Goal: Task Accomplishment & Management: Manage account settings

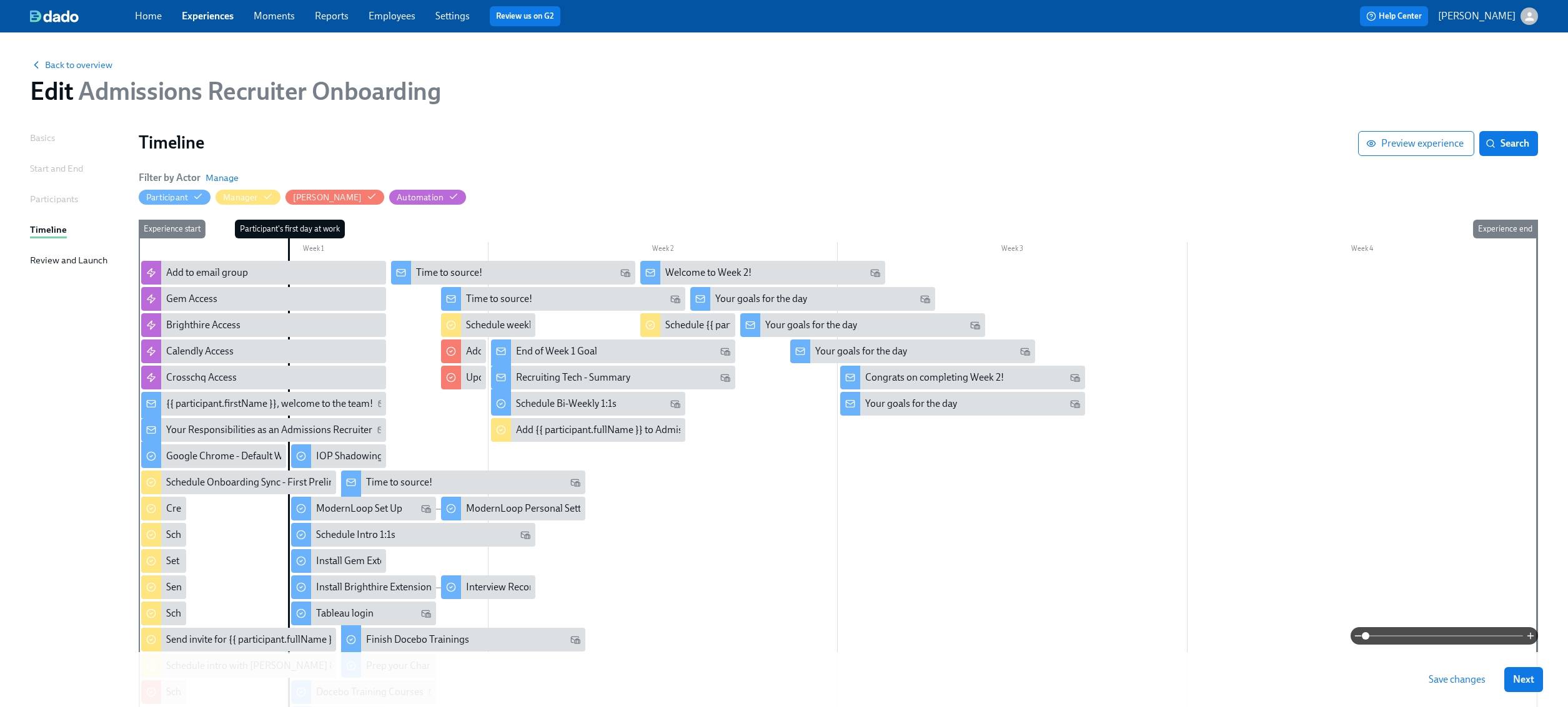
scroll to position [113, 0]
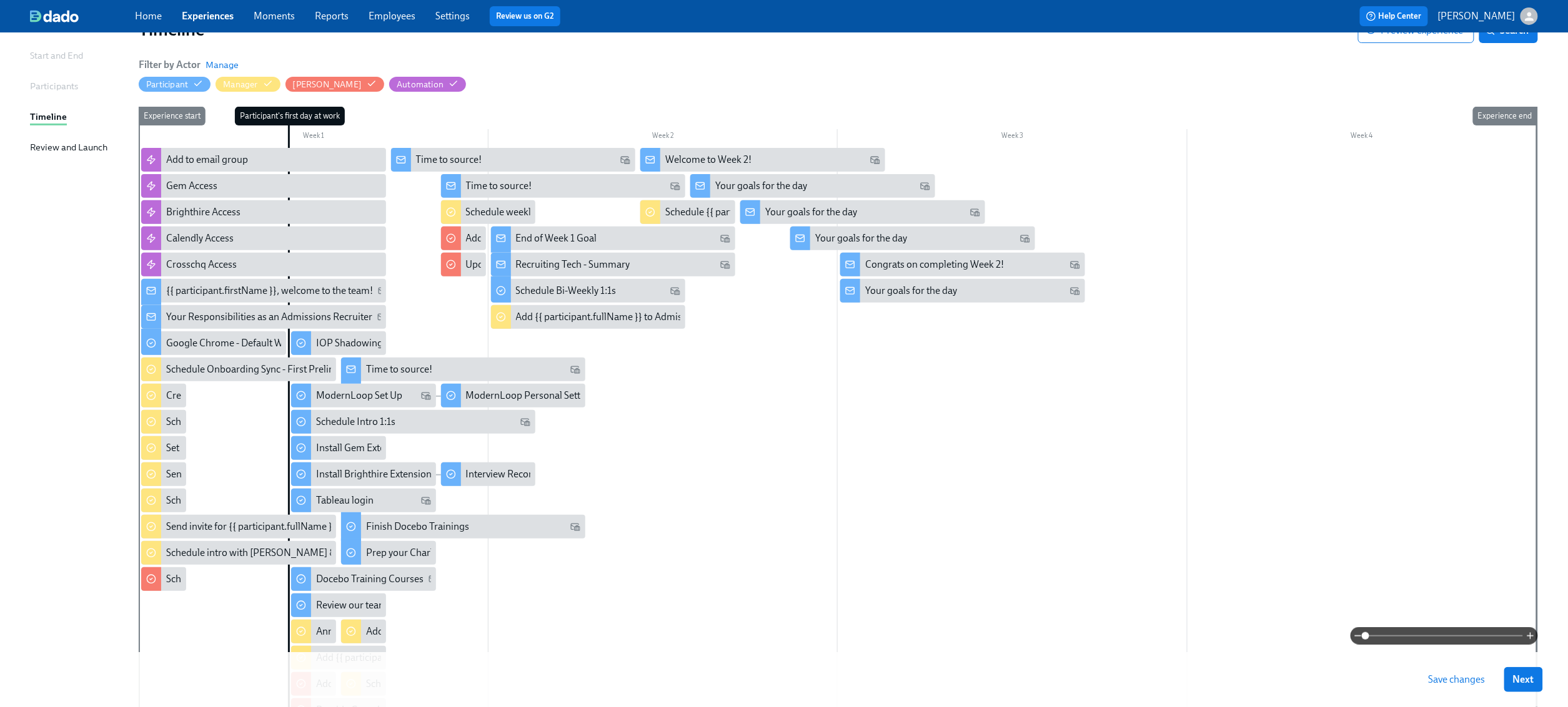
click at [1472, 674] on span "Save changes" at bounding box center [1457, 680] width 57 height 13
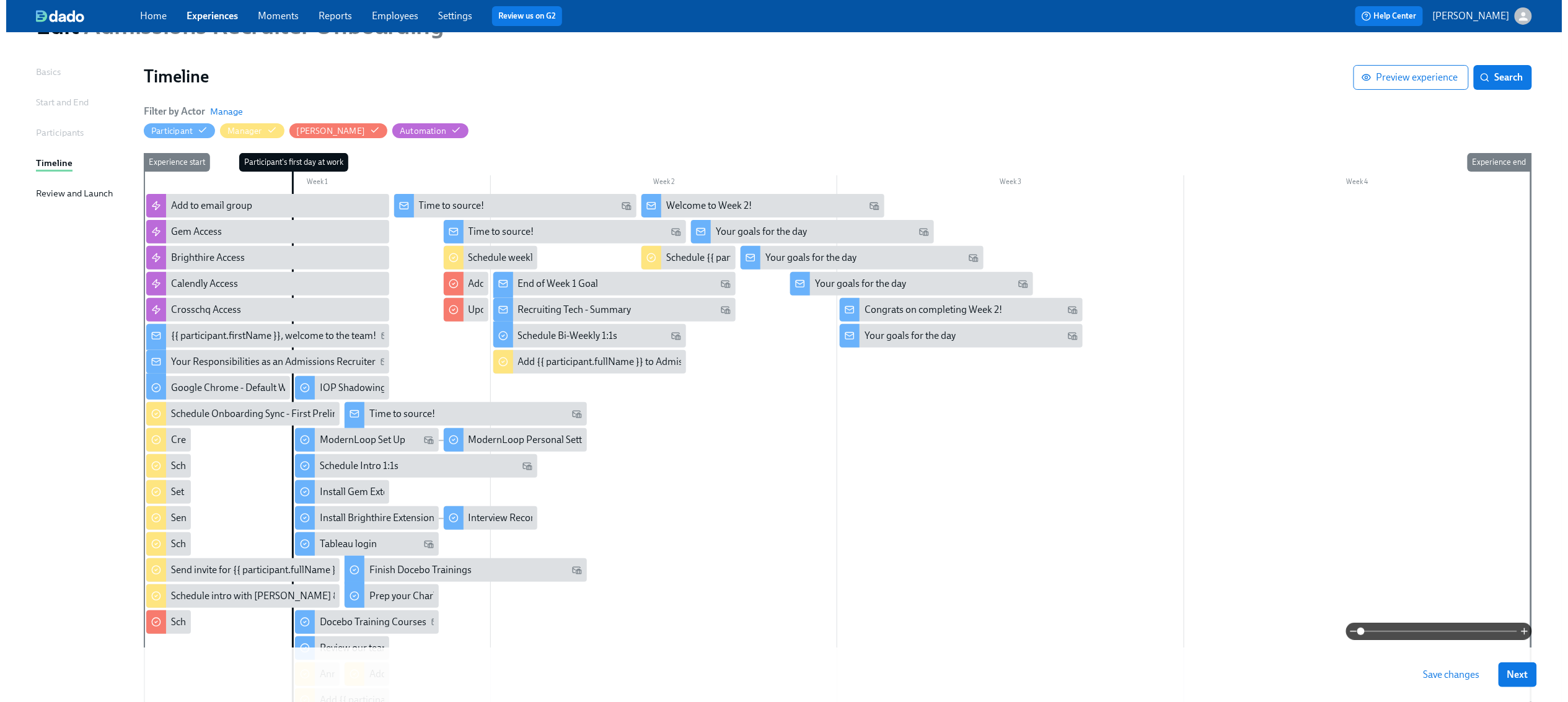
scroll to position [0, 0]
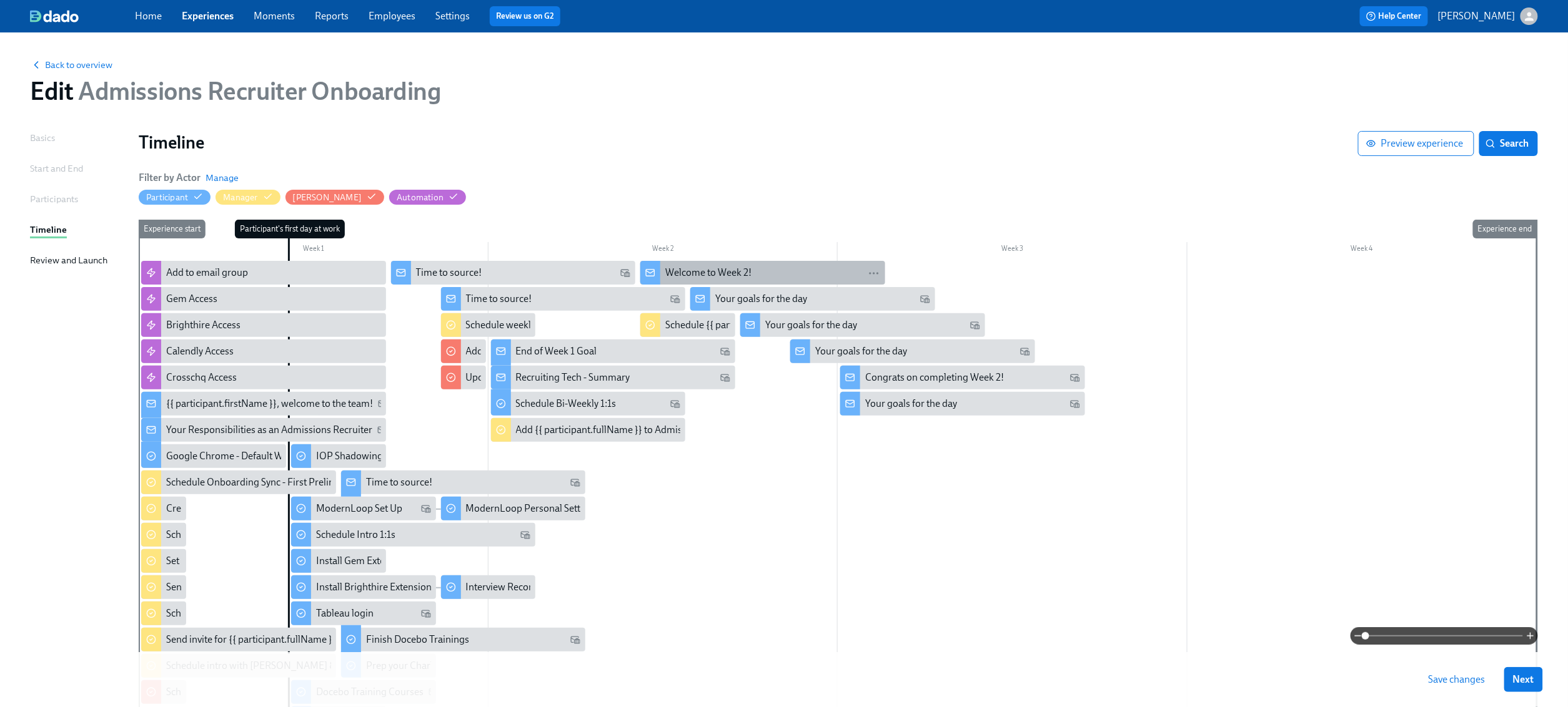
click at [755, 274] on div "Welcome to Week 2!" at bounding box center [772, 272] width 215 height 14
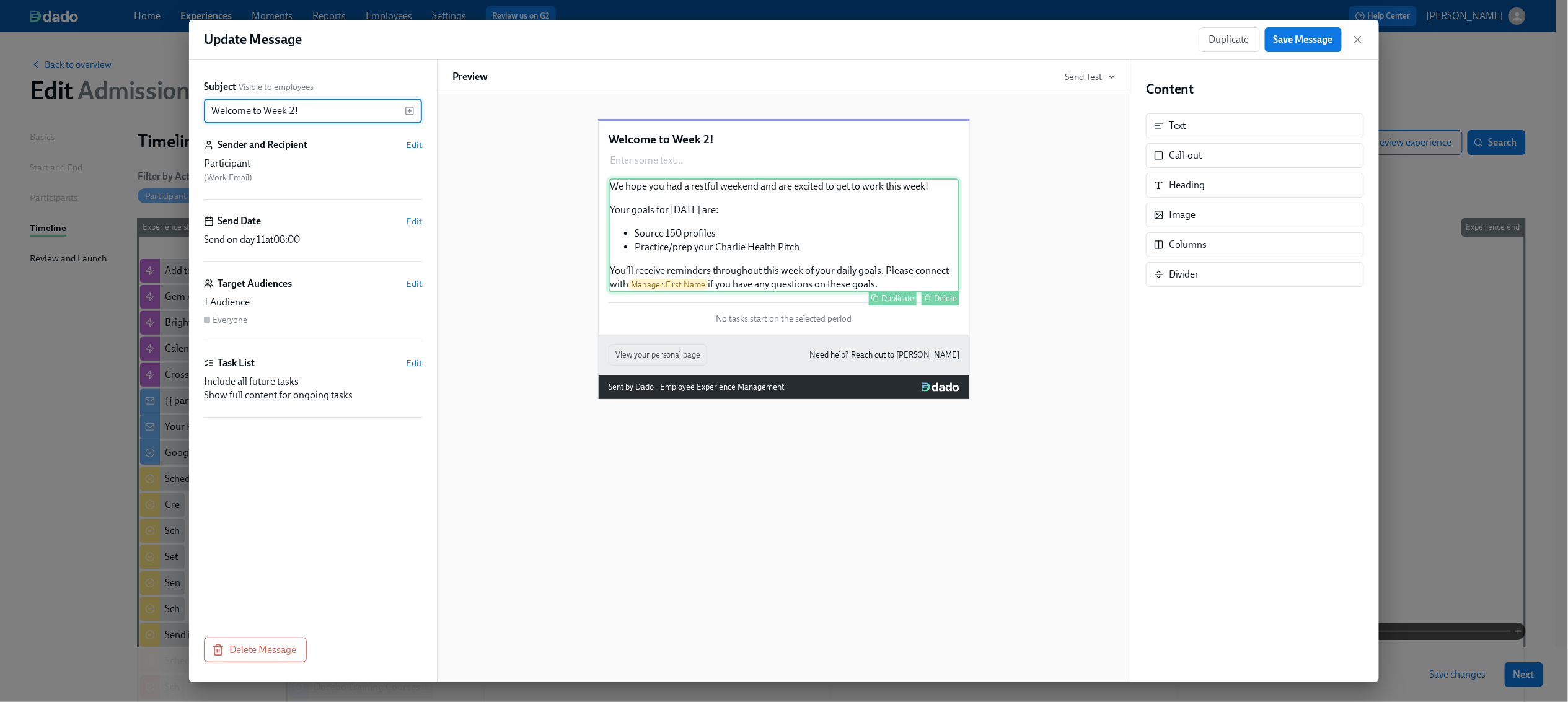
click at [785, 225] on div "We hope you had a restful weekend and are excited to get to work this week! You…" at bounding box center [784, 235] width 350 height 114
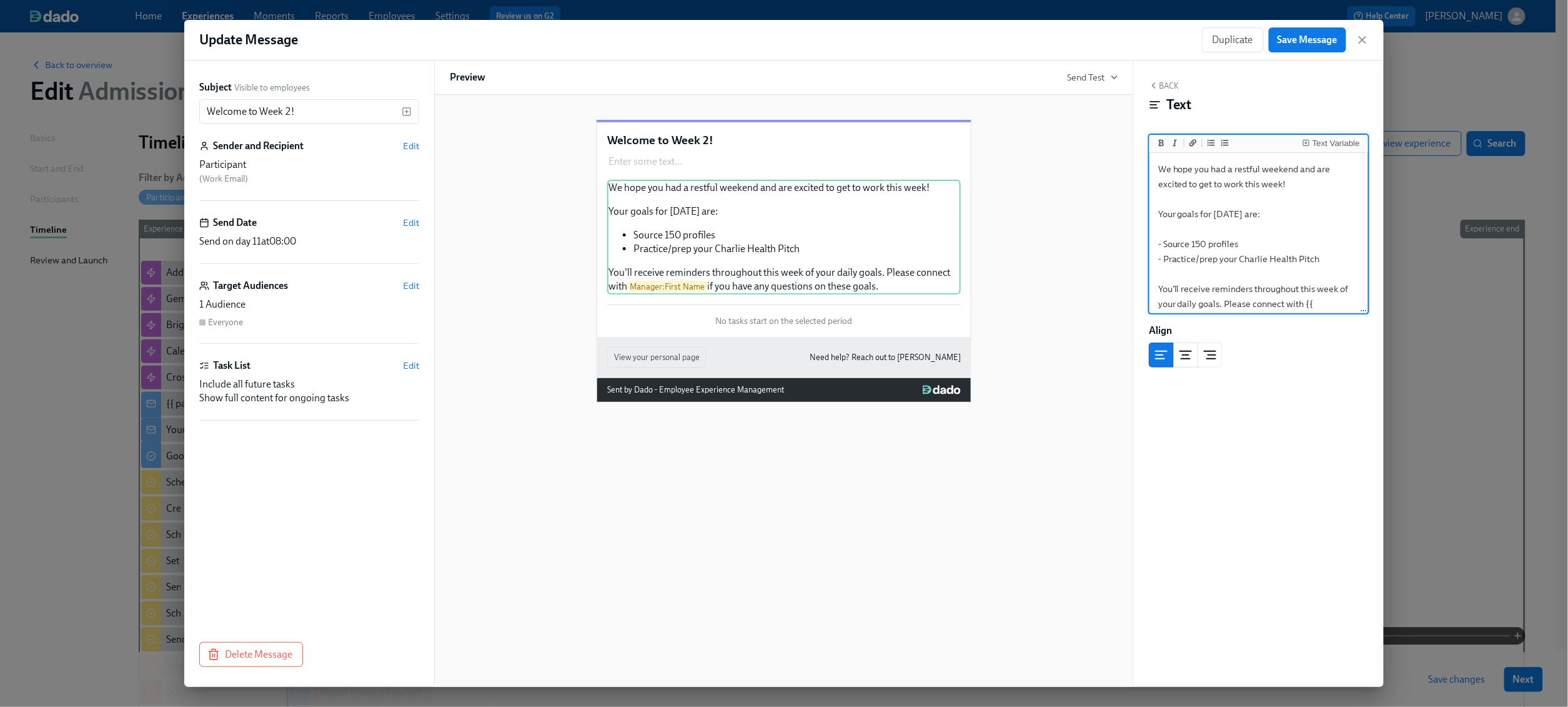
click at [1199, 243] on textarea "We hope you had a restful weekend and are excited to get to work this week! You…" at bounding box center [1259, 252] width 214 height 192
click at [1272, 240] on textarea "We hope you had a restful weekend and are excited to get to work this week! You…" at bounding box center [1259, 252] width 214 height 192
click at [1327, 262] on textarea "We hope you had a restful weekend and are excited to get to work this week! You…" at bounding box center [1259, 252] width 214 height 192
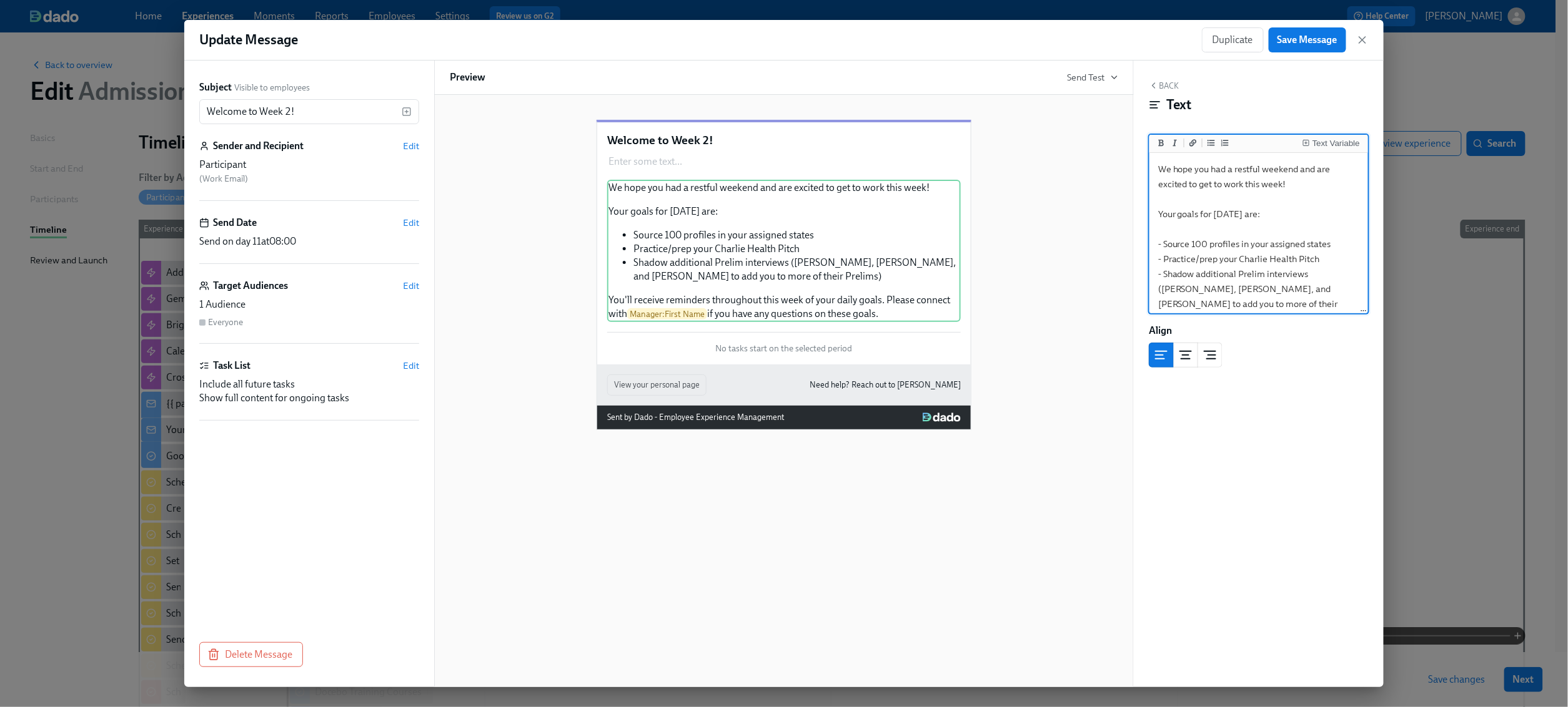
type textarea "We hope you had a restful weekend and are excited to get to work this week! You…"
click at [1169, 88] on button "Back" at bounding box center [1163, 85] width 30 height 10
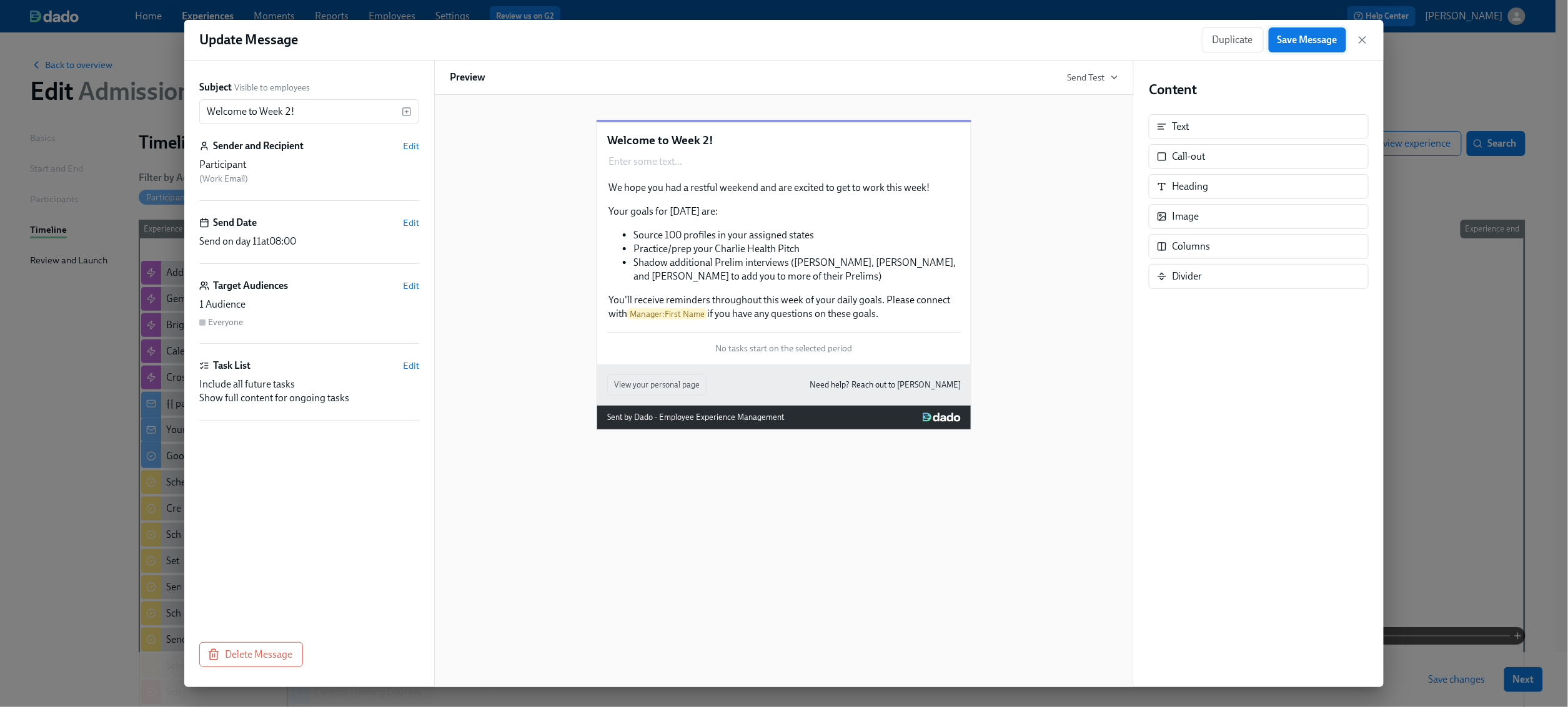
click at [1281, 41] on span "Save Message" at bounding box center [1307, 40] width 60 height 13
click at [1365, 40] on icon "button" at bounding box center [1362, 40] width 13 height 13
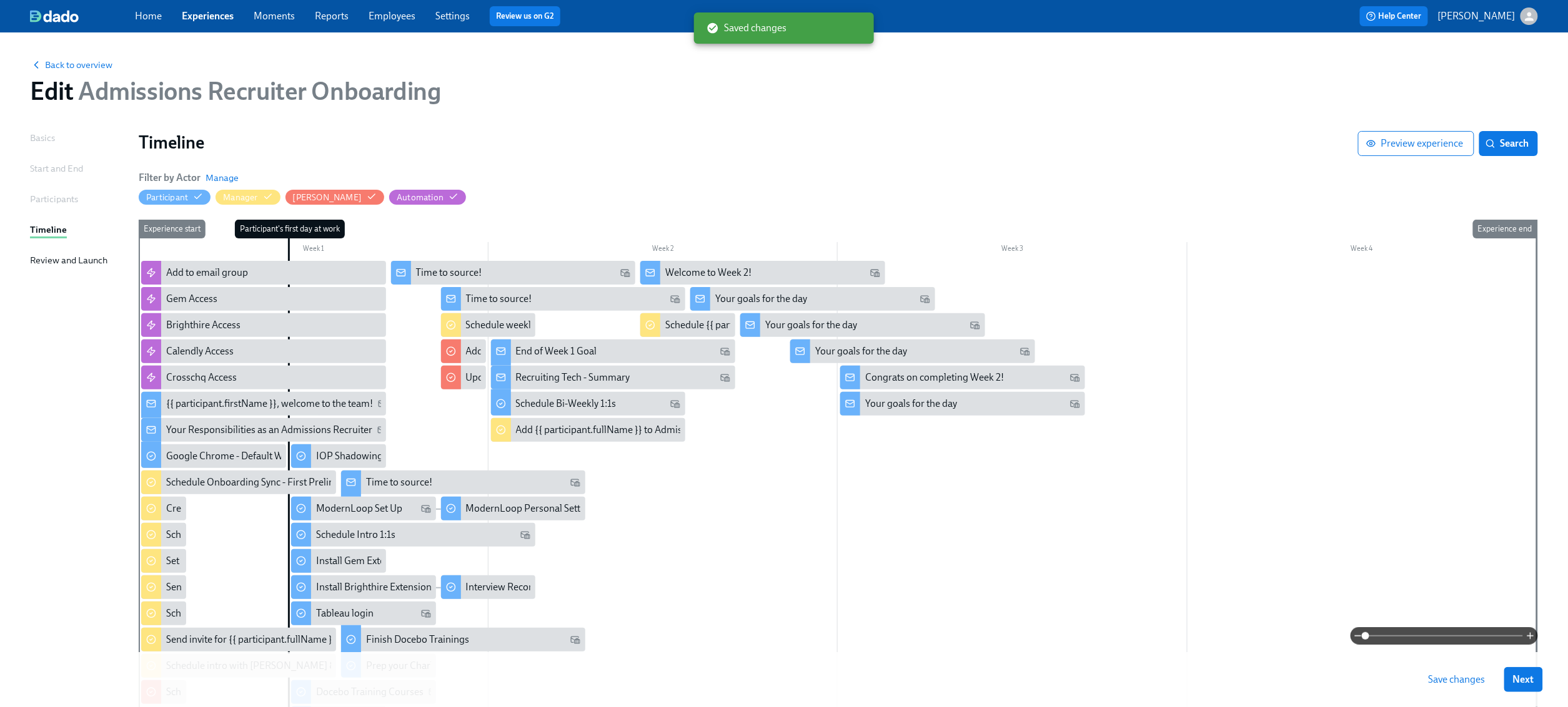
click at [1469, 674] on span "Save changes" at bounding box center [1457, 680] width 57 height 13
click at [332, 455] on div "IOP Shadowing Session" at bounding box center [367, 455] width 101 height 14
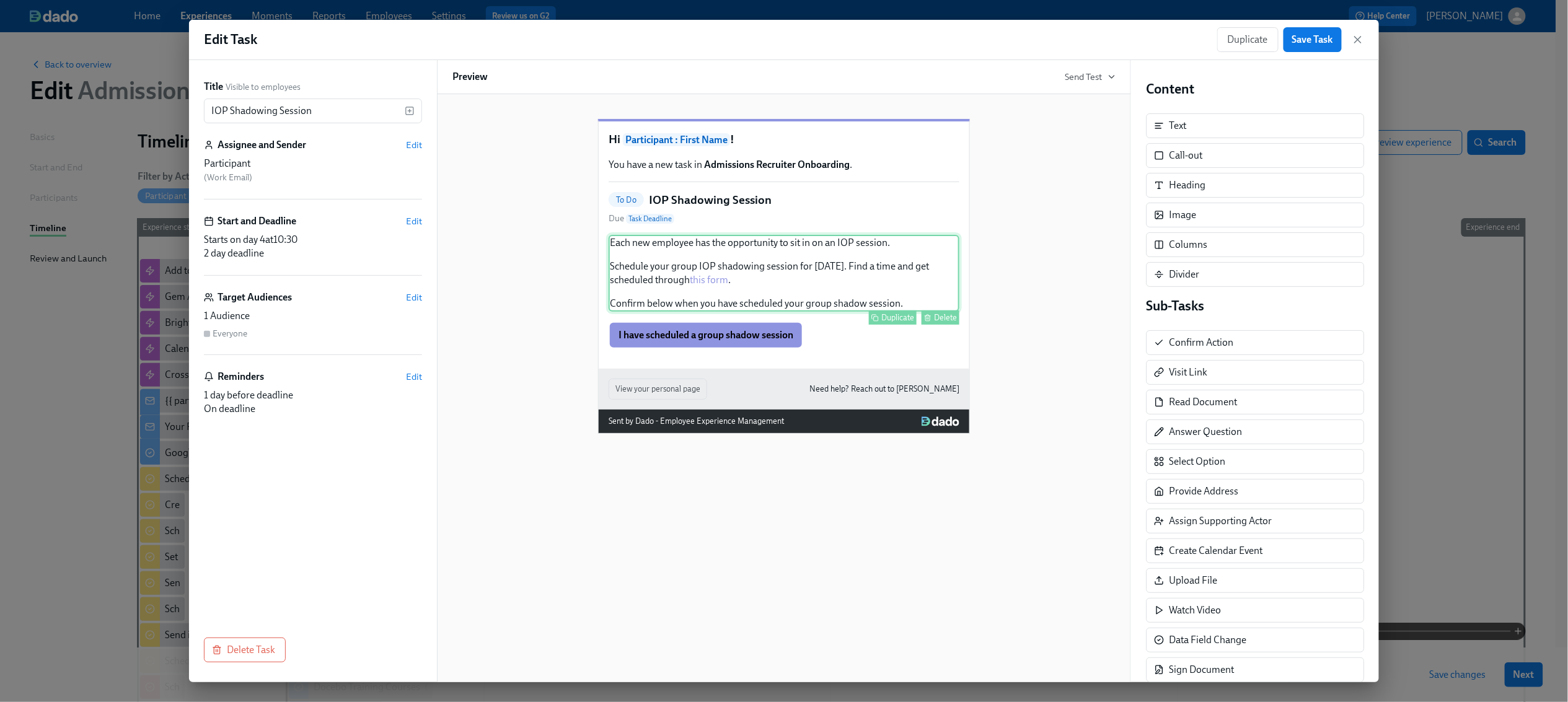
click at [847, 293] on div "Each new employee has the opportunity to sit in on an IOP session. Schedule you…" at bounding box center [784, 273] width 350 height 77
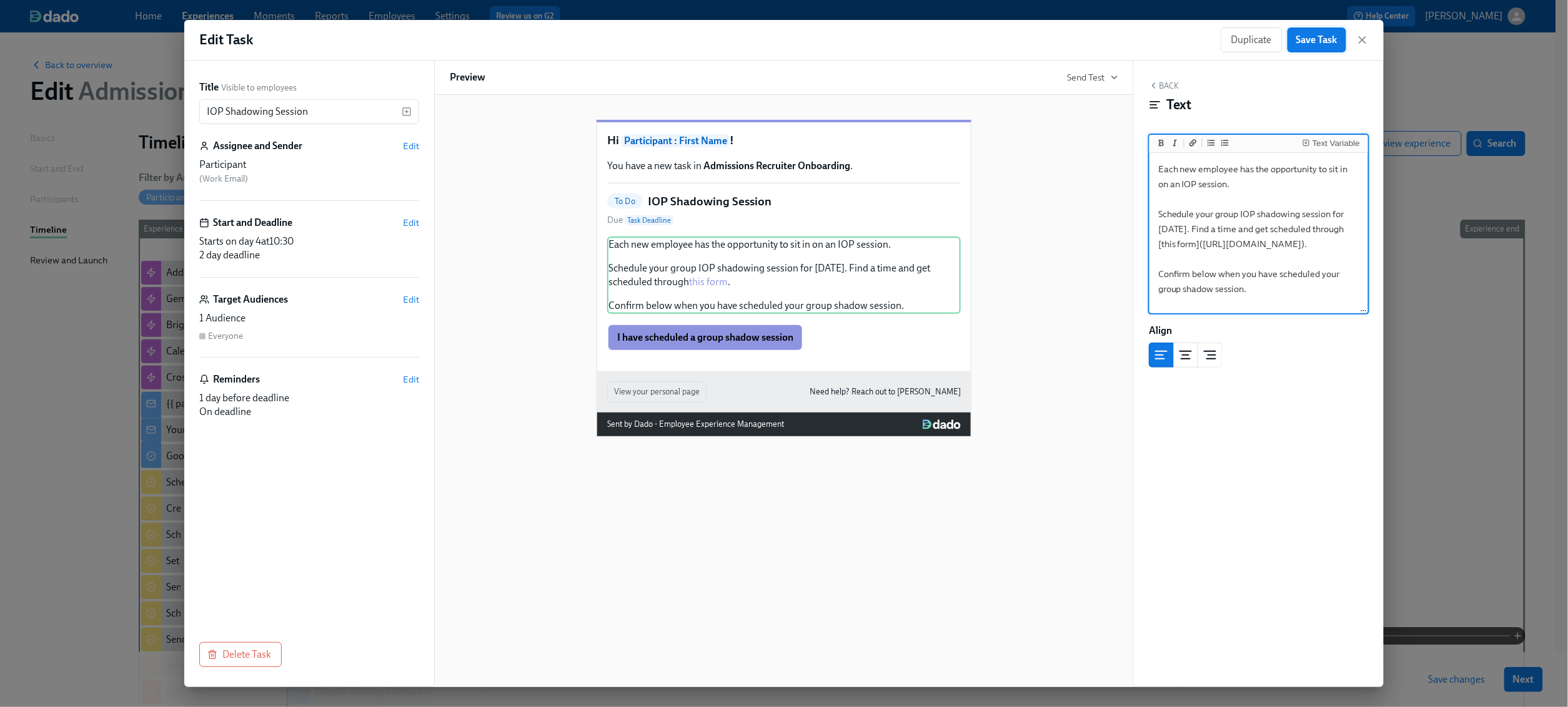
click at [1306, 36] on span "Save Task" at bounding box center [1317, 40] width 42 height 13
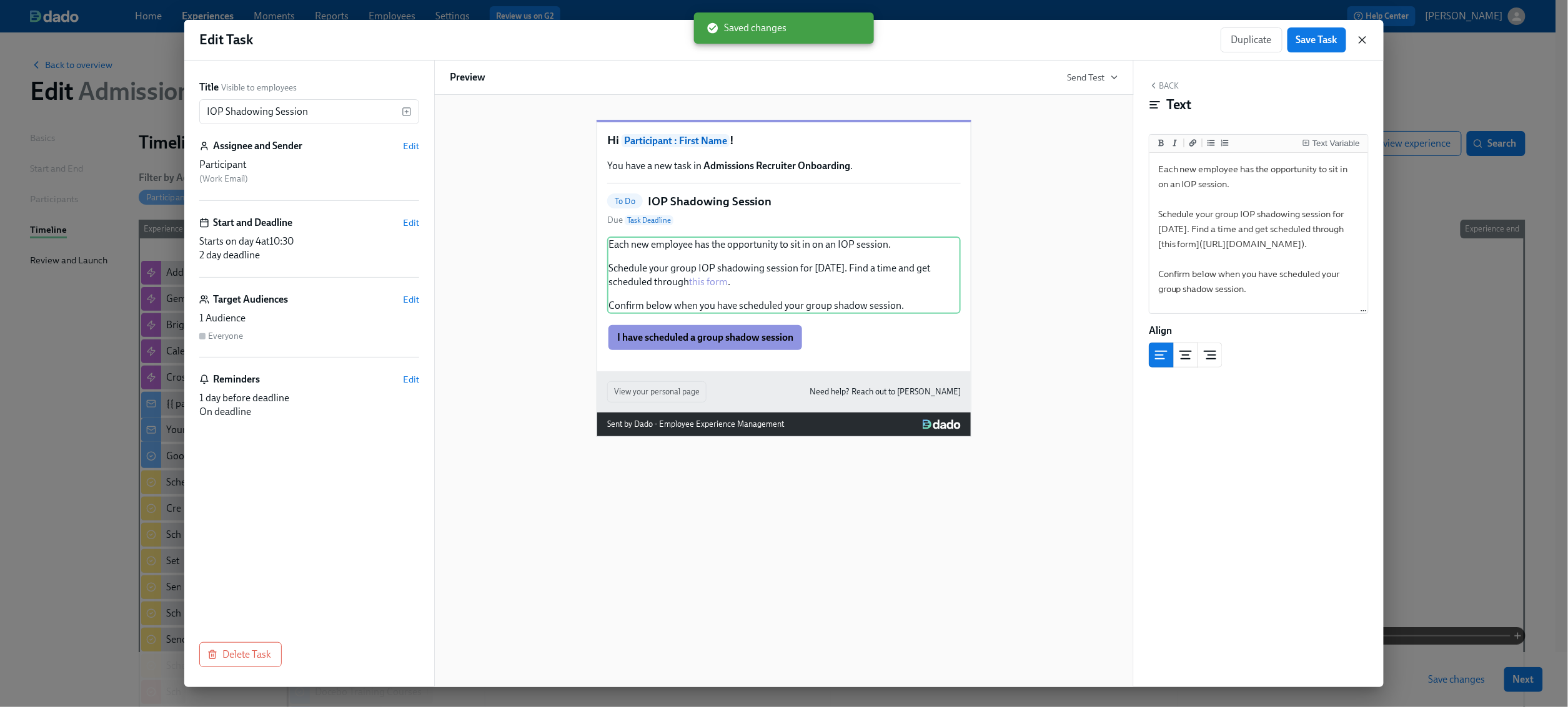
click at [1357, 37] on icon "button" at bounding box center [1362, 40] width 13 height 13
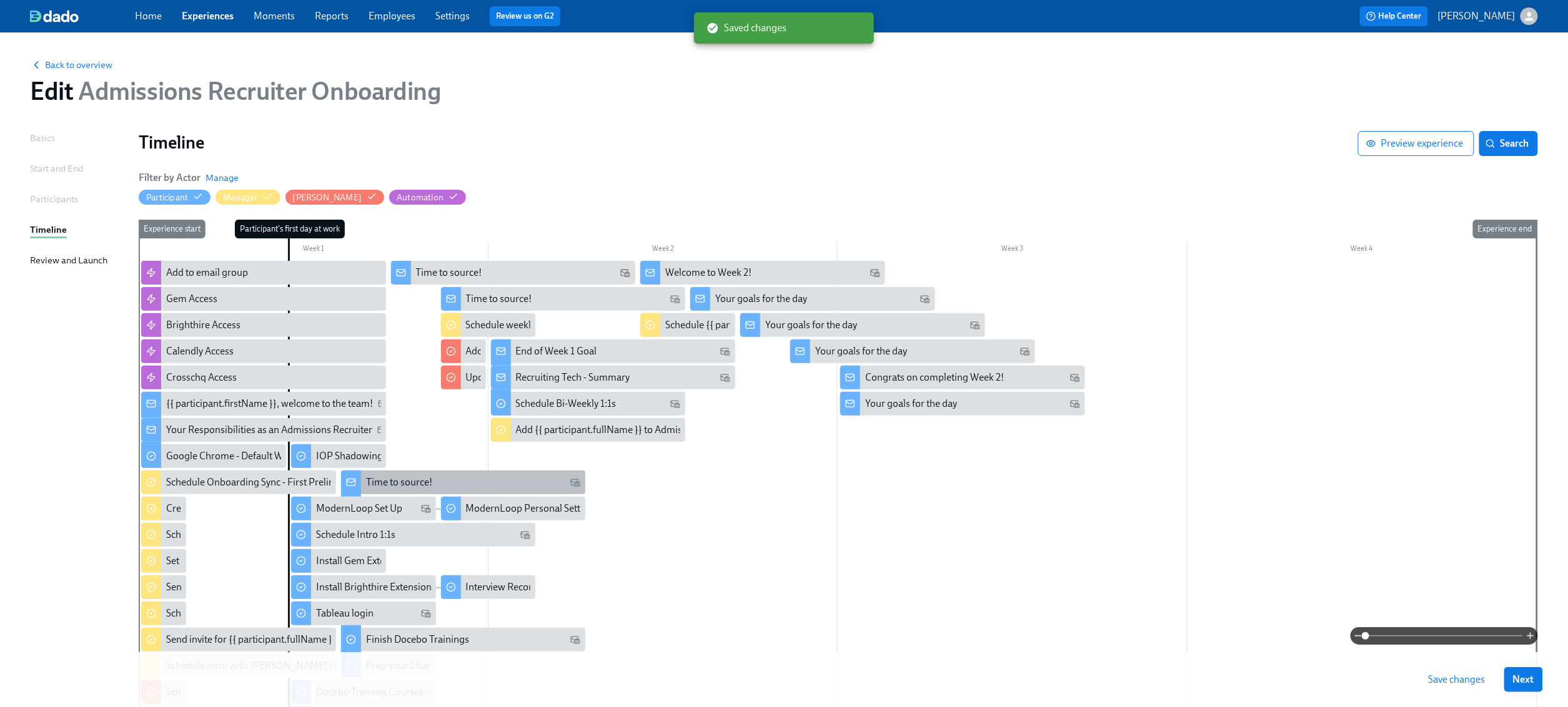
click at [416, 474] on div "Time to source!" at bounding box center [463, 482] width 245 height 24
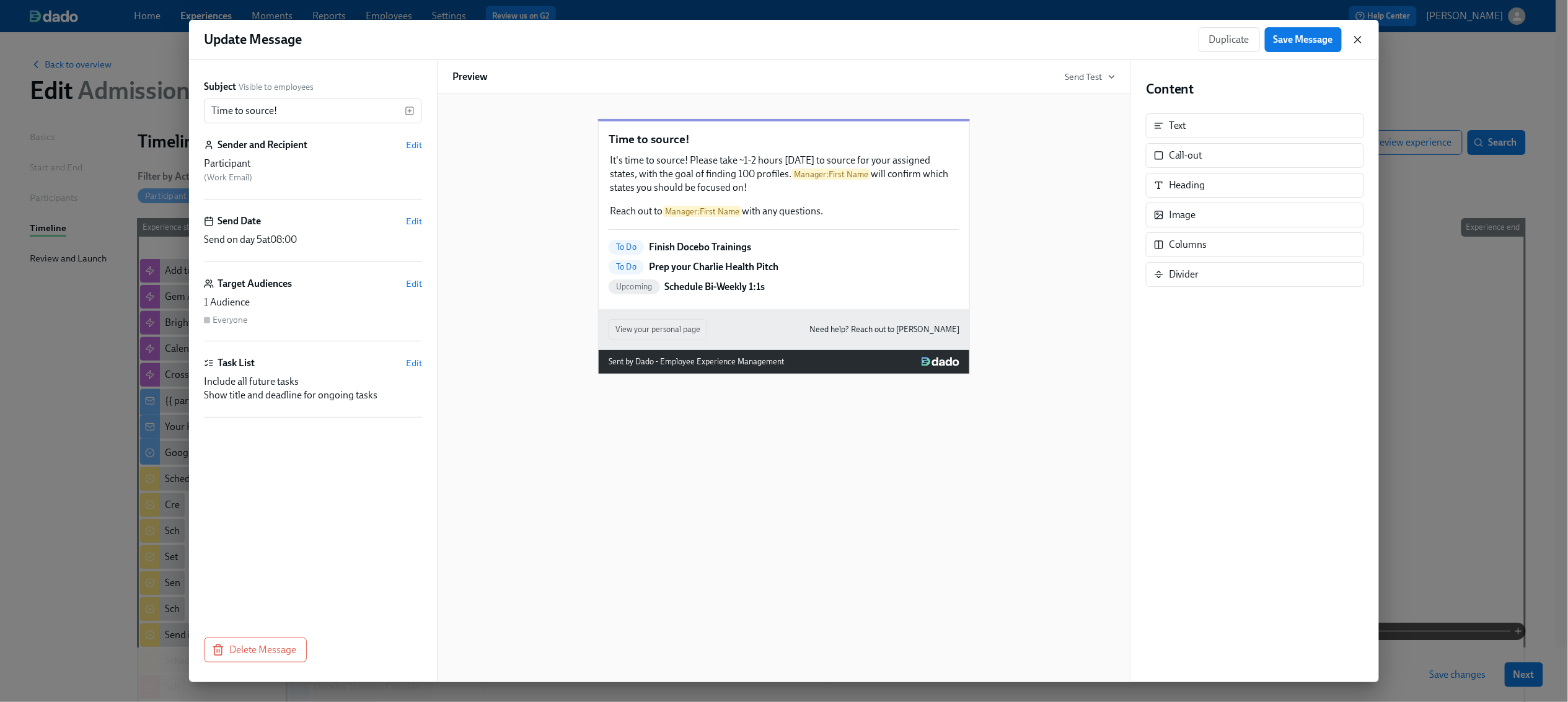
click at [1358, 37] on icon "button" at bounding box center [1358, 40] width 13 height 13
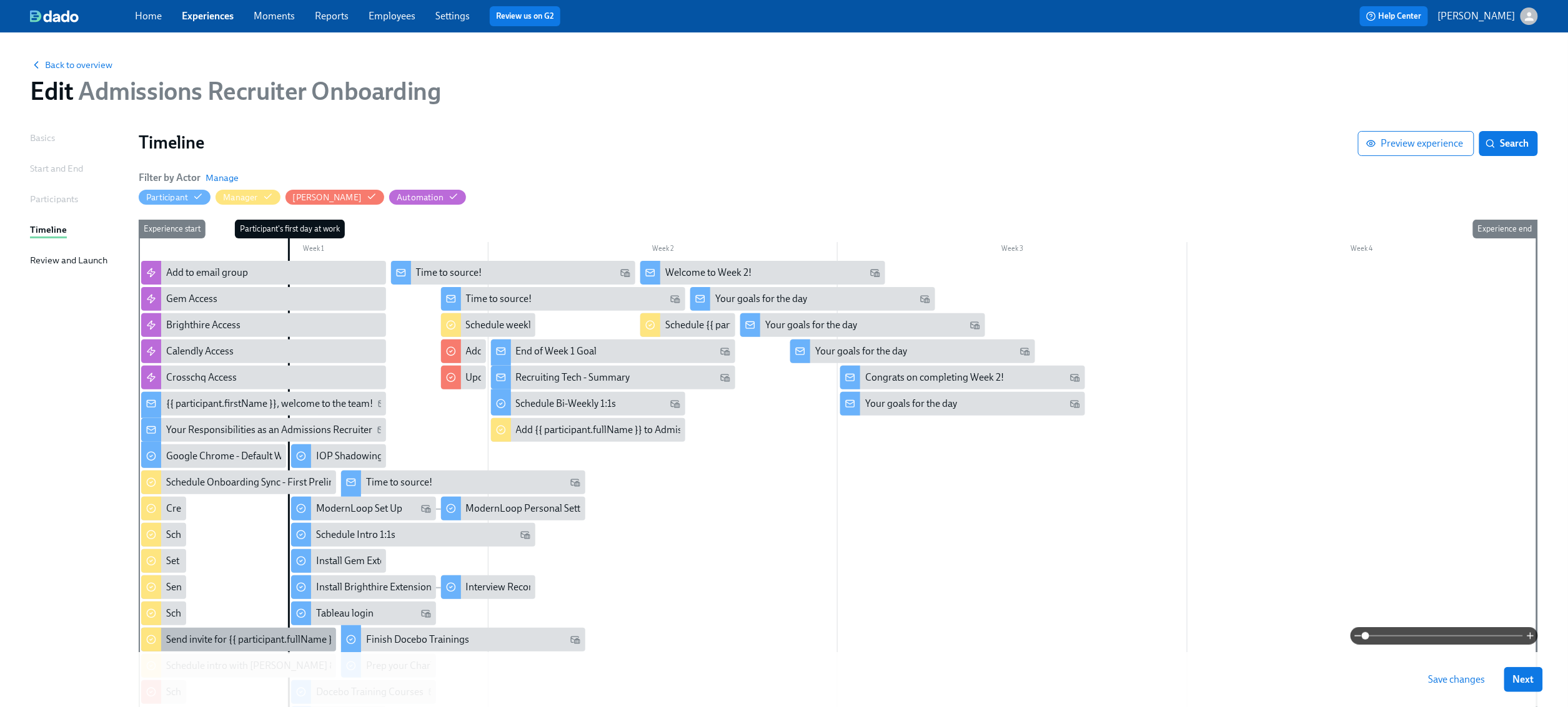
click at [214, 646] on div "Send invite for {{ participant.fullName }} & onboarding buddy sourcing tips mee…" at bounding box center [343, 639] width 355 height 14
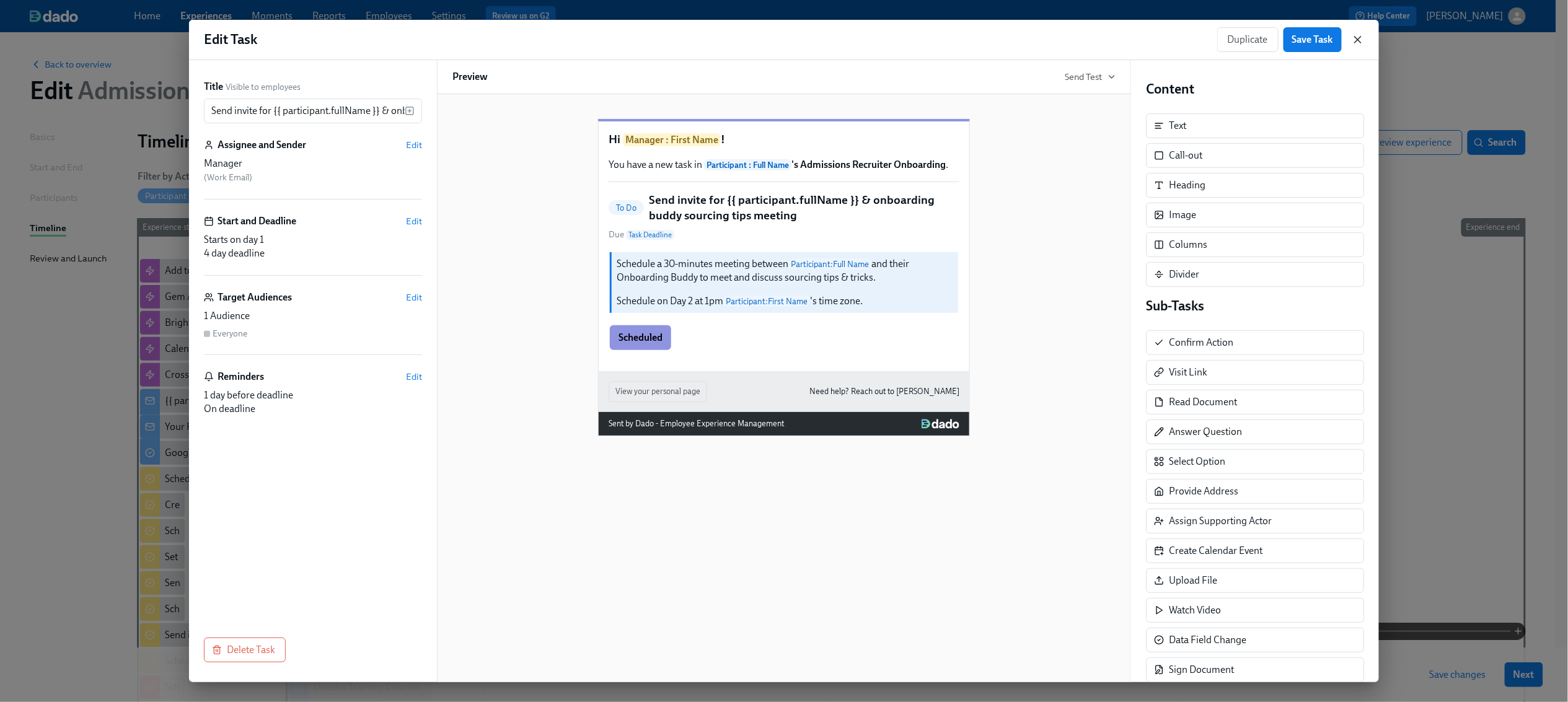
click at [1362, 40] on icon "button" at bounding box center [1358, 40] width 13 height 13
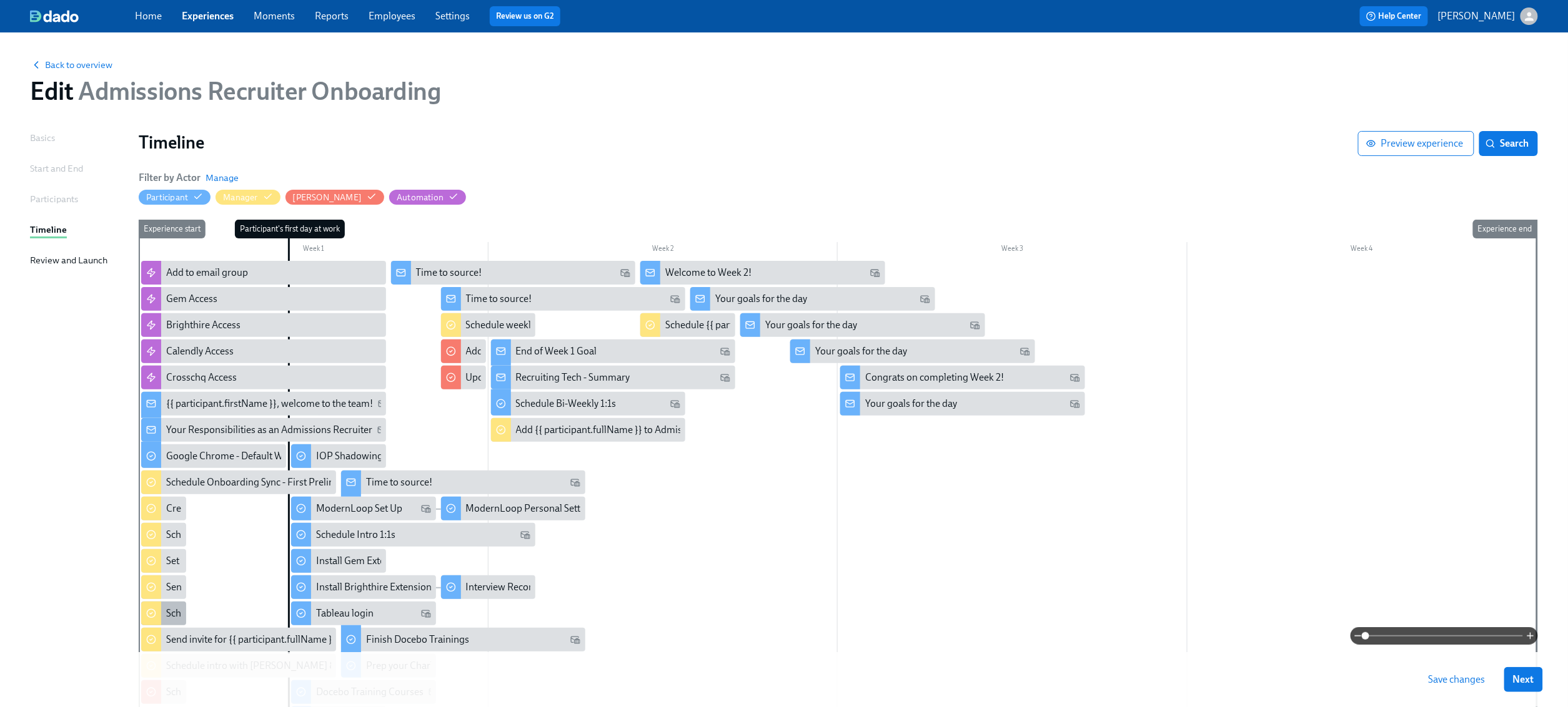
click at [168, 613] on div "Schedule Onboarding Buddy Intro for {{ participant.firstName }}" at bounding box center [302, 613] width 273 height 14
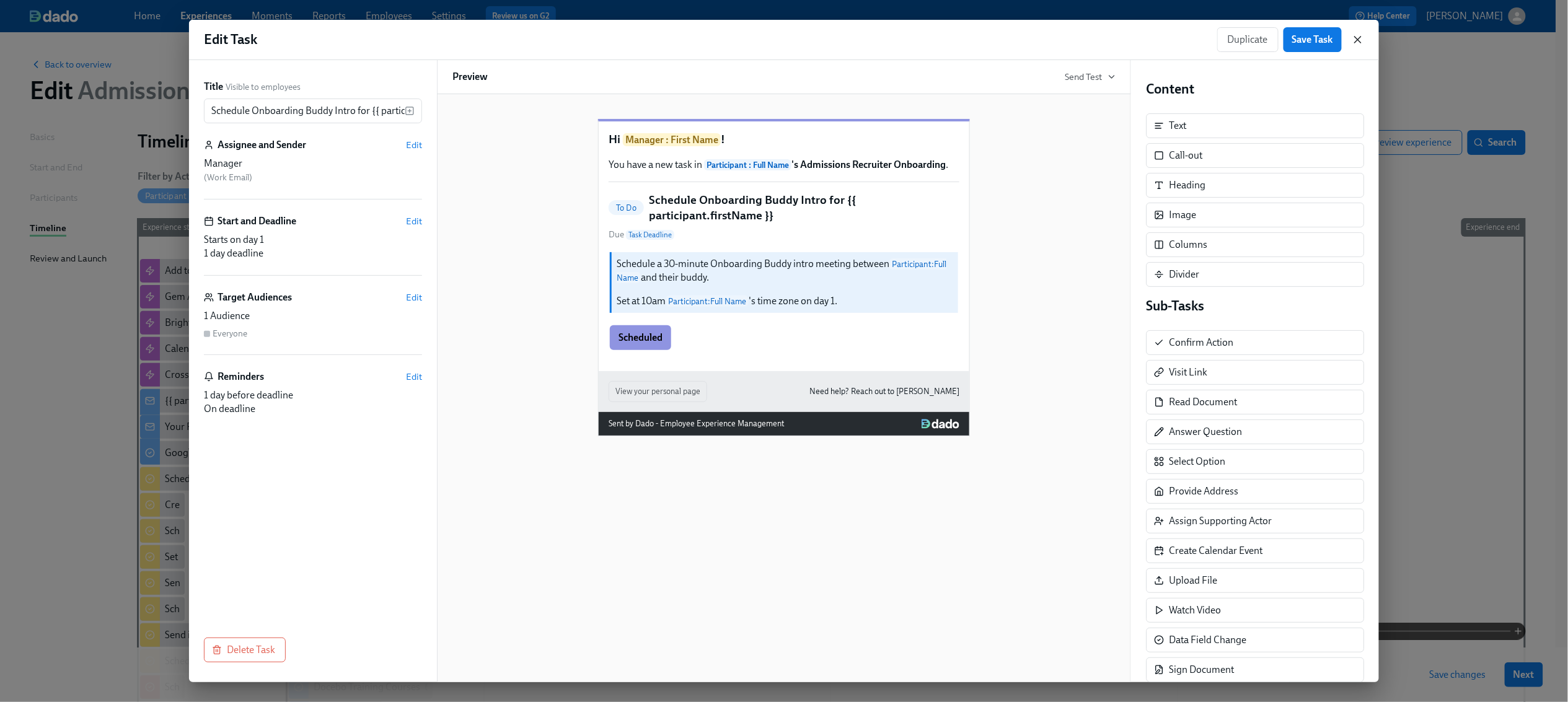
click at [1357, 37] on icon "button" at bounding box center [1358, 40] width 13 height 13
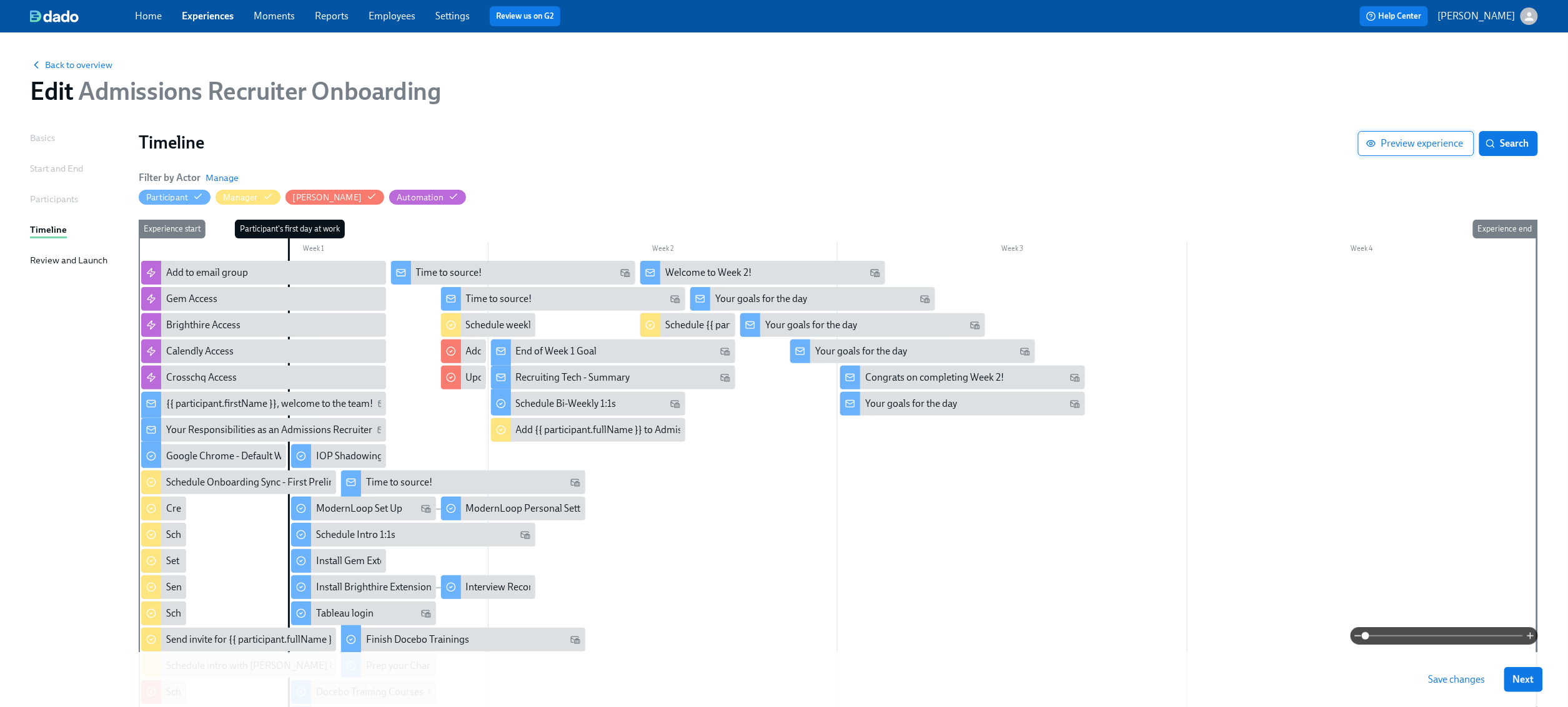
click at [1379, 139] on span "Preview experience" at bounding box center [1416, 144] width 95 height 13
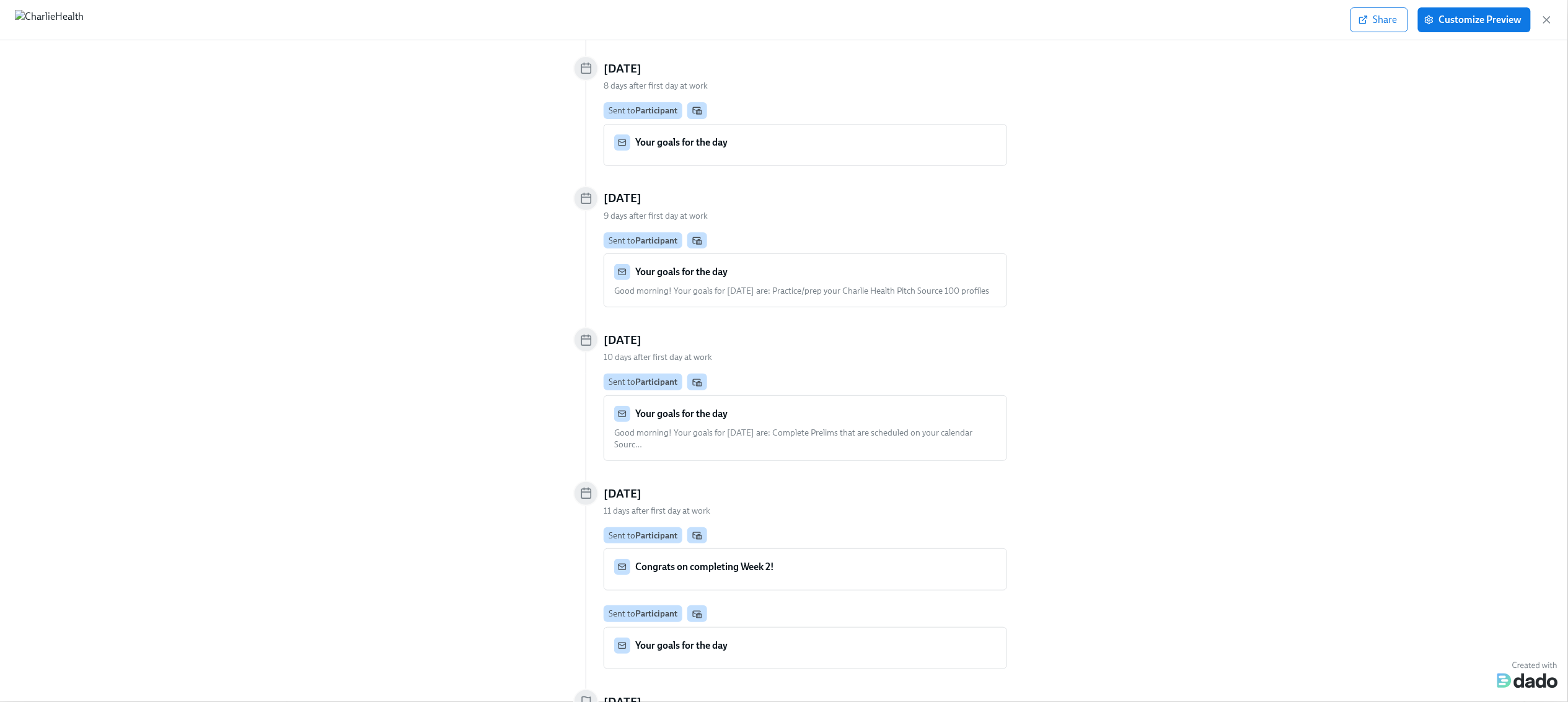
scroll to position [4794, 0]
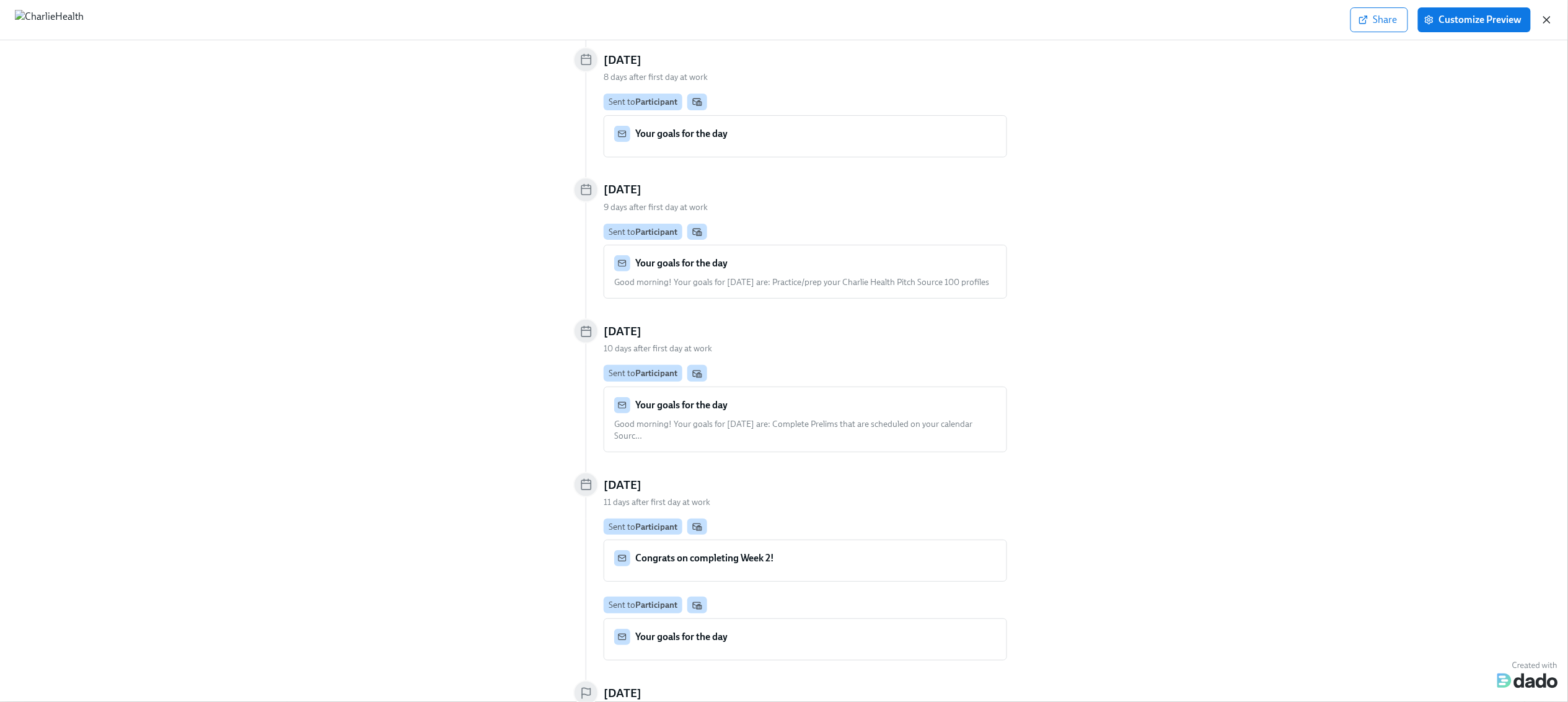
click at [1547, 17] on icon "button" at bounding box center [1546, 20] width 13 height 13
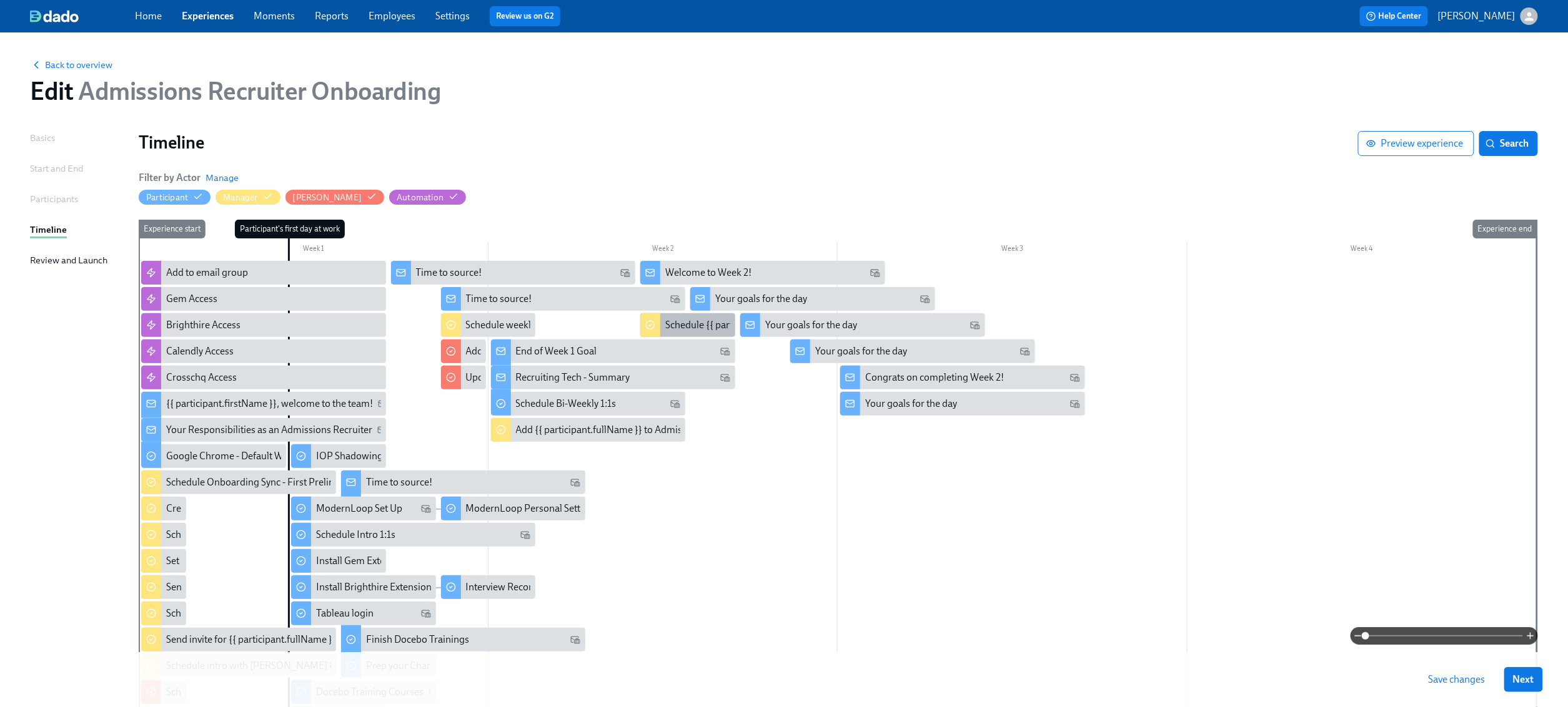
click at [682, 337] on div "Schedule {{ participant.firstName }}'s intro with [PERSON_NAME]" at bounding box center [688, 325] width 95 height 24
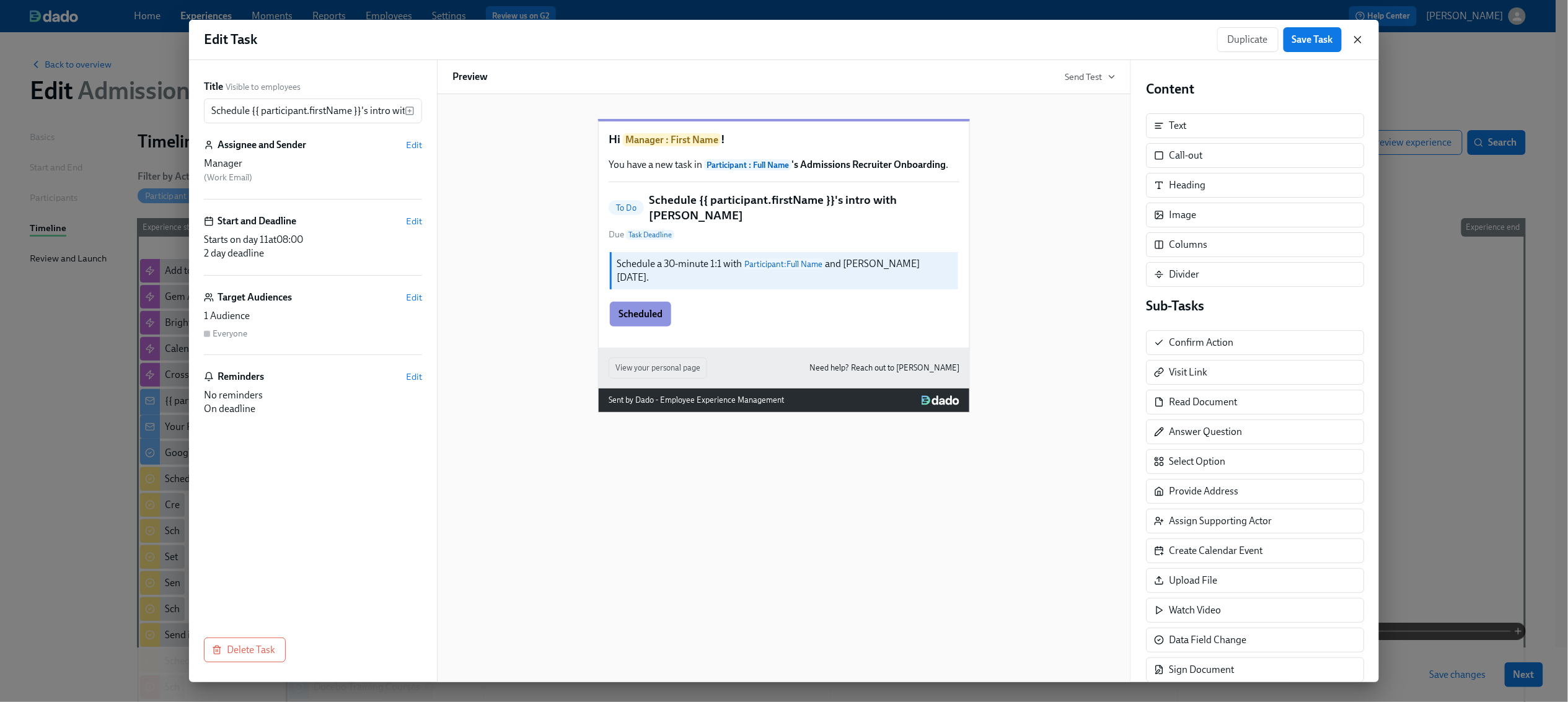
click at [1360, 39] on icon "button" at bounding box center [1358, 40] width 13 height 13
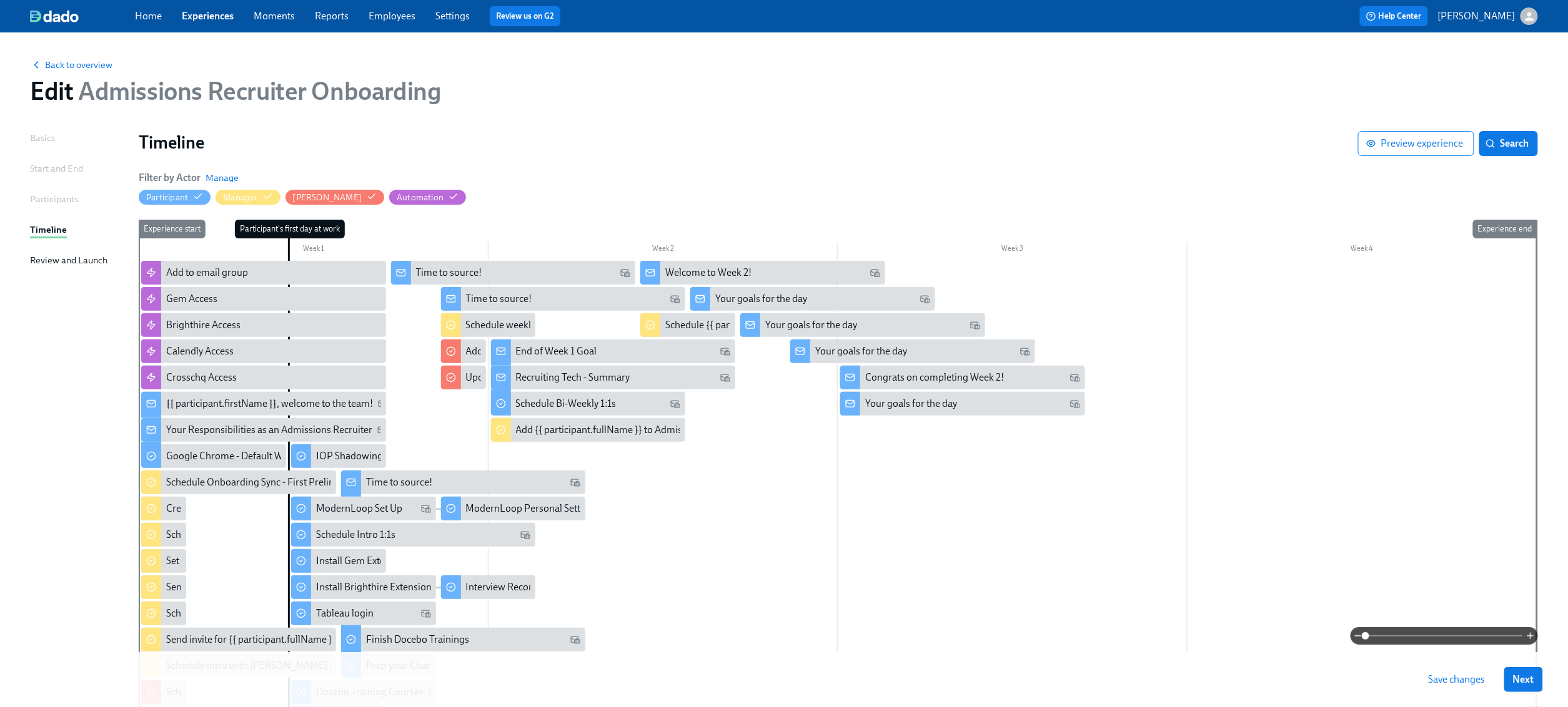
click at [914, 491] on div at bounding box center [837, 580] width 1398 height 639
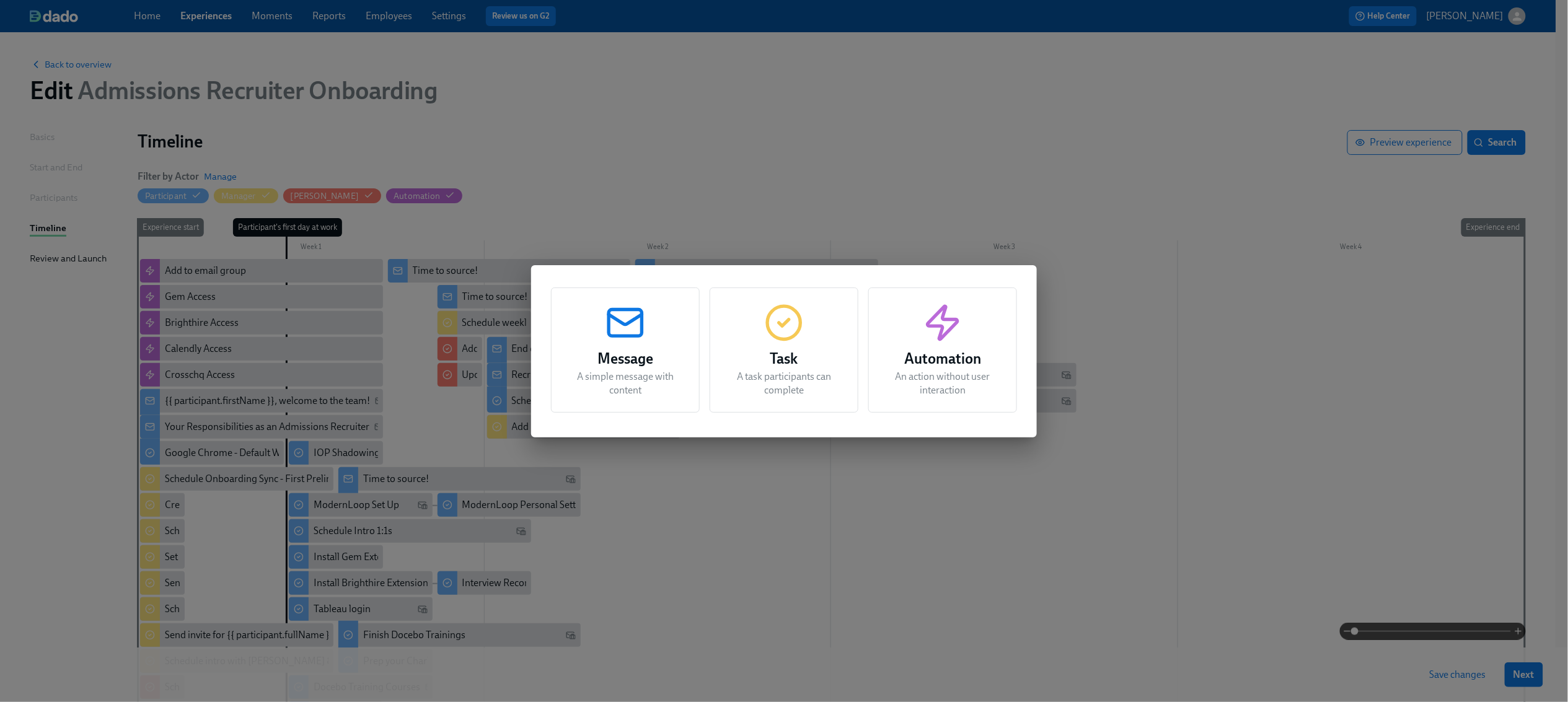
click at [789, 359] on h3 "Task" at bounding box center [784, 359] width 118 height 22
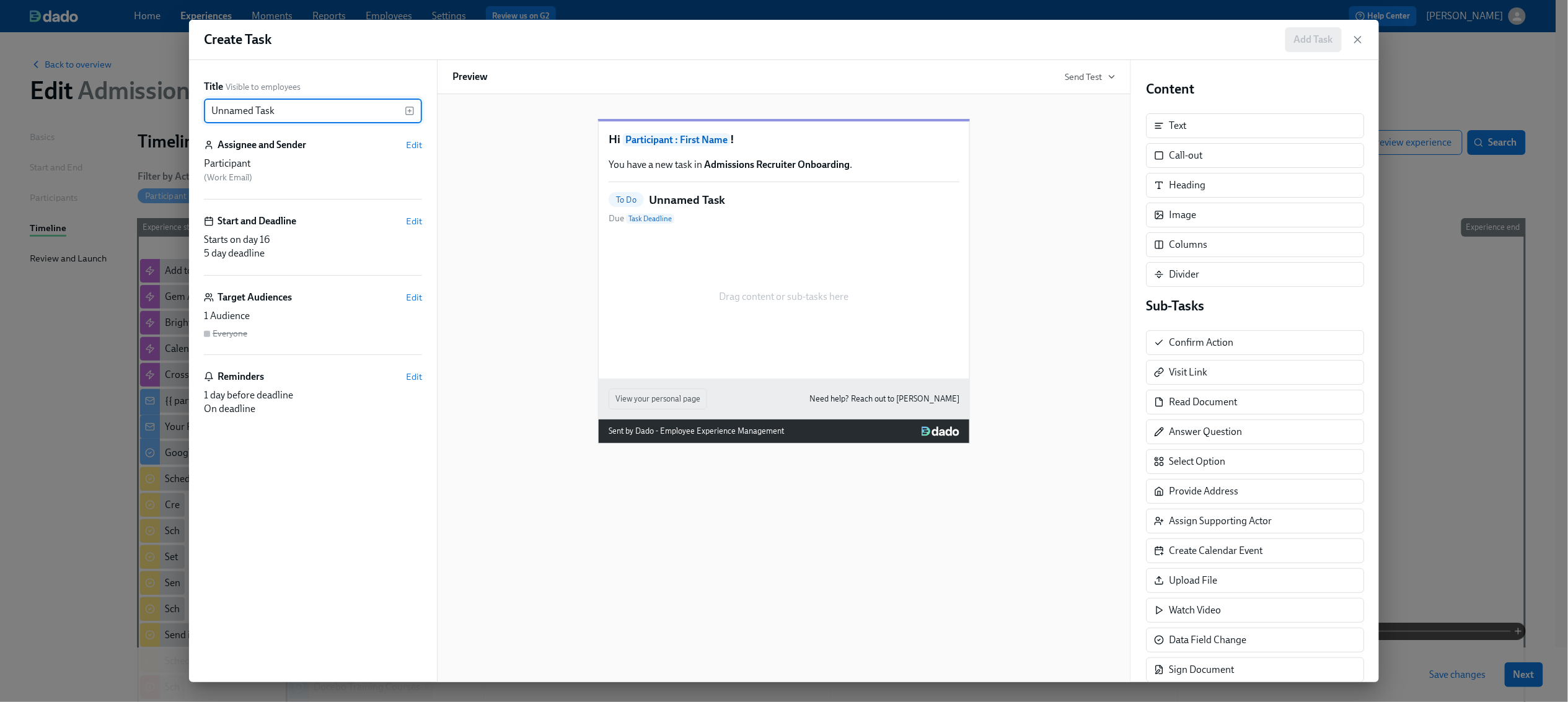
click at [337, 105] on input "Unnamed Task" at bounding box center [304, 111] width 200 height 25
type input "Schedule ML/Calendly Review"
click at [412, 138] on span "Edit" at bounding box center [414, 145] width 16 height 13
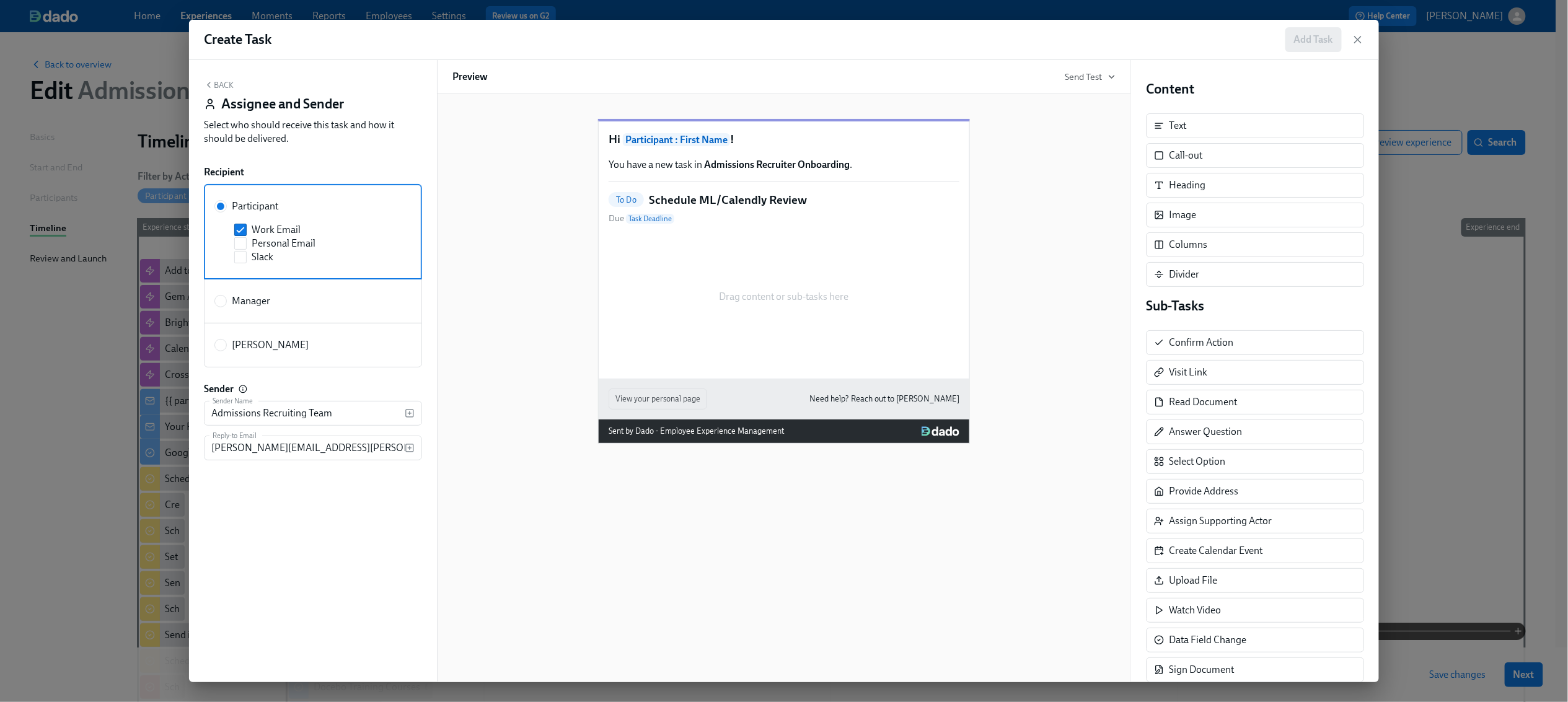
click at [246, 338] on label "[PERSON_NAME]" at bounding box center [313, 345] width 218 height 45
click at [226, 340] on input "[PERSON_NAME]" at bounding box center [220, 345] width 11 height 11
radio input "true"
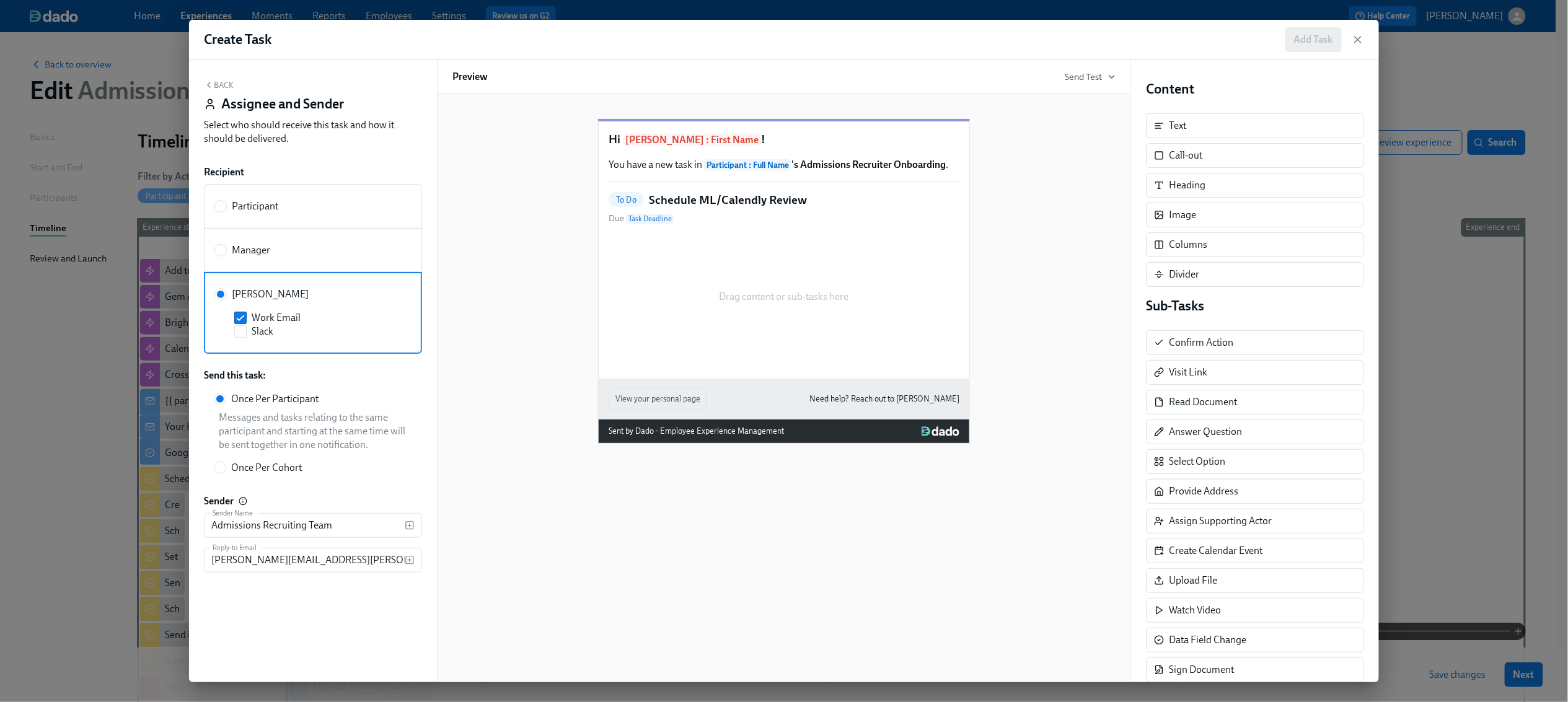
click at [212, 89] on icon "button" at bounding box center [208, 84] width 10 height 10
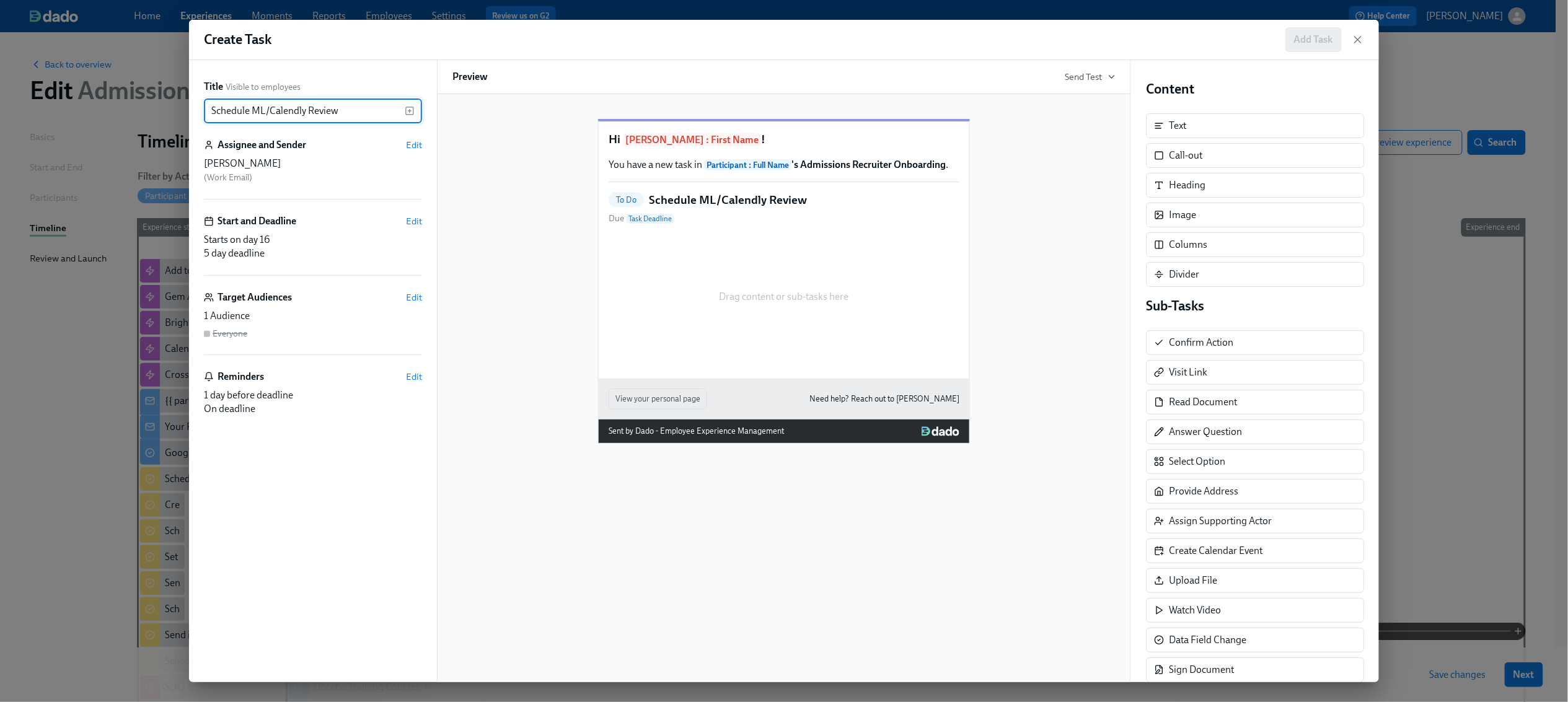
click at [359, 105] on input "Schedule ML/Calendly Review" at bounding box center [304, 111] width 200 height 25
click at [410, 110] on icon "button" at bounding box center [409, 111] width 10 height 10
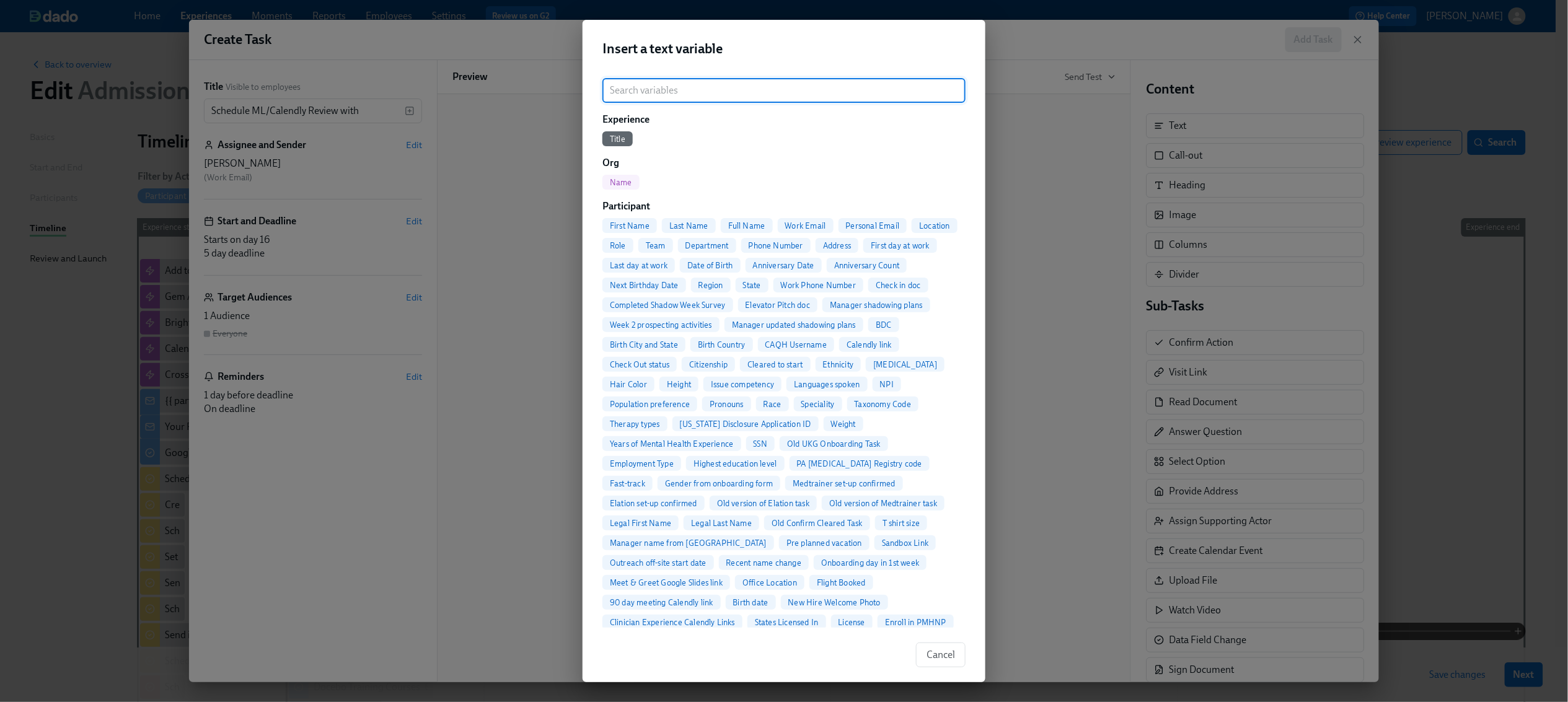
click at [743, 228] on span "Full Name" at bounding box center [747, 226] width 52 height 9
type input "Schedule ML/Calendly Review with {{ participant.fullName }}"
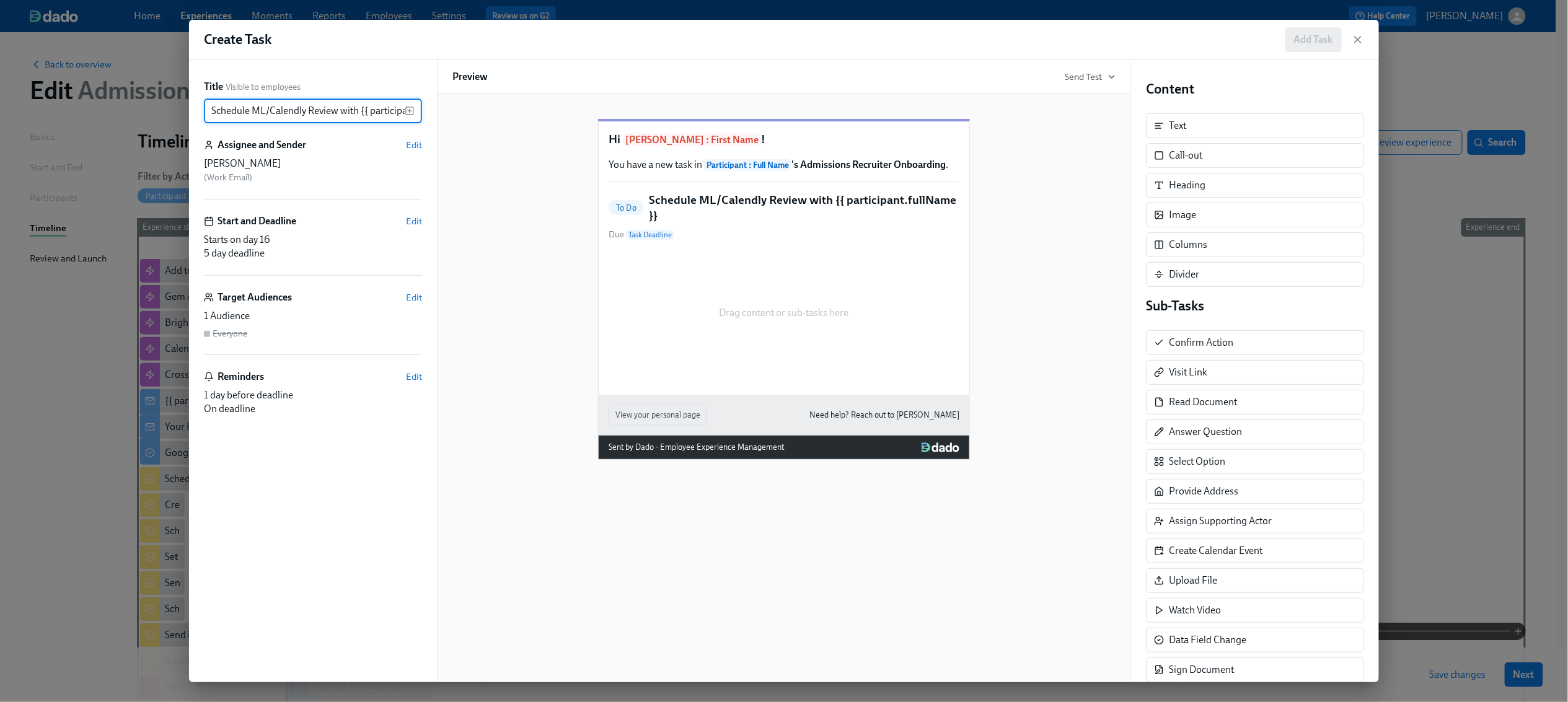
scroll to position [0, 63]
click at [411, 220] on span "Edit" at bounding box center [414, 221] width 16 height 13
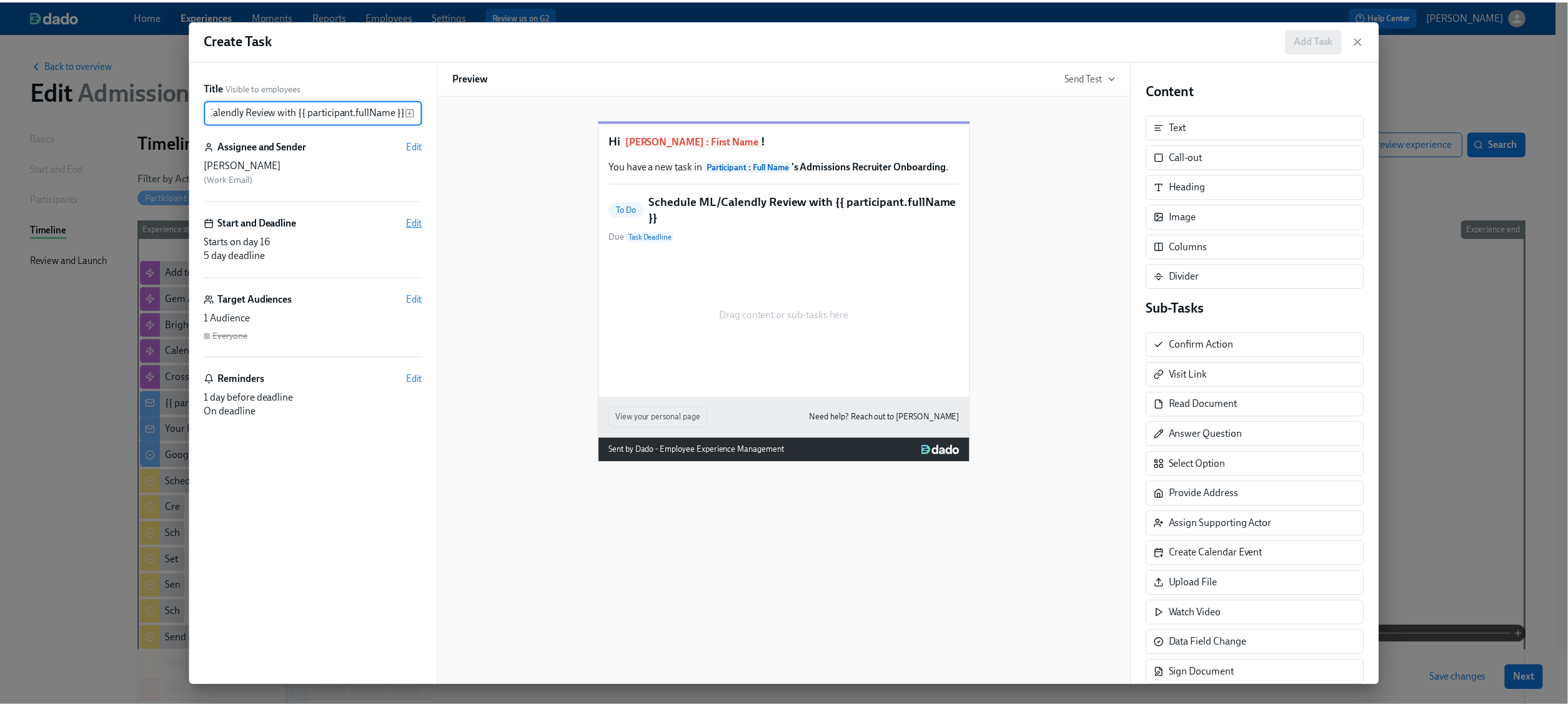
scroll to position [0, 0]
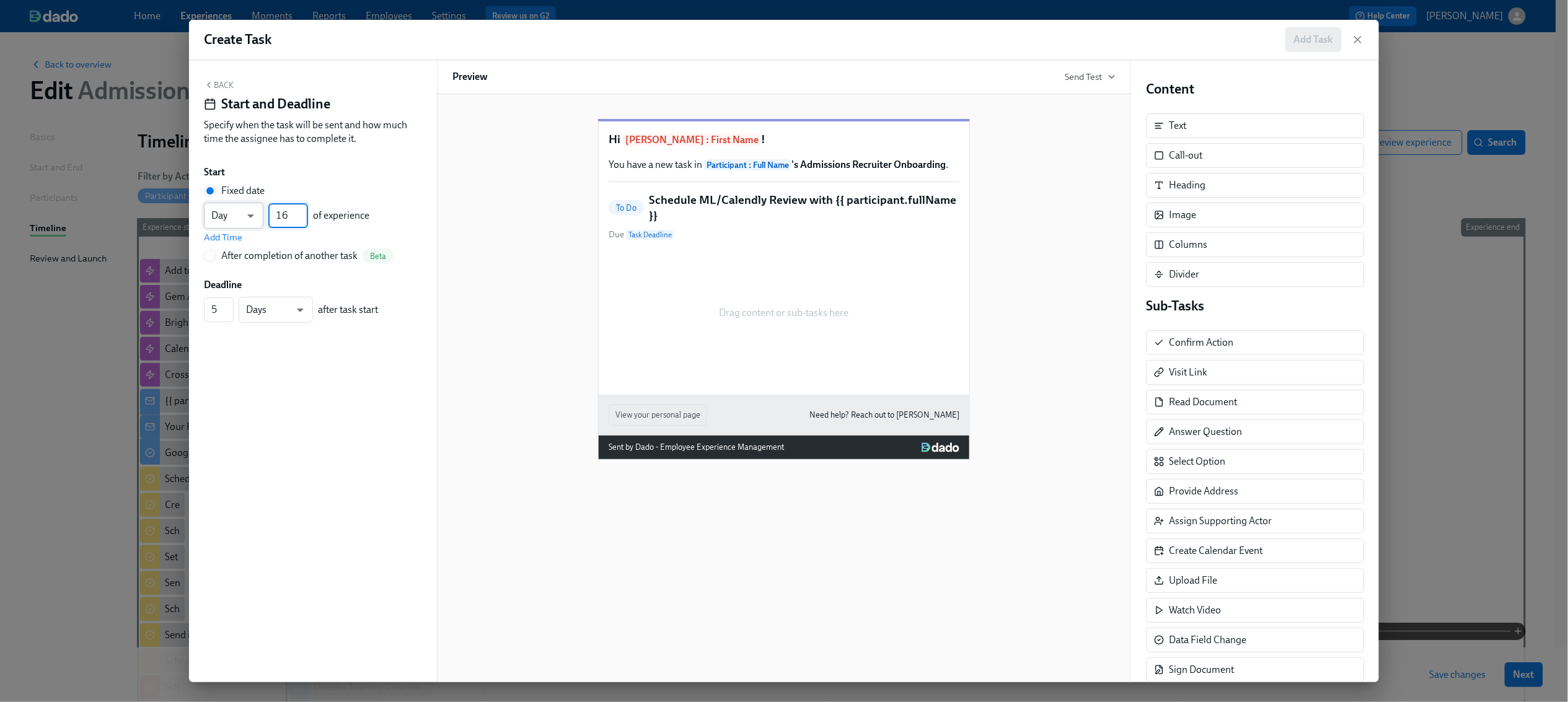
drag, startPoint x: 293, startPoint y: 218, endPoint x: 255, endPoint y: 218, distance: 38.0
click at [255, 218] on div "Day d ​ 16 ​ of experience" at bounding box center [287, 215] width 165 height 26
type input "1"
click at [229, 315] on input "4" at bounding box center [218, 310] width 30 height 25
click at [229, 315] on input "3" at bounding box center [218, 310] width 30 height 25
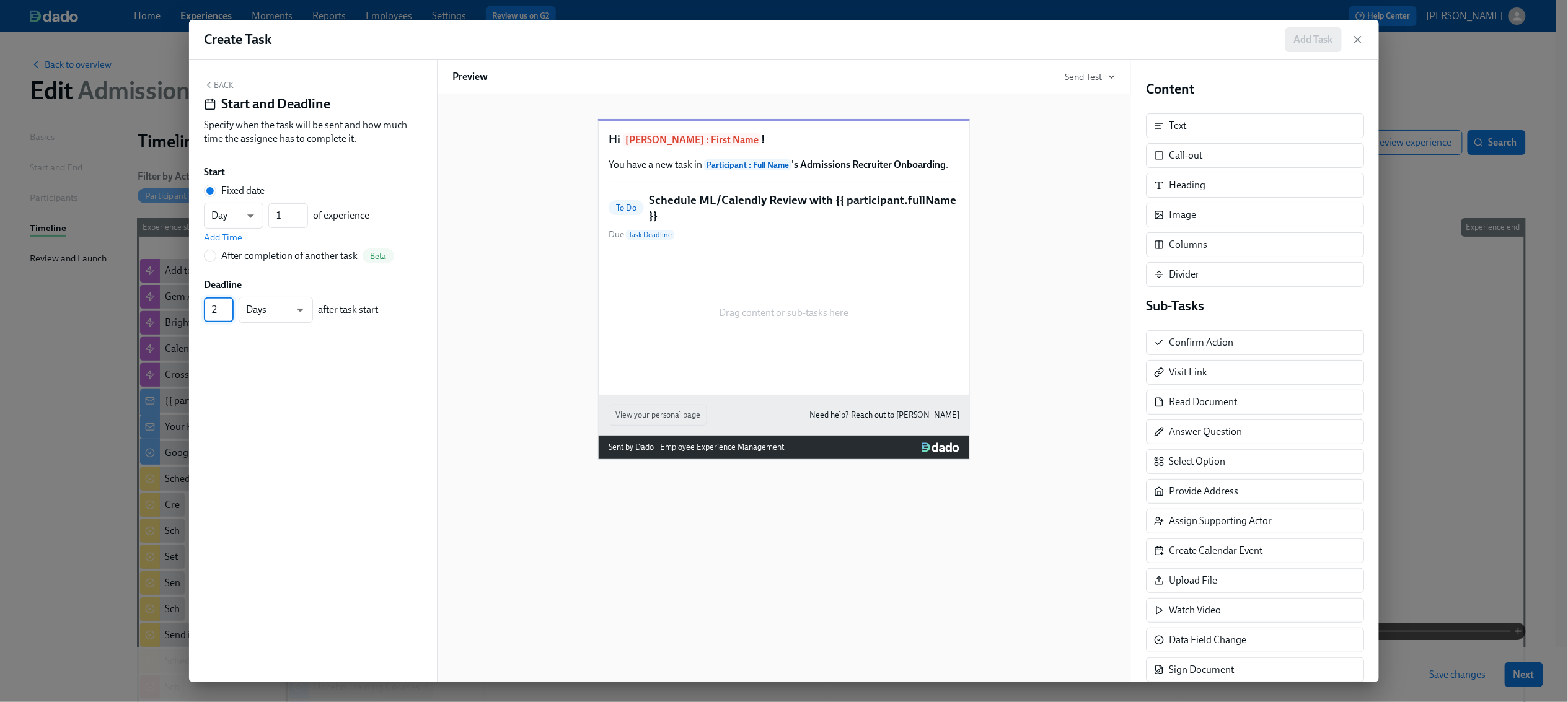
click at [229, 315] on input "2" at bounding box center [218, 310] width 30 height 25
type input "1"
click at [229, 315] on input "1" at bounding box center [218, 310] width 30 height 25
click at [222, 87] on button "Back" at bounding box center [218, 84] width 30 height 10
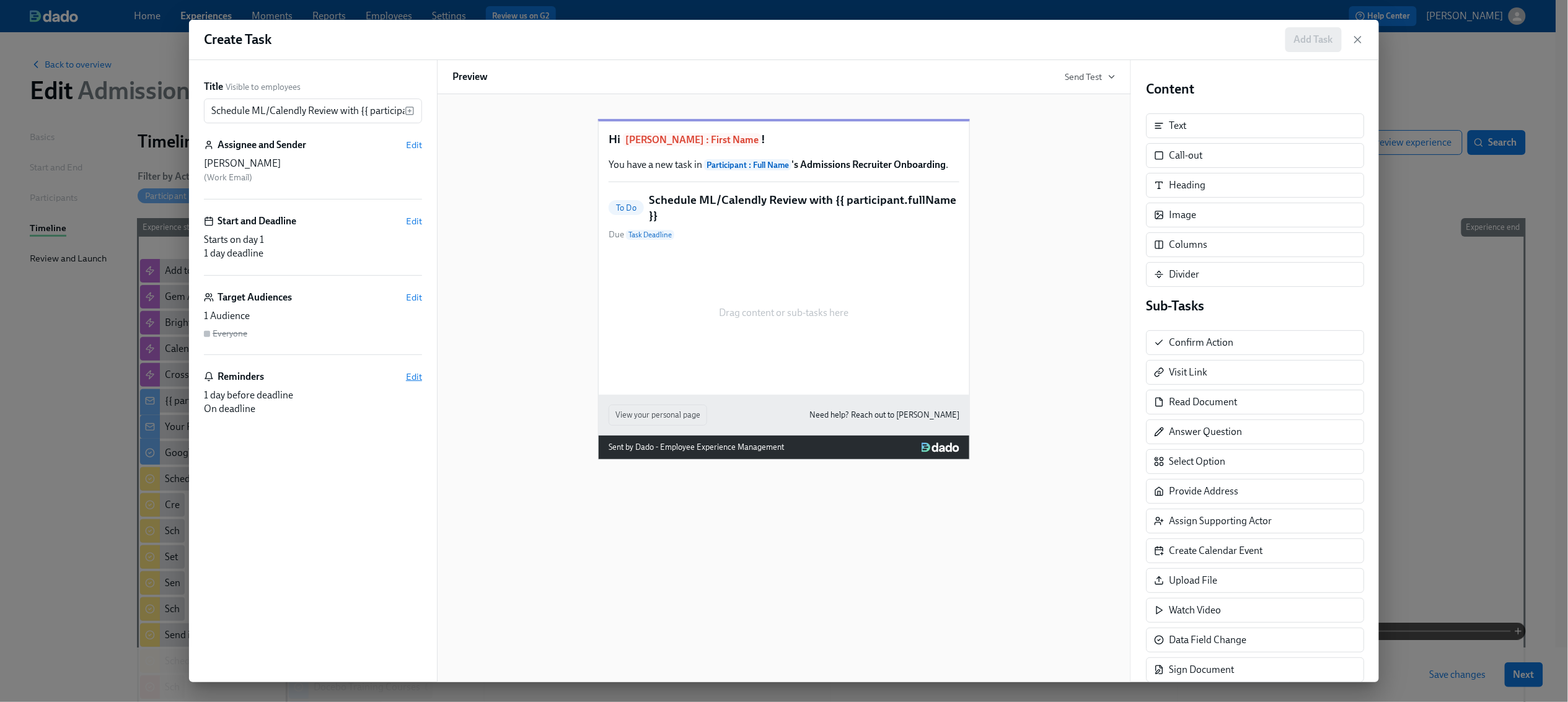
click at [411, 375] on span "Edit" at bounding box center [414, 377] width 16 height 13
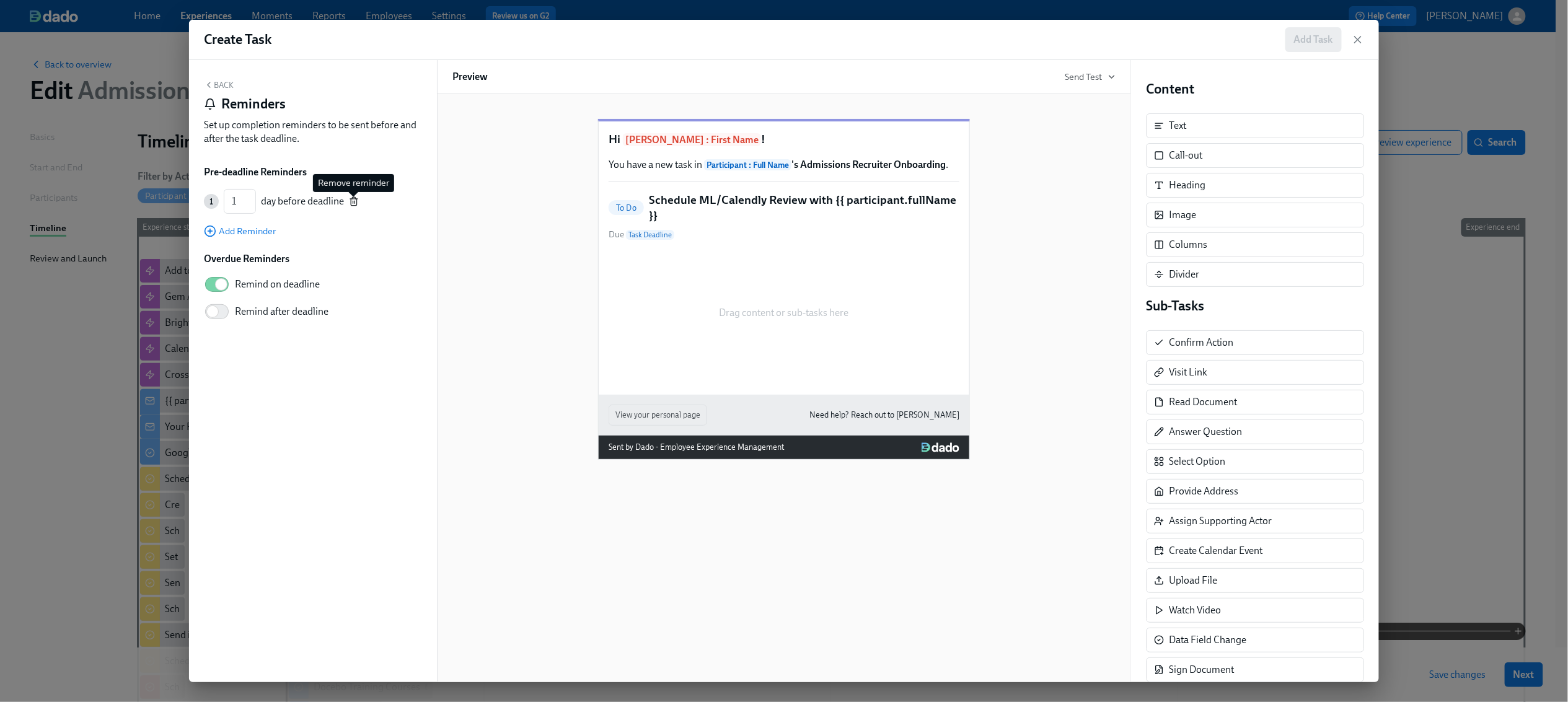
click at [353, 201] on line "button" at bounding box center [353, 202] width 0 height 3
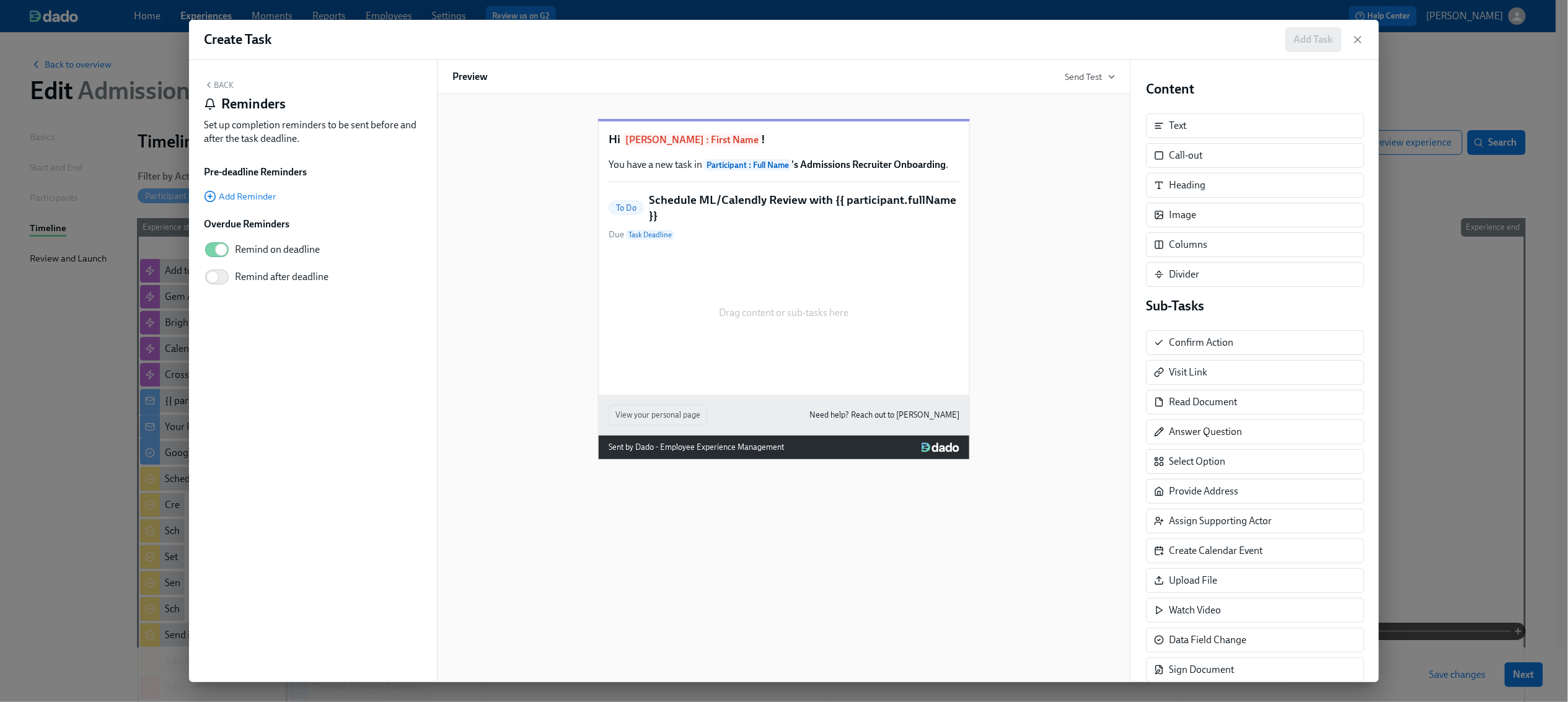
click at [217, 85] on button "Back" at bounding box center [218, 84] width 30 height 10
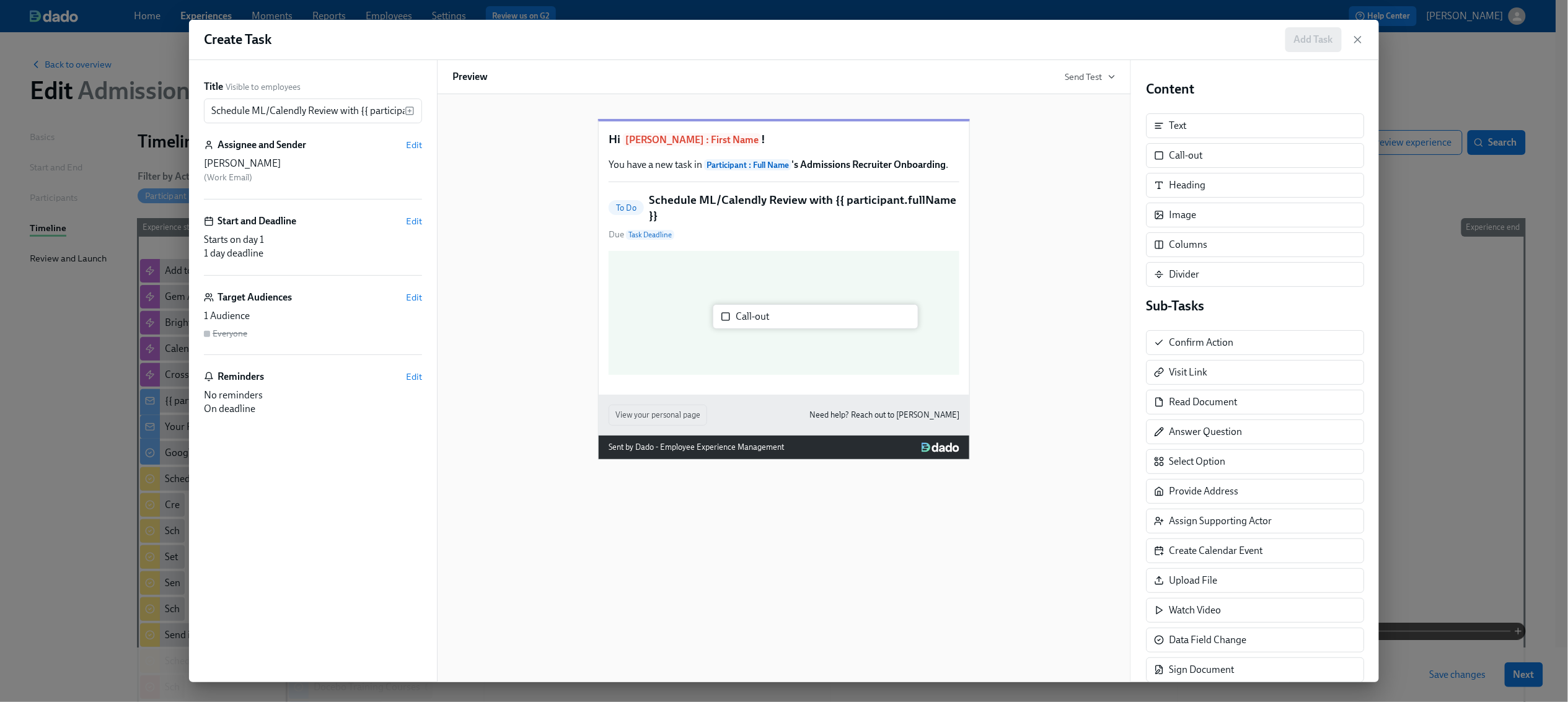
drag, startPoint x: 1188, startPoint y: 162, endPoint x: 745, endPoint y: 323, distance: 471.3
click at [745, 323] on div "Title Visible to employees Schedule ML/Calendly Review with {{ participant.full…" at bounding box center [784, 371] width 1190 height 622
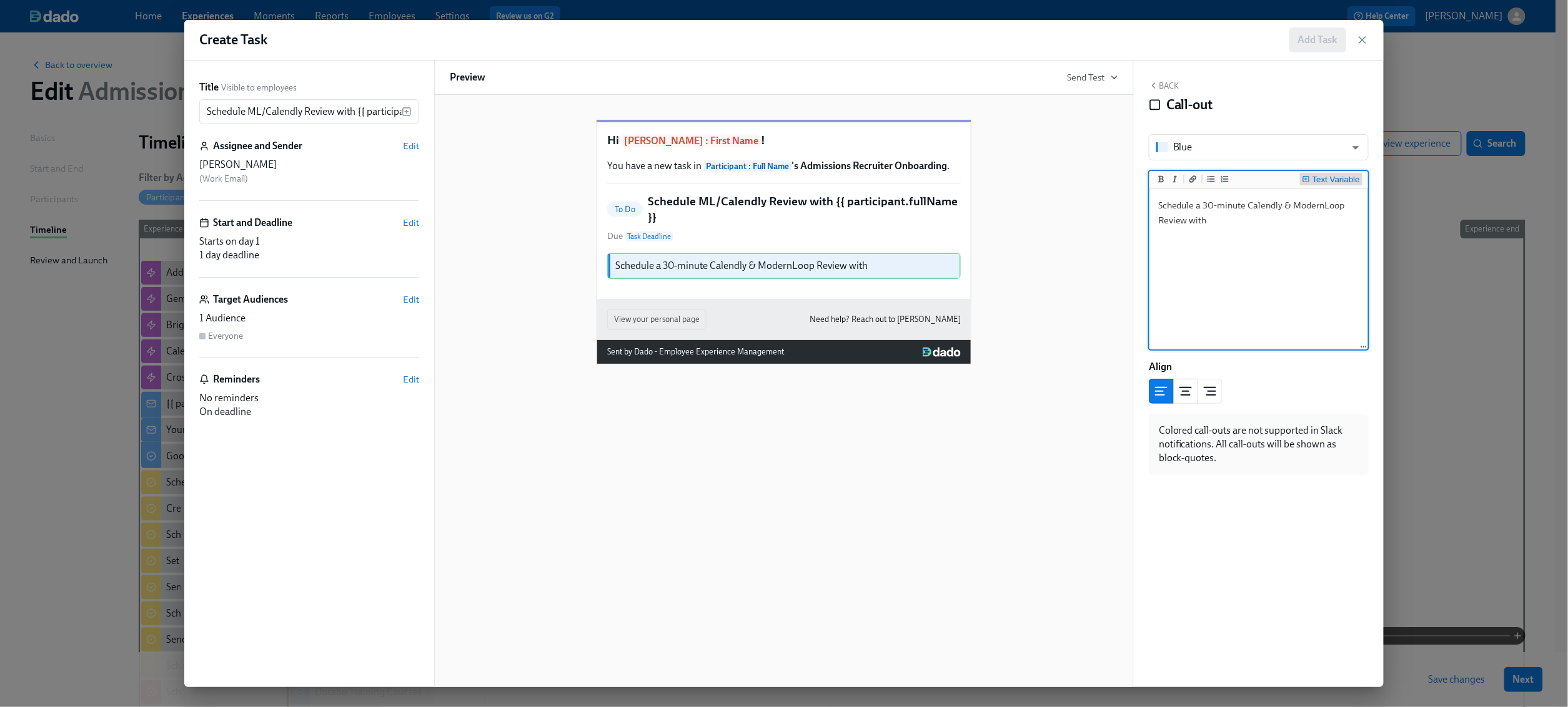
click at [1317, 176] on div "Text Variable" at bounding box center [1336, 180] width 47 height 9
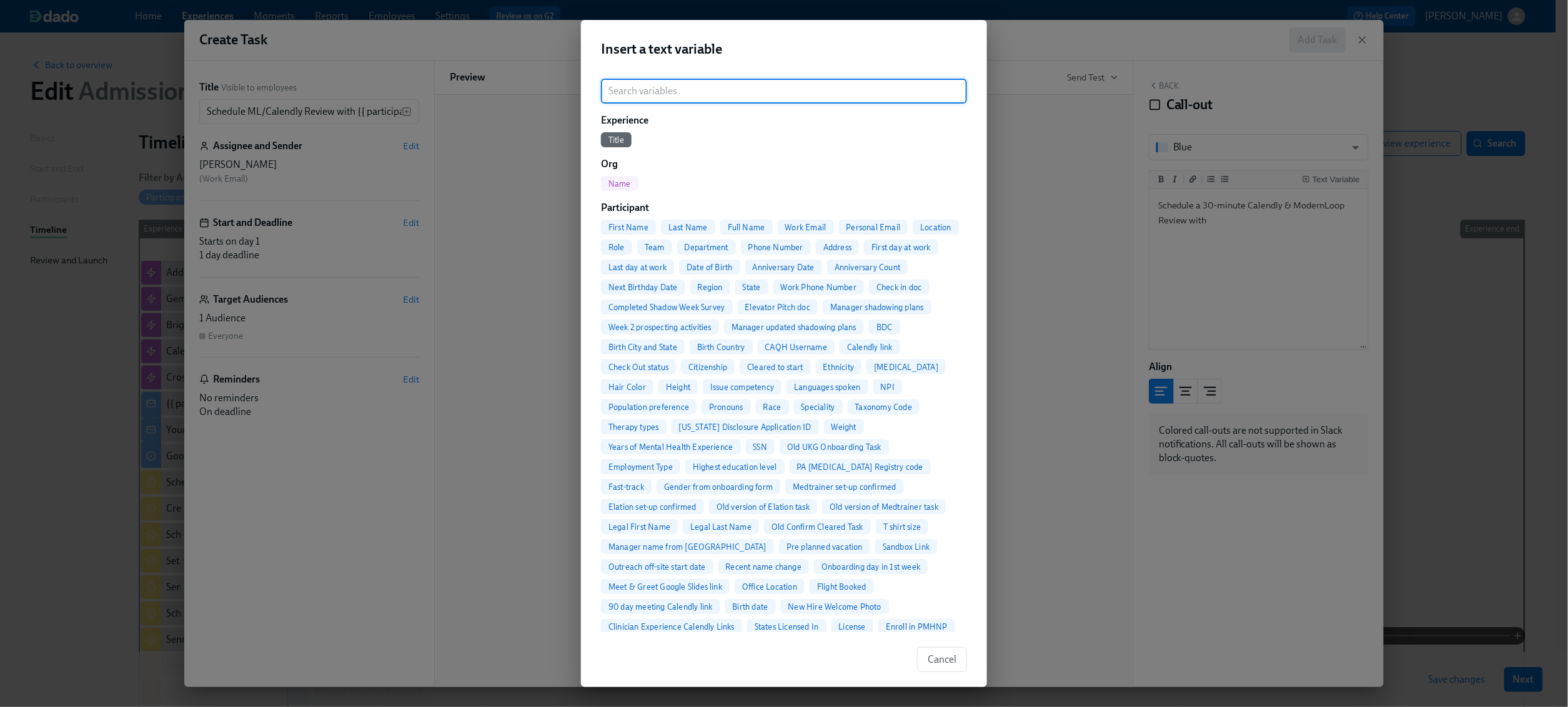
click at [739, 226] on span "Full Name" at bounding box center [746, 227] width 53 height 9
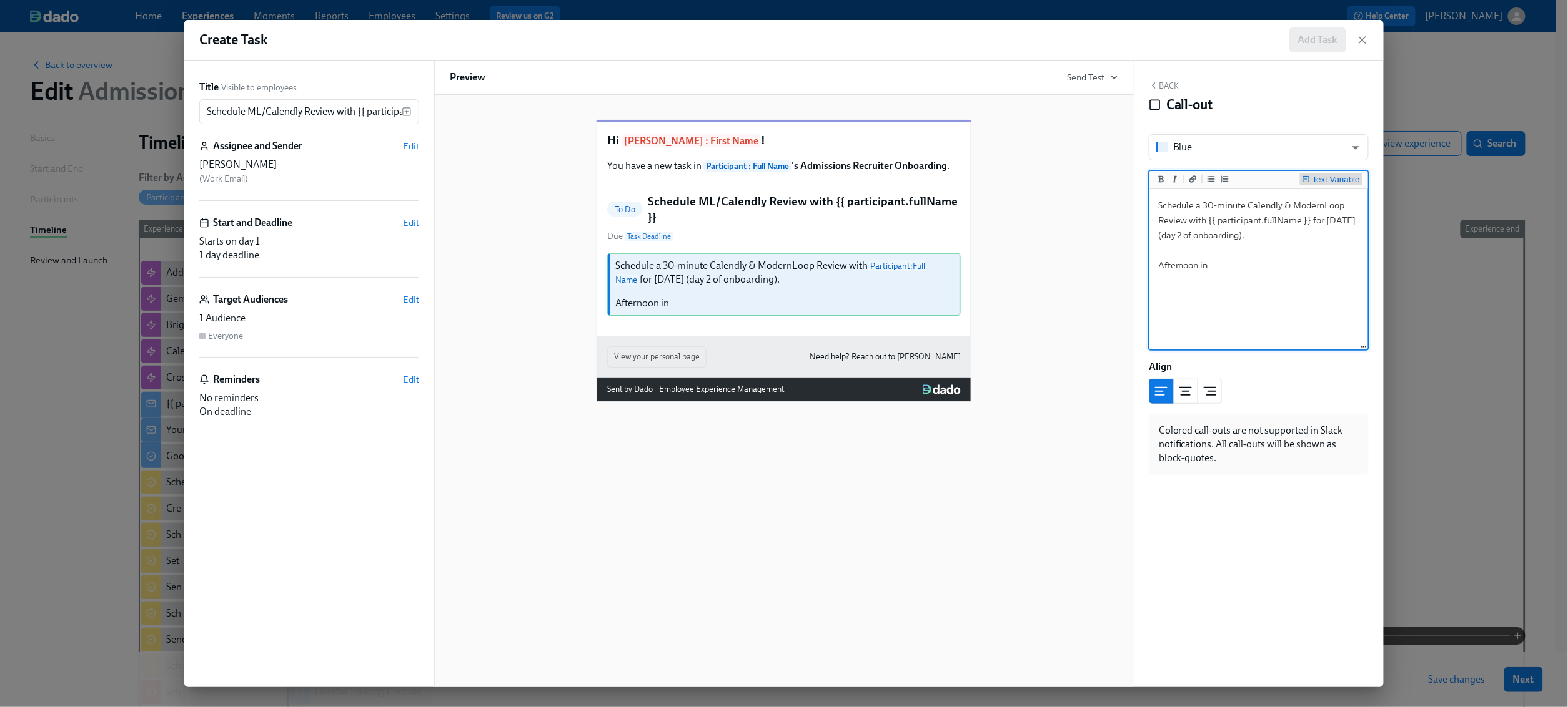
click at [1335, 181] on div "Text Variable" at bounding box center [1336, 180] width 47 height 9
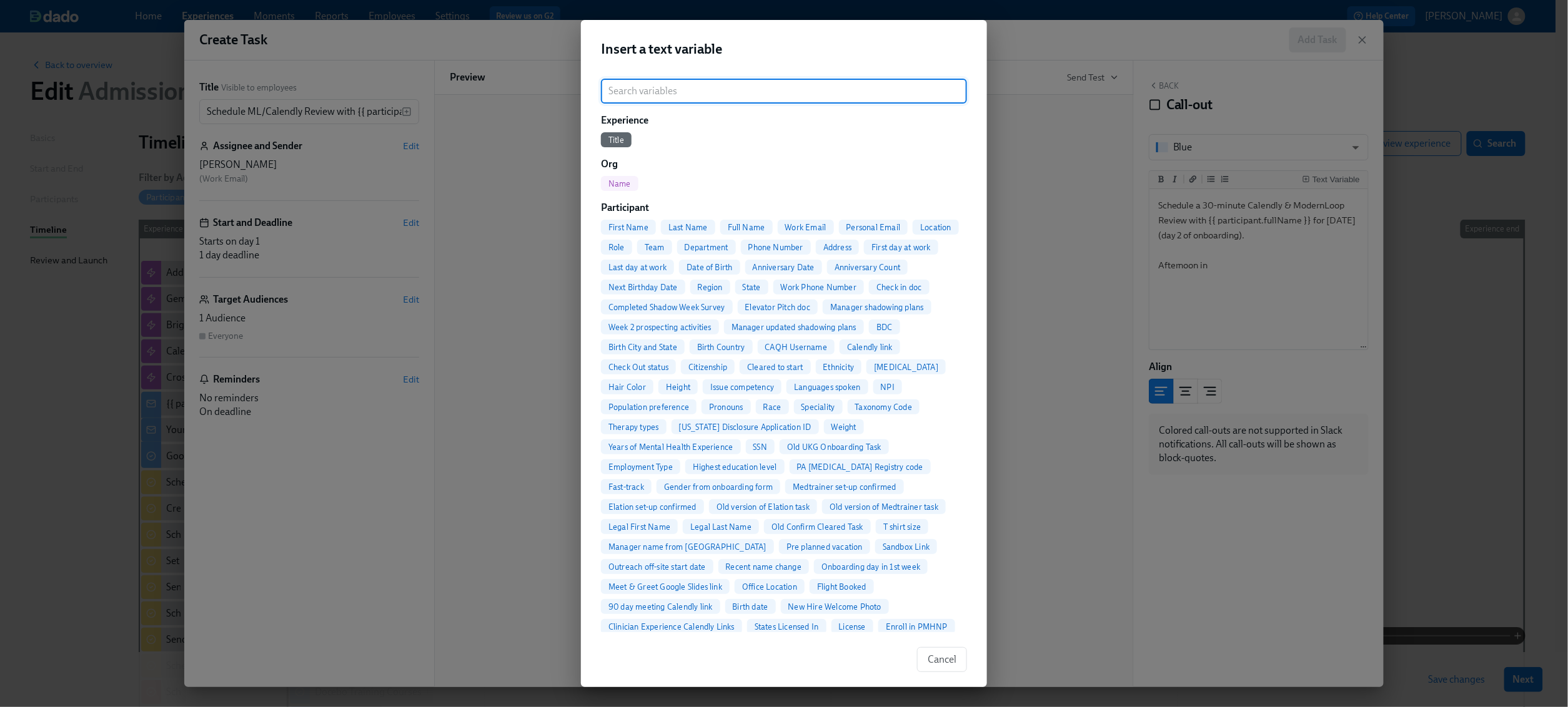
click at [637, 230] on span "First Name" at bounding box center [628, 227] width 55 height 9
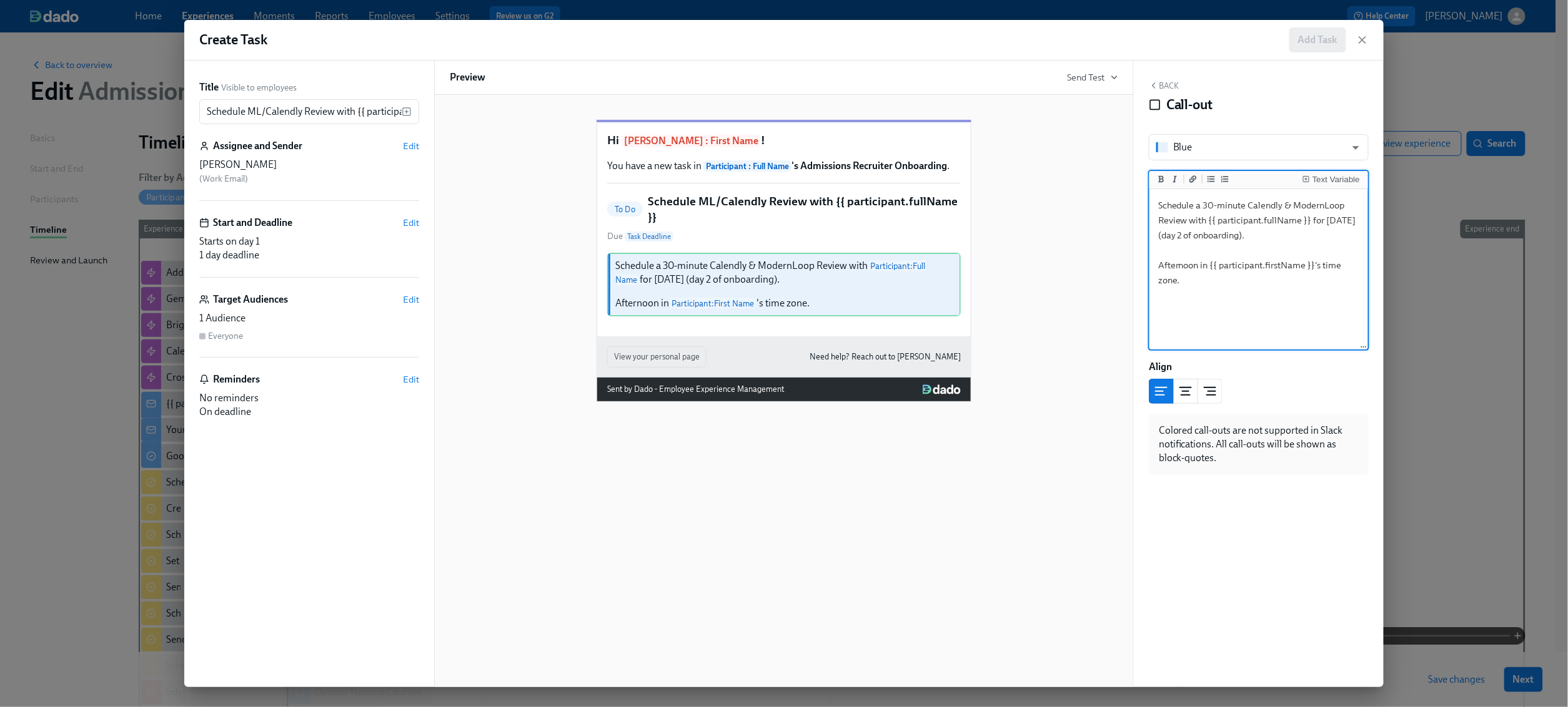
drag, startPoint x: 1164, startPoint y: 263, endPoint x: 1149, endPoint y: 263, distance: 15.0
click at [1149, 263] on div "Text Variable Schedule a 30-minute Calendly & ModernLoop Review with {{ partici…" at bounding box center [1258, 260] width 220 height 180
click at [1278, 282] on textarea "Schedule a 30-minute Calendly & ModernLoop Review with {{ participant.fullName …" at bounding box center [1259, 270] width 214 height 157
click at [1241, 264] on textarea "Schedule a 30-minute Calendly & ModernLoop Review with {{ participant.fullName …" at bounding box center [1259, 270] width 214 height 157
click at [1341, 288] on textarea "Schedule a 30-minute Calendly & ModernLoop Review with {{ participant.fullName …" at bounding box center [1259, 270] width 214 height 157
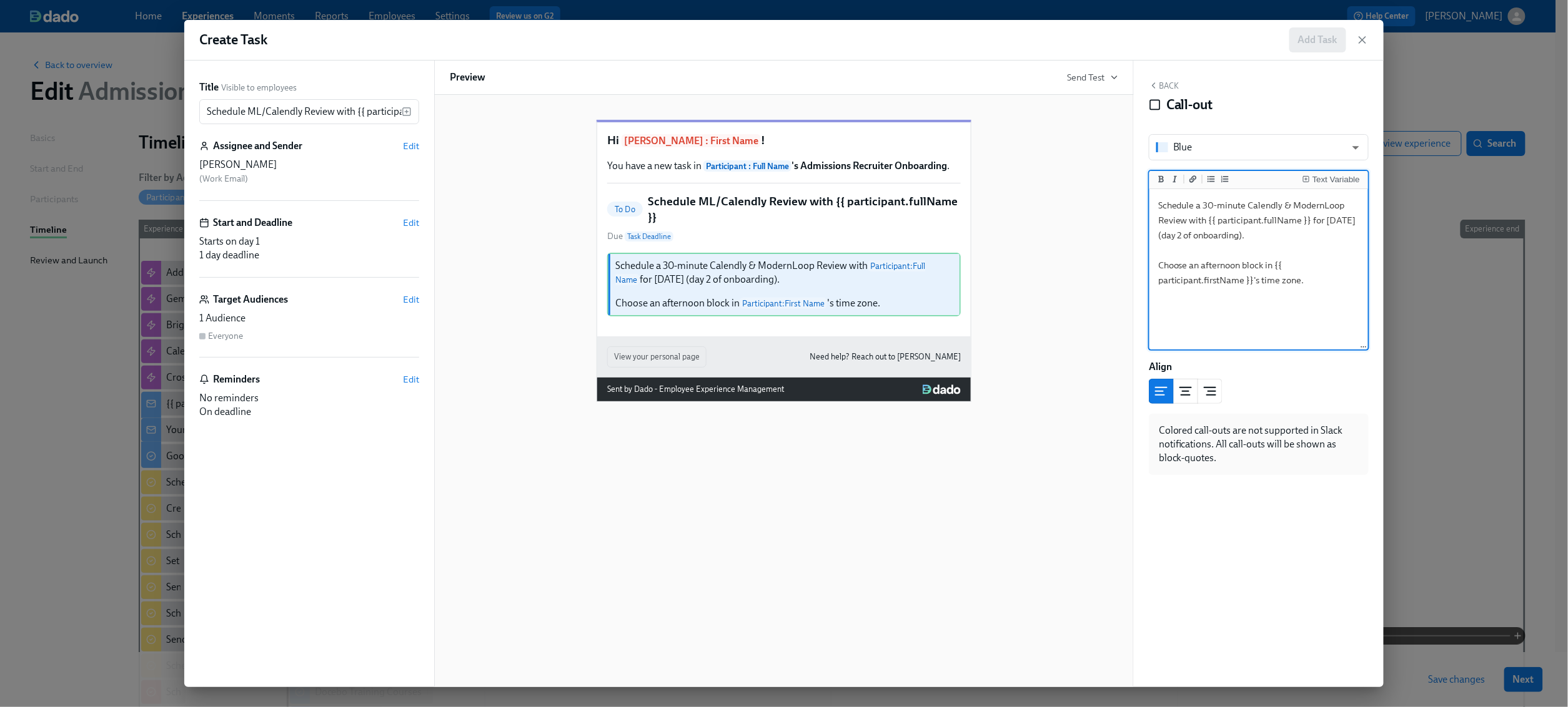
type textarea "Schedule a 30-minute Calendly & ModernLoop Review with {{ participant.fullName …"
click at [1169, 90] on button "Back" at bounding box center [1163, 85] width 30 height 10
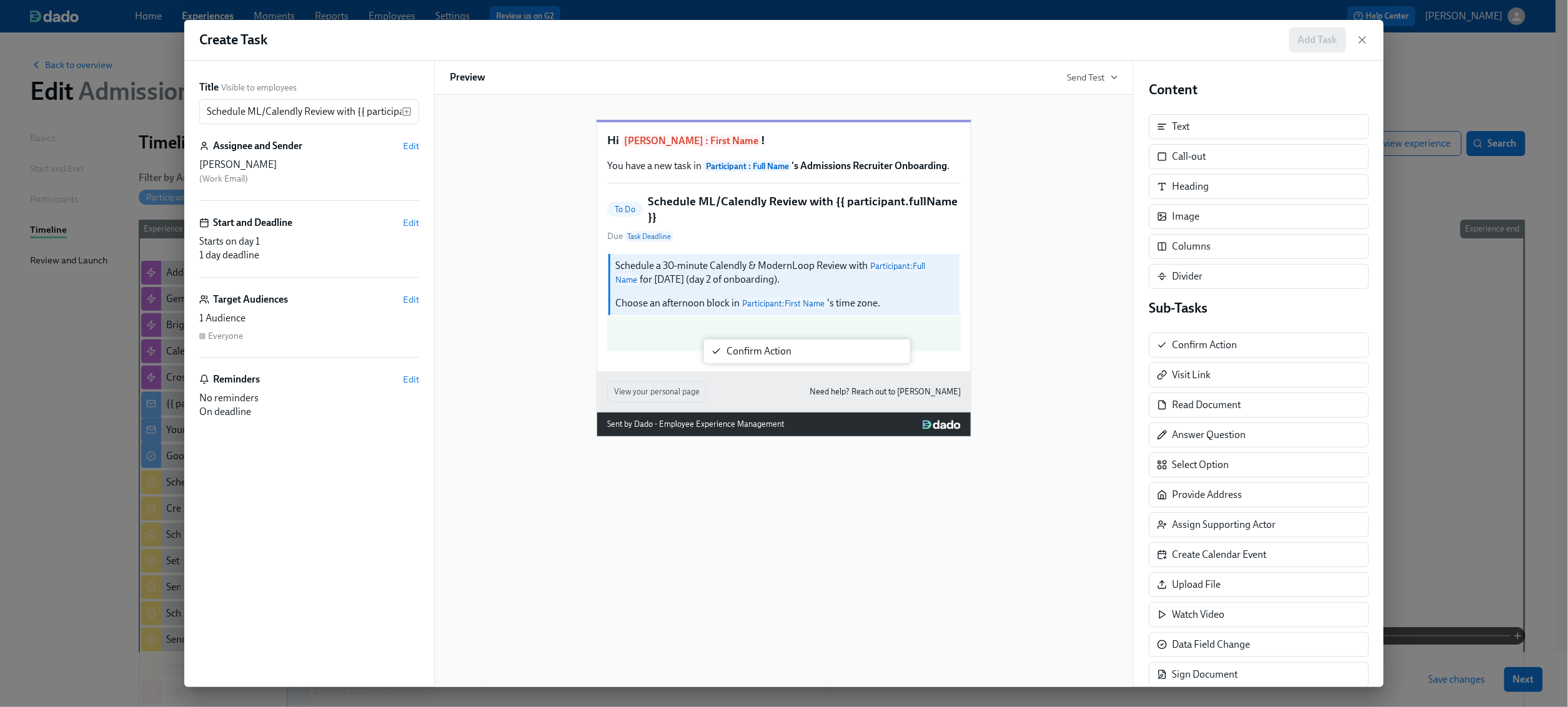
drag, startPoint x: 1199, startPoint y: 347, endPoint x: 746, endPoint y: 351, distance: 453.0
click at [746, 351] on div "Title Visible to employees Schedule ML/Calendly Review with {{ participant.full…" at bounding box center [784, 374] width 1199 height 626
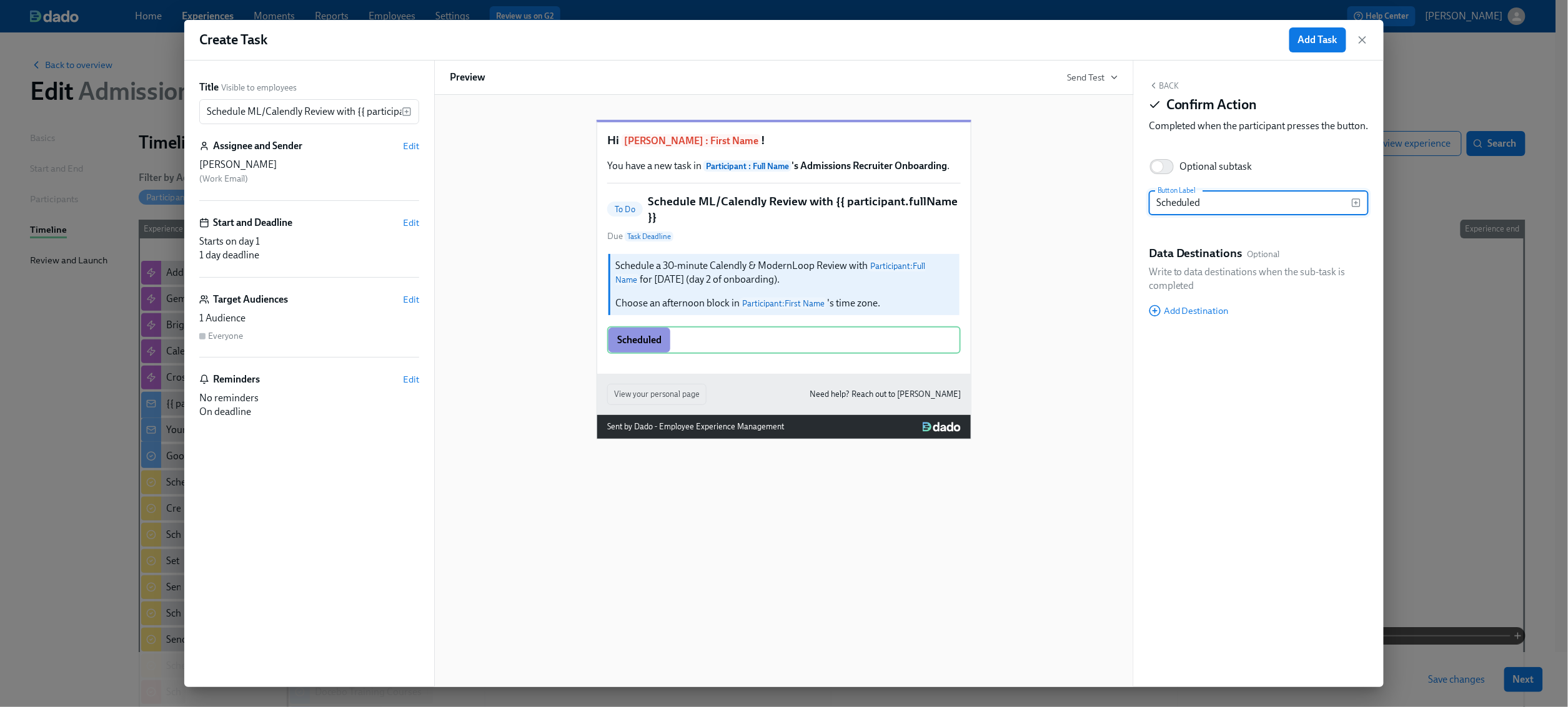
type input "Scheduled"
click at [1170, 83] on button "Back" at bounding box center [1163, 85] width 30 height 10
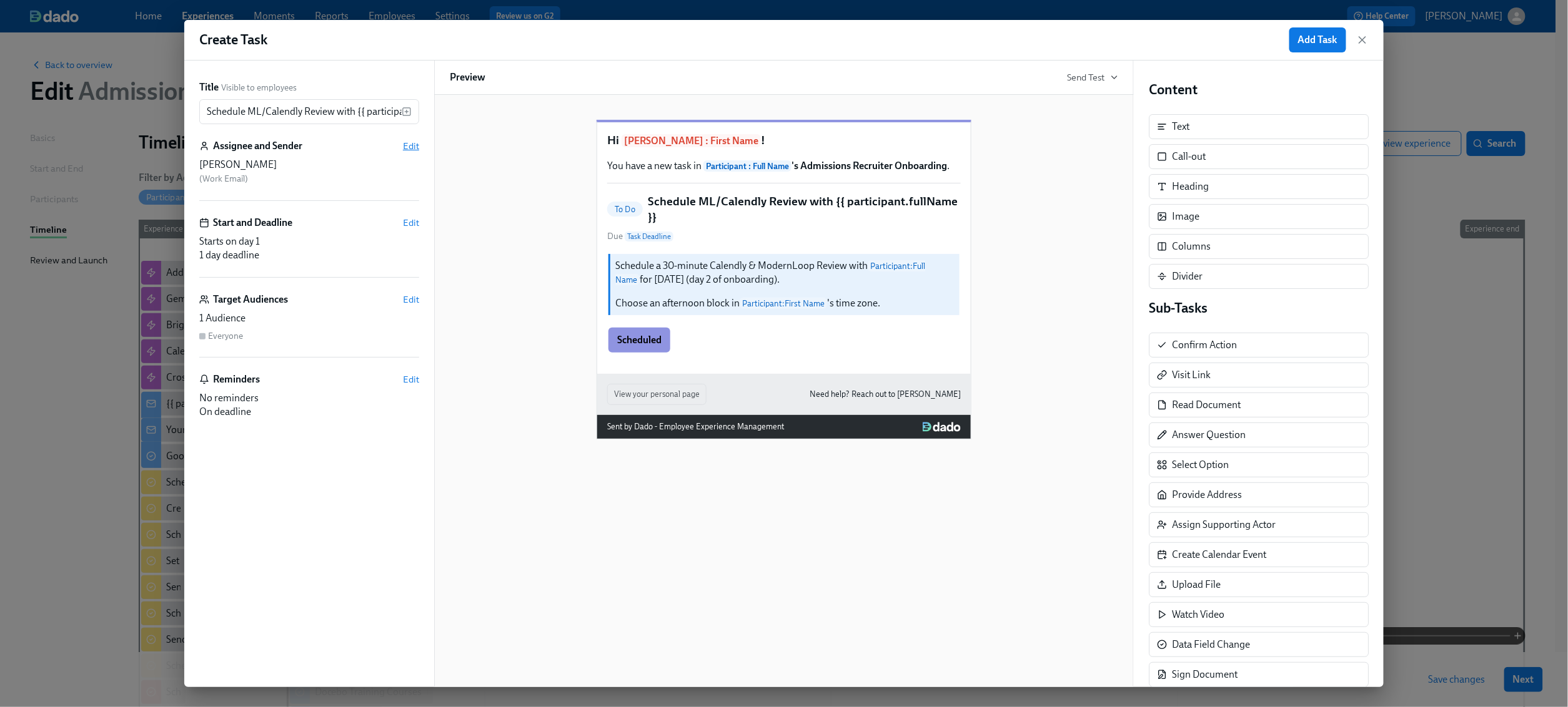
click at [416, 143] on span "Edit" at bounding box center [411, 146] width 16 height 13
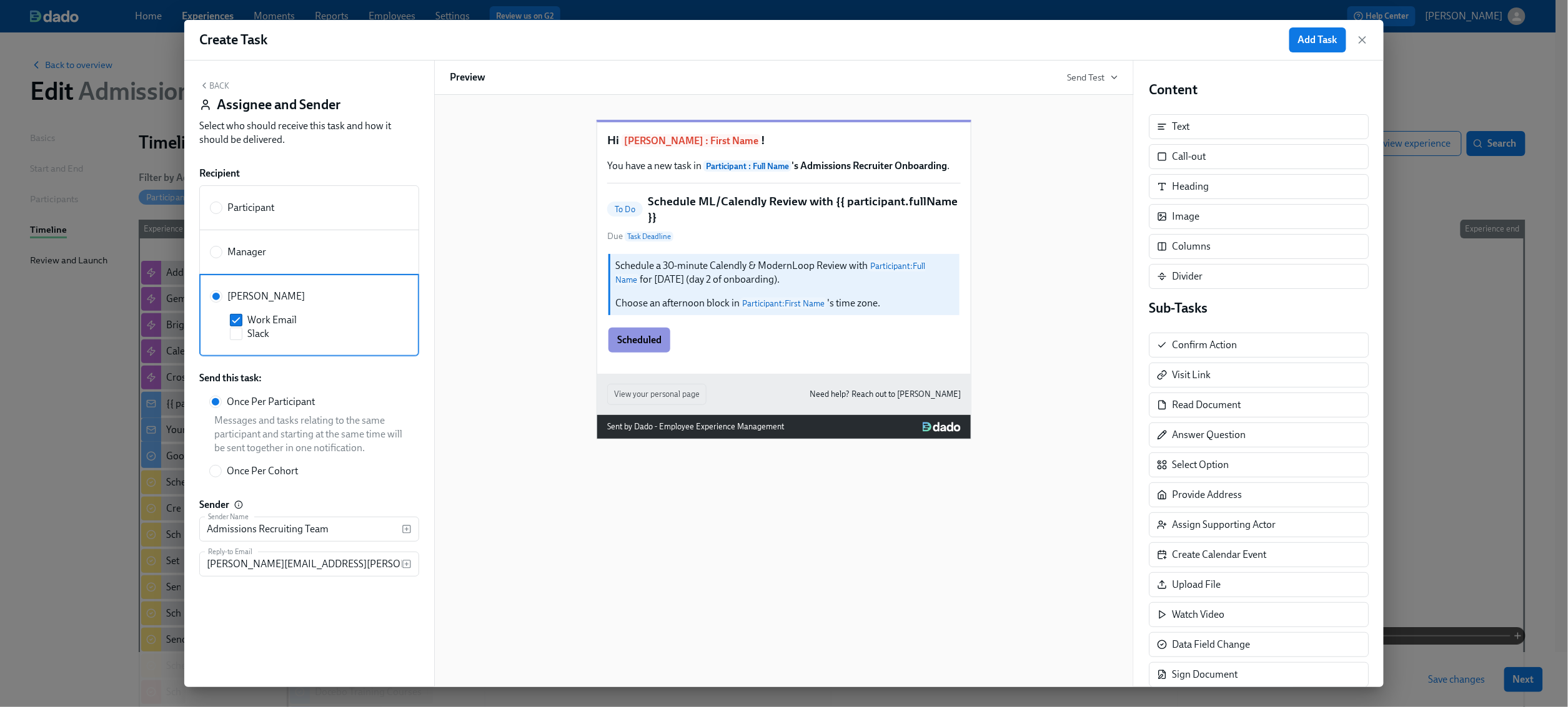
click at [254, 254] on span "Manager" at bounding box center [246, 252] width 39 height 14
click at [222, 254] on input "Manager" at bounding box center [216, 252] width 11 height 11
radio input "true"
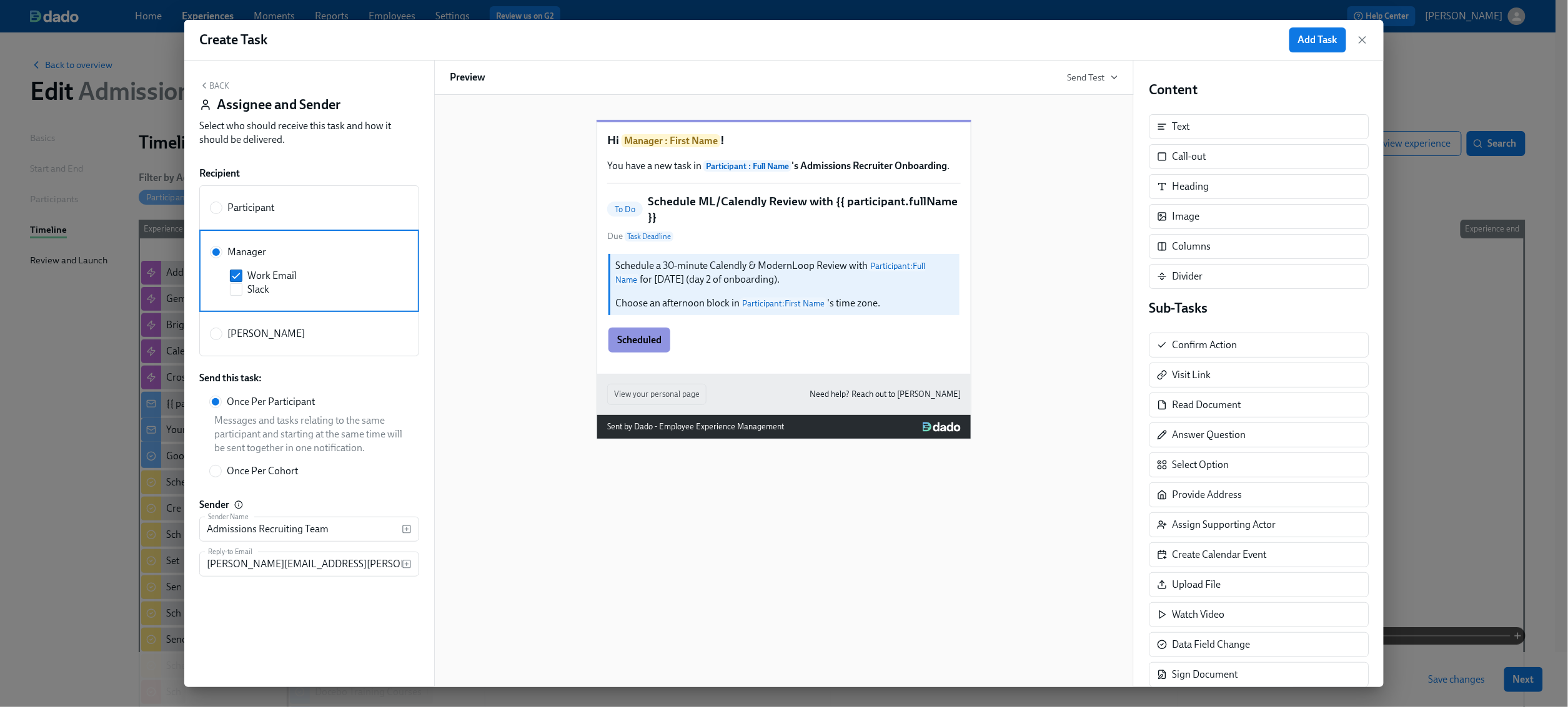
click at [213, 89] on button "Back" at bounding box center [214, 85] width 30 height 10
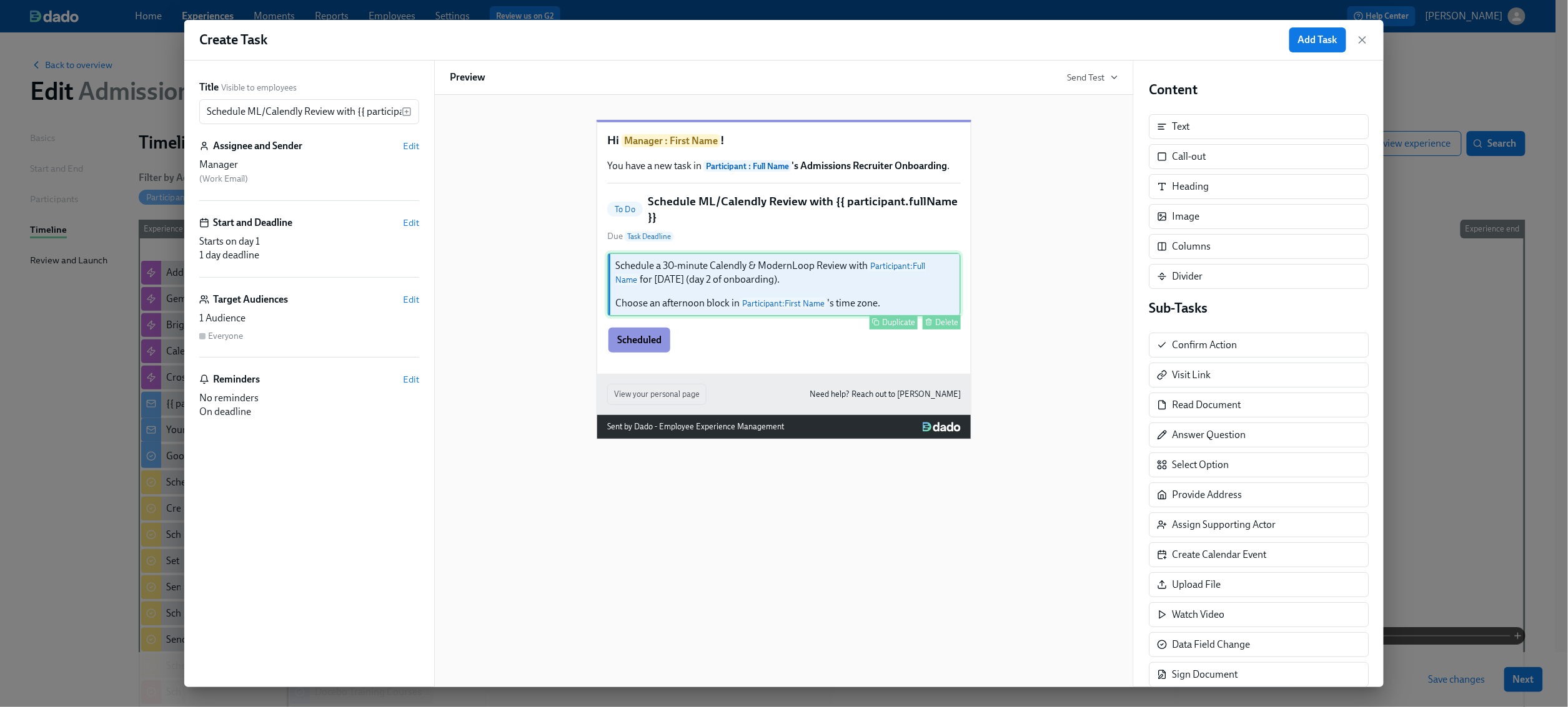
click at [860, 281] on div "Schedule a 30-minute Calendly & ModernLoop Review with Participant : Full Name …" at bounding box center [784, 284] width 353 height 63
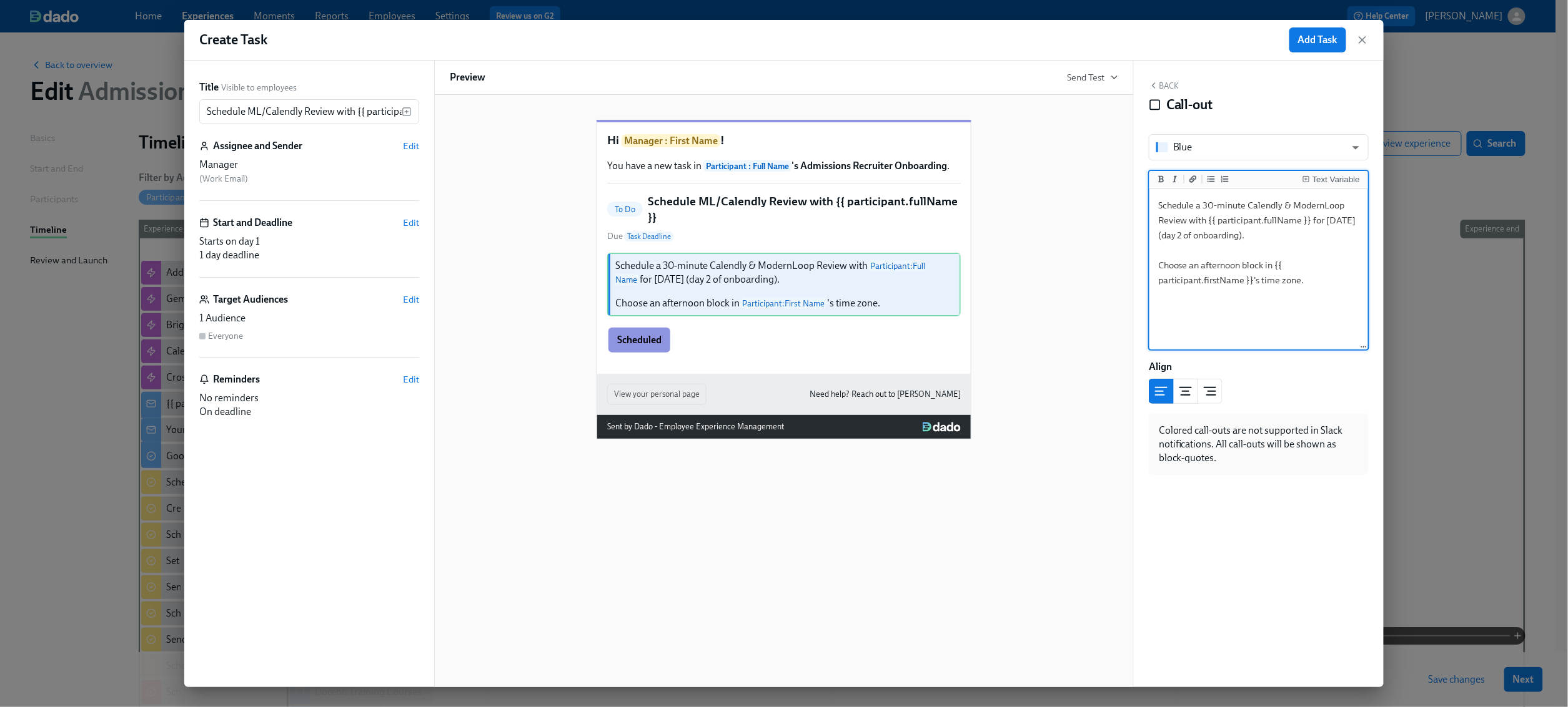
click at [1313, 221] on textarea "Schedule a 30-minute Calendly & ModernLoop Review with {{ participant.fullName …" at bounding box center [1259, 270] width 214 height 157
type textarea "Schedule a 30-minute Calendly & ModernLoop Review with {{ participant.fullName …"
click at [1166, 83] on button "Back" at bounding box center [1163, 85] width 30 height 10
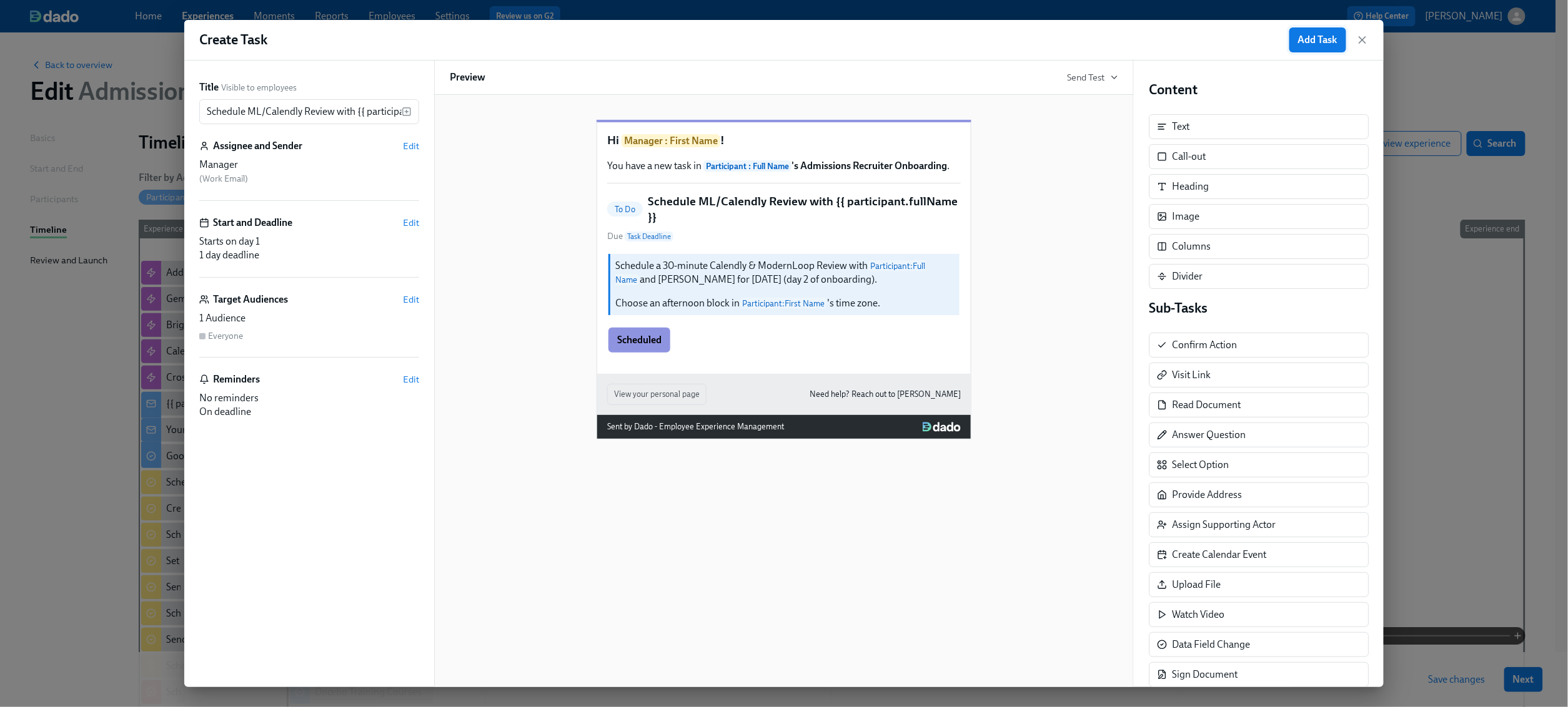
click at [1328, 43] on span "Add Task" at bounding box center [1317, 40] width 39 height 13
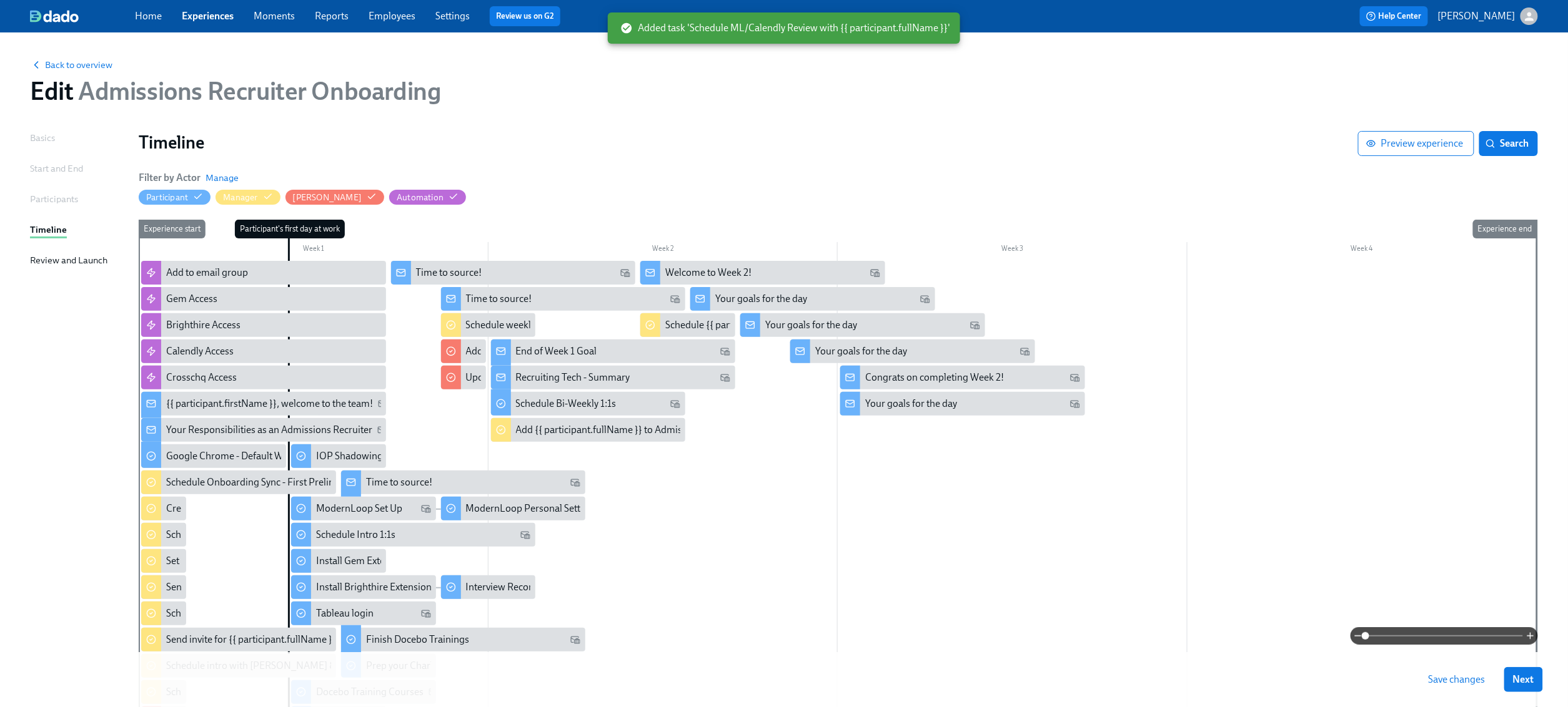
click at [1451, 676] on span "Save changes" at bounding box center [1457, 680] width 57 height 13
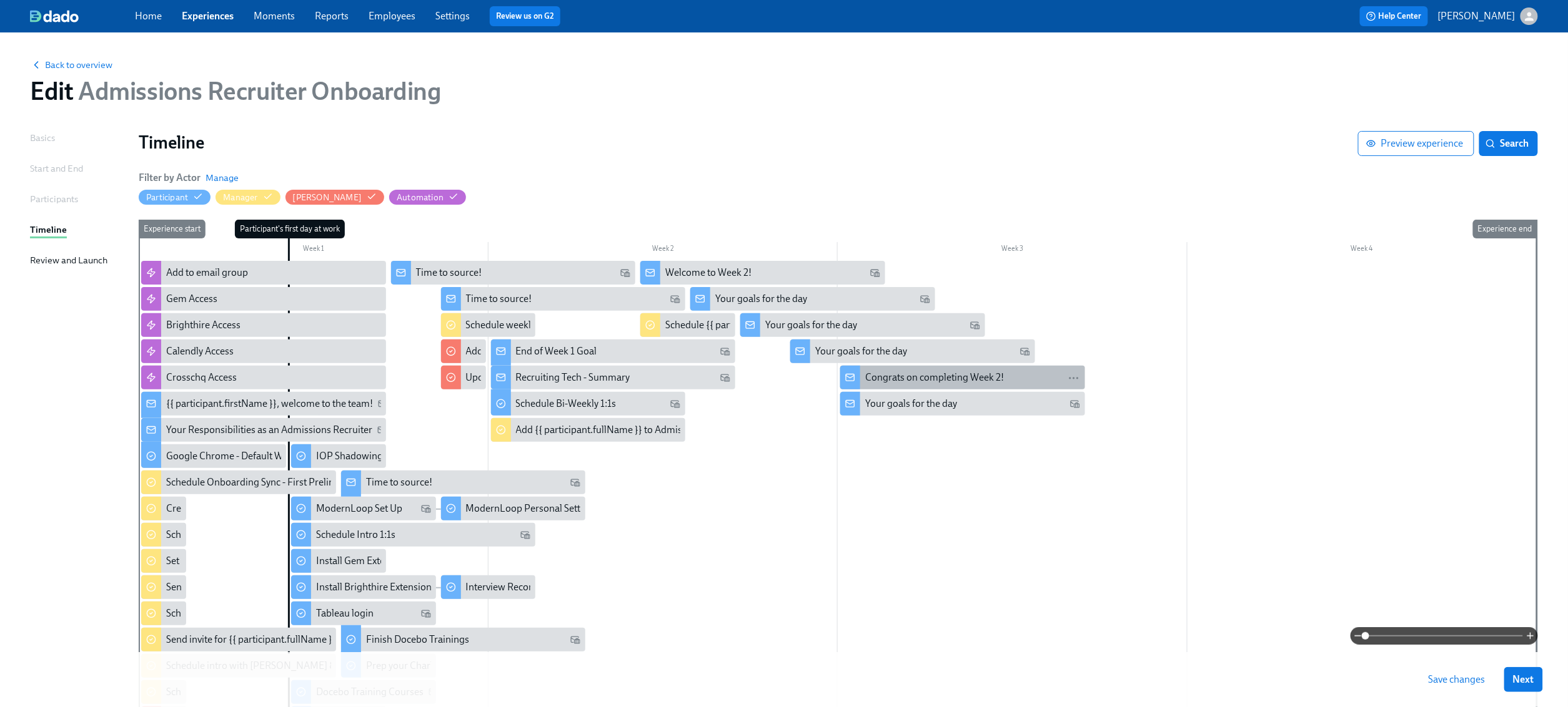
click at [911, 380] on div "Congrats on completing Week 2!" at bounding box center [934, 377] width 139 height 14
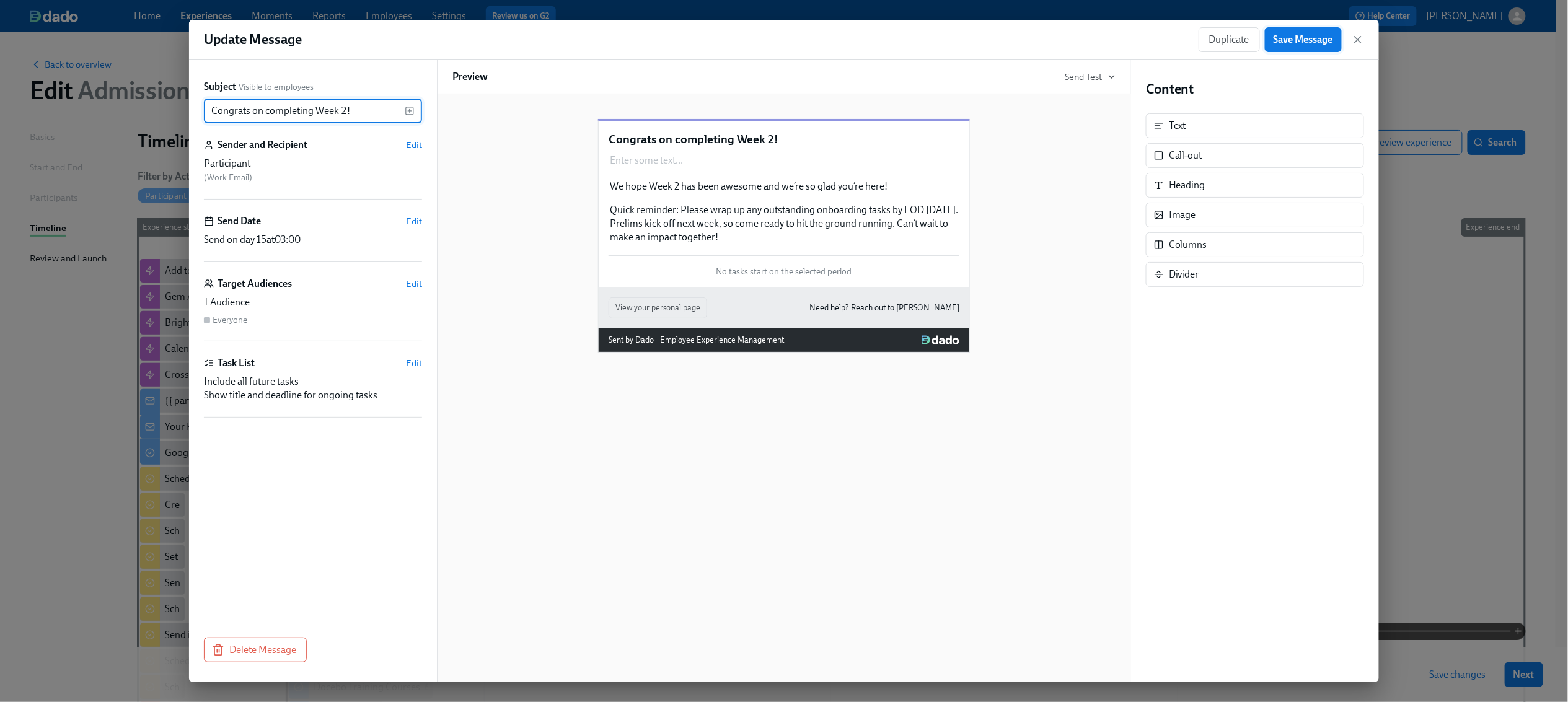
click at [1300, 39] on span "Save Message" at bounding box center [1303, 40] width 59 height 13
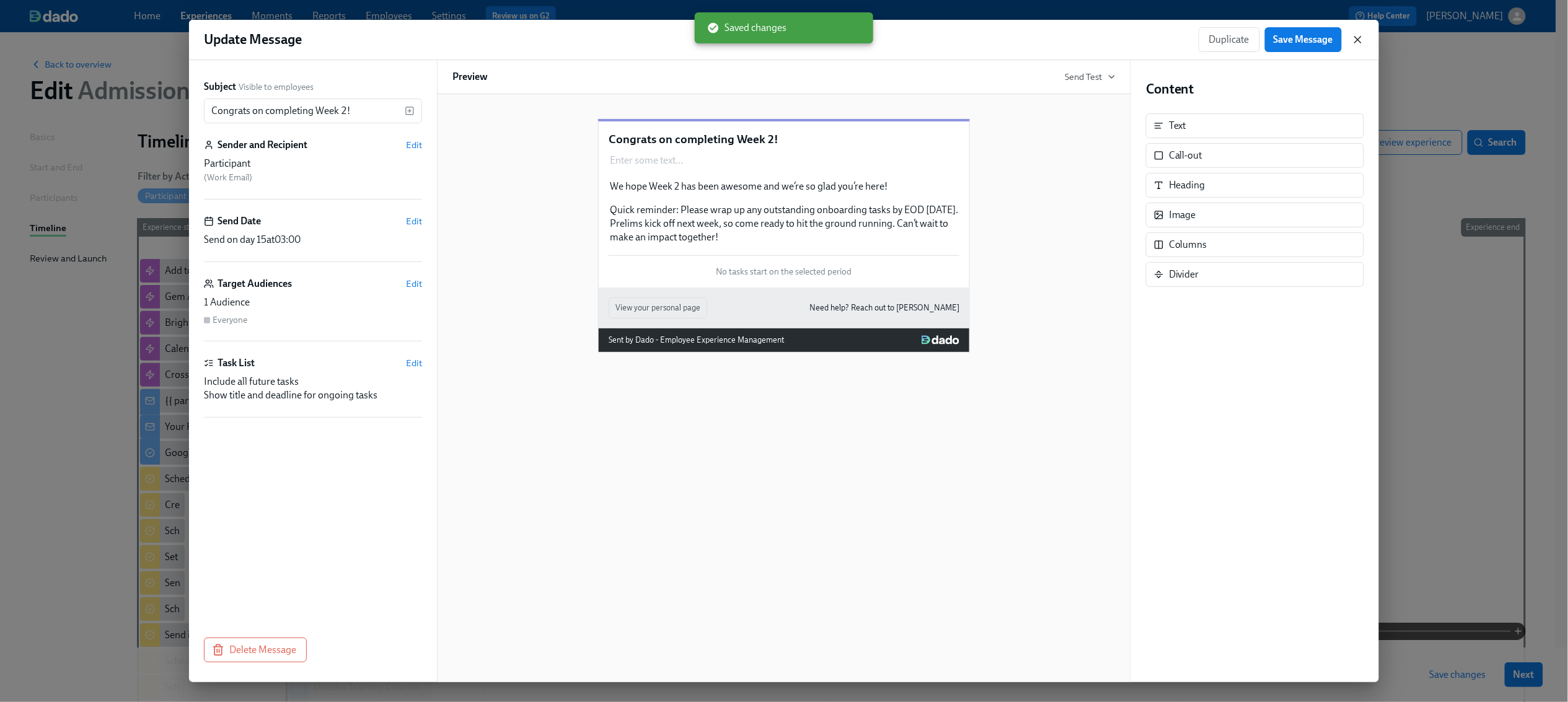
click at [1359, 40] on icon "button" at bounding box center [1358, 40] width 13 height 13
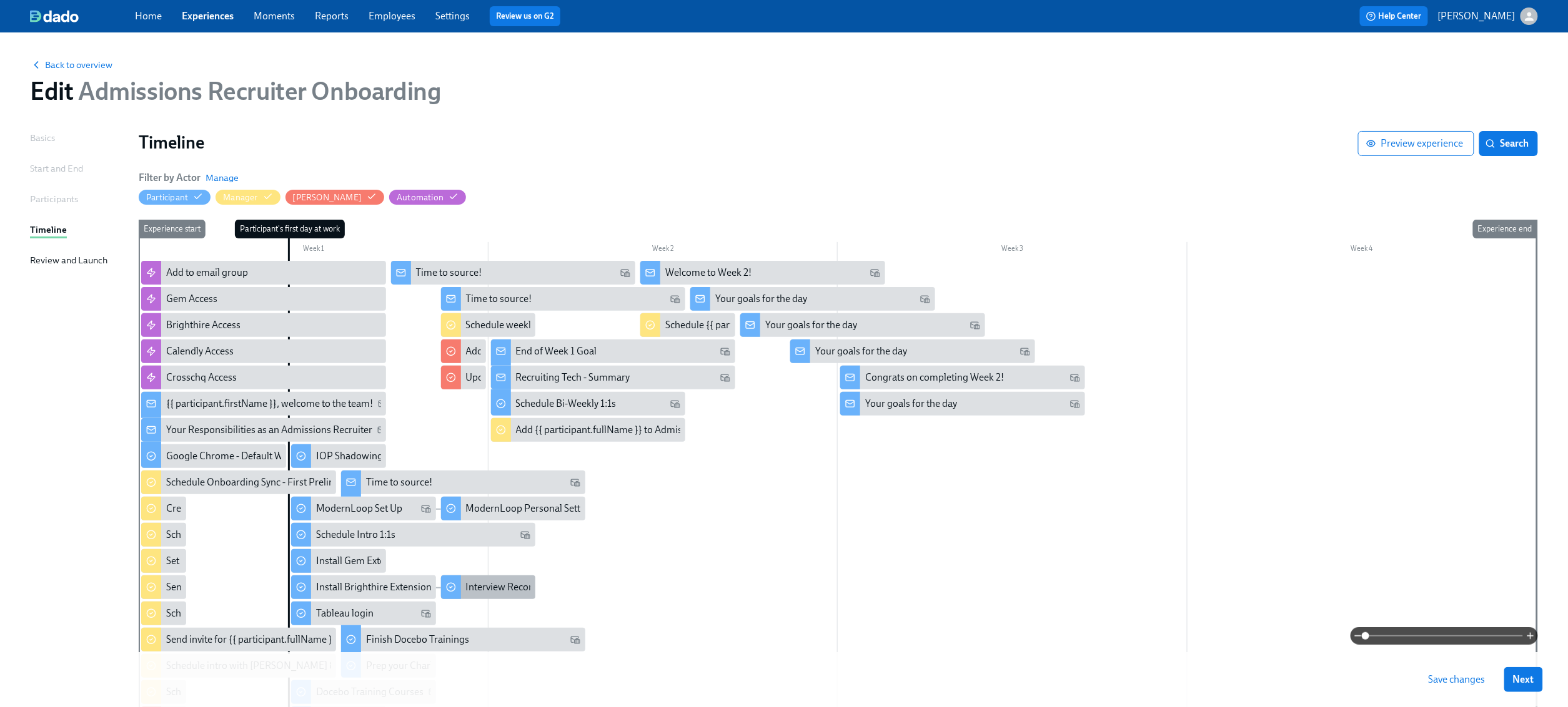
click at [493, 588] on div "Interview Recording Review" at bounding box center [524, 587] width 119 height 14
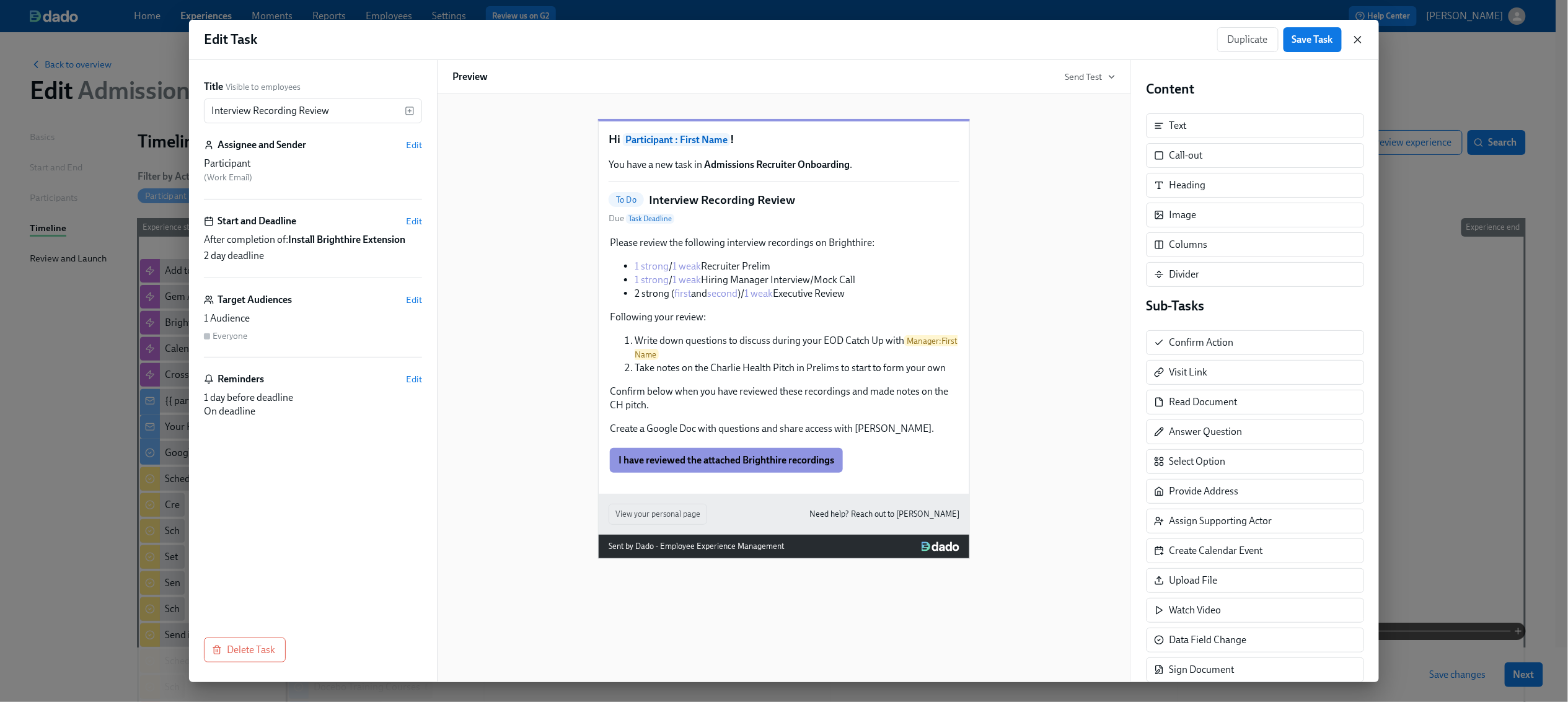
click at [1352, 41] on icon "button" at bounding box center [1358, 40] width 13 height 13
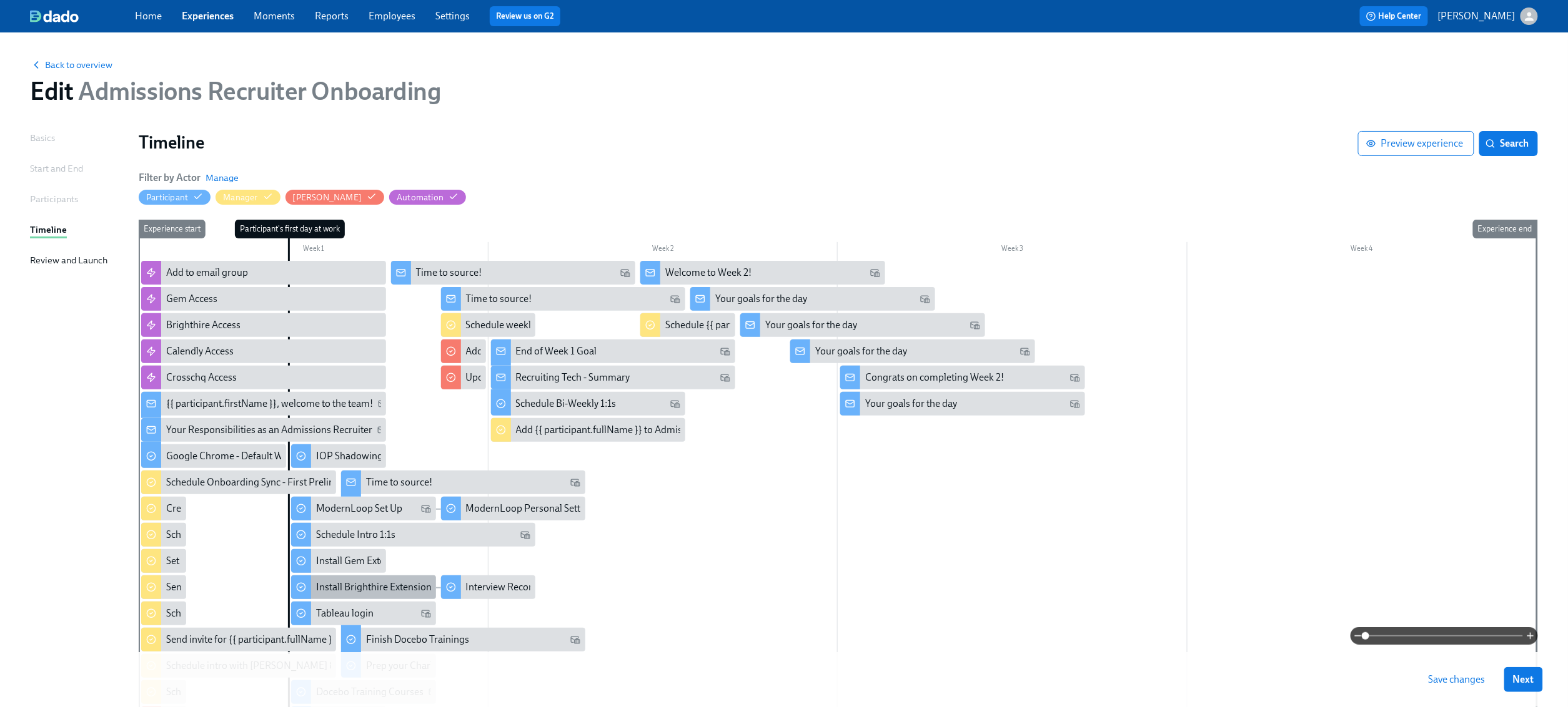
click at [331, 576] on div "Install Brighthire Extension" at bounding box center [363, 588] width 145 height 24
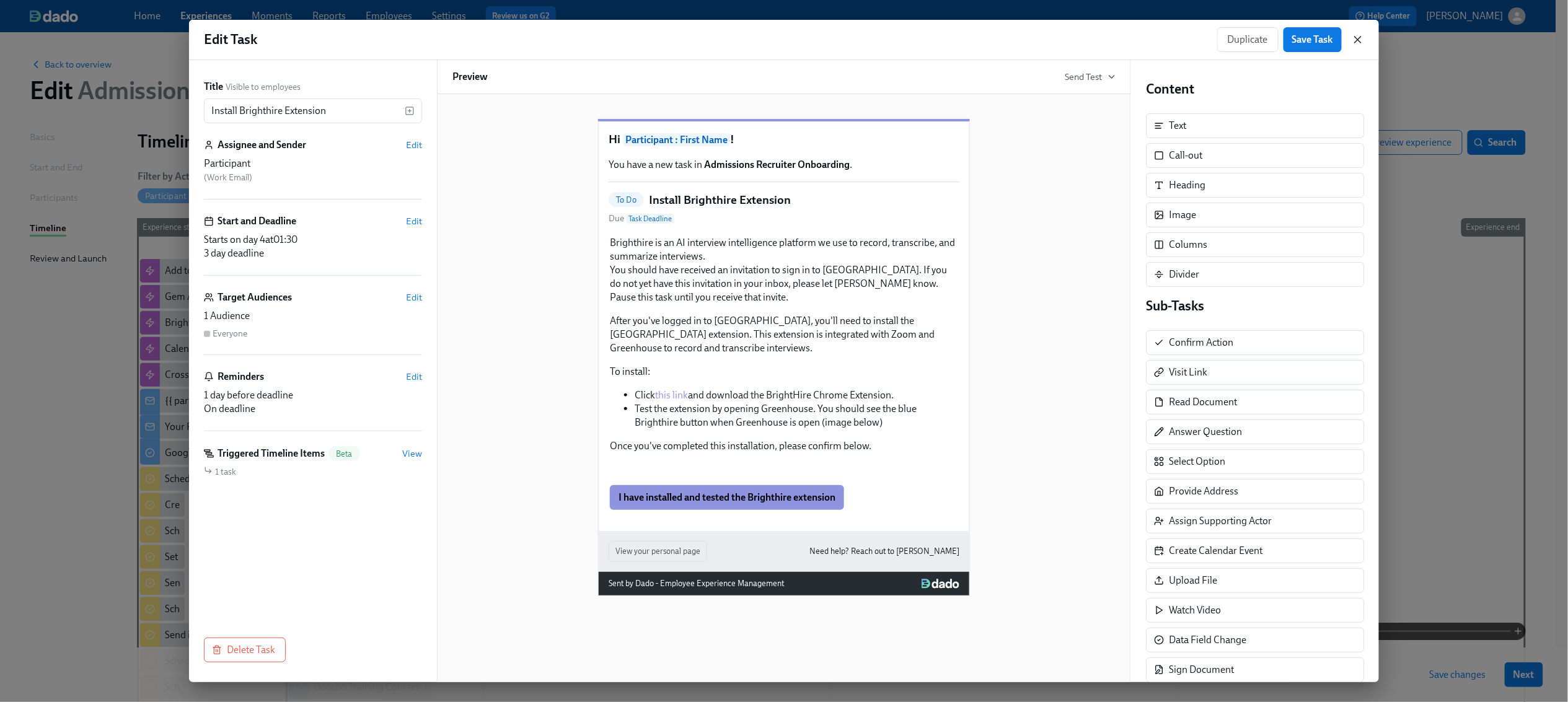
click at [1358, 42] on icon "button" at bounding box center [1358, 40] width 13 height 13
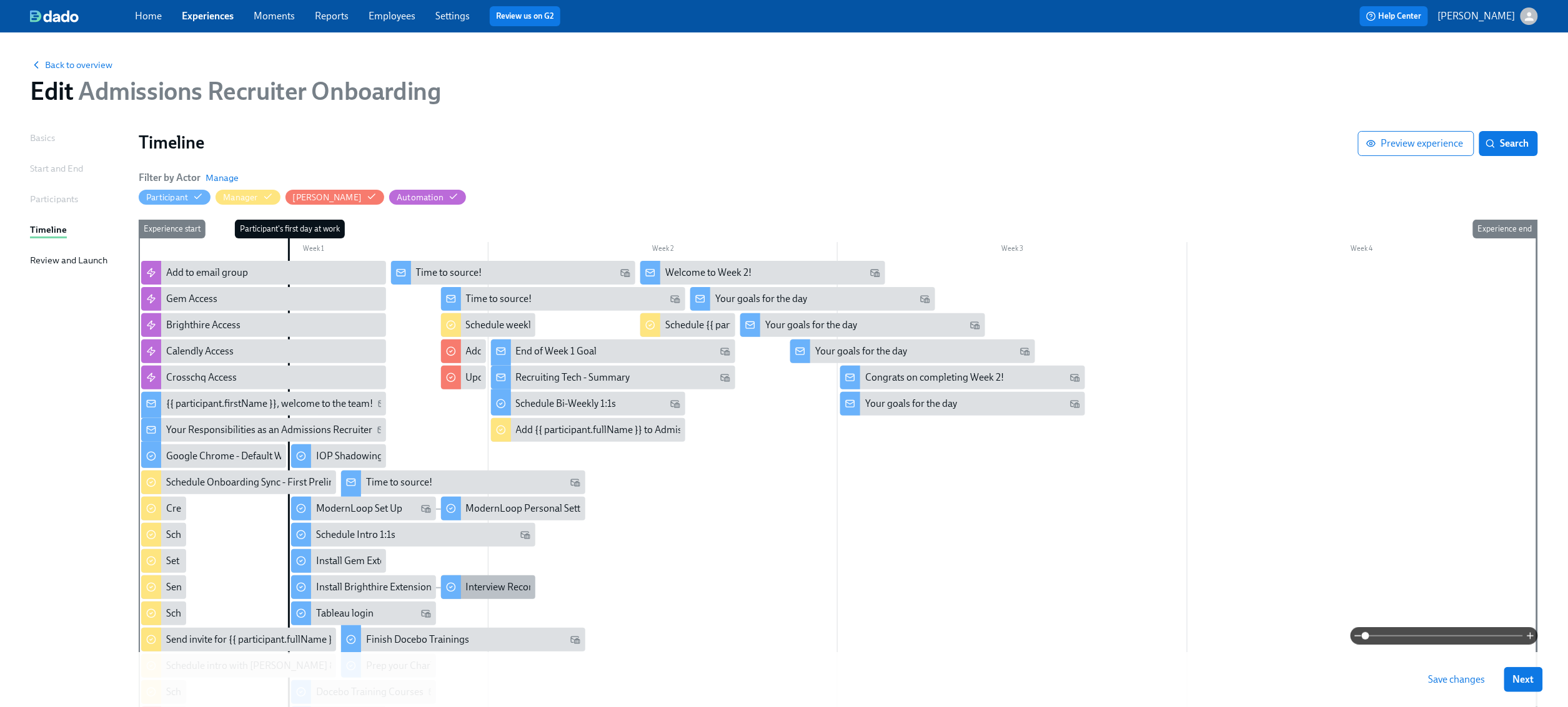
click at [502, 590] on div "Interview Recording Review" at bounding box center [524, 587] width 119 height 14
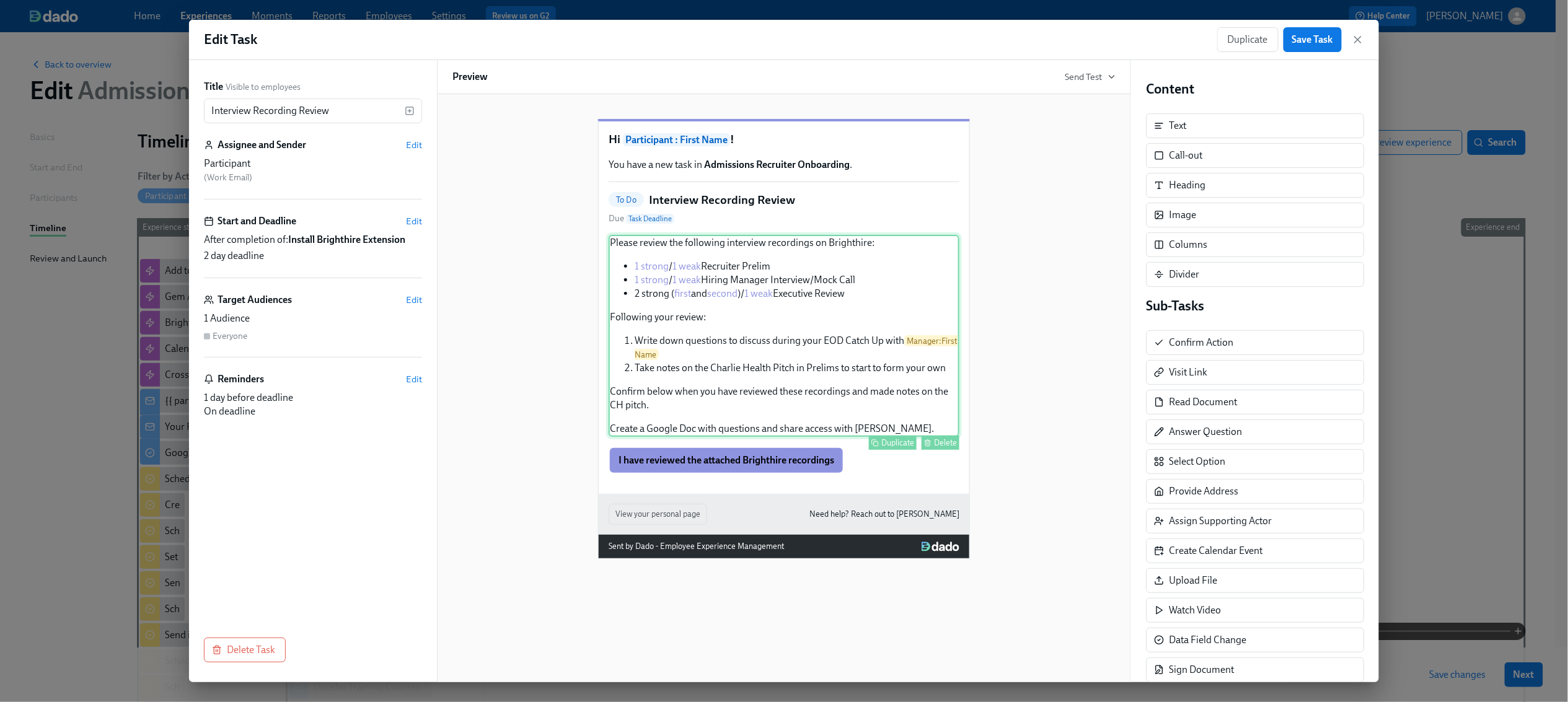
click at [761, 260] on div "Please review the following interview recordings on Brighthire: 1 strong / 1 we…" at bounding box center [784, 335] width 350 height 202
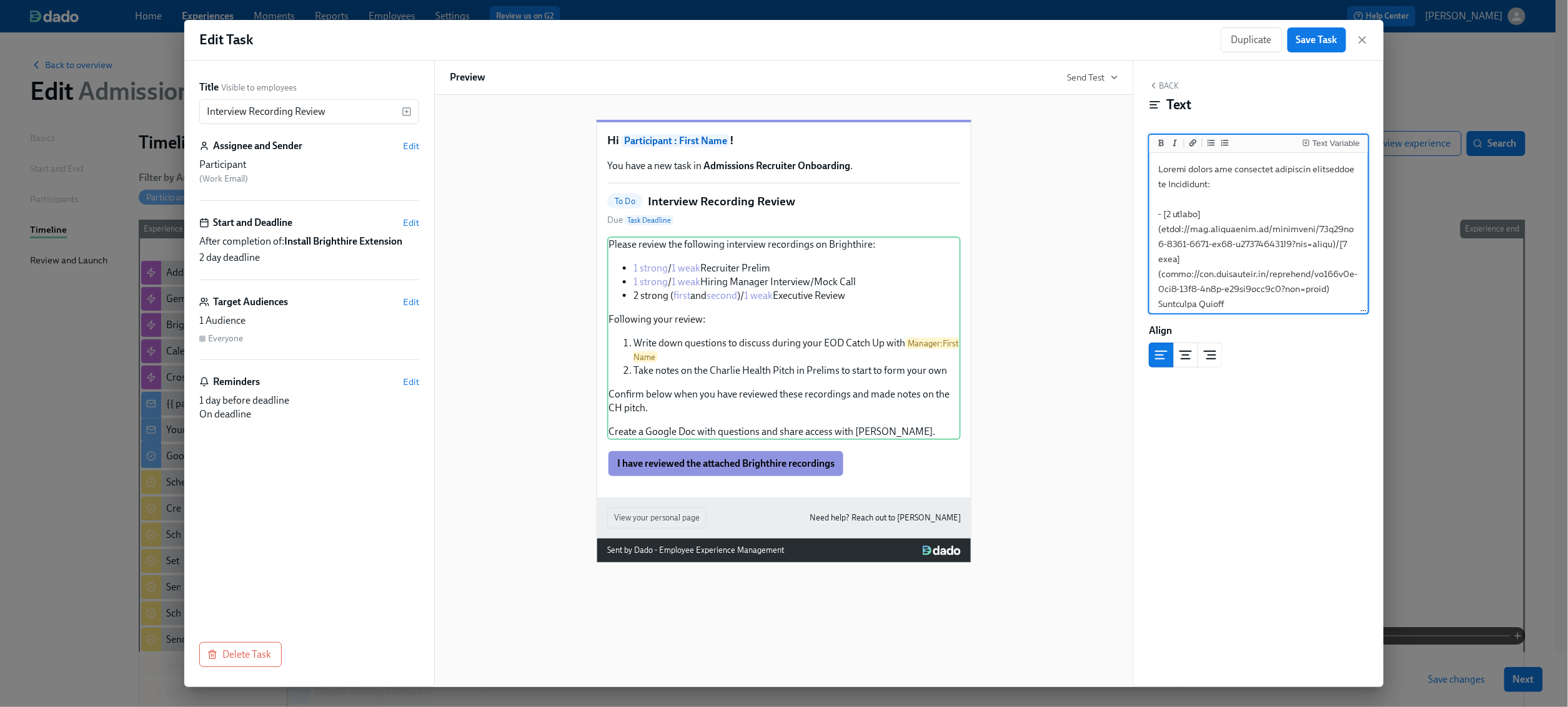
click at [1248, 251] on textarea at bounding box center [1259, 454] width 214 height 597
click at [1166, 85] on button "Back" at bounding box center [1163, 85] width 30 height 10
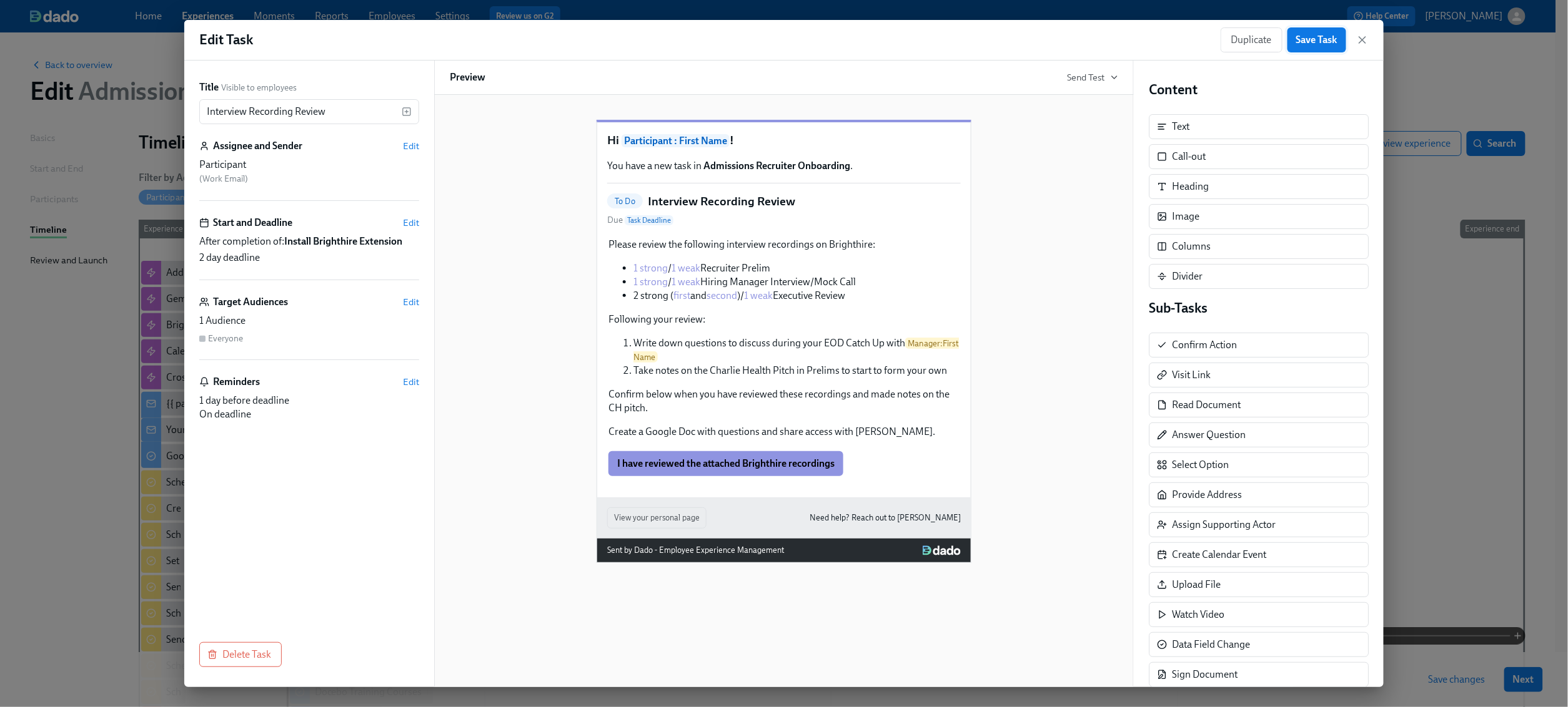
click at [1332, 42] on span "Save Task" at bounding box center [1317, 40] width 42 height 13
click at [1361, 43] on icon "button" at bounding box center [1362, 40] width 13 height 13
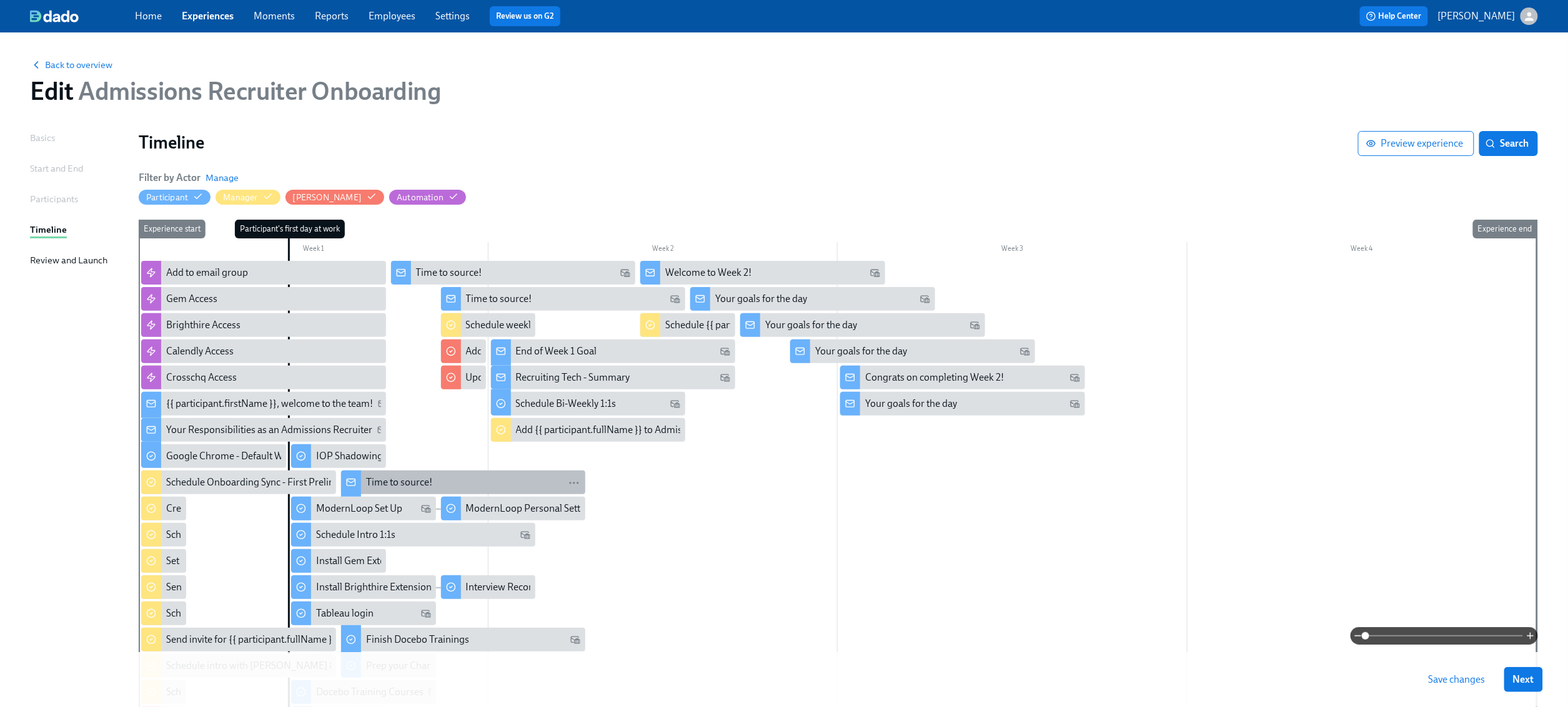
click at [376, 488] on div "Time to source!" at bounding box center [399, 482] width 66 height 14
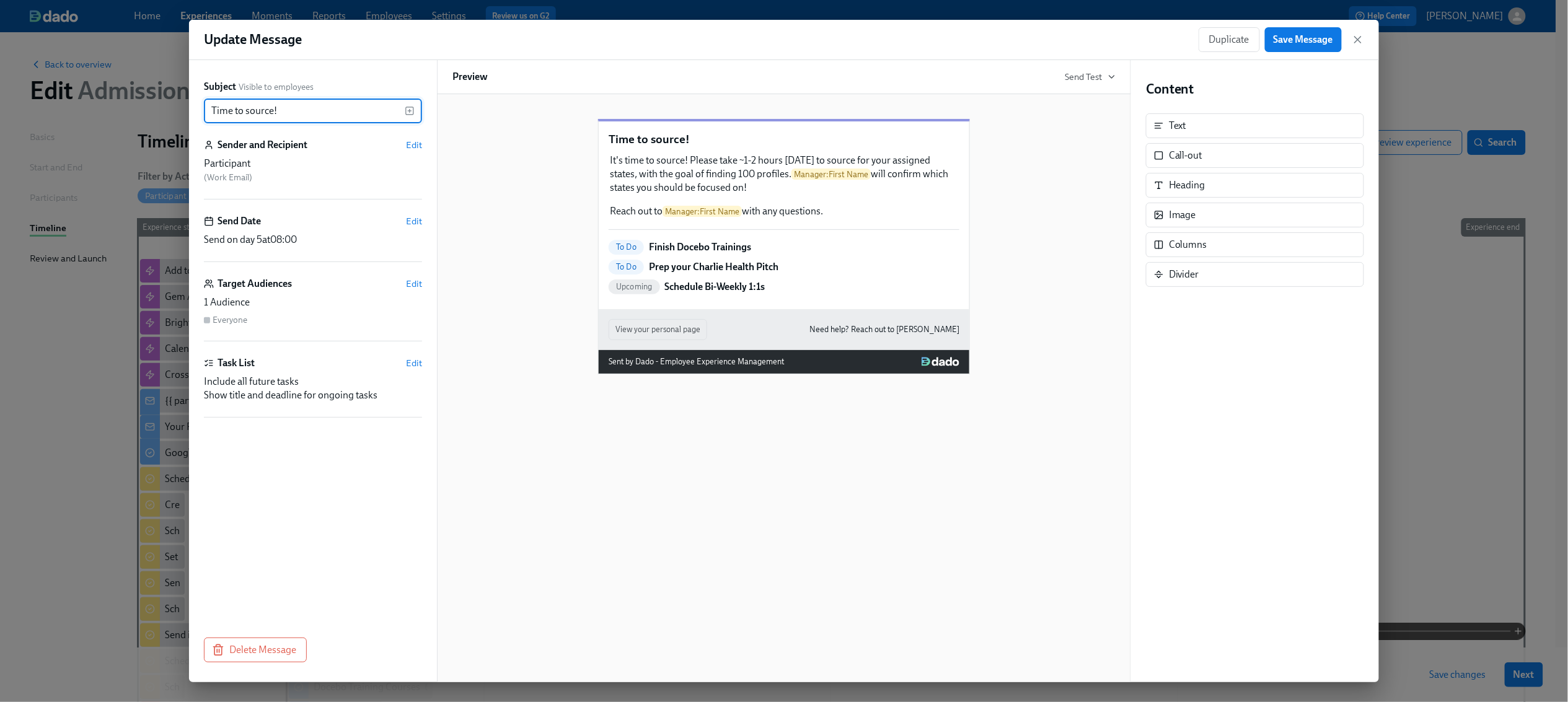
drag, startPoint x: 297, startPoint y: 112, endPoint x: 209, endPoint y: 107, distance: 88.1
click at [209, 107] on input "Time to source!" at bounding box center [304, 111] width 200 height 25
click at [883, 209] on div "It's time to source! Please take ~1-2 hours [DATE] to source for your assigned …" at bounding box center [784, 186] width 350 height 67
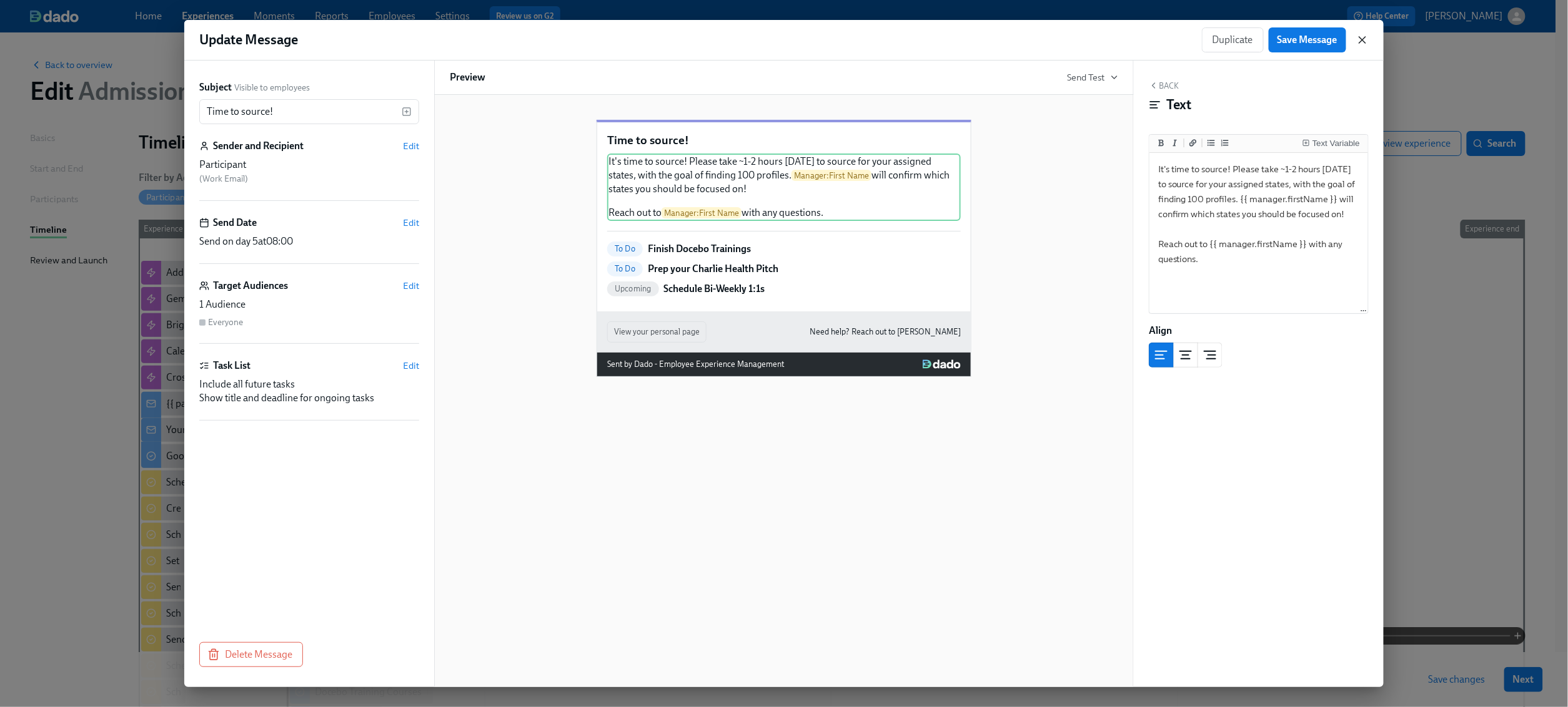
click at [1365, 42] on icon "button" at bounding box center [1361, 40] width 6 height 6
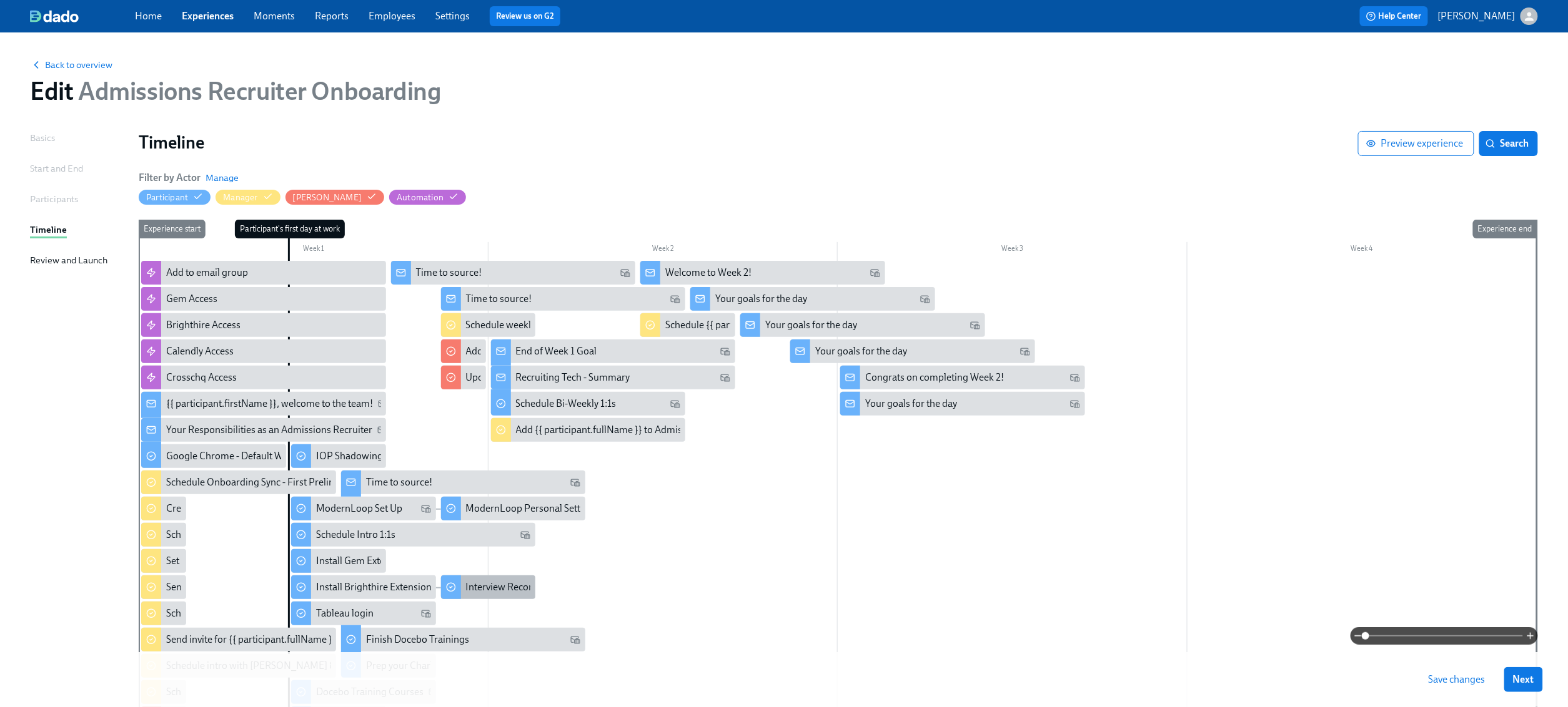
click at [477, 582] on div "Interview Recording Review" at bounding box center [524, 587] width 119 height 14
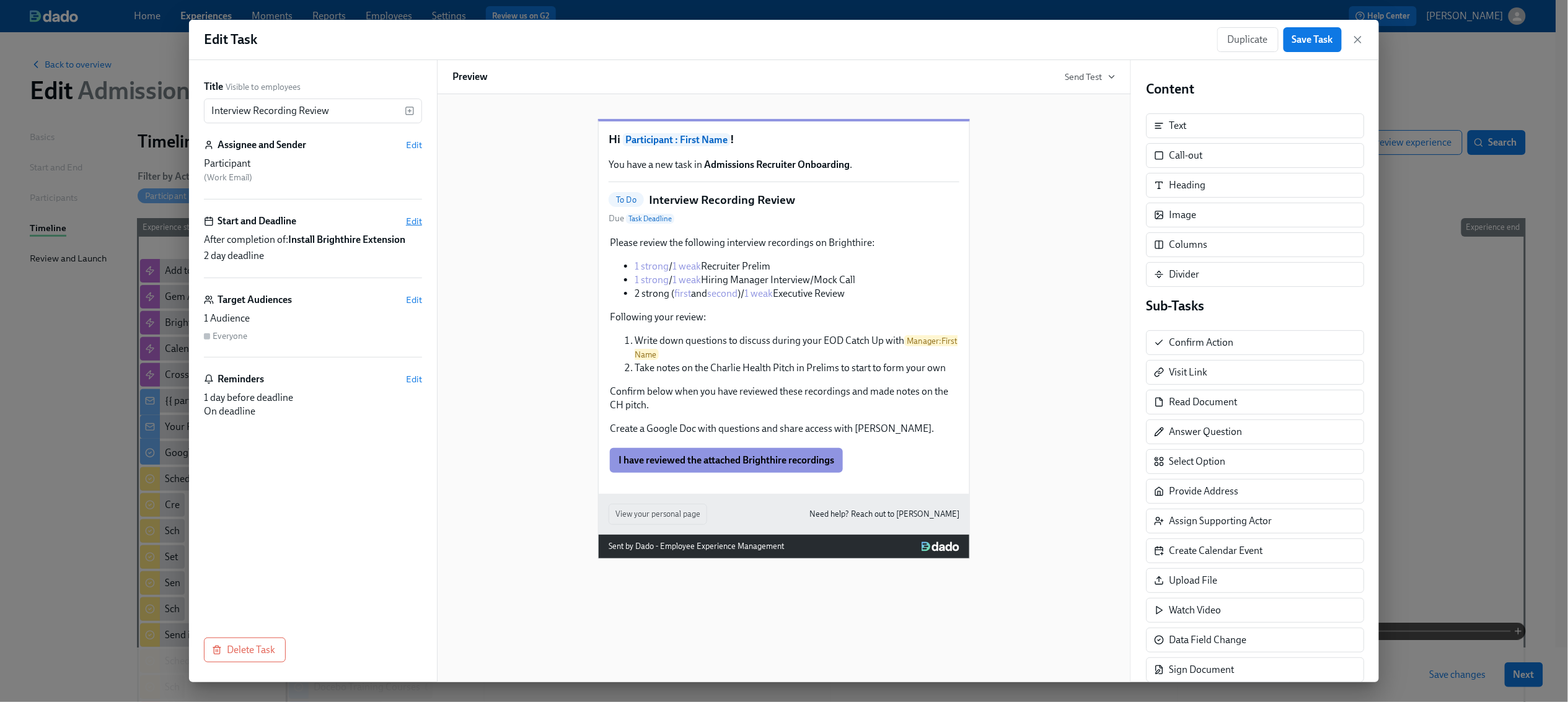
click at [418, 220] on span "Edit" at bounding box center [414, 221] width 16 height 13
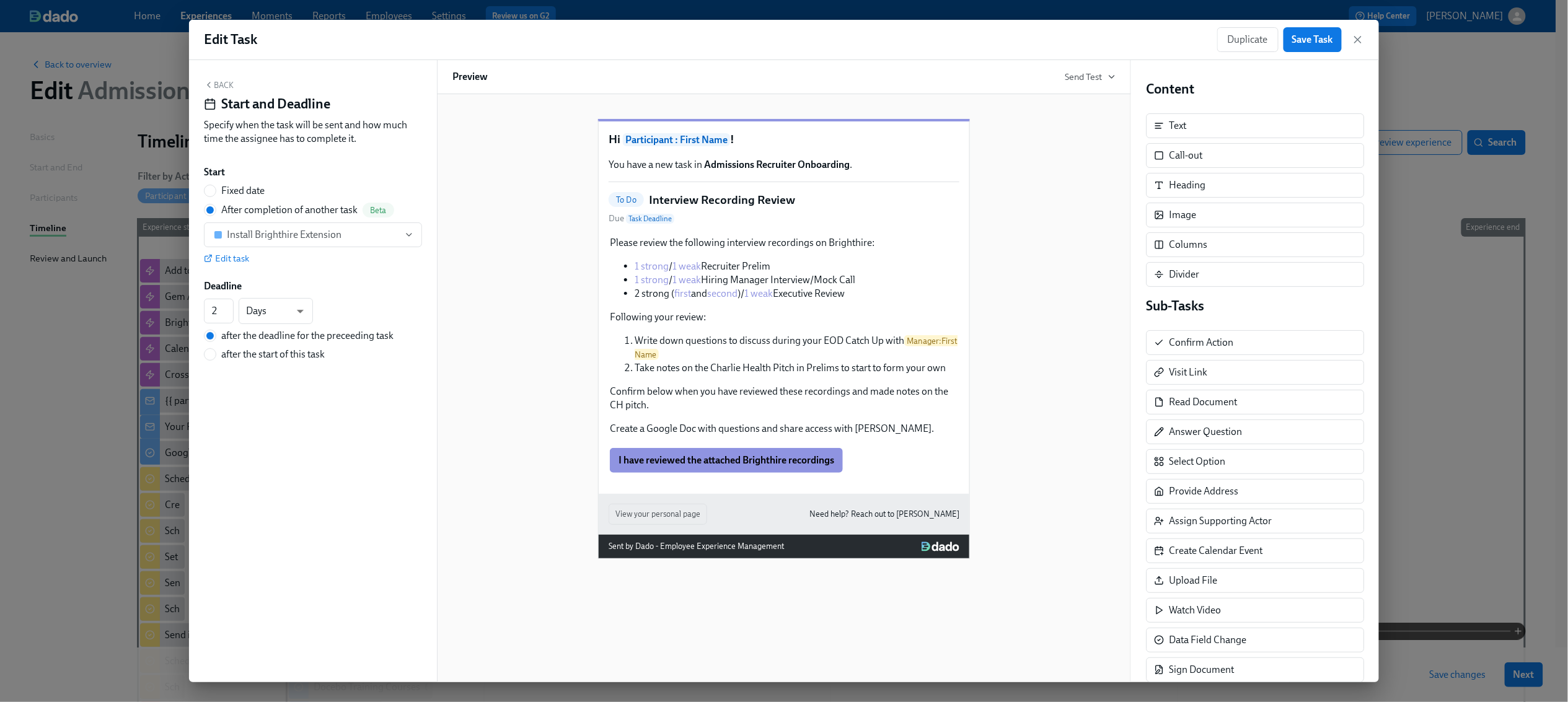
click at [226, 191] on span "Fixed date" at bounding box center [243, 191] width 43 height 13
click at [216, 191] on input "Fixed date" at bounding box center [210, 191] width 11 height 11
radio input "true"
radio input "false"
click at [304, 213] on input "2" at bounding box center [288, 216] width 40 height 25
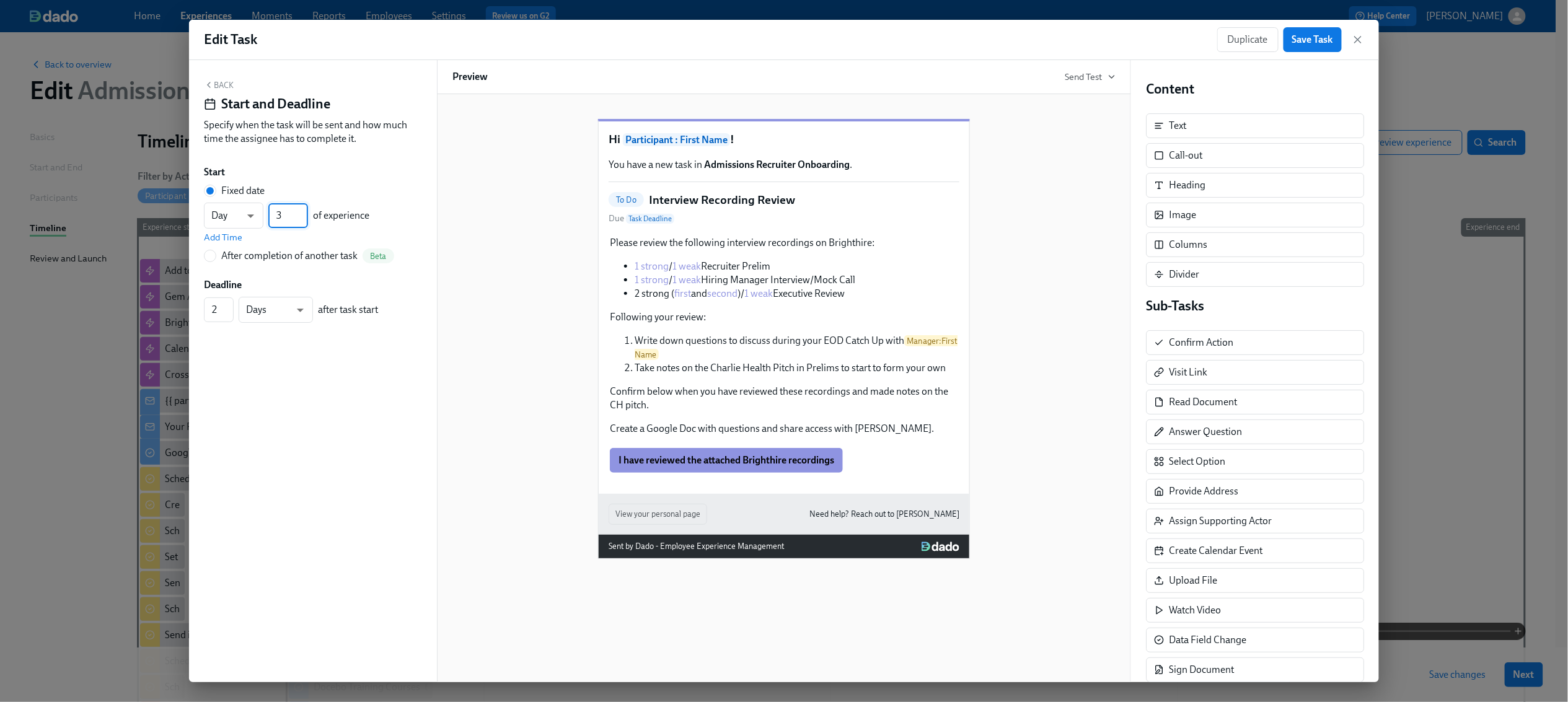
click at [304, 213] on input "3" at bounding box center [288, 216] width 40 height 25
click at [304, 213] on input "4" at bounding box center [288, 216] width 40 height 25
type input "5"
click at [304, 213] on input "5" at bounding box center [288, 216] width 40 height 25
click at [238, 236] on span "Add Time" at bounding box center [223, 237] width 39 height 13
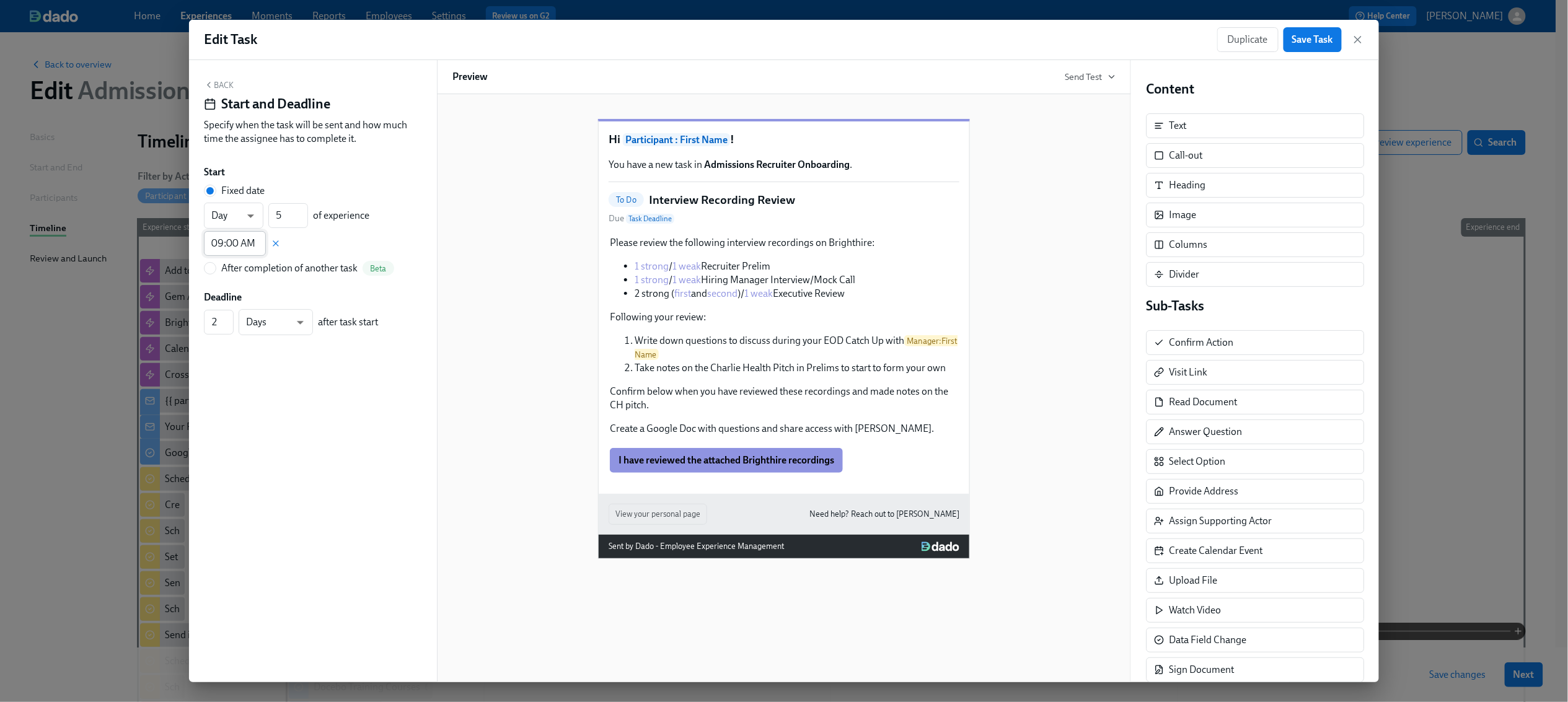
click at [227, 245] on input "09:00 AM" at bounding box center [235, 244] width 62 height 25
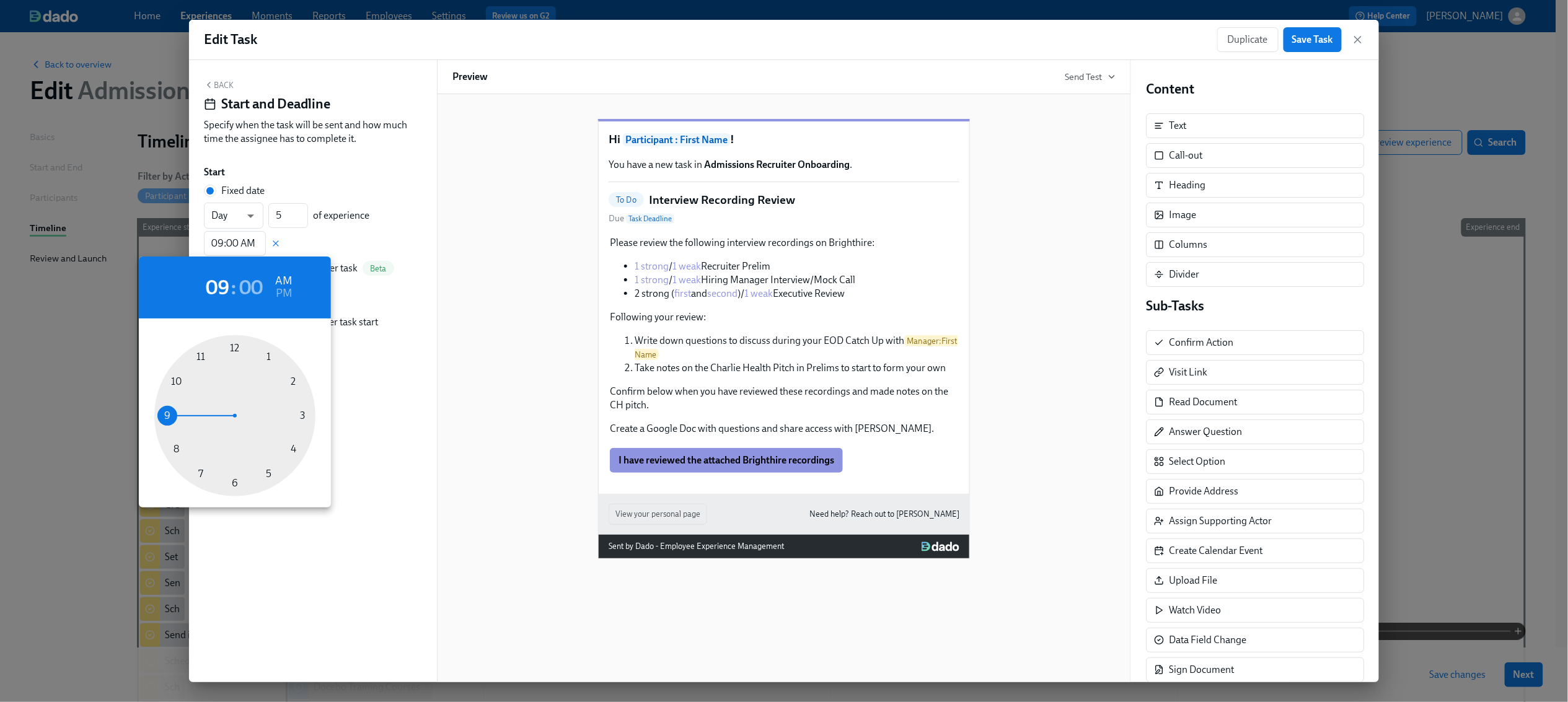
click at [173, 446] on div at bounding box center [235, 415] width 161 height 161
click at [177, 380] on div at bounding box center [235, 415] width 161 height 161
type input "08:50 AM"
click at [364, 182] on div at bounding box center [784, 351] width 1568 height 702
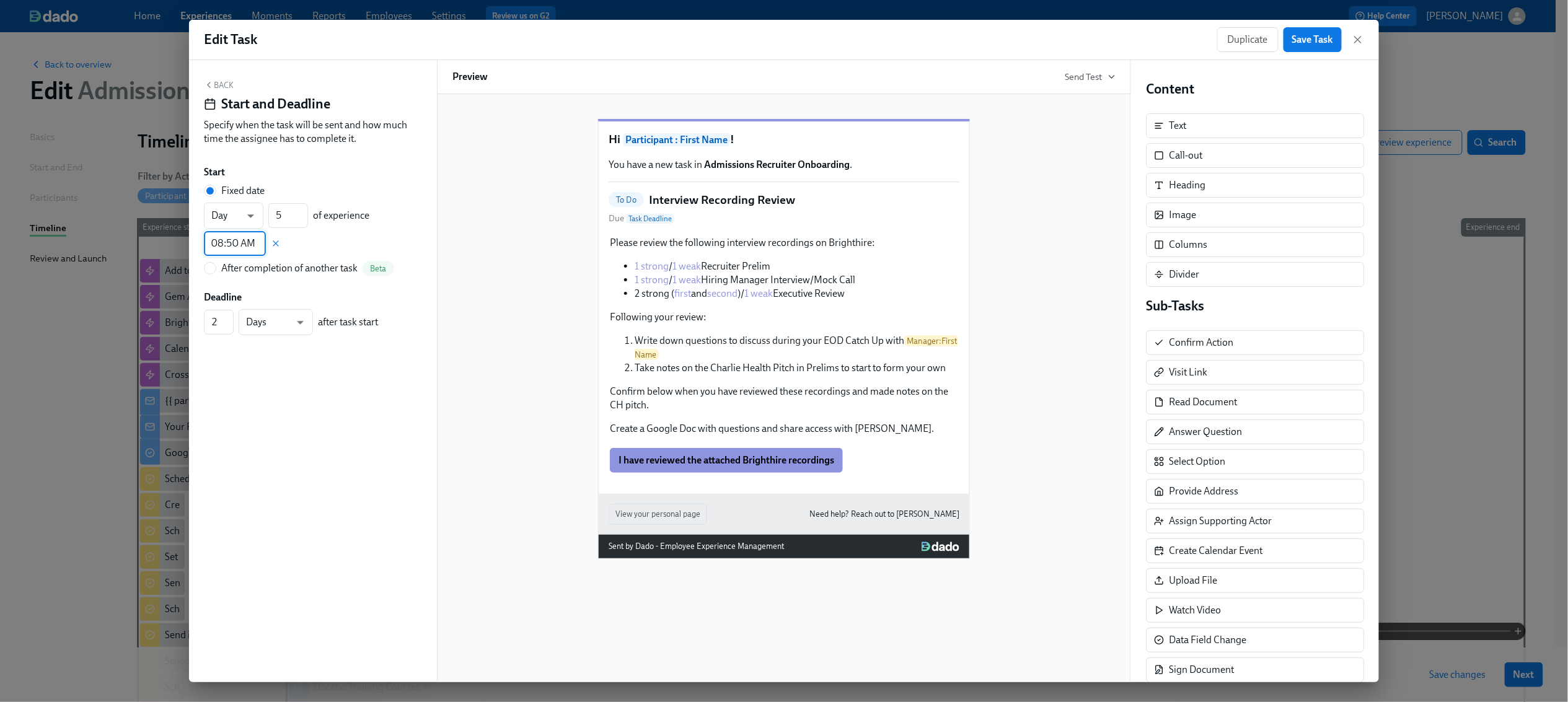
click at [221, 86] on button "Back" at bounding box center [218, 84] width 30 height 10
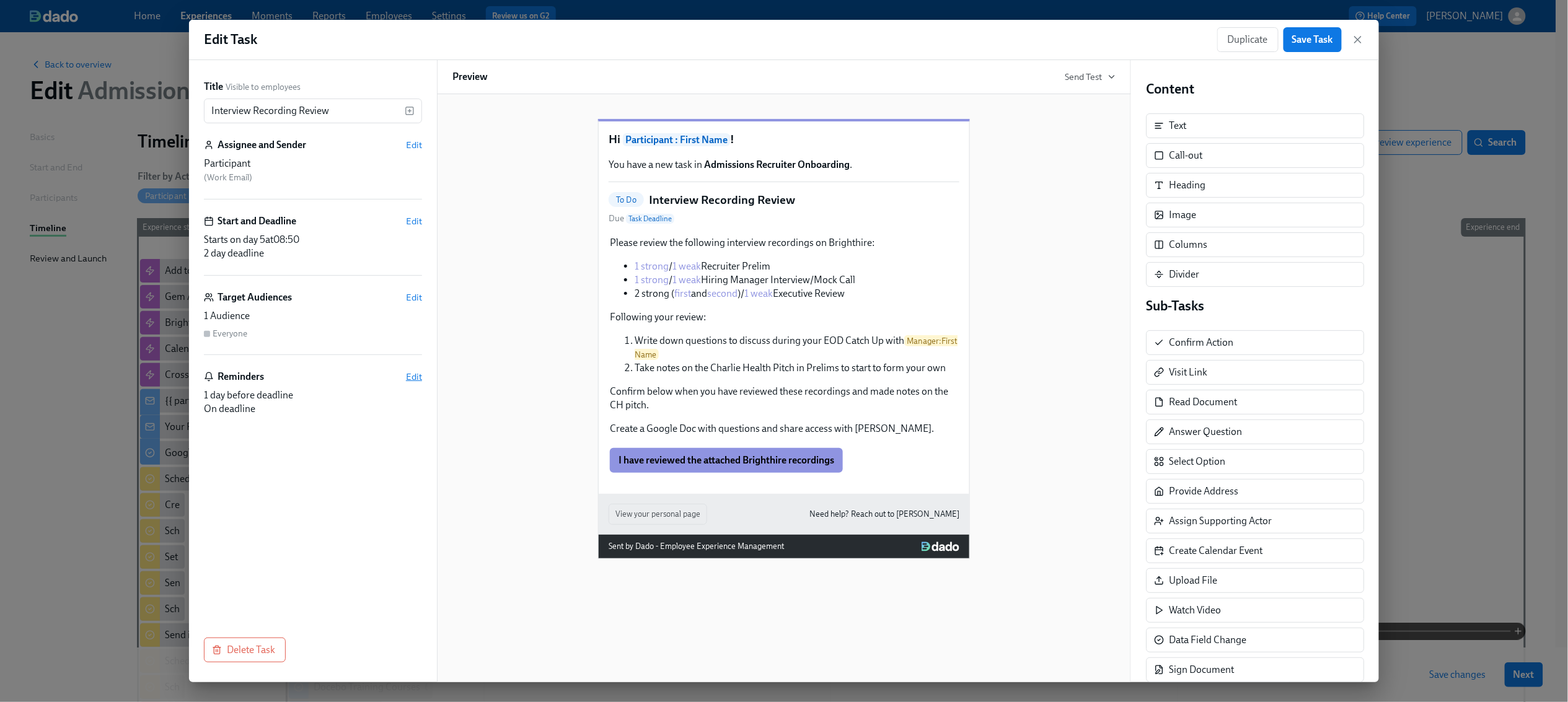
click at [416, 378] on span "Edit" at bounding box center [414, 377] width 16 height 13
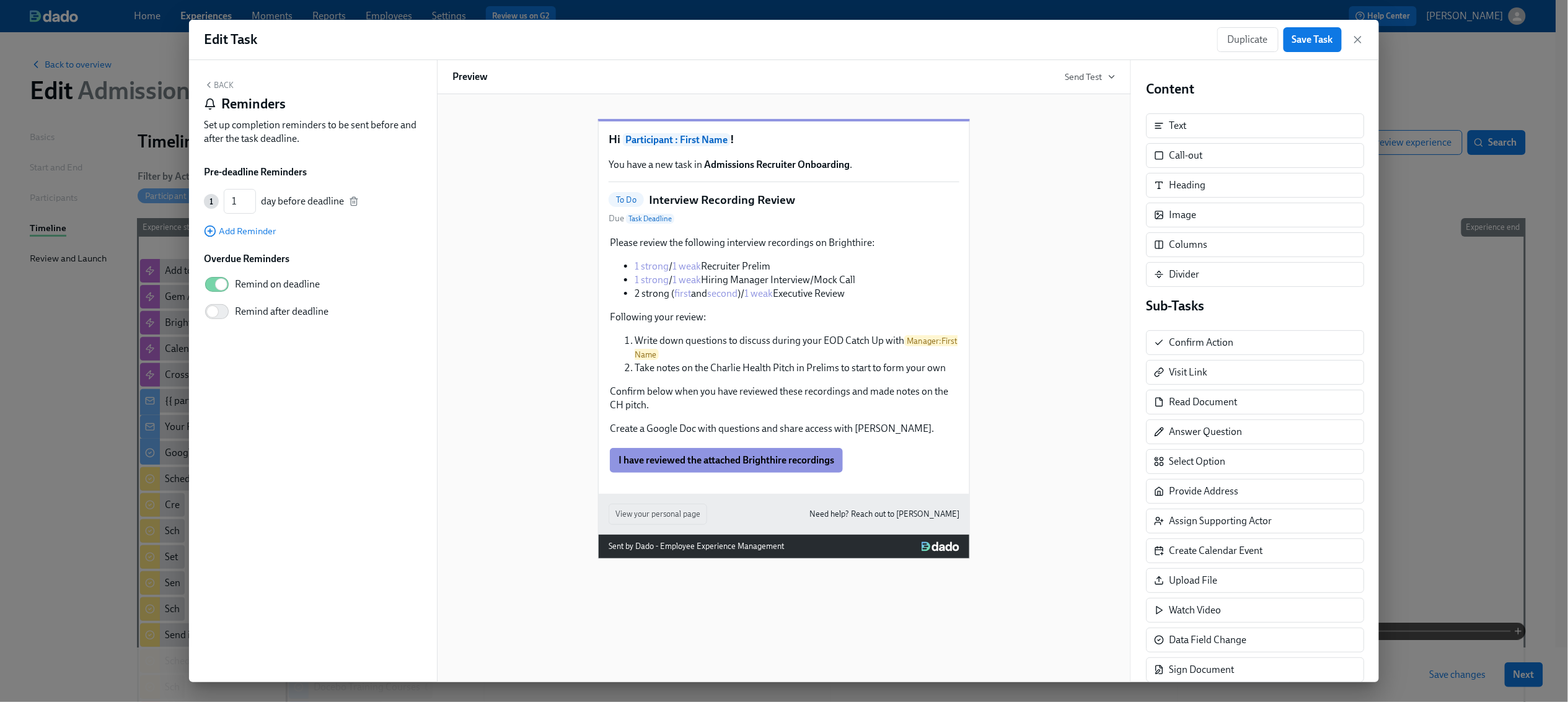
click at [221, 83] on button "Back" at bounding box center [218, 84] width 30 height 10
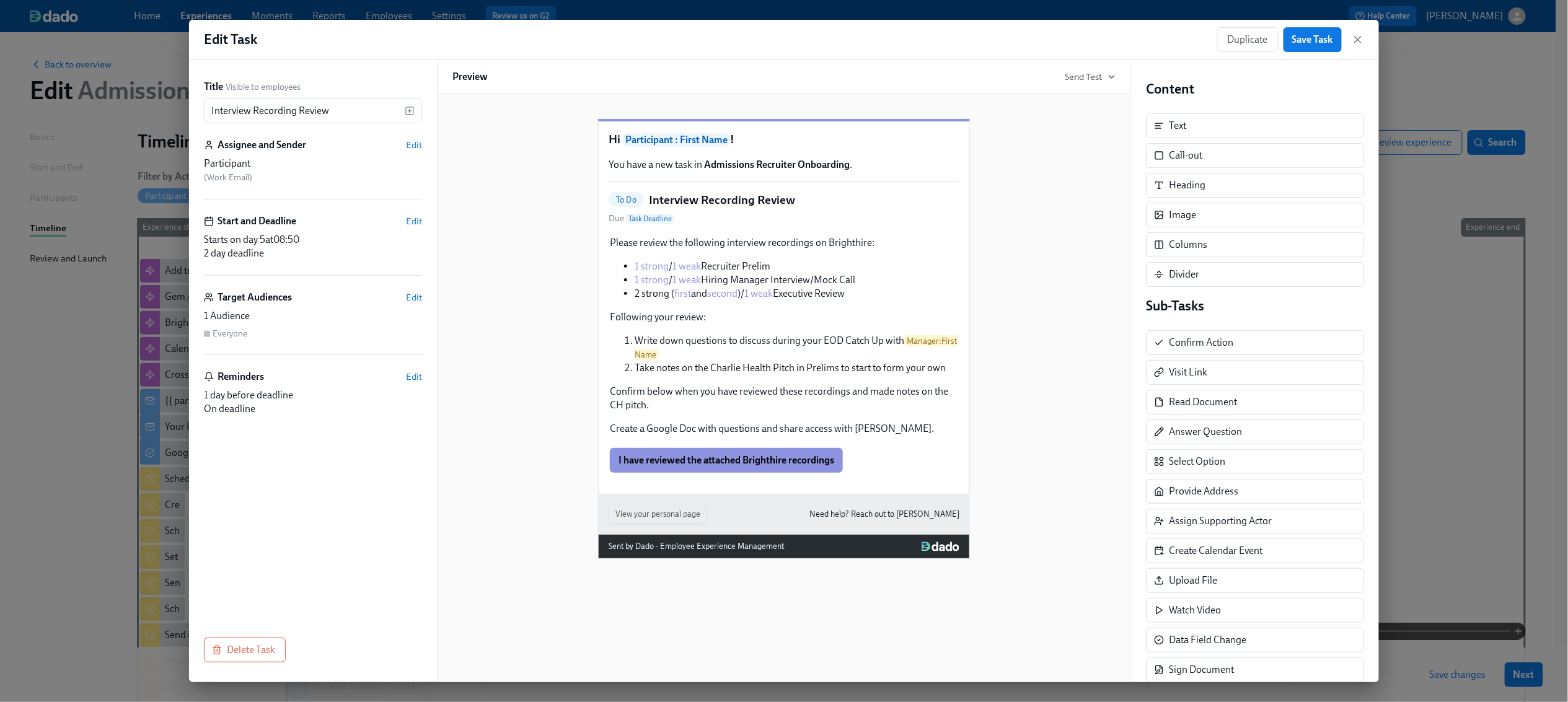
click at [1055, 246] on div "Hi Participant : First Name ! You have a new task in Admissions Recruiter Onboa…" at bounding box center [784, 329] width 663 height 460
click at [731, 474] on div "I have reviewed the attached Brighthire recordings Duplicate Delete" at bounding box center [784, 460] width 350 height 27
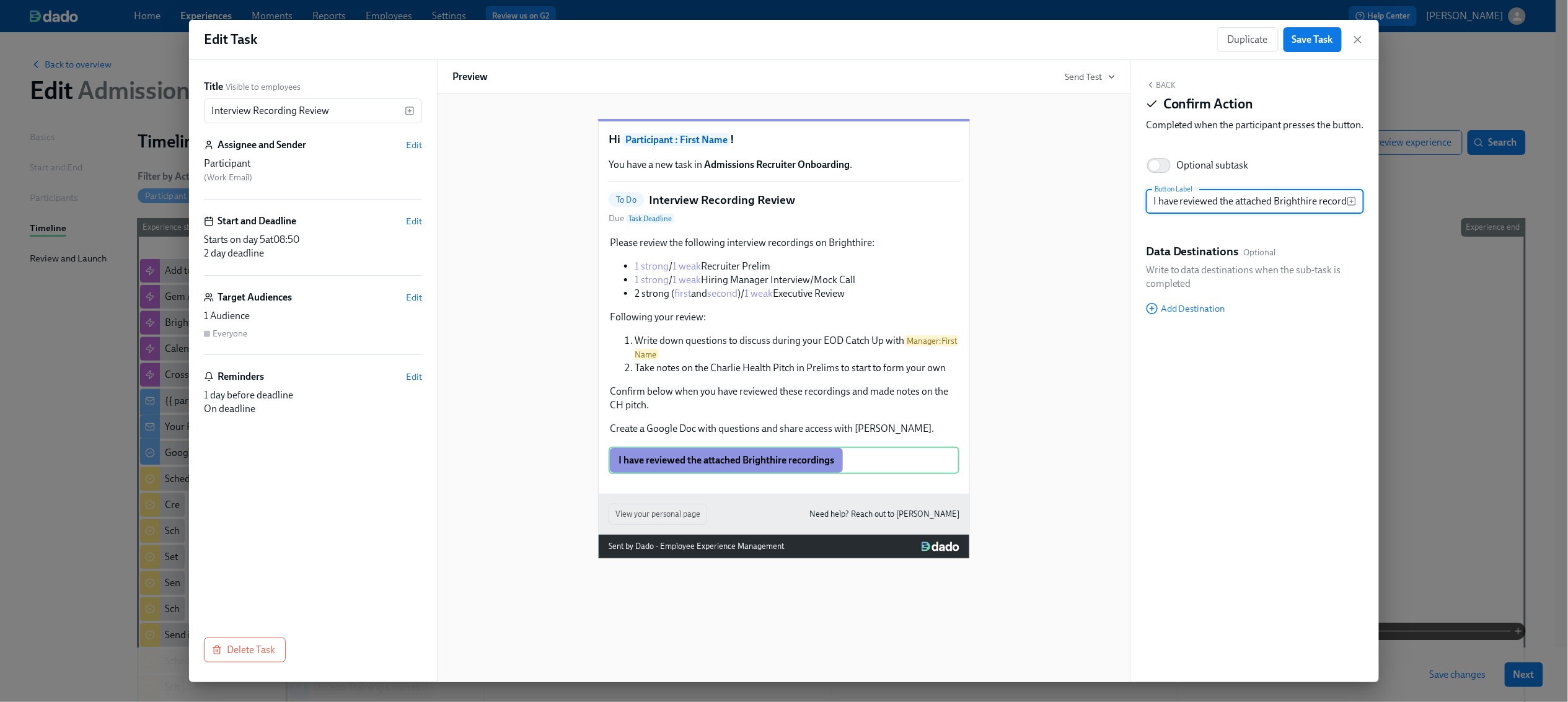
scroll to position [0, 18]
click at [1339, 214] on input "I have reviewed the attached Brighthire recordings" at bounding box center [1245, 201] width 200 height 25
type input "I have reviewed the attached Brighthire recordings and shared the doc with [PER…"
click at [1166, 87] on button "Back" at bounding box center [1160, 84] width 30 height 10
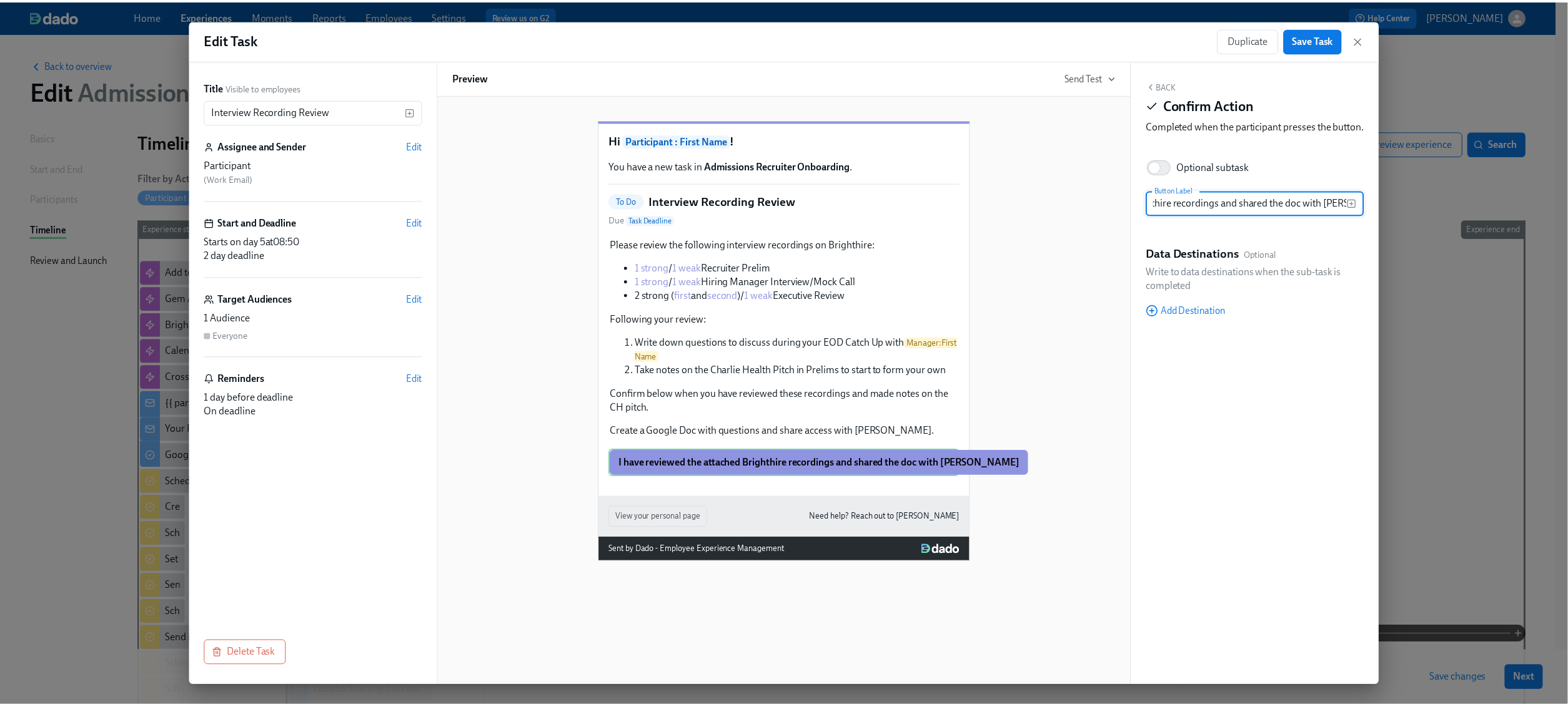
scroll to position [0, 0]
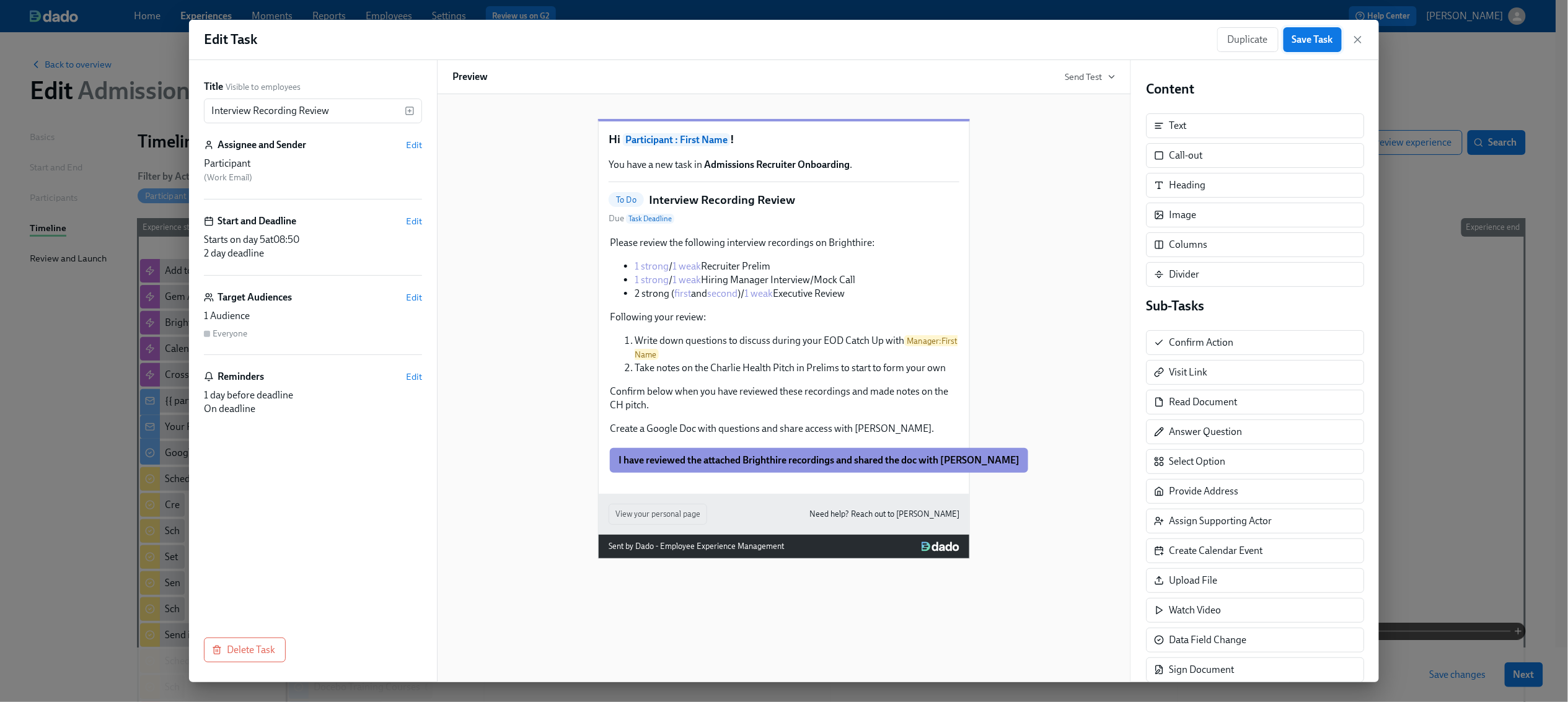
click at [1316, 47] on button "Save Task" at bounding box center [1312, 40] width 58 height 25
click at [1360, 34] on icon "button" at bounding box center [1358, 40] width 13 height 13
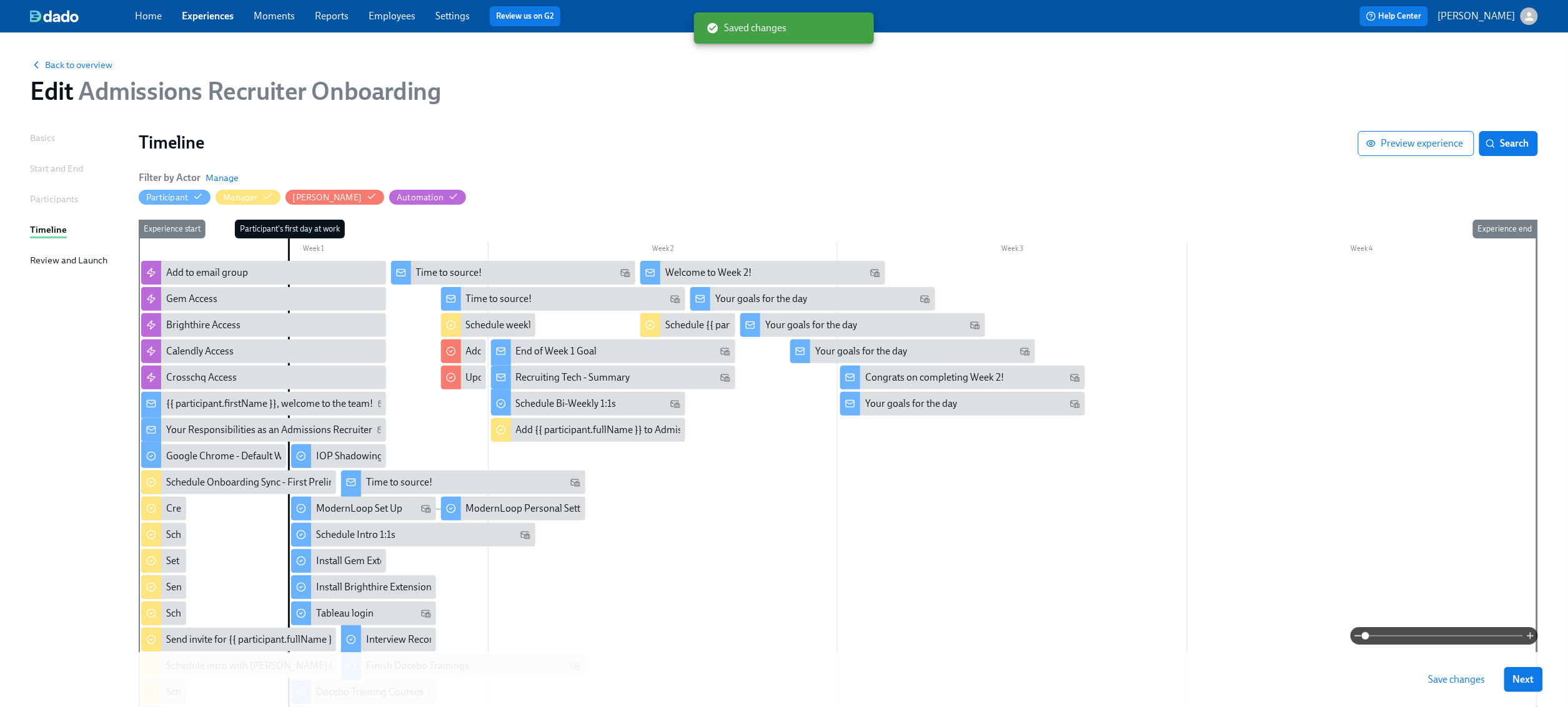
click at [1459, 685] on span "Save changes" at bounding box center [1457, 680] width 57 height 13
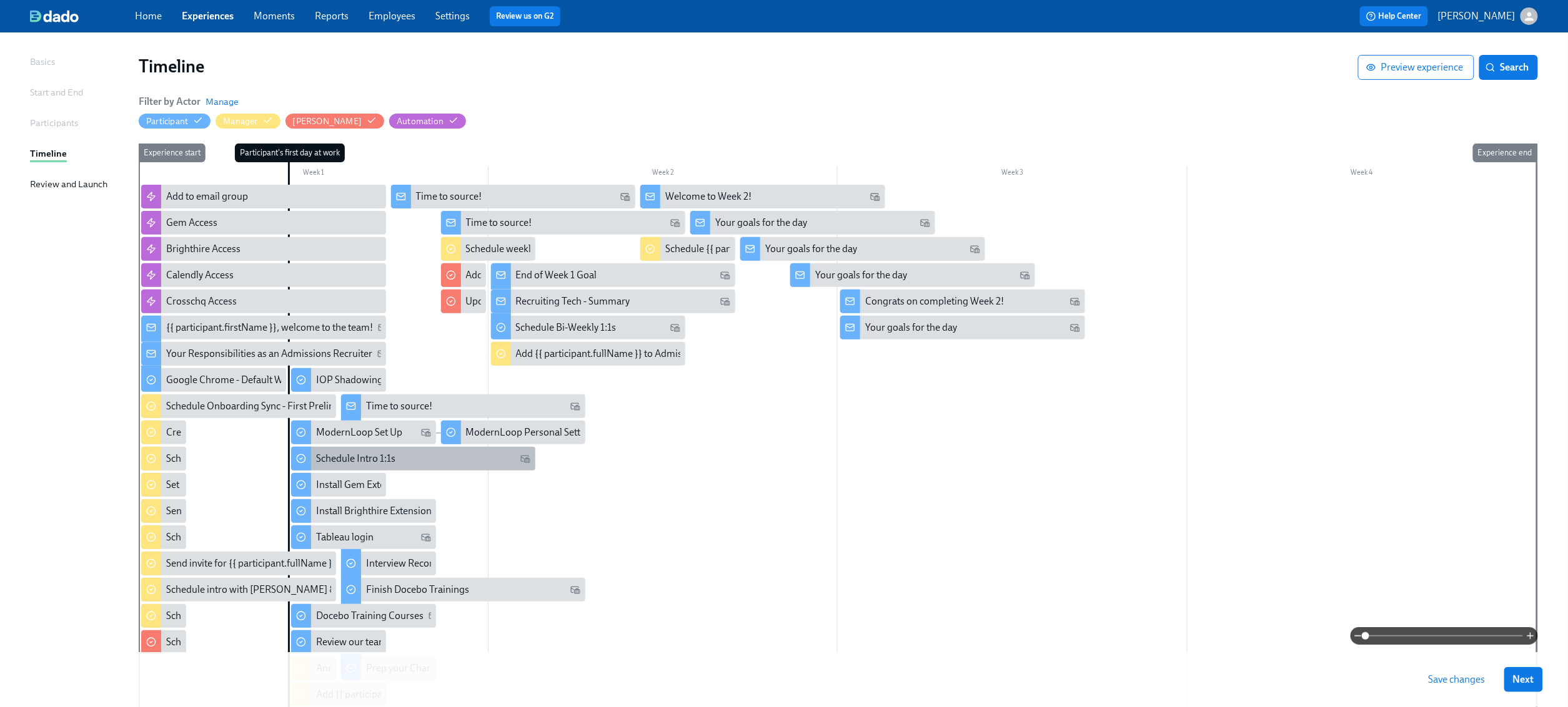
scroll to position [75, 0]
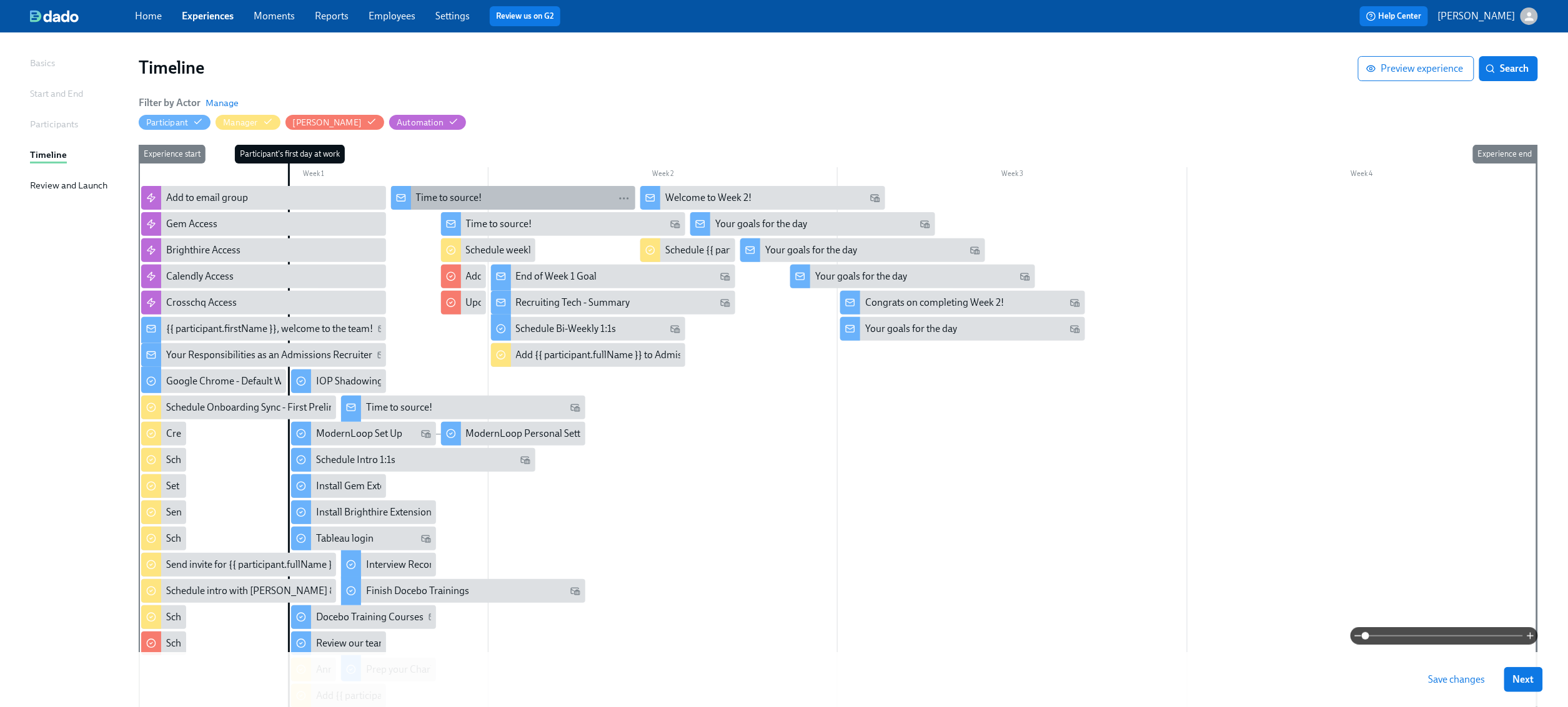
click at [484, 195] on div "Time to source!" at bounding box center [523, 197] width 215 height 14
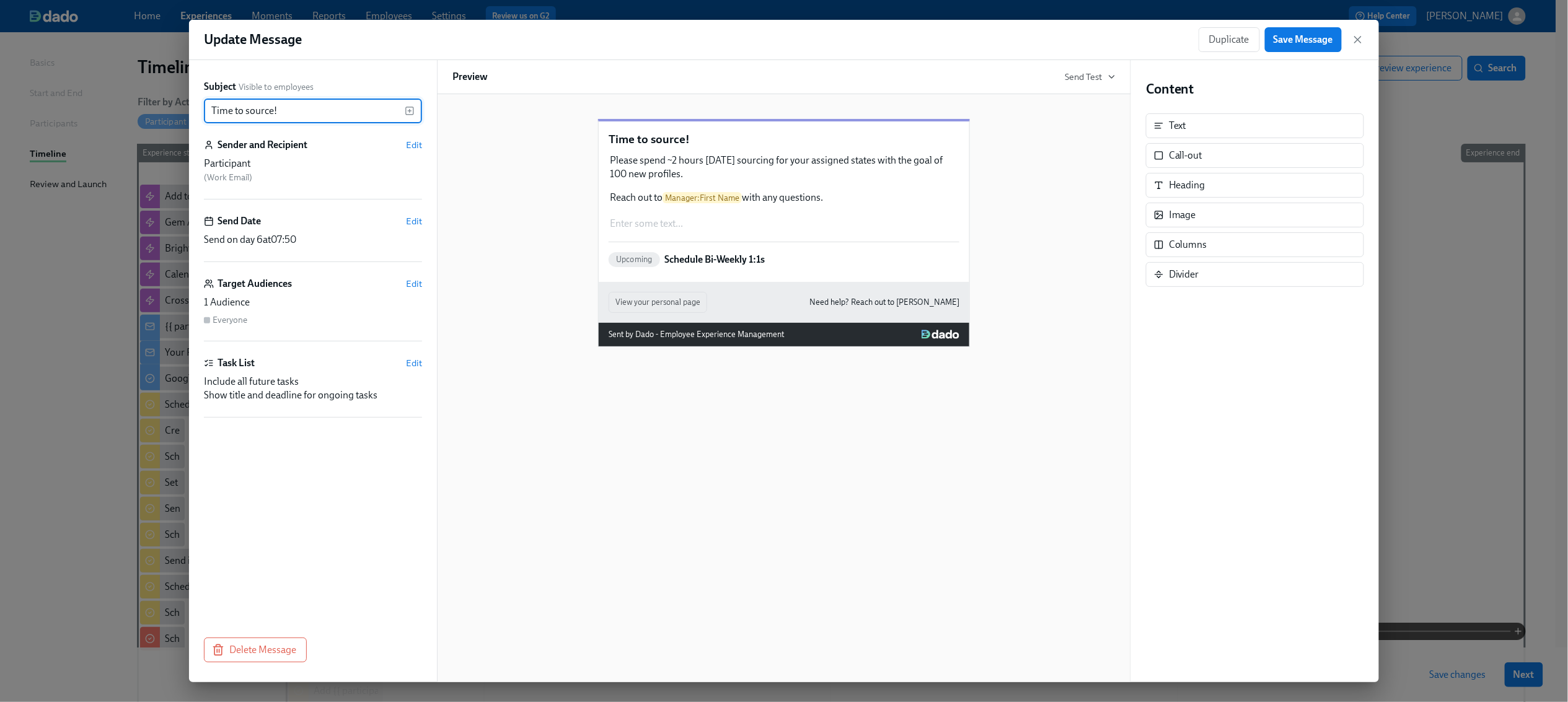
drag, startPoint x: 325, startPoint y: 110, endPoint x: 195, endPoint y: 112, distance: 130.0
click at [195, 112] on div "Subject Visible to employees Time to source! ​ Sender and Recipient Edit Partic…" at bounding box center [313, 371] width 248 height 622
click at [789, 199] on div "Please spend ~2 hours [DATE] sourcing for your assigned states with the goal of…" at bounding box center [784, 179] width 350 height 53
type input "Your goals for [DATE]"
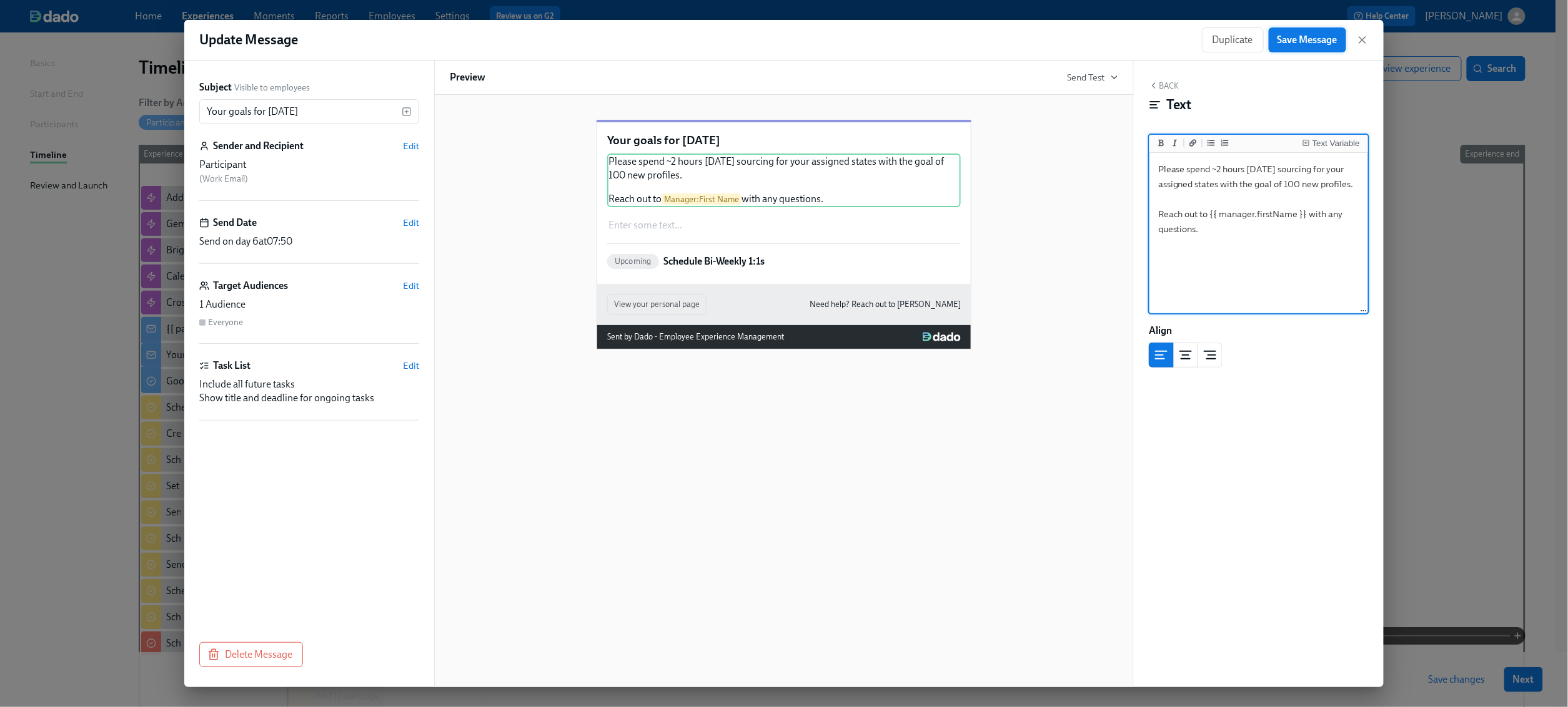
click at [1316, 34] on span "Save Message" at bounding box center [1307, 40] width 60 height 13
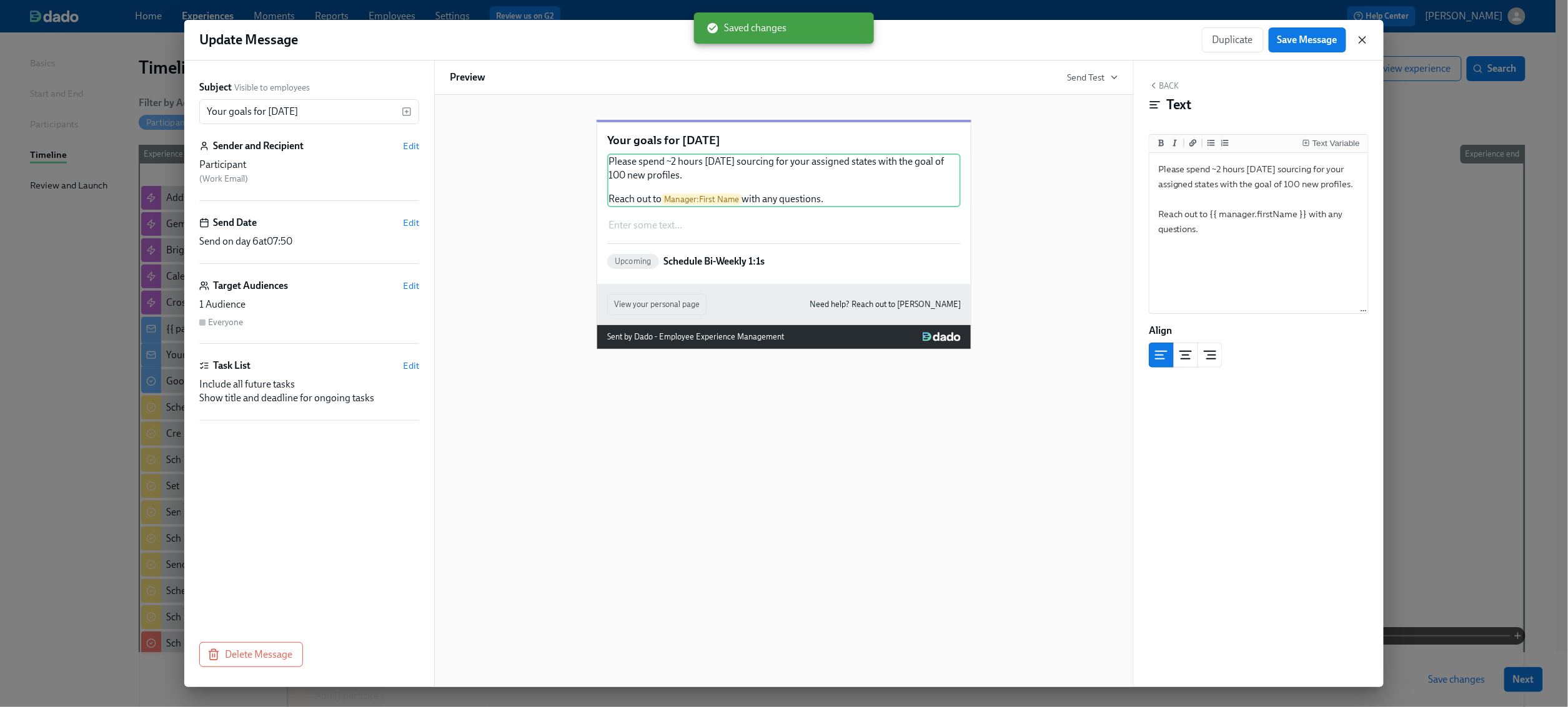
click at [1367, 41] on icon "button" at bounding box center [1362, 40] width 13 height 13
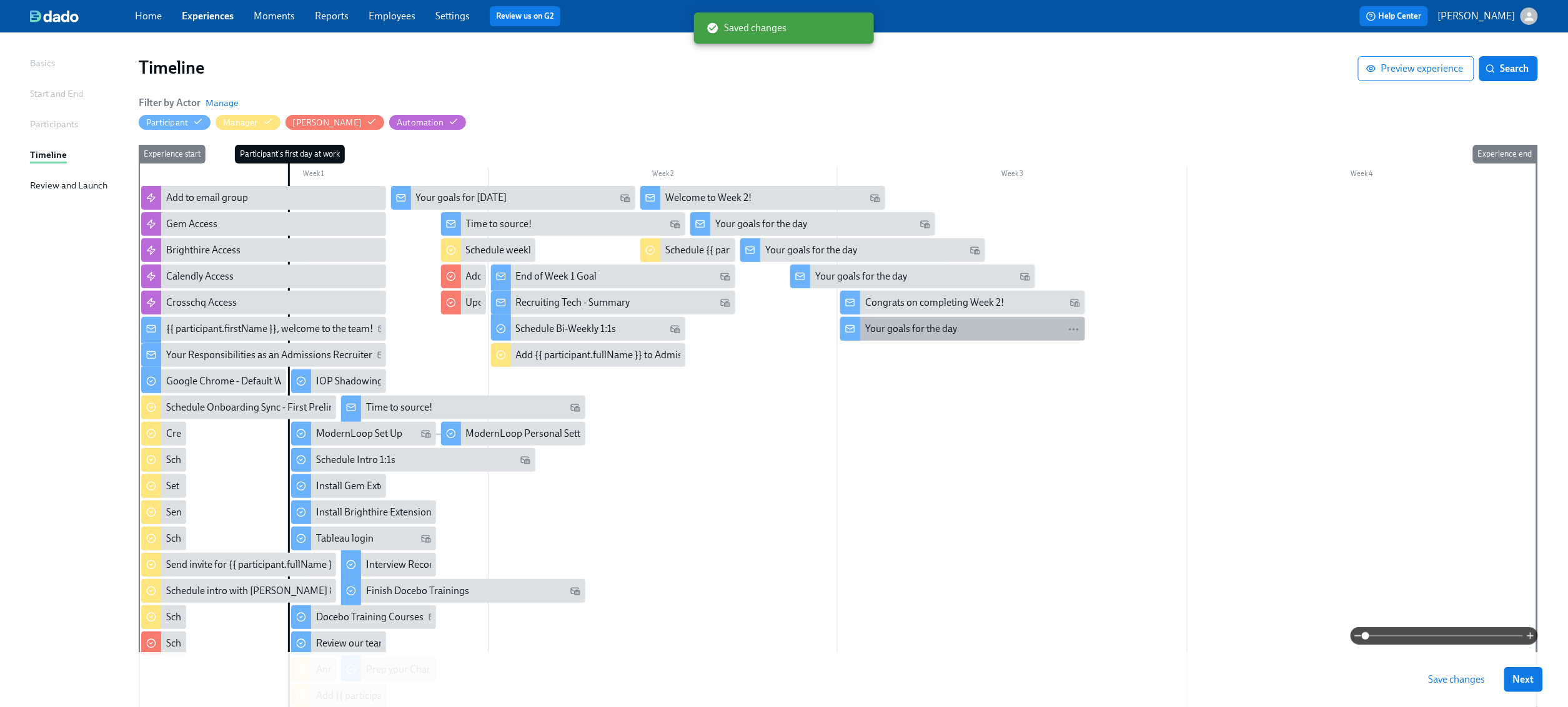
click at [932, 334] on div "Your goals for the day" at bounding box center [910, 329] width 91 height 14
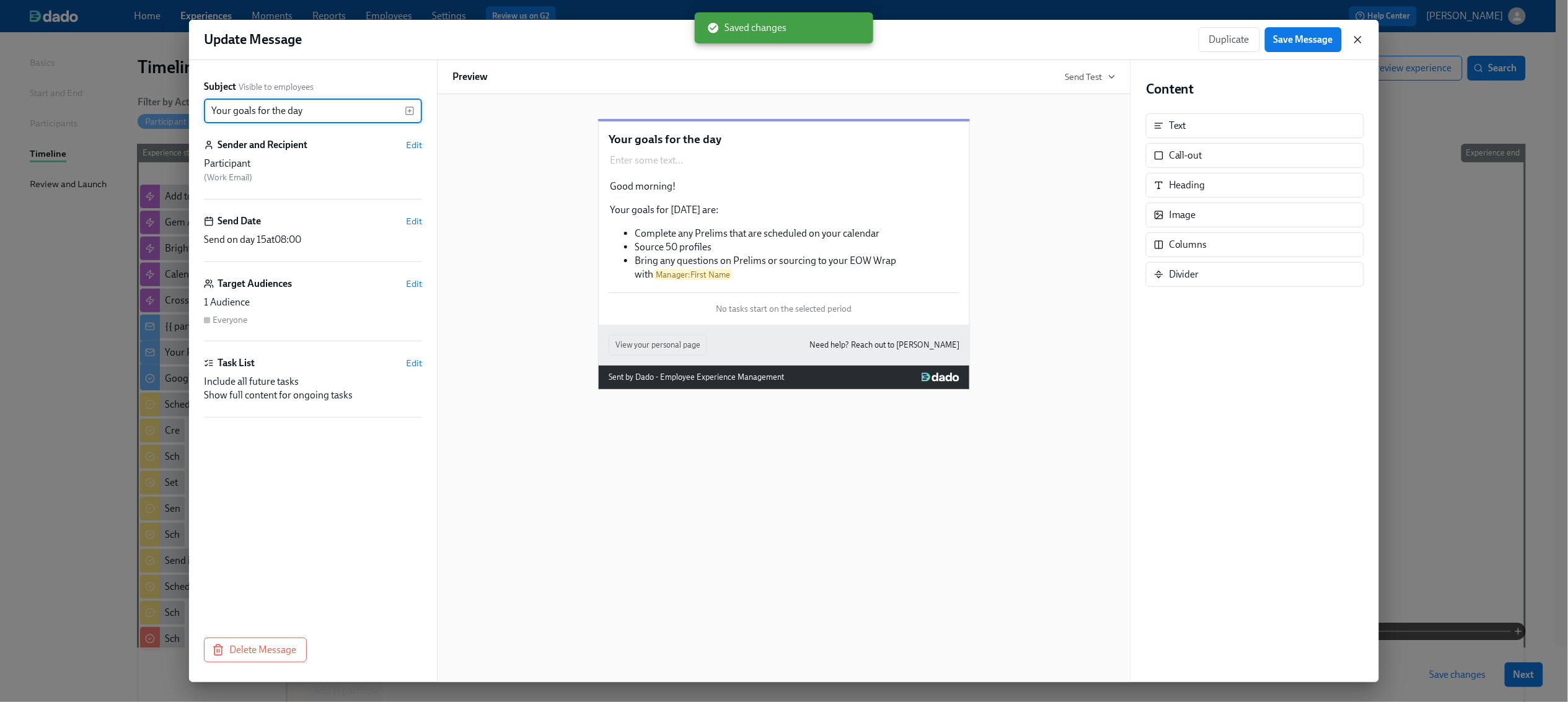
click at [1359, 38] on icon "button" at bounding box center [1357, 40] width 6 height 6
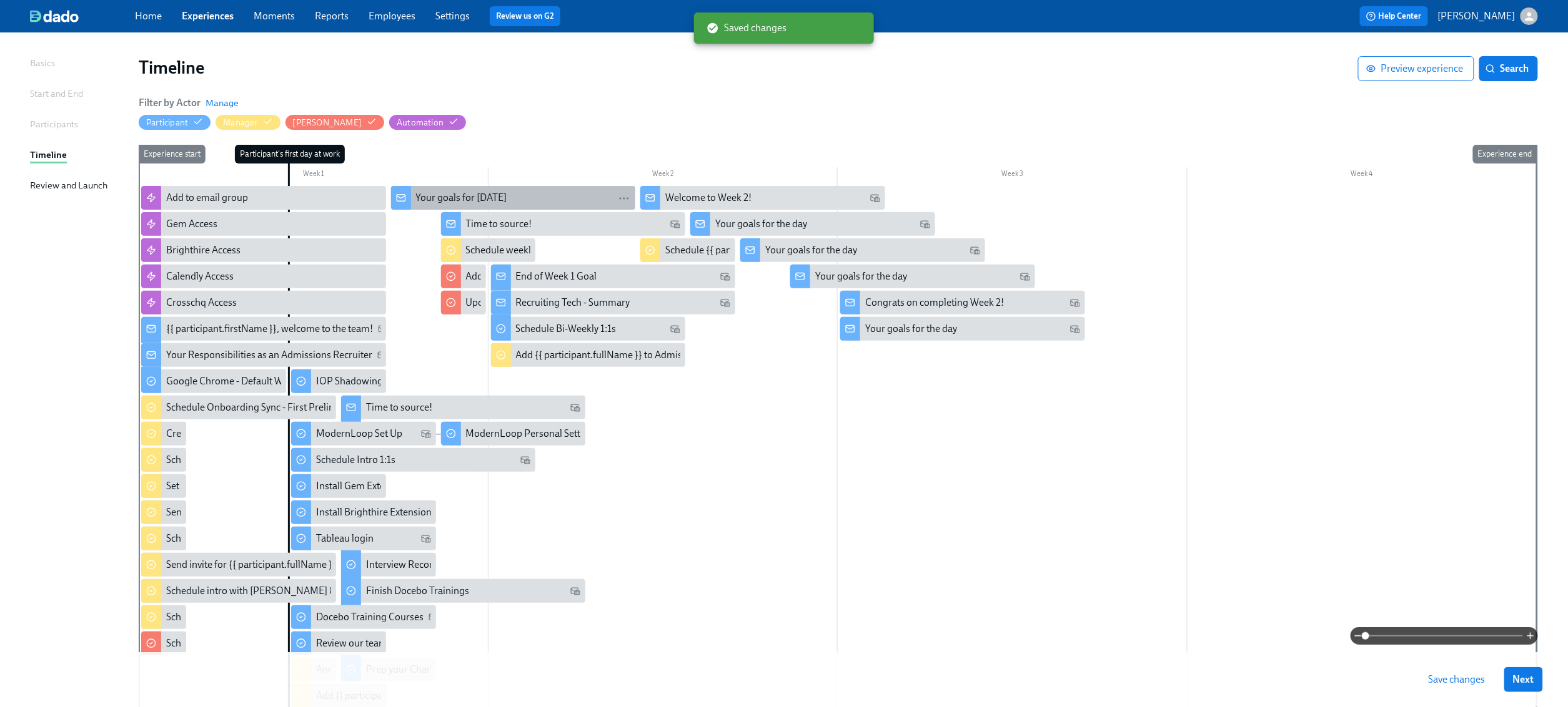
click at [561, 197] on div "Your goals for [DATE]" at bounding box center [523, 197] width 215 height 14
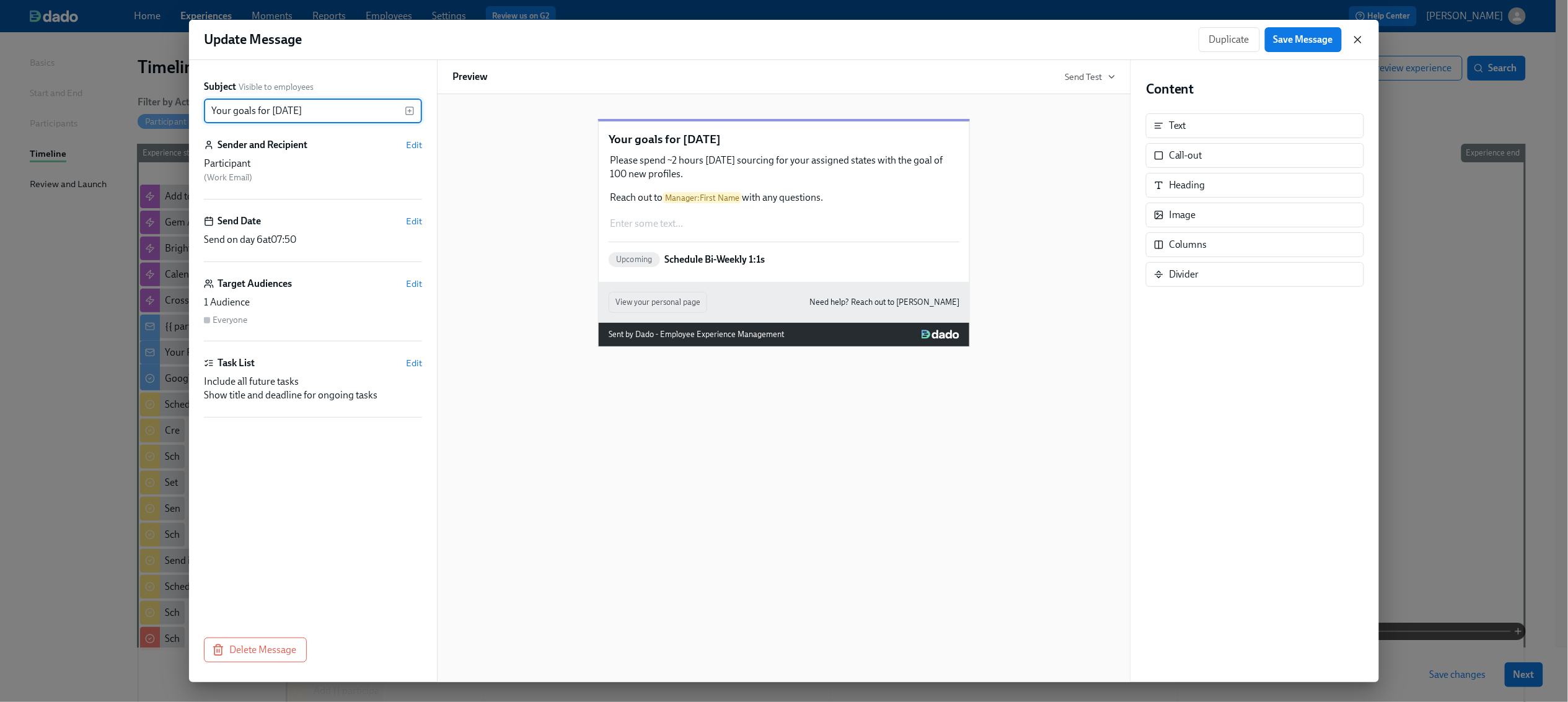
click at [1355, 34] on icon "button" at bounding box center [1358, 40] width 13 height 13
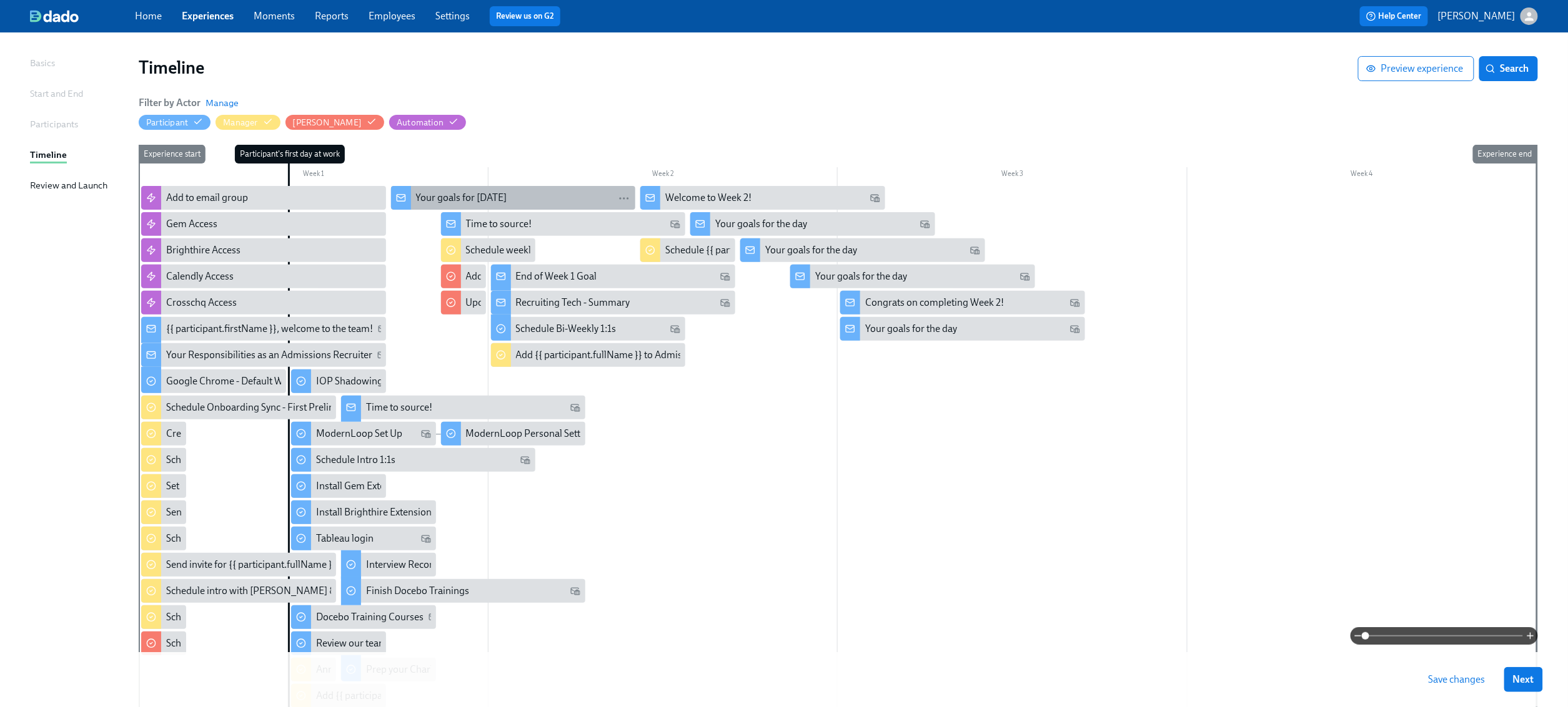
click at [571, 203] on div "Your goals for [DATE]" at bounding box center [523, 197] width 215 height 14
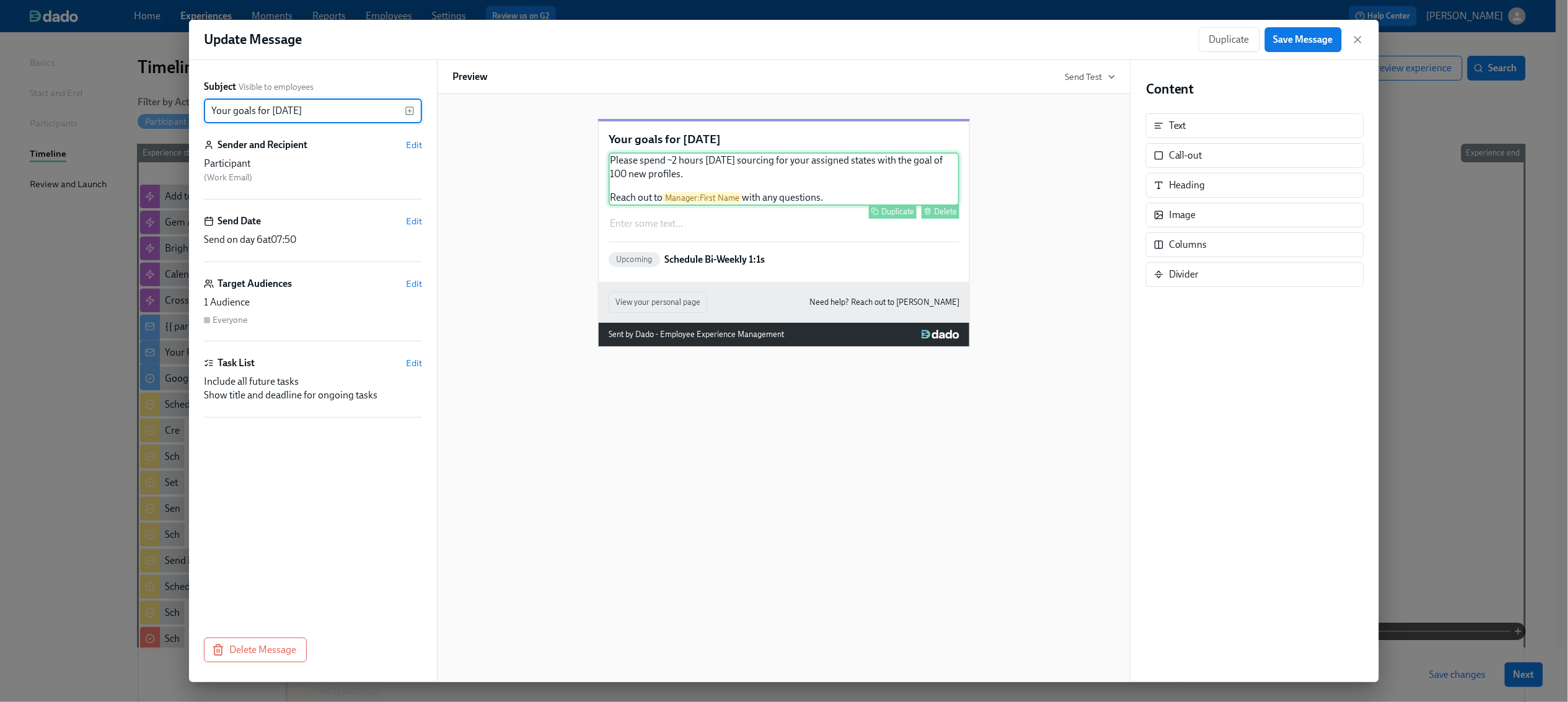
click at [881, 204] on div "Please spend ~2 hours [DATE] sourcing for your assigned states with the goal of…" at bounding box center [784, 179] width 350 height 53
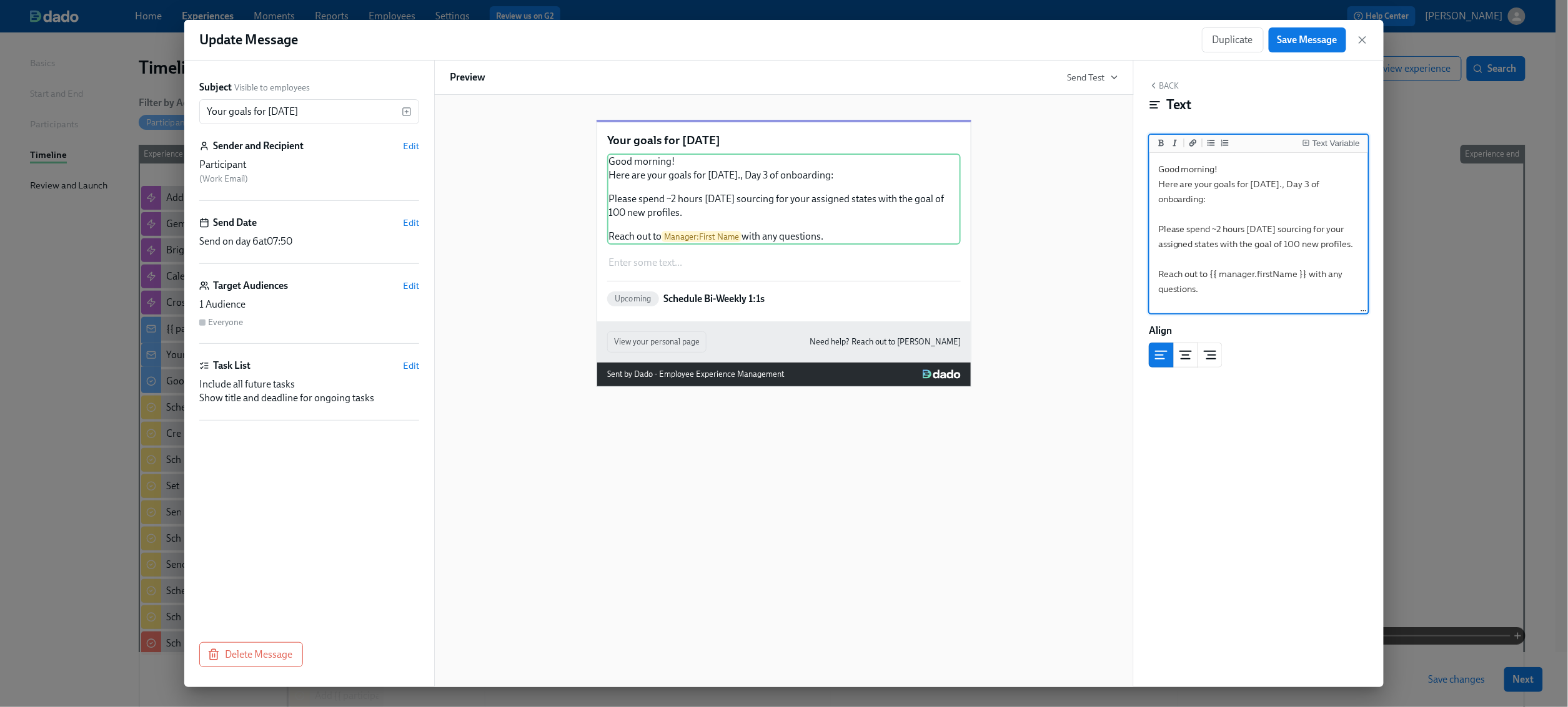
click at [1178, 218] on textarea "Good morning! Here are your goals for [DATE]., Day 3 of onboarding: Please spen…" at bounding box center [1259, 234] width 214 height 157
click at [1211, 145] on icon "Add unordered list" at bounding box center [1211, 142] width 7 height 6
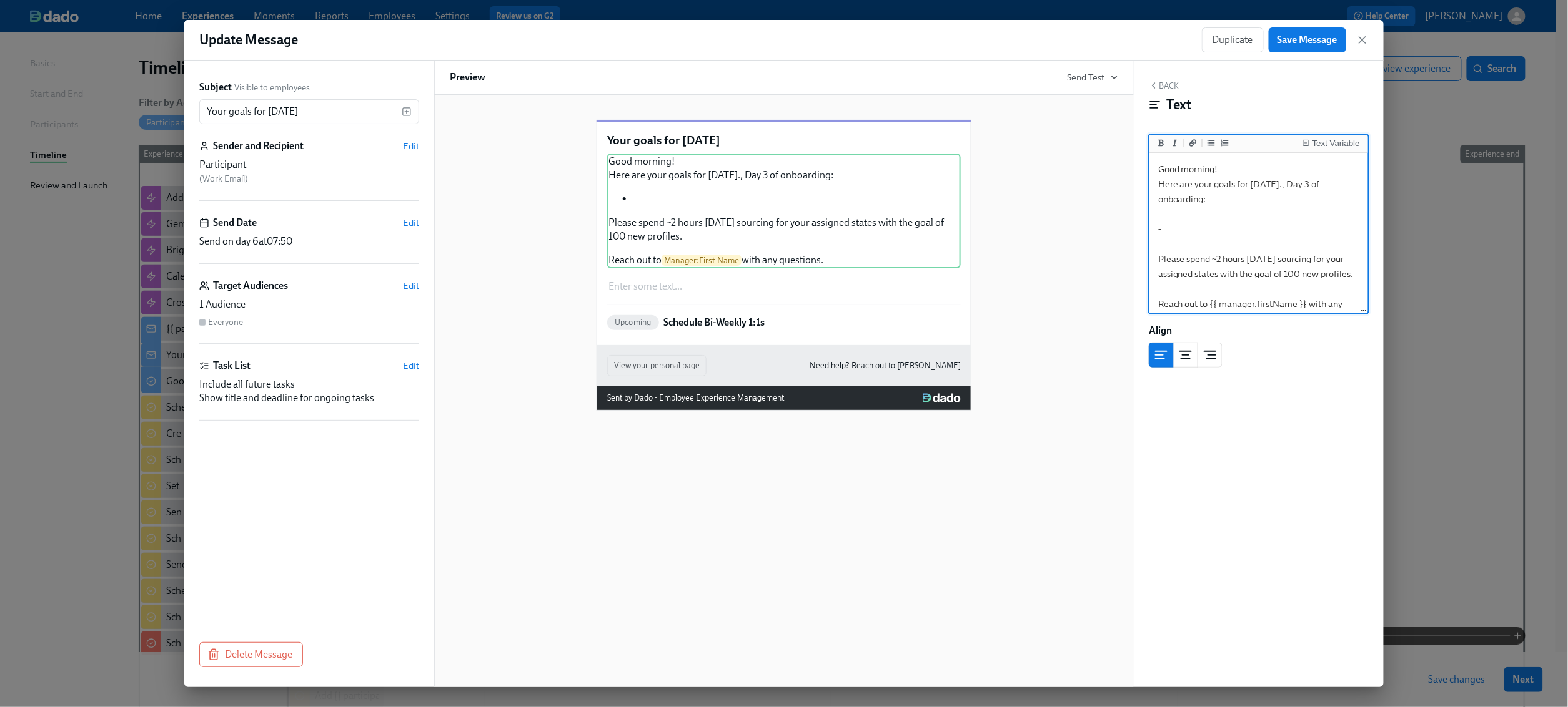
paste textarea "Draft your user manual and upload to Dropbox (HR > User Manuals). A sample user…"
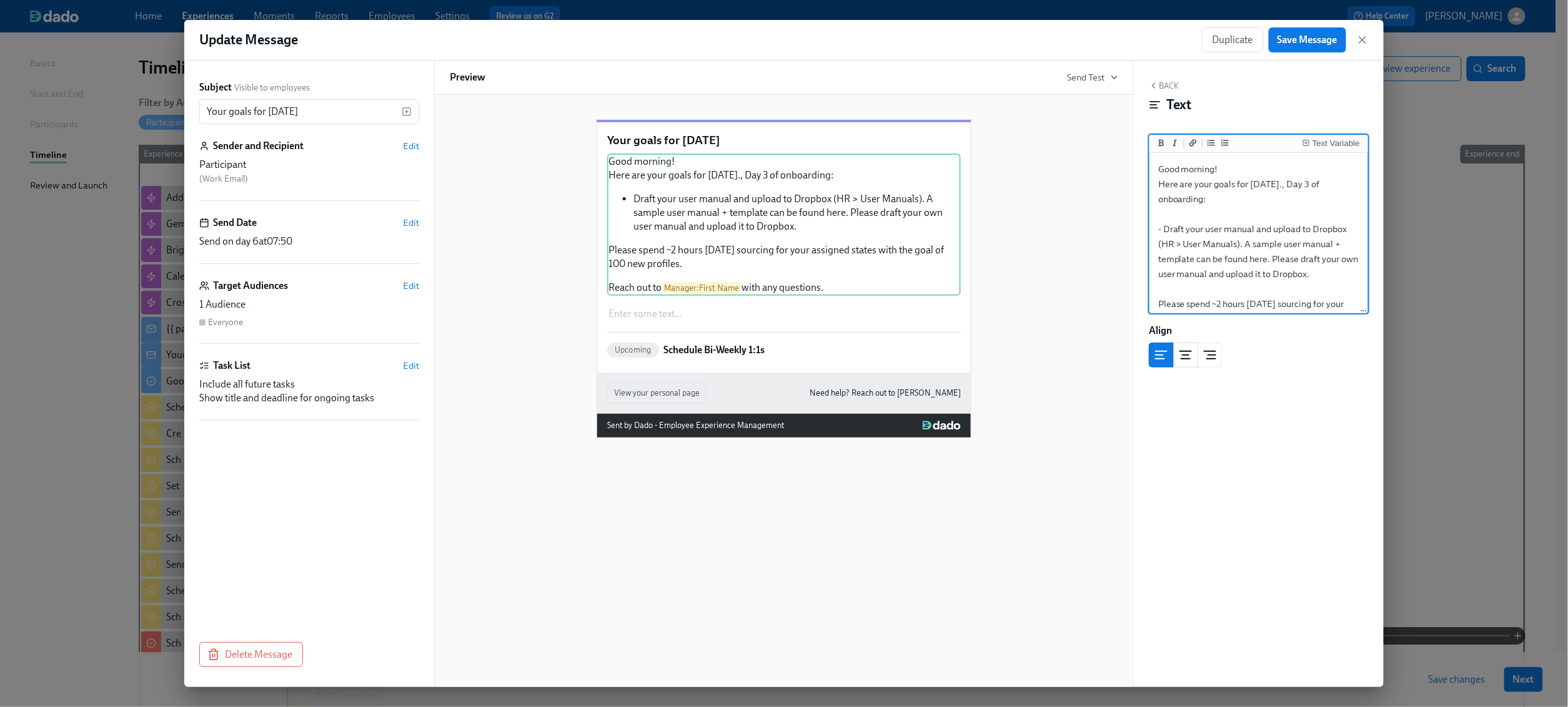
drag, startPoint x: 1308, startPoint y: 257, endPoint x: 1290, endPoint y: 257, distance: 18.0
click at [1290, 257] on textarea "Good morning! Here are your goals for [DATE]., Day 3 of onboarding: - Draft you…" at bounding box center [1259, 266] width 214 height 222
click at [1195, 143] on icon "Add a link" at bounding box center [1193, 143] width 7 height 7
drag, startPoint x: 1318, startPoint y: 259, endPoint x: 1280, endPoint y: 241, distance: 42.0
click at [1328, 258] on textarea "Good morning! Here are your goals for [DATE]., Day 3 of onboarding: - Draft you…" at bounding box center [1259, 266] width 214 height 222
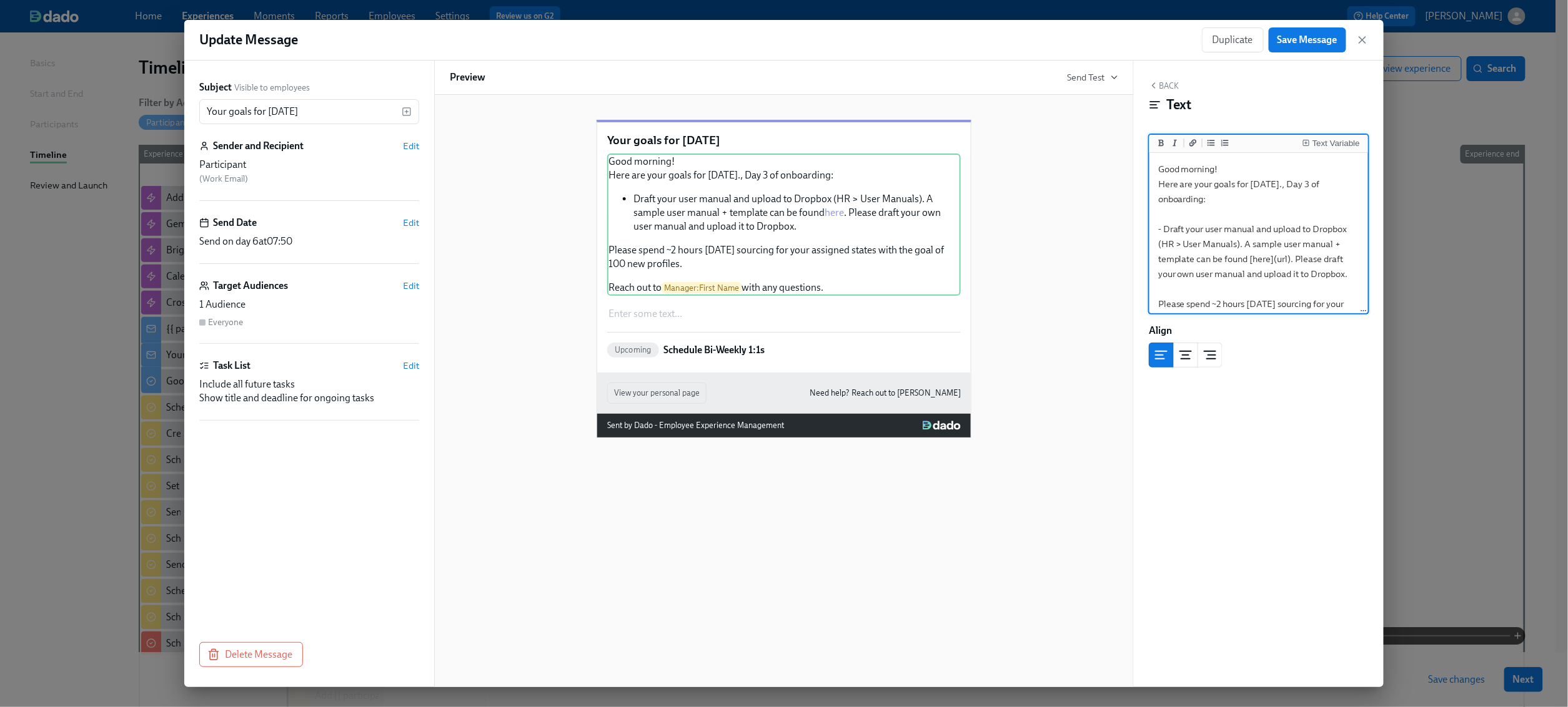
paste textarea "[URL][DOMAIN_NAME]"
click at [1157, 220] on textarea "Good morning! Here are your goals for [DATE]., Day 3 of onboarding: - Draft you…" at bounding box center [1259, 274] width 214 height 237
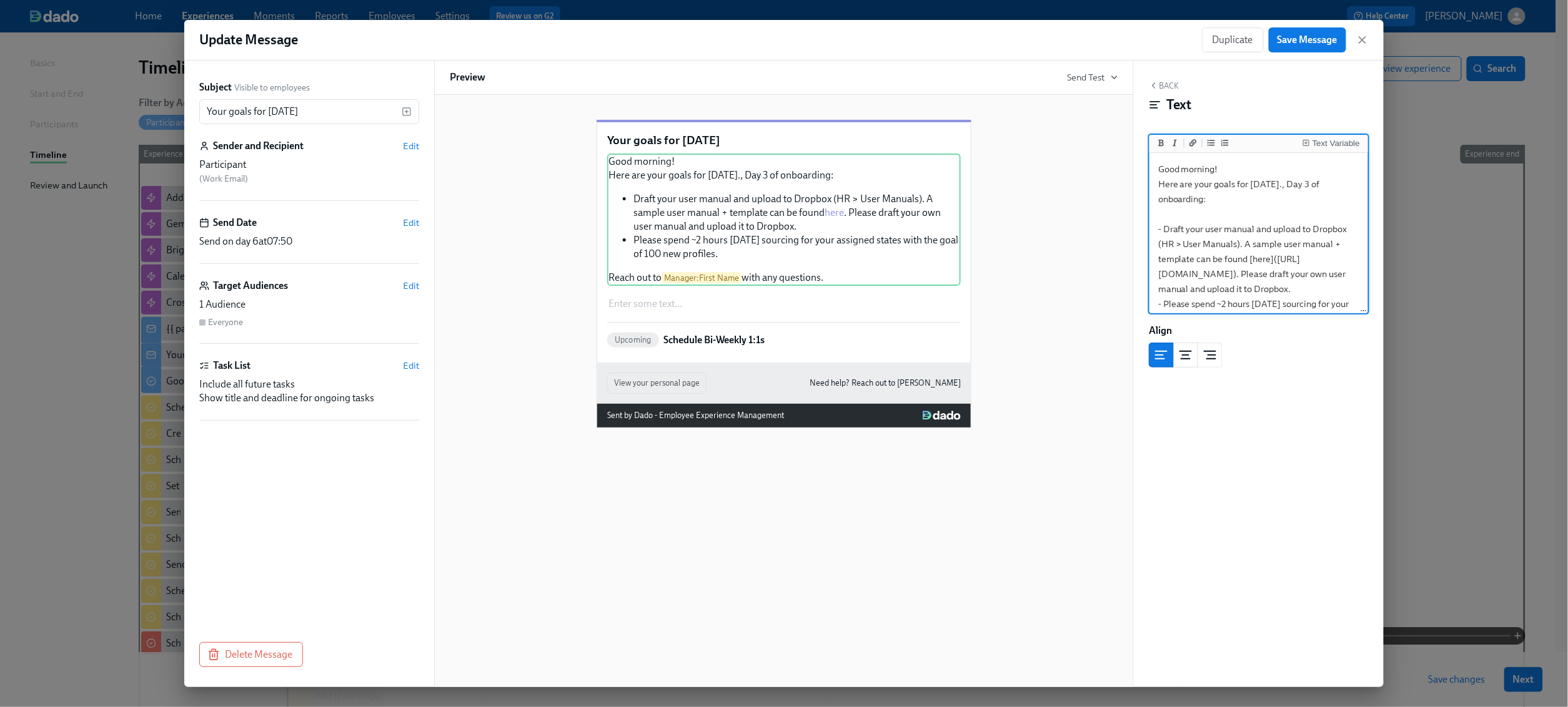
scroll to position [95, 0]
click at [1221, 256] on textarea "Good morning! Here are your goals for [DATE]., Day 3 of onboarding: - Draft you…" at bounding box center [1259, 200] width 214 height 222
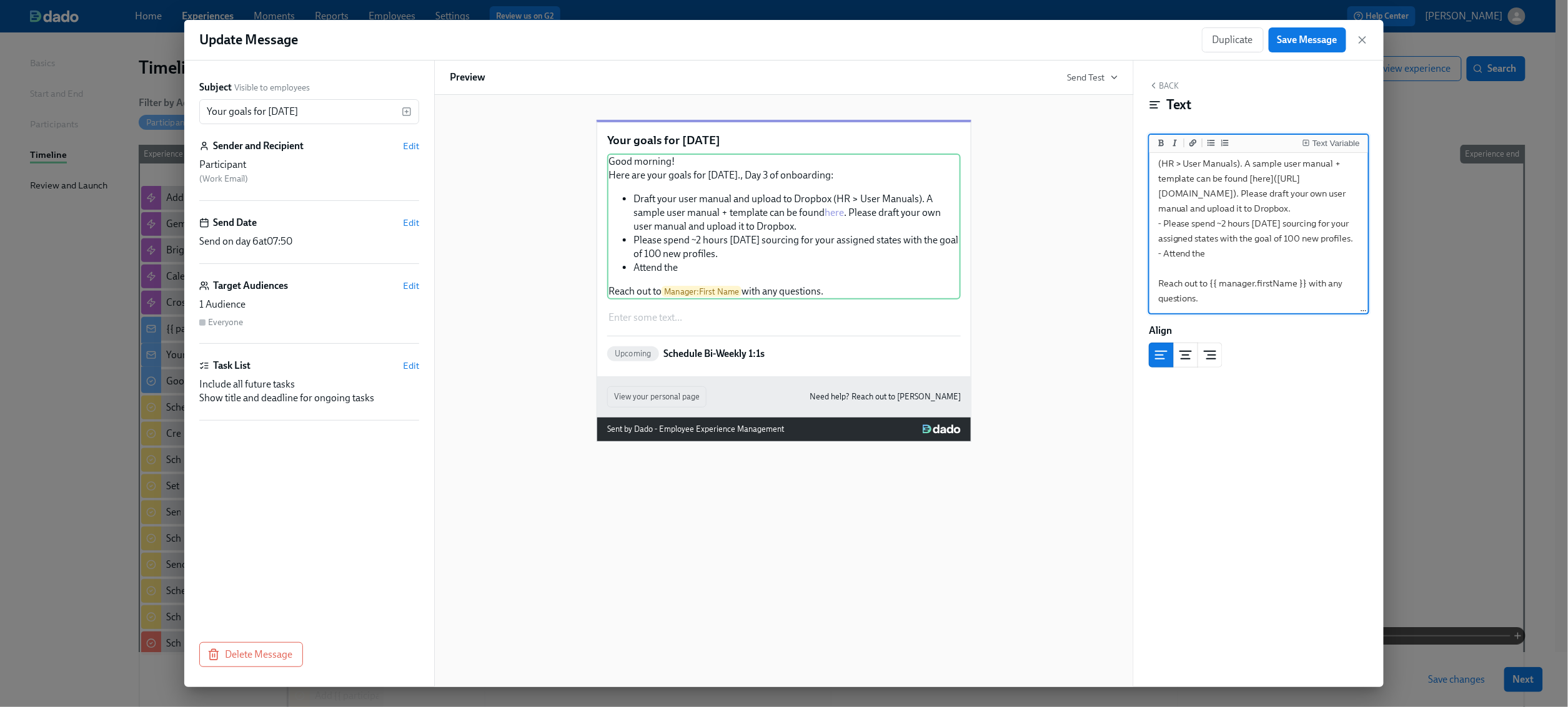
scroll to position [110, 0]
click at [1261, 266] on textarea "Good morning! Here are your goals for [DATE]., Day 3 of onboarding: - Draft you…" at bounding box center [1259, 186] width 214 height 253
click at [1235, 264] on textarea "Good morning! Here are your goals for [DATE]., Day 3 of onboarding: - Draft you…" at bounding box center [1259, 186] width 214 height 253
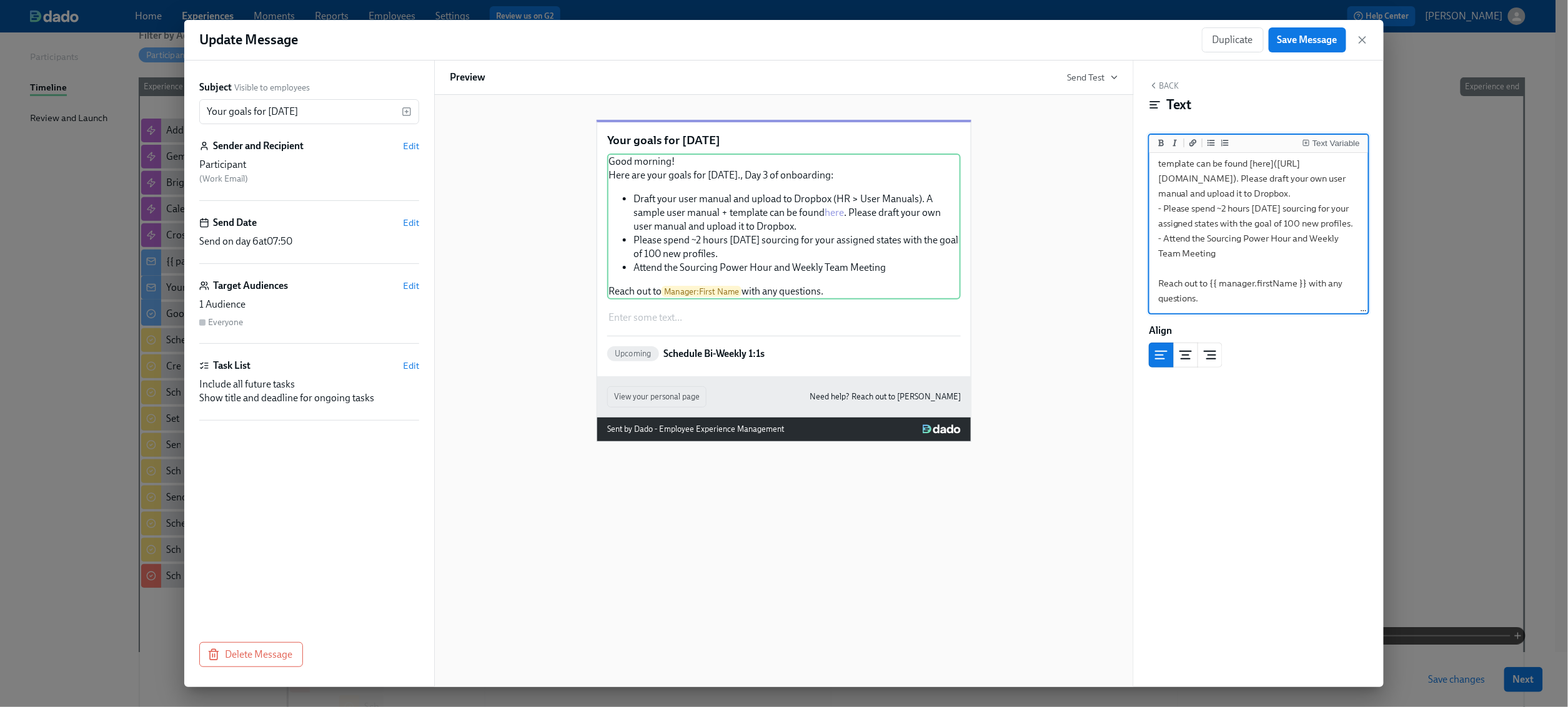
click at [1236, 272] on textarea "Good morning! Here are your goals for [DATE]., Day 3 of onboarding: - Draft you…" at bounding box center [1259, 186] width 214 height 253
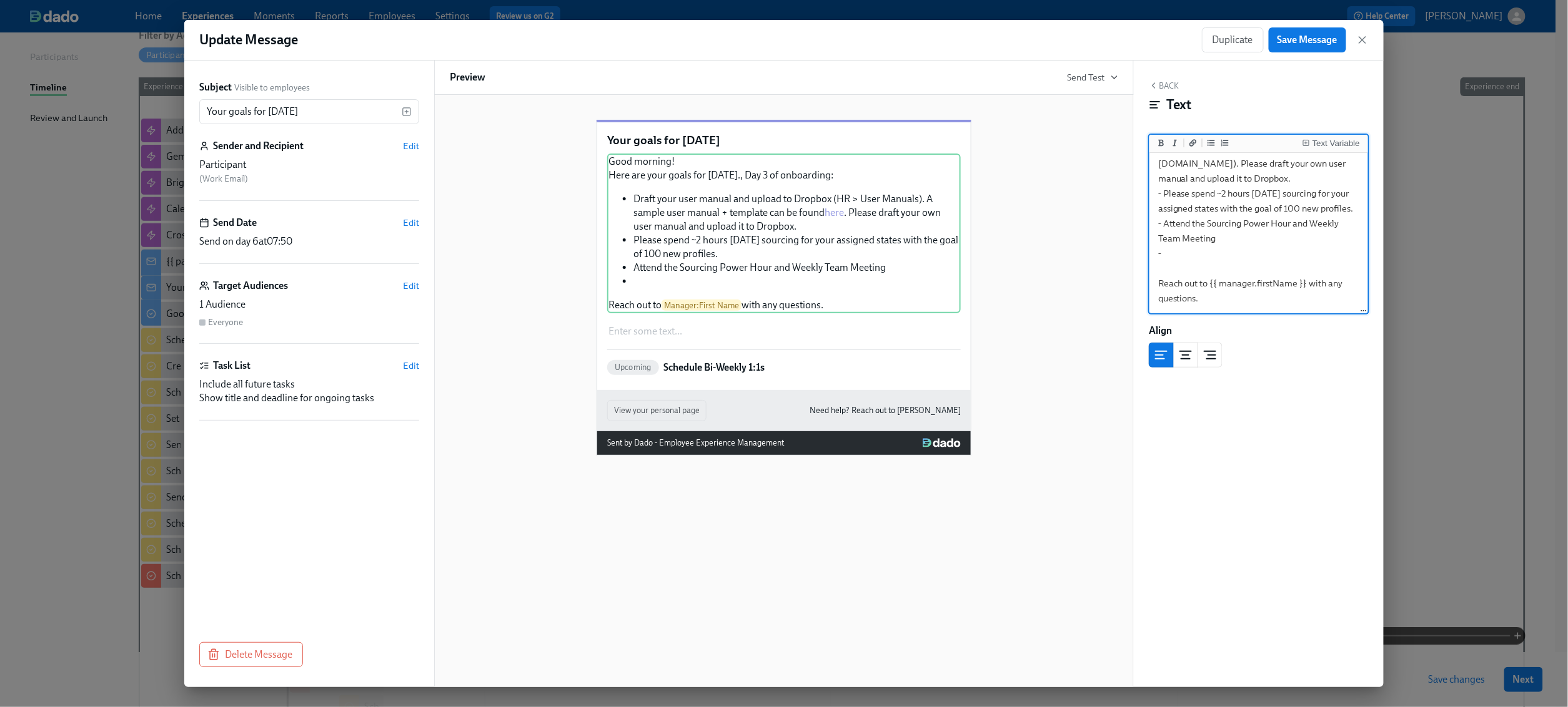
click at [1185, 291] on textarea "Good morning! Here are your goals for [DATE]., Day 3 of onboarding: - Draft you…" at bounding box center [1259, 178] width 214 height 267
click at [1190, 284] on textarea "Good morning! Here are your goals for [DATE]., Day 3 of onboarding: - Draft you…" at bounding box center [1259, 178] width 214 height 267
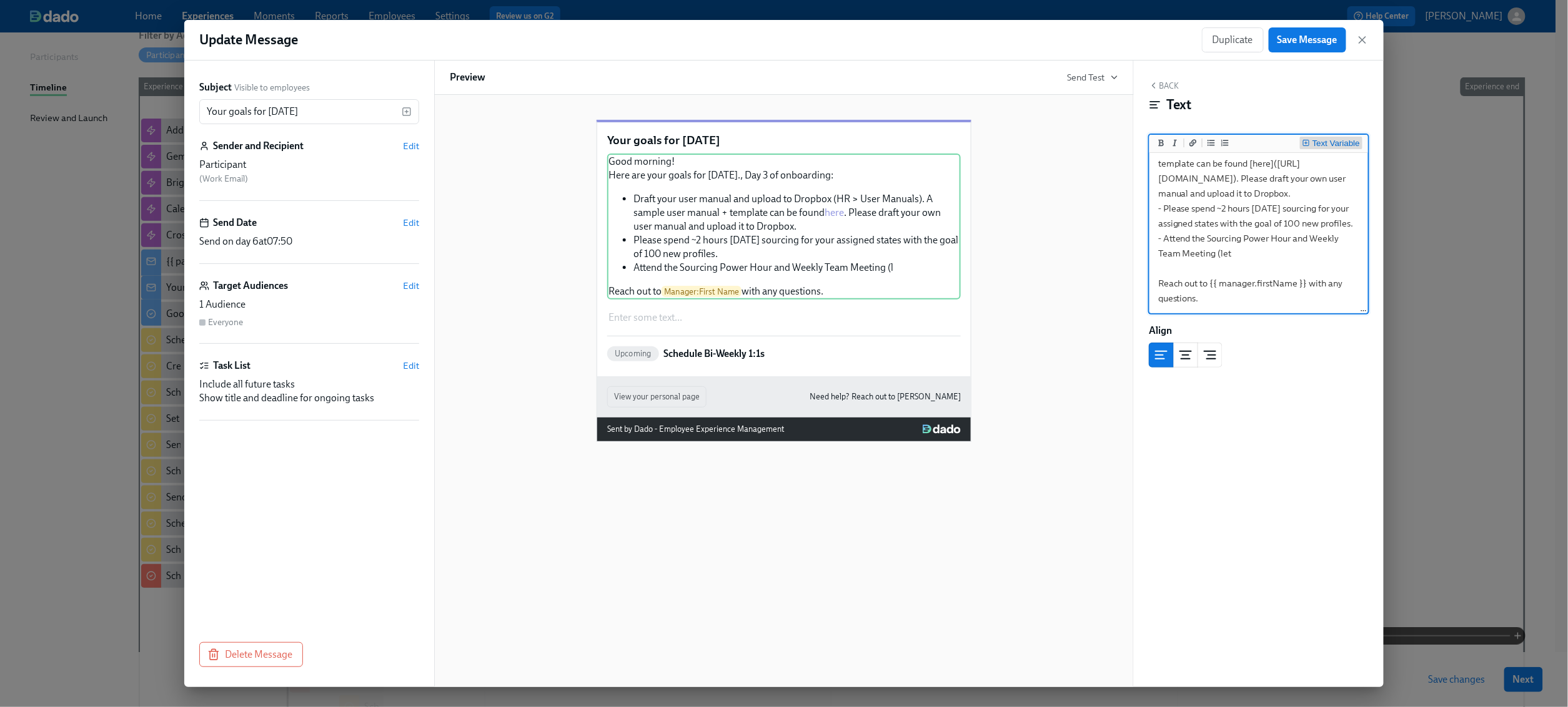
click at [1331, 141] on div "Text Variable" at bounding box center [1336, 144] width 47 height 9
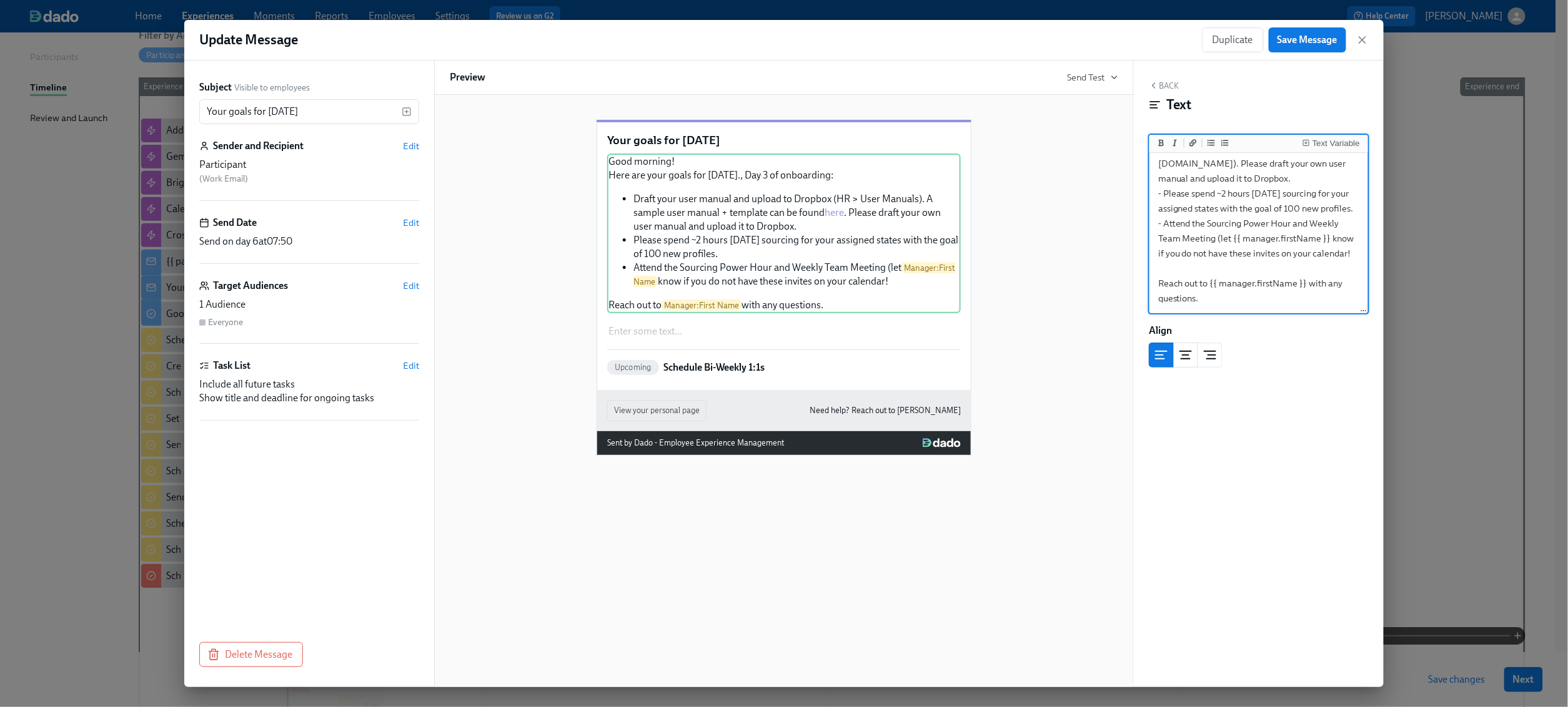
click at [1222, 266] on textarea "Good morning! Here are your goals for [DATE]., Day 3 of onboarding: - Draft you…" at bounding box center [1259, 178] width 214 height 267
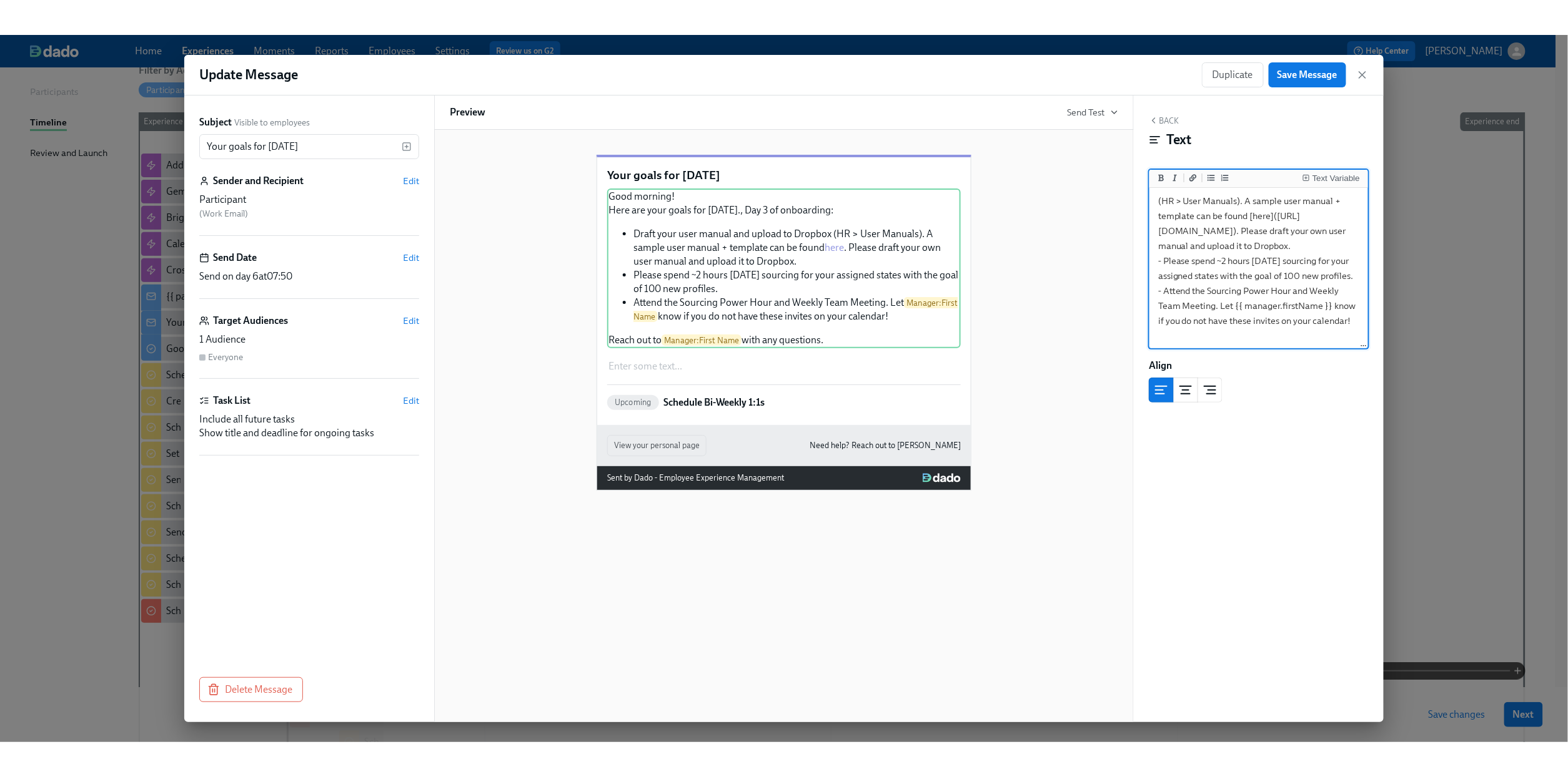
scroll to position [0, 0]
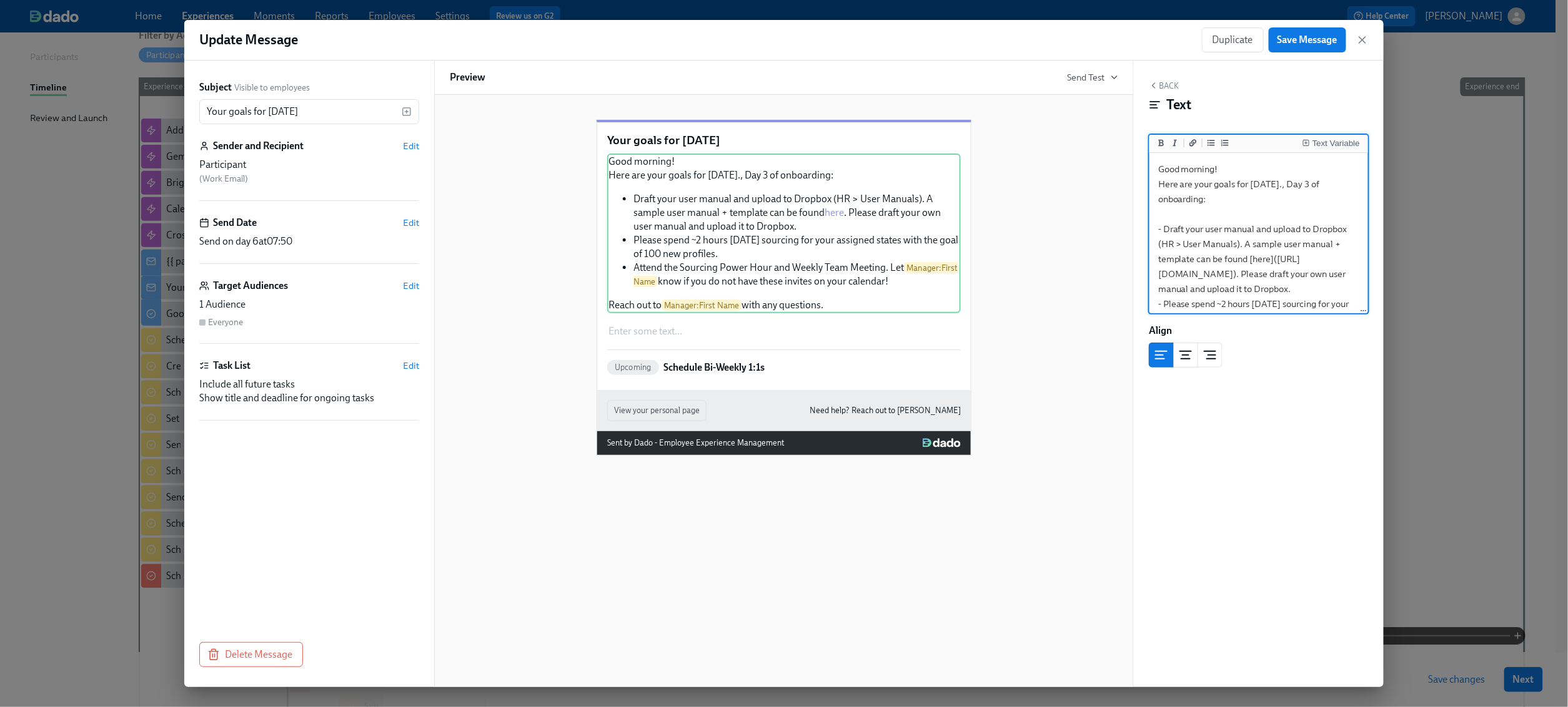
click at [1235, 167] on textarea "Good morning! Here are your goals for [DATE]., Day 3 of onboarding: - Draft you…" at bounding box center [1259, 289] width 214 height 267
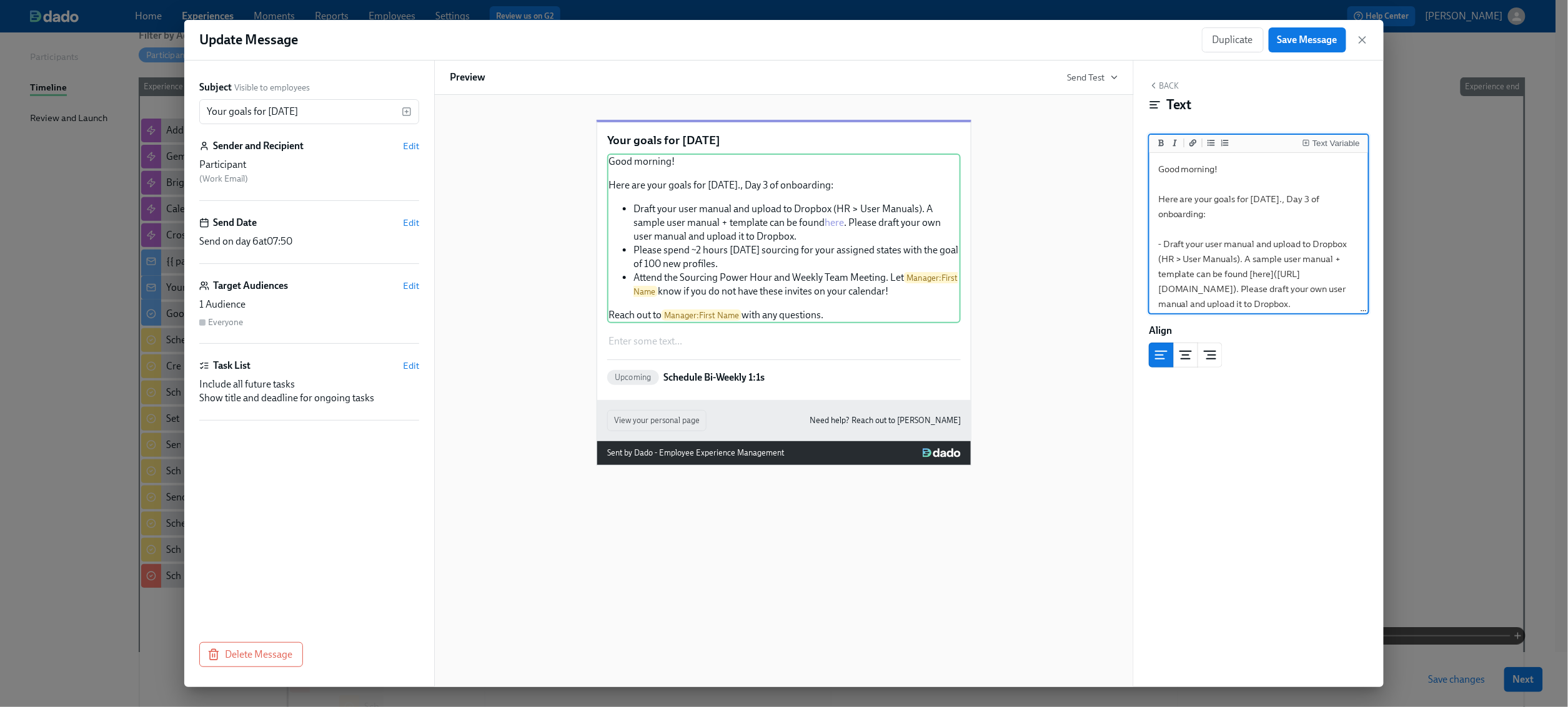
type textarea "Good morning! Here are your goals for [DATE]., Day 3 of onboarding: - Draft you…"
click at [1174, 83] on button "Back" at bounding box center [1163, 85] width 30 height 10
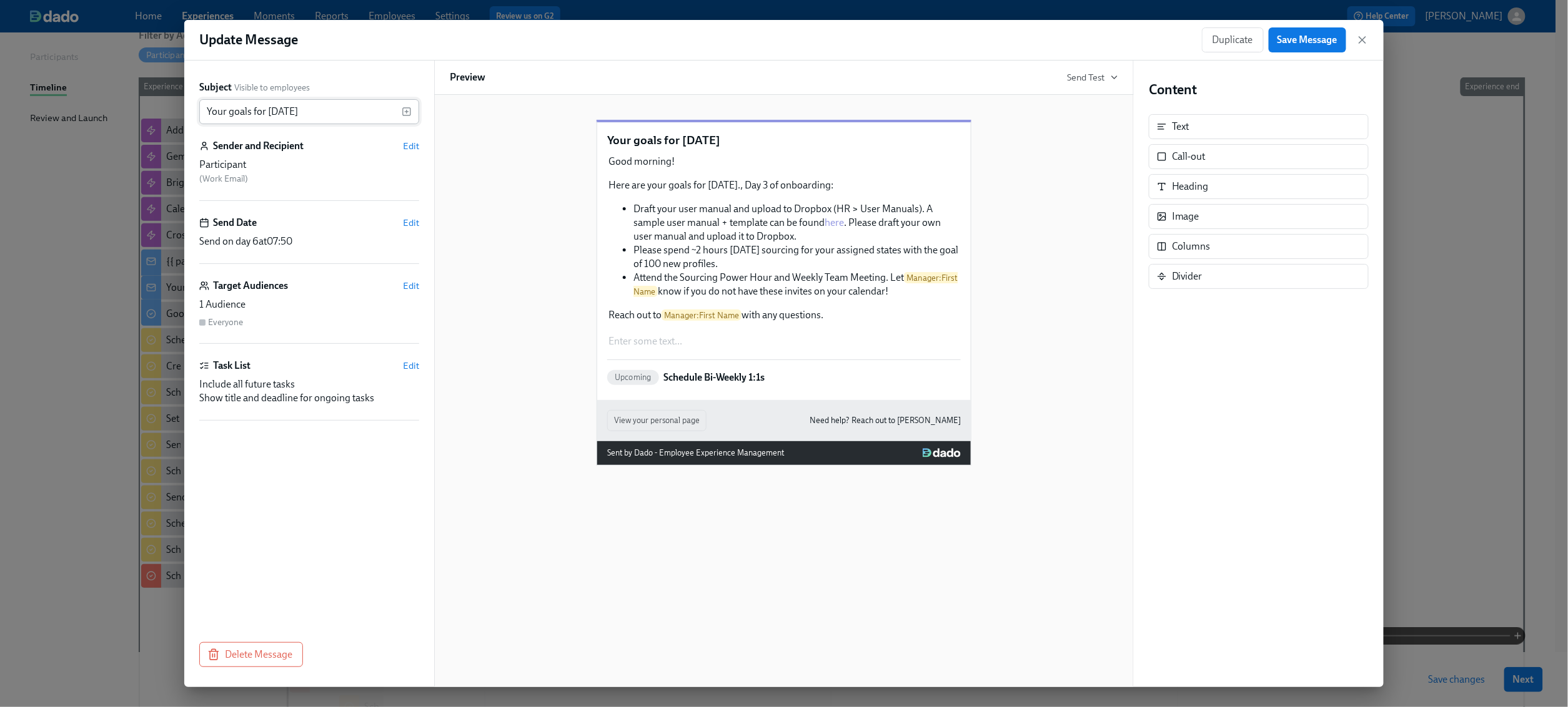
click at [337, 116] on input "Your goals for [DATE]" at bounding box center [300, 112] width 202 height 25
type input "Your goals for the day"
click at [1305, 40] on span "Save Message" at bounding box center [1307, 40] width 60 height 13
click at [1358, 44] on icon "button" at bounding box center [1362, 40] width 13 height 13
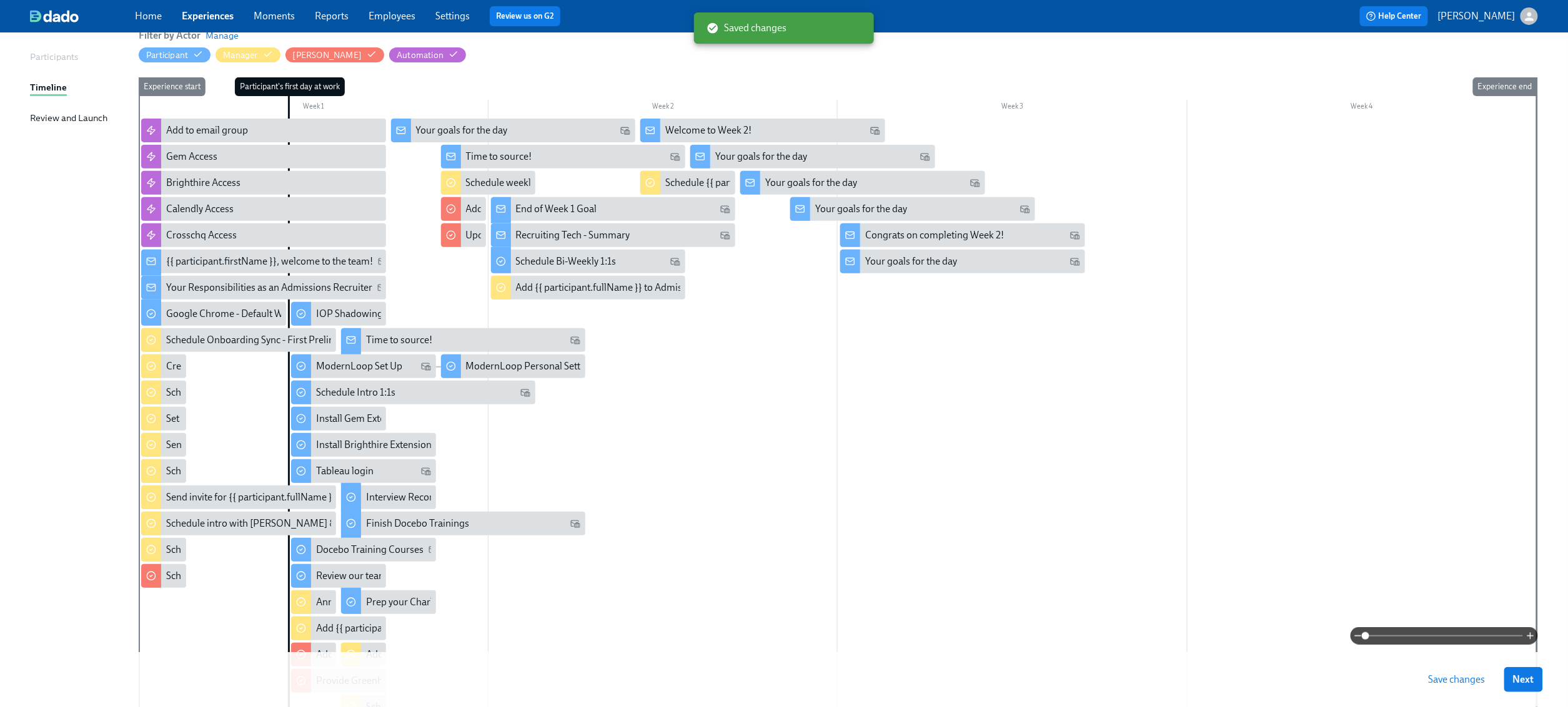
click at [1457, 669] on button "Save changes" at bounding box center [1457, 680] width 74 height 25
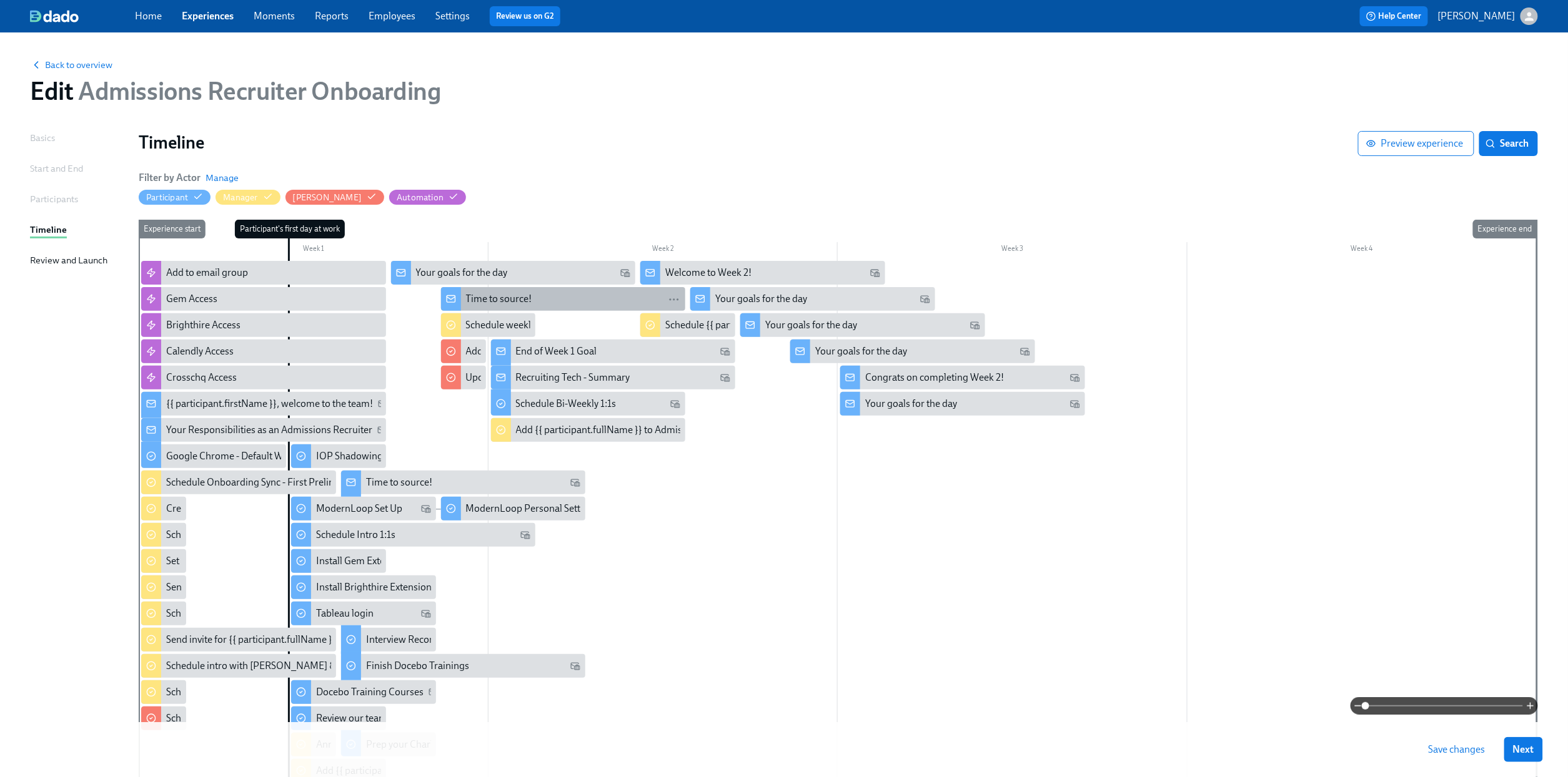
click at [474, 302] on div "Time to source!" at bounding box center [498, 299] width 66 height 14
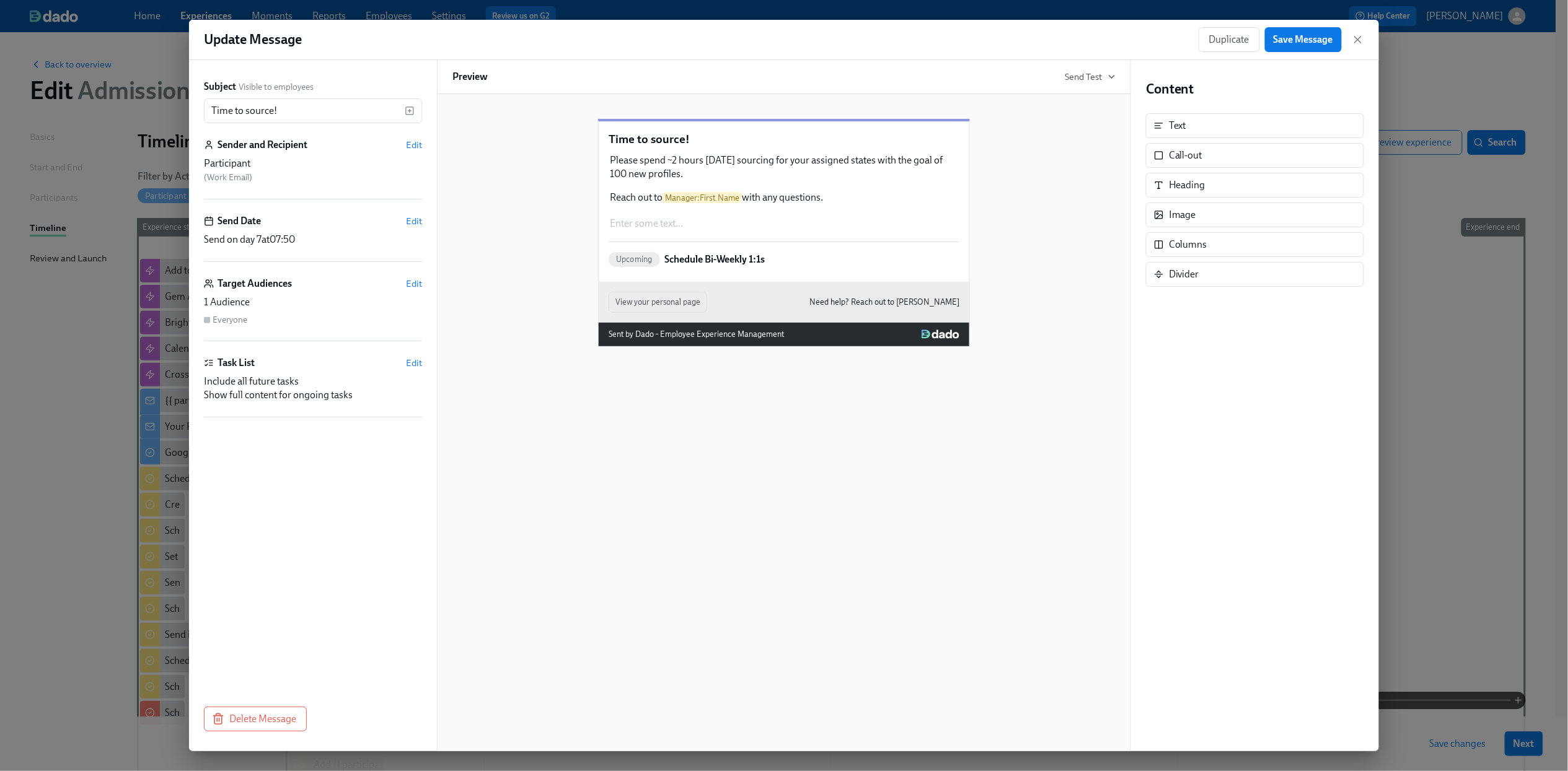
drag, startPoint x: 1358, startPoint y: 39, endPoint x: 1210, endPoint y: 114, distance: 165.9
click at [1358, 39] on icon "button" at bounding box center [1357, 40] width 6 height 6
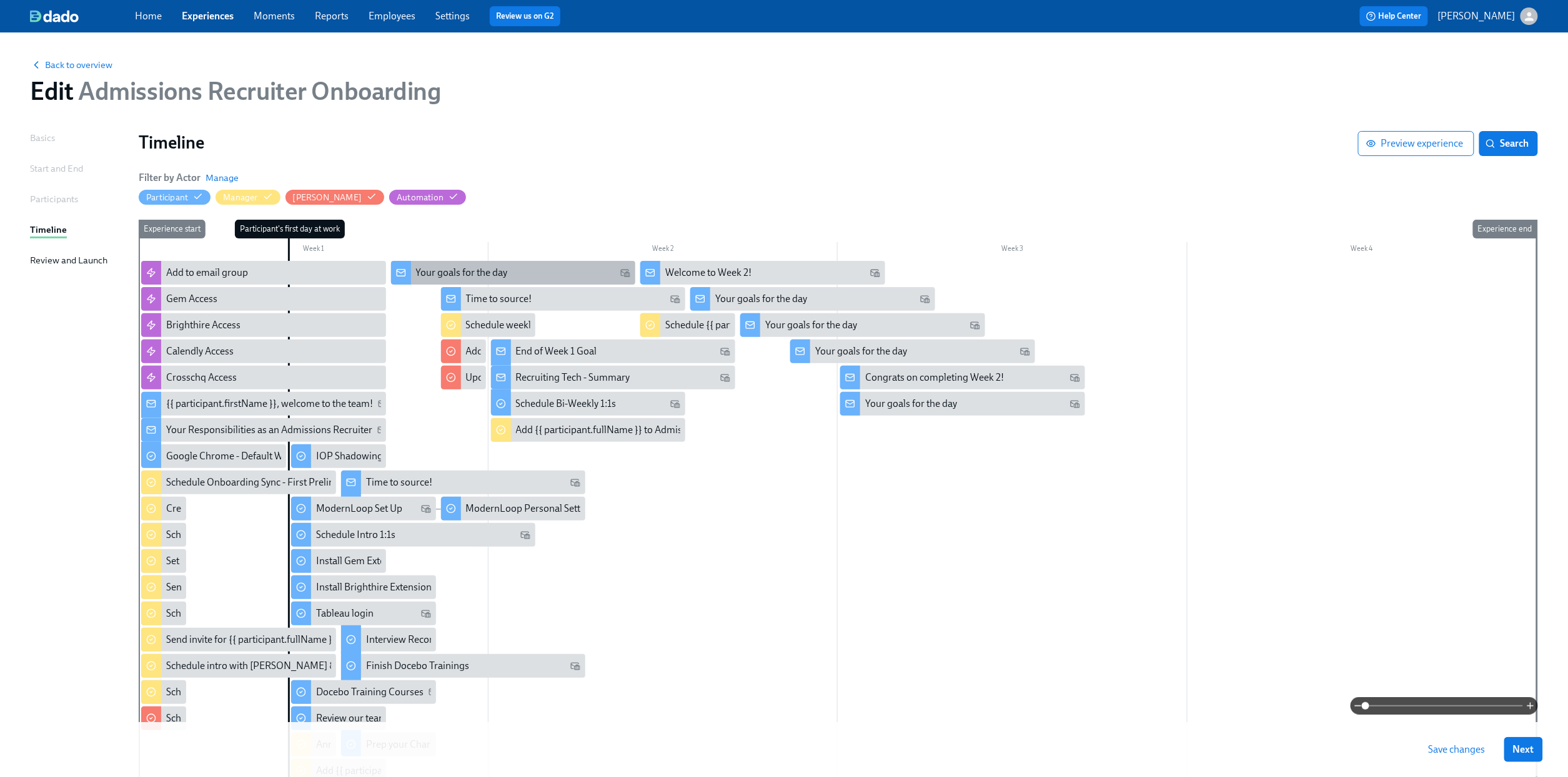
click at [493, 264] on div "Your goals for the day" at bounding box center [514, 273] width 245 height 24
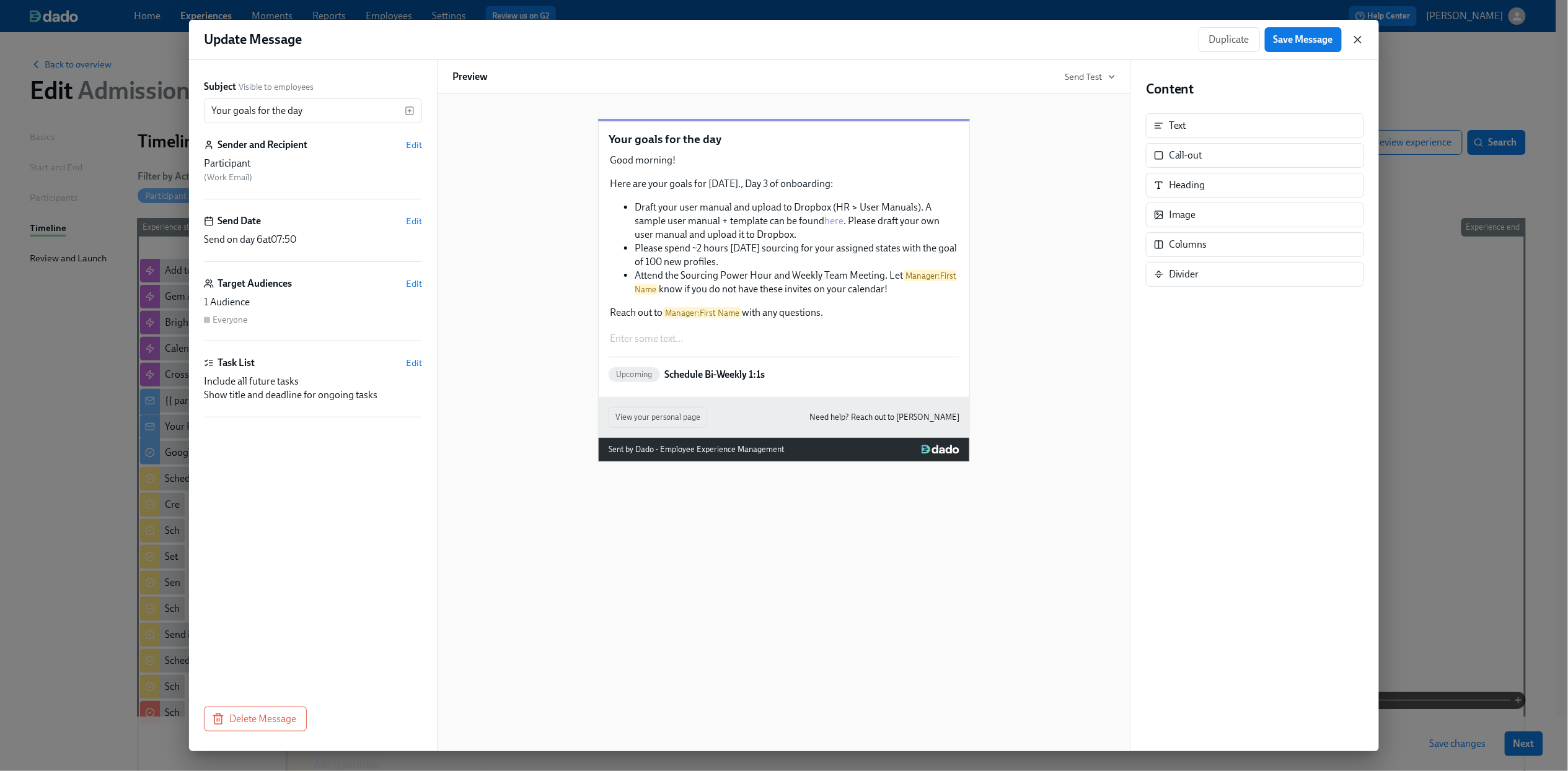
click at [1358, 46] on icon "button" at bounding box center [1358, 40] width 13 height 13
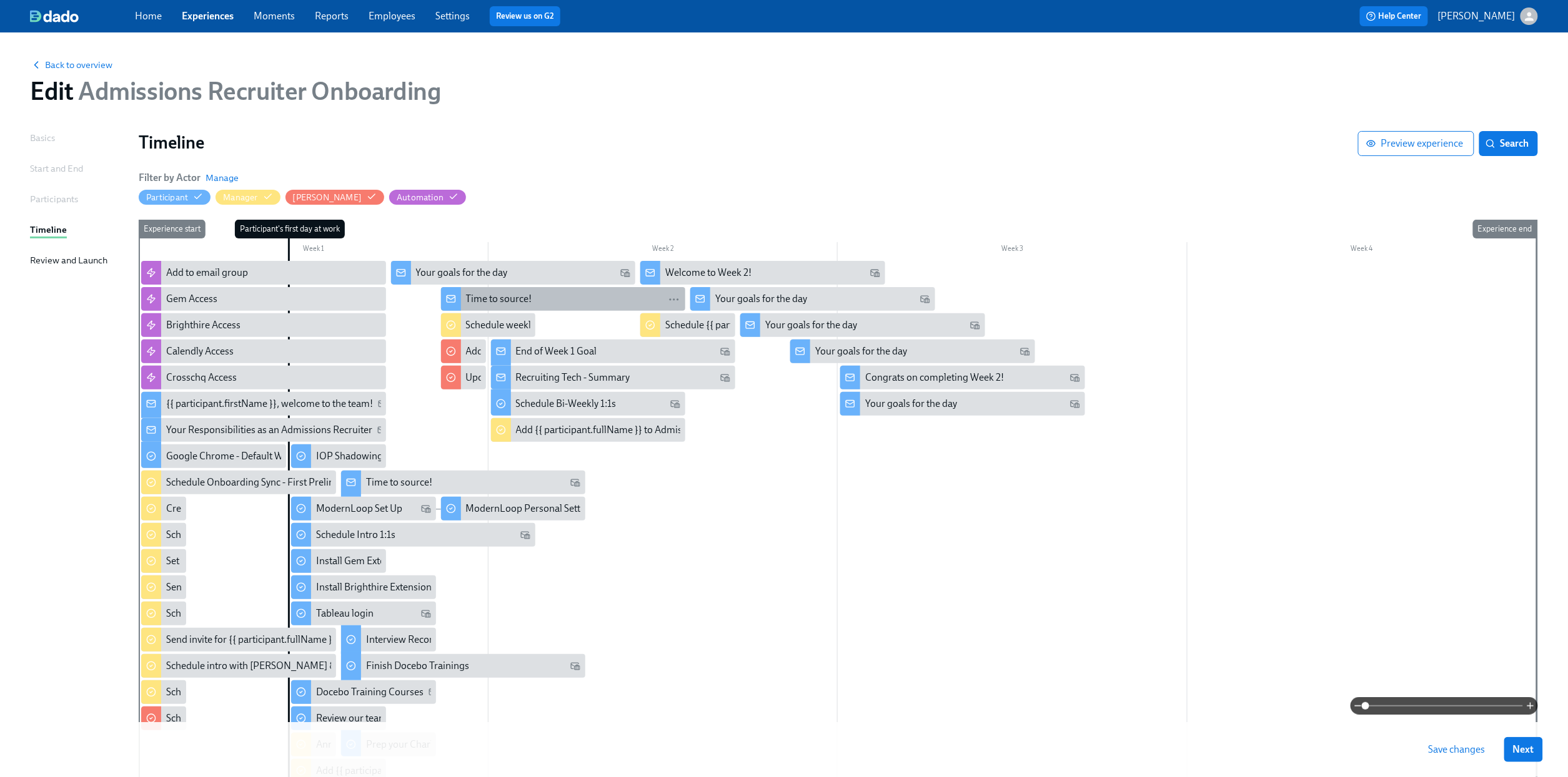
click at [495, 302] on div "Time to source!" at bounding box center [498, 299] width 66 height 14
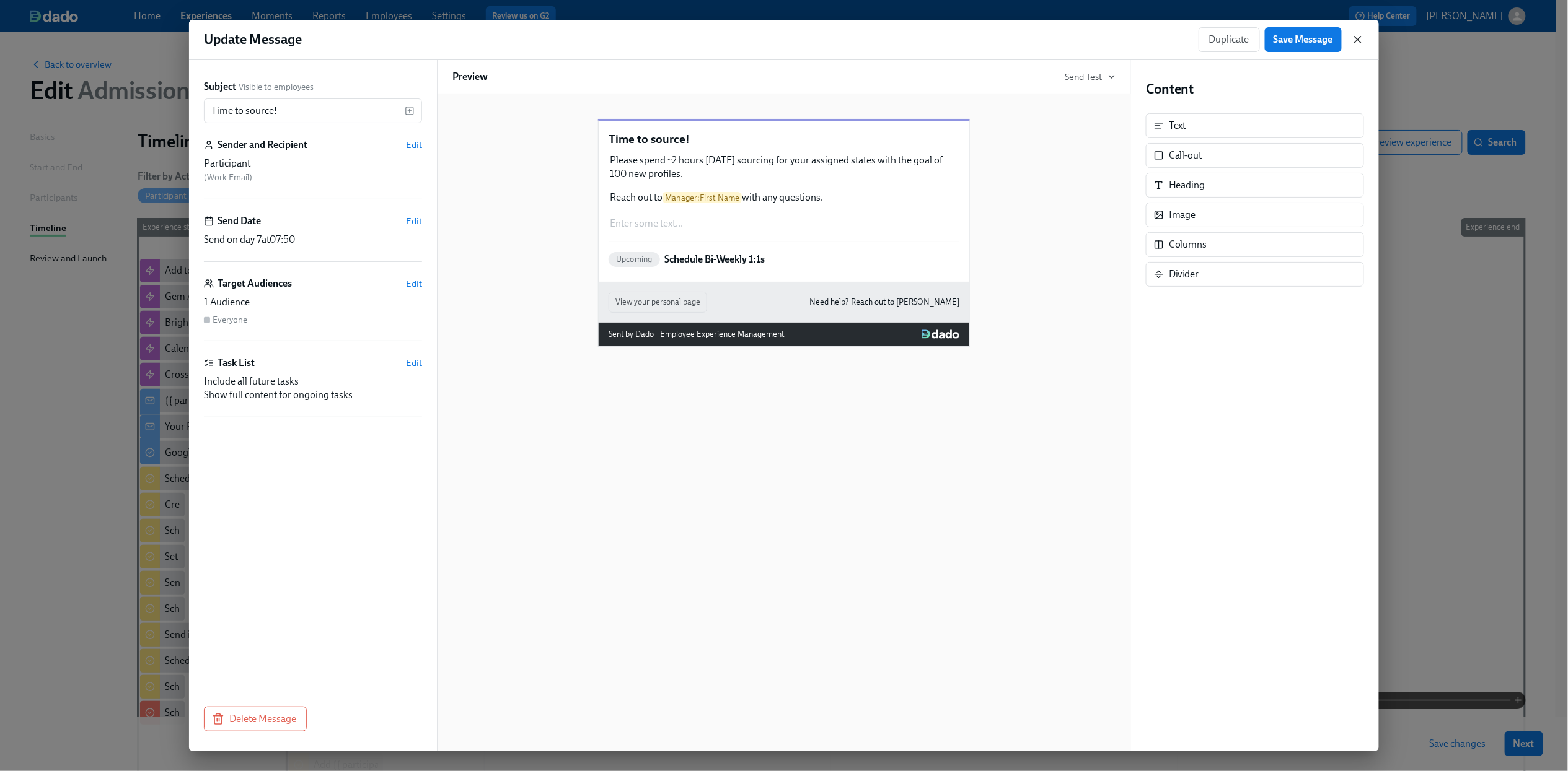
click at [1360, 35] on icon "button" at bounding box center [1358, 40] width 13 height 13
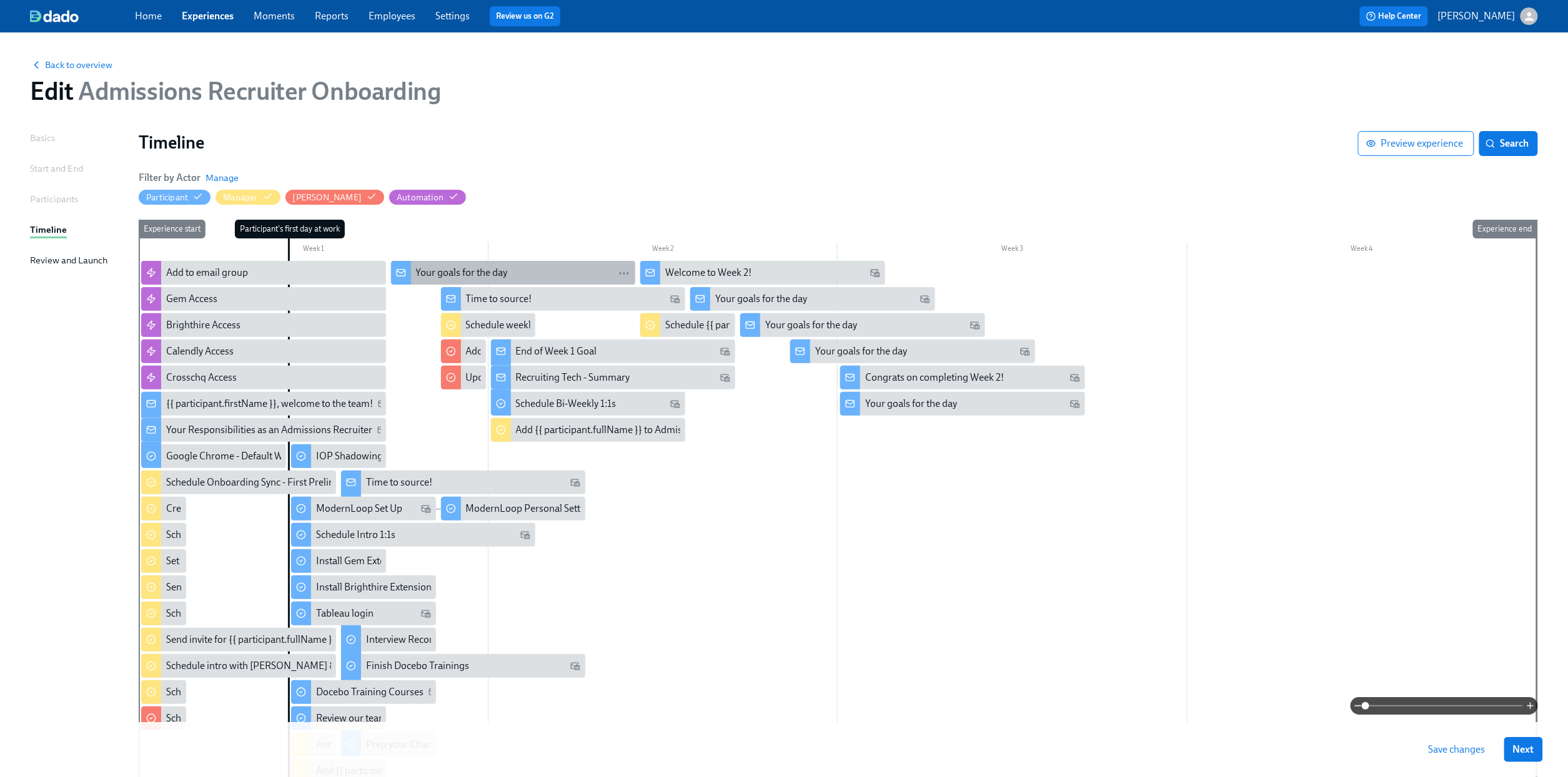
click at [538, 271] on div "Your goals for the day" at bounding box center [523, 273] width 215 height 14
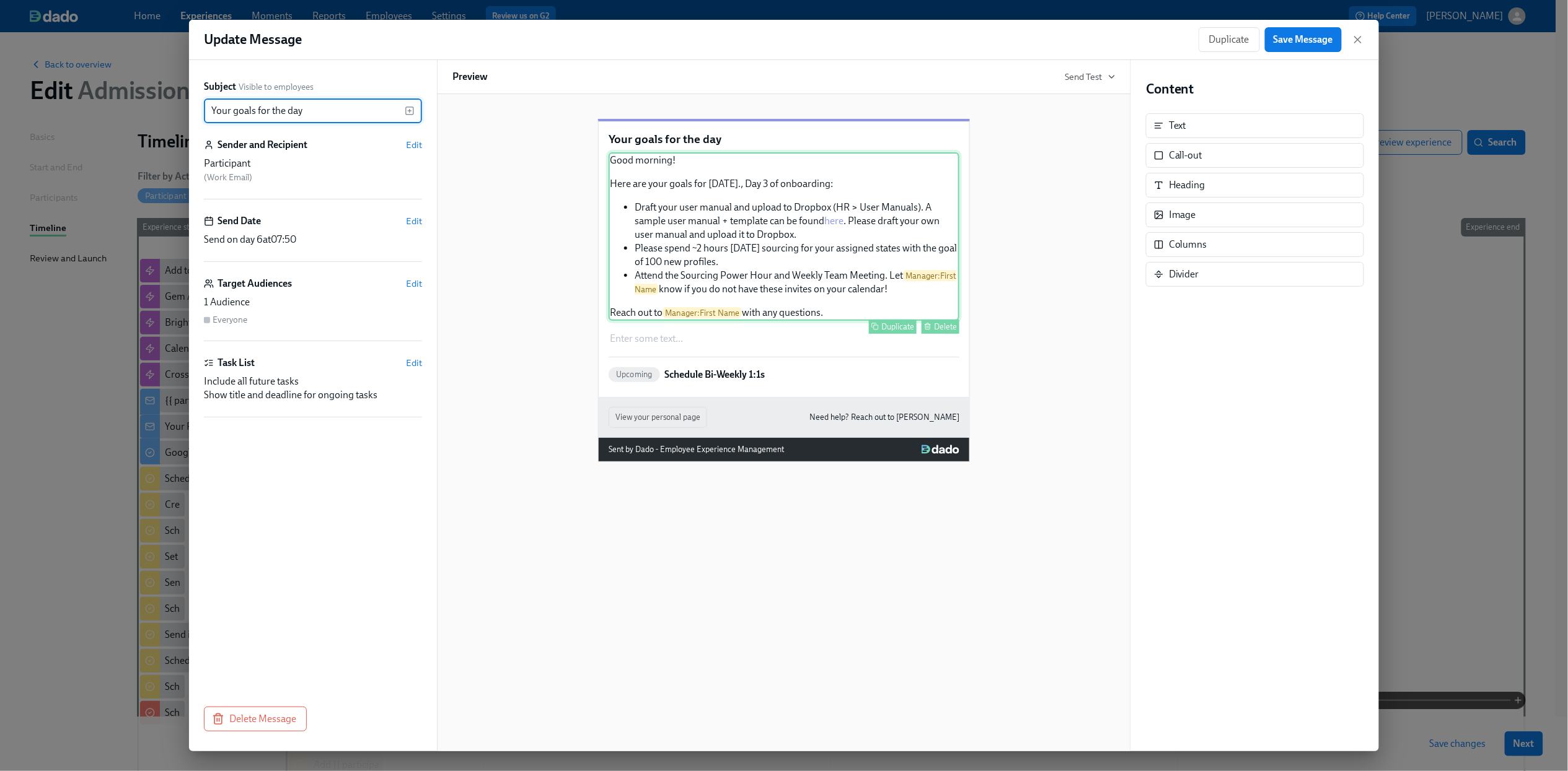
click at [821, 321] on div "Good morning! Here are your goals for [DATE]., Day 3 of onboarding: Draft your …" at bounding box center [784, 237] width 350 height 169
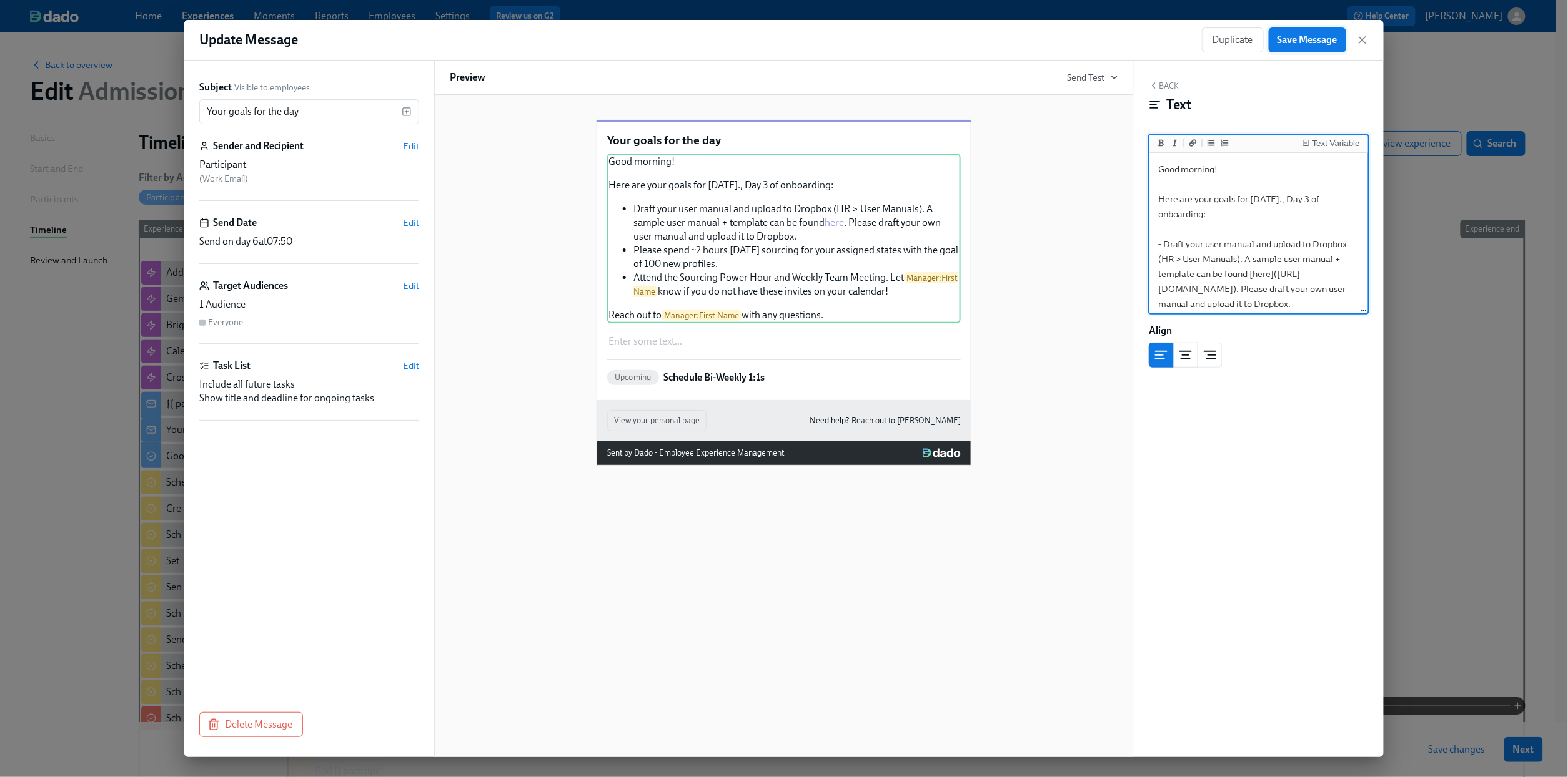
click at [1303, 36] on span "Save Message" at bounding box center [1307, 40] width 60 height 13
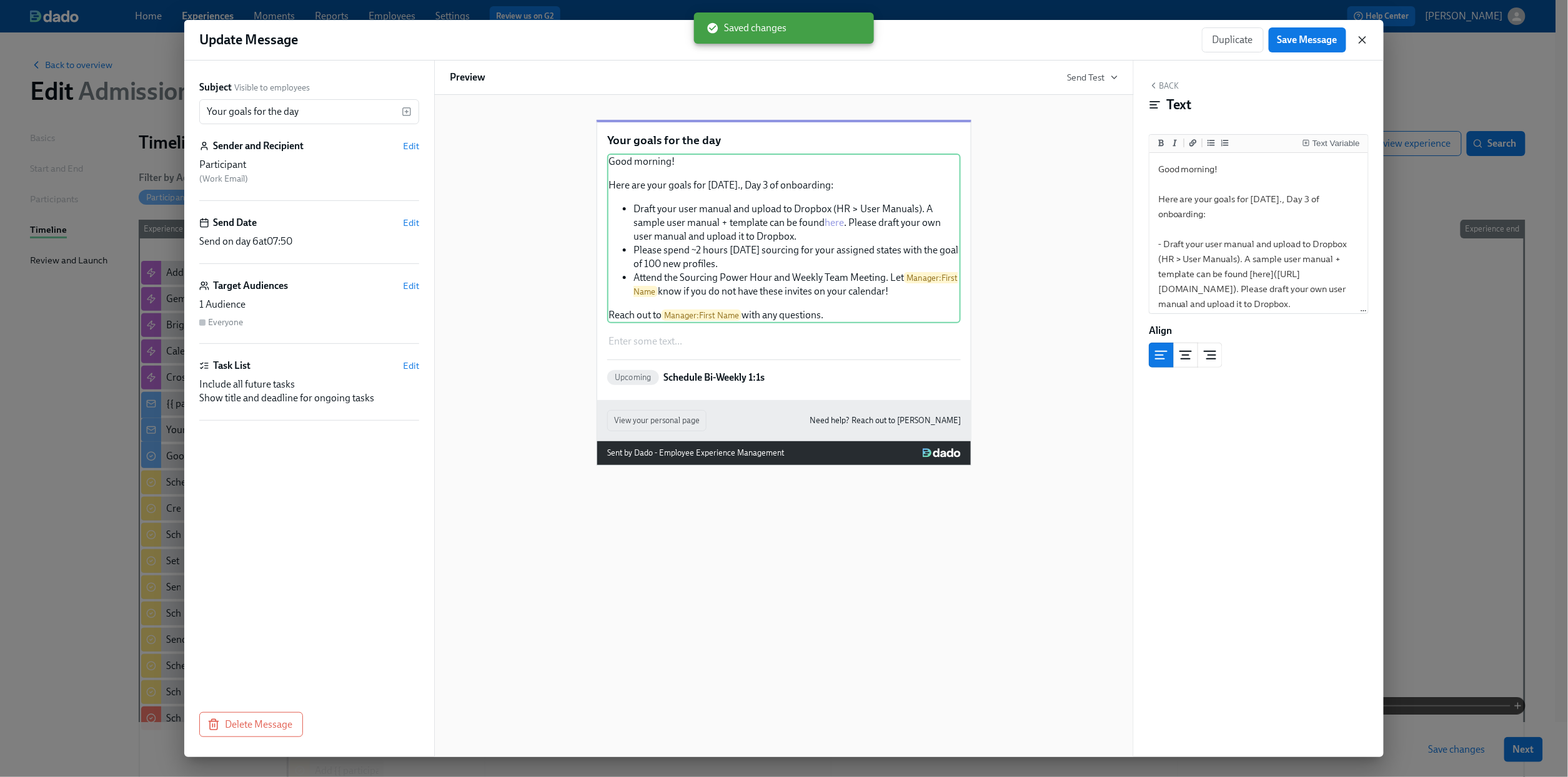
click at [1368, 40] on icon "button" at bounding box center [1362, 40] width 13 height 13
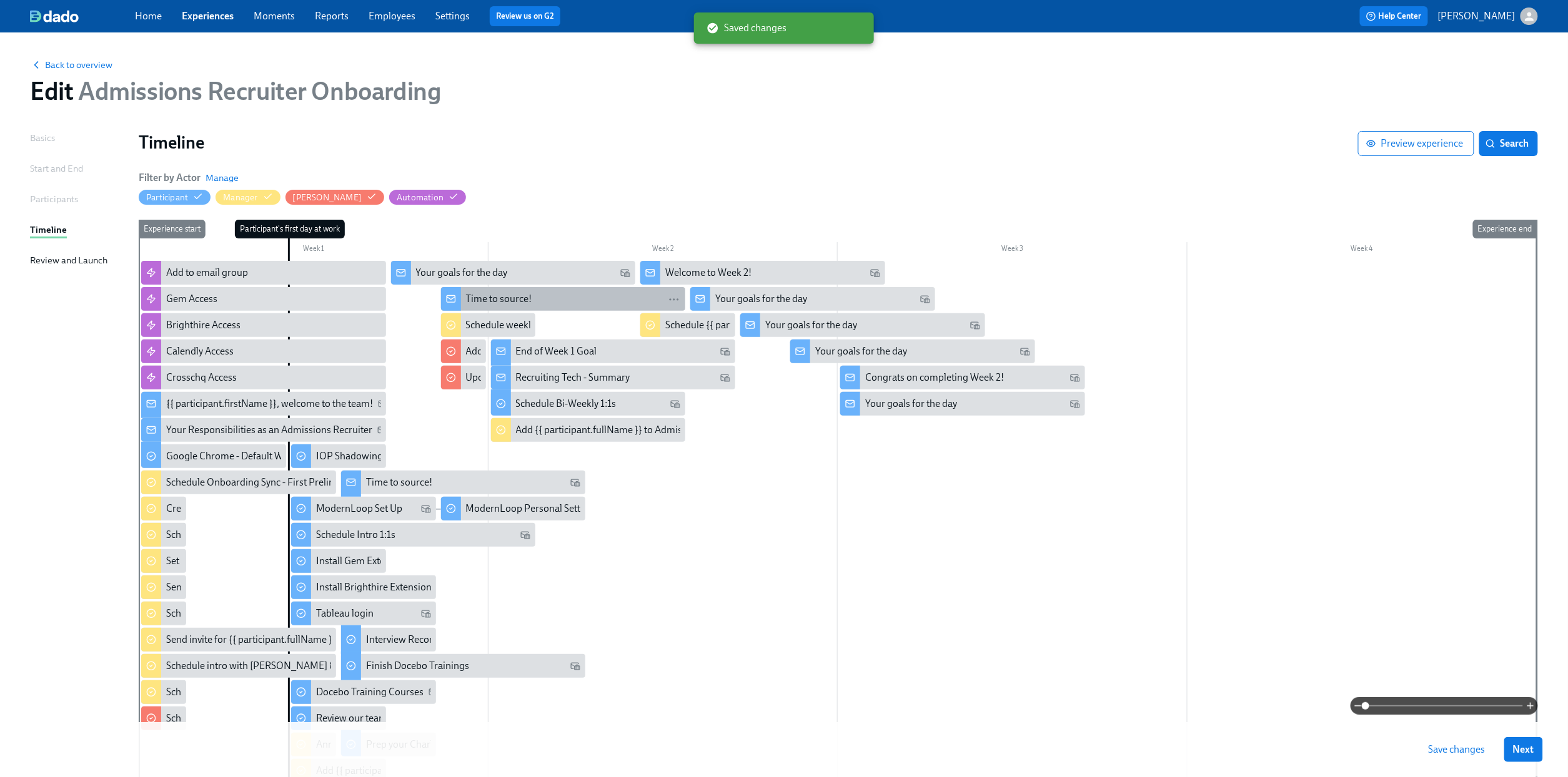
click at [595, 297] on div "Time to source!" at bounding box center [572, 299] width 215 height 14
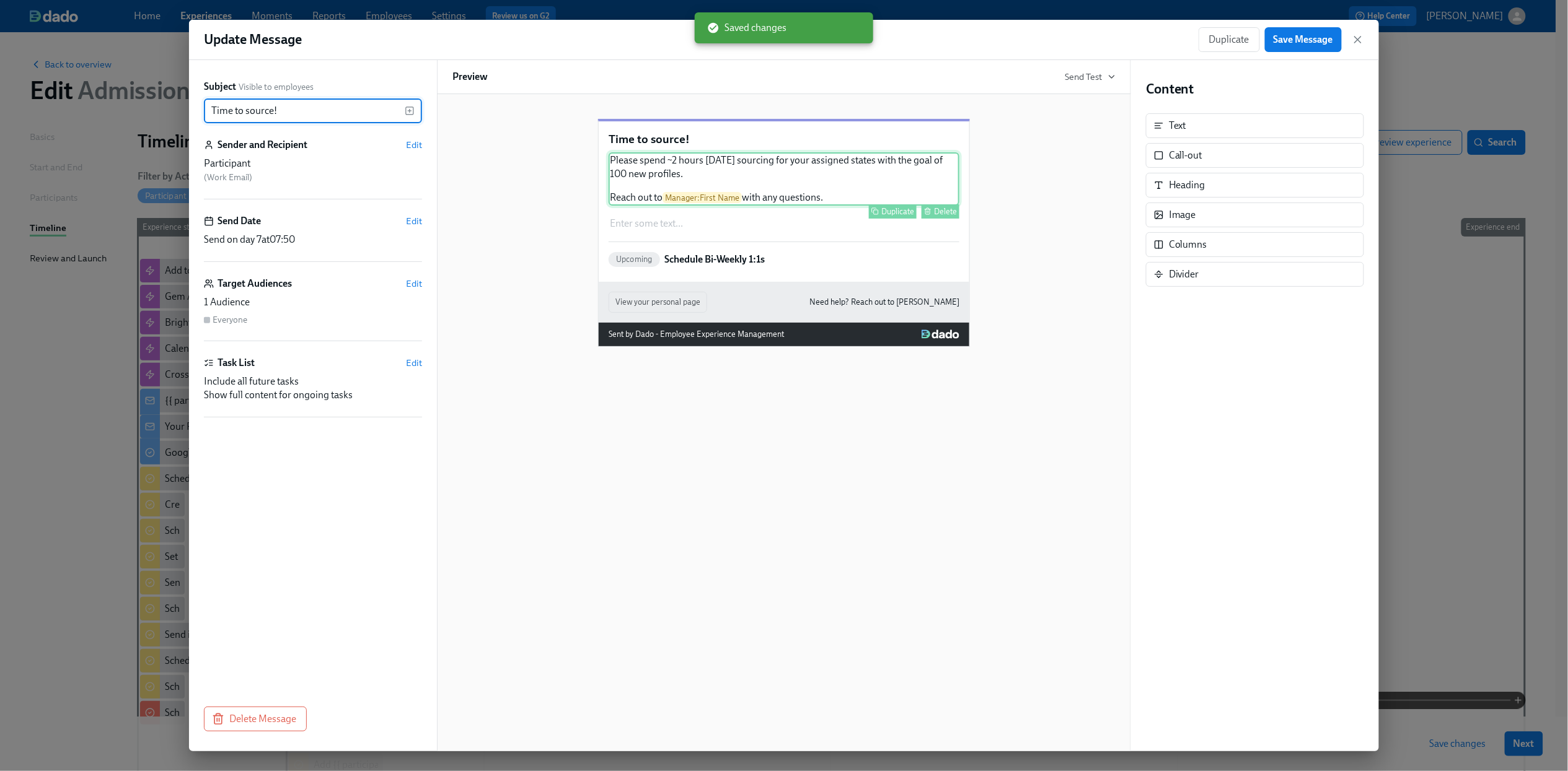
click at [681, 195] on div "Please spend ~2 hours [DATE] sourcing for your assigned states with the goal of…" at bounding box center [784, 179] width 350 height 53
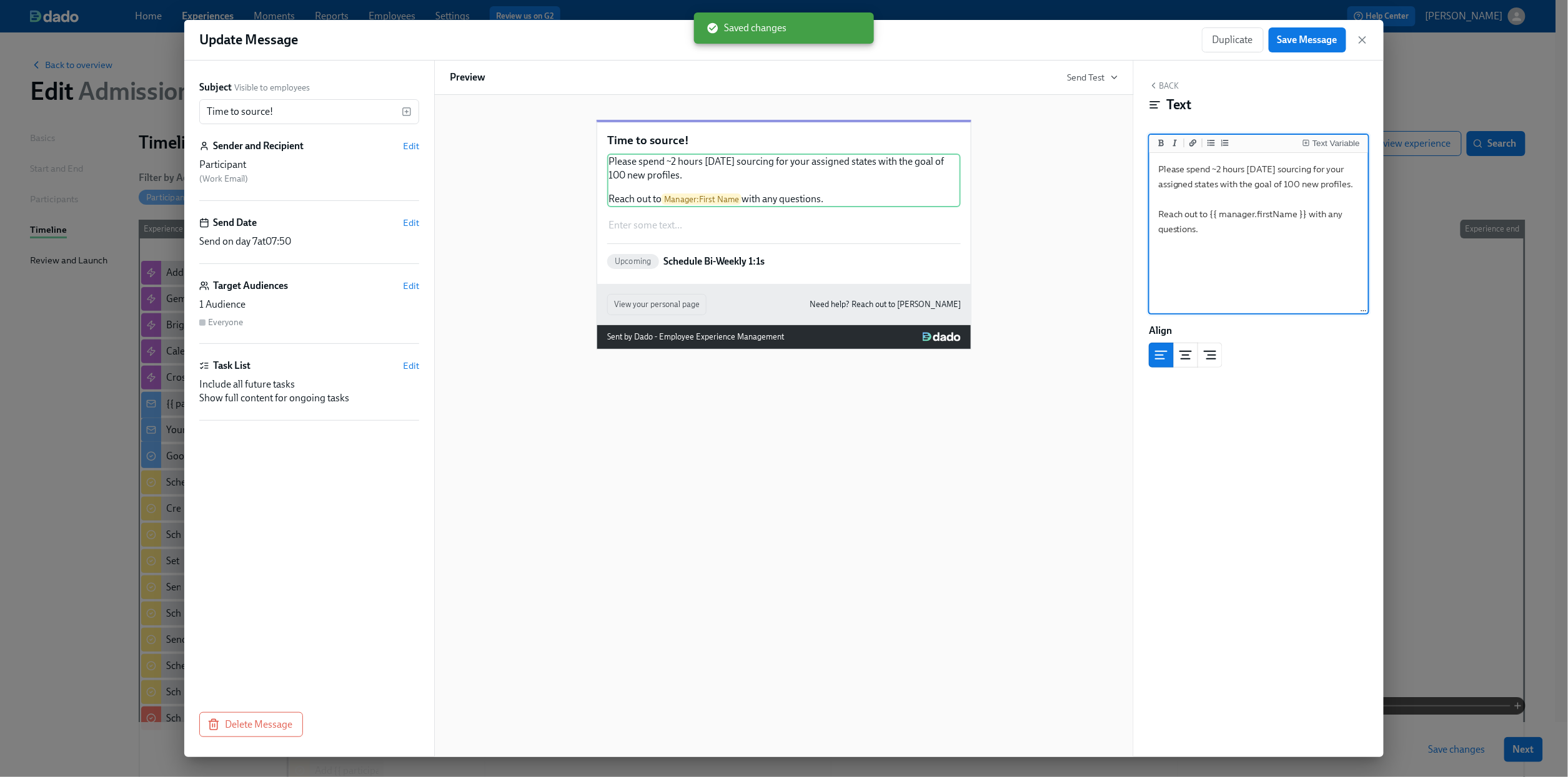
click at [1222, 254] on textarea "Please spend ~2 hours [DATE] sourcing for your assigned states with the goal of…" at bounding box center [1259, 234] width 214 height 157
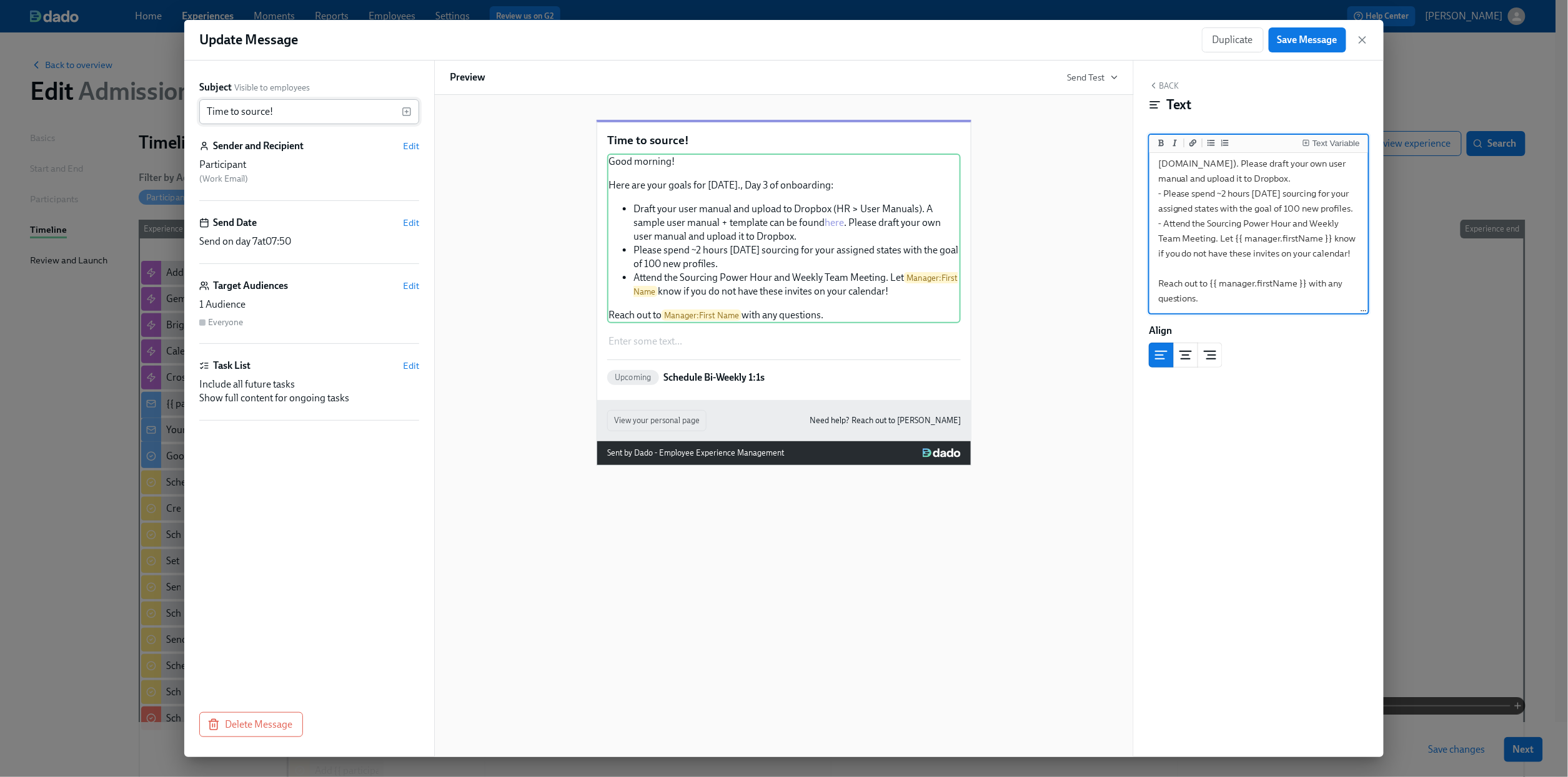
type textarea "Good morning! Here are your goals for [DATE]., Day 3 of onboarding: - Draft you…"
click at [315, 121] on input "Time to source!" at bounding box center [300, 112] width 202 height 25
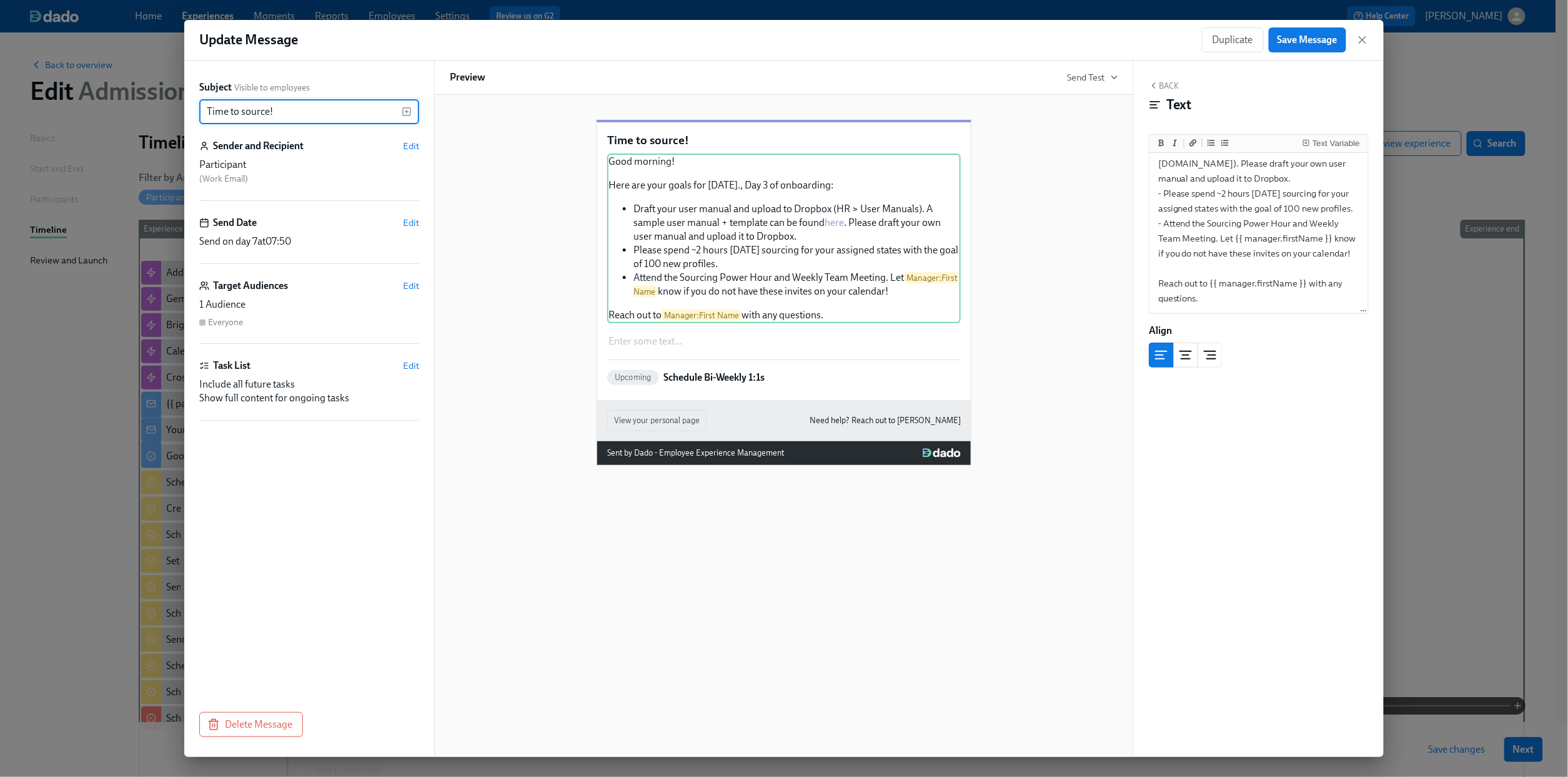
drag, startPoint x: 309, startPoint y: 111, endPoint x: 197, endPoint y: 110, distance: 112.0
click at [197, 110] on div "Subject Visible to employees Time to source! ​ Sender and Recipient Edit Partic…" at bounding box center [309, 409] width 250 height 697
type input "Your goals for the day"
click at [1286, 198] on textarea "Good morning! Here are your goals for [DATE]., Day 3 of onboarding: - Draft you…" at bounding box center [1259, 171] width 214 height 283
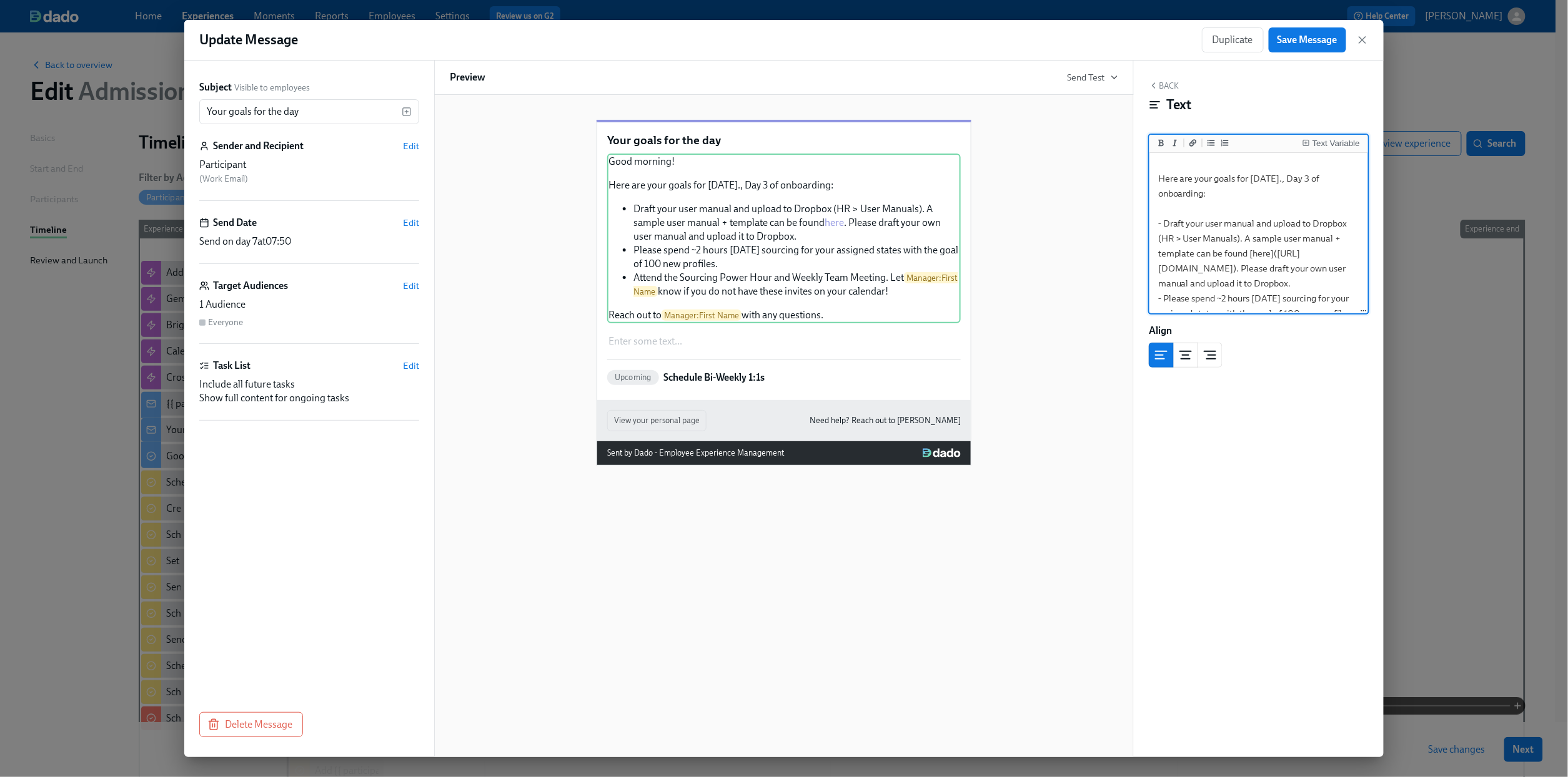
scroll to position [0, 0]
click at [1301, 197] on textarea "Good morning! Here are your goals for [DATE]., Day 3 of onboarding: - Draft you…" at bounding box center [1259, 297] width 214 height 283
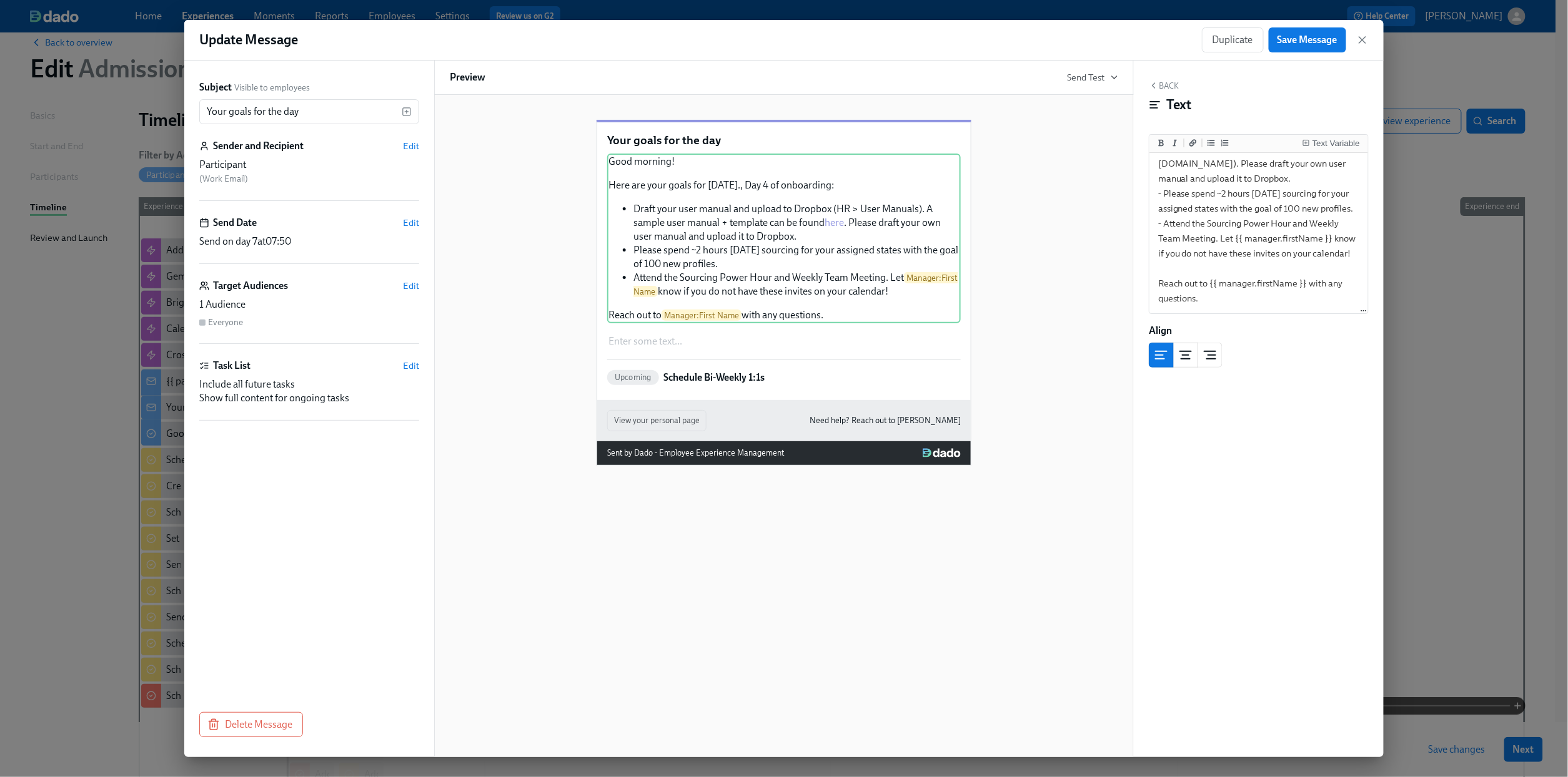
scroll to position [21, 0]
drag, startPoint x: 1202, startPoint y: 255, endPoint x: 1192, endPoint y: 208, distance: 48.1
click at [1192, 208] on textarea "Good morning! Here are your goals for [DATE]., Day 4 of onboarding: - Draft you…" at bounding box center [1259, 171] width 214 height 283
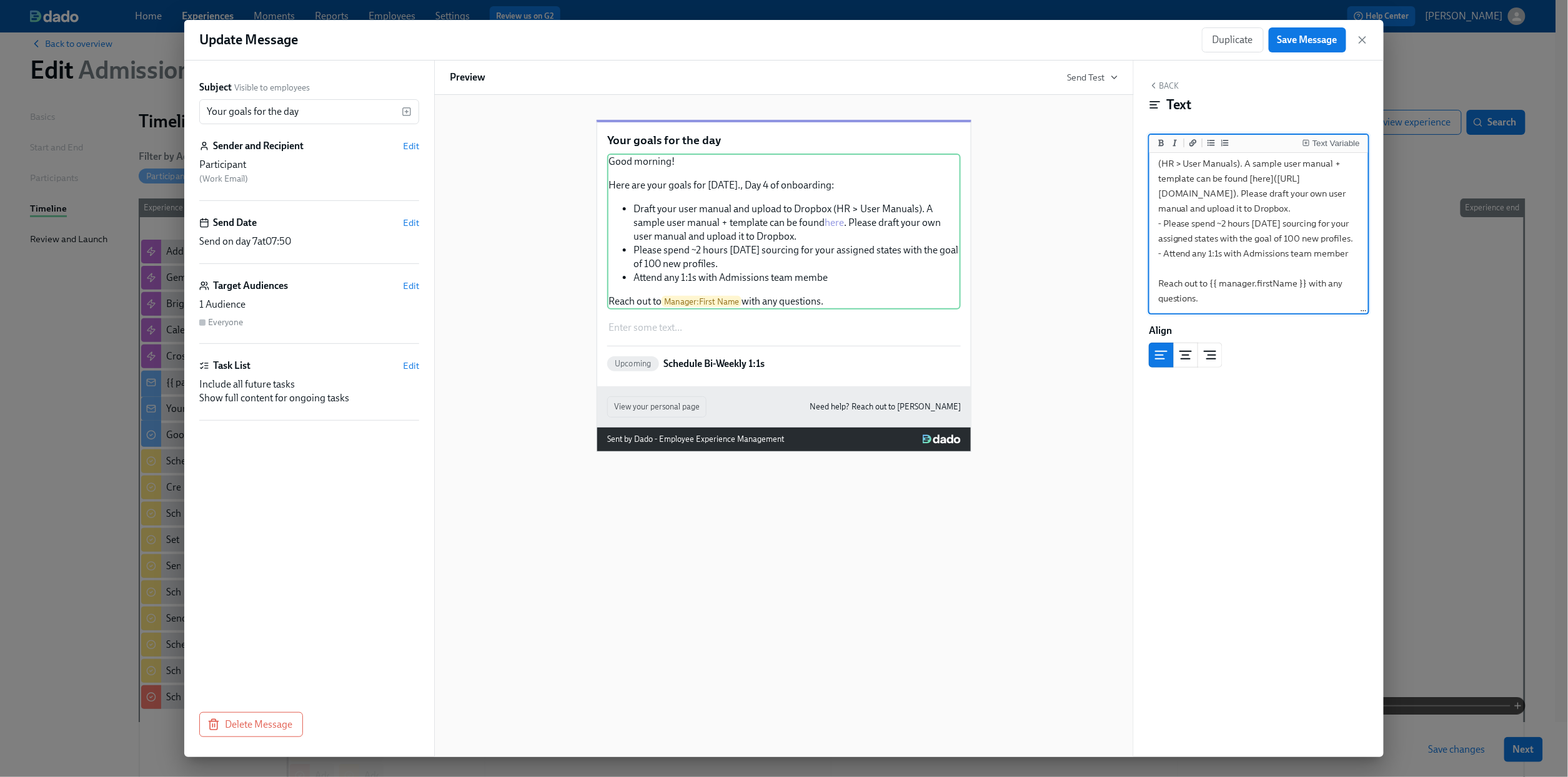
scroll to position [140, 0]
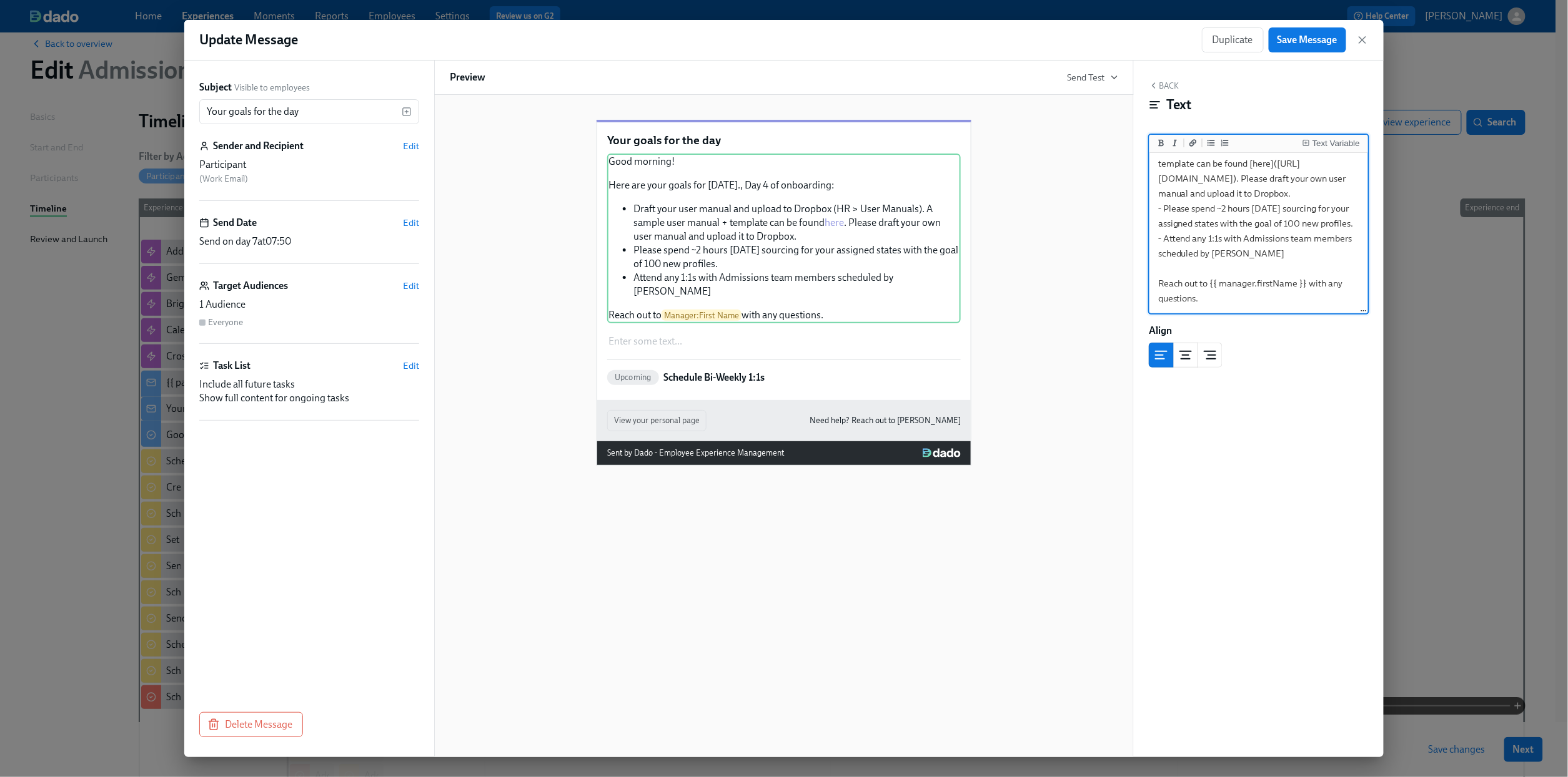
drag, startPoint x: 1289, startPoint y: 256, endPoint x: 1152, endPoint y: 243, distance: 137.6
click at [1152, 243] on textarea "Good morning! Here are your goals for [DATE]., Day 4 of onboarding: - Draft you…" at bounding box center [1259, 178] width 214 height 267
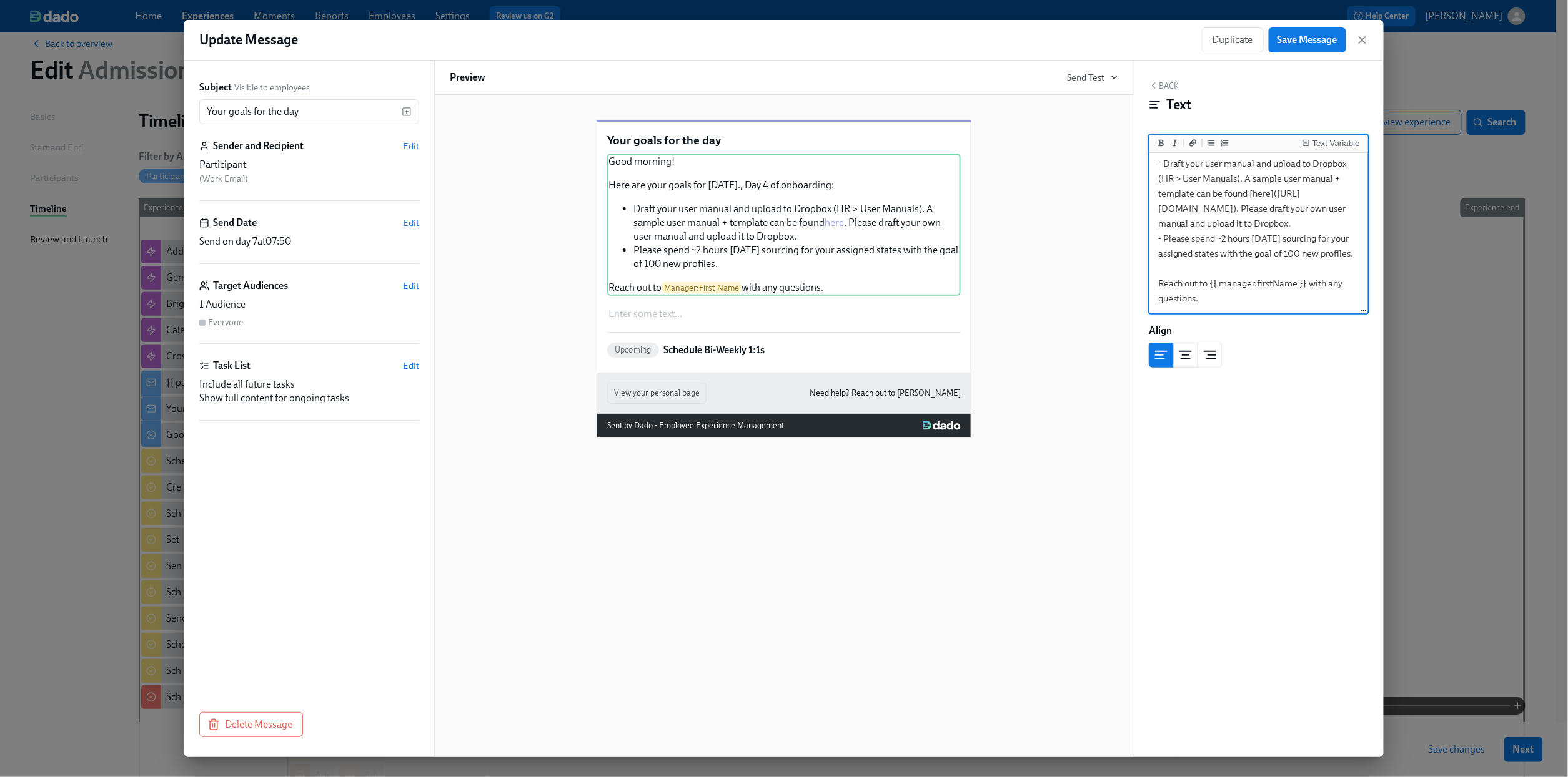
scroll to position [91, 0]
click at [1255, 253] on textarea "Good morning! Here are your goals for [DATE]., Day 4 of onboarding: - Draft you…" at bounding box center [1259, 194] width 214 height 237
click at [1275, 246] on textarea "Good morning! Here are your goals for [DATE]., Day 4 of onboarding: - Draft you…" at bounding box center [1259, 194] width 214 height 237
drag, startPoint x: 1311, startPoint y: 244, endPoint x: 1192, endPoint y: 244, distance: 119.0
click at [1192, 244] on textarea "Good morning! Here are your goals for [DATE]., Day 4 of onboarding: - Draft you…" at bounding box center [1259, 194] width 214 height 237
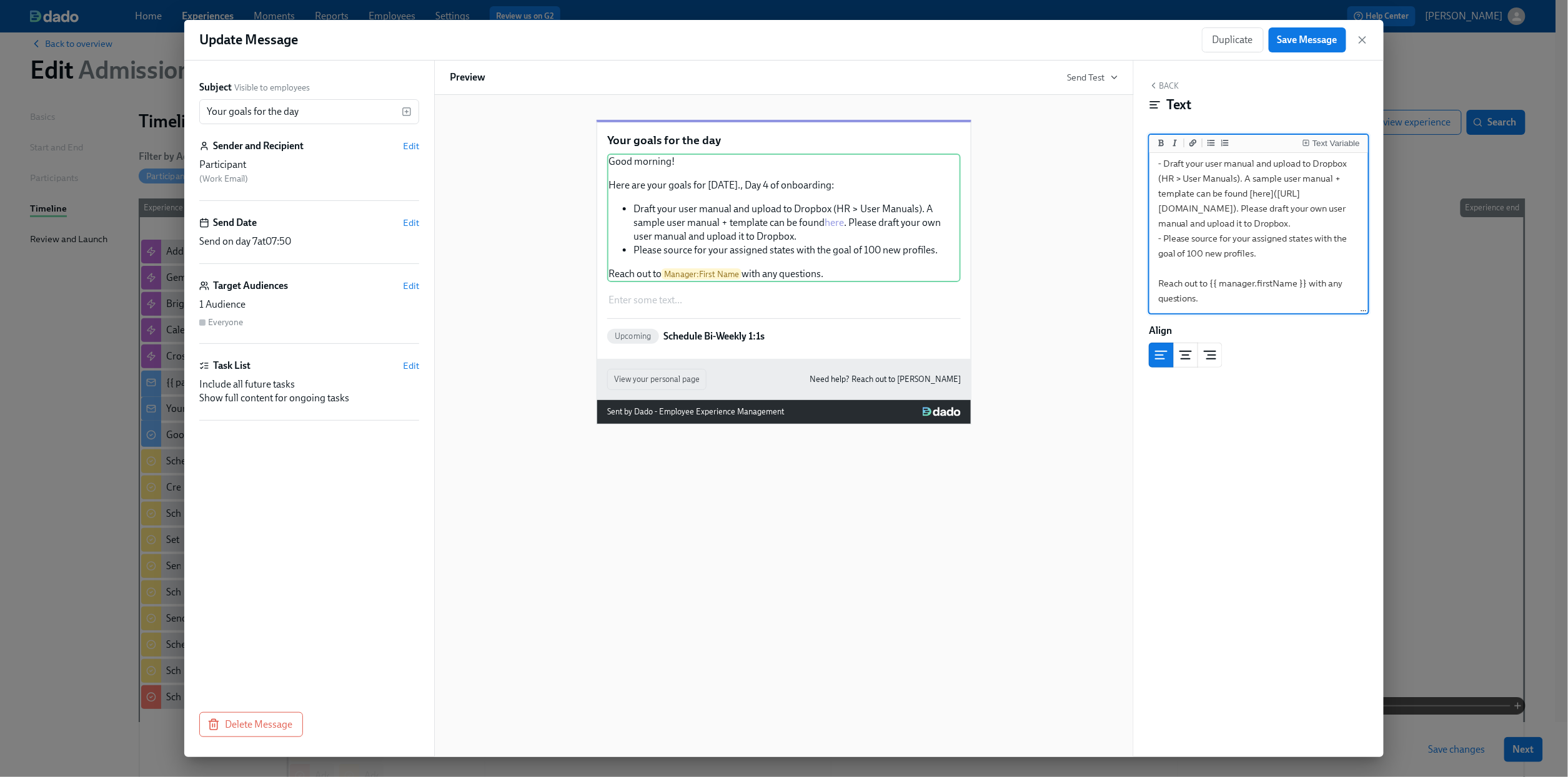
click at [1317, 261] on textarea "Good morning! Here are your goals for [DATE]., Day 4 of onboarding: - Draft you…" at bounding box center [1259, 194] width 214 height 237
drag, startPoint x: 1268, startPoint y: 273, endPoint x: 1114, endPoint y: 202, distance: 169.6
click at [1114, 202] on div "Subject Visible to employees Your goals for the day ​ Sender and Recipient Edit…" at bounding box center [784, 409] width 1199 height 697
paste textarea "Interview Shadowing - [PERSON_NAME], [PERSON_NAME], [PERSON_NAME], [PERSON_NAME…"
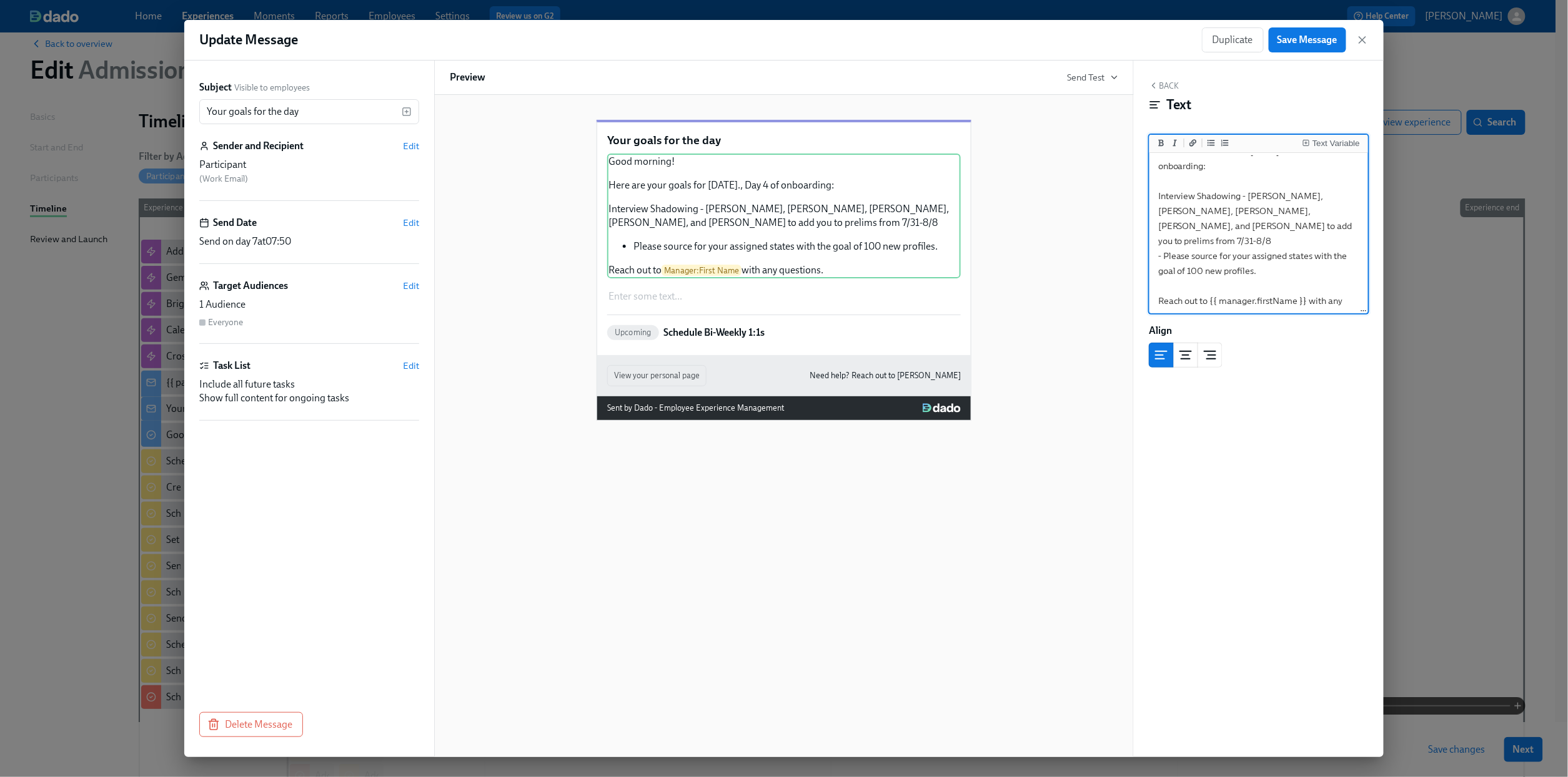
click at [1157, 195] on textarea "Good morning! Here are your goals for [DATE]., Day 4 of onboarding: Interview S…" at bounding box center [1259, 218] width 214 height 222
click at [1210, 142] on icon "Add unordered list" at bounding box center [1211, 143] width 7 height 7
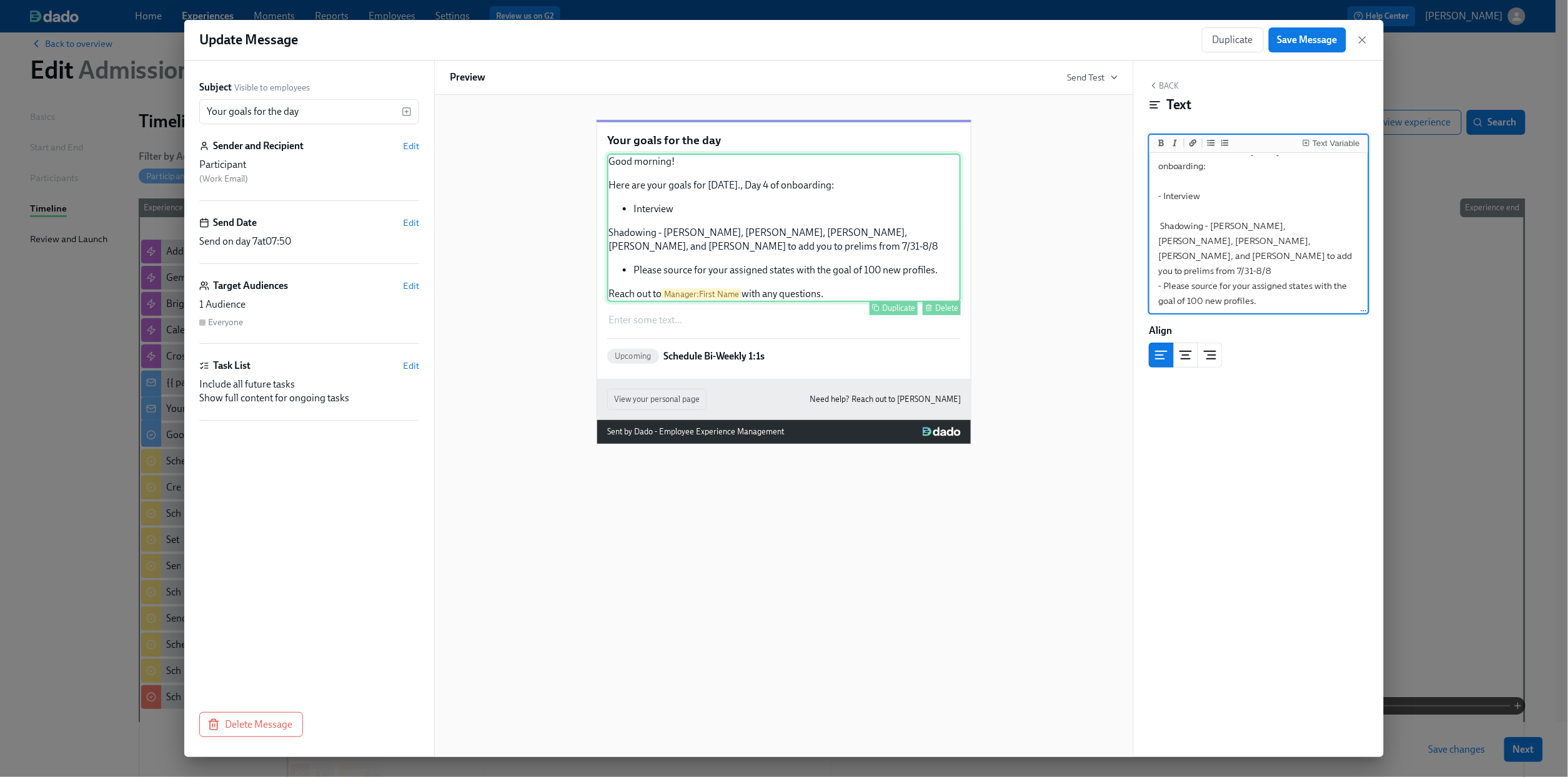
click at [612, 246] on div "Good morning! Here are your goals for [DATE]., Day 4 of onboarding: Interview S…" at bounding box center [784, 228] width 353 height 149
click at [1177, 245] on textarea "Good morning! Here are your goals for [DATE]., Day 4 of onboarding: - Interview…" at bounding box center [1259, 234] width 214 height 253
click at [1158, 227] on textarea "Good morning! Here are your goals for [DATE]., Day 4 of onboarding: - Interview…" at bounding box center [1259, 234] width 214 height 253
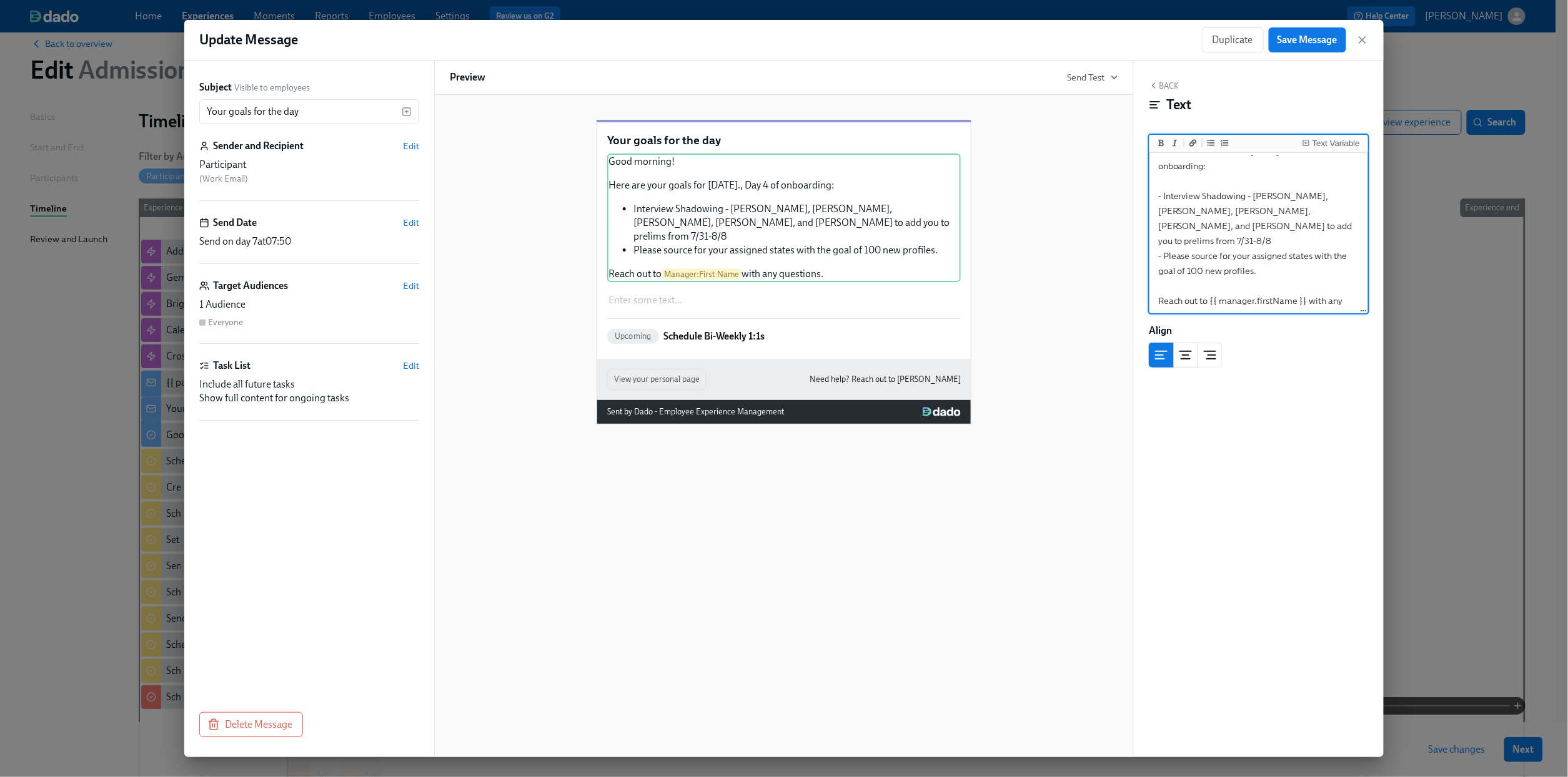
click at [1222, 225] on textarea "Good morning! Here are your goals for [DATE]., Day 4 of onboarding: - Interview…" at bounding box center [1259, 218] width 214 height 222
click at [1318, 210] on textarea "Good morning! Here are your goals for [DATE]., Day 4 of onboarding: - Interview…" at bounding box center [1259, 218] width 214 height 222
drag, startPoint x: 1295, startPoint y: 228, endPoint x: 1158, endPoint y: 229, distance: 137.0
click at [1158, 229] on textarea "Good morning! Here are your goals for [DATE]., Day 4 of onboarding: - Interview…" at bounding box center [1259, 218] width 214 height 222
type textarea "Good morning! Here are your goals for [DATE]., Day 4 of onboarding: - Interview…"
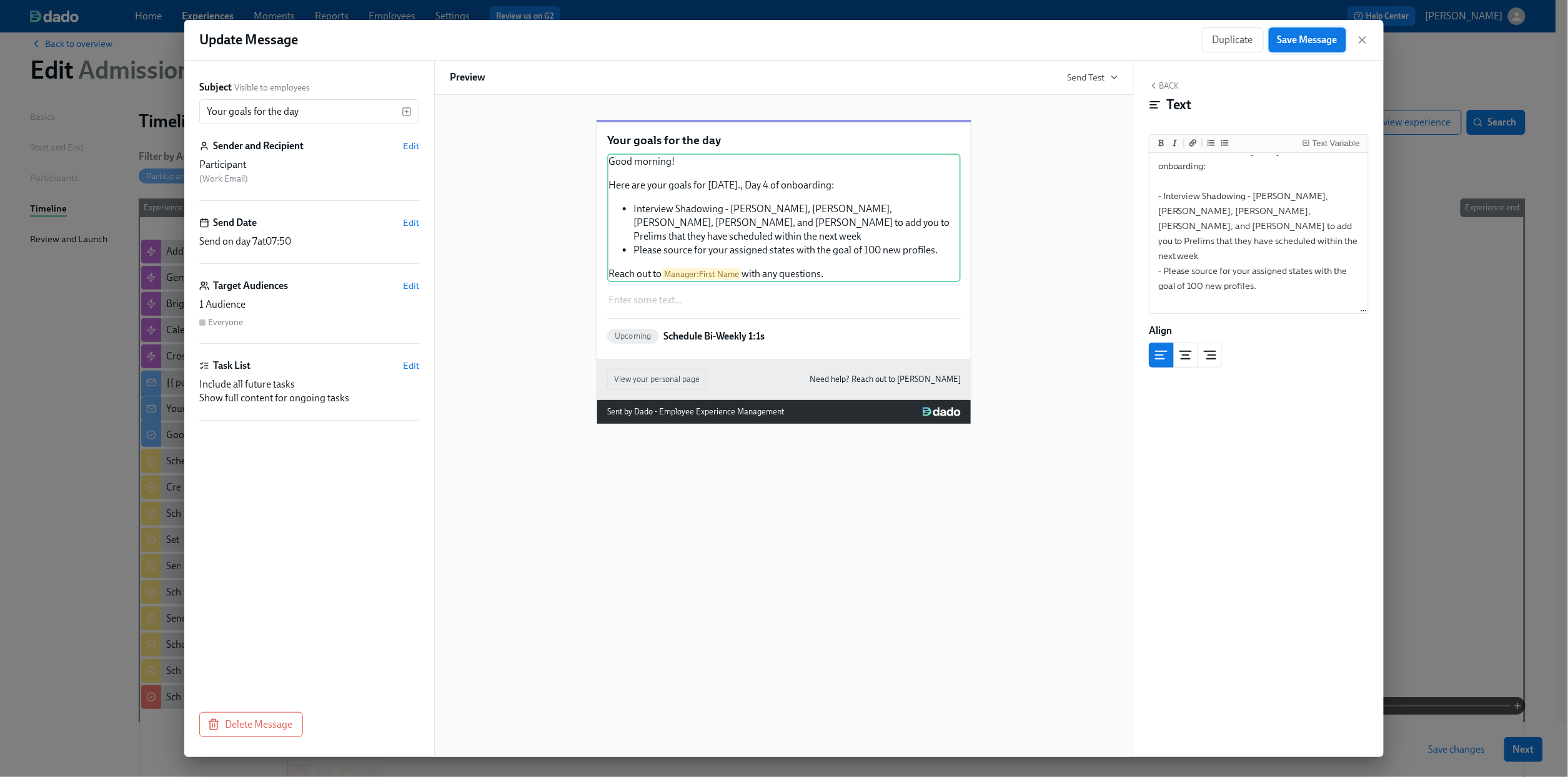
click at [1294, 43] on span "Save Message" at bounding box center [1307, 40] width 60 height 13
click at [1365, 39] on icon "button" at bounding box center [1362, 40] width 13 height 13
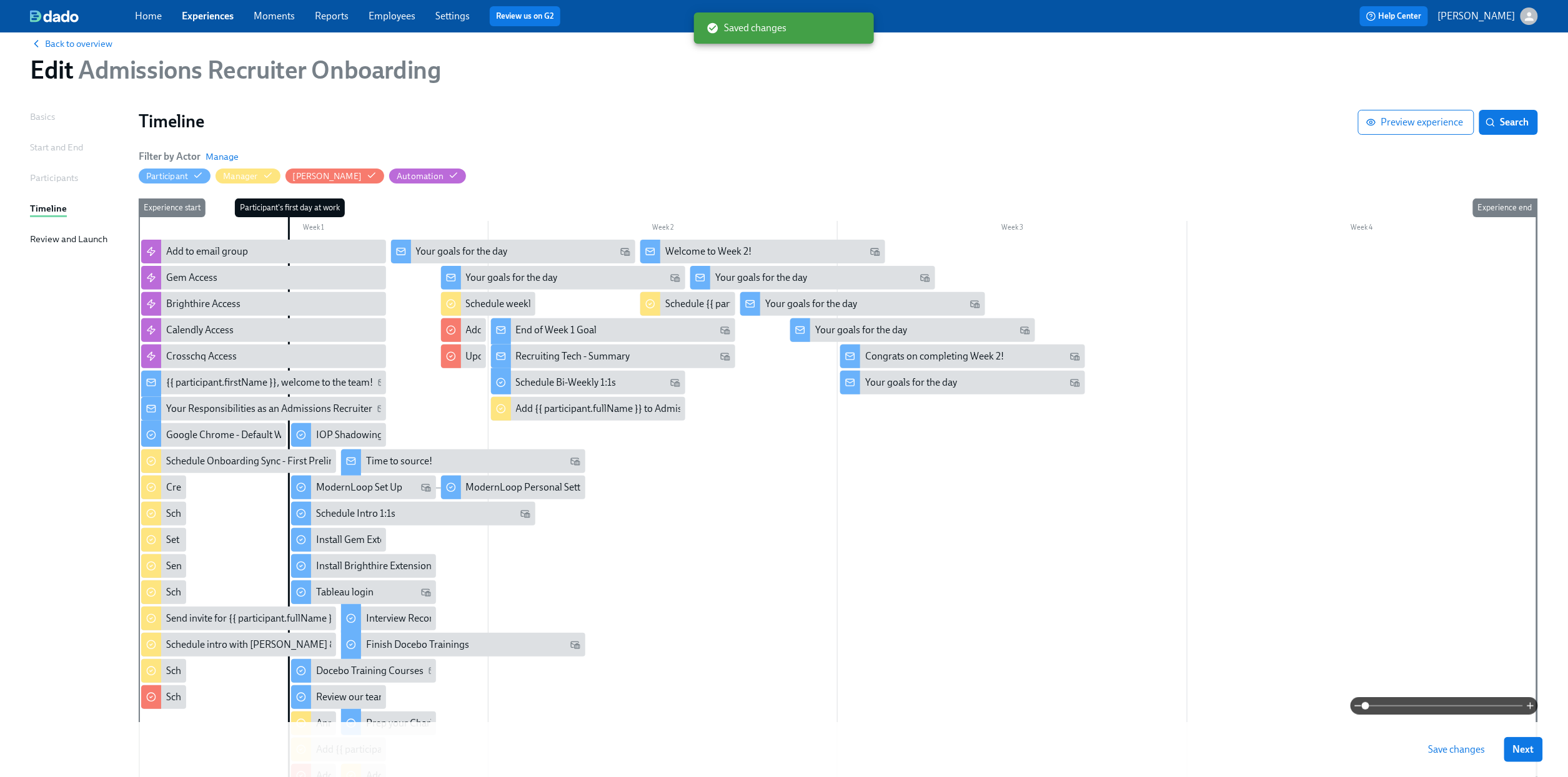
click at [1458, 707] on span "Save changes" at bounding box center [1457, 750] width 57 height 13
click at [617, 363] on div "Recruiting Tech - Summary" at bounding box center [573, 356] width 114 height 14
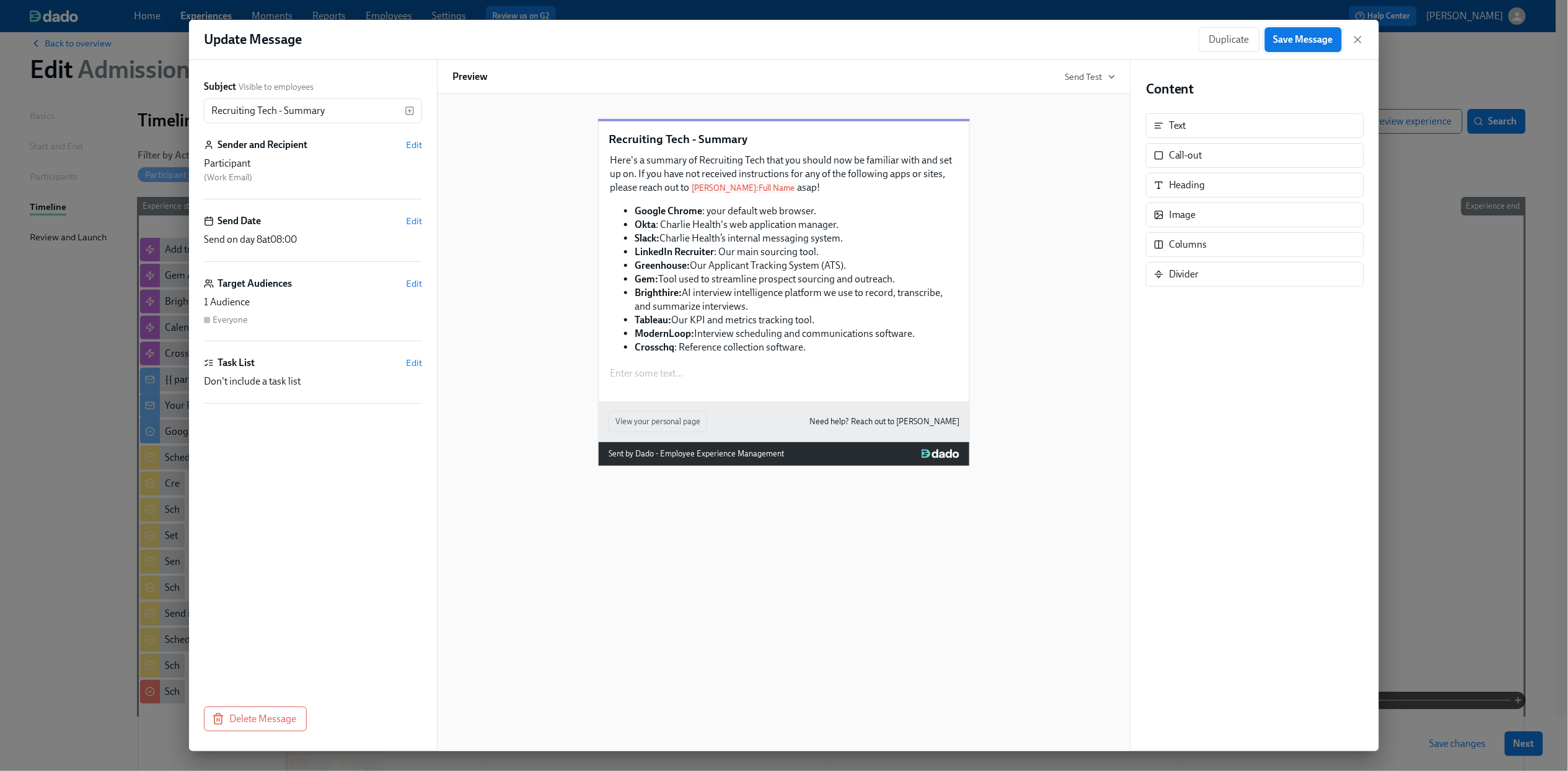
click at [1294, 40] on span "Save Message" at bounding box center [1303, 40] width 59 height 13
click at [1356, 40] on icon "button" at bounding box center [1357, 40] width 6 height 6
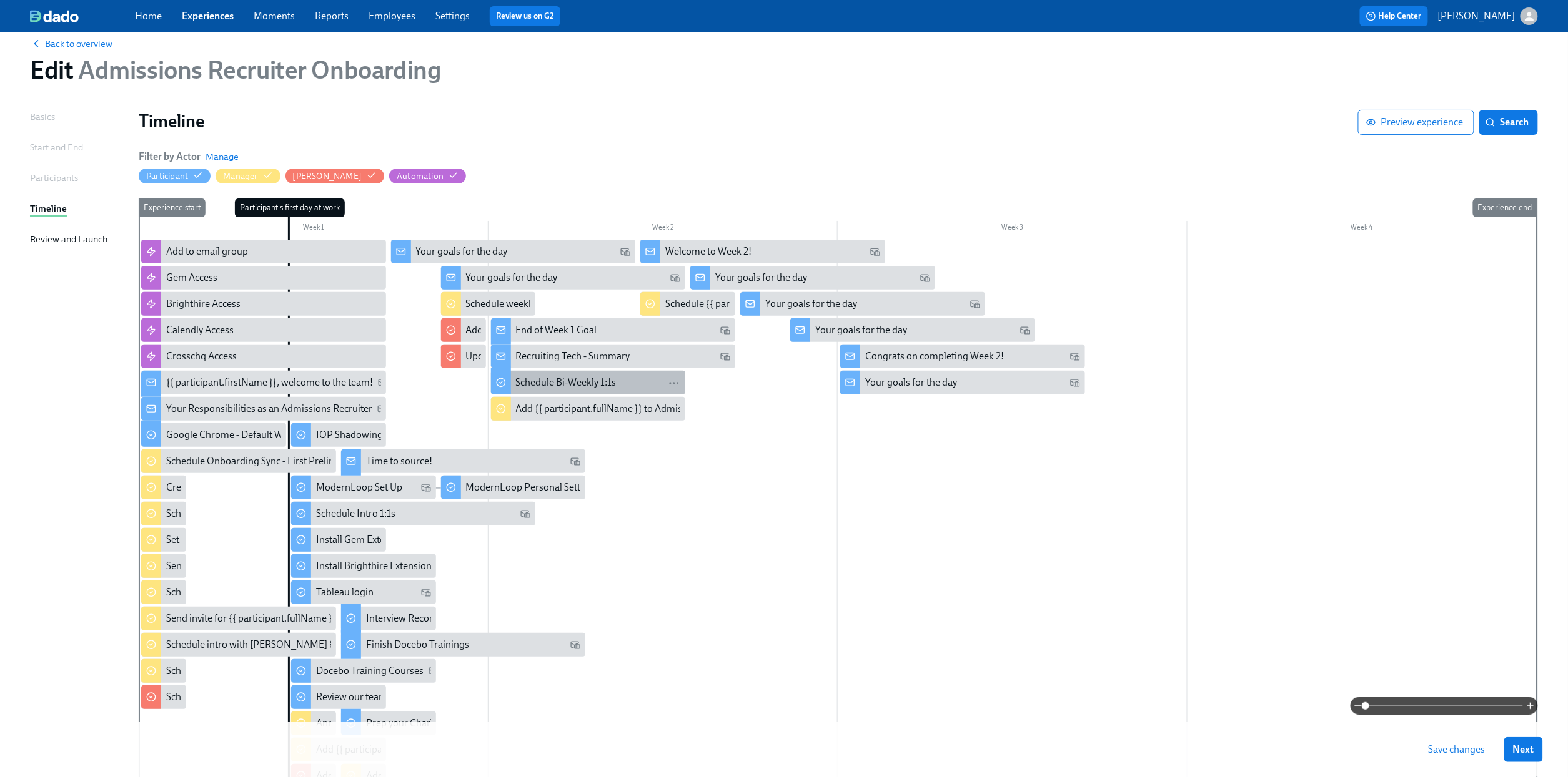
click at [617, 378] on div "Schedule Bi-Weekly 1:1s" at bounding box center [599, 382] width 165 height 14
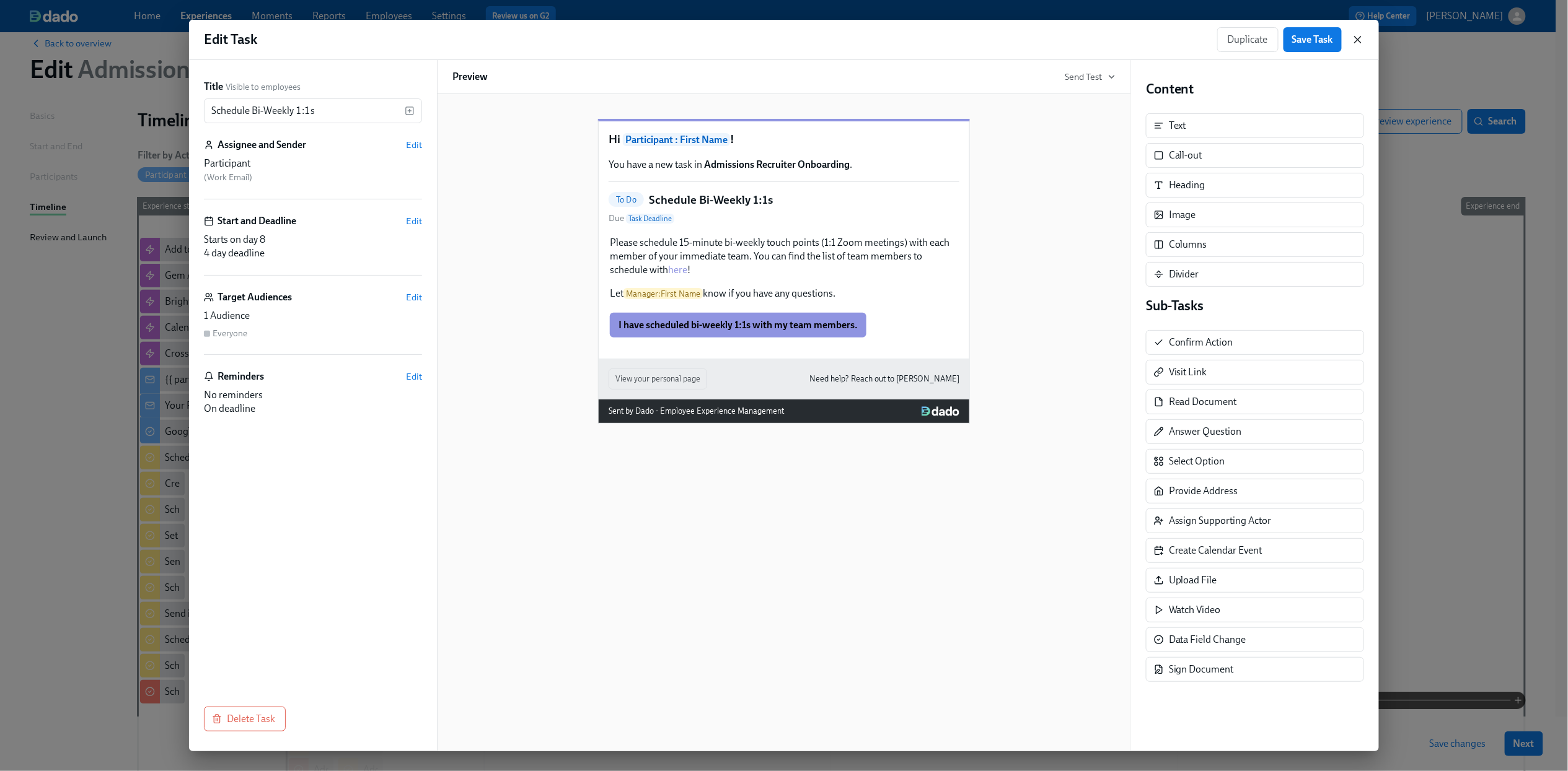
click at [1362, 40] on icon "button" at bounding box center [1358, 40] width 13 height 13
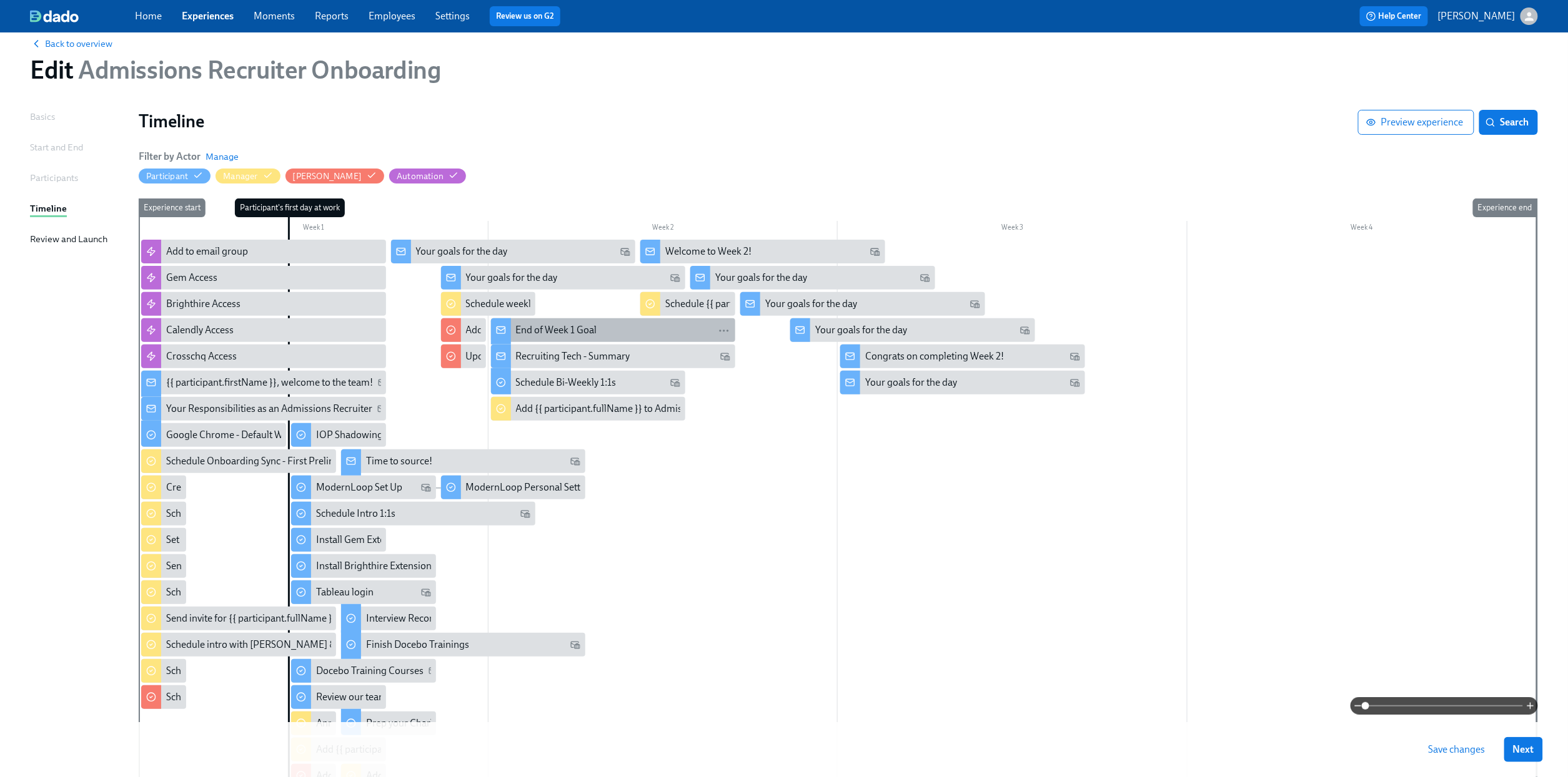
click at [567, 333] on div "End of Week 1 Goal" at bounding box center [557, 330] width 82 height 14
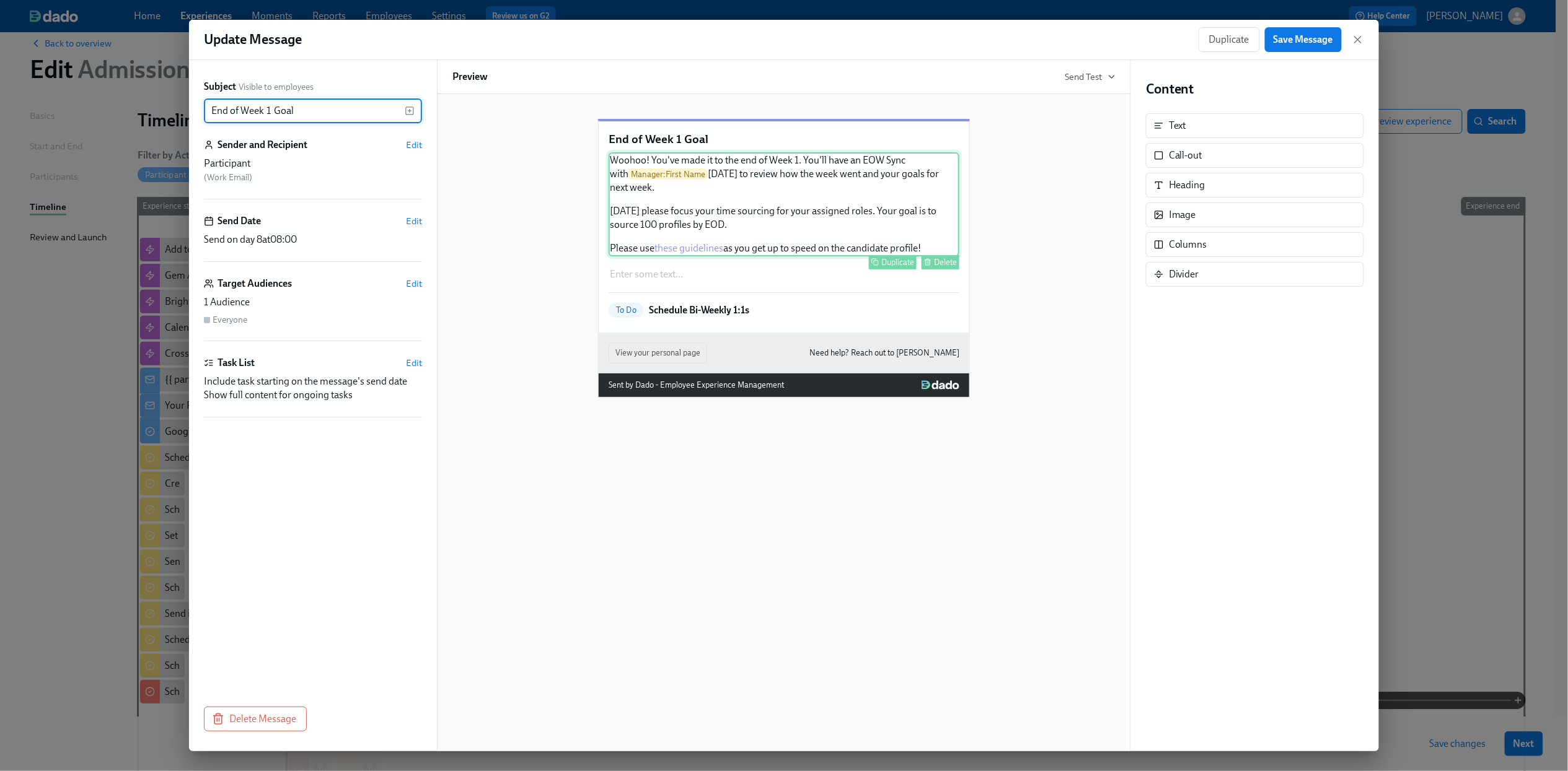
click at [848, 207] on div "Woohoo! You've made it to the end of Week 1. You'll have an EOW Sync with Manag…" at bounding box center [784, 205] width 350 height 104
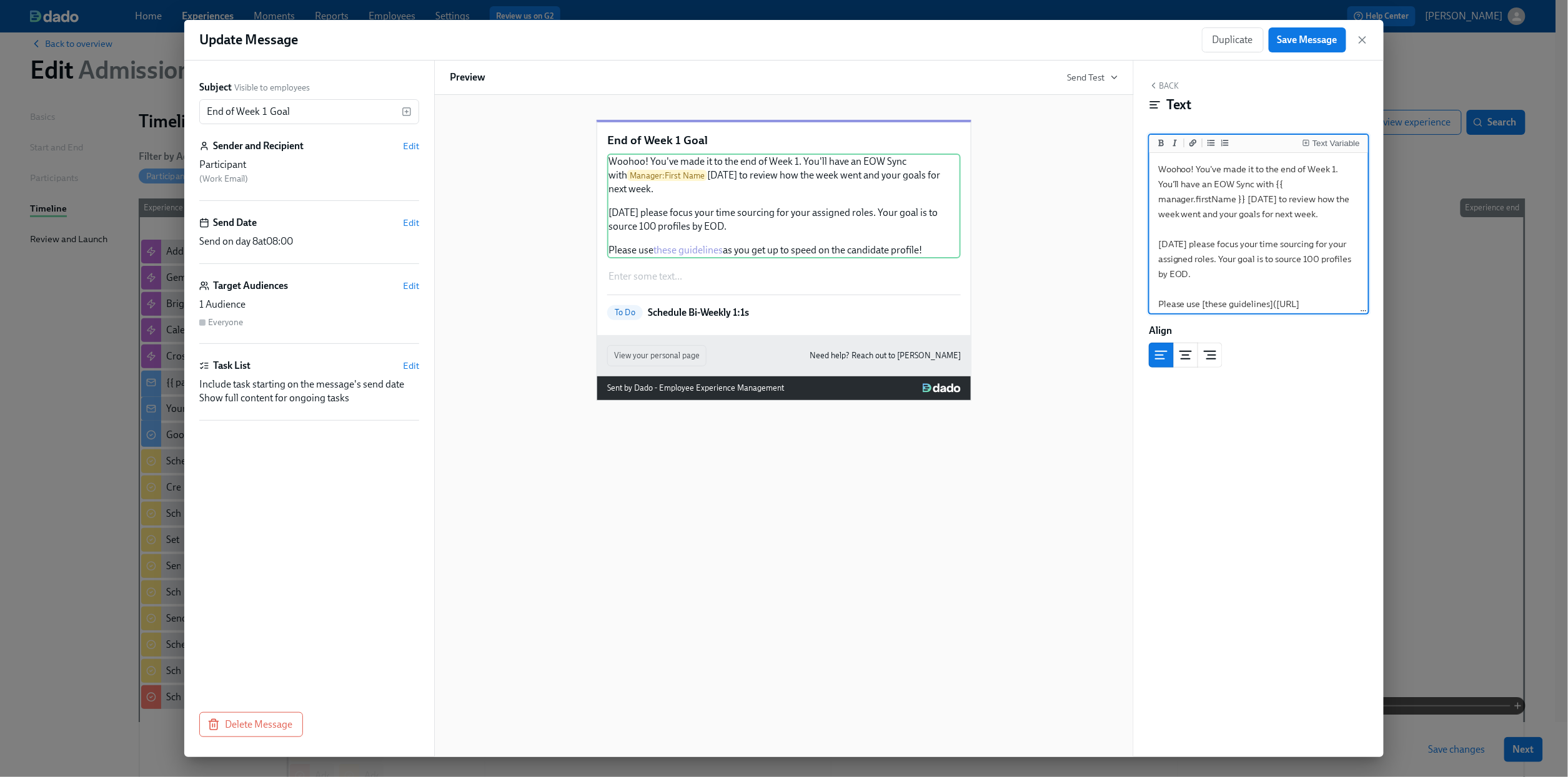
click at [1159, 230] on textarea "Woohoo! You've made it to the end of Week 1. You'll have an EOW Sync with {{ ma…" at bounding box center [1259, 252] width 214 height 192
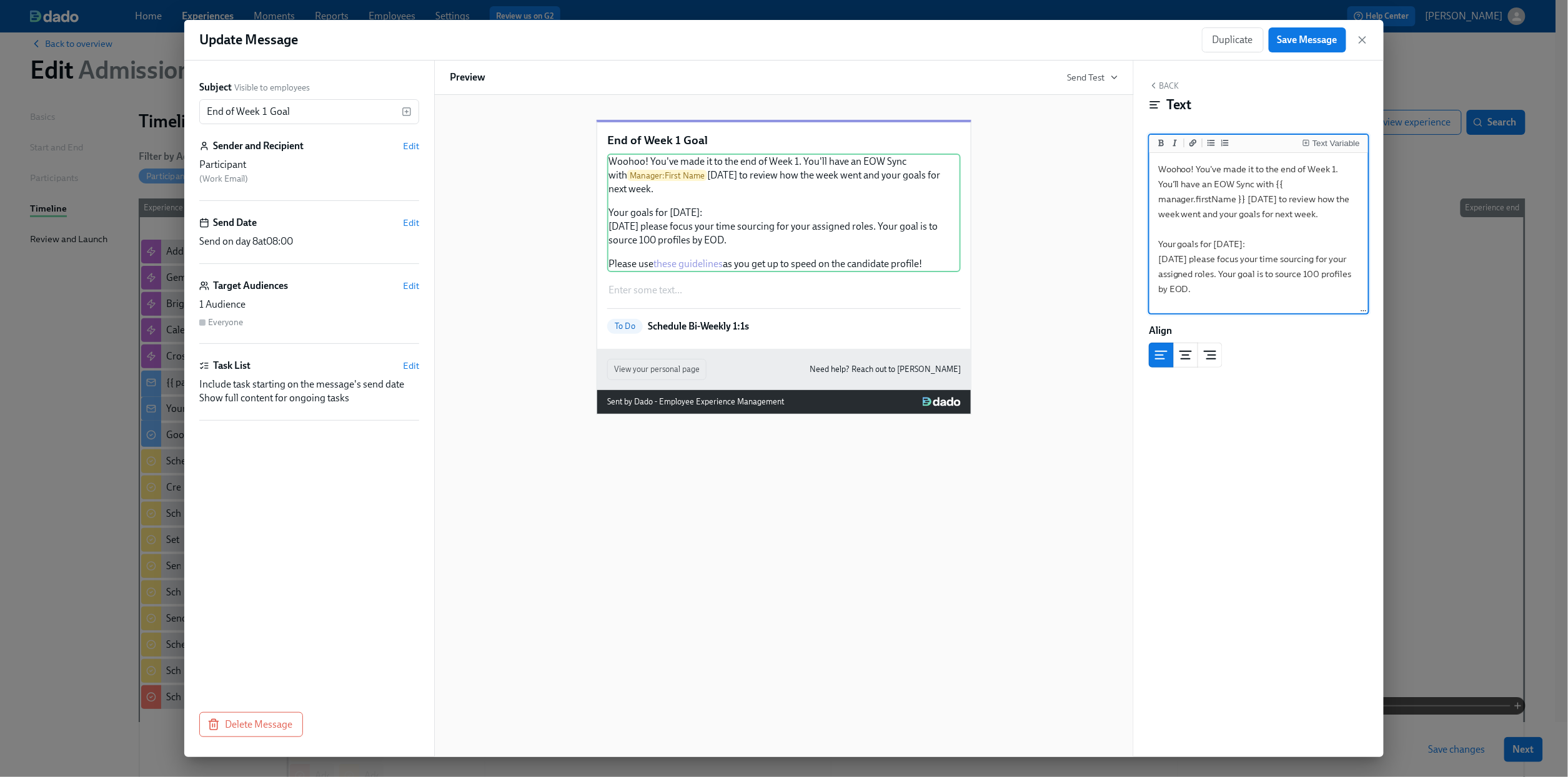
drag, startPoint x: 1229, startPoint y: 289, endPoint x: 1141, endPoint y: 264, distance: 91.5
click at [1141, 264] on div "Back Text Text Variable Woohoo! You've made it to the end of Week 1. You'll hav…" at bounding box center [1259, 409] width 250 height 697
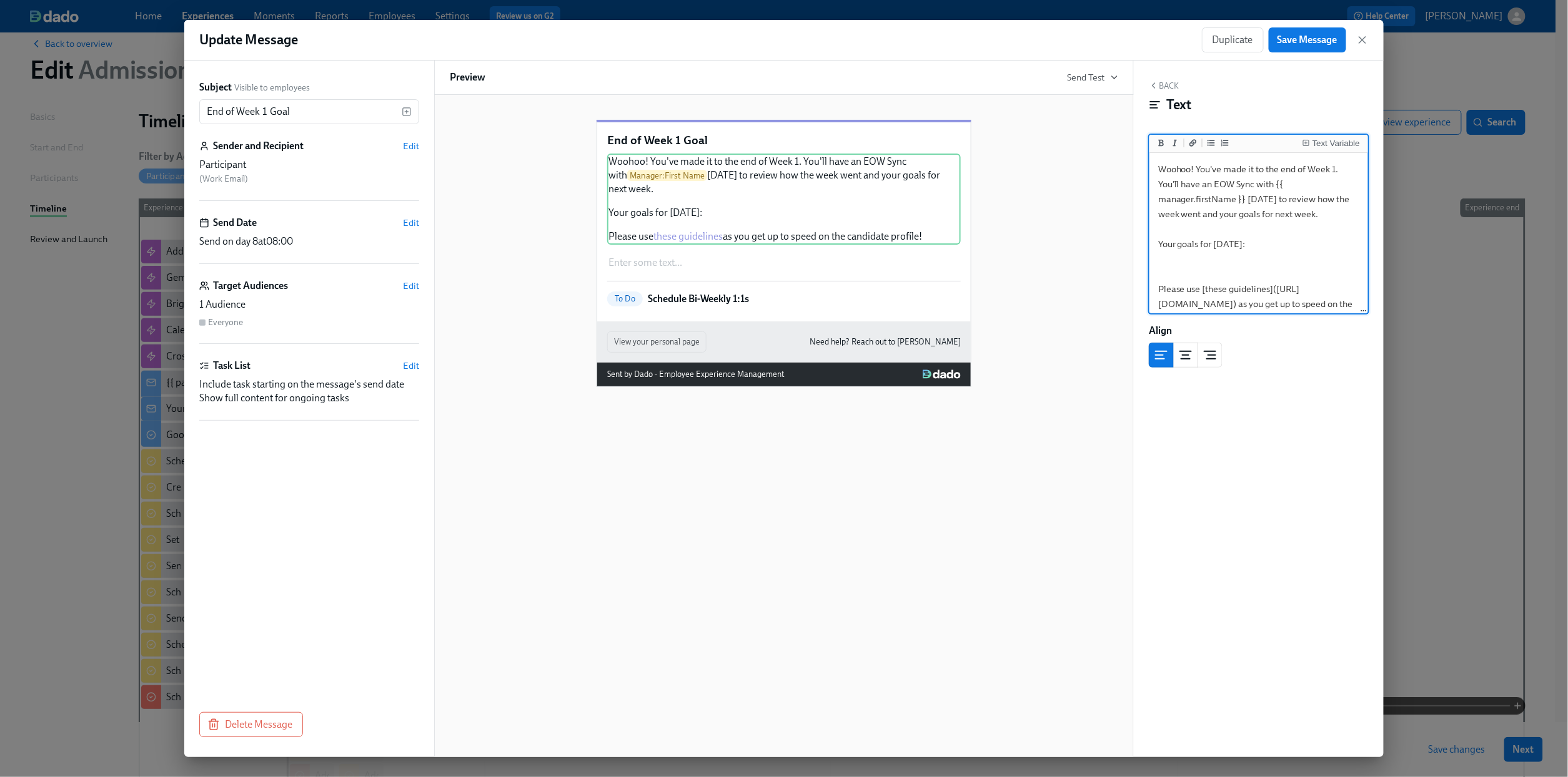
scroll to position [65, 0]
drag, startPoint x: 1156, startPoint y: 288, endPoint x: 1408, endPoint y: 329, distance: 255.3
click at [1408, 329] on div "Update Message Duplicate Save Message Subject Visible to employees End of Week …" at bounding box center [784, 388] width 1568 height 777
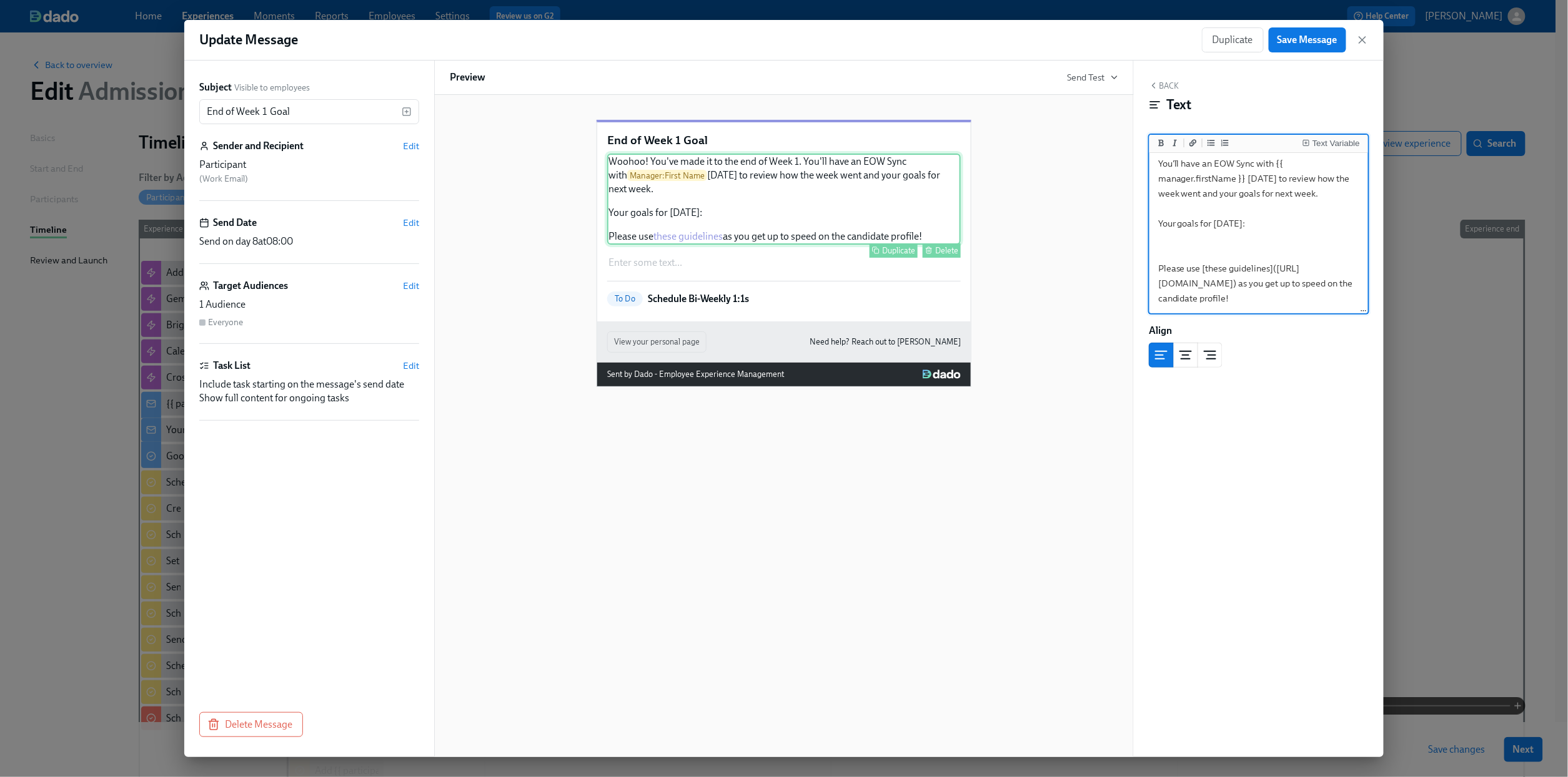
scroll to position [0, 0]
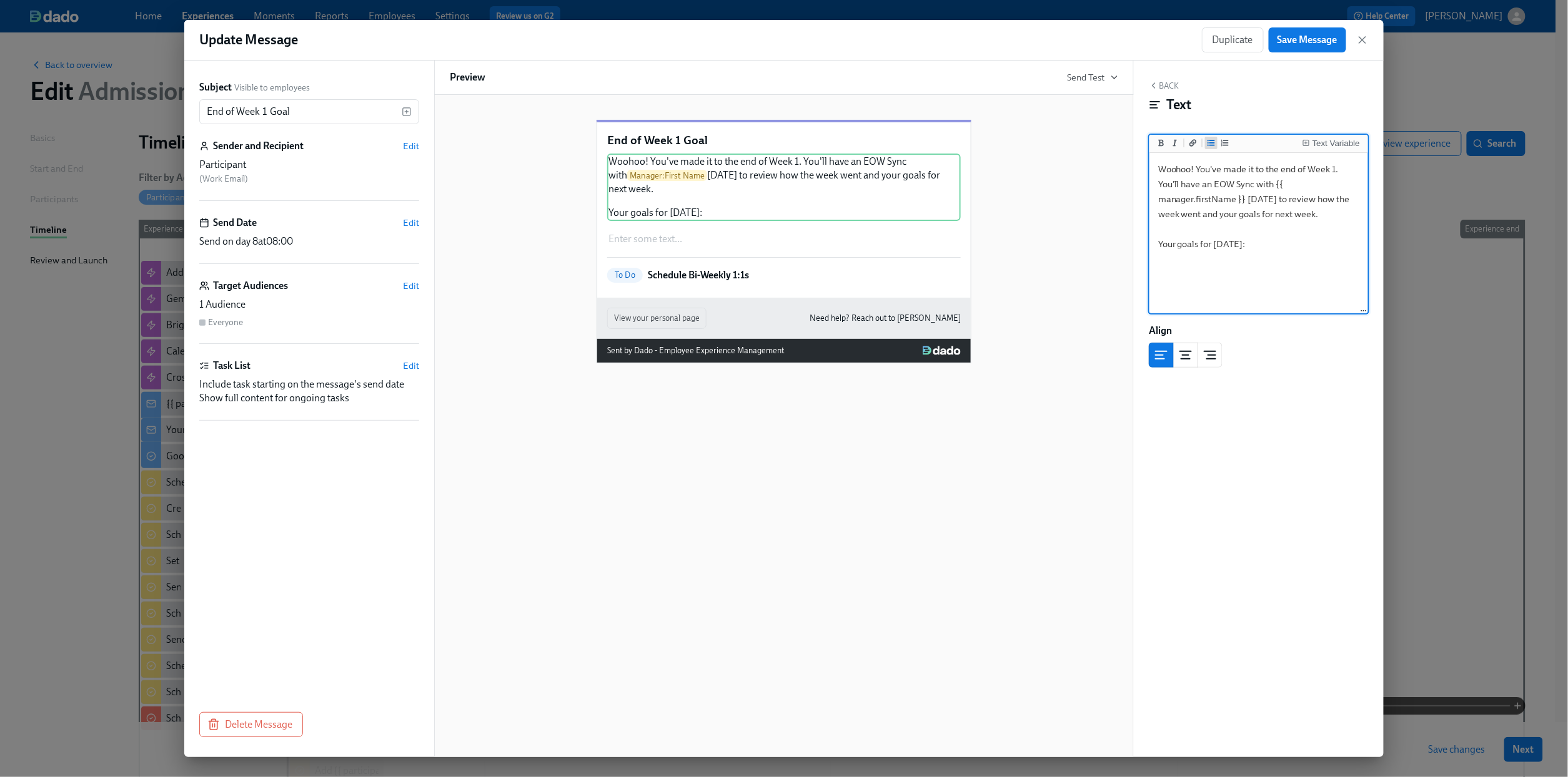
click at [1210, 146] on icon "Add unordered list" at bounding box center [1211, 143] width 7 height 7
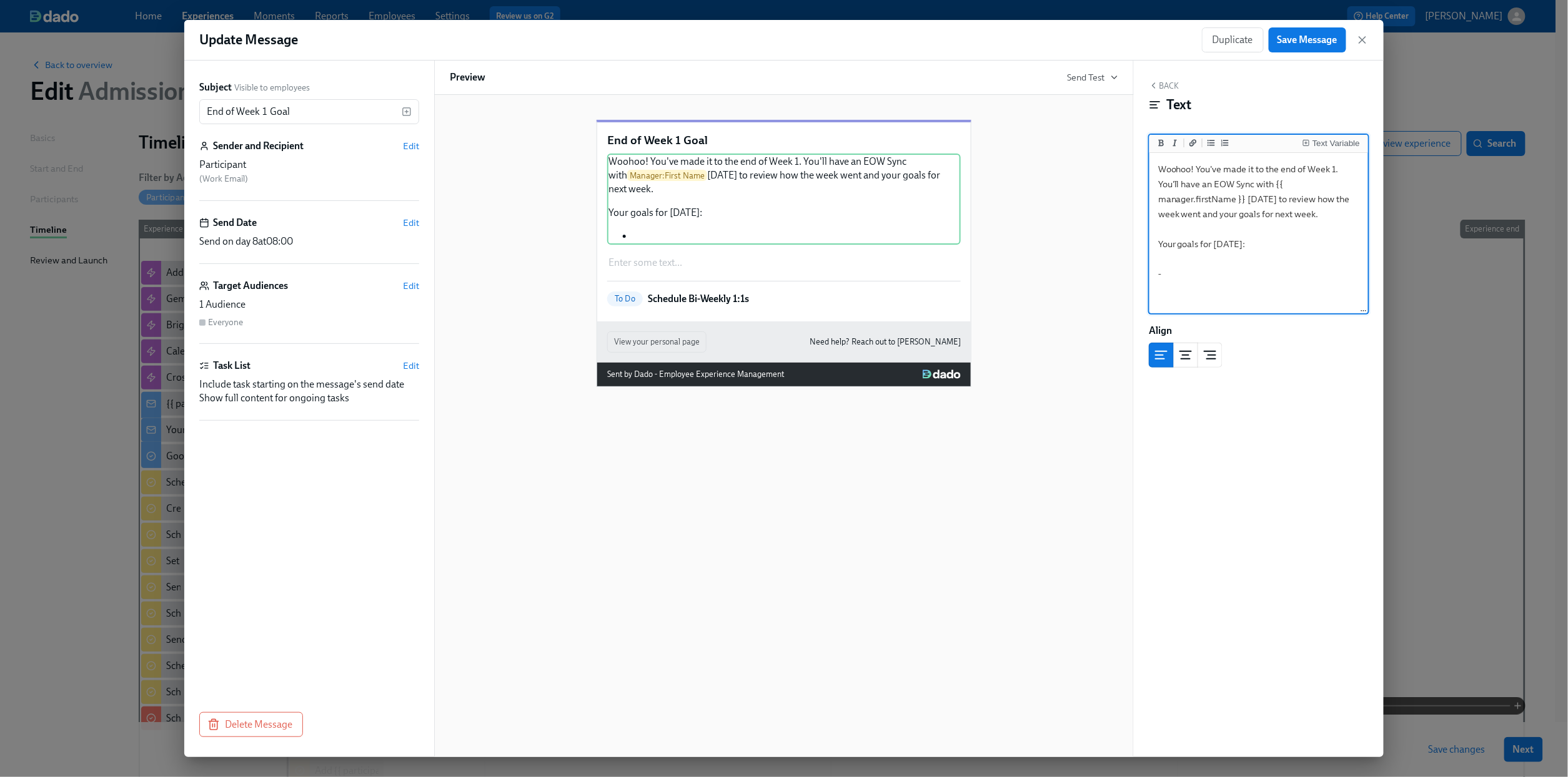
paste textarea "Interview Shadowing - [PERSON_NAME], [PERSON_NAME], [PERSON_NAME], [PERSON_NAME…"
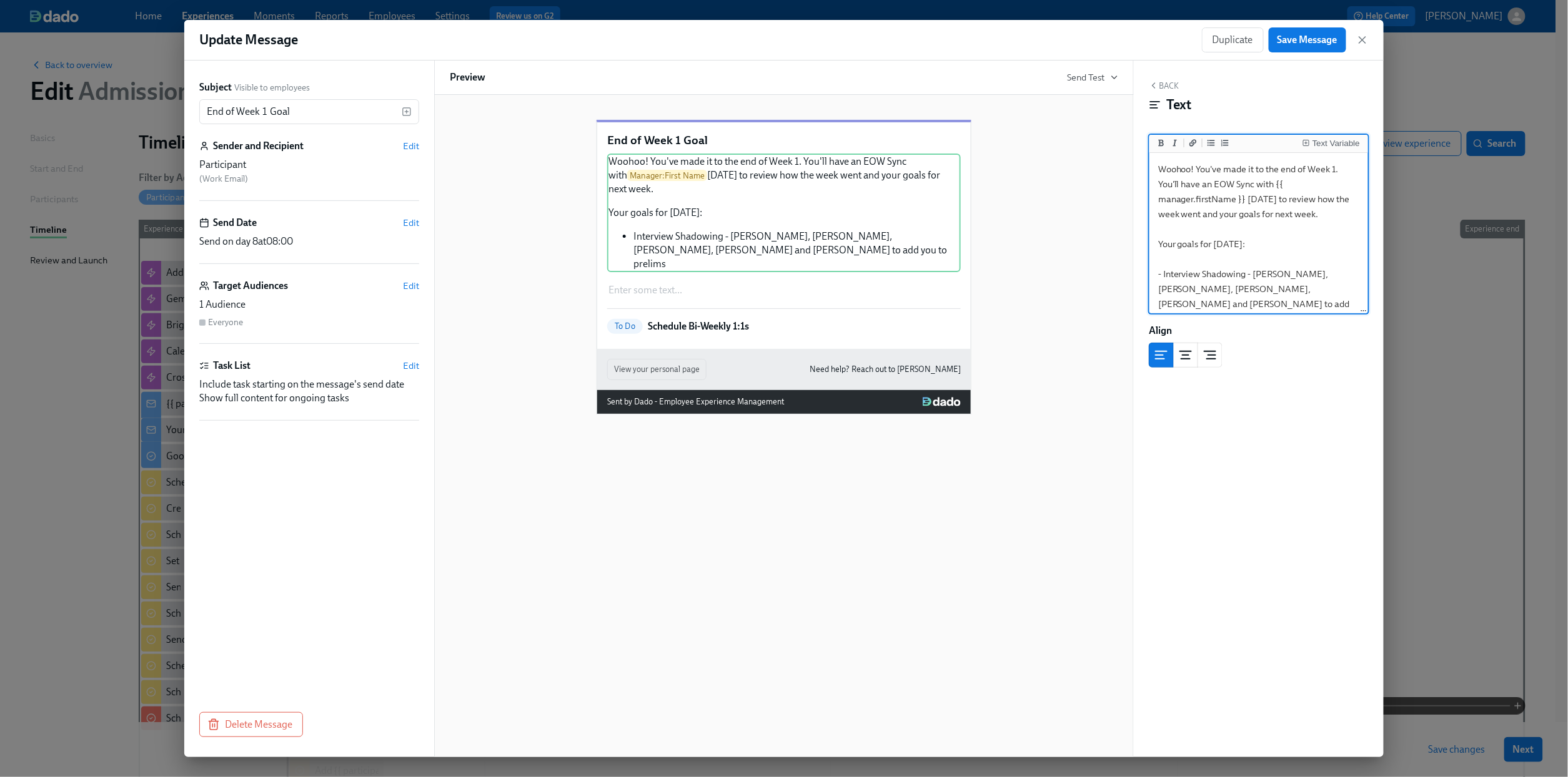
click at [1285, 288] on textarea "Woohoo! You've made it to the end of Week 1. You'll have an EOW Sync with {{ ma…" at bounding box center [1259, 245] width 214 height 177
click at [1327, 292] on textarea "Woohoo! You've made it to the end of Week 1. You'll have an EOW Sync with {{ ma…" at bounding box center [1259, 245] width 214 height 177
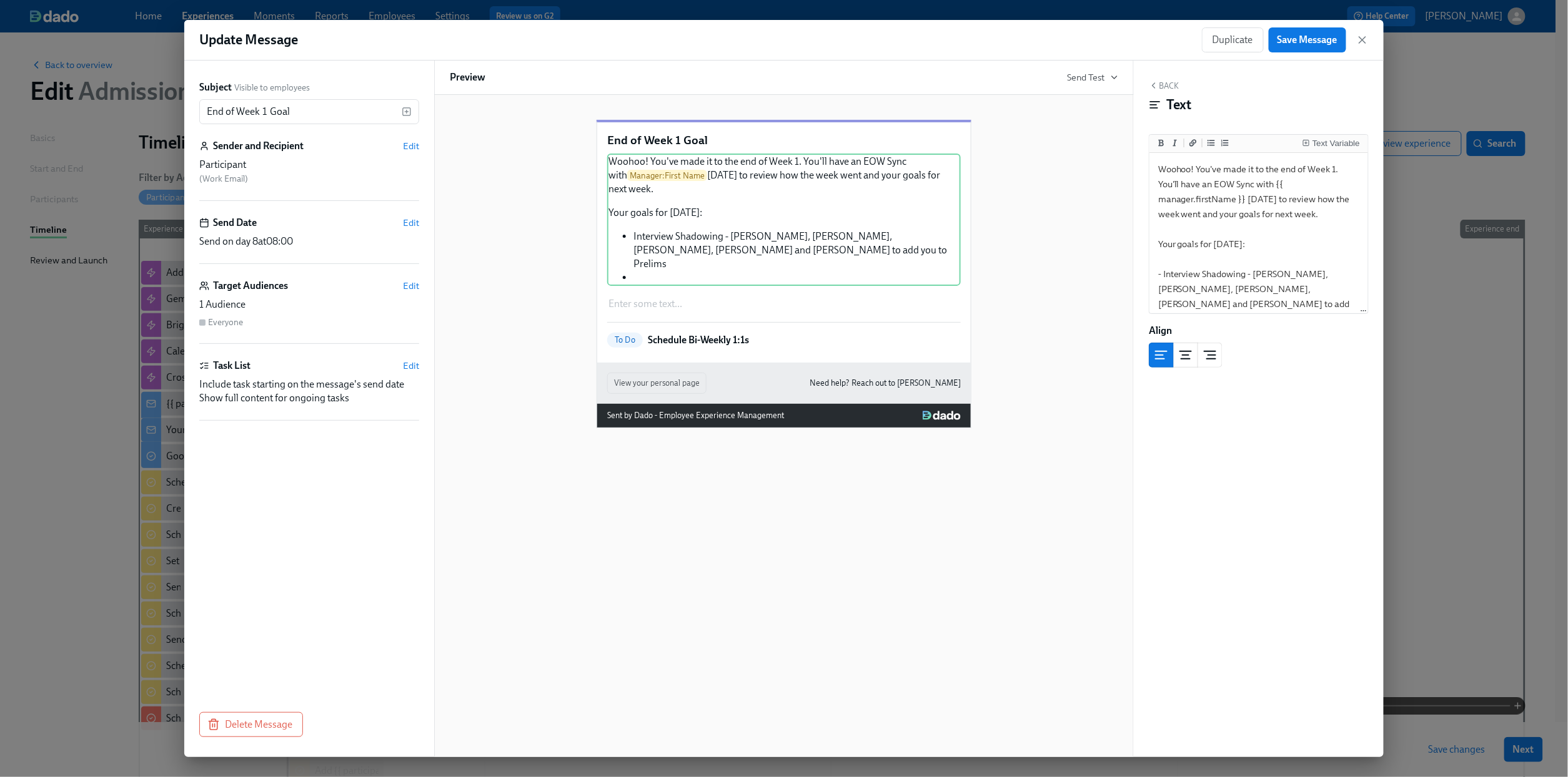
scroll to position [5, 0]
paste textarea "Focus on Sourcing for your assigned roles with a goal of 100 profiles by EOD"
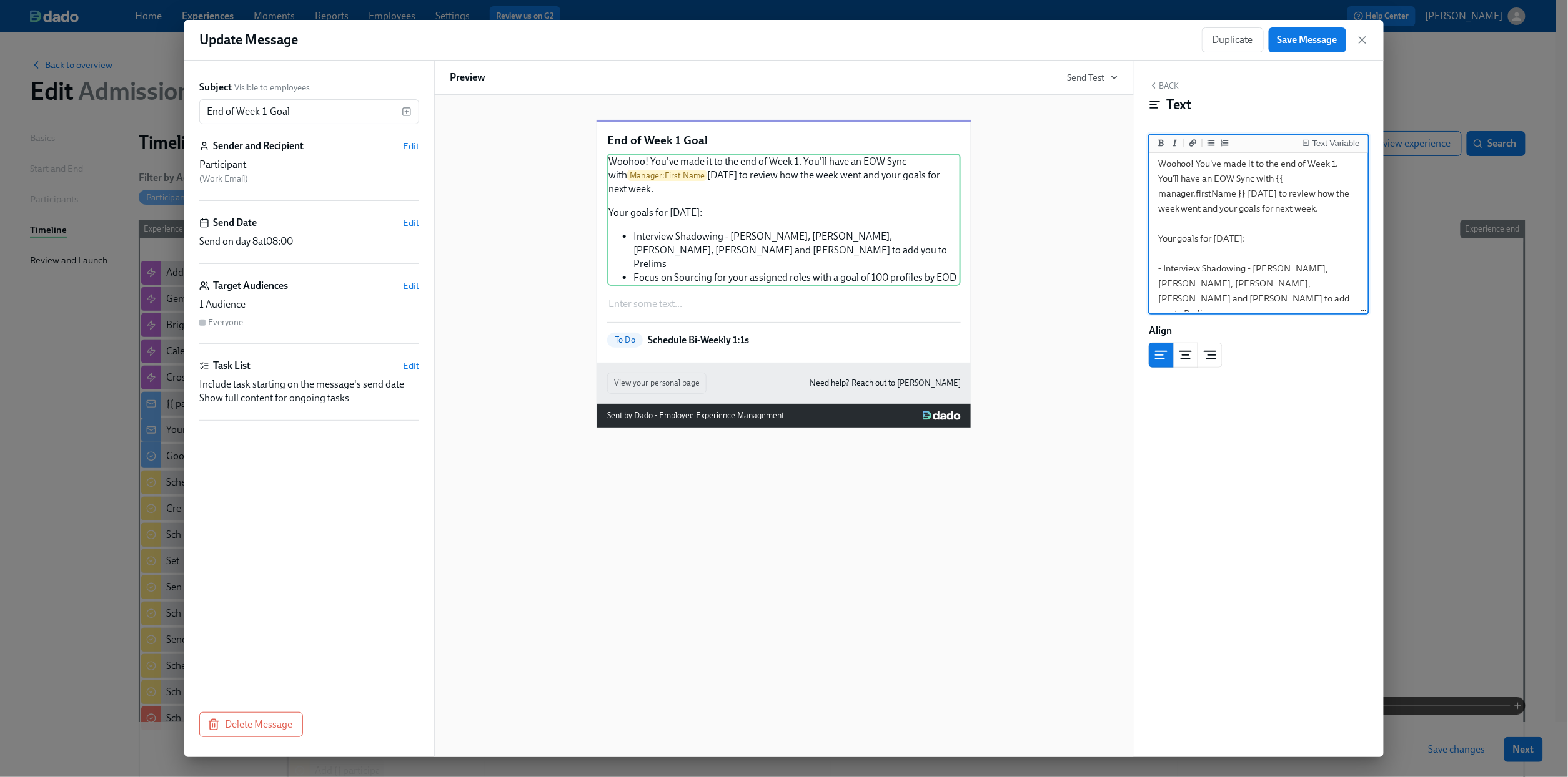
scroll to position [13, 0]
click at [1214, 302] on textarea "Woohoo! You've made it to the end of Week 1. You'll have an EOW Sync with {{ ma…" at bounding box center [1259, 245] width 214 height 207
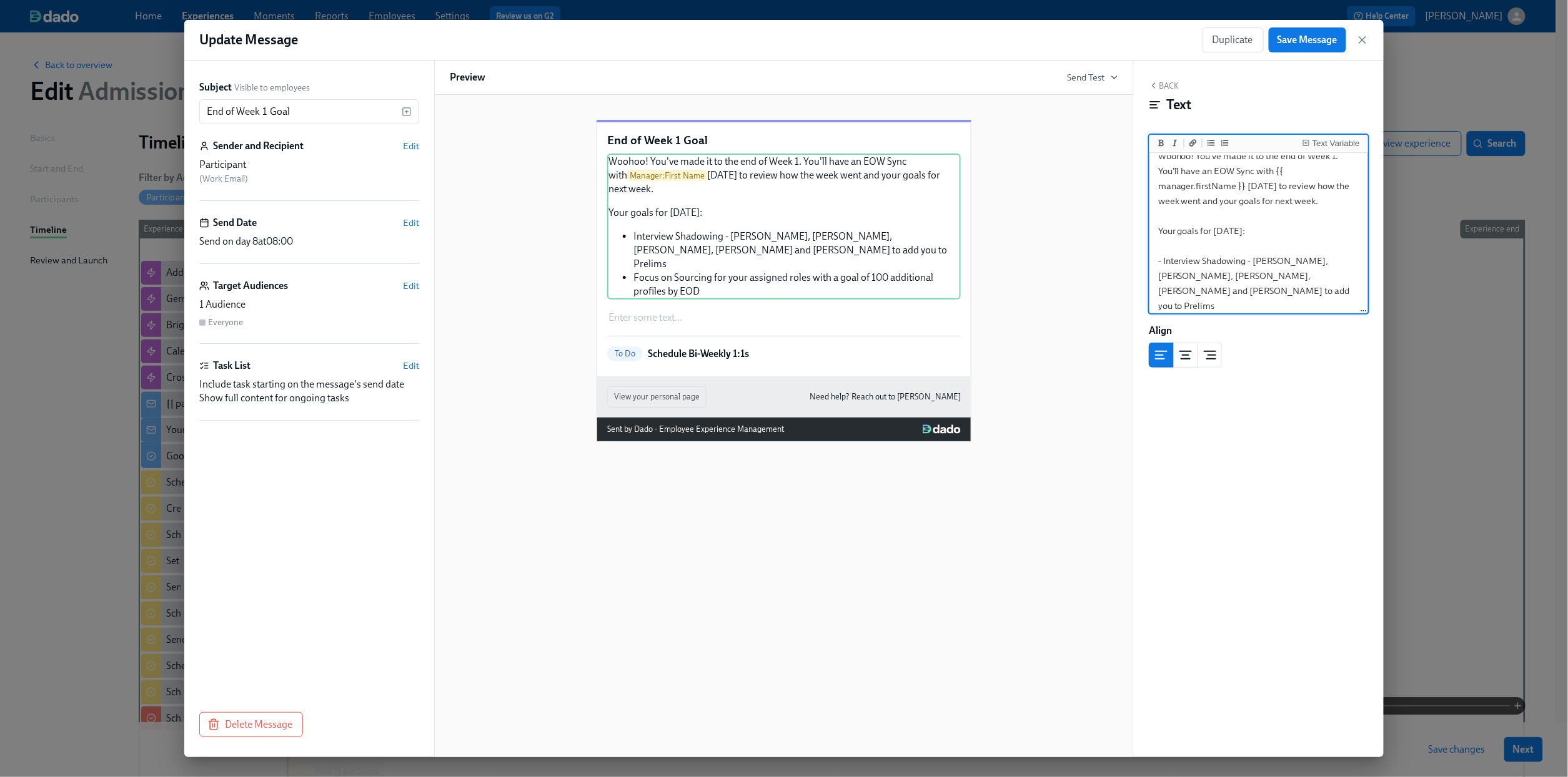
scroll to position [21, 0]
click at [1346, 268] on textarea "Woohoo! You've made it to the end of Week 1. You'll have an EOW Sync with {{ ma…" at bounding box center [1259, 238] width 214 height 207
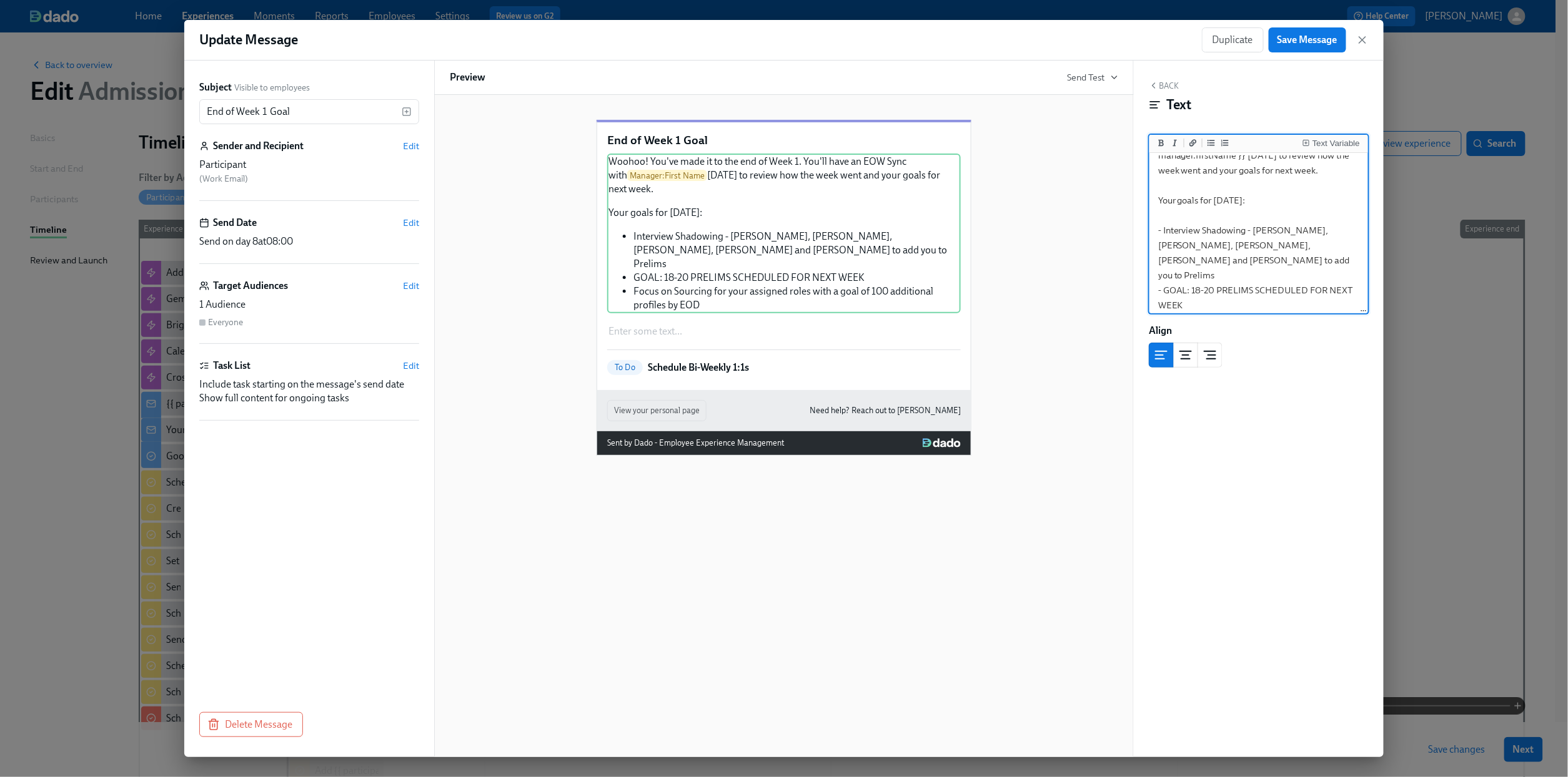
scroll to position [51, 0]
click at [1324, 301] on textarea "Woohoo! You've made it to the end of Week 1. You'll have an EOW Sync with {{ ma…" at bounding box center [1259, 224] width 214 height 237
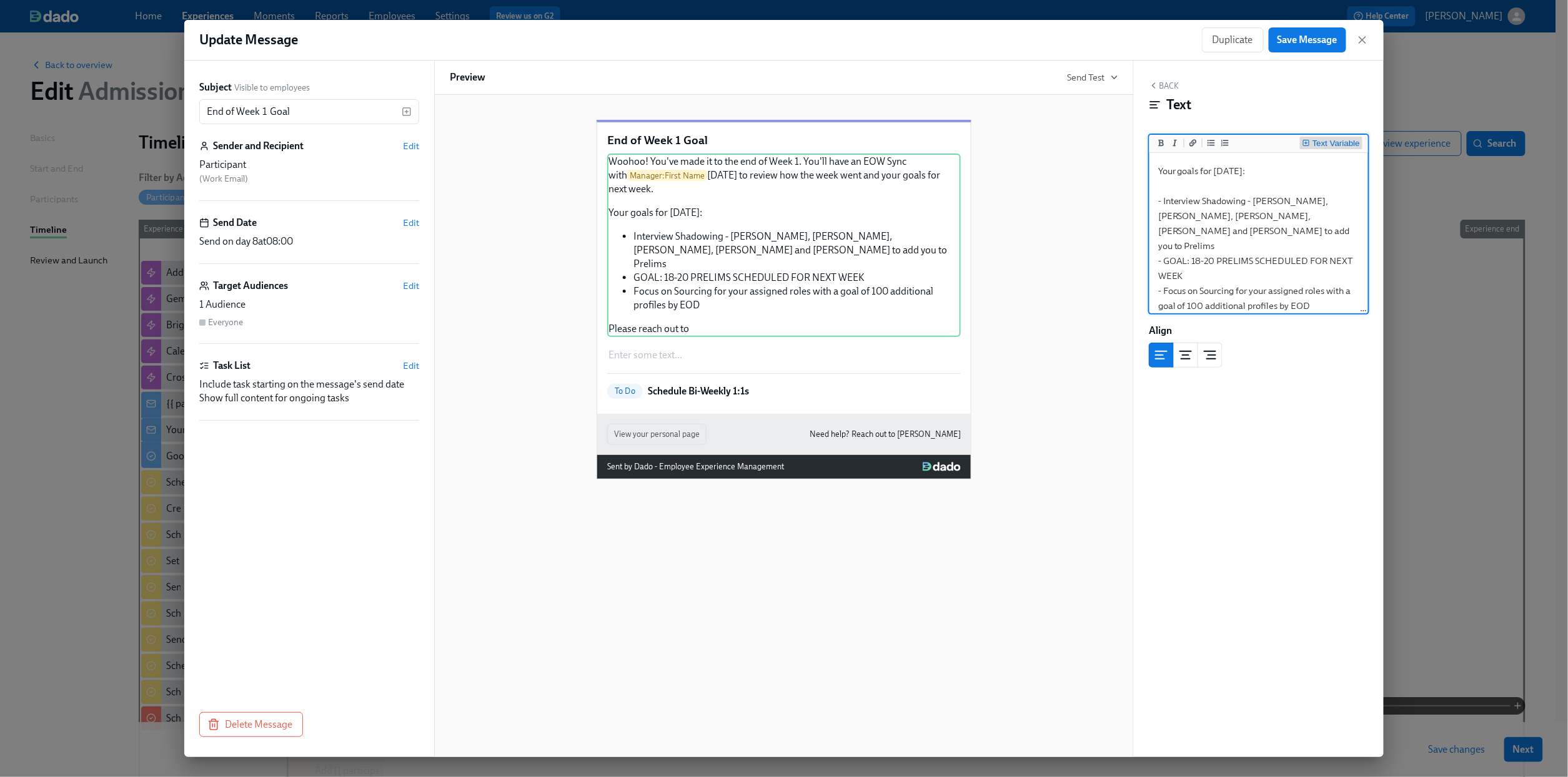
click at [1330, 138] on button "Text Variable" at bounding box center [1331, 143] width 63 height 13
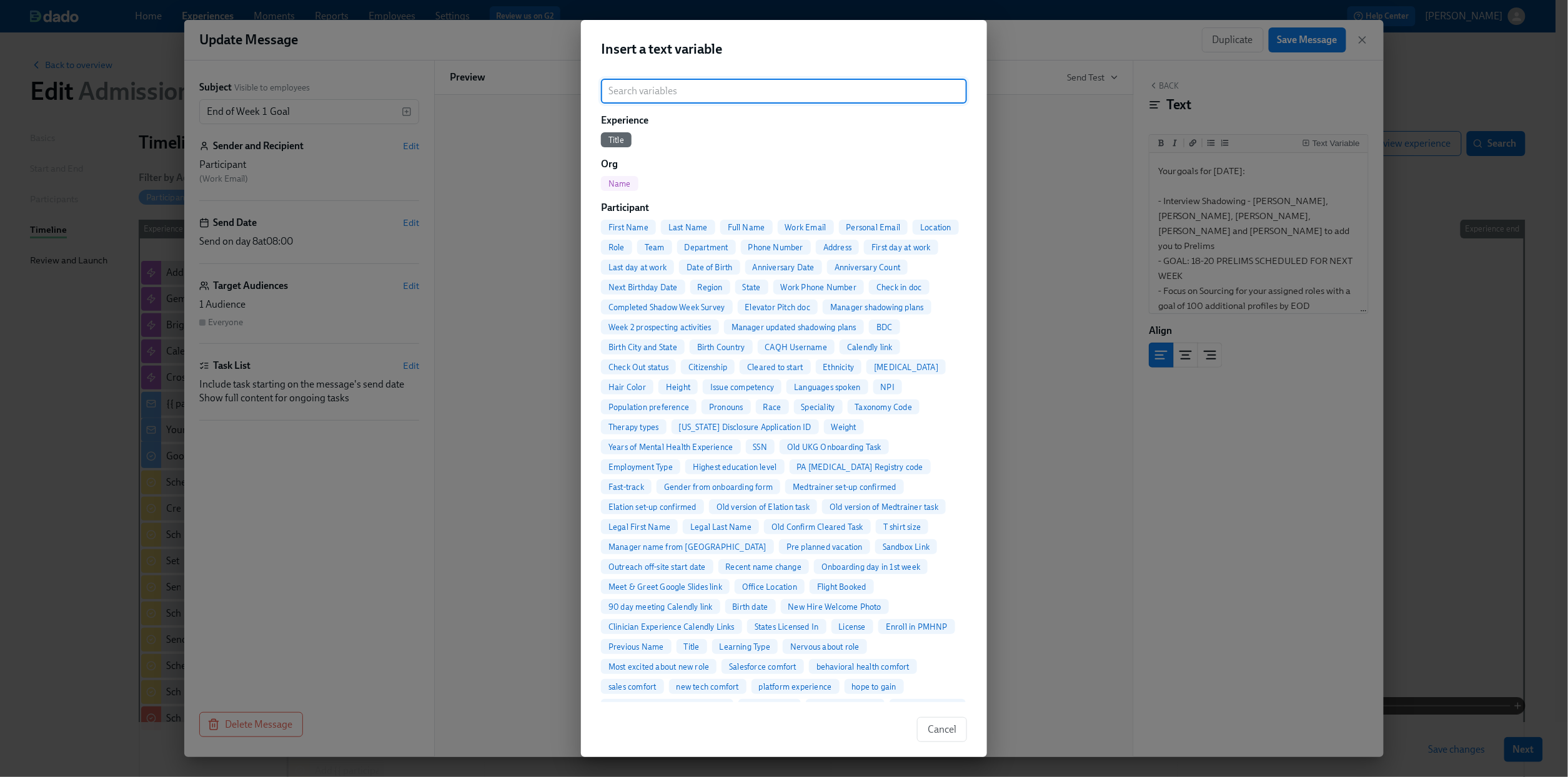
scroll to position [177, 0]
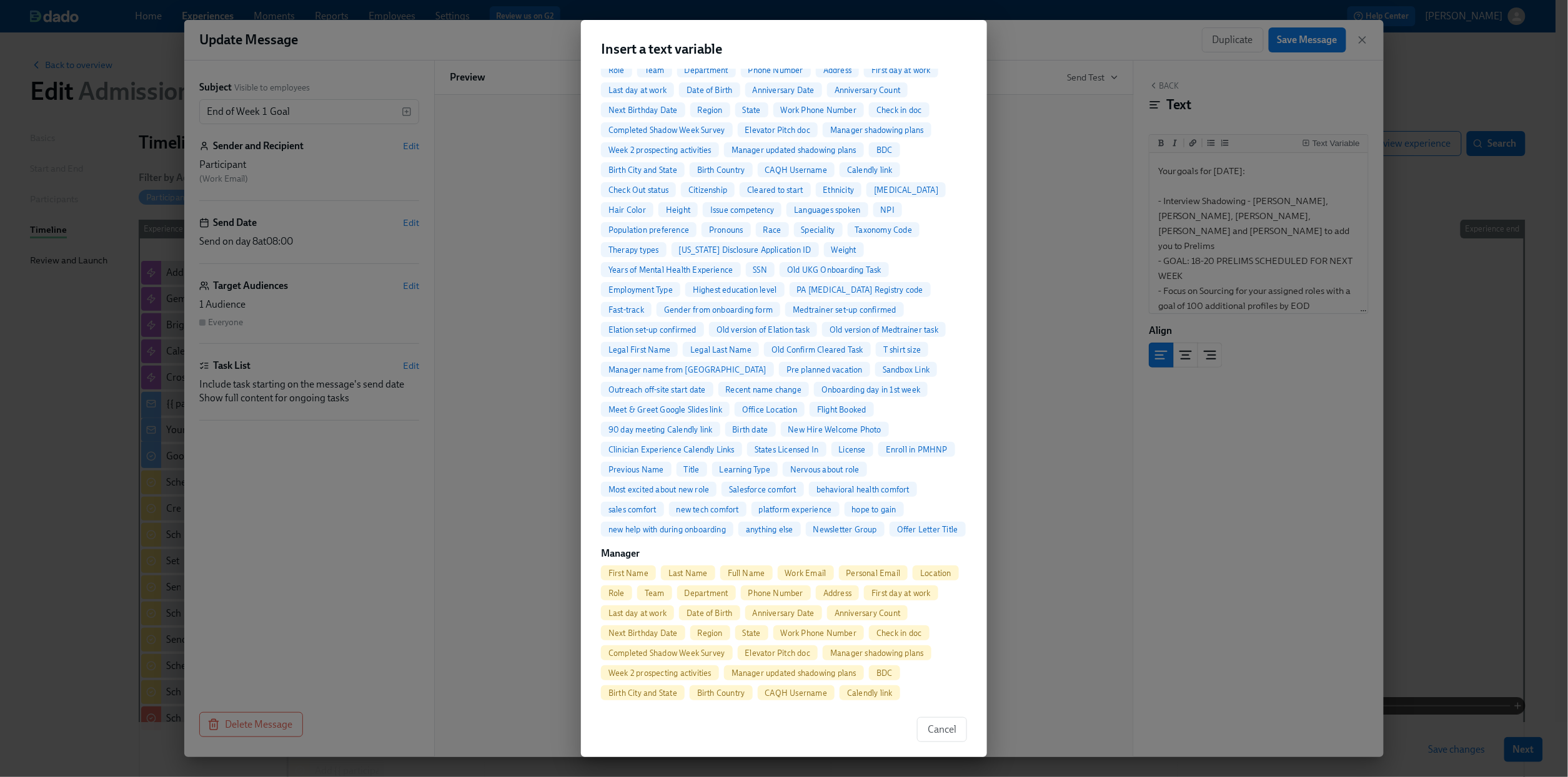
click at [637, 580] on div "First Name" at bounding box center [628, 573] width 55 height 15
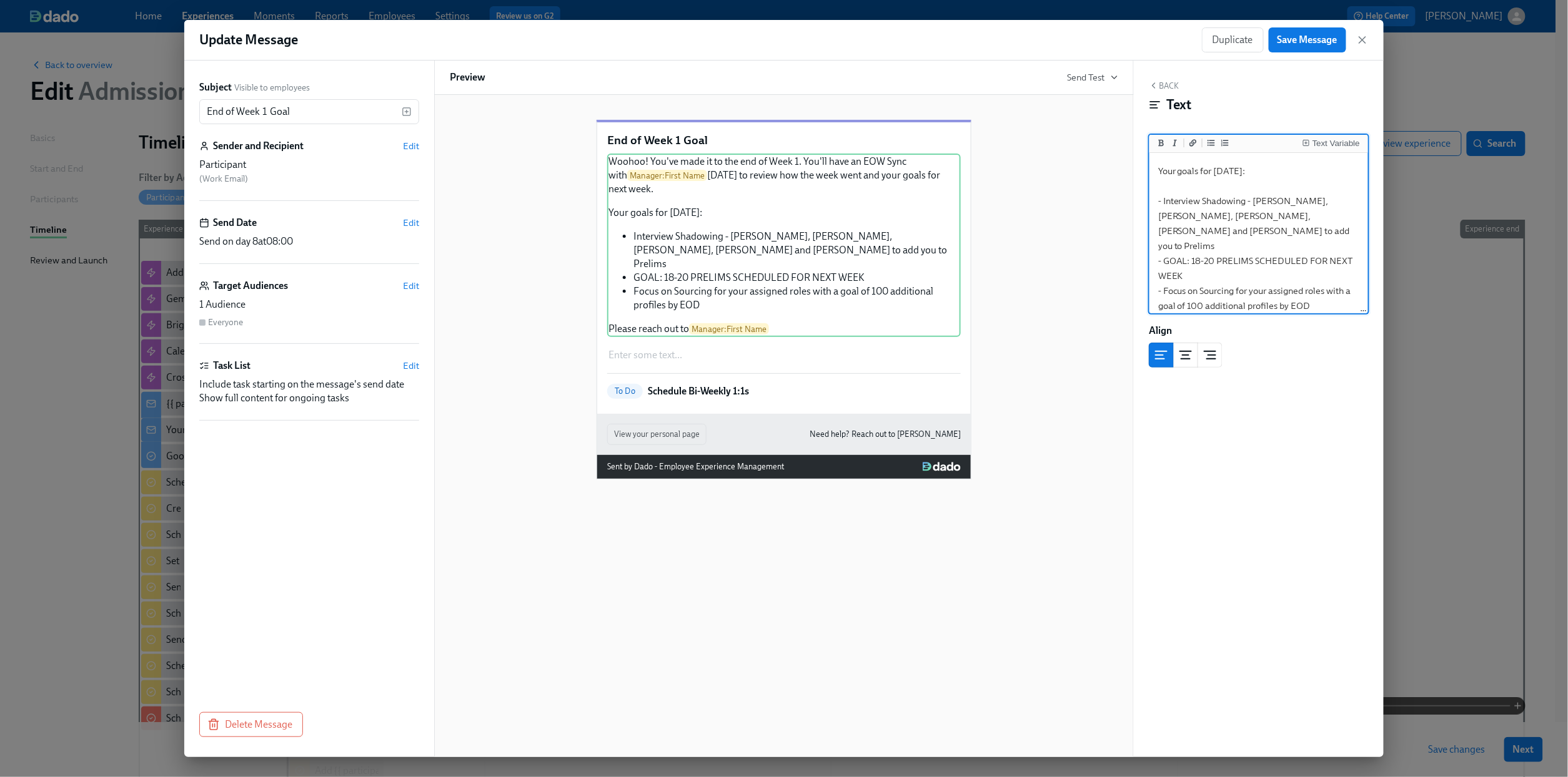
scroll to position [88, 0]
type textarea "Woohoo! You've made it to the end of Week 1. You'll have an EOW Sync with {{ ma…"
click at [1165, 82] on button "Back" at bounding box center [1163, 85] width 30 height 10
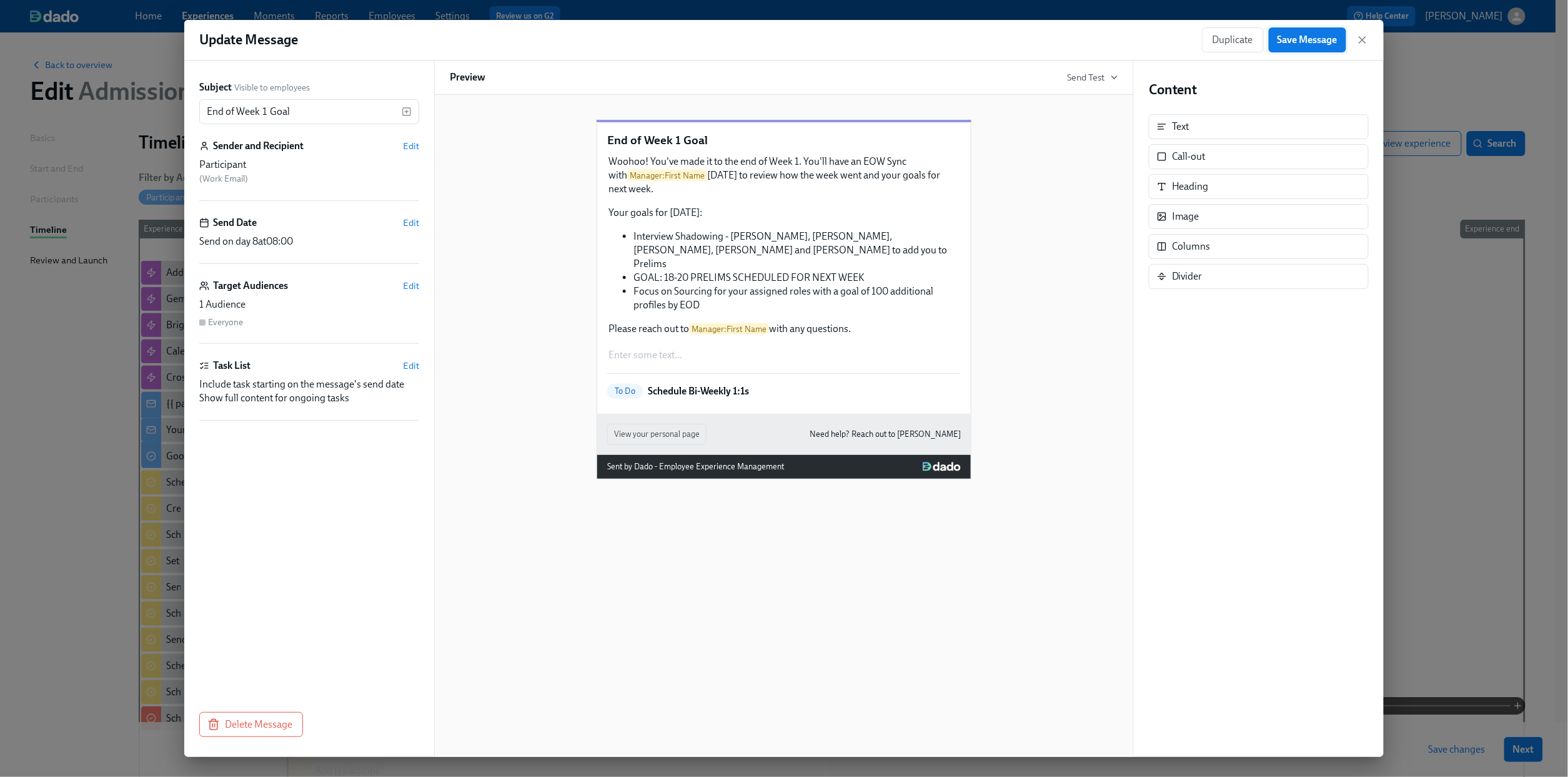
click at [1314, 39] on span "Save Message" at bounding box center [1307, 40] width 60 height 13
click at [1361, 39] on icon "button" at bounding box center [1361, 40] width 6 height 6
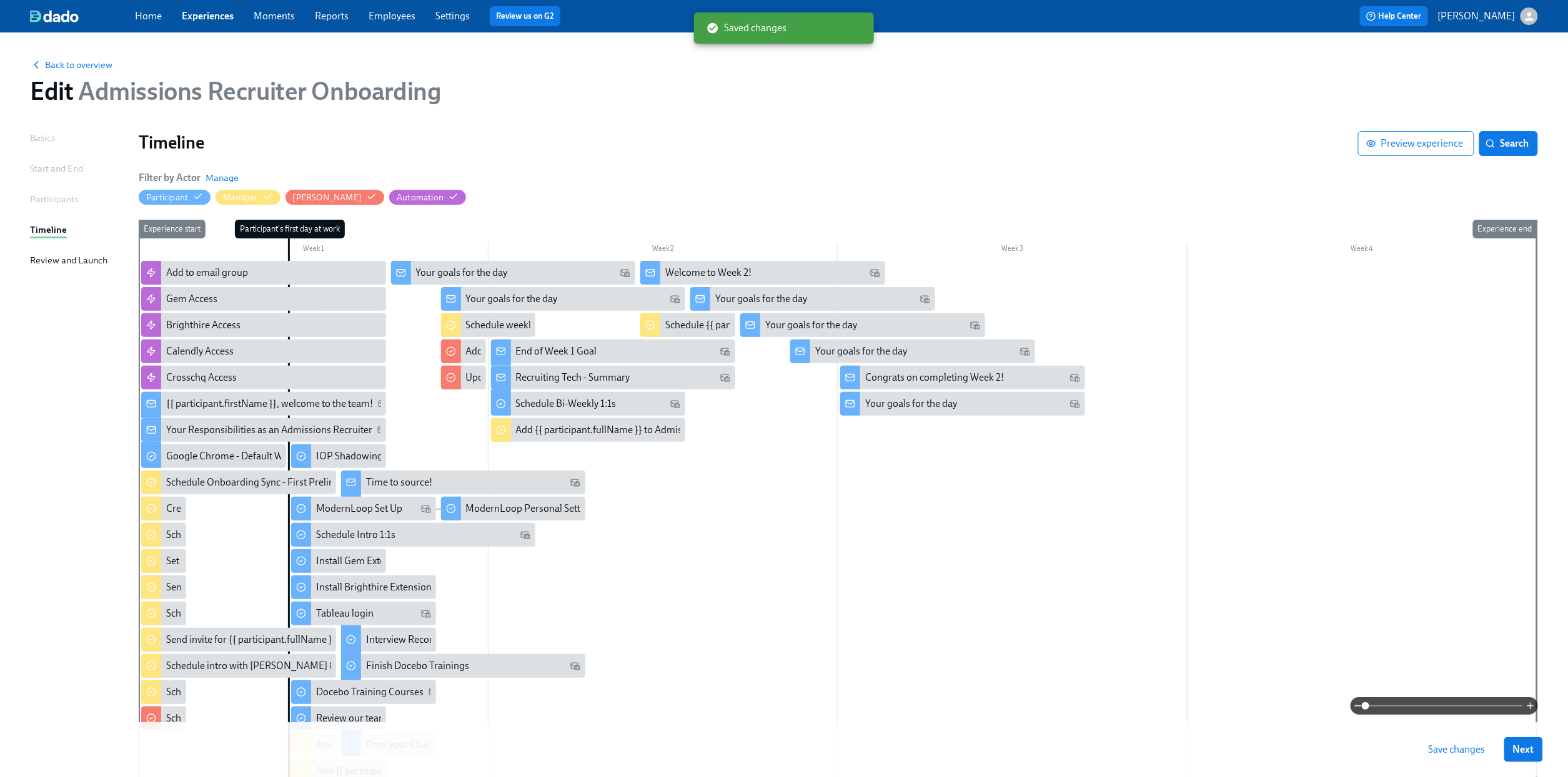
click at [1460, 707] on span "Save changes" at bounding box center [1457, 750] width 57 height 13
click at [772, 263] on div "Welcome to Week 2!" at bounding box center [763, 273] width 245 height 24
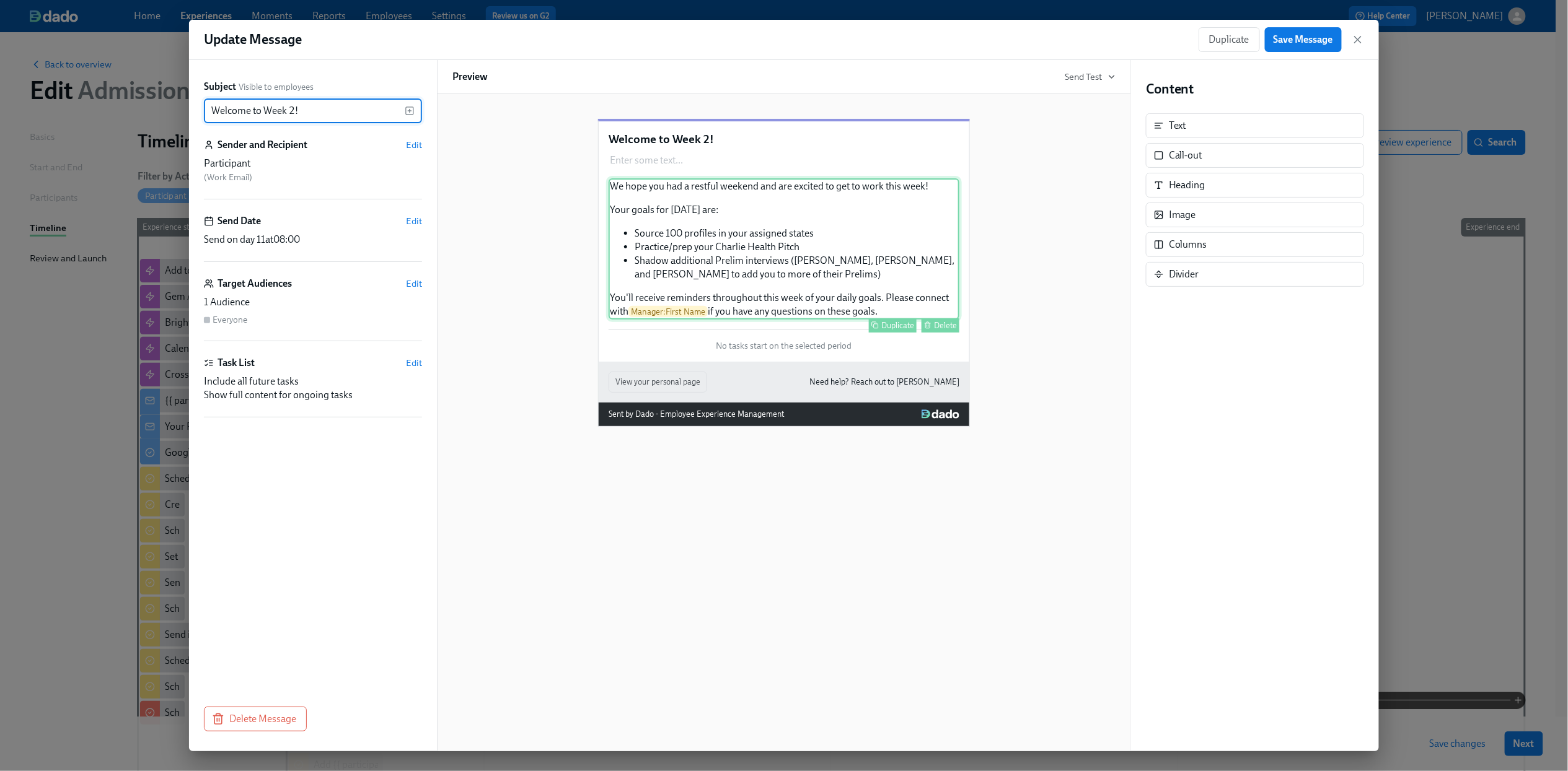
click at [881, 261] on div "We hope you had a restful weekend and are excited to get to work this week! You…" at bounding box center [784, 249] width 350 height 141
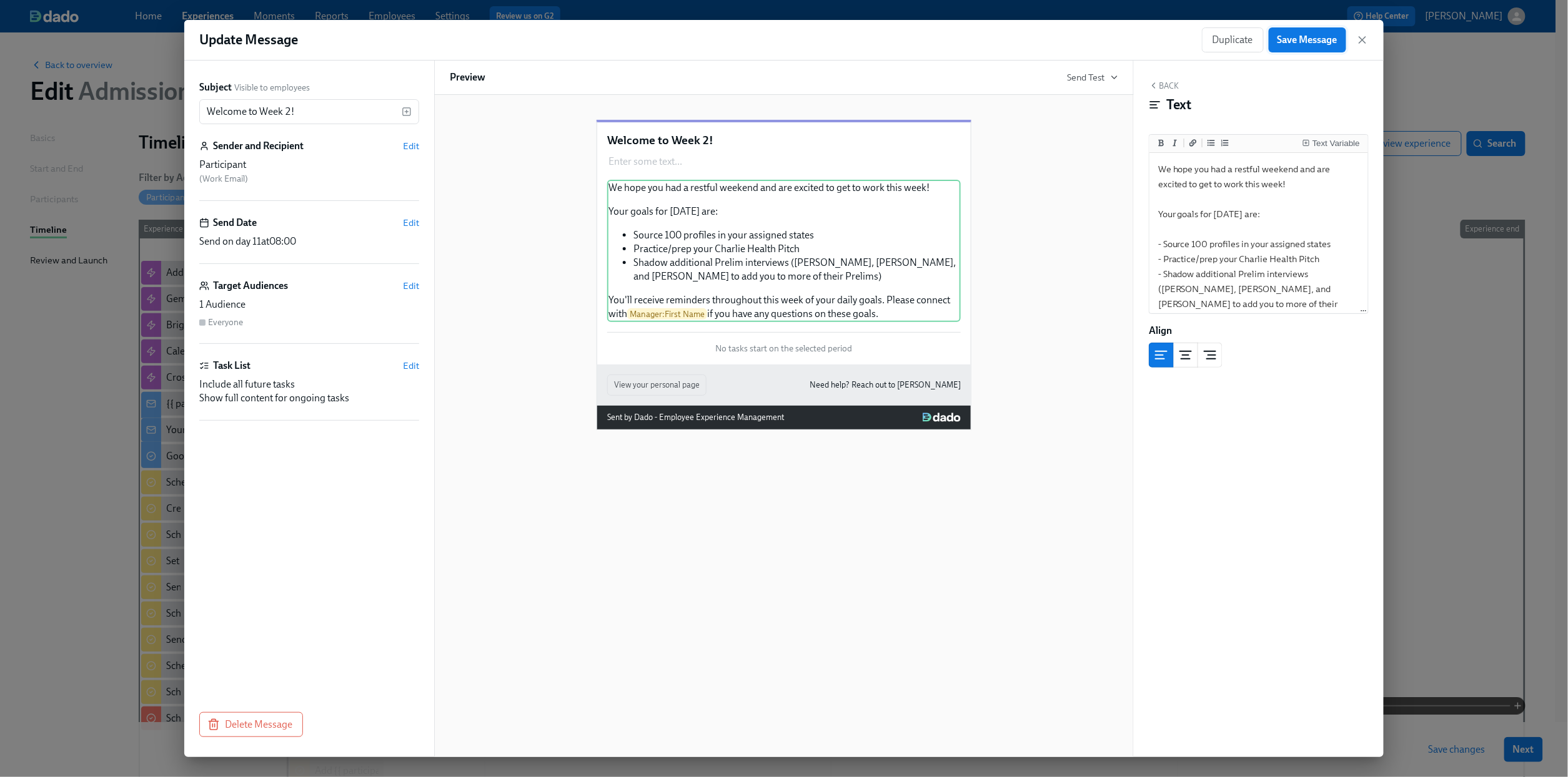
click at [1309, 42] on span "Save Message" at bounding box center [1307, 40] width 60 height 13
click at [1361, 39] on icon "button" at bounding box center [1362, 40] width 13 height 13
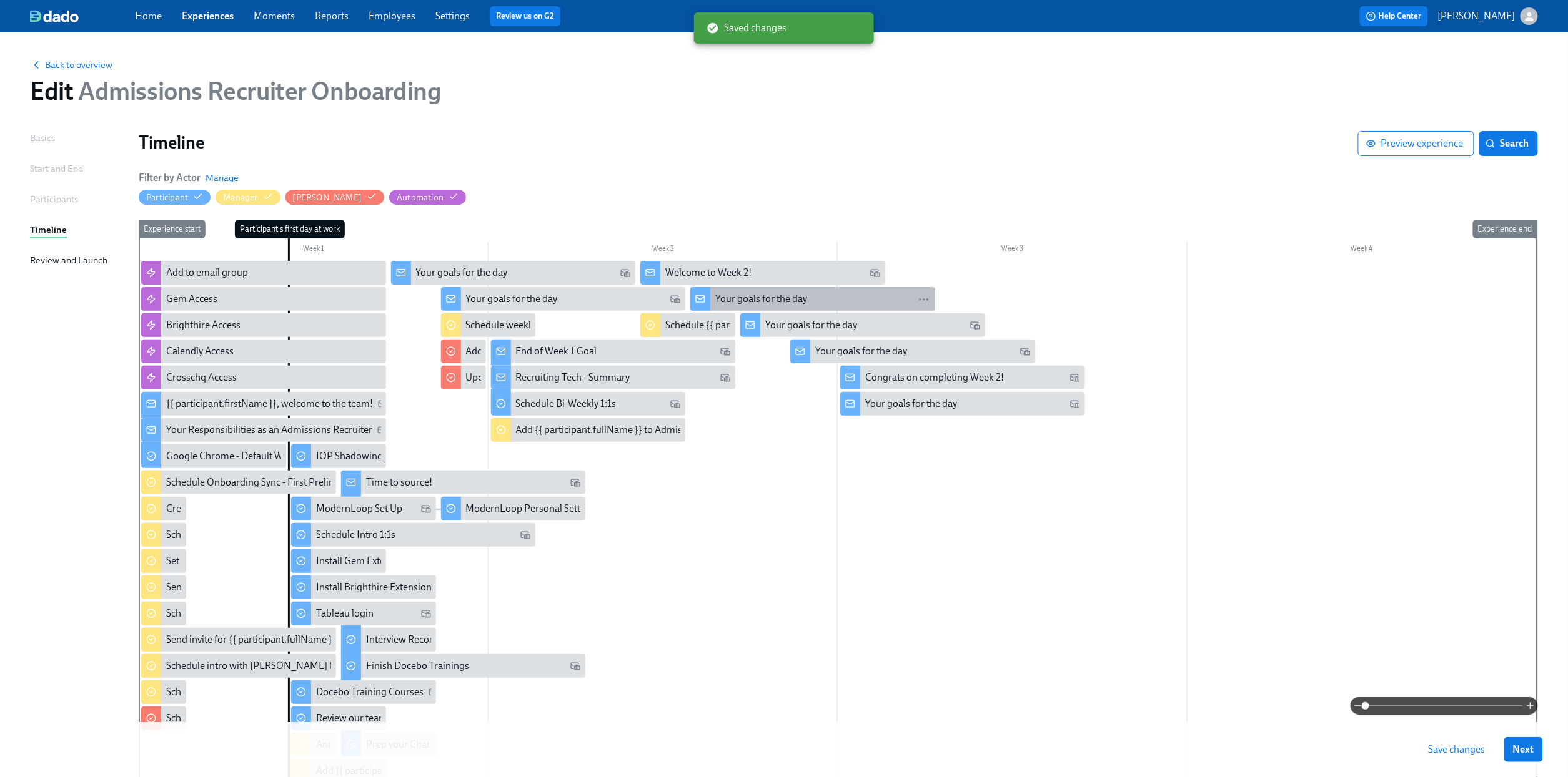
click at [761, 301] on div "Your goals for the day" at bounding box center [761, 299] width 91 height 14
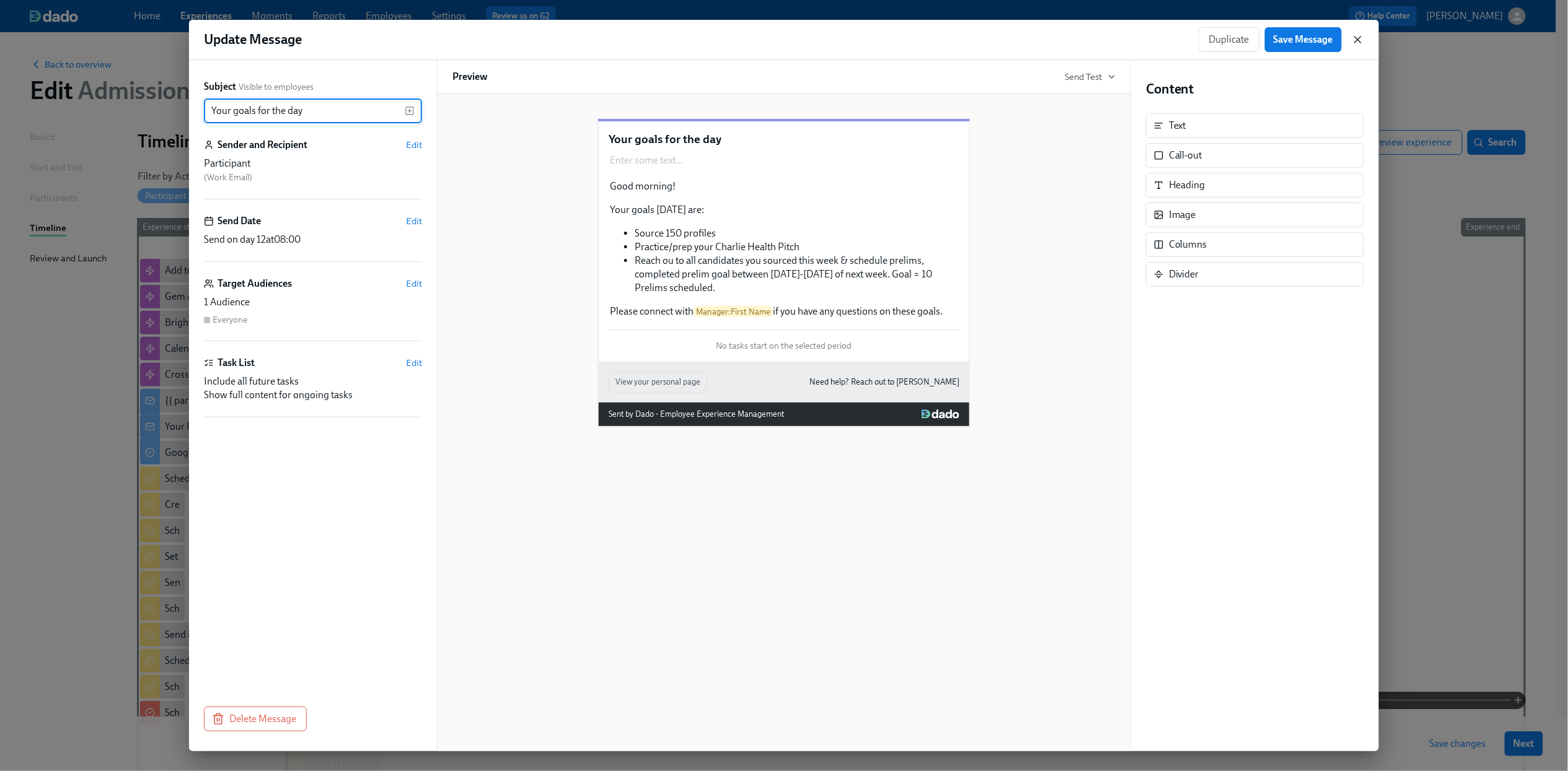
click at [1360, 42] on icon "button" at bounding box center [1357, 40] width 6 height 6
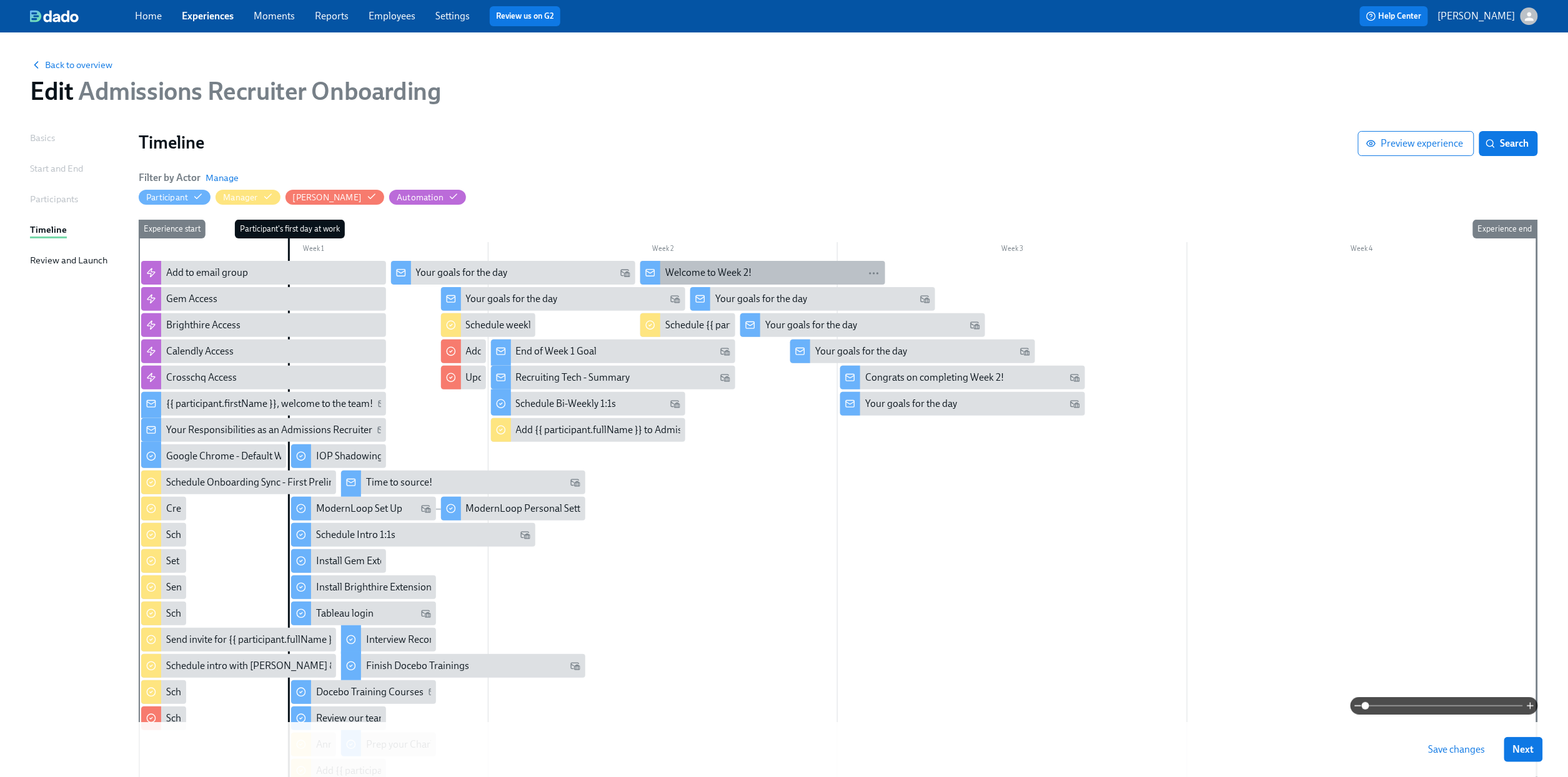
click at [759, 270] on div "Welcome to Week 2!" at bounding box center [772, 273] width 215 height 14
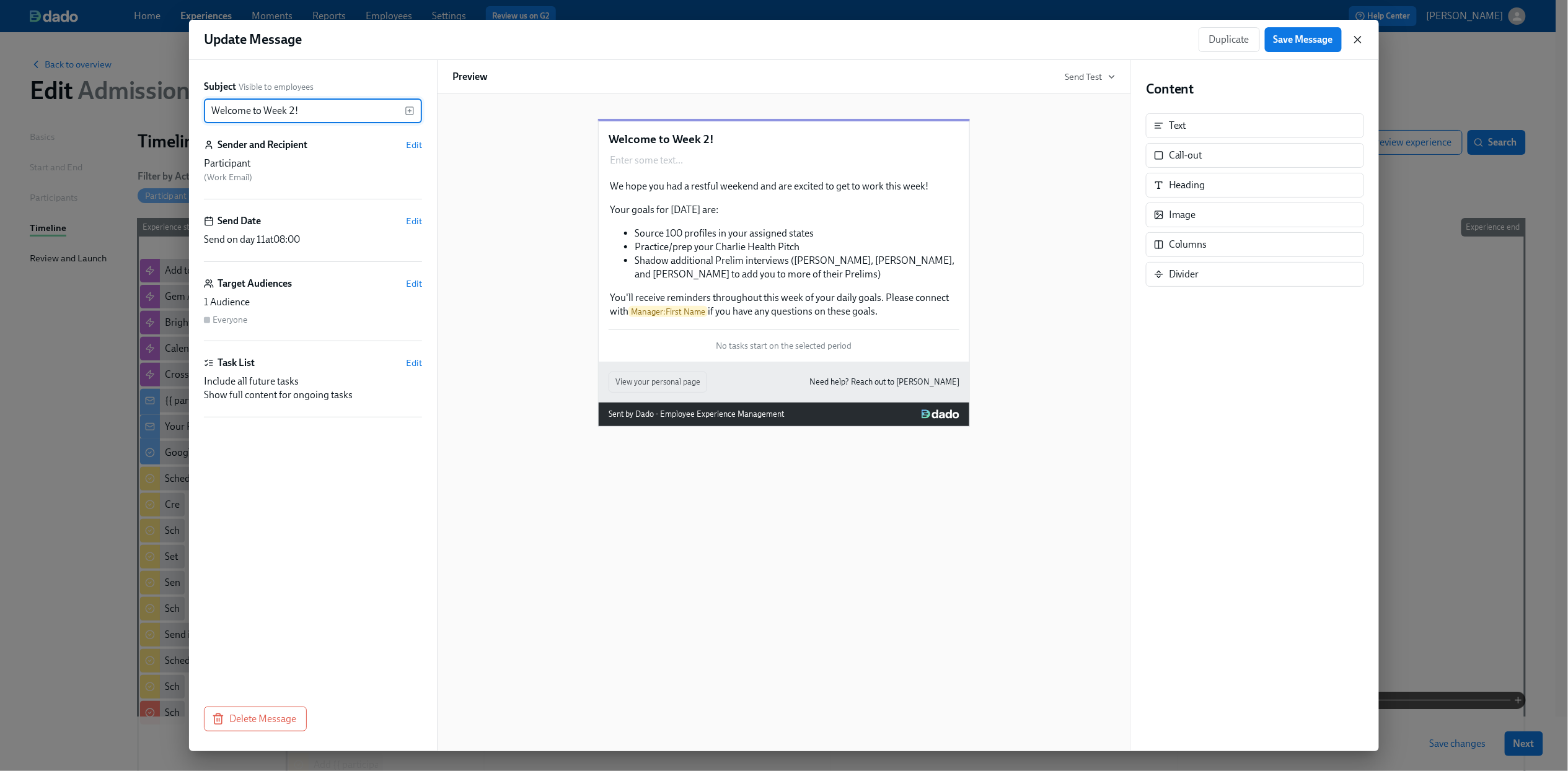
click at [1358, 37] on icon "button" at bounding box center [1358, 40] width 13 height 13
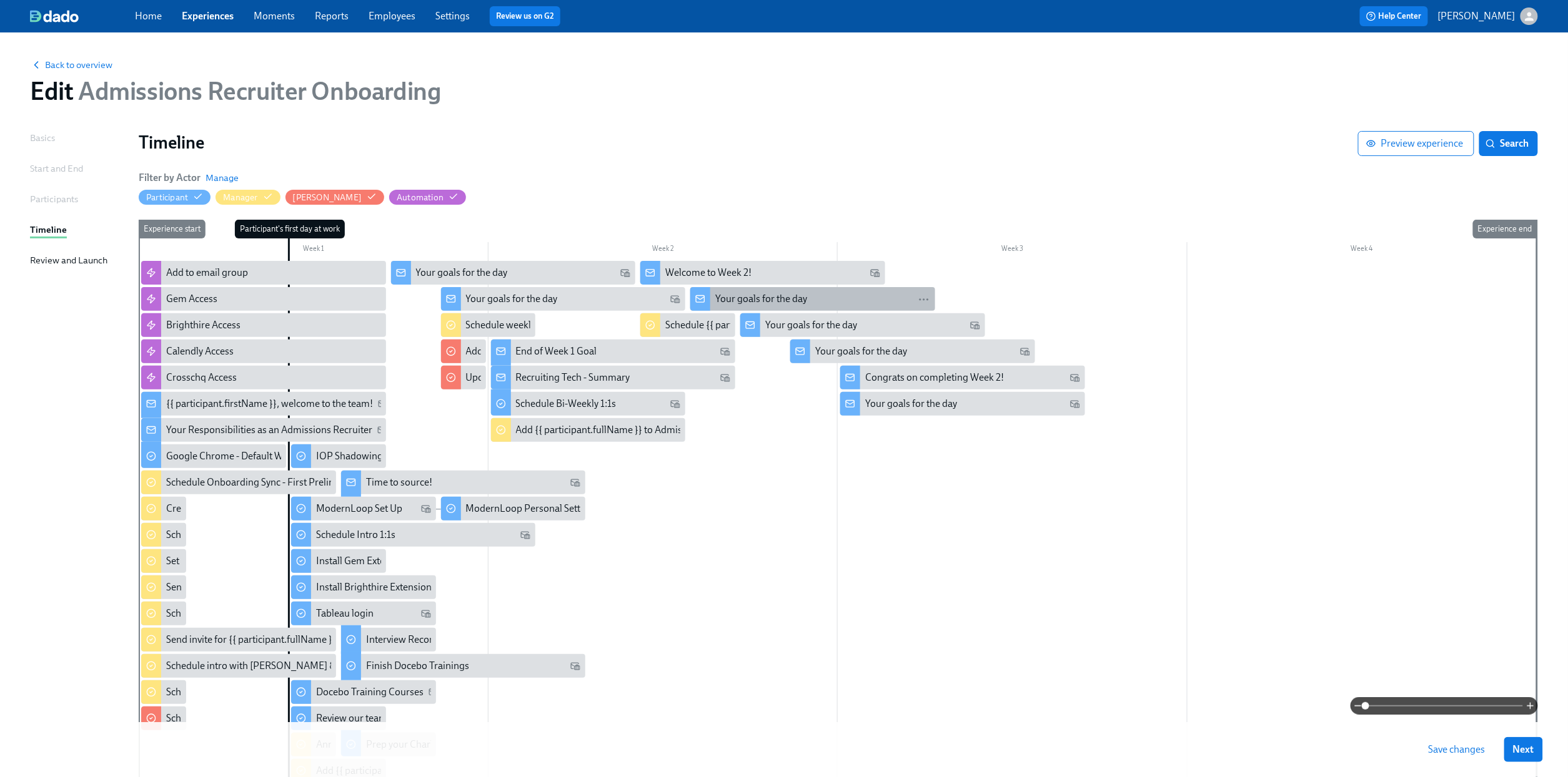
click at [769, 294] on div "Your goals for the day" at bounding box center [761, 299] width 91 height 14
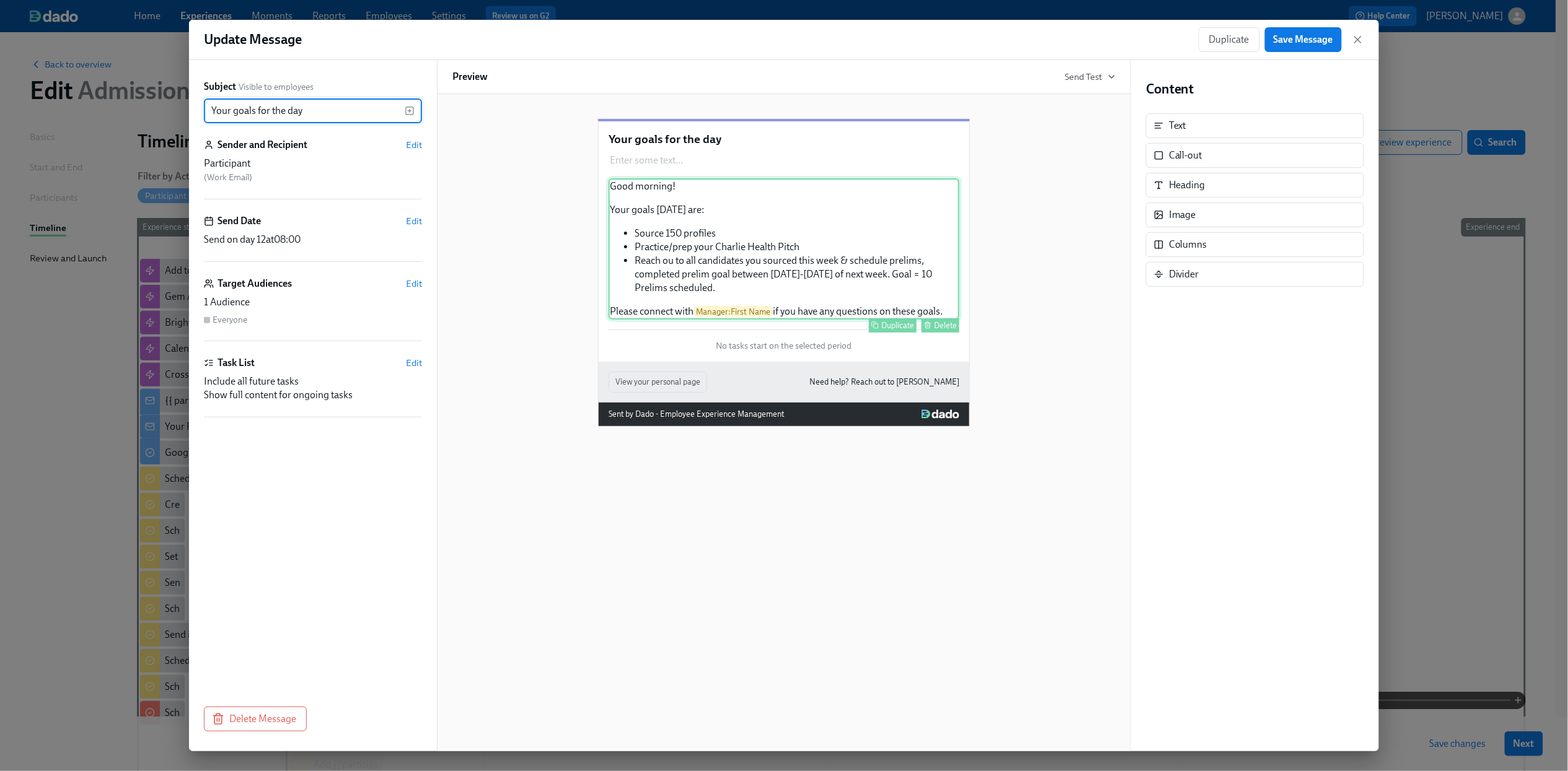
click at [771, 263] on div "Good morning! Your goals [DATE] are: Source 150 profiles Practice/prep your Cha…" at bounding box center [784, 249] width 350 height 141
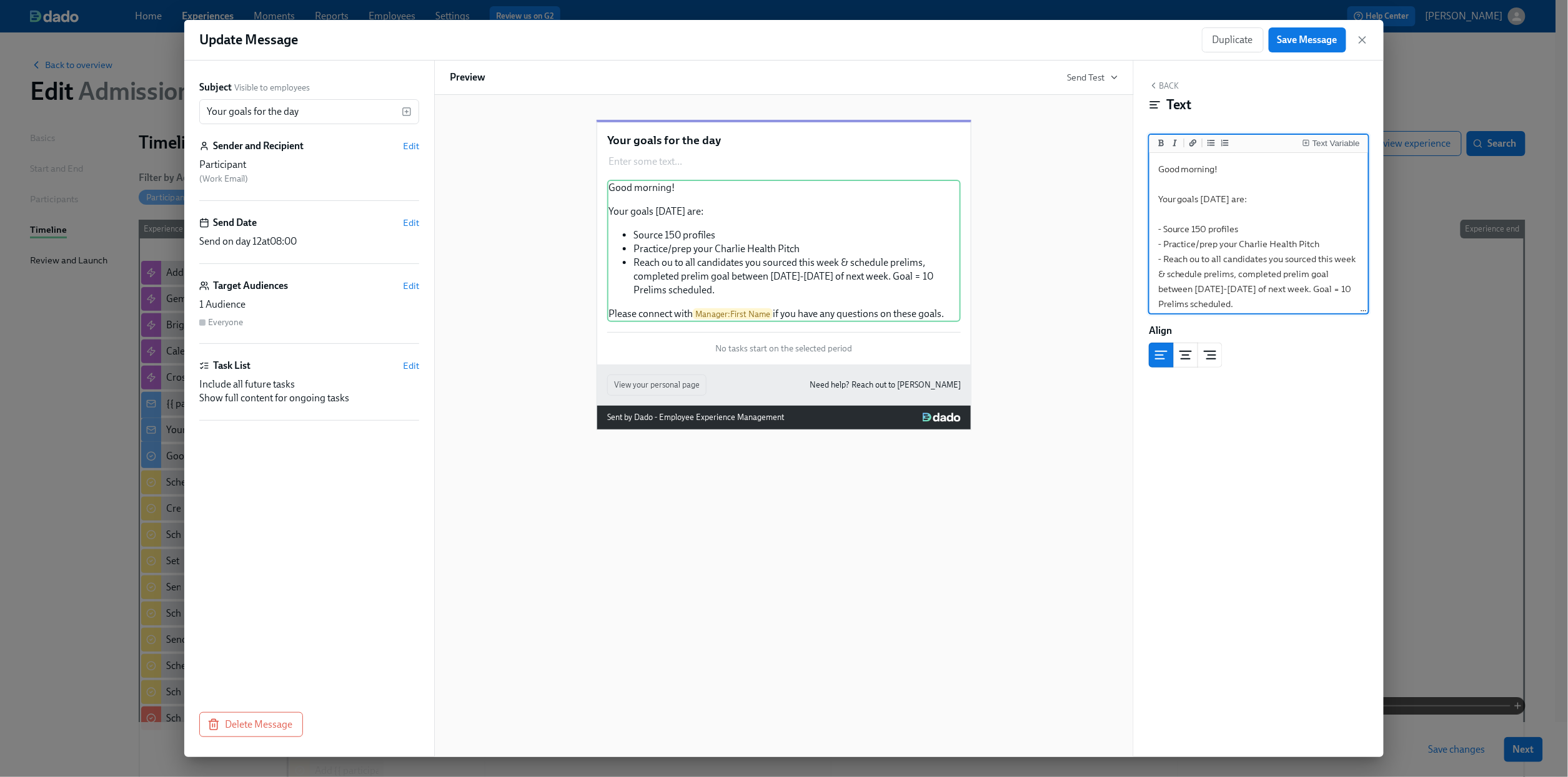
click at [1203, 228] on textarea "Good morning! Your goals [DATE] are: - Source 150 profiles - Practice/prep your…" at bounding box center [1259, 259] width 214 height 207
click at [1193, 227] on textarea "Good morning! Your goals [DATE] are: - Source 100 profiles from your assigned s…" at bounding box center [1259, 259] width 214 height 207
drag, startPoint x: 1278, startPoint y: 277, endPoint x: 1189, endPoint y: 245, distance: 94.6
click at [1189, 245] on textarea "Good morning! Your goals [DATE] are: - Source at least 100 profiles from your a…" at bounding box center [1259, 228] width 214 height 222
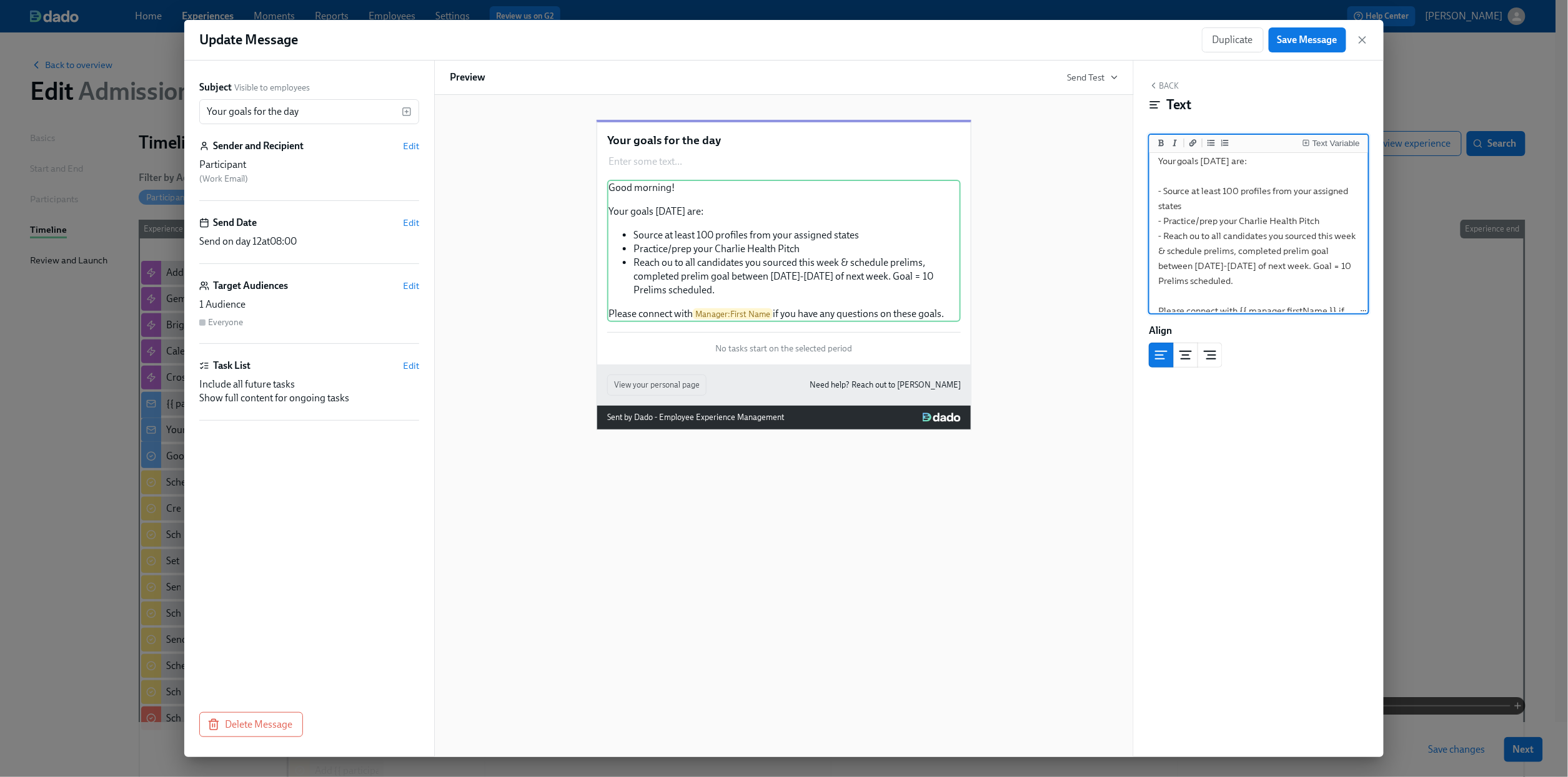
click at [1288, 280] on textarea "Good morning! Your goals [DATE] are: - Source at least 100 profiles from your a…" at bounding box center [1259, 228] width 214 height 222
drag, startPoint x: 1289, startPoint y: 281, endPoint x: 1164, endPoint y: 242, distance: 130.9
click at [1164, 242] on textarea "Good morning! Your goals [DATE] are: - Source at least 100 profiles from your a…" at bounding box center [1259, 228] width 214 height 222
paste textarea "Interview Shadowing - [PERSON_NAME], [PERSON_NAME], and [PERSON_NAME] to add yo…"
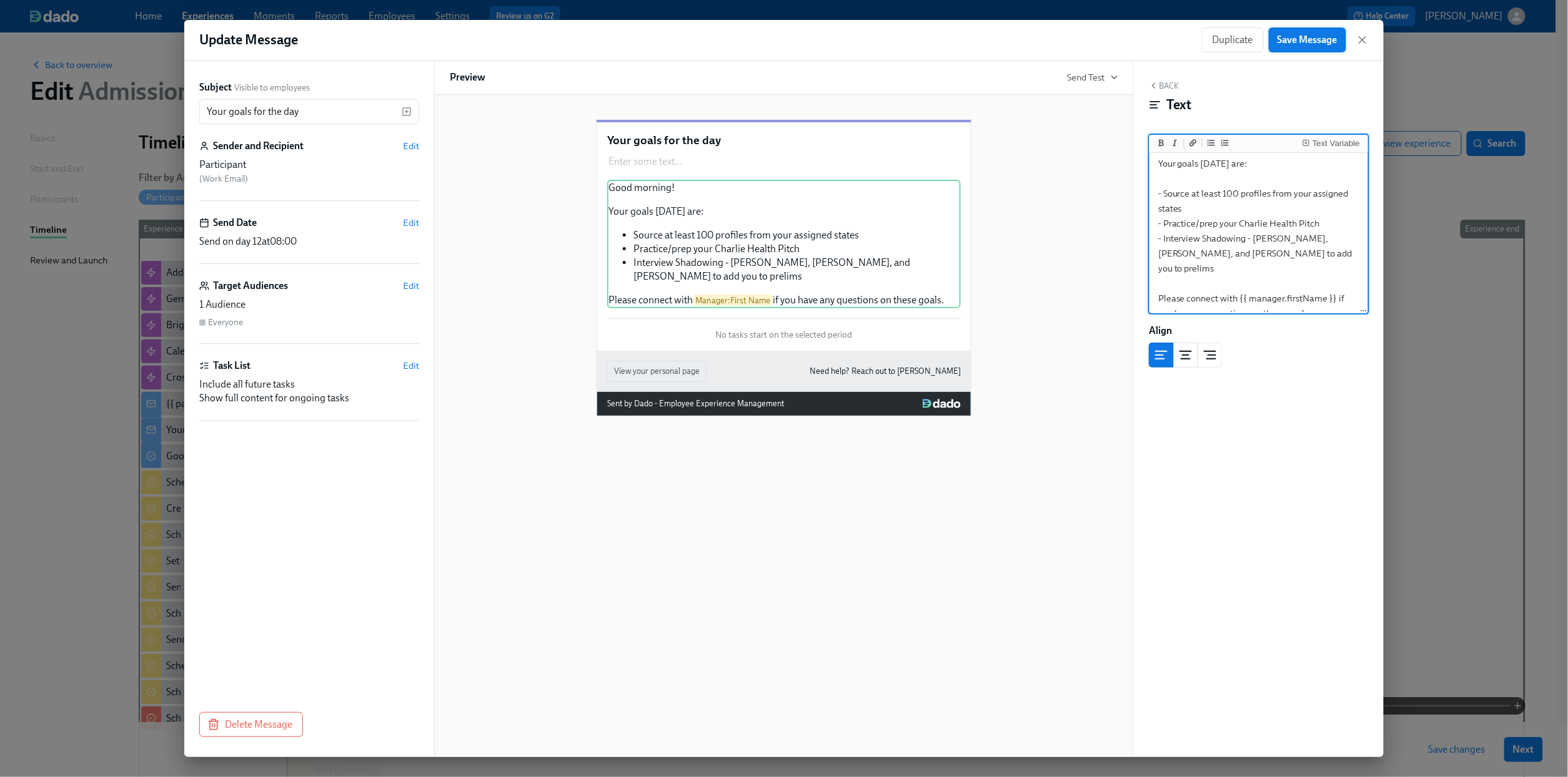
type textarea "Good morning! Your goals [DATE] are: - Source at least 100 profiles from your a…"
click at [1296, 45] on span "Save Message" at bounding box center [1307, 40] width 60 height 13
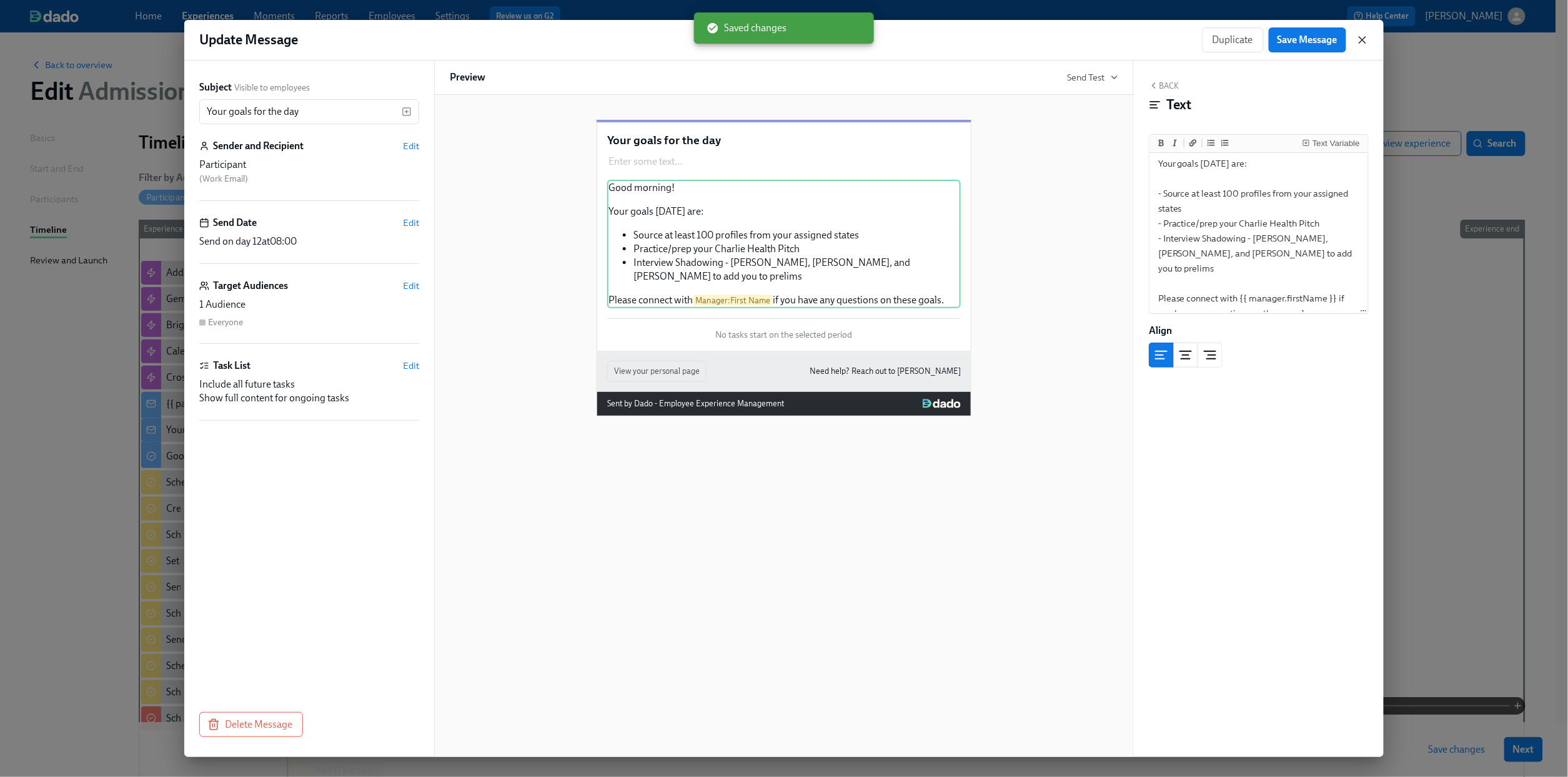
click at [1361, 43] on icon "button" at bounding box center [1362, 40] width 13 height 13
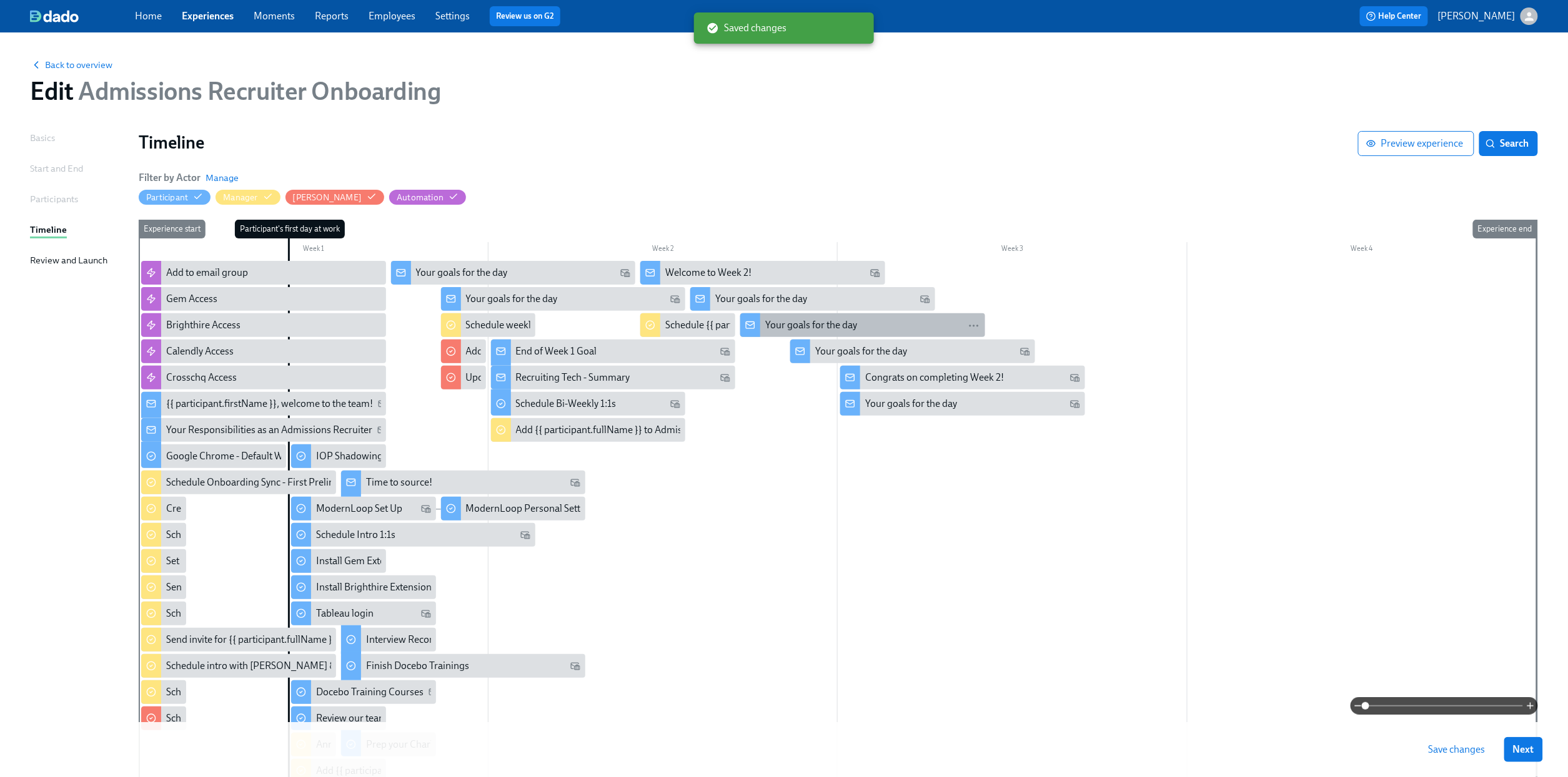
click at [911, 321] on div "Your goals for the day" at bounding box center [872, 325] width 215 height 14
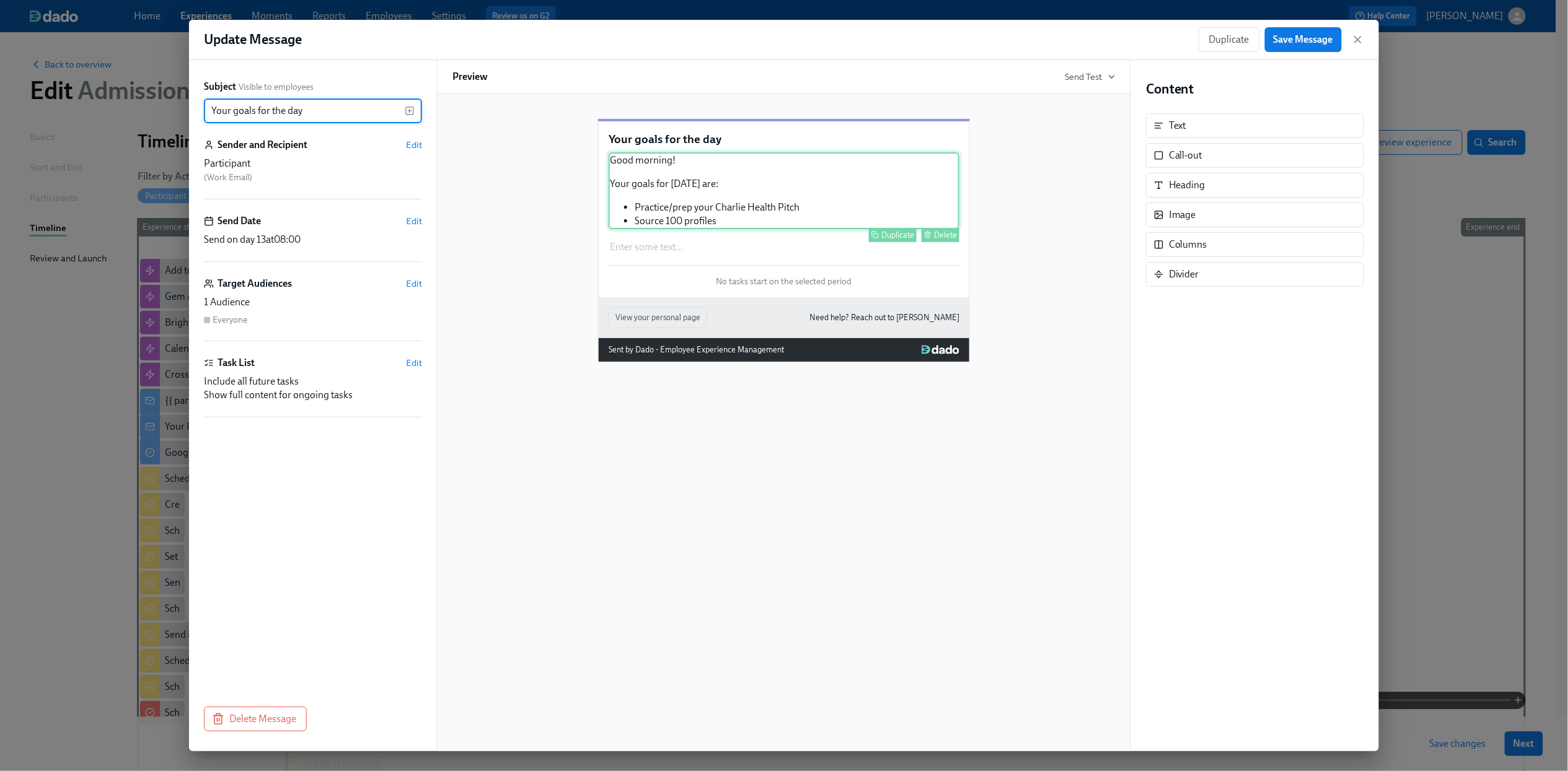
click at [843, 224] on div "Good morning! Your goals for [DATE] are: Practice/prep your Charlie Health Pitc…" at bounding box center [784, 191] width 350 height 77
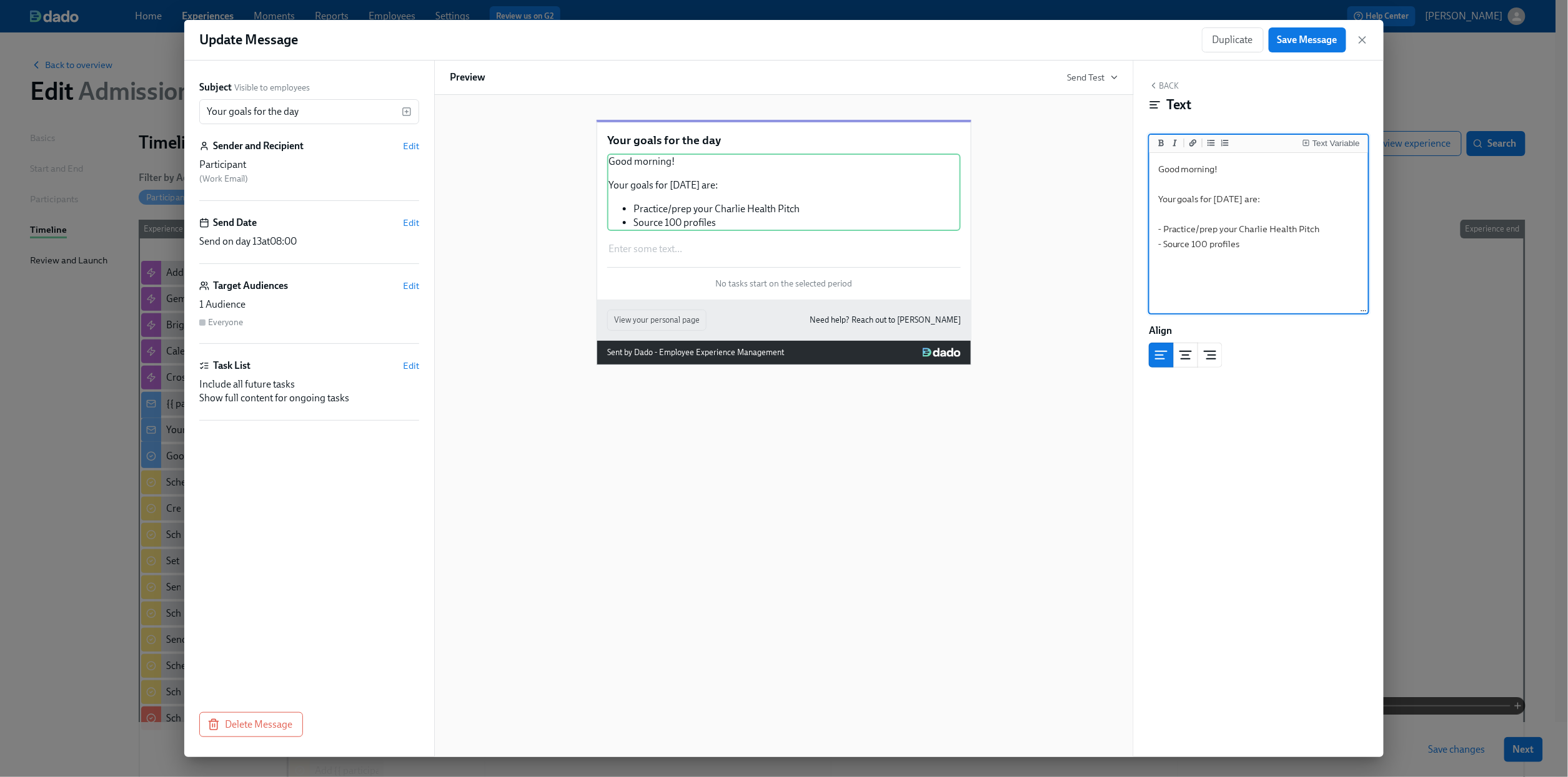
click at [1274, 242] on textarea "Good morning! Your goals for [DATE] are: - Practice/prep your Charlie Health Pi…" at bounding box center [1259, 234] width 214 height 157
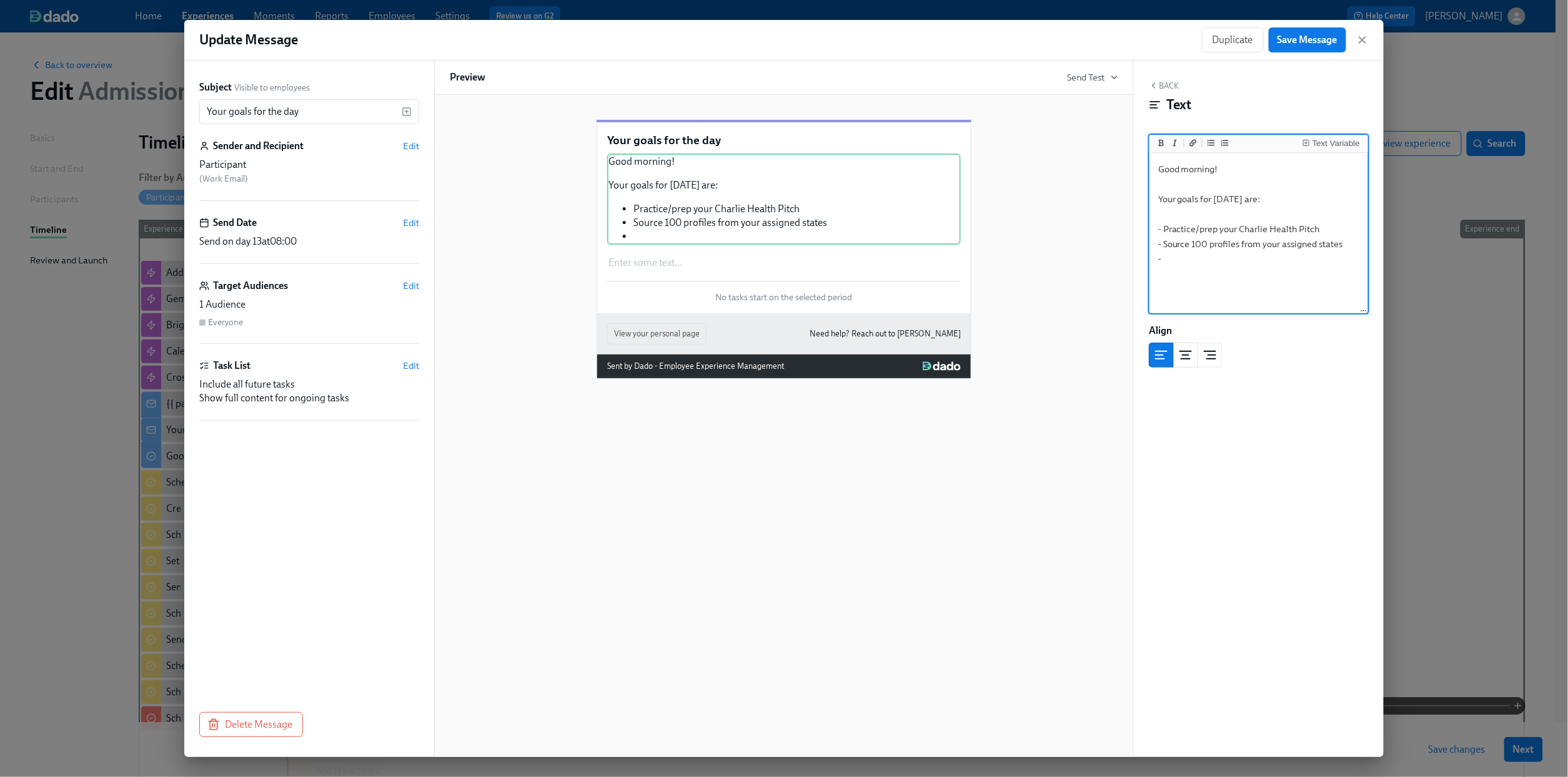
paste textarea "Interview Shadowing - [PERSON_NAME], [PERSON_NAME], and [PERSON_NAME] to add yo…"
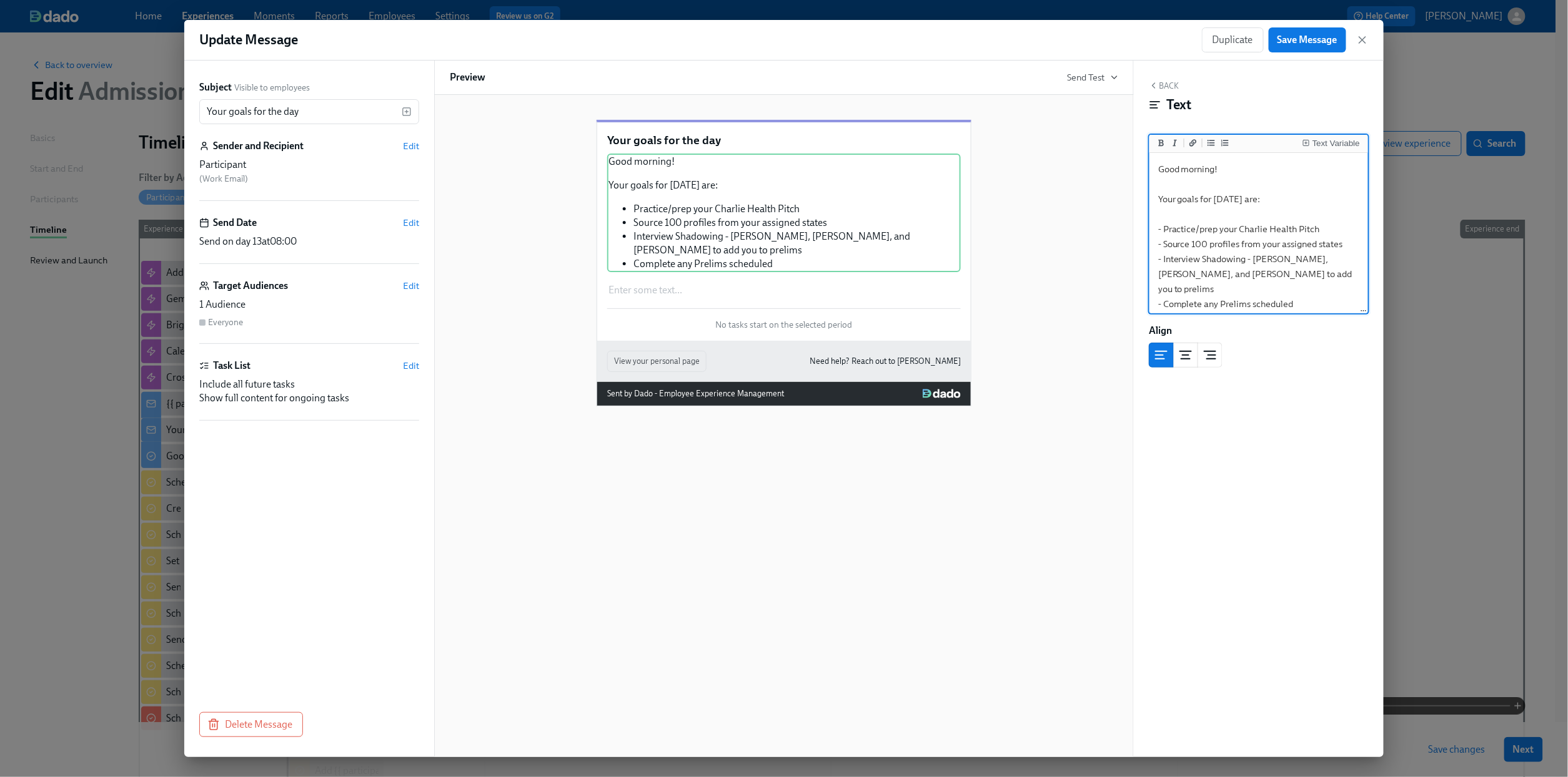
click at [1244, 273] on textarea "Good morning! Your goals for [DATE] are: - Practice/prep your Charlie Health Pi…" at bounding box center [1259, 236] width 214 height 162
click at [1308, 292] on textarea "Good morning! Your goals for [DATE] are: - Practice/prep your Charlie Health Pi…" at bounding box center [1259, 236] width 214 height 162
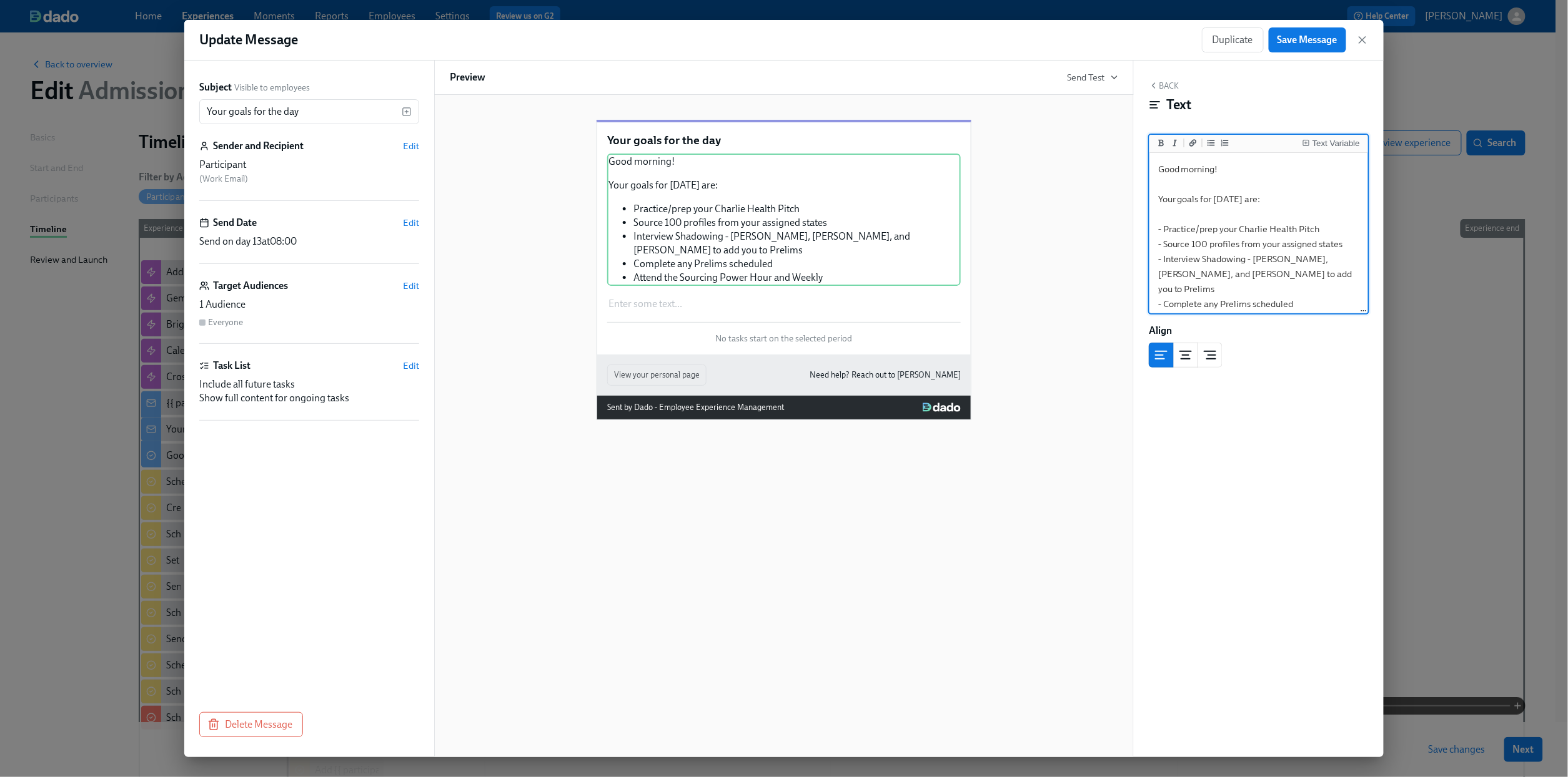
scroll to position [13, 0]
type textarea "Good morning! Your goals for [DATE] are: - Practice/prep your Charlie Health Pi…"
click at [1170, 87] on button "Back" at bounding box center [1163, 85] width 30 height 10
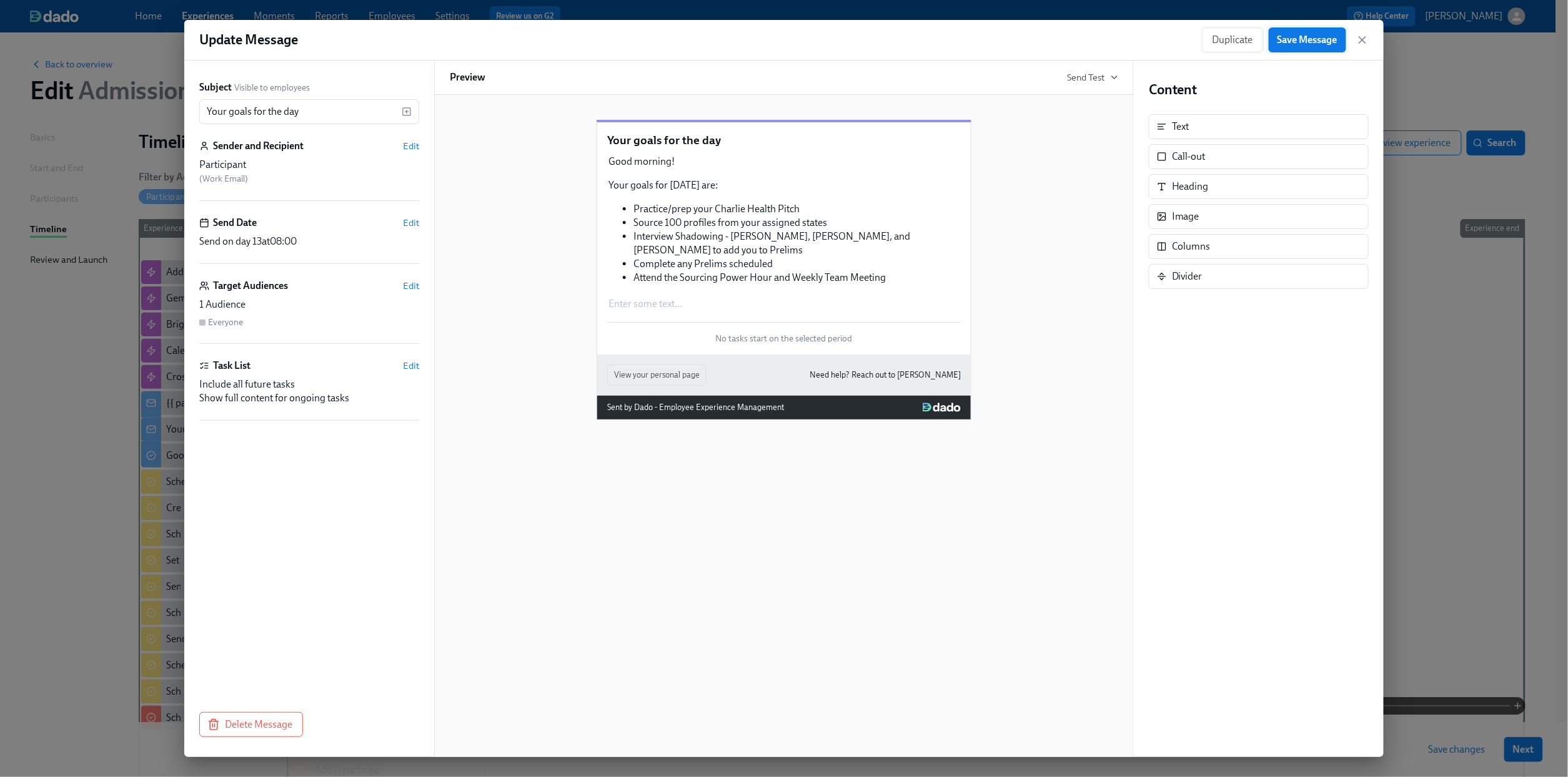
click at [1318, 49] on button "Save Message" at bounding box center [1307, 40] width 78 height 25
click at [1266, 122] on div "Text" at bounding box center [1258, 127] width 220 height 25
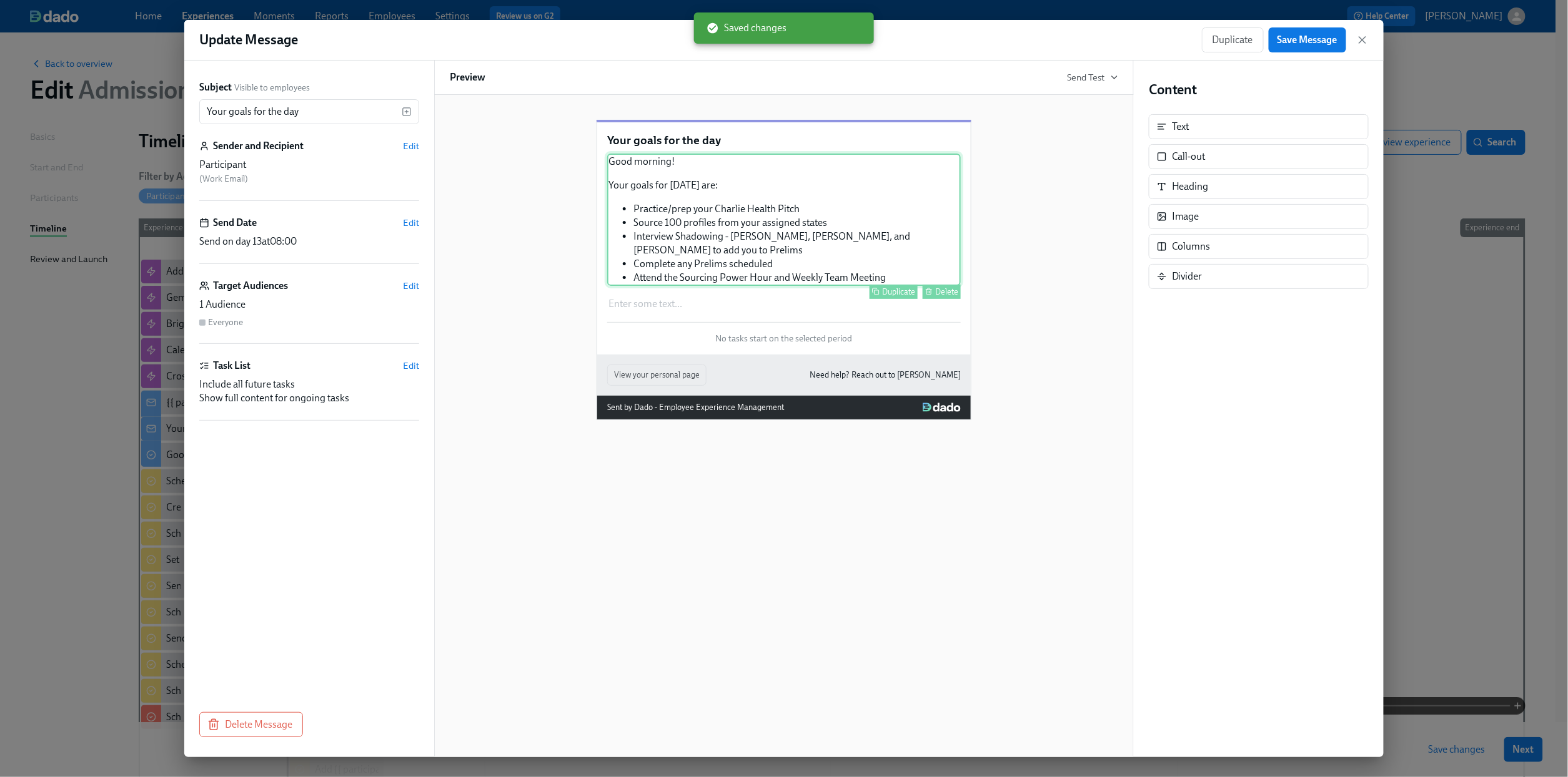
click at [933, 277] on div "Good morning! Your goals for [DATE] are: Practice/prep your Charlie Health Pitc…" at bounding box center [784, 220] width 353 height 132
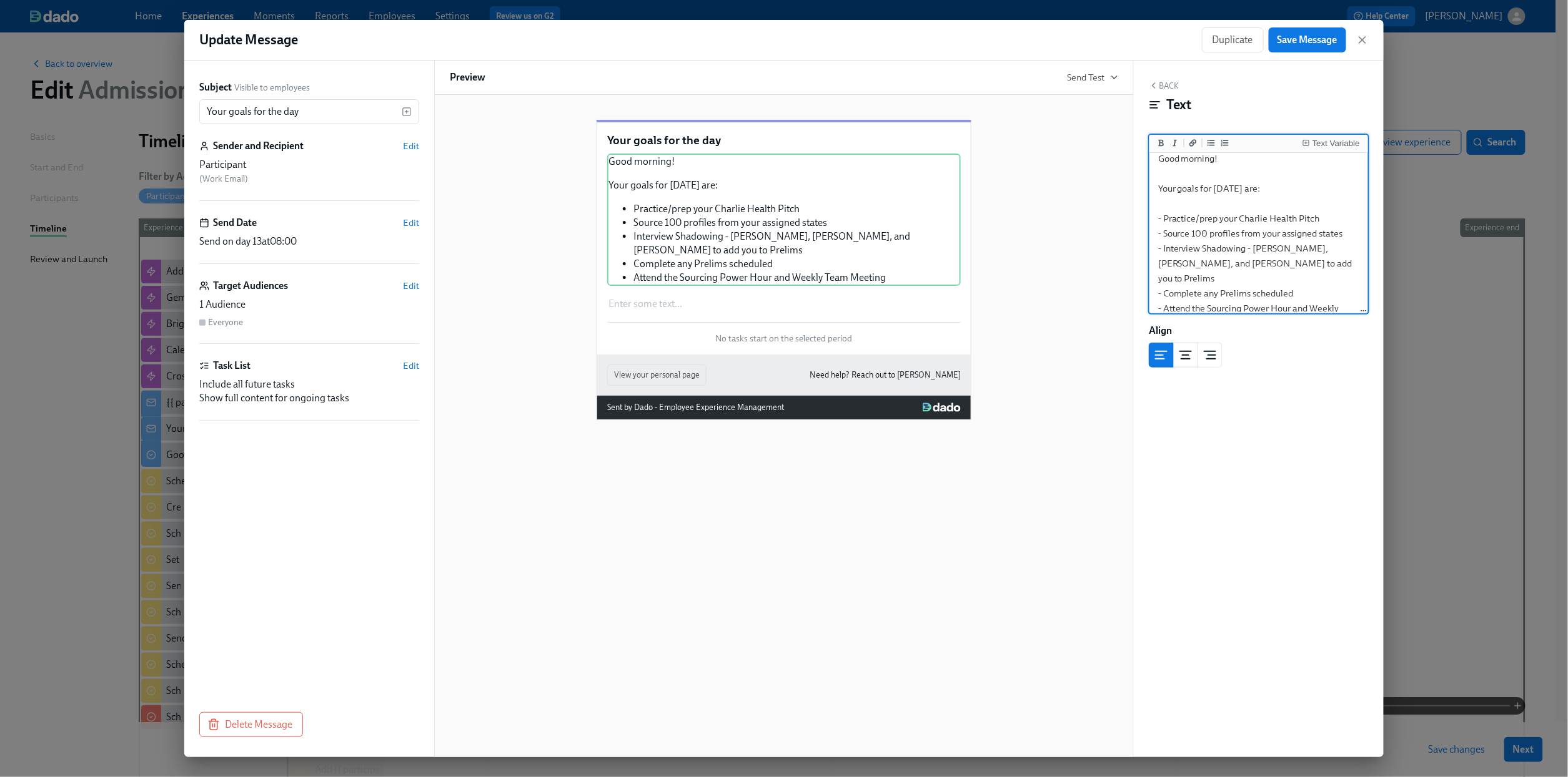
scroll to position [21, 0]
click at [1296, 298] on textarea "Good morning! Your goals for [DATE] are: - Practice/prep your Charlie Health Pi…" at bounding box center [1259, 231] width 214 height 192
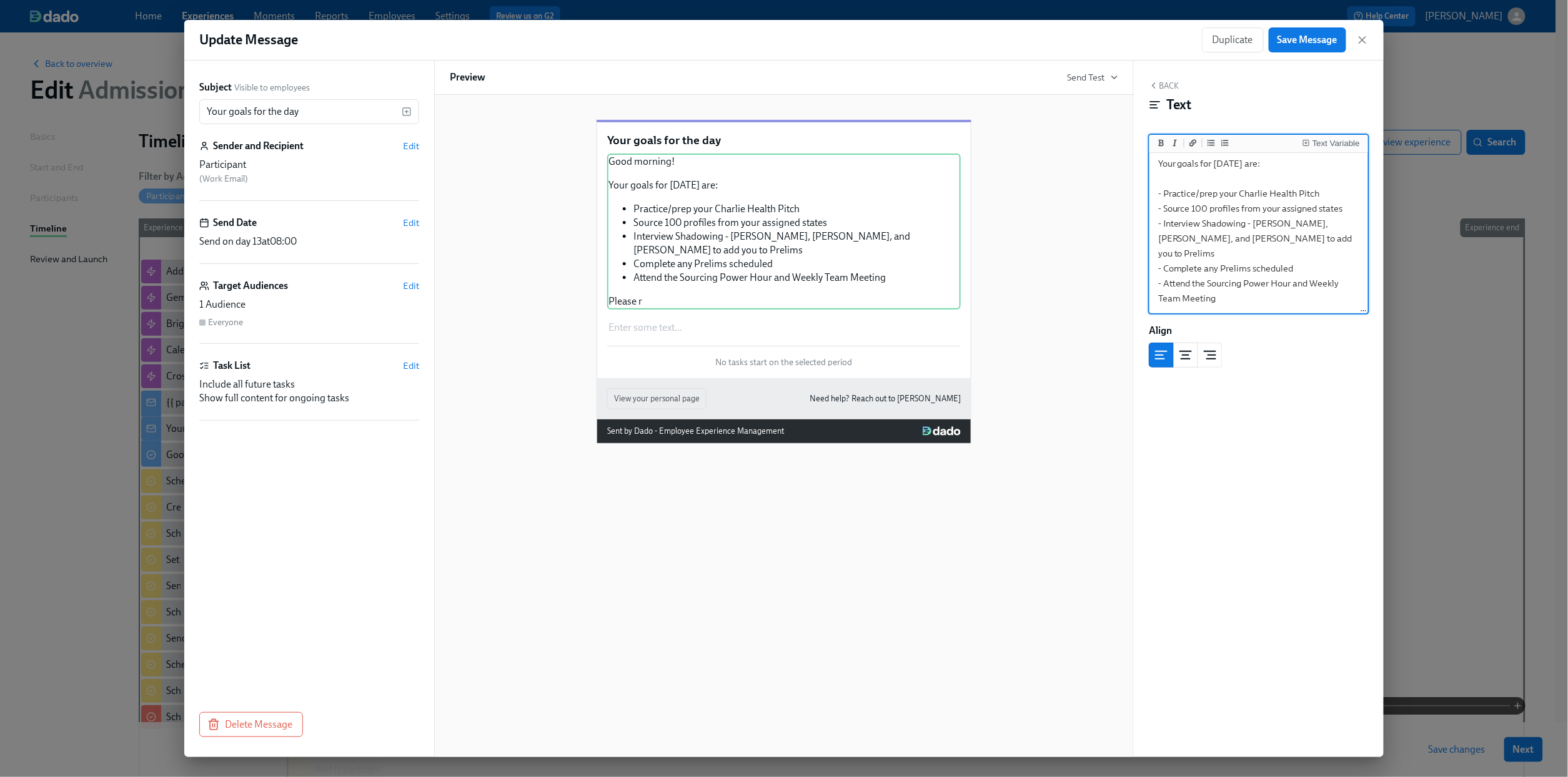
scroll to position [0, 0]
click at [1330, 140] on div "Text Variable" at bounding box center [1336, 144] width 47 height 9
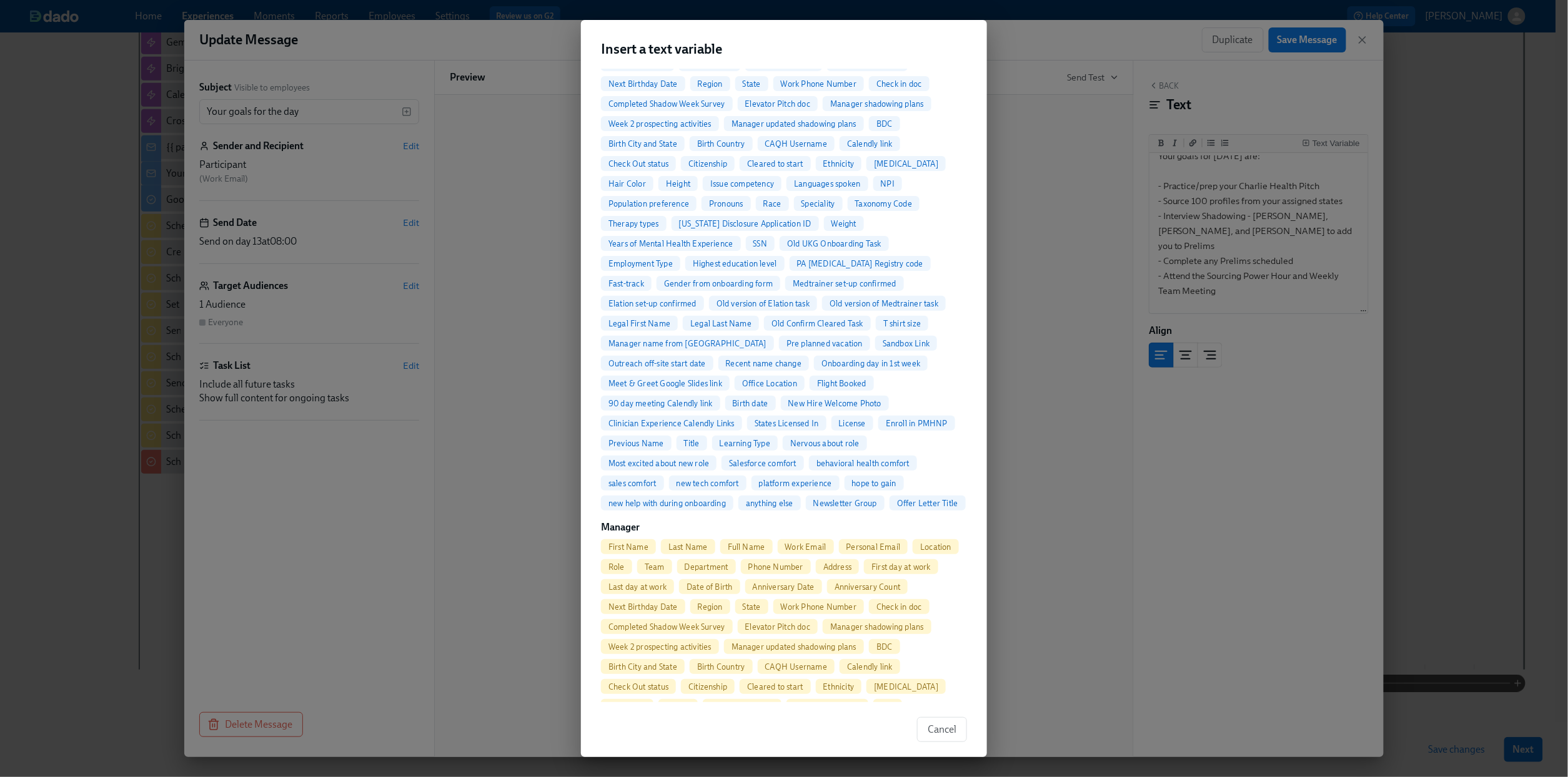
scroll to position [206, 0]
click at [623, 550] on span "First Name" at bounding box center [628, 544] width 55 height 9
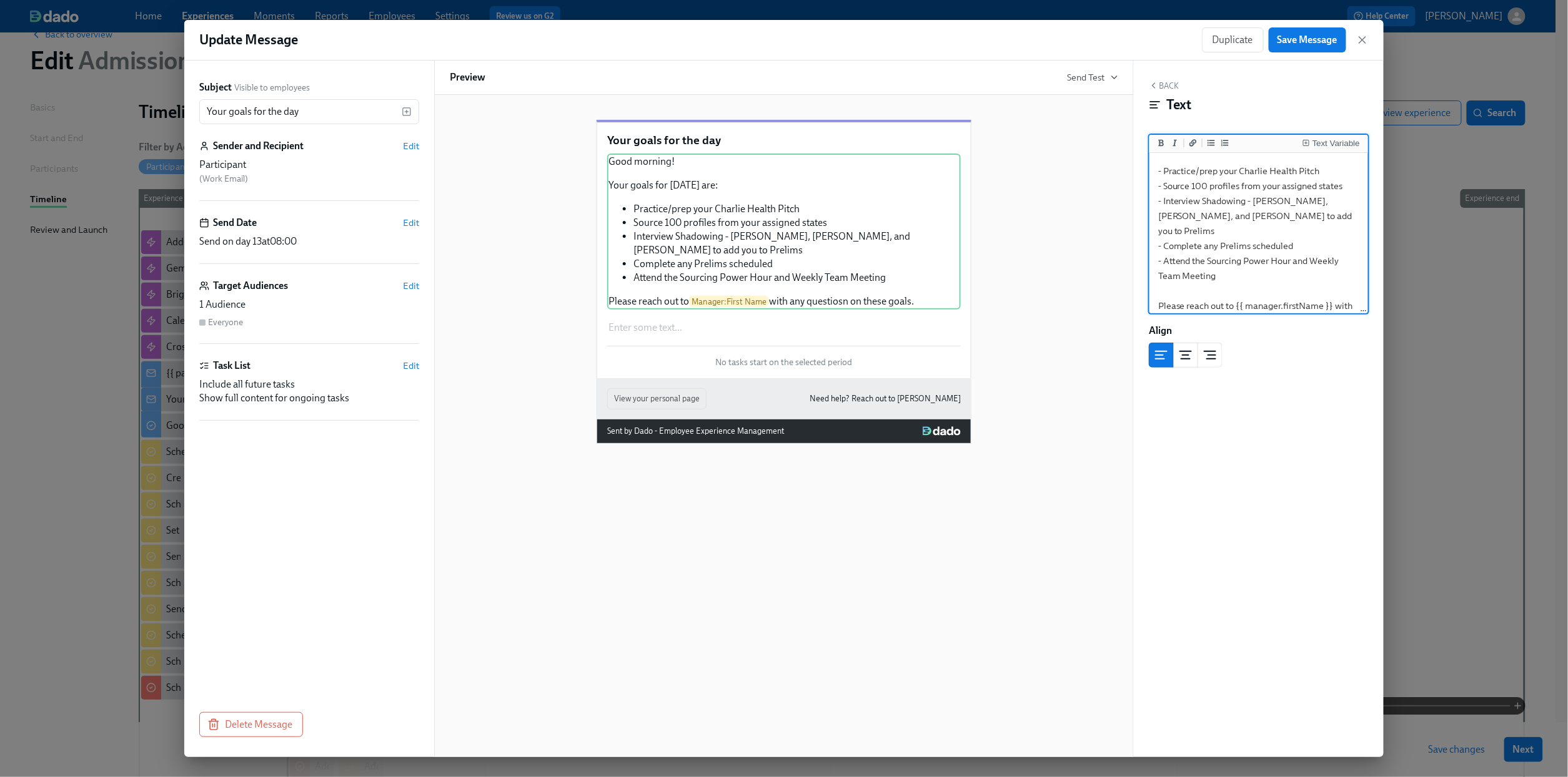
scroll to position [0, 0]
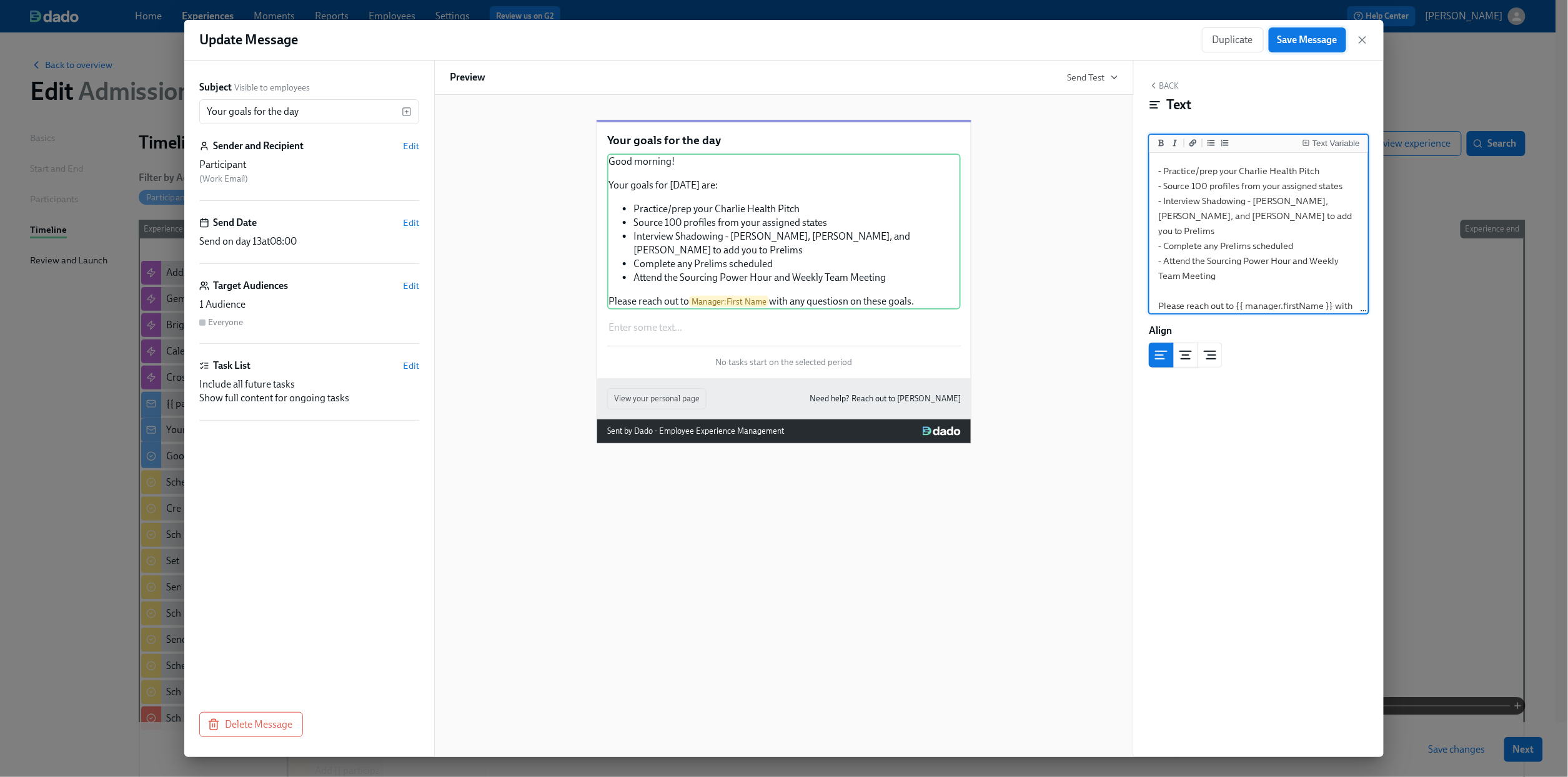
type textarea "Good morning! Your goals for [DATE] are: - Practice/prep your Charlie Health Pi…"
click at [1291, 43] on span "Save Message" at bounding box center [1307, 40] width 60 height 13
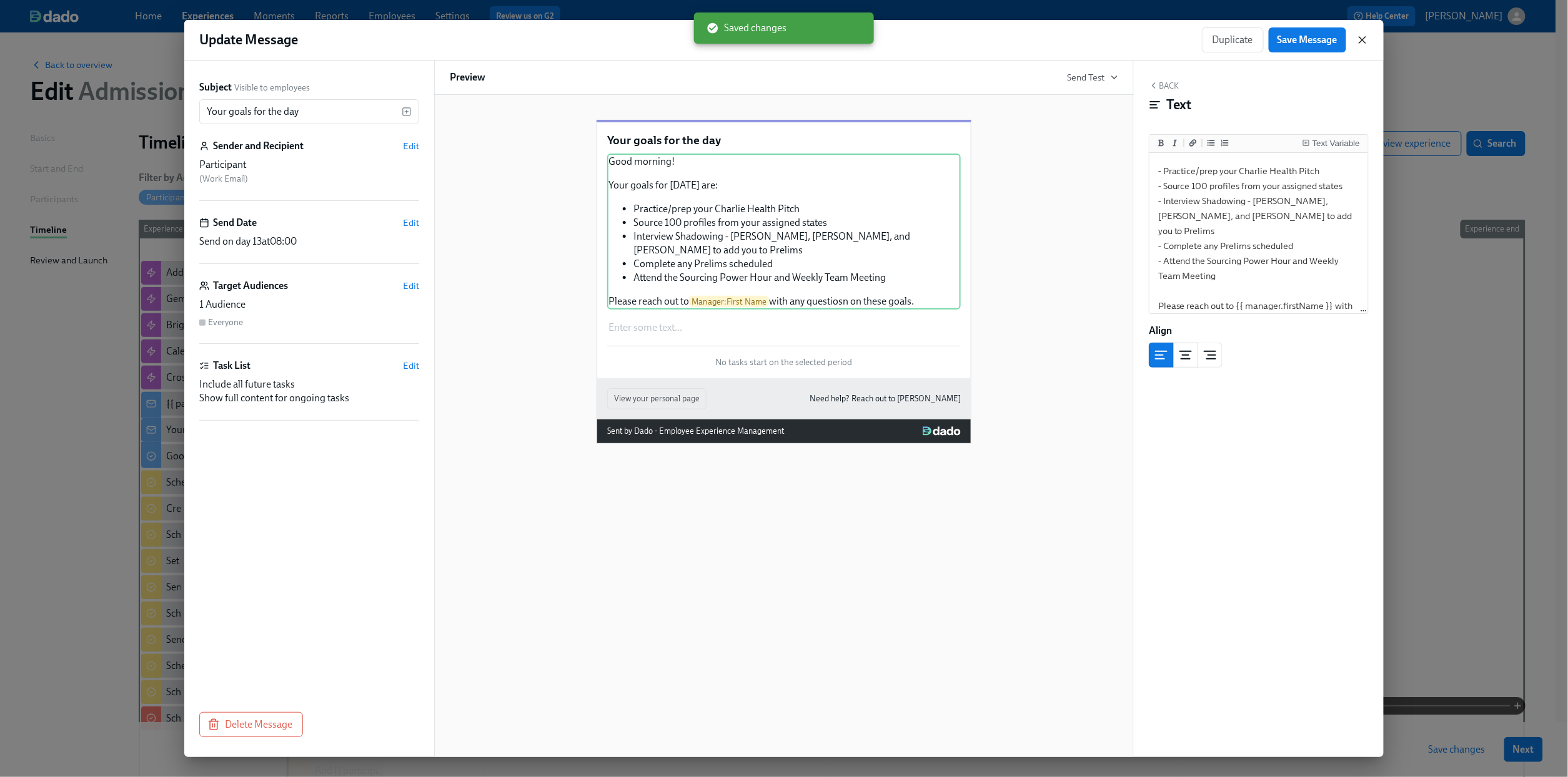
click at [1367, 42] on icon "button" at bounding box center [1362, 40] width 13 height 13
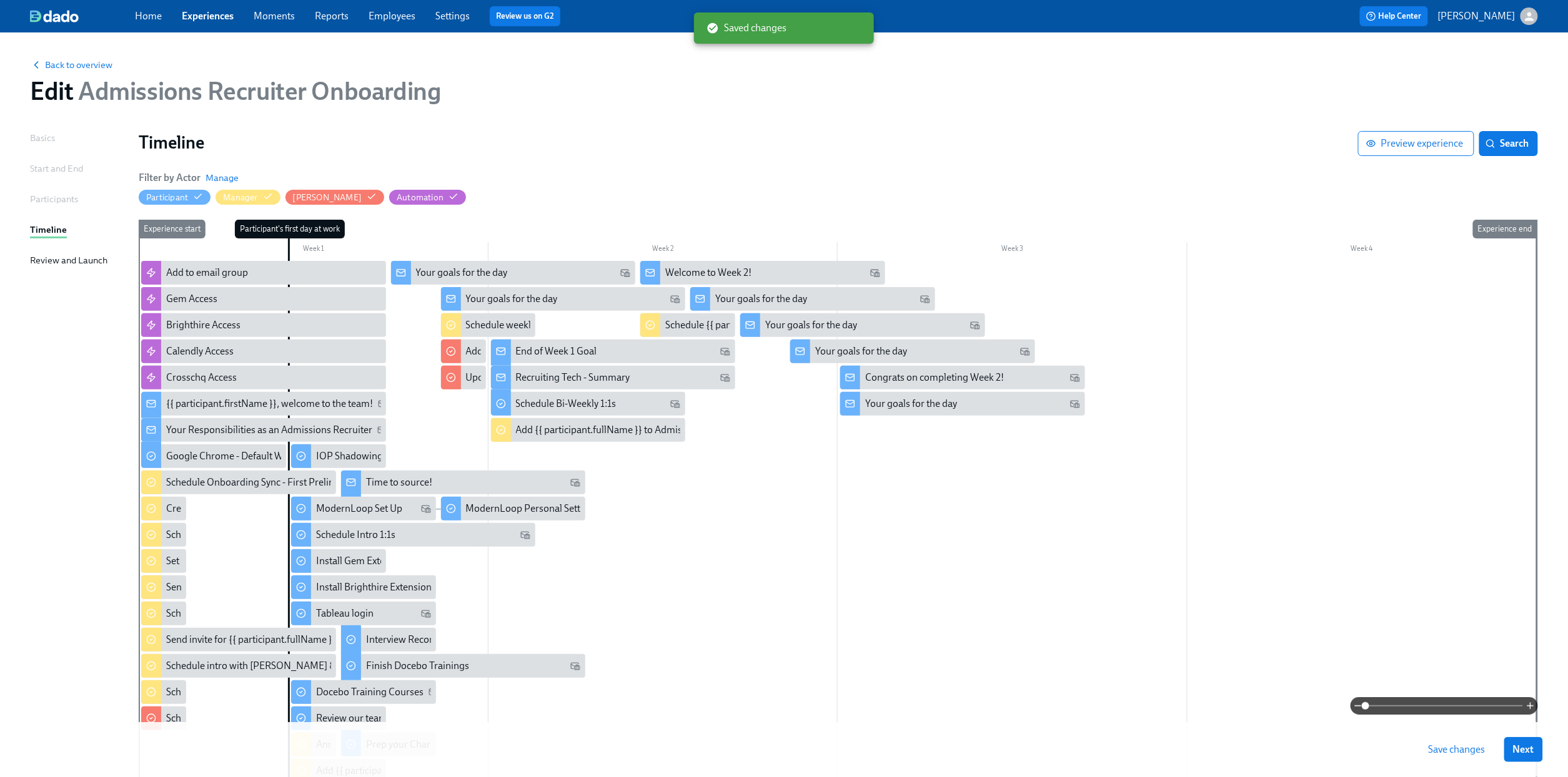
click at [1486, 707] on span "Save changes" at bounding box center [1457, 750] width 57 height 13
click at [883, 325] on div "Your goals for the day" at bounding box center [872, 325] width 215 height 14
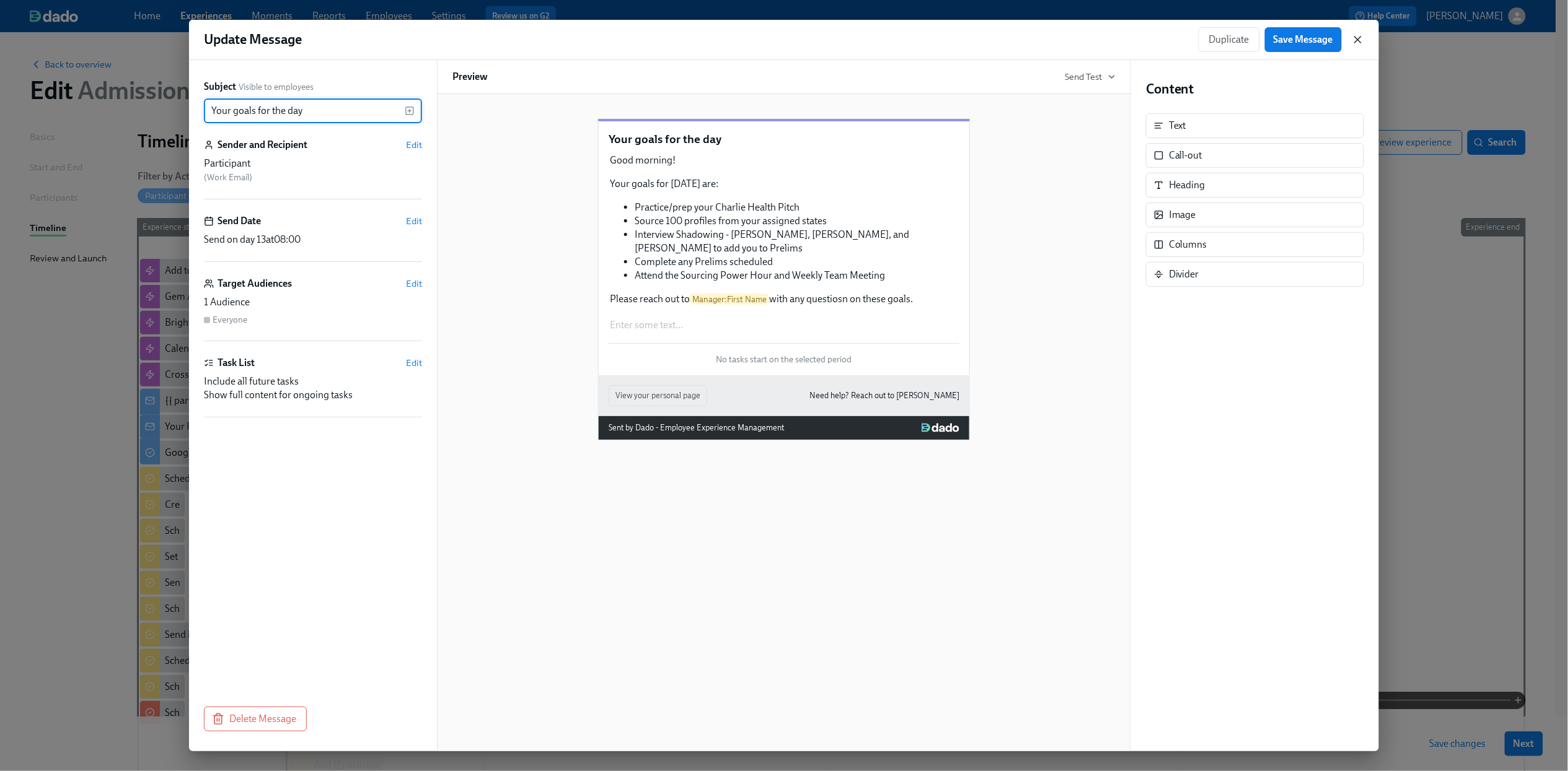
click at [1360, 41] on icon "button" at bounding box center [1357, 40] width 6 height 6
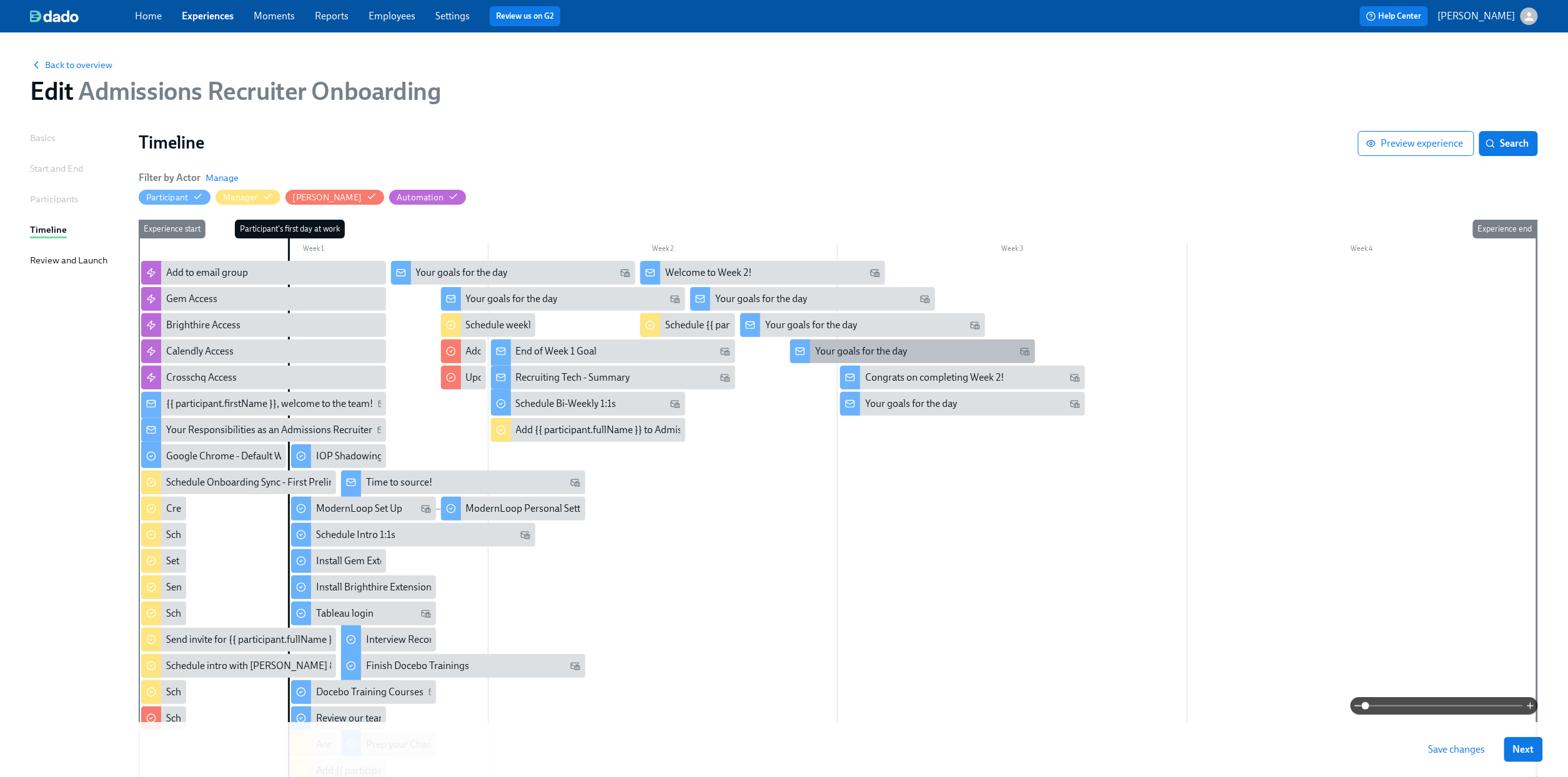
click at [953, 341] on div "Your goals for the day" at bounding box center [912, 351] width 245 height 24
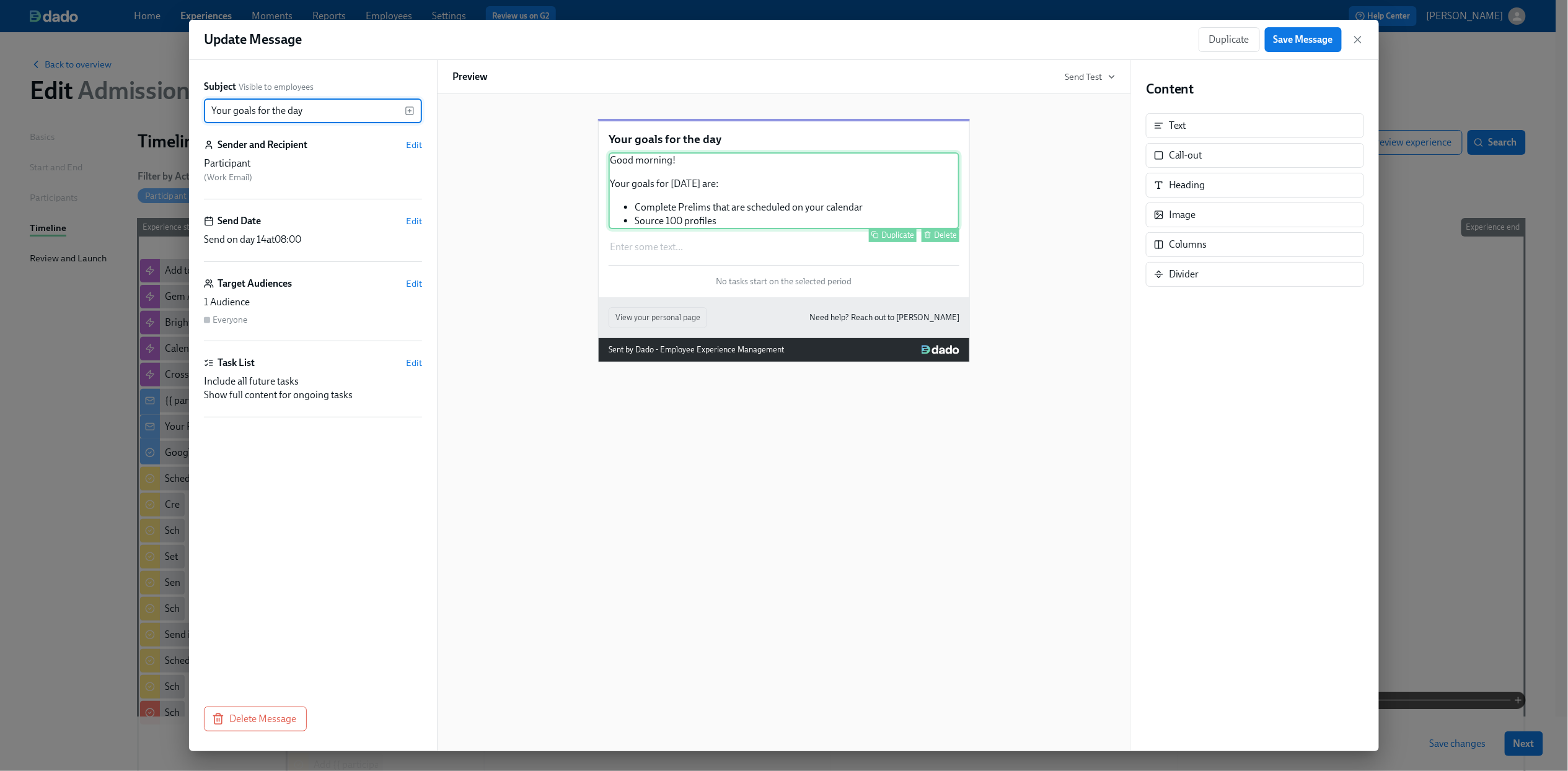
click at [766, 229] on div "Good morning! Your goals for [DATE] are: Complete Prelims that are scheduled on…" at bounding box center [784, 191] width 350 height 77
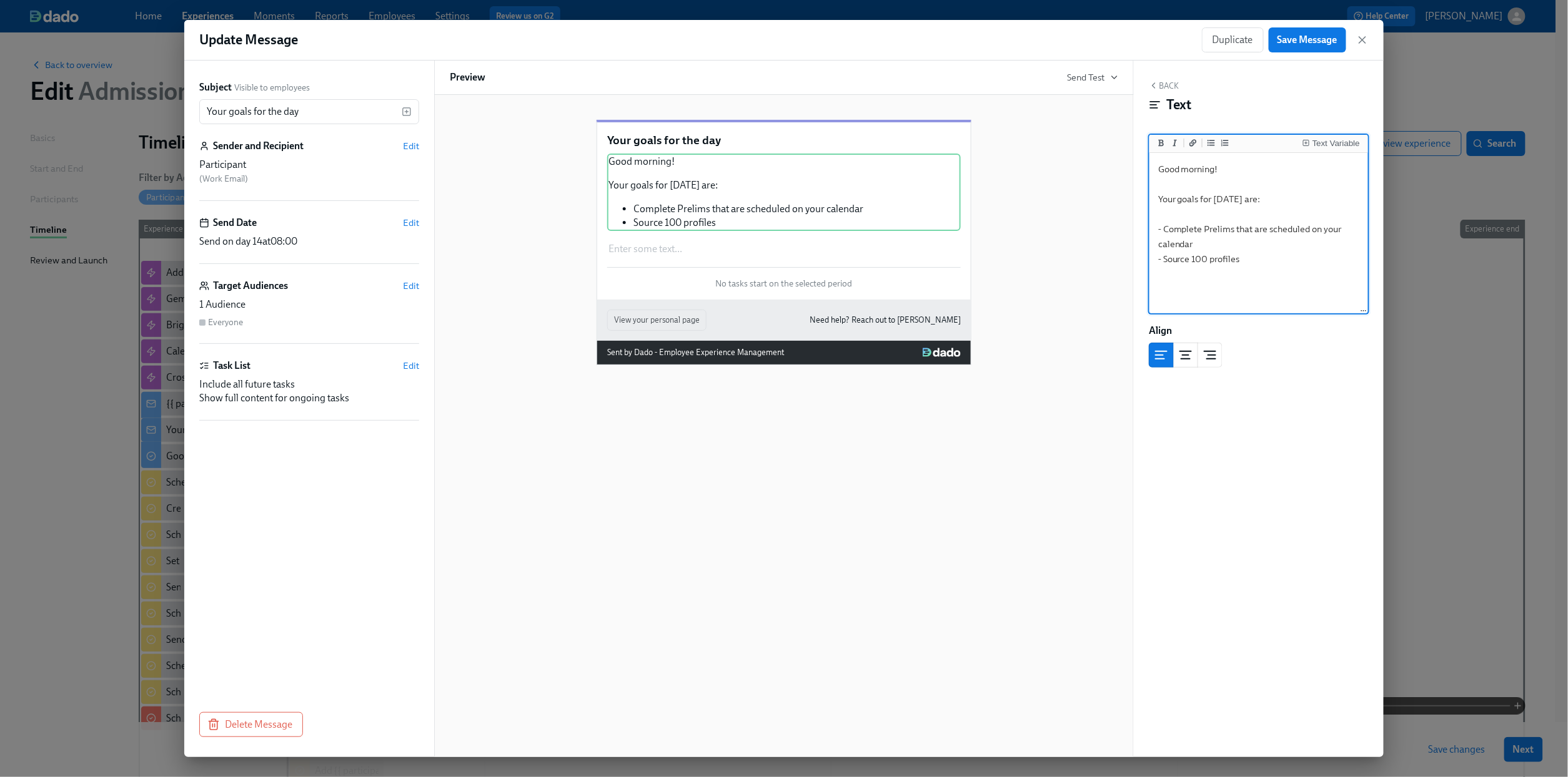
click at [1266, 260] on textarea "Good morning! Your goals for [DATE] are: - Complete Prelims that are scheduled …" at bounding box center [1259, 234] width 214 height 157
click at [1204, 263] on textarea "Good morning! Your goals for [DATE] are: - Complete Prelims that are scheduled …" at bounding box center [1259, 234] width 214 height 157
click at [1355, 263] on textarea "Good morning! Your goals for [DATE] are: - Complete Prelims that are scheduled …" at bounding box center [1259, 234] width 214 height 157
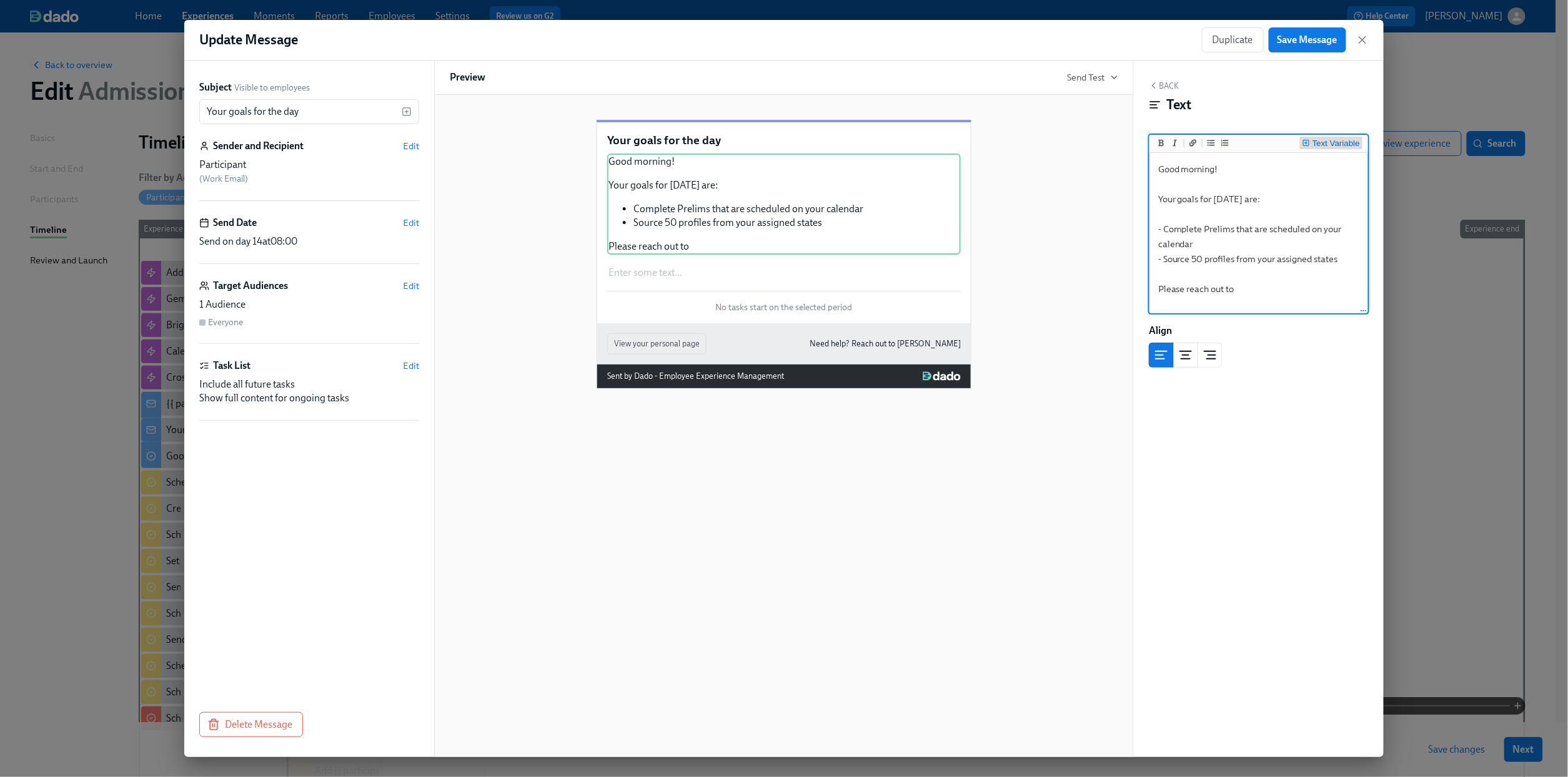
click at [1341, 139] on div "Text Variable" at bounding box center [1336, 144] width 47 height 9
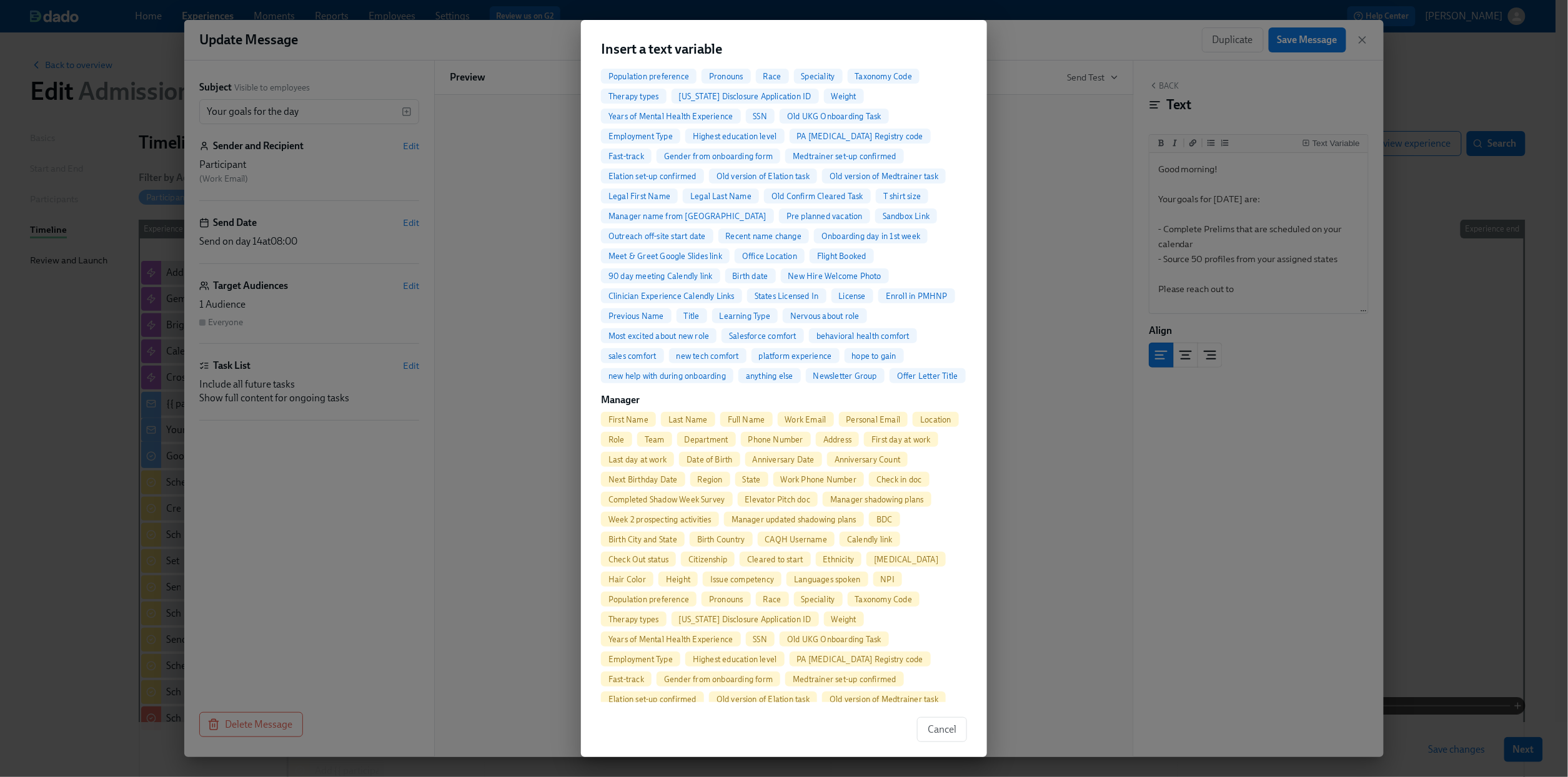
scroll to position [333, 0]
click at [639, 422] on span "First Name" at bounding box center [628, 417] width 55 height 9
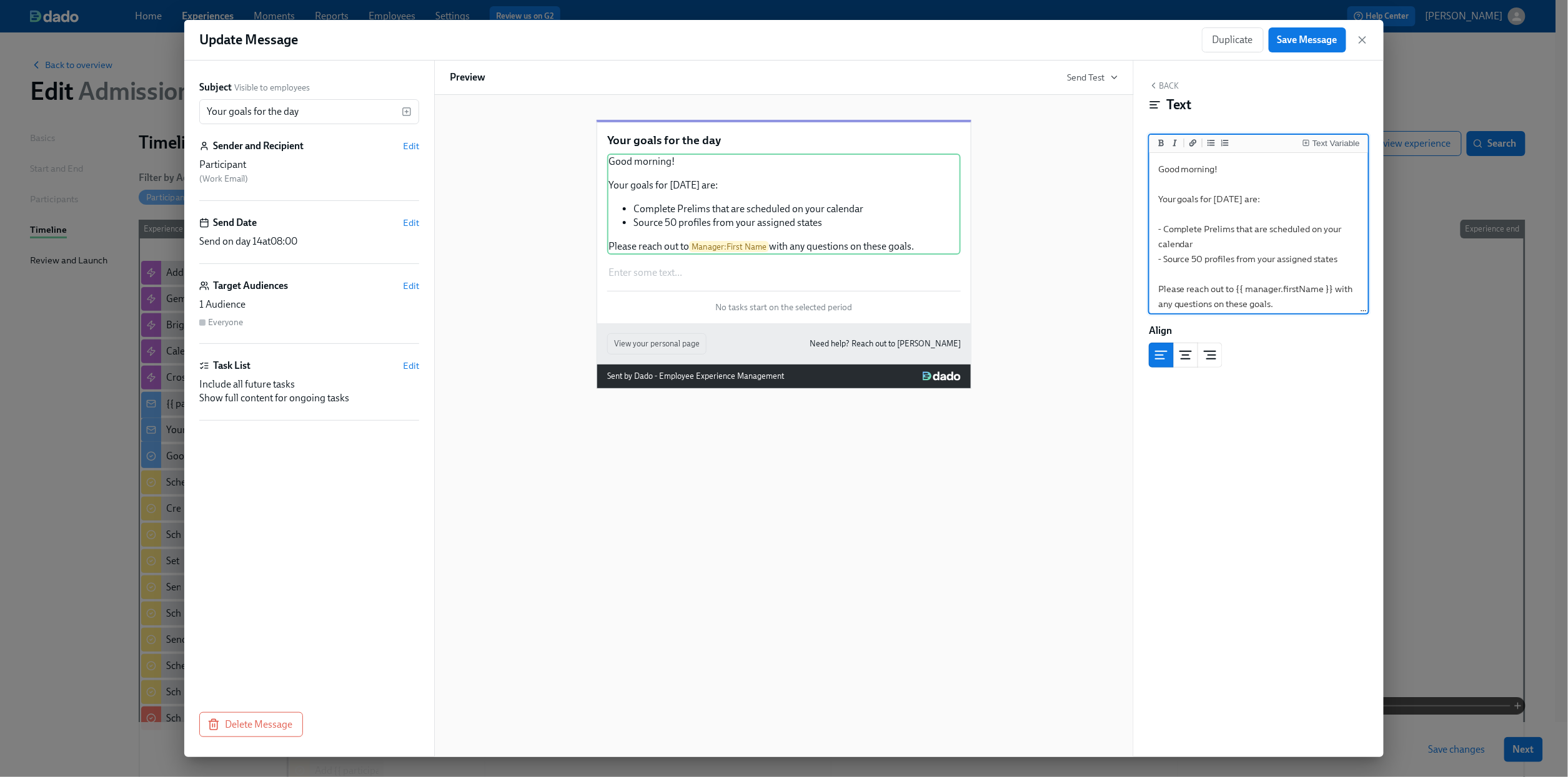
type textarea "Good morning! Your goals for [DATE] are: - Complete Prelims that are scheduled …"
click at [1166, 79] on div "Back Text Text Variable Good morning! Your goals for [DATE] are: - Complete Pre…" at bounding box center [1259, 409] width 250 height 697
click at [1320, 34] on span "Save Message" at bounding box center [1307, 40] width 60 height 13
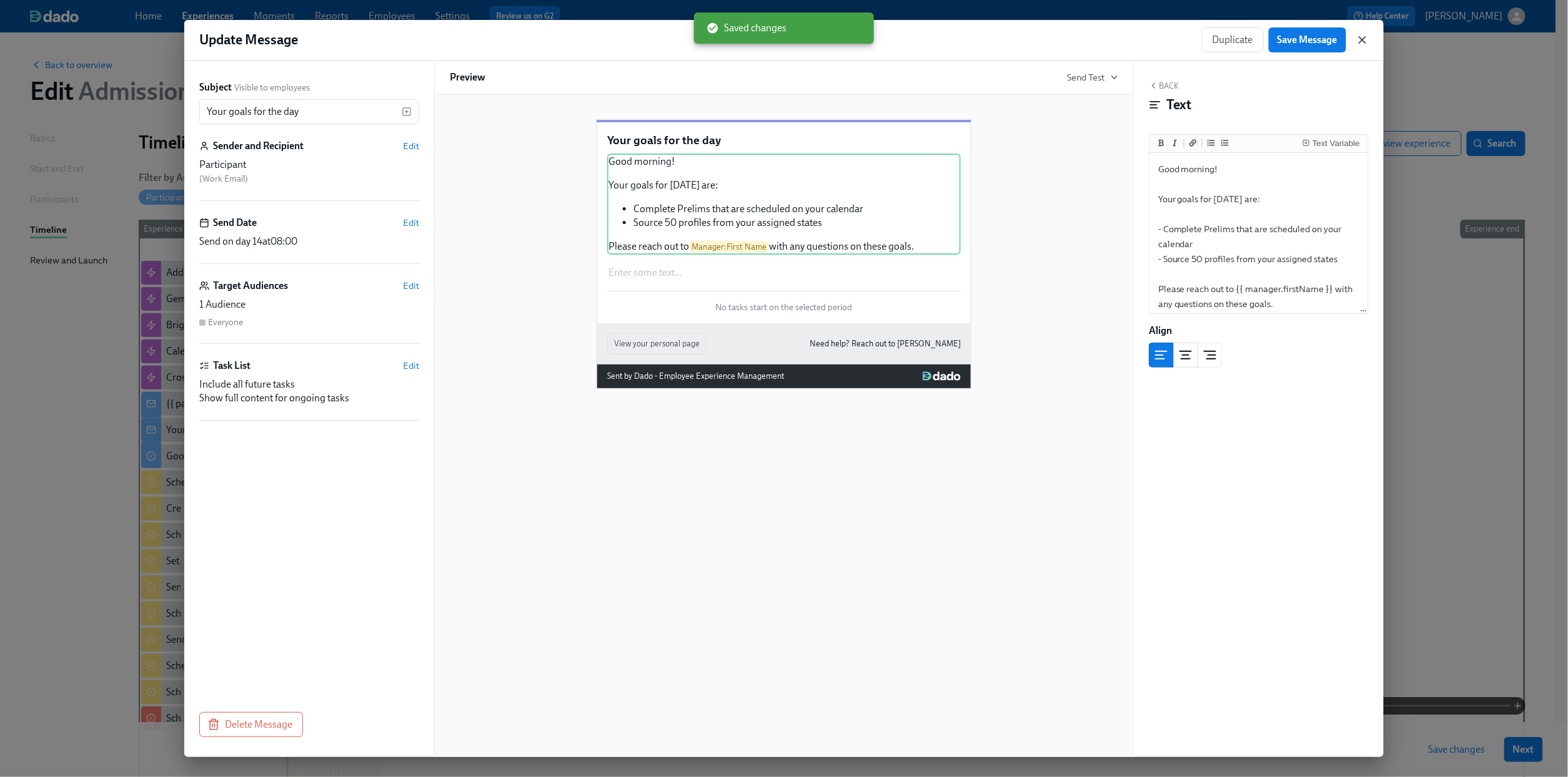
click at [1361, 43] on icon "button" at bounding box center [1362, 40] width 13 height 13
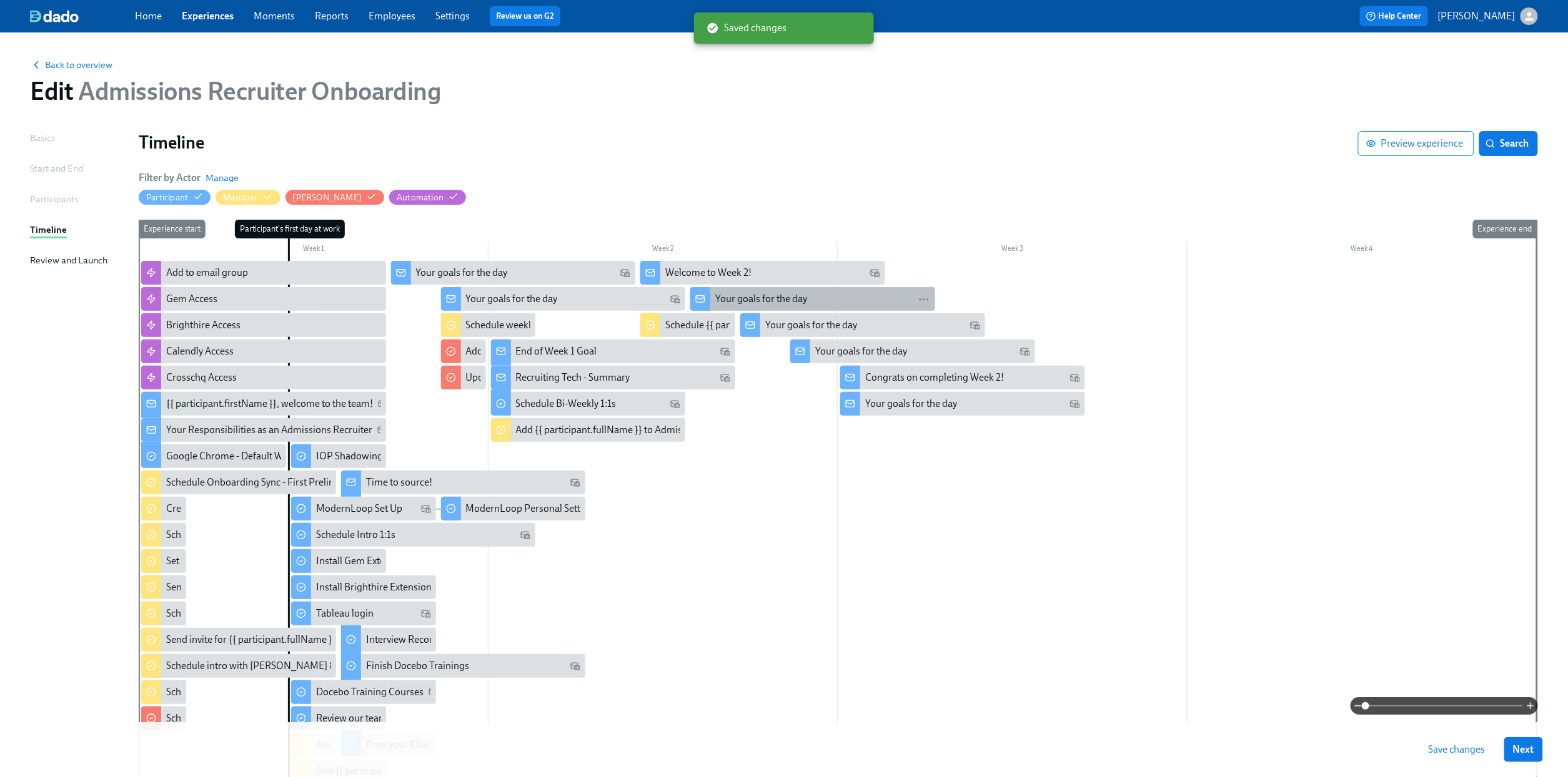
click at [842, 295] on div "Your goals for the day" at bounding box center [822, 299] width 215 height 14
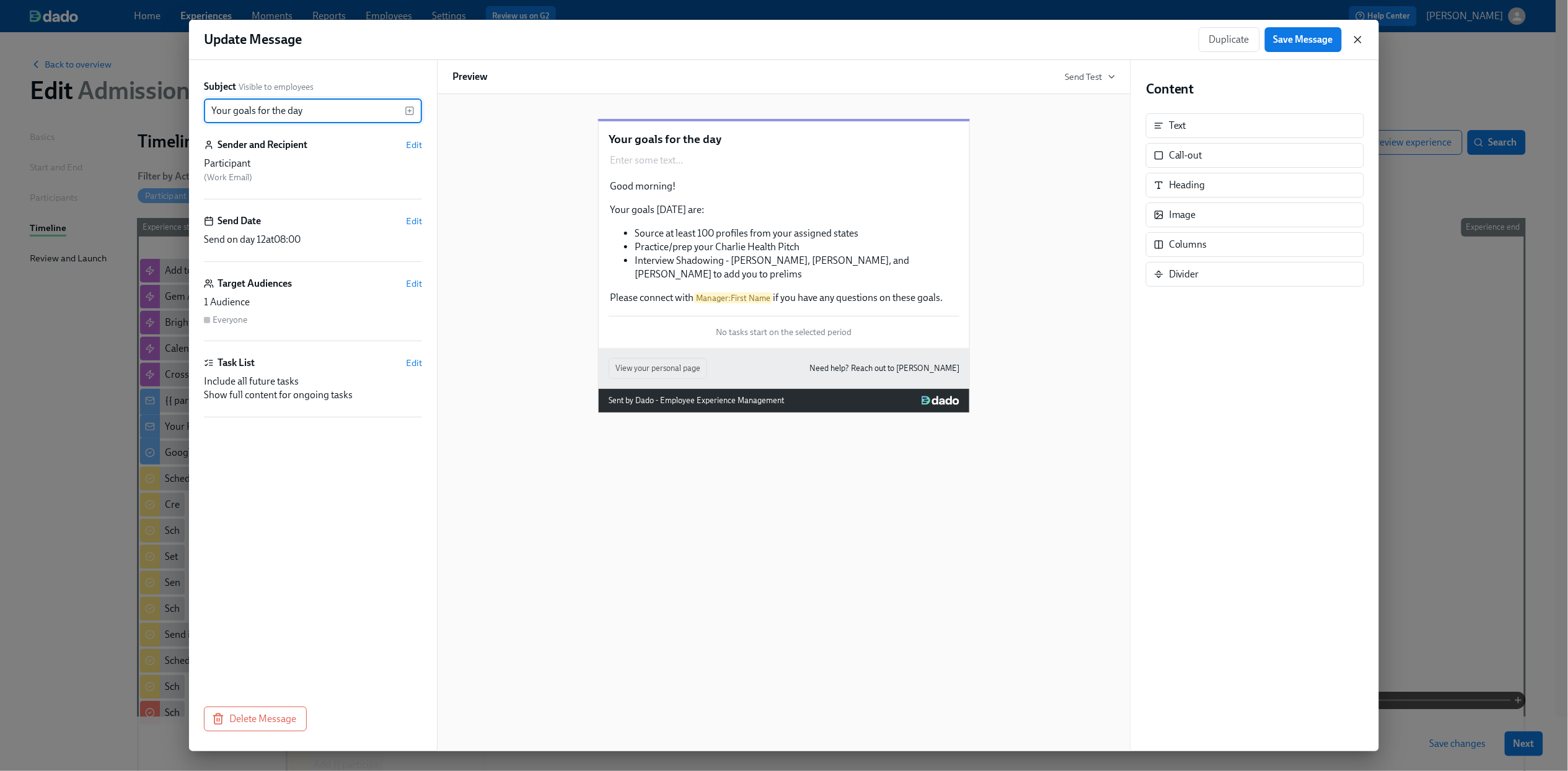
click at [1358, 40] on icon "button" at bounding box center [1357, 40] width 6 height 6
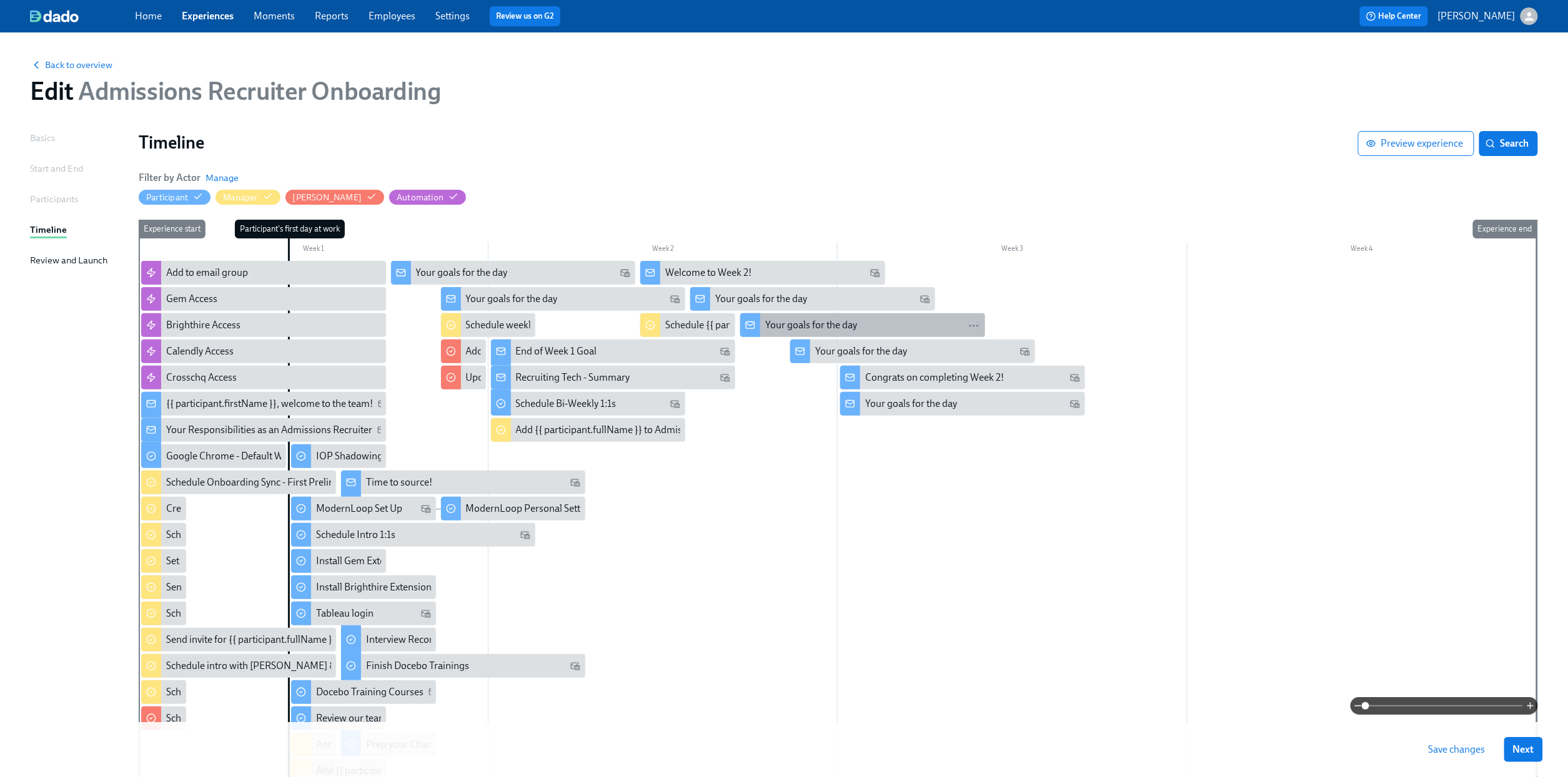
click at [815, 322] on div "Your goals for the day" at bounding box center [811, 325] width 91 height 14
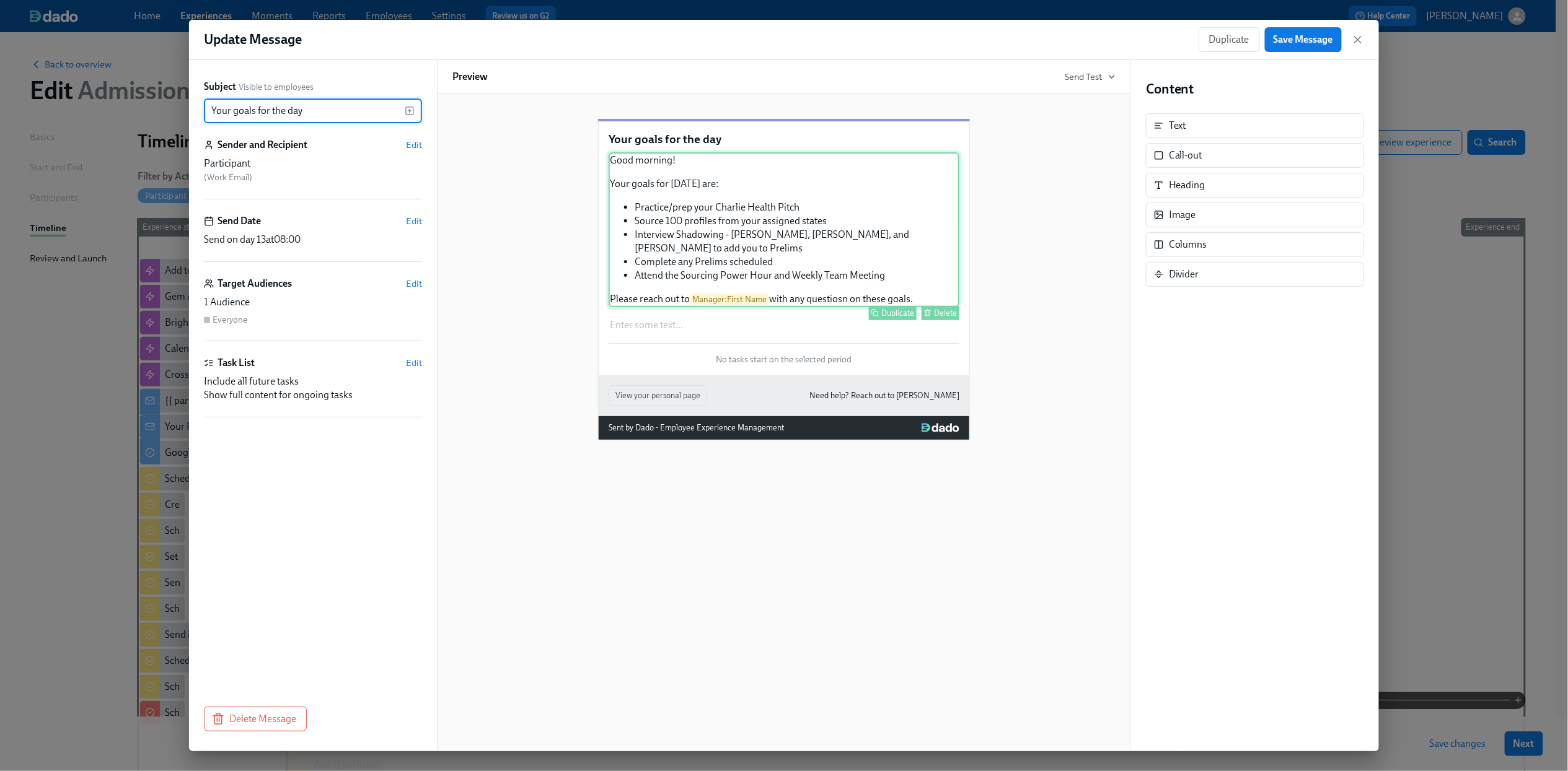
click at [810, 252] on div "Good morning! Your goals for [DATE] are: Practice/prep your Charlie Health Pitc…" at bounding box center [784, 230] width 350 height 155
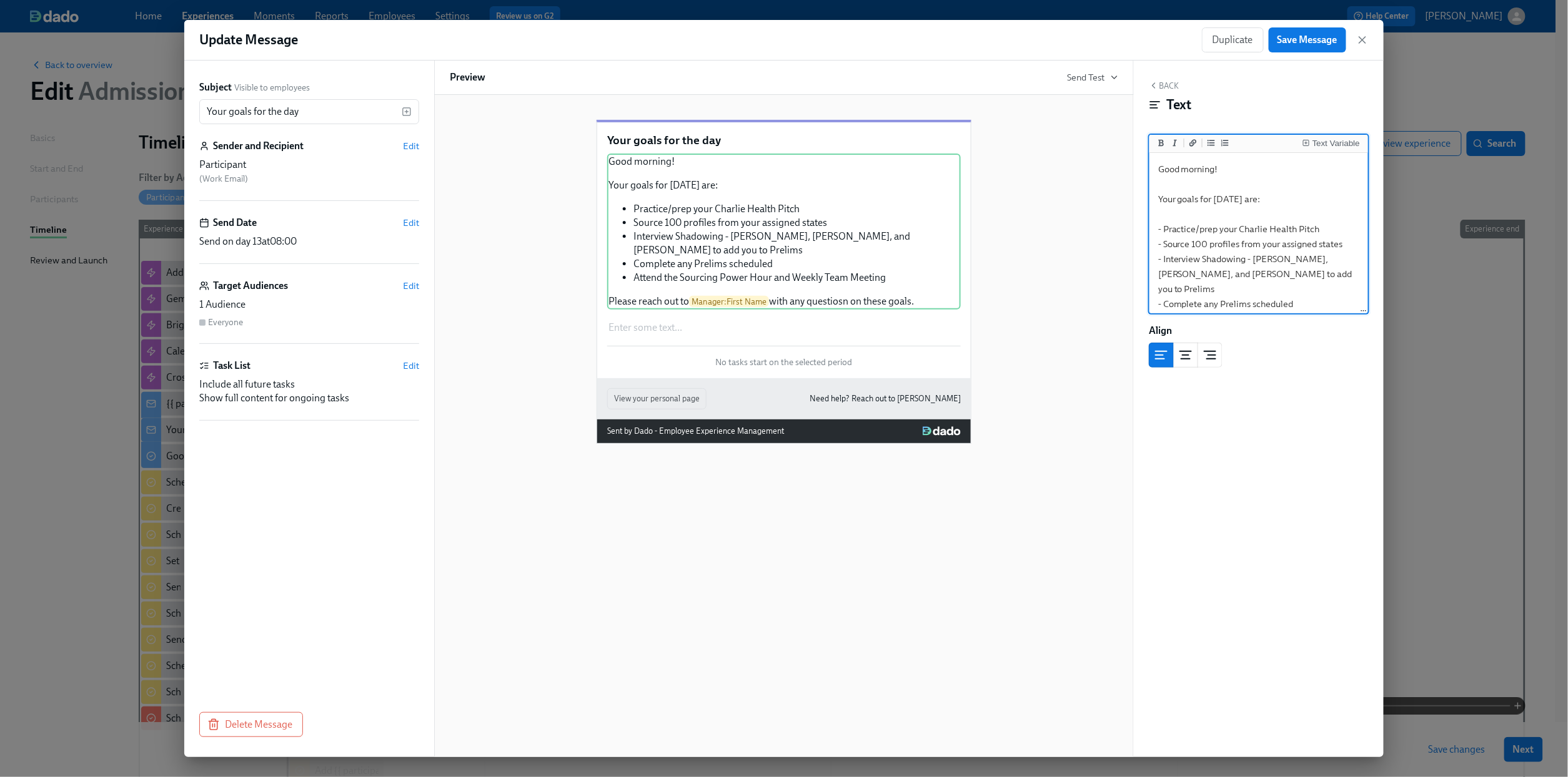
click at [1198, 245] on textarea "Good morning! Your goals for [DATE] are: - Practice/prep your Charlie Health Pi…" at bounding box center [1259, 274] width 214 height 237
type textarea "Good morning! Your goals for [DATE] are: - Practice/prep your Charlie Health Pi…"
click at [1312, 53] on div "Update Message Duplicate Save Message" at bounding box center [784, 40] width 1199 height 41
click at [1311, 51] on button "Save Message" at bounding box center [1307, 40] width 78 height 25
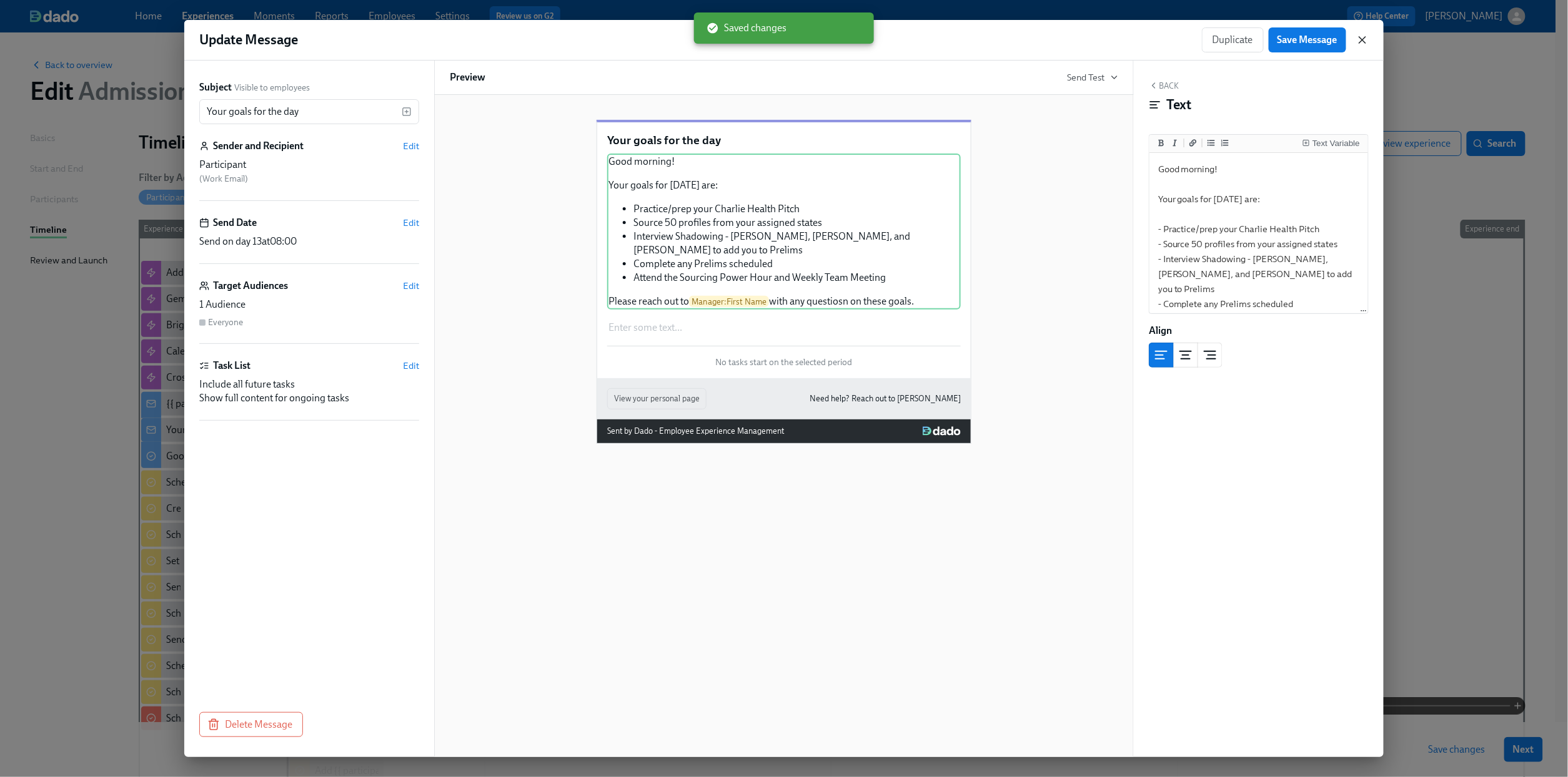
click at [1361, 45] on icon "button" at bounding box center [1362, 40] width 13 height 13
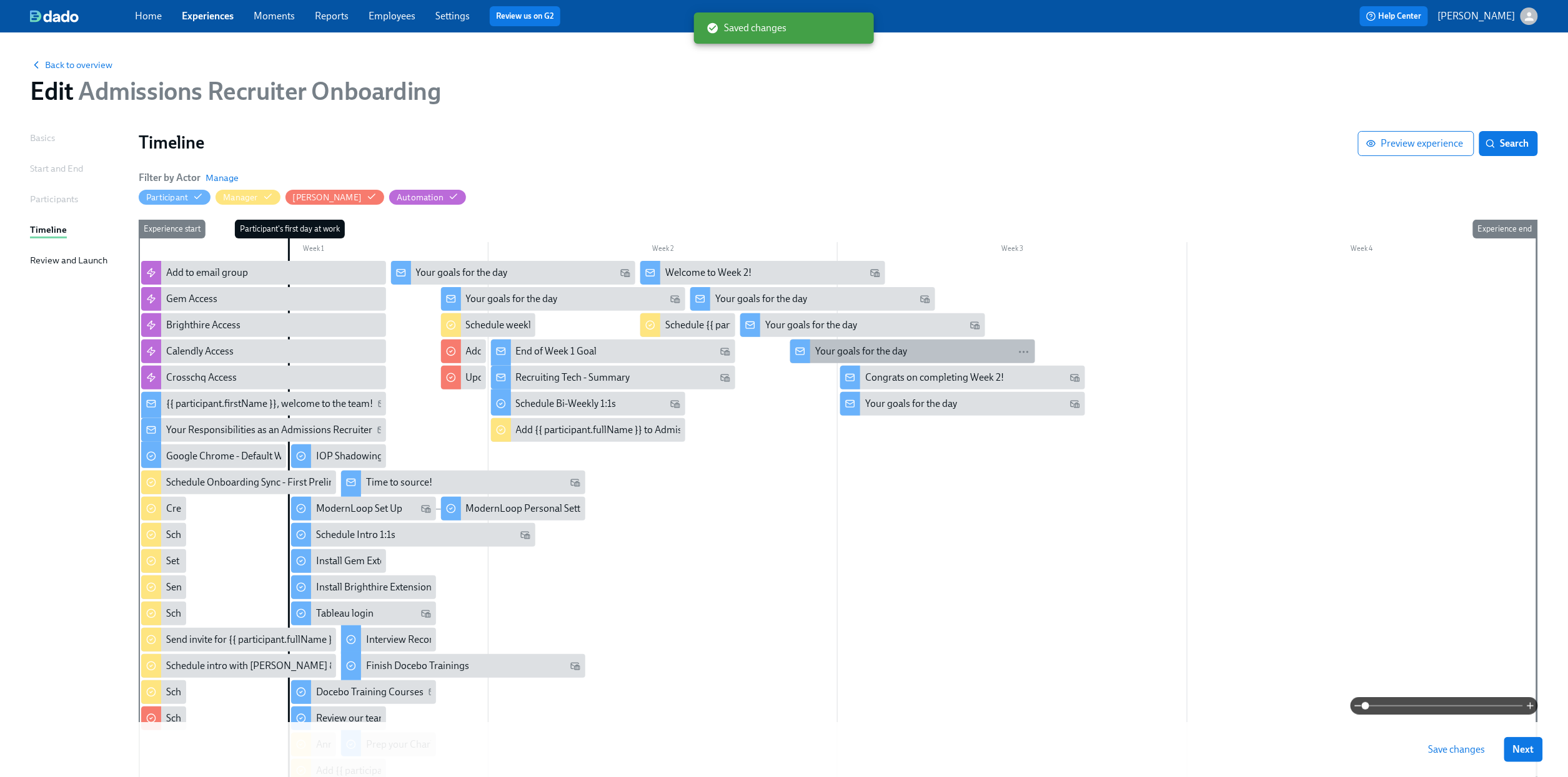
click at [889, 358] on div "Your goals for the day" at bounding box center [861, 351] width 91 height 14
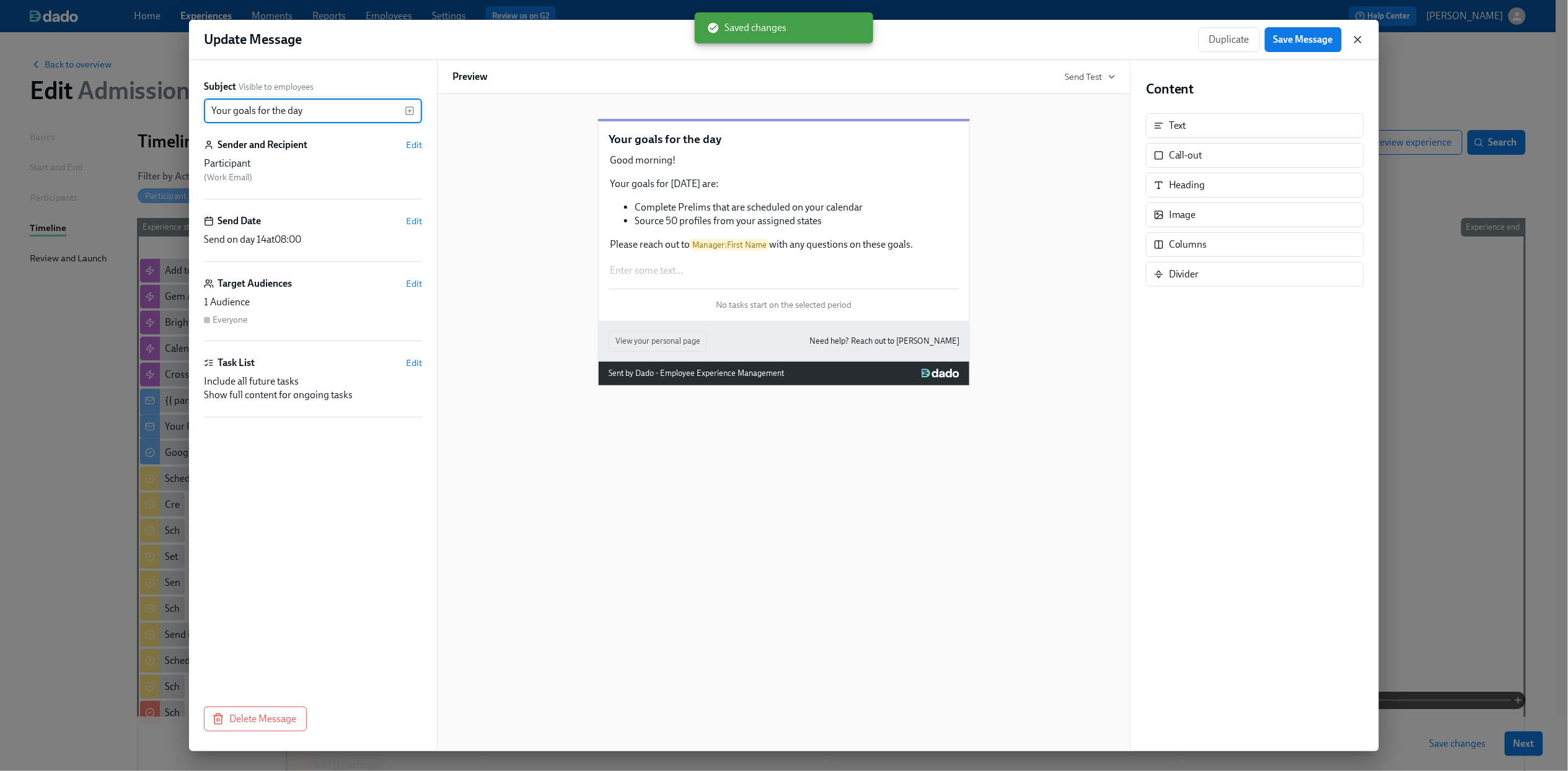
click at [1360, 38] on icon "button" at bounding box center [1358, 40] width 13 height 13
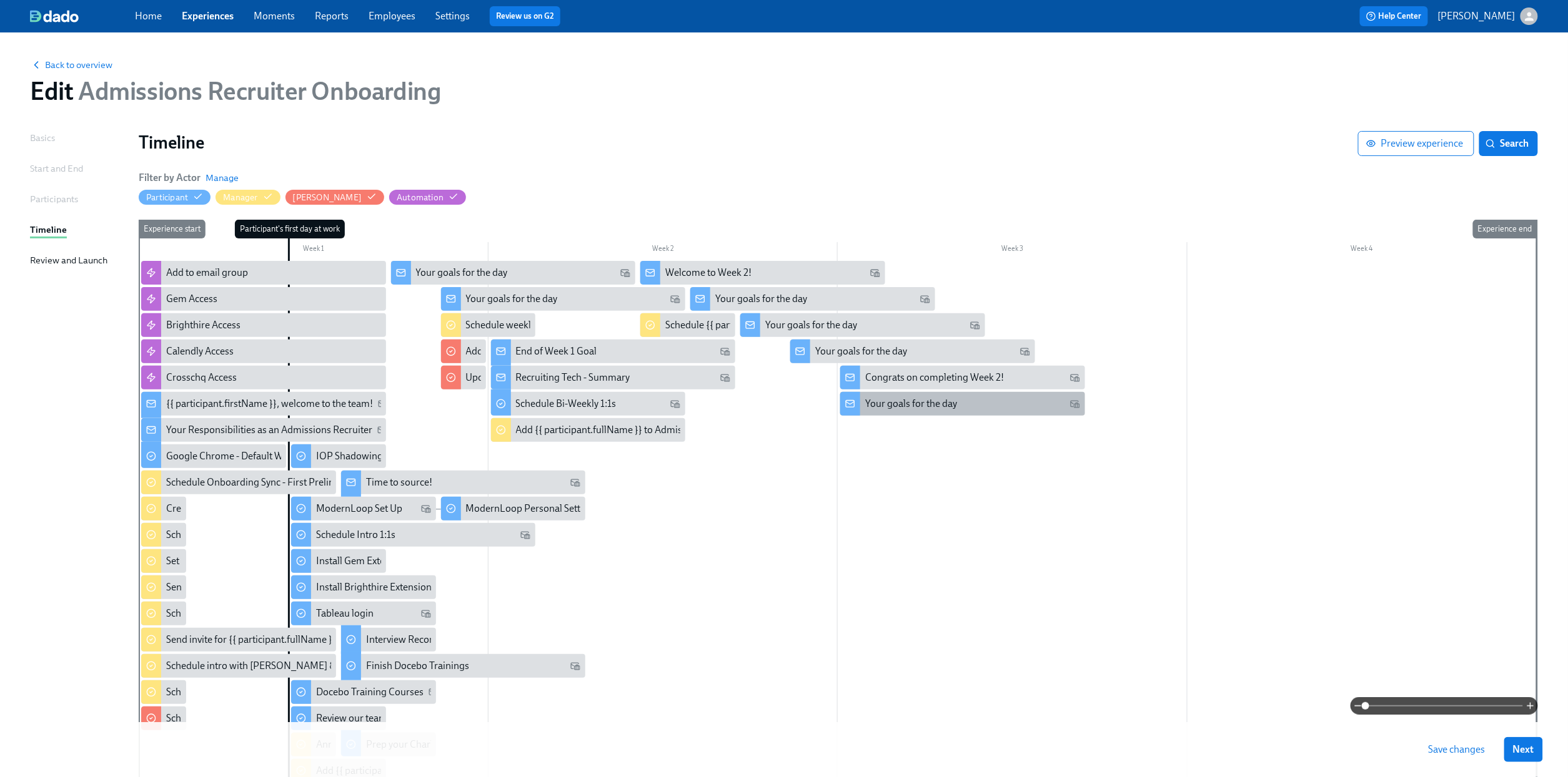
click at [976, 396] on div "Your goals for the day" at bounding box center [962, 404] width 245 height 24
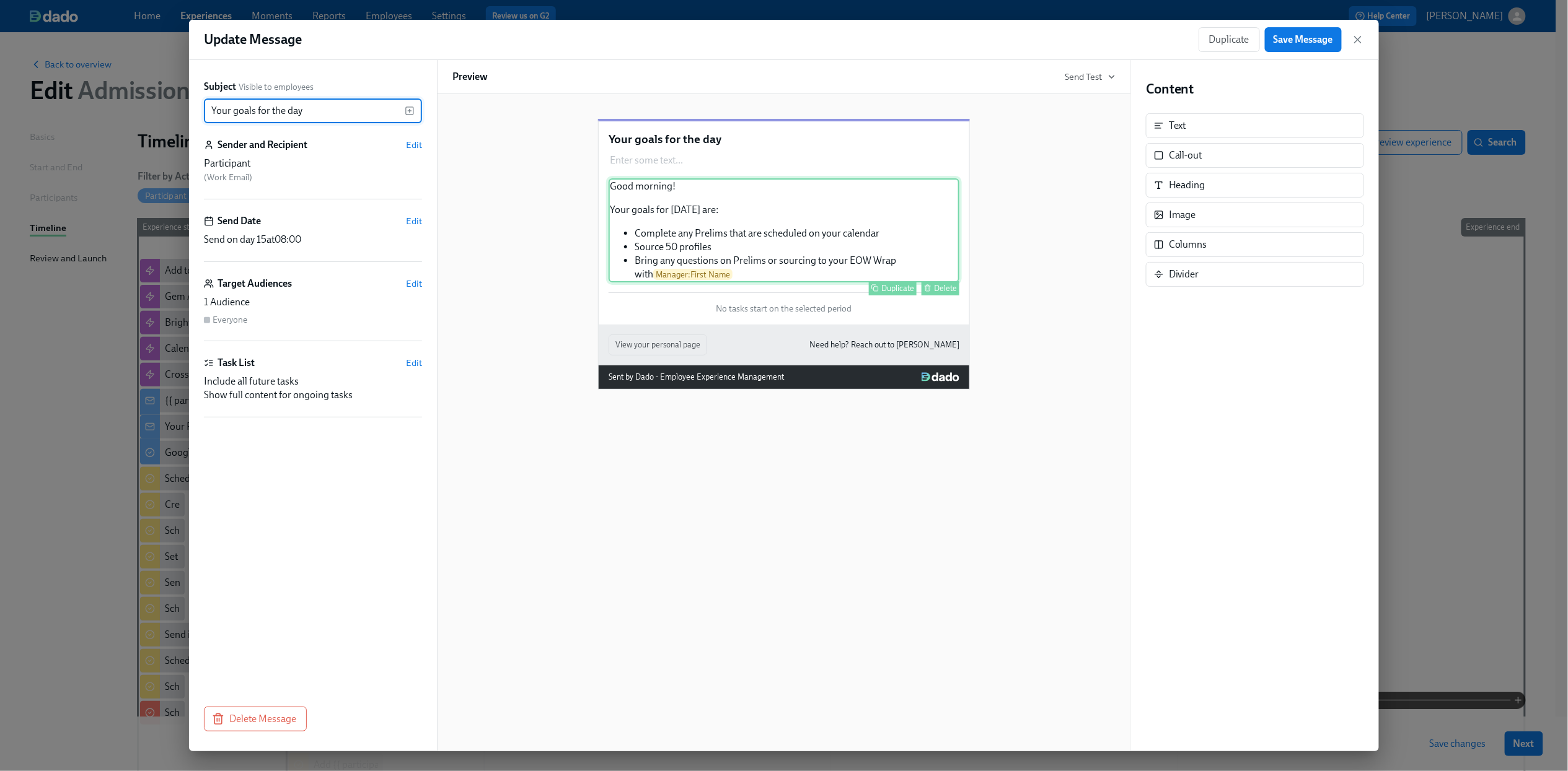
click at [751, 262] on div "Good morning! Your goals for [DATE] are: Complete any Prelims that are schedule…" at bounding box center [784, 231] width 350 height 104
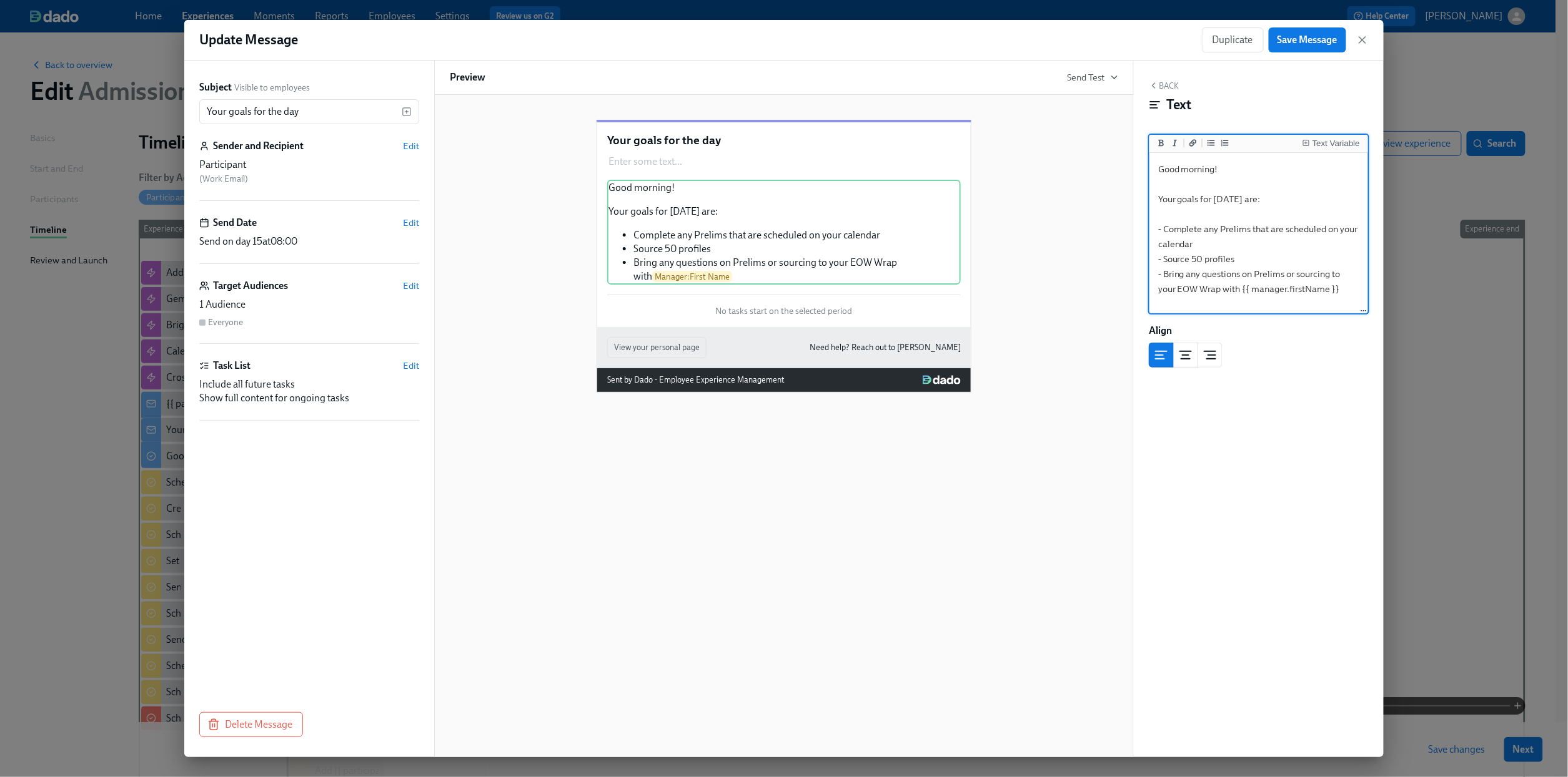
click at [1246, 261] on textarea "Good morning! Your goals for [DATE] are: - Complete any Prelims that are schedu…" at bounding box center [1259, 234] width 214 height 157
type textarea "Good morning! Your goals for [DATE] are: - Complete any Prelims that are schedu…"
click at [1306, 39] on span "Save Message" at bounding box center [1307, 40] width 60 height 13
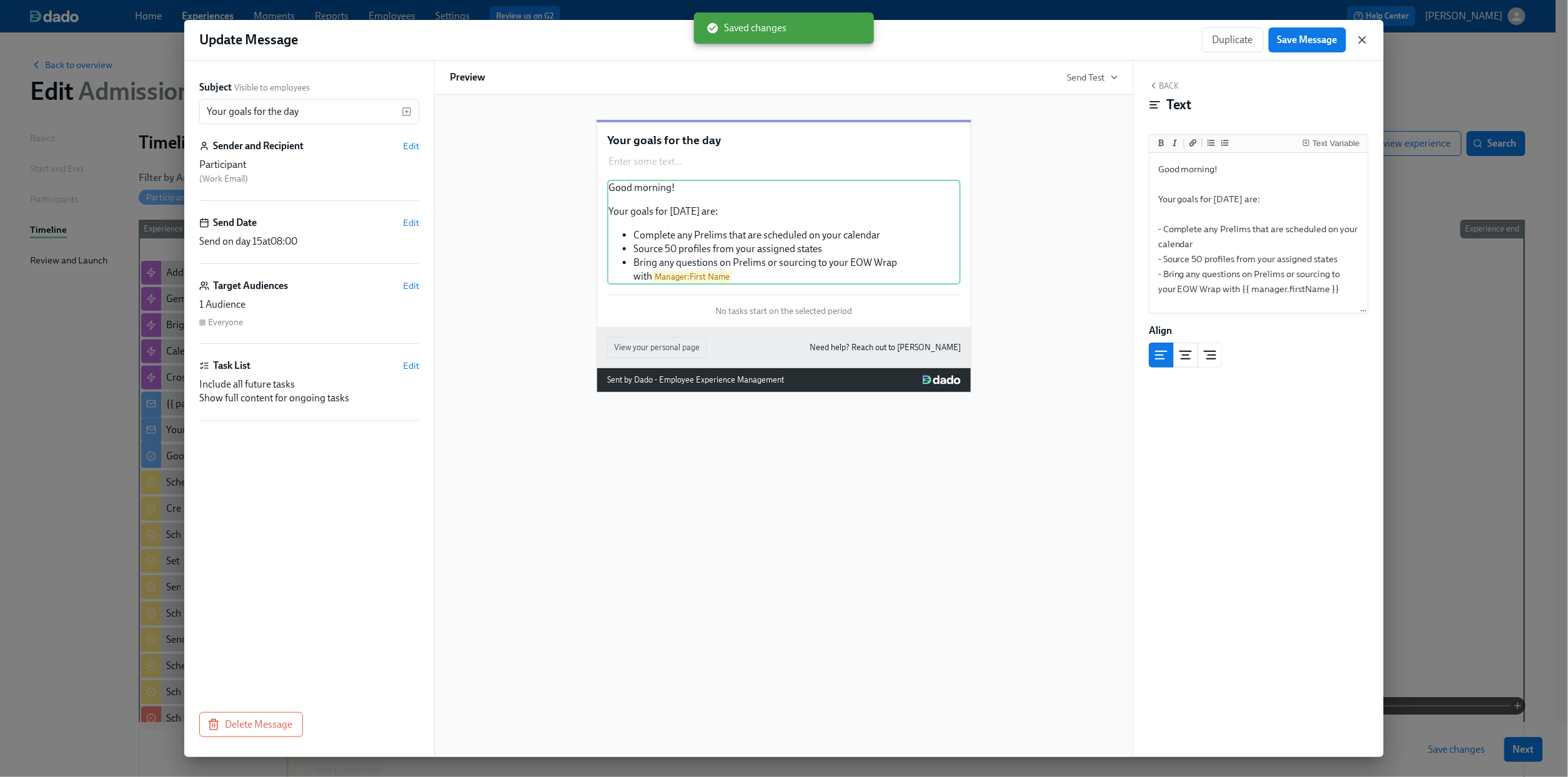
click at [1361, 42] on icon "button" at bounding box center [1362, 40] width 13 height 13
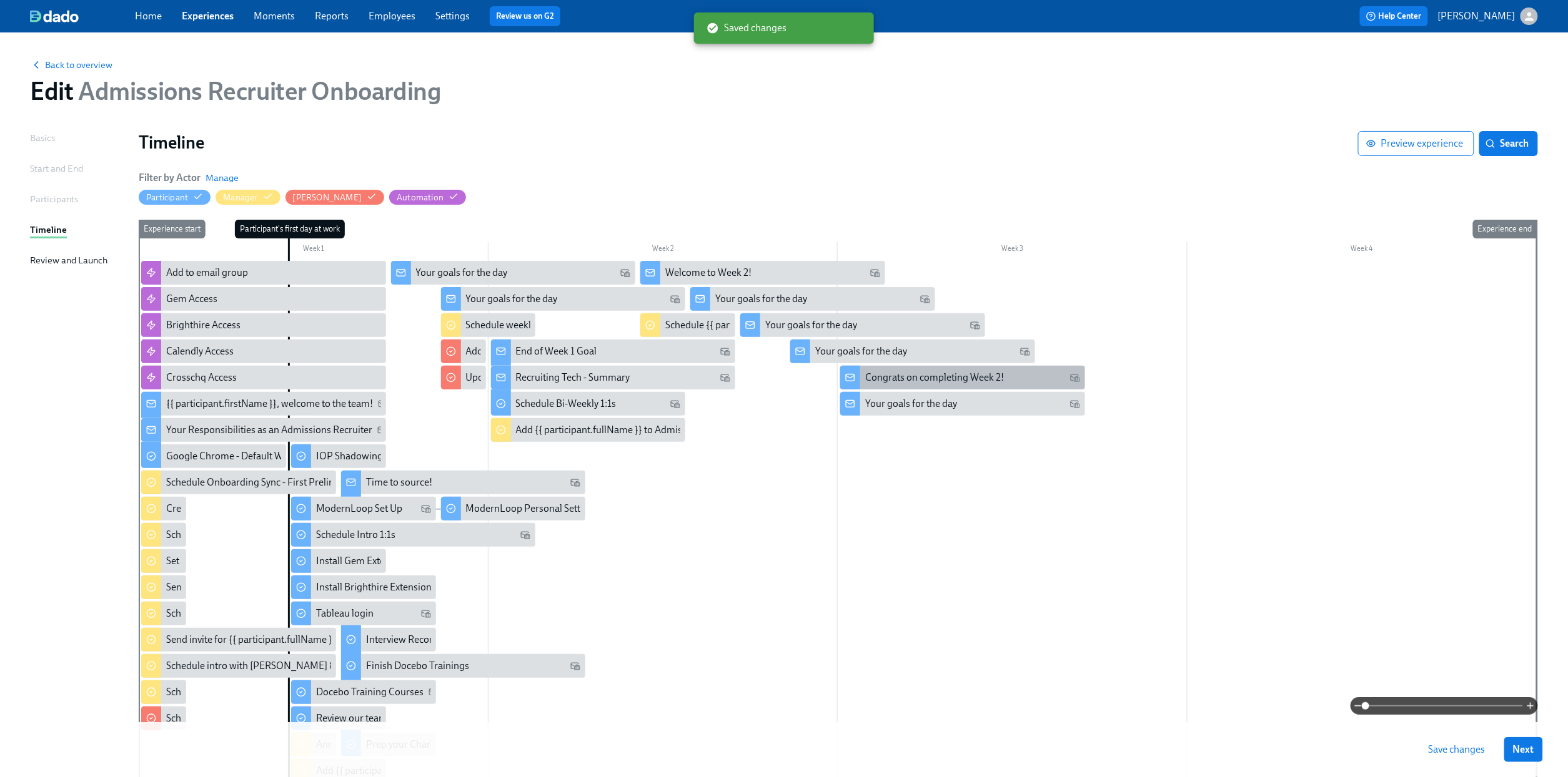
click at [925, 366] on div "Congrats on completing Week 2!" at bounding box center [962, 378] width 245 height 24
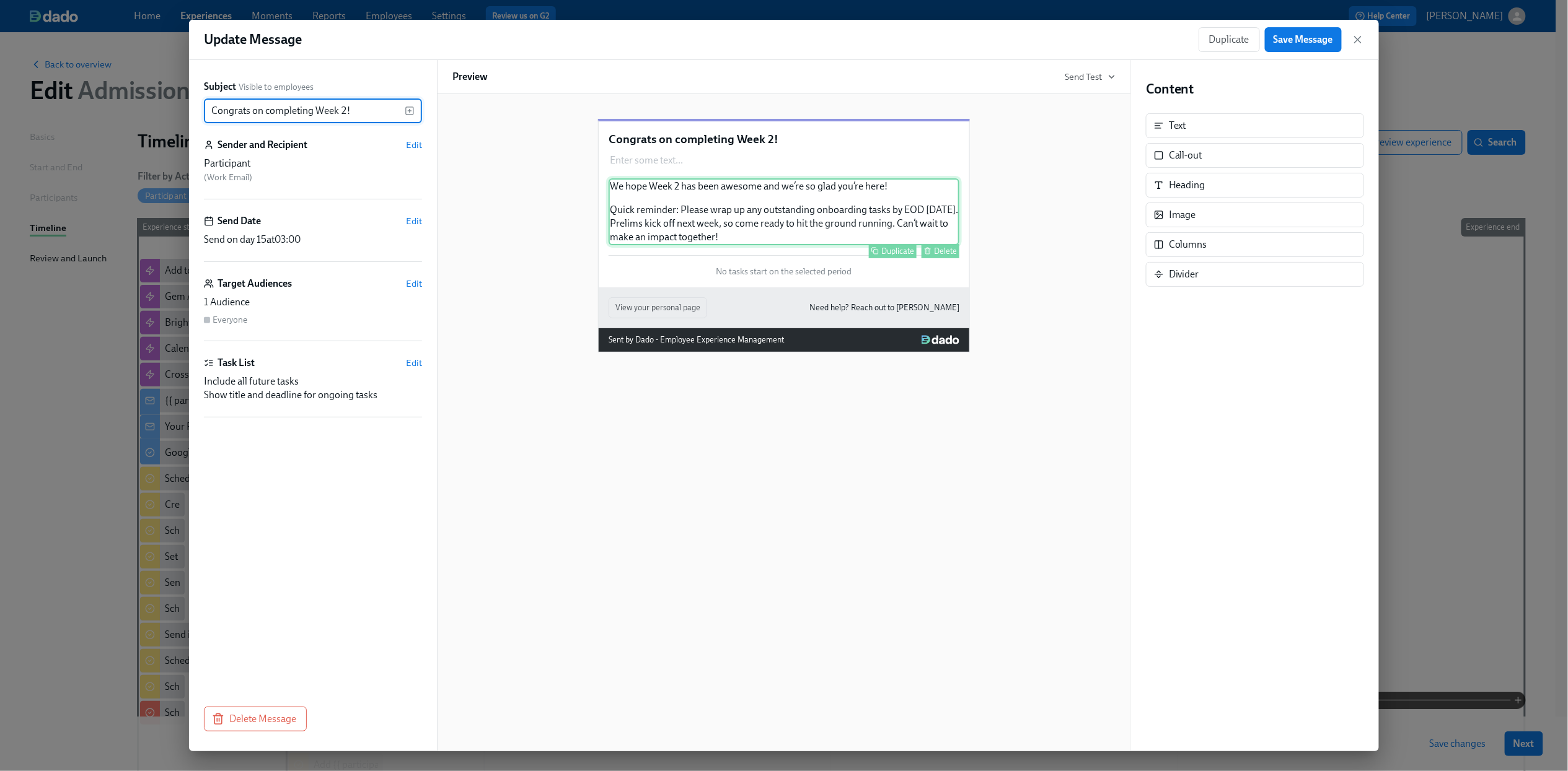
click at [645, 240] on div "We hope Week 2 has been awesome and we’re so glad you’re here! Quick reminder: …" at bounding box center [784, 212] width 350 height 66
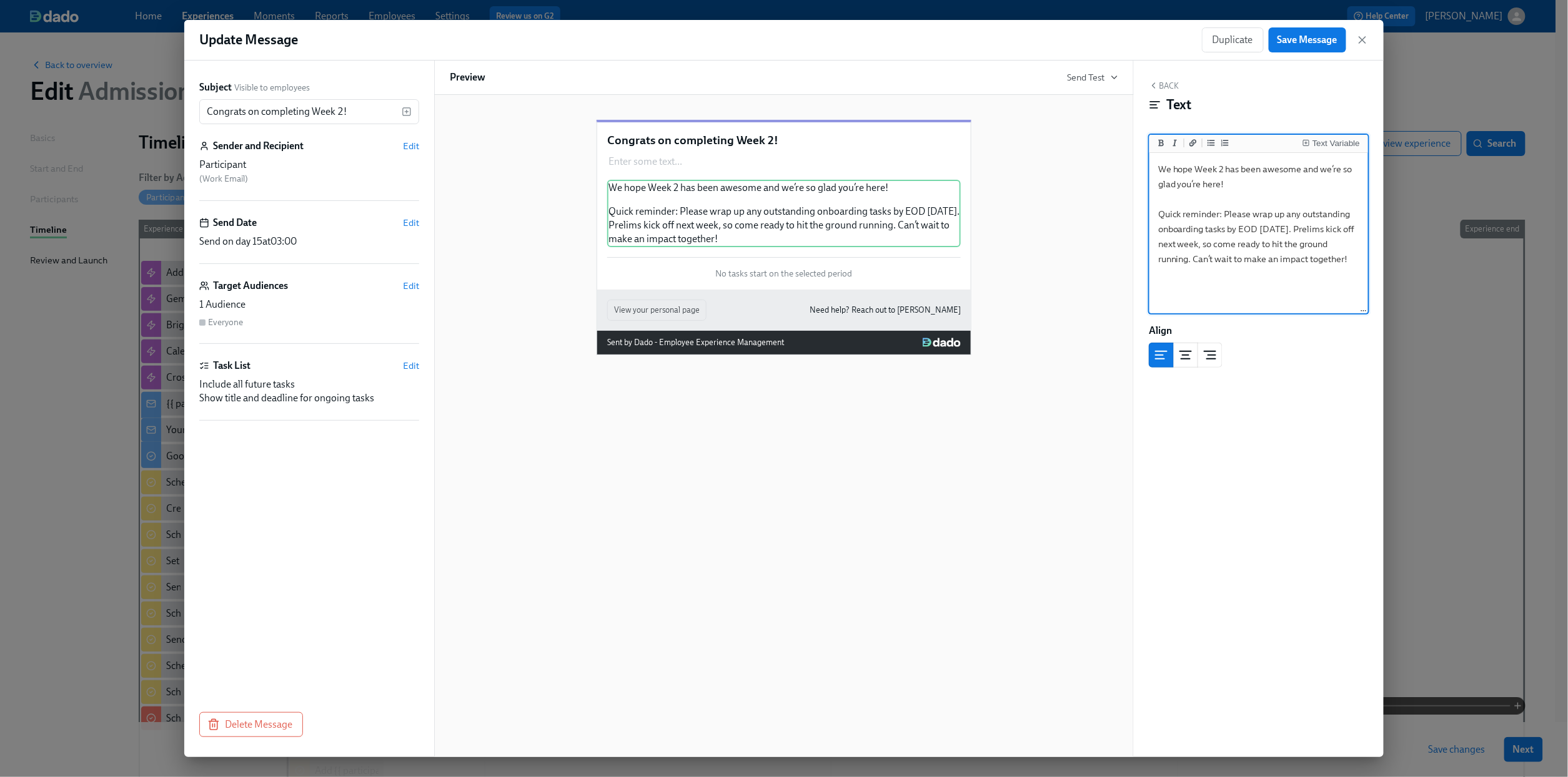
click at [1289, 226] on textarea "We hope Week 2 has been awesome and we’re so glad you’re here! Quick reminder: …" at bounding box center [1259, 234] width 214 height 157
type textarea "We hope Week 2 has been awesome and we’re so glad you’re here! Quick reminder: …"
click at [1323, 222] on textarea "We hope Week 2 has been awesome and we’re so glad you’re here! Quick reminder: …" at bounding box center [1259, 234] width 214 height 157
click at [1298, 45] on span "Save Message" at bounding box center [1307, 40] width 60 height 13
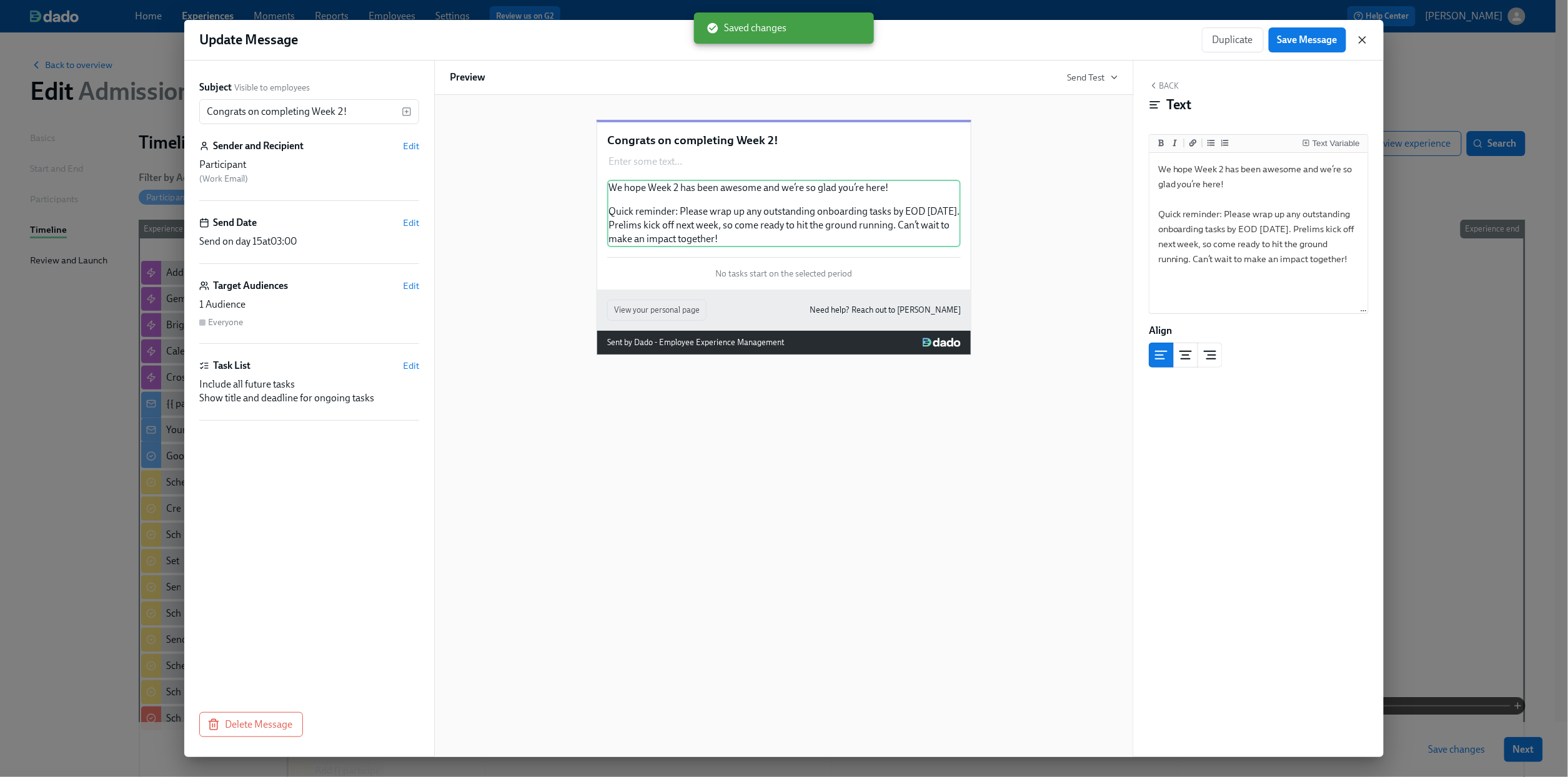
click at [1363, 39] on icon "button" at bounding box center [1361, 40] width 6 height 6
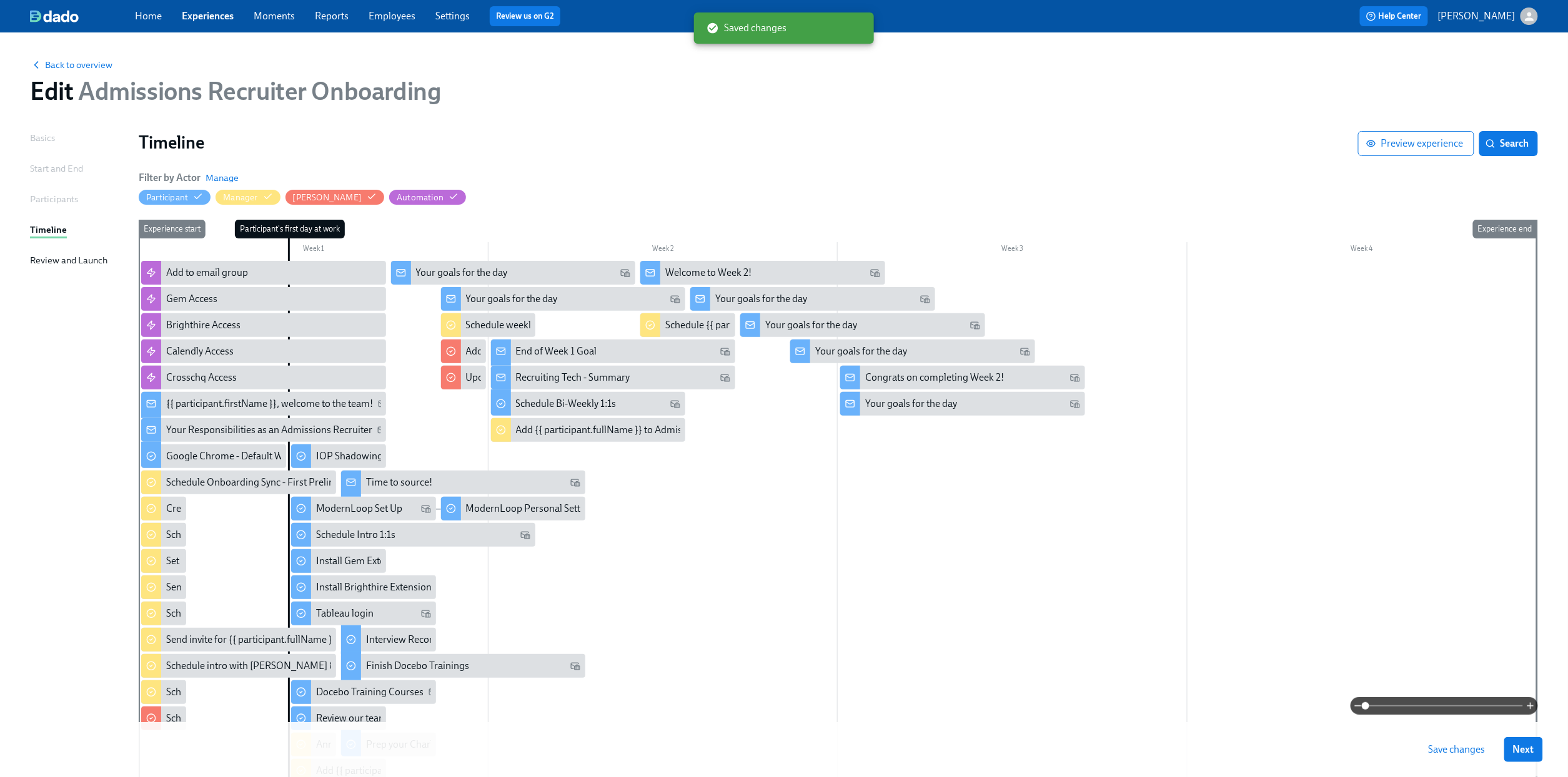
click at [1477, 707] on span "Save changes" at bounding box center [1457, 750] width 57 height 13
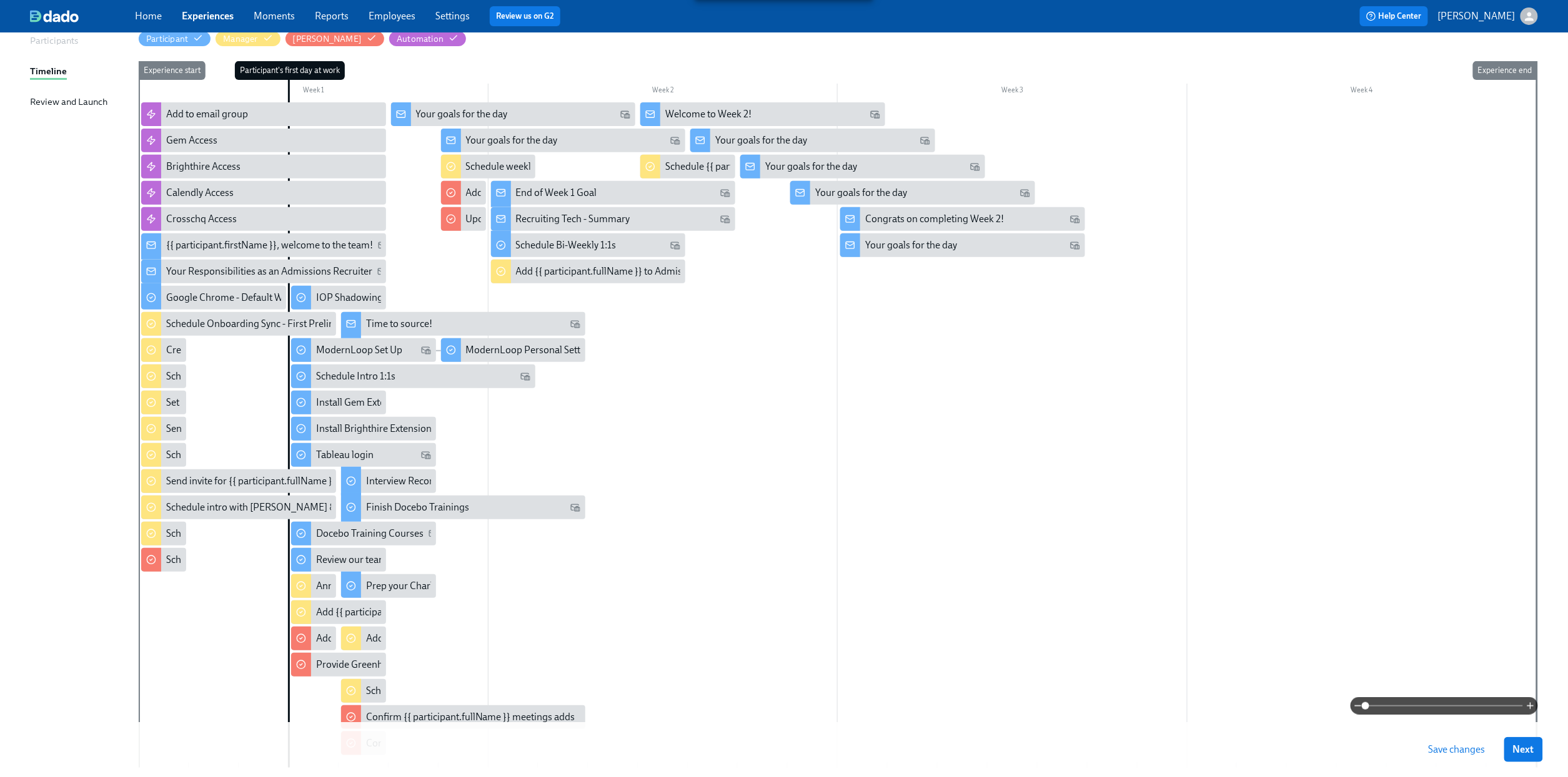
scroll to position [160, 0]
click at [1444, 707] on span "Save changes" at bounding box center [1457, 750] width 57 height 13
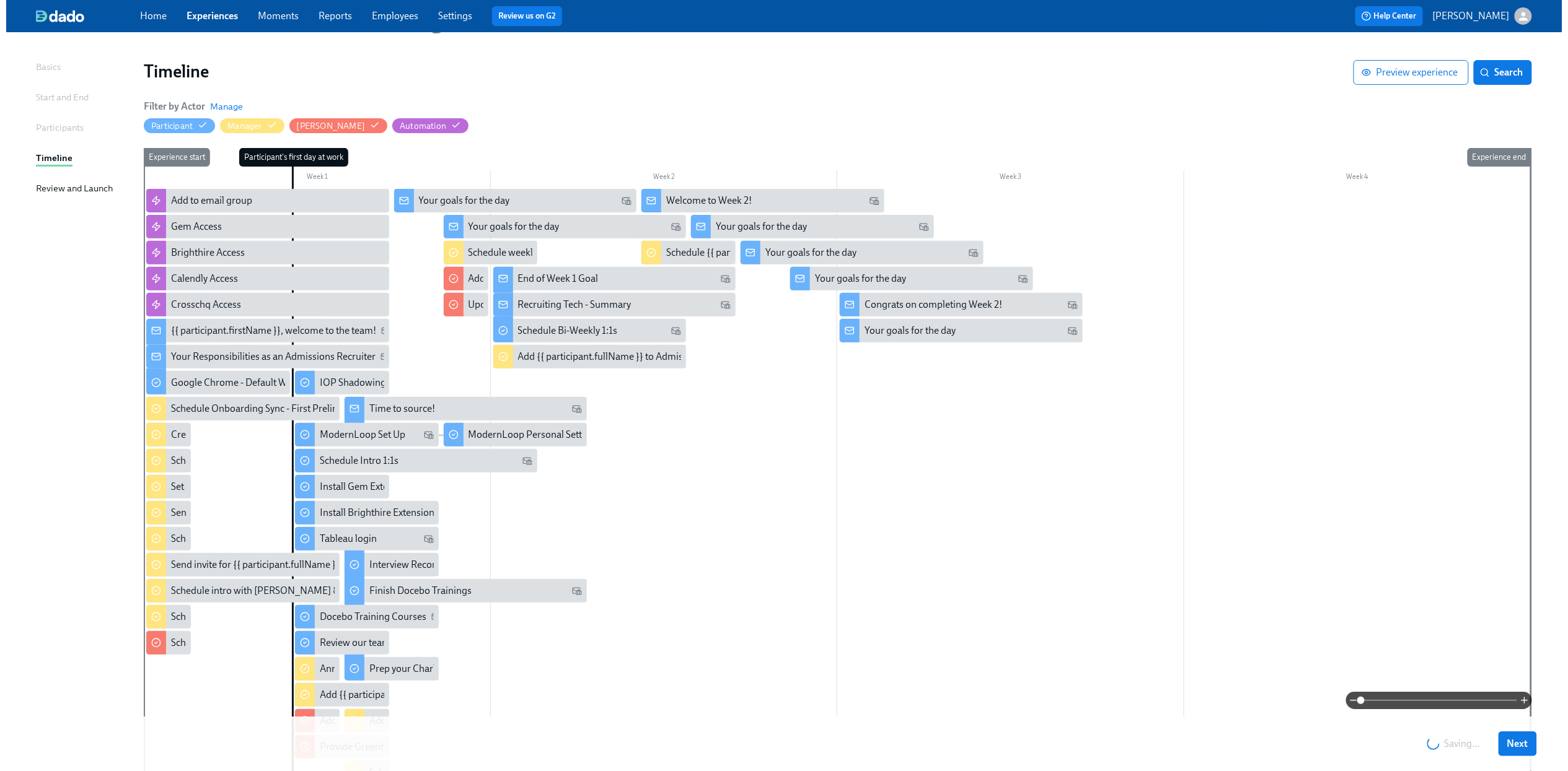
scroll to position [0, 0]
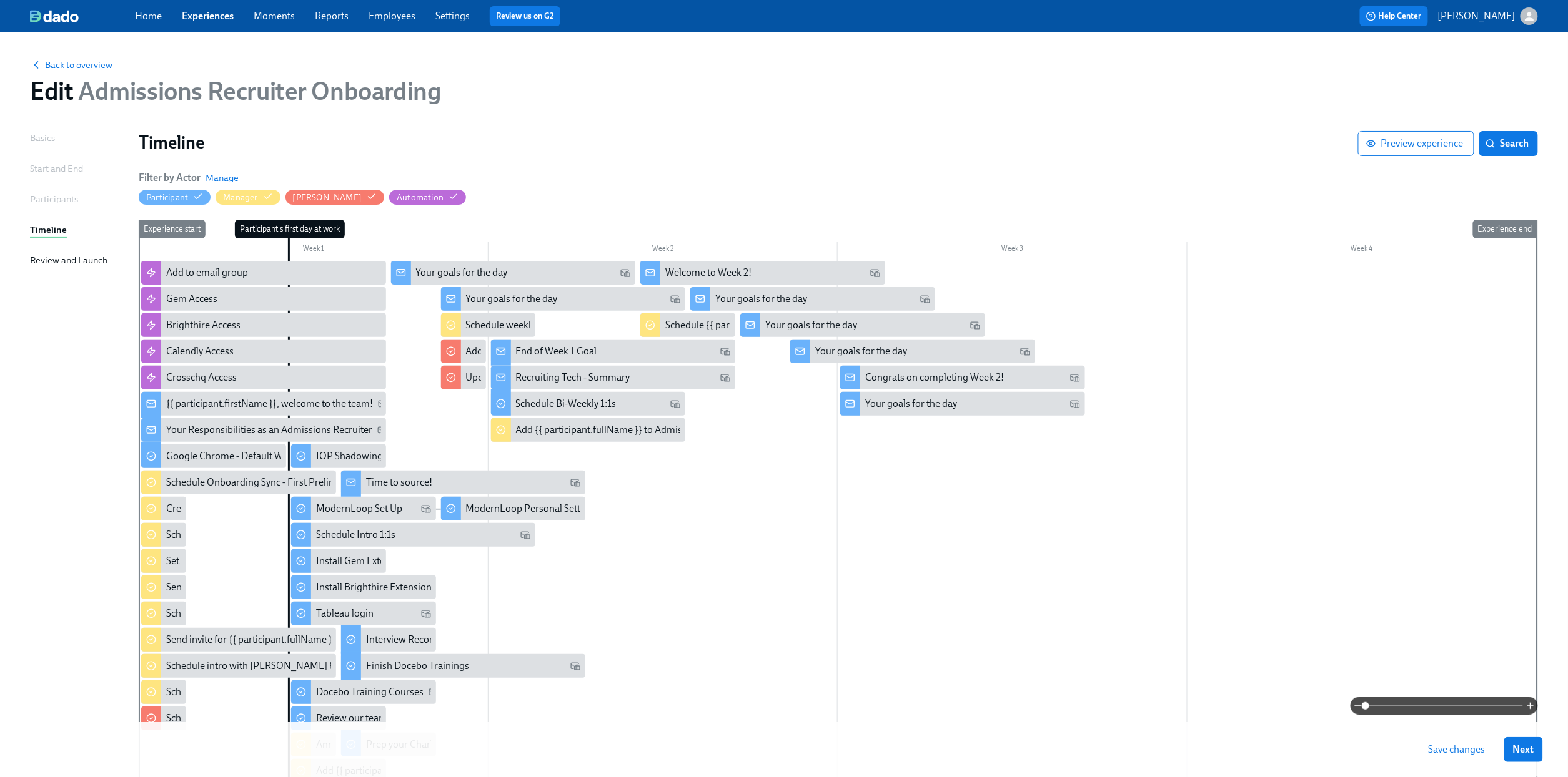
click at [43, 135] on div "Basics" at bounding box center [43, 138] width 25 height 14
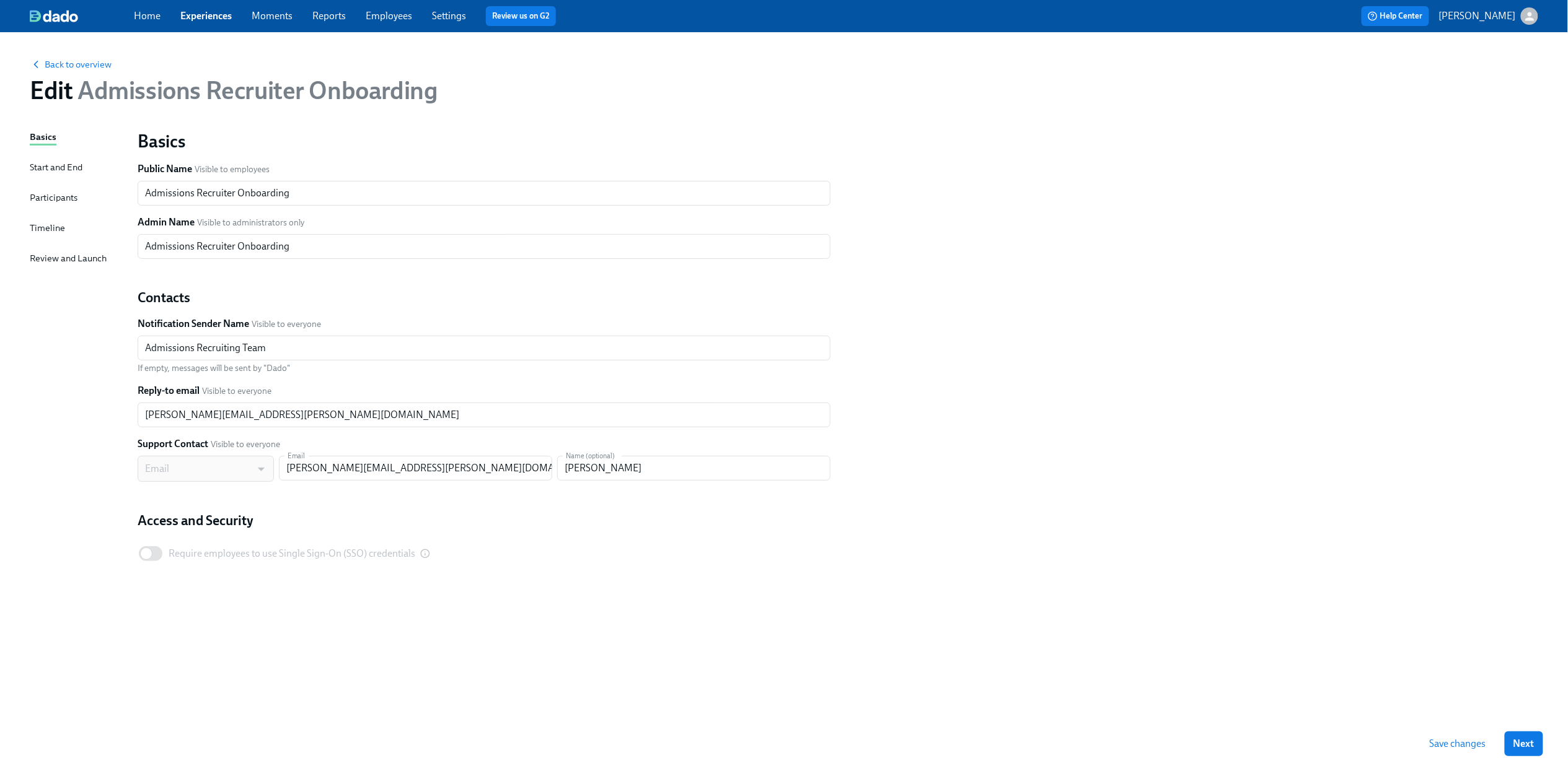
click at [44, 164] on div "Start and End" at bounding box center [56, 167] width 53 height 13
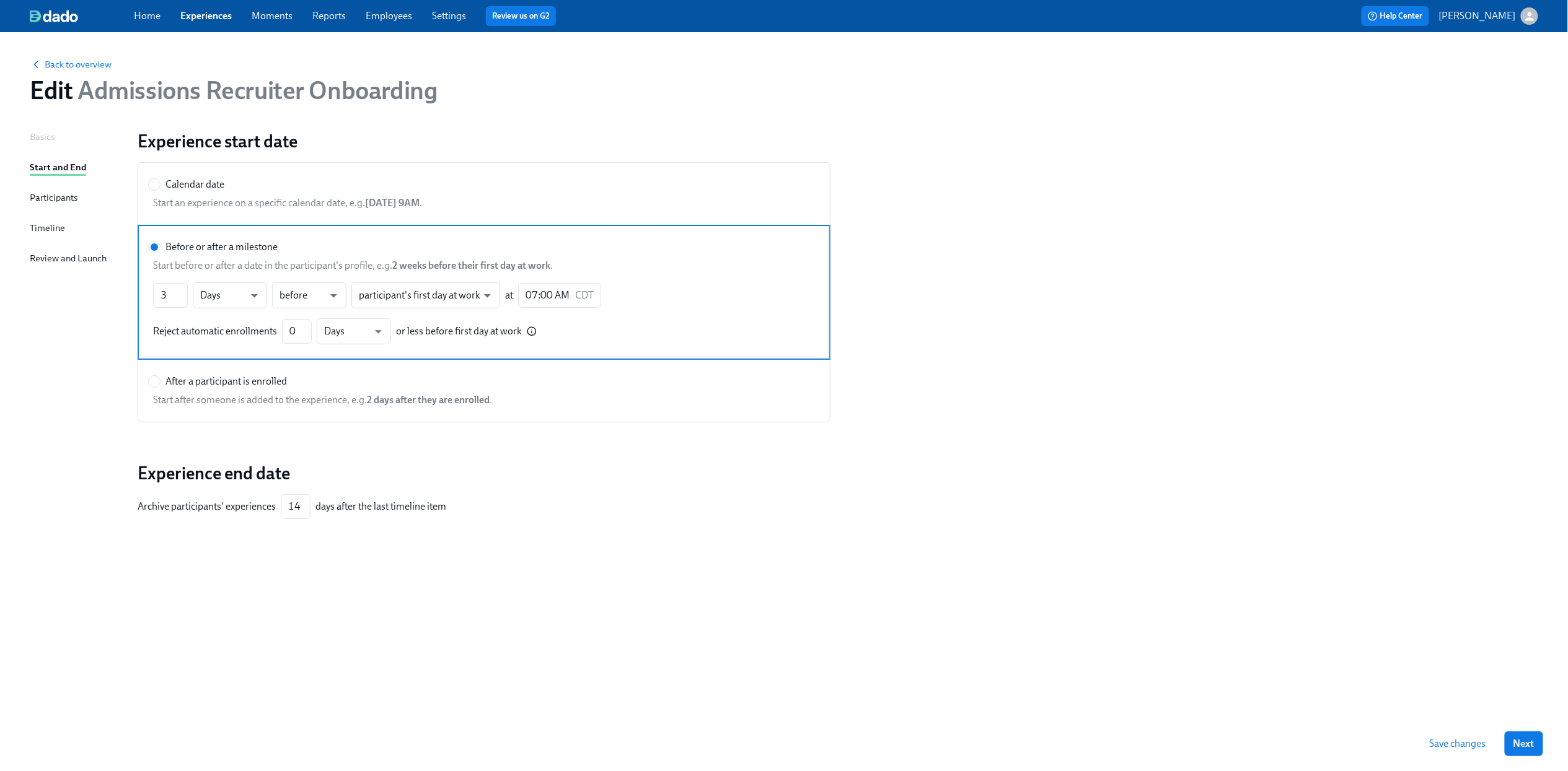
click at [51, 195] on div "Participants" at bounding box center [53, 197] width 48 height 13
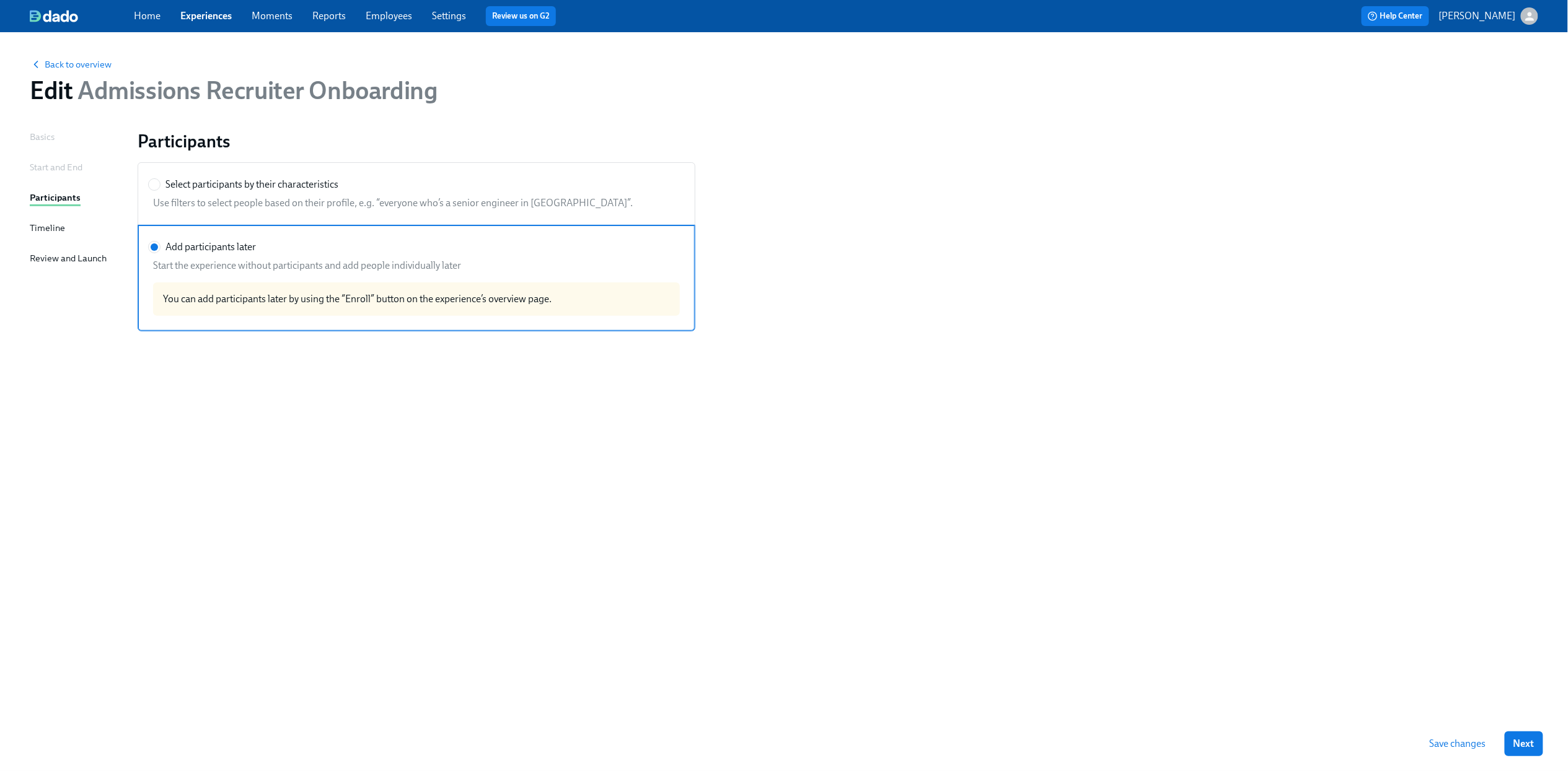
click at [57, 223] on div "Timeline" at bounding box center [47, 227] width 35 height 13
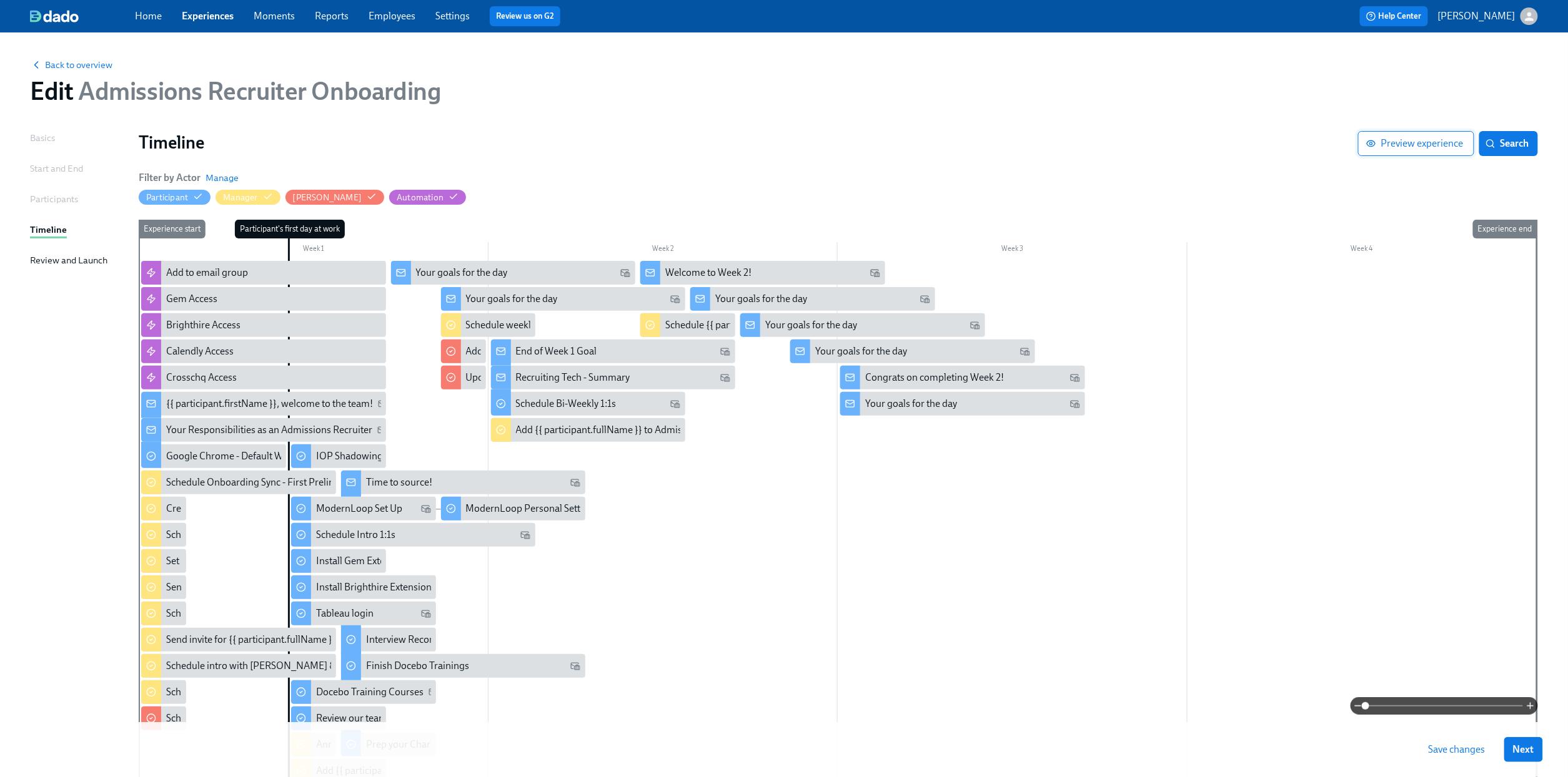
click at [1405, 136] on button "Preview experience" at bounding box center [1416, 144] width 116 height 25
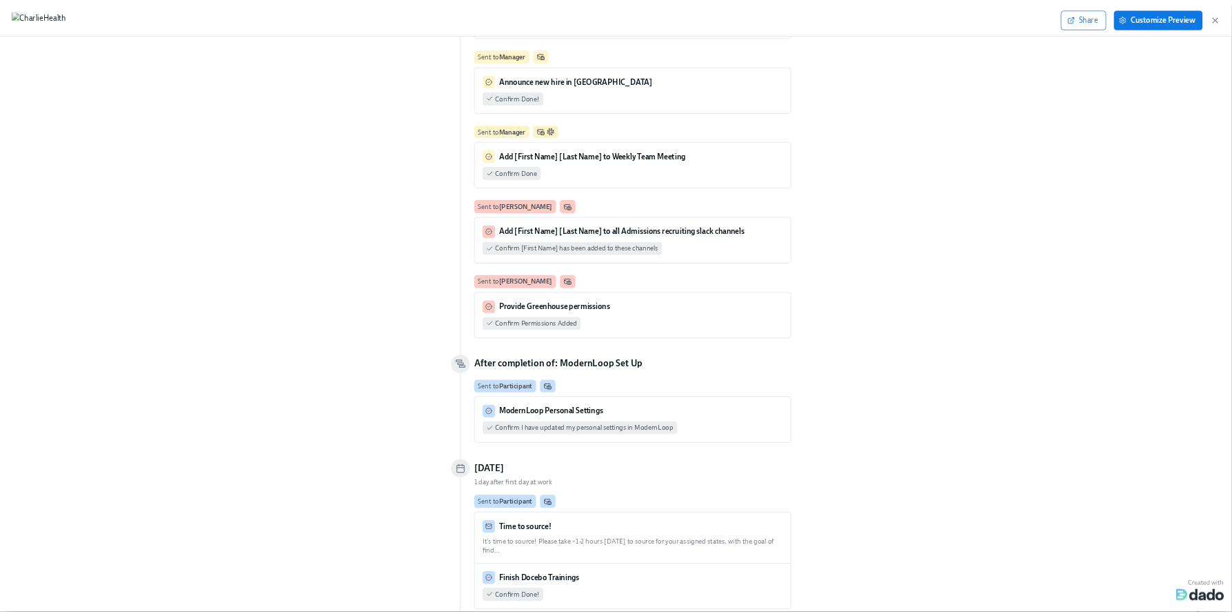
scroll to position [2635, 0]
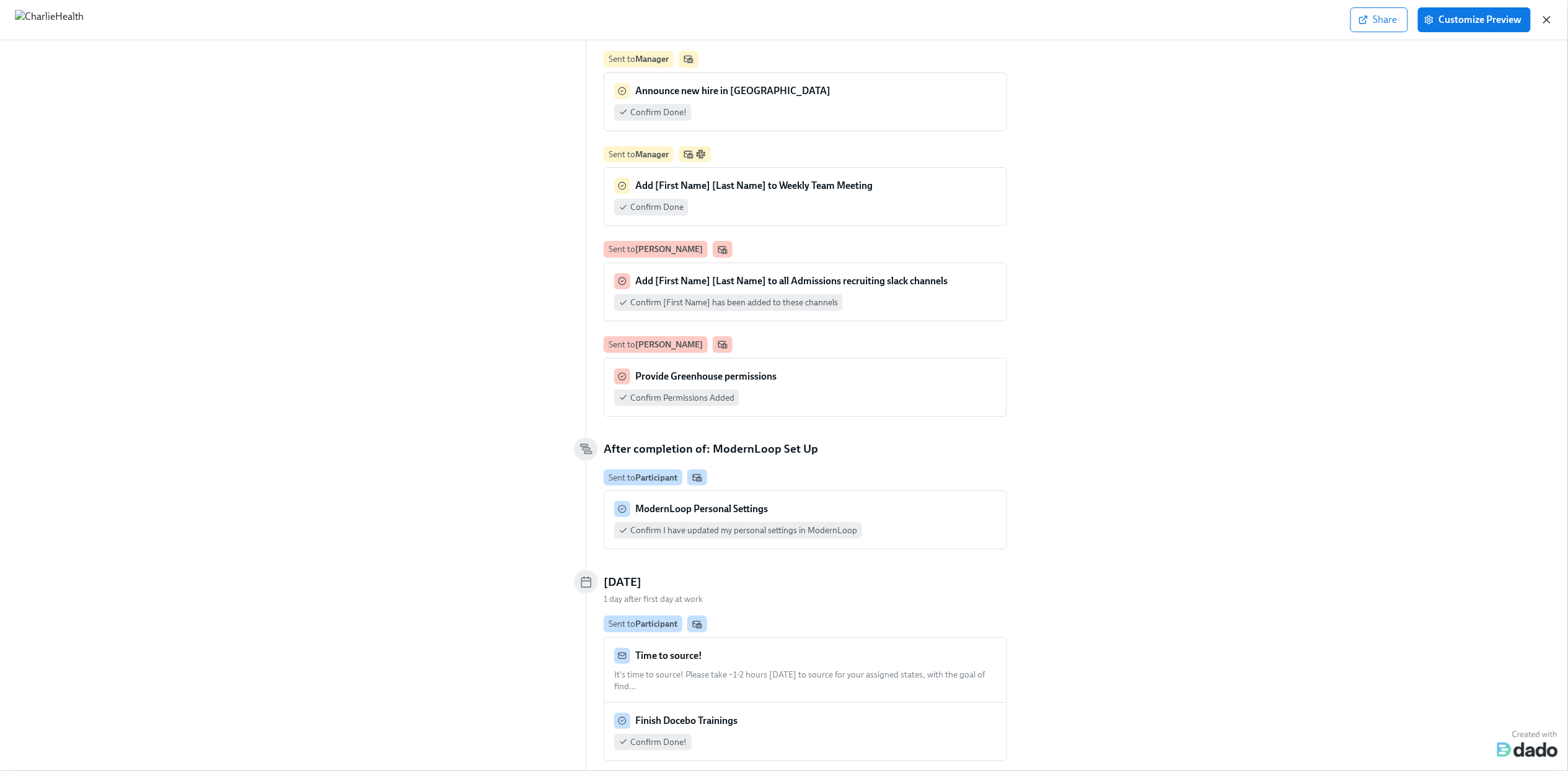
click at [1548, 16] on icon "button" at bounding box center [1546, 20] width 13 height 13
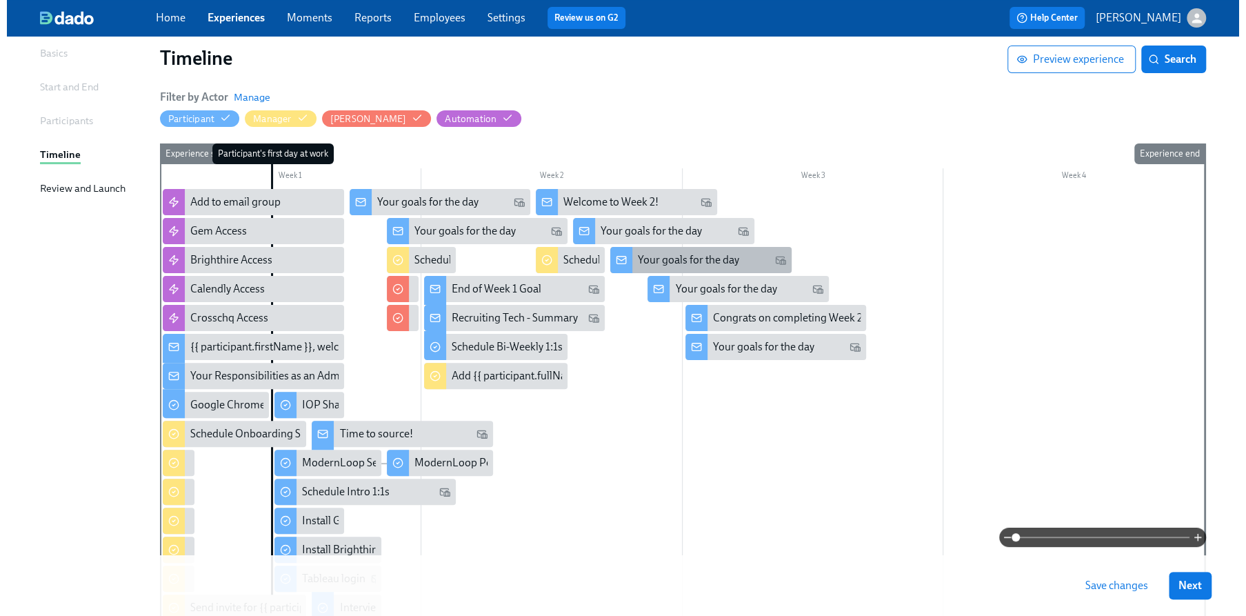
scroll to position [128, 0]
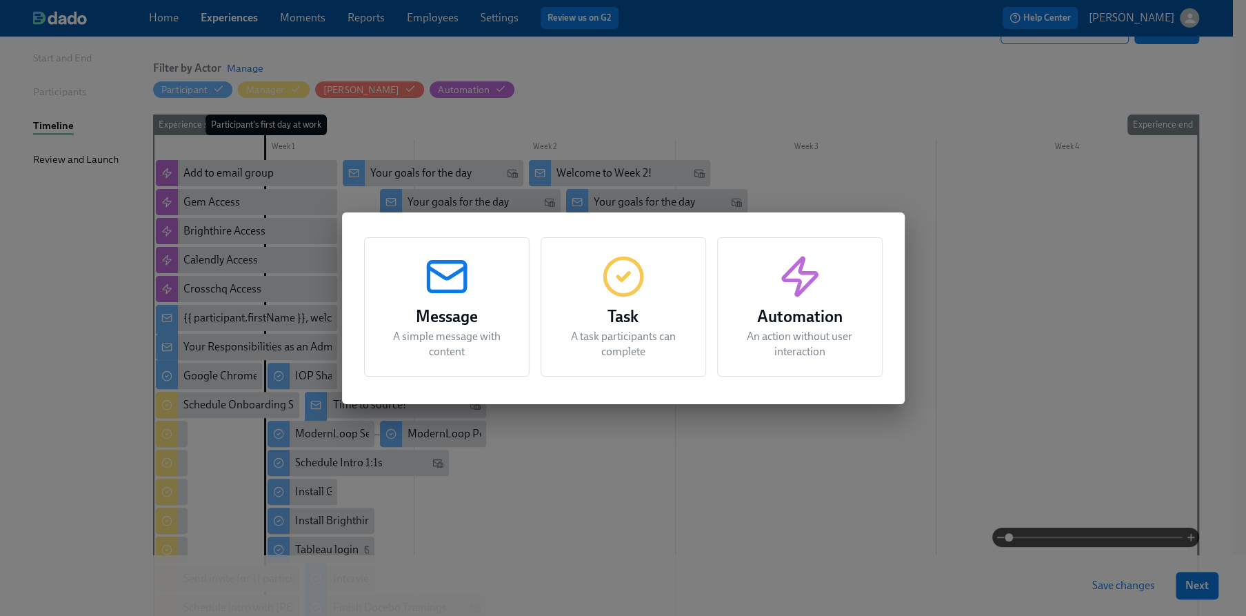
click at [784, 422] on div "Message A simple message with content Task A task participants can complete Aut…" at bounding box center [623, 308] width 1246 height 616
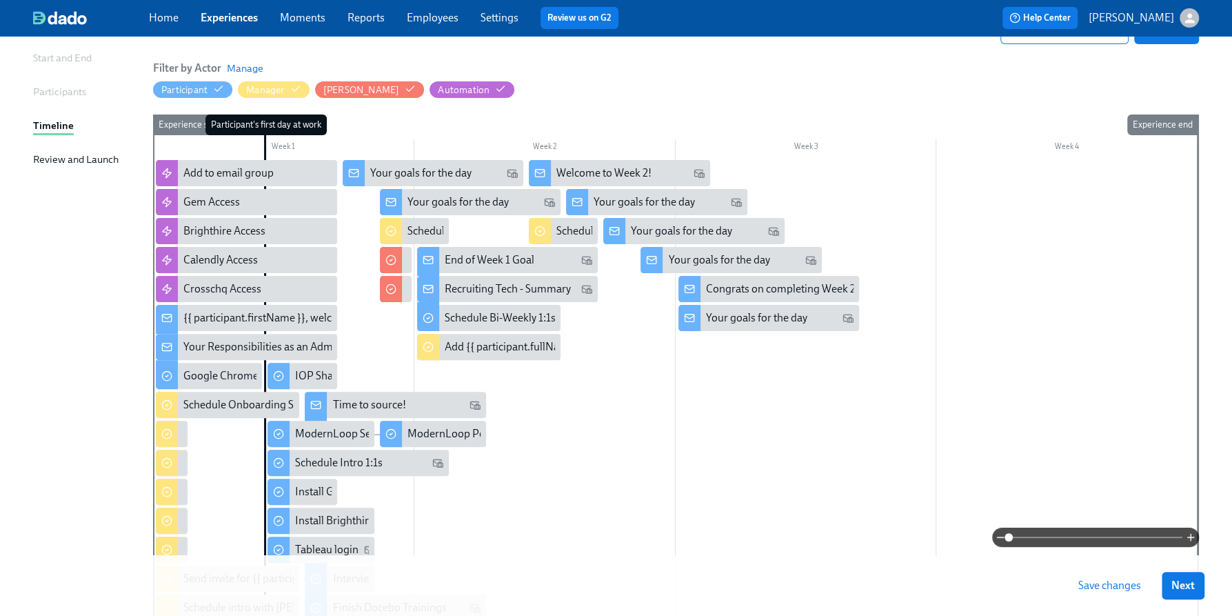
click at [754, 396] on div at bounding box center [675, 527] width 1045 height 735
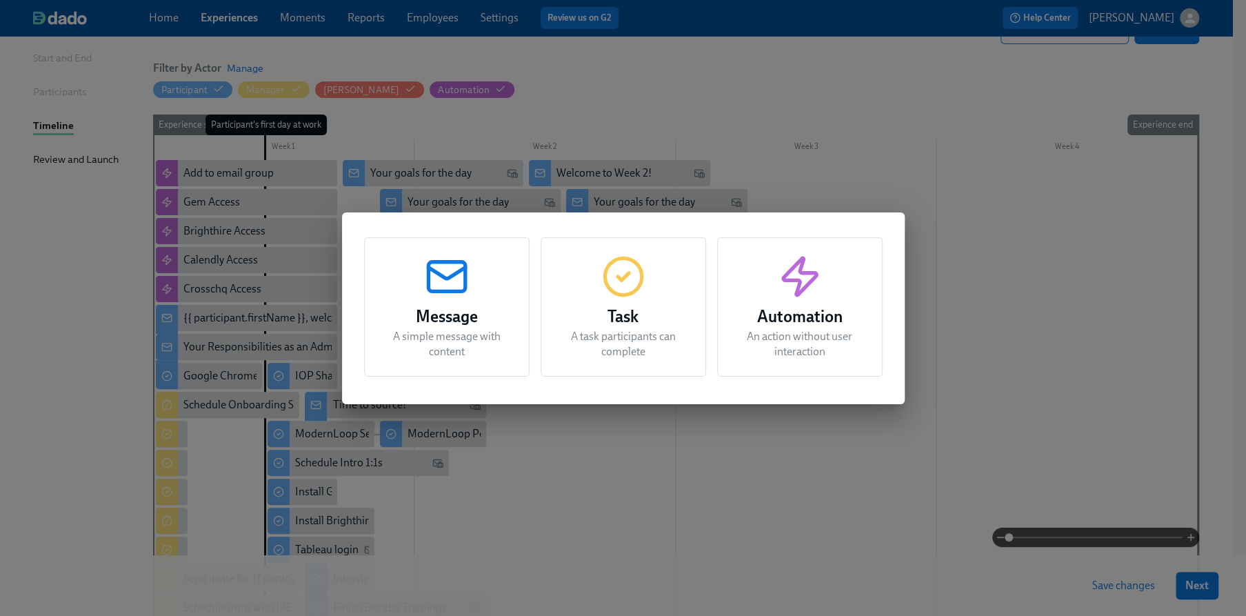
click at [667, 314] on h3 "Task" at bounding box center [623, 316] width 131 height 25
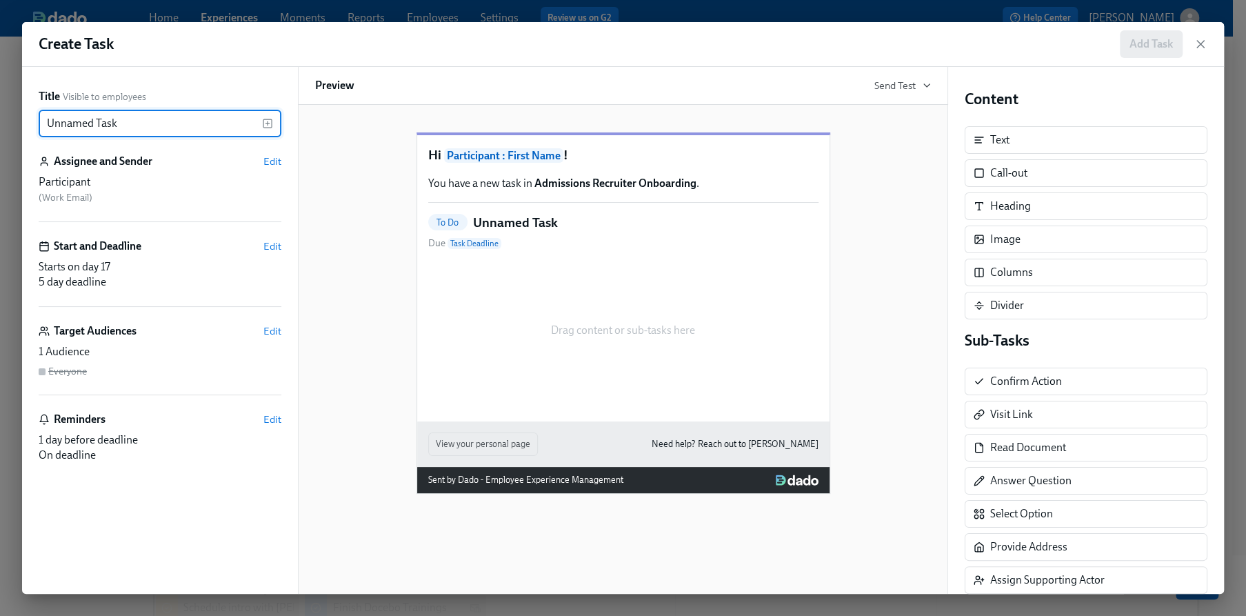
drag, startPoint x: 195, startPoint y: 123, endPoint x: 23, endPoint y: 123, distance: 171.7
click at [23, 123] on div "Title Visible to employees Unnamed Task ​ Assignee and Sender Edit Participant …" at bounding box center [160, 330] width 276 height 527
click at [265, 120] on icon "button" at bounding box center [267, 123] width 11 height 11
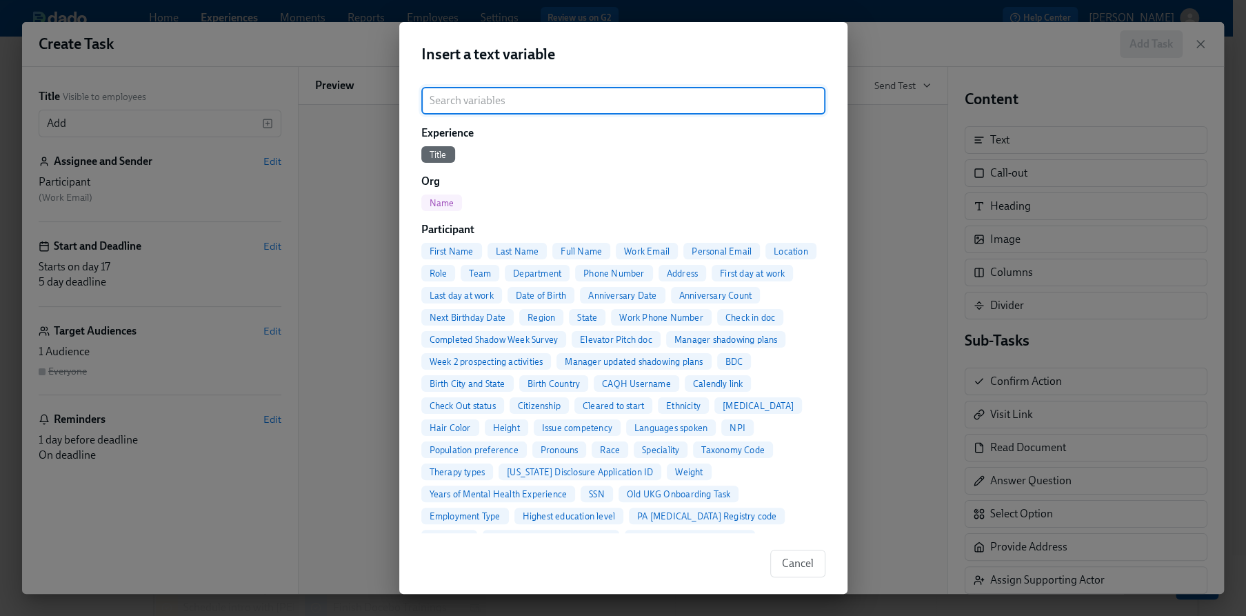
click at [588, 246] on span "Full Name" at bounding box center [581, 251] width 58 height 10
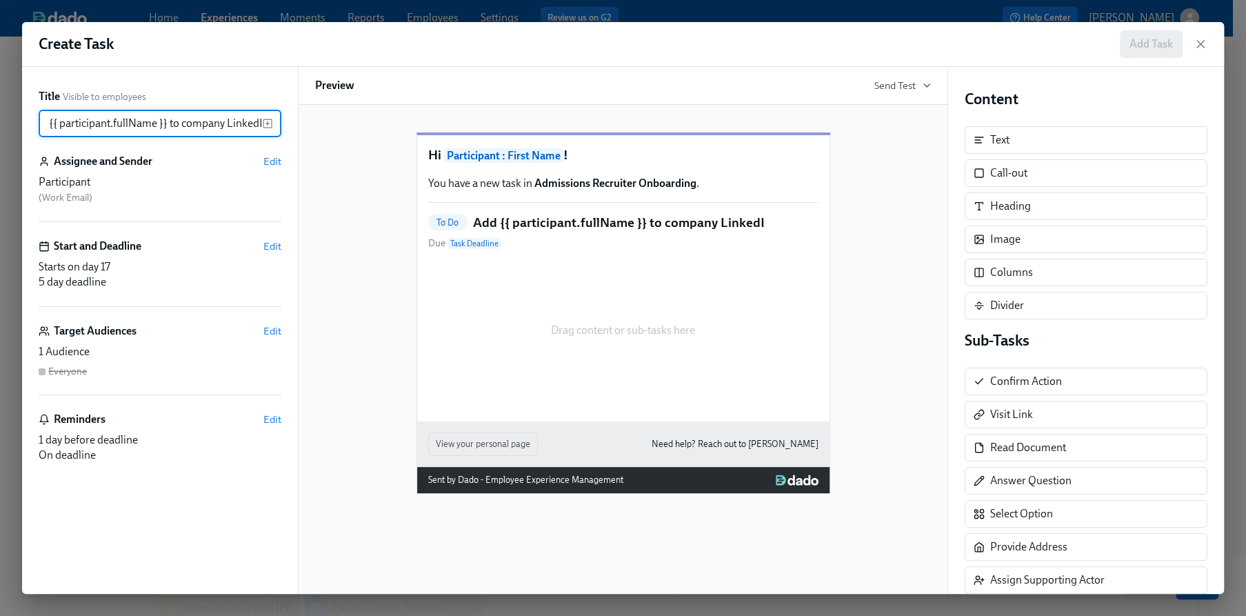
scroll to position [0, 26]
type input "Add {{ participant.fullName }} to company LinkedIn"
click at [274, 165] on span "Edit" at bounding box center [272, 161] width 18 height 14
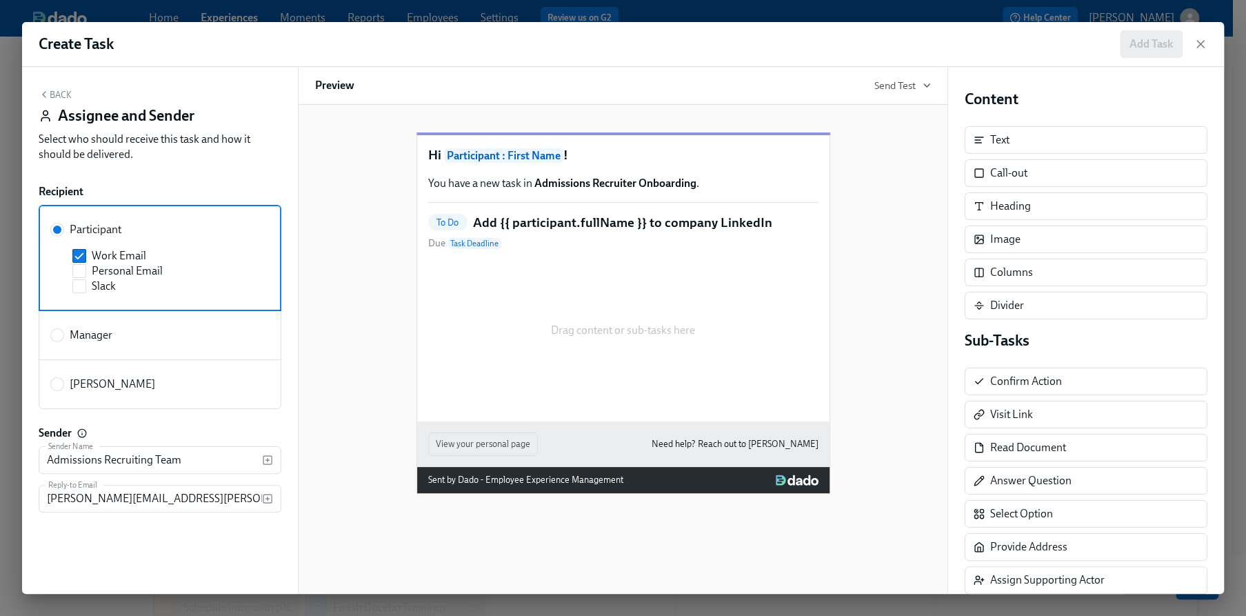
click at [103, 375] on label "[PERSON_NAME]" at bounding box center [160, 384] width 243 height 50
click at [63, 378] on input "[PERSON_NAME]" at bounding box center [57, 384] width 12 height 12
radio input "true"
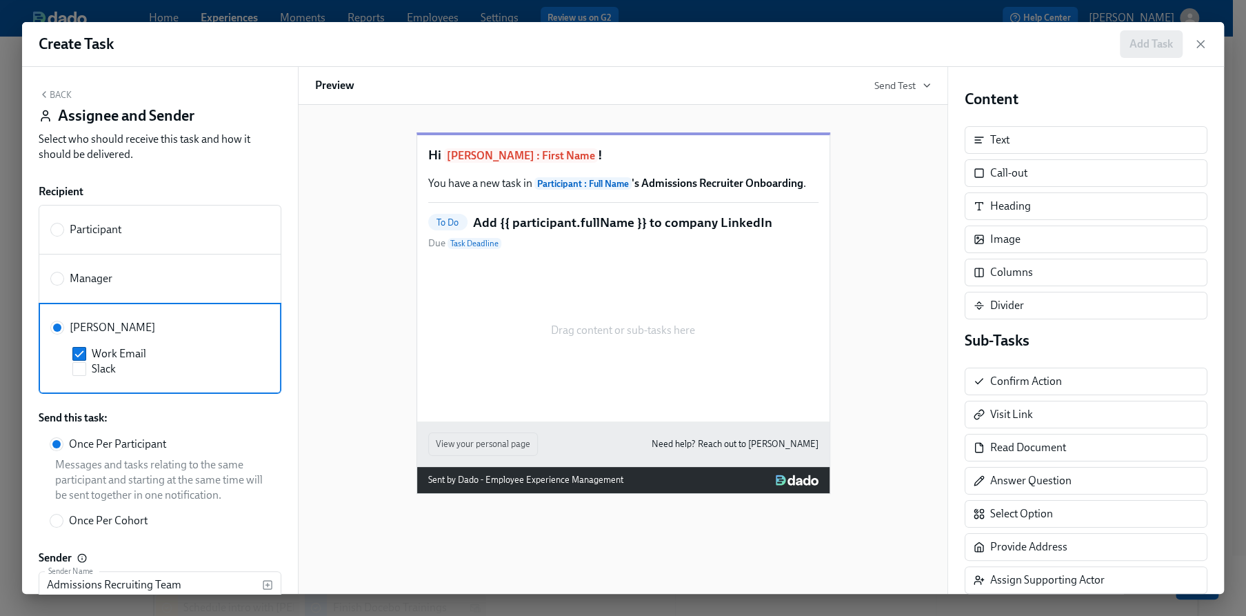
click at [54, 92] on button "Back" at bounding box center [55, 94] width 33 height 11
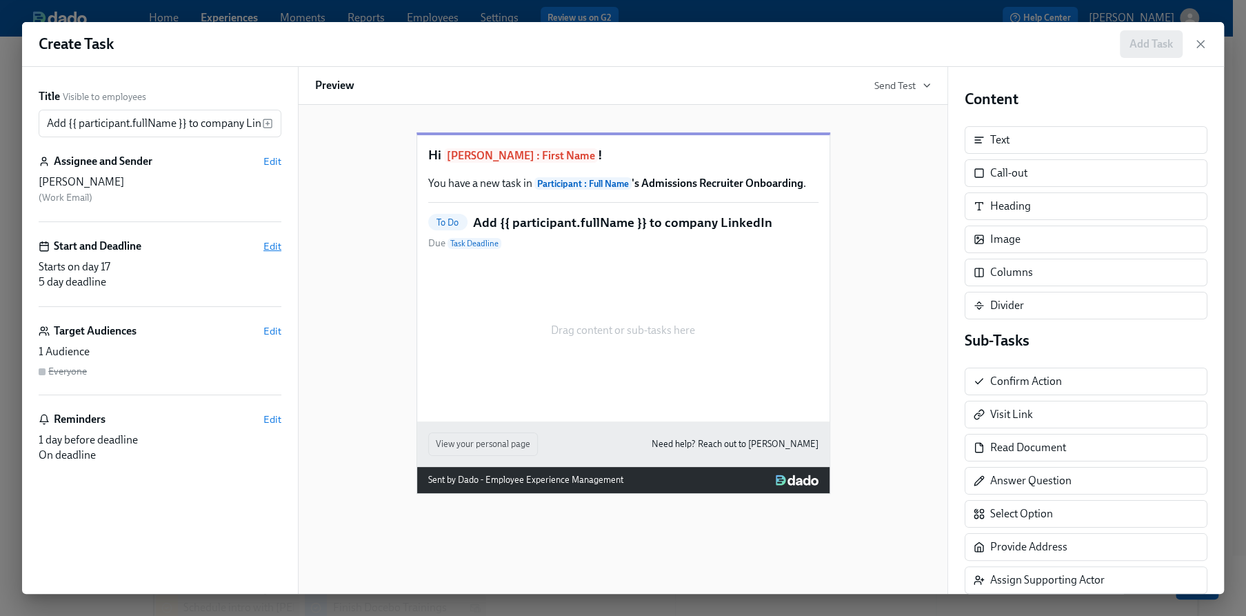
click at [265, 239] on span "Edit" at bounding box center [272, 246] width 18 height 14
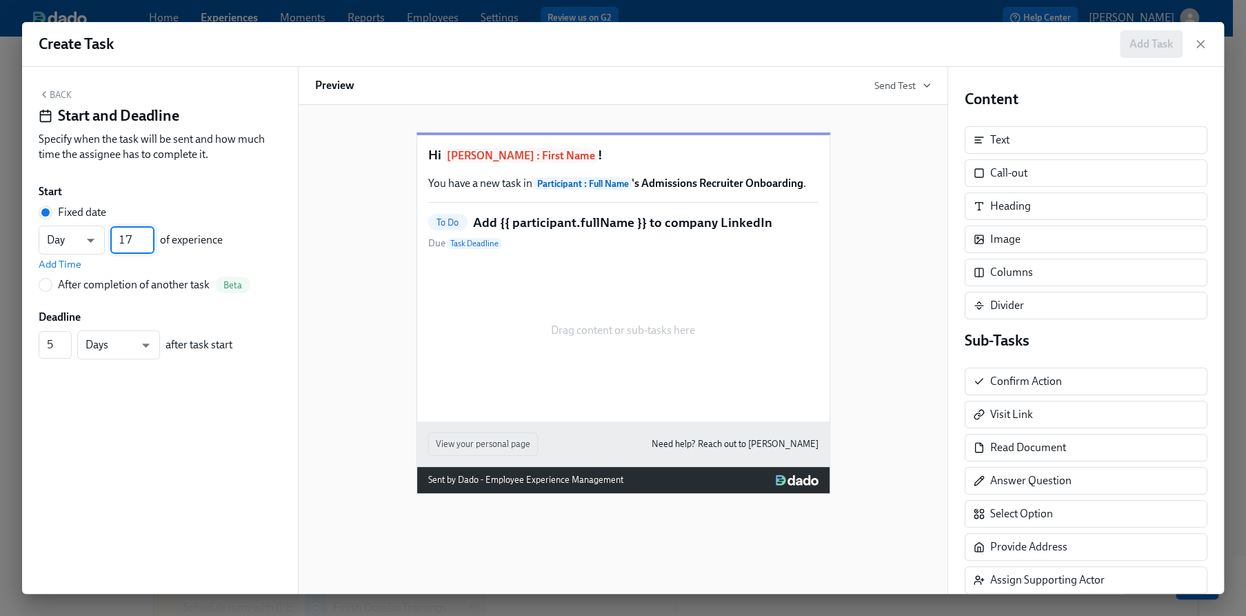
click at [137, 245] on input "17" at bounding box center [132, 240] width 44 height 28
type input "1"
click at [50, 263] on span "Add Time" at bounding box center [60, 264] width 43 height 14
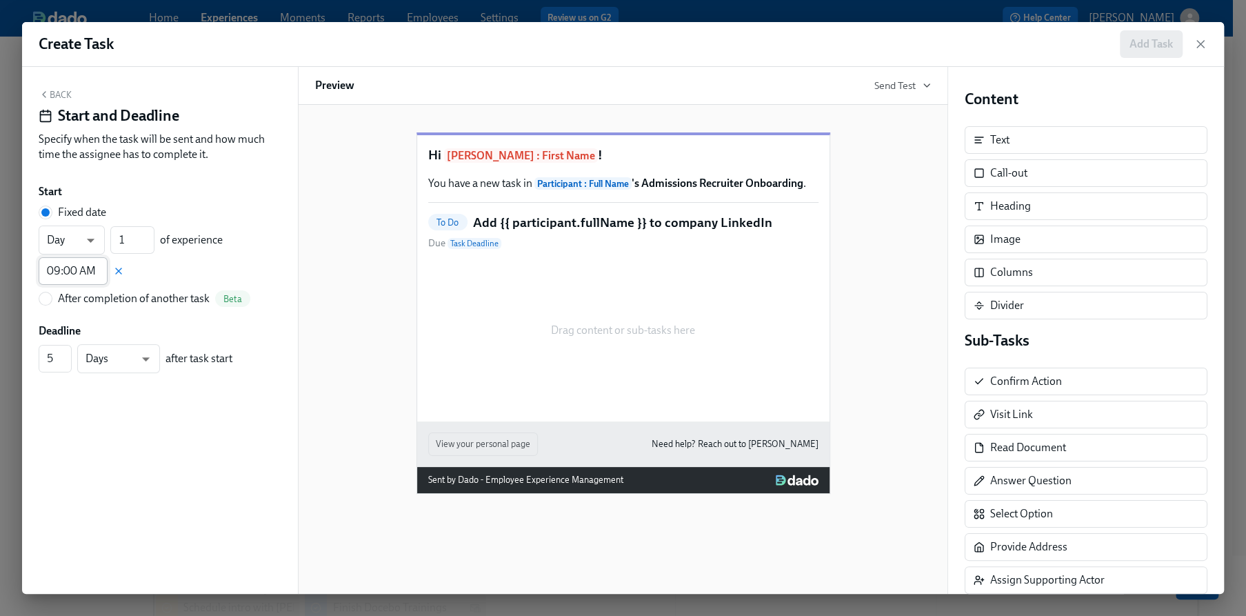
click at [55, 270] on input "09:00 AM" at bounding box center [73, 271] width 69 height 28
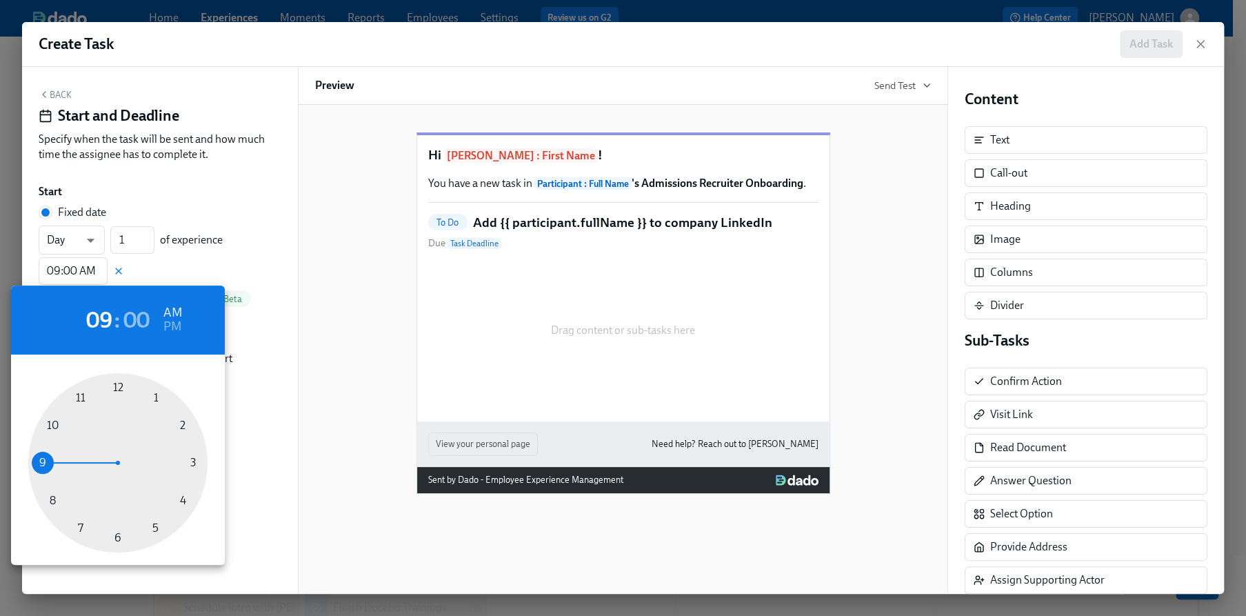
click at [82, 397] on div at bounding box center [117, 462] width 179 height 179
type input "11:00 AM"
click at [211, 160] on div at bounding box center [623, 308] width 1246 height 616
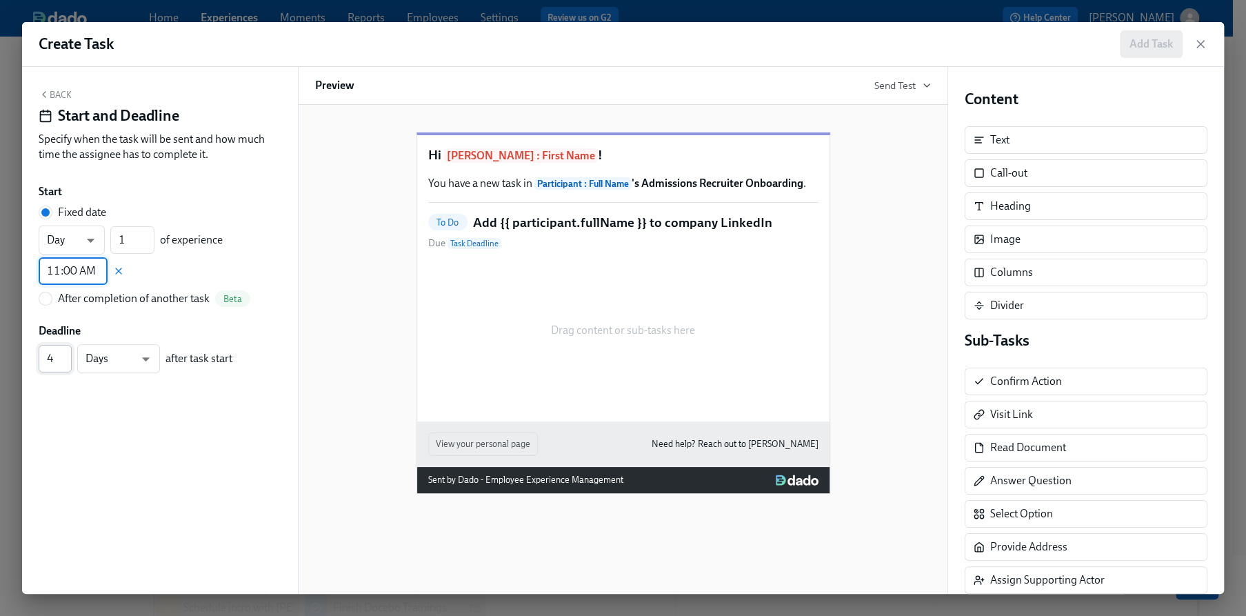
click at [63, 362] on input "4" at bounding box center [55, 359] width 33 height 28
click at [63, 362] on input "3" at bounding box center [55, 359] width 33 height 28
click at [63, 362] on input "2" at bounding box center [55, 359] width 33 height 28
click at [64, 356] on input "3" at bounding box center [55, 359] width 33 height 28
click at [64, 356] on input "4" at bounding box center [55, 359] width 33 height 28
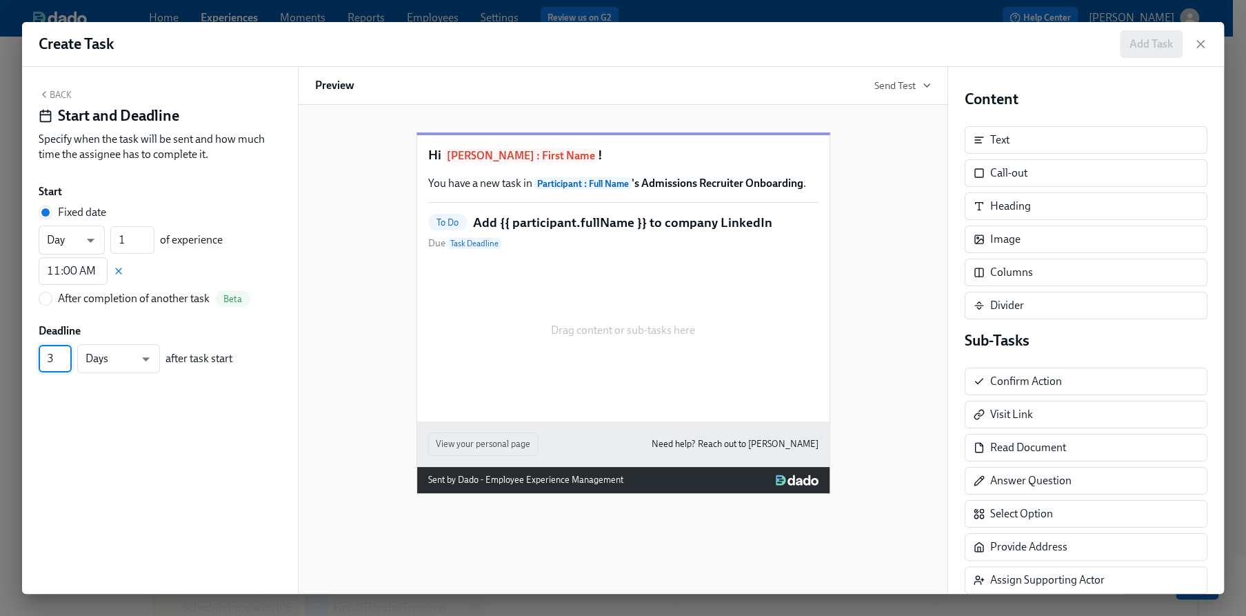
type input "3"
click at [64, 365] on input "3" at bounding box center [55, 359] width 33 height 28
click at [46, 89] on icon "button" at bounding box center [44, 94] width 11 height 11
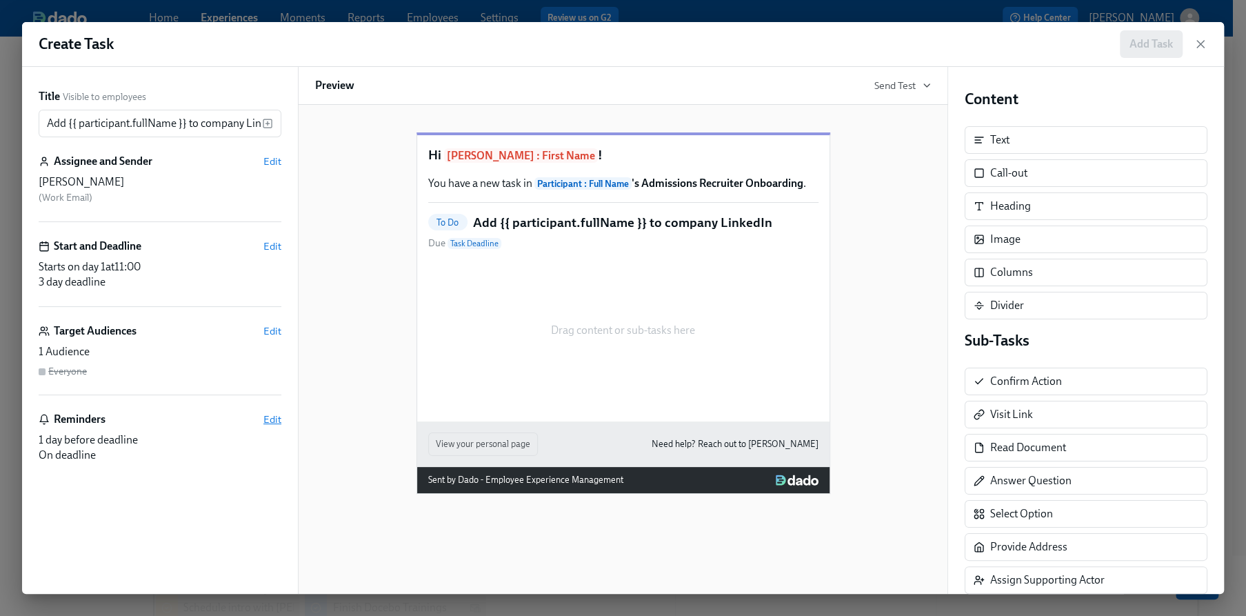
click at [272, 416] on span "Edit" at bounding box center [272, 419] width 18 height 14
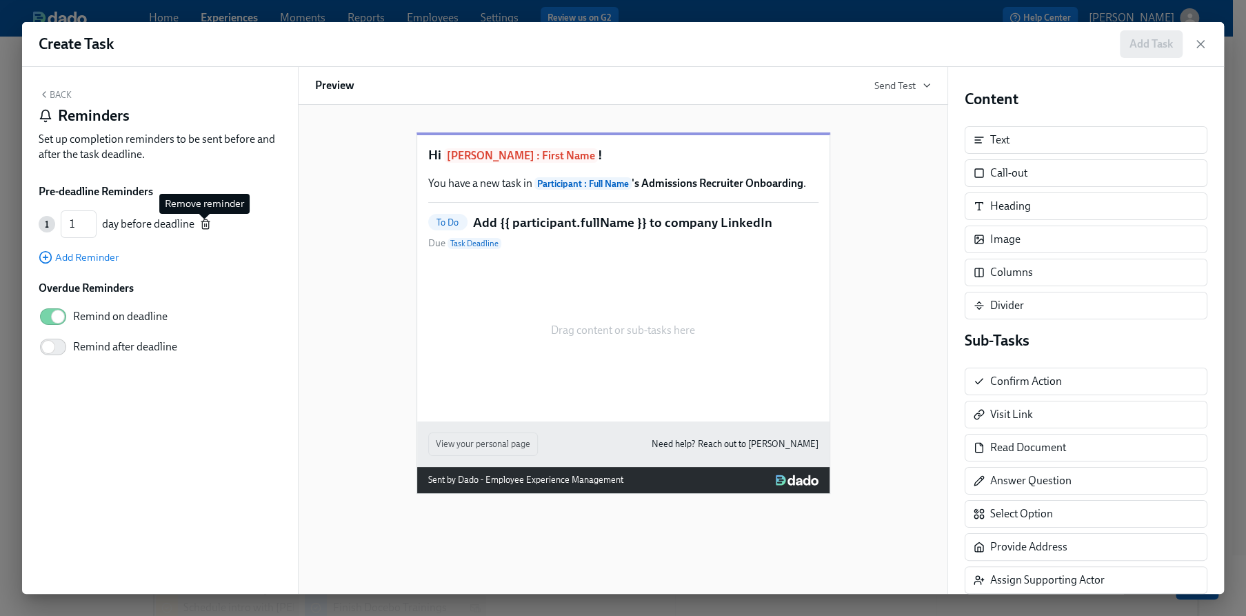
click at [205, 222] on icon "button" at bounding box center [205, 224] width 11 height 11
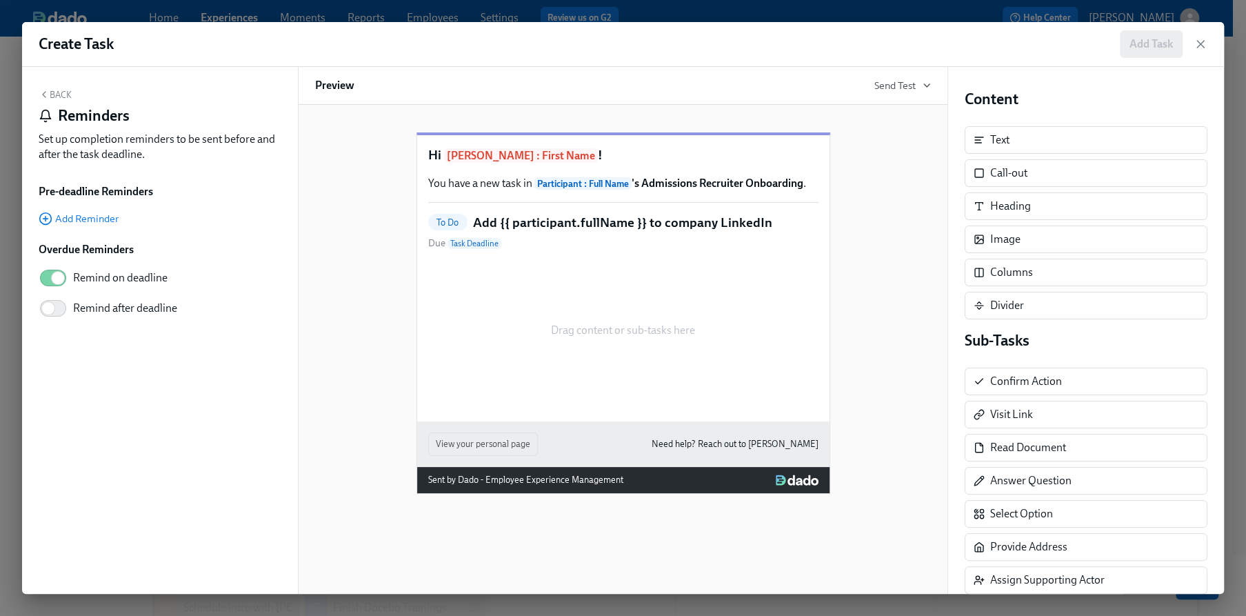
click at [59, 99] on button "Back" at bounding box center [55, 94] width 33 height 11
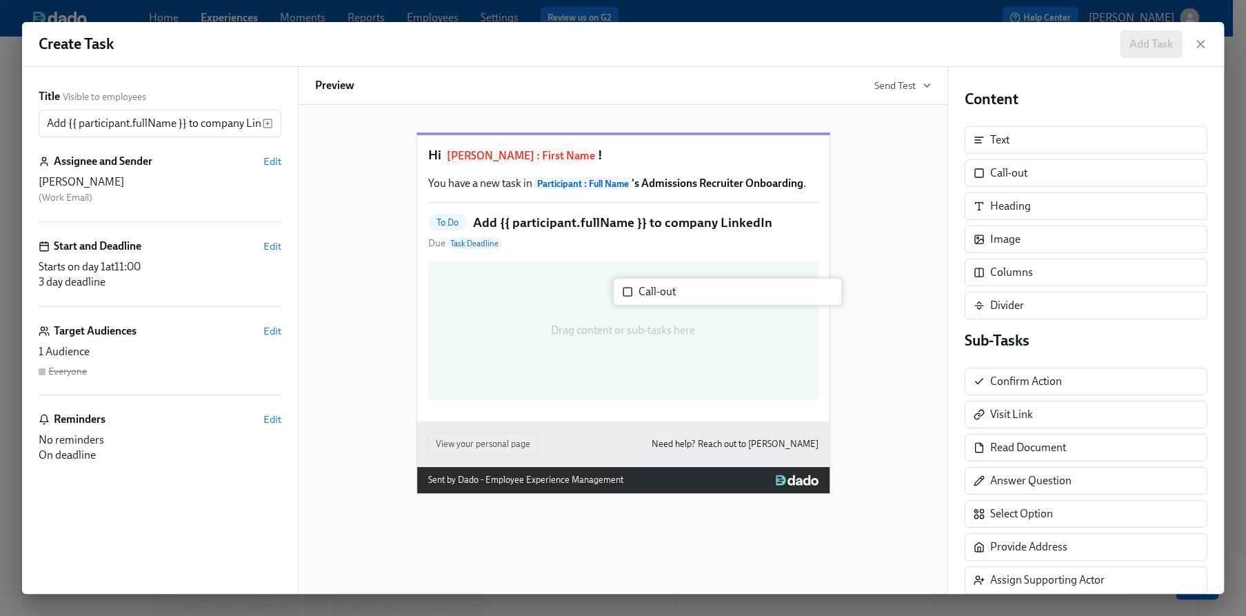
drag, startPoint x: 1024, startPoint y: 165, endPoint x: 668, endPoint y: 283, distance: 375.0
click at [668, 285] on div "Title Visible to employees Add {{ participant.fullName }} to company LinkedIn ​…" at bounding box center [623, 330] width 1202 height 527
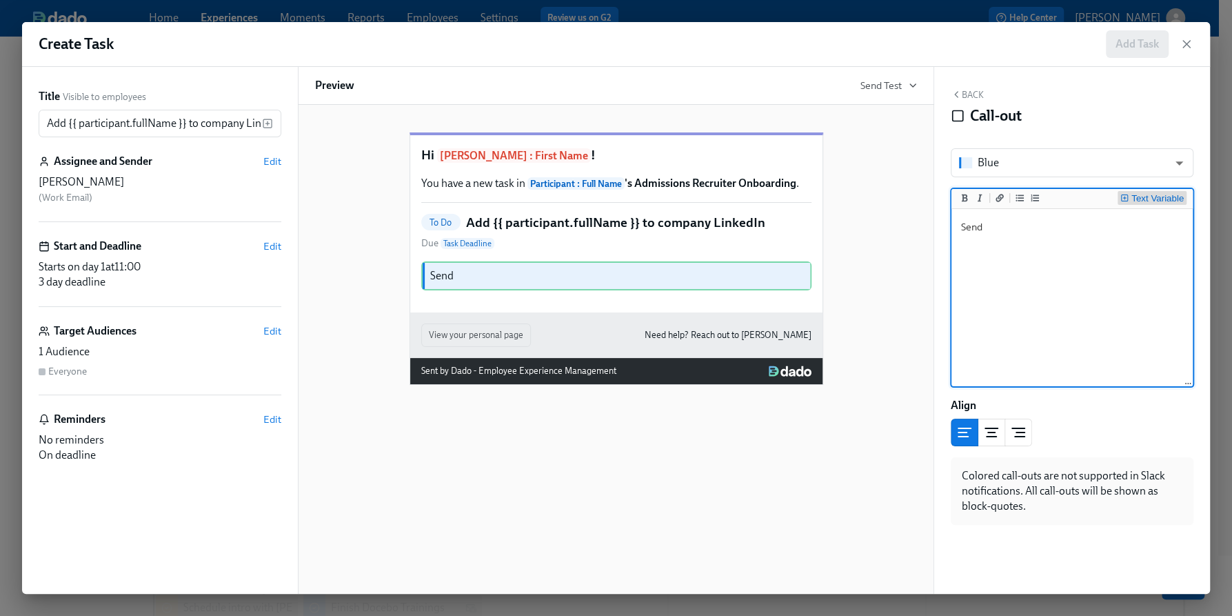
click at [1155, 192] on button "Text Variable" at bounding box center [1152, 198] width 69 height 14
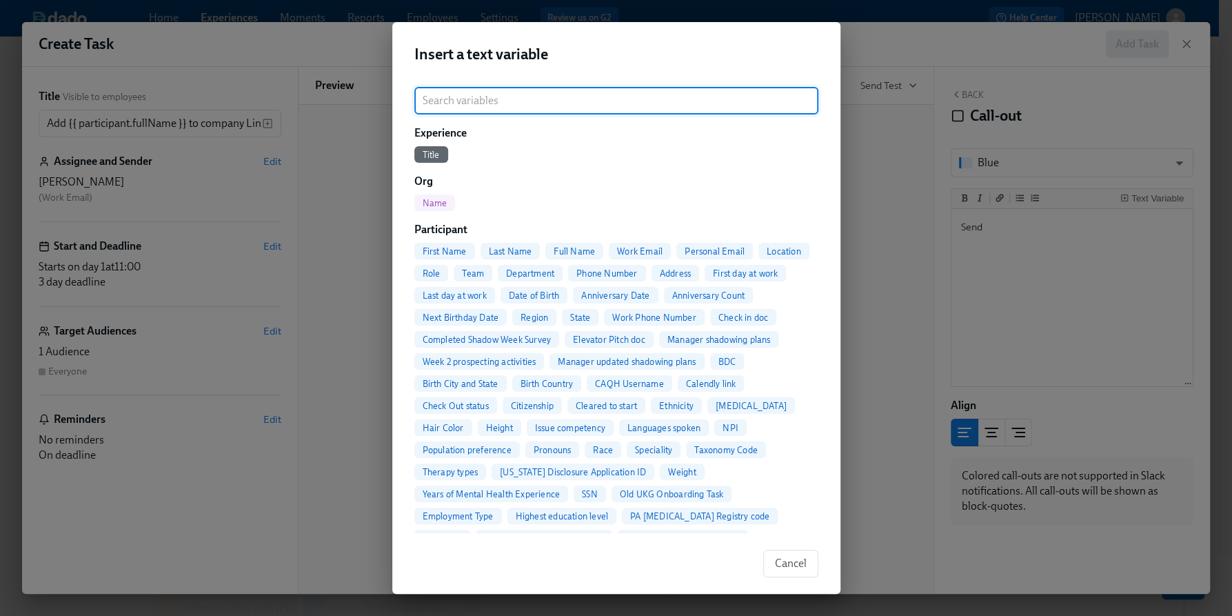
click at [577, 248] on span "Full Name" at bounding box center [574, 251] width 58 height 10
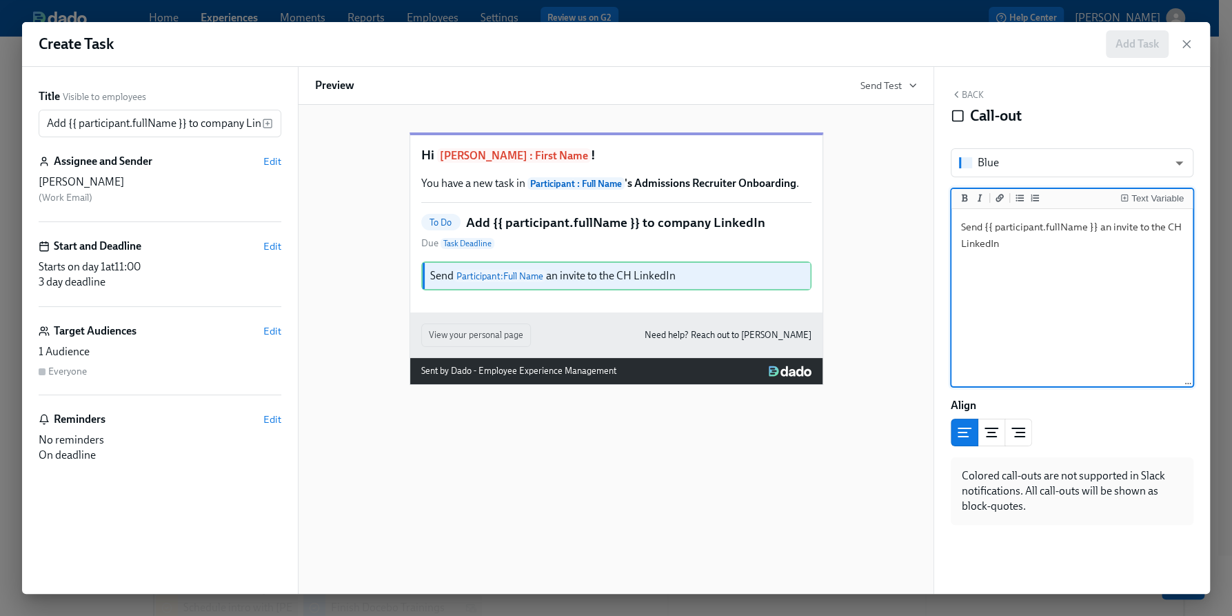
click at [1163, 223] on textarea "Send {{ participant.fullName }} an invite to the CH LinkedIn" at bounding box center [1072, 298] width 236 height 173
click at [1105, 247] on textarea "Send {{ participant.fullName }} an invite to a CH LinkedIn" at bounding box center [1072, 298] width 236 height 173
click at [1145, 199] on div "Text Variable" at bounding box center [1158, 199] width 52 height 10
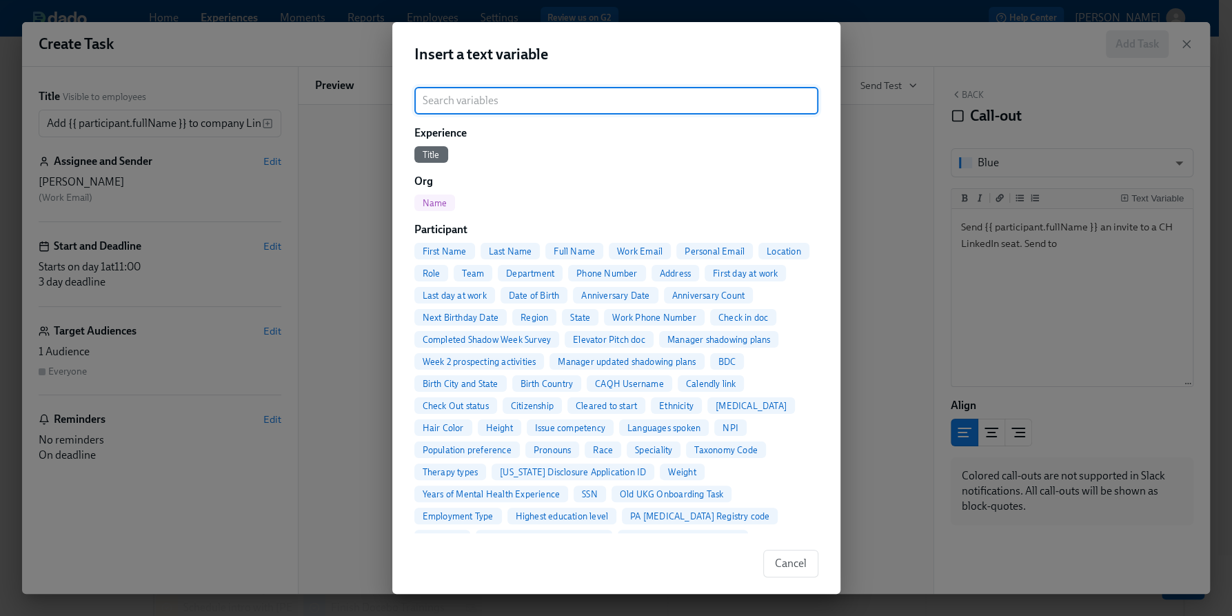
click at [441, 255] on span "First Name" at bounding box center [444, 251] width 61 height 10
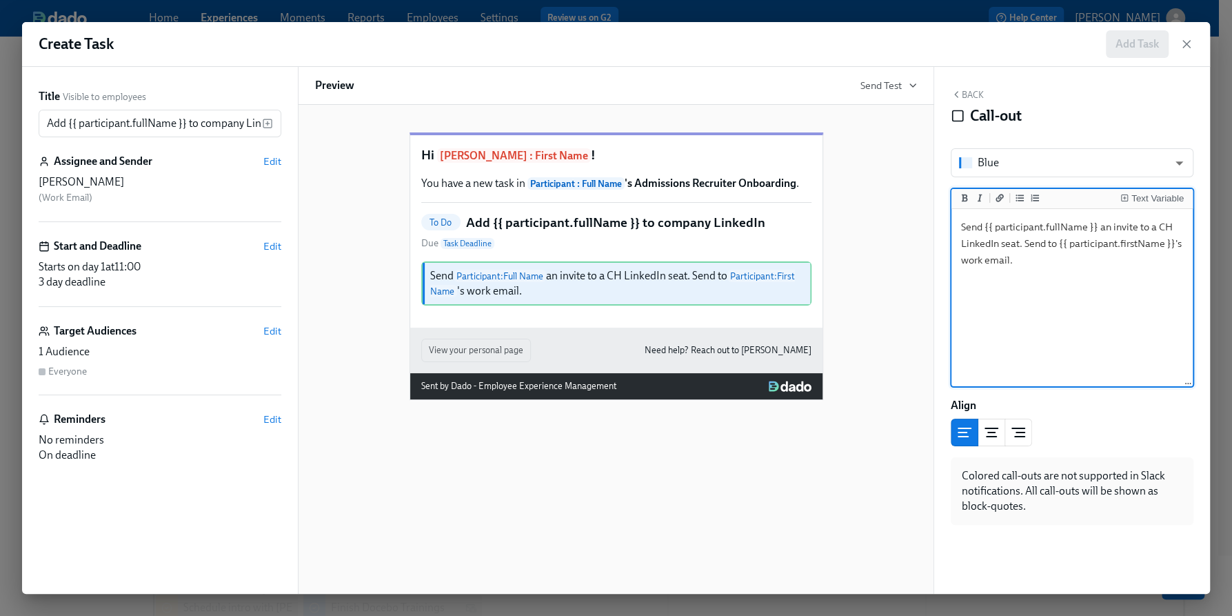
type textarea "Send {{ participant.fullName }} an invite to a CH LinkedIn seat. Send to {{ par…"
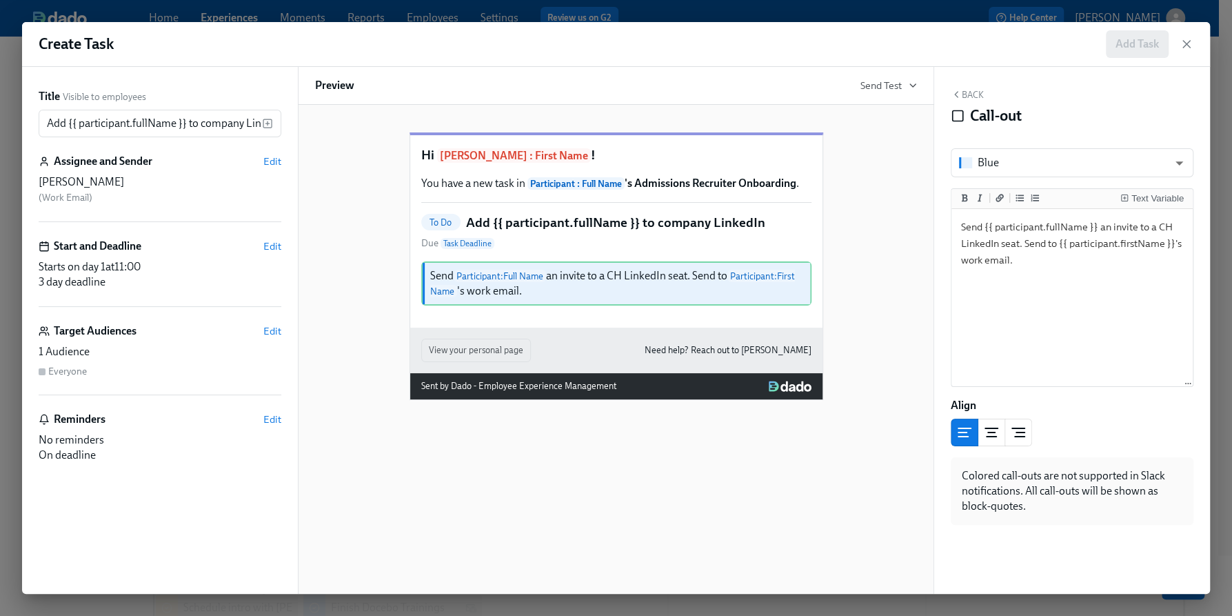
click at [974, 95] on button "Back" at bounding box center [967, 94] width 33 height 11
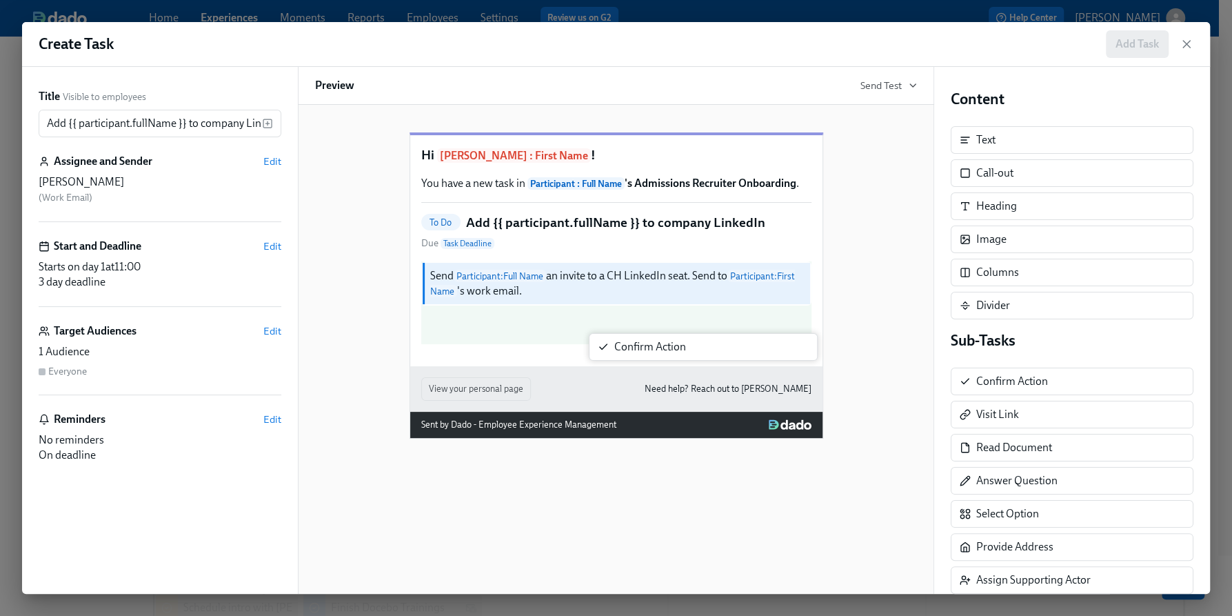
drag, startPoint x: 1009, startPoint y: 374, endPoint x: 641, endPoint y: 342, distance: 370.3
click at [641, 342] on div "Title Visible to employees Add {{ participant.fullName }} to company LinkedIn ​…" at bounding box center [616, 330] width 1188 height 527
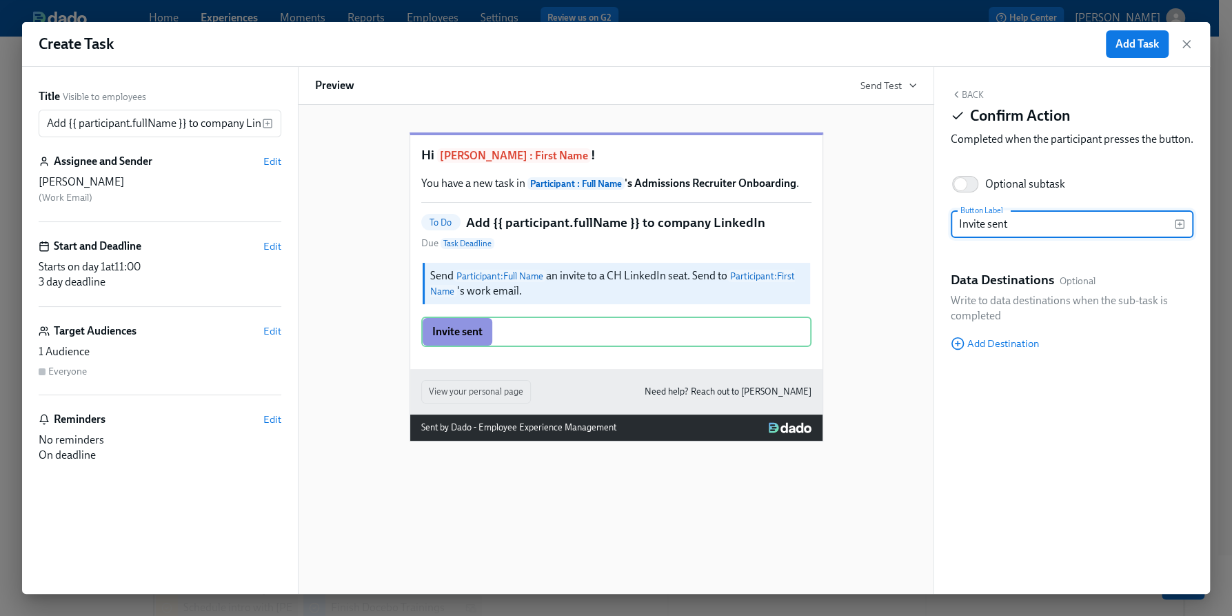
type input "Invite sent"
click at [968, 98] on button "Back" at bounding box center [967, 94] width 33 height 11
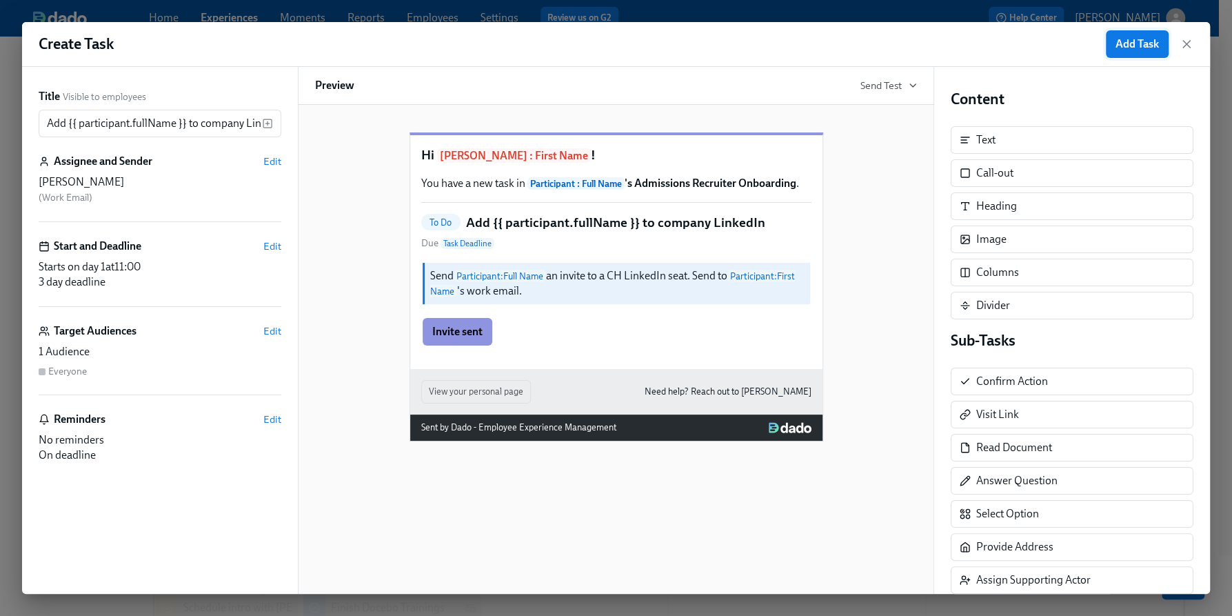
click at [1136, 50] on span "Add Task" at bounding box center [1137, 44] width 43 height 14
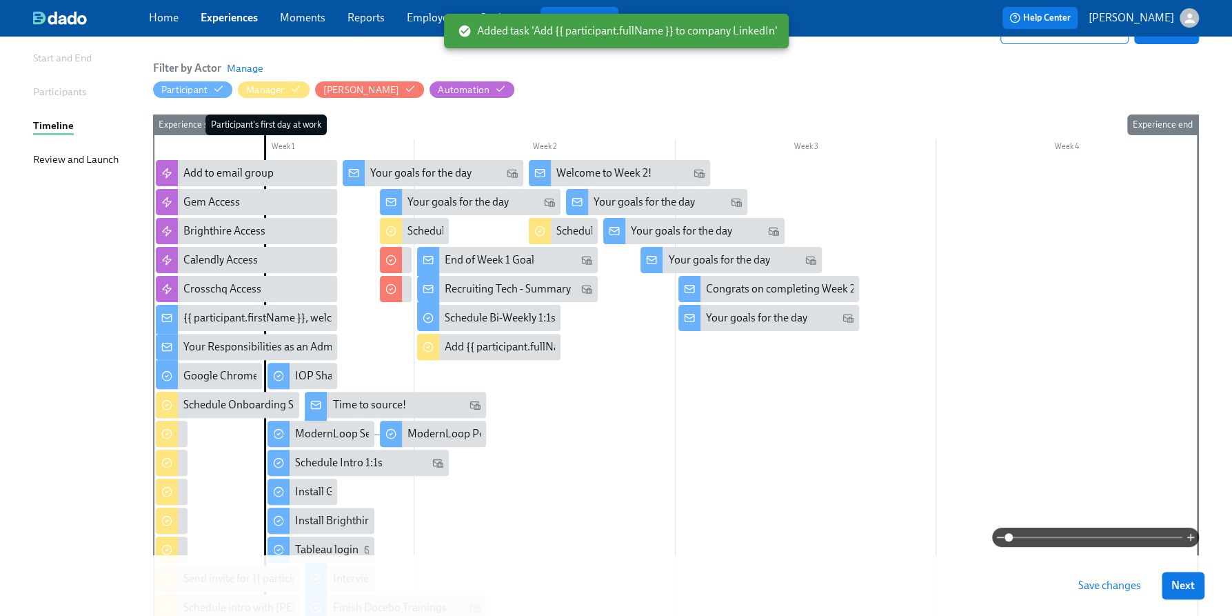
click at [1112, 587] on span "Save changes" at bounding box center [1109, 586] width 63 height 14
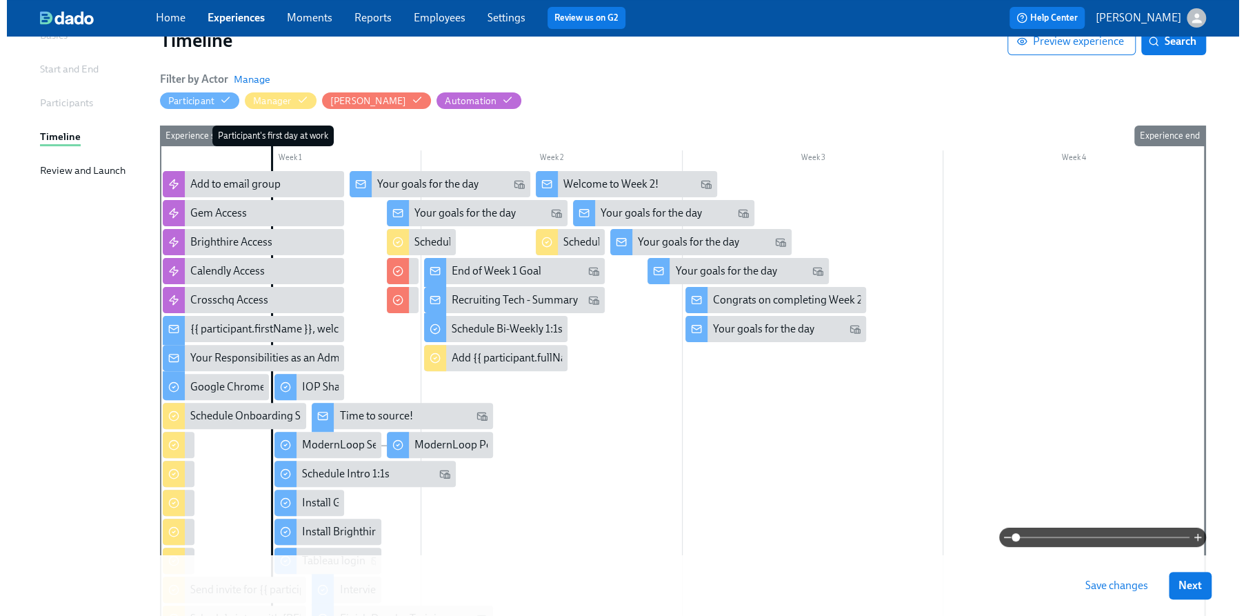
scroll to position [119, 0]
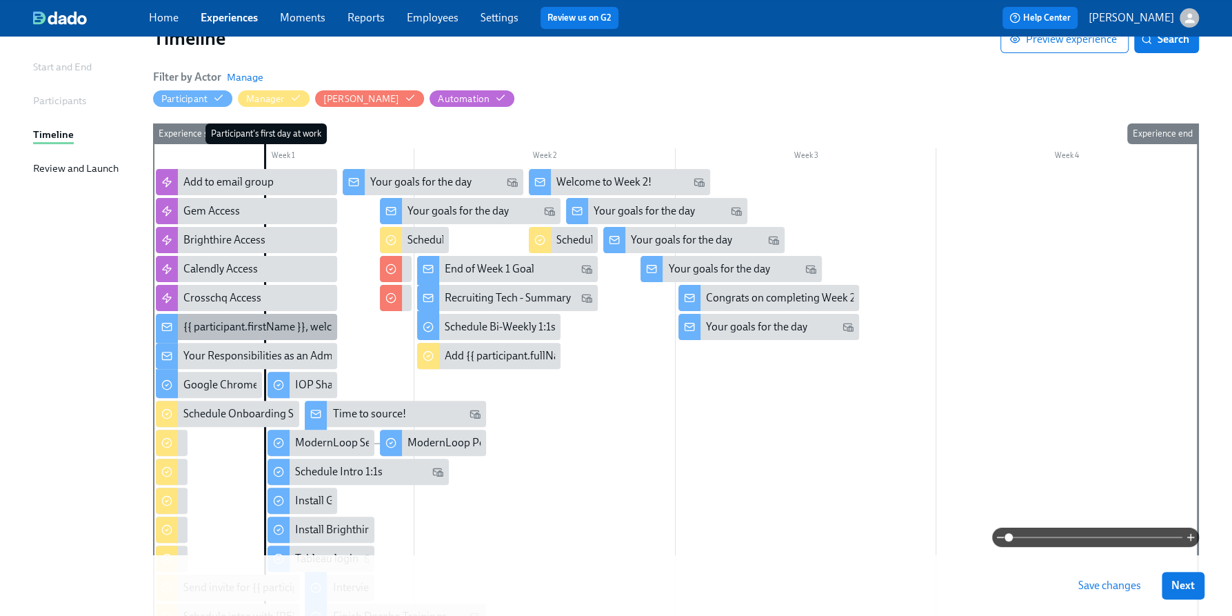
click at [258, 322] on div "{{ participant.firstName }}, welcome to the team!" at bounding box center [297, 326] width 228 height 15
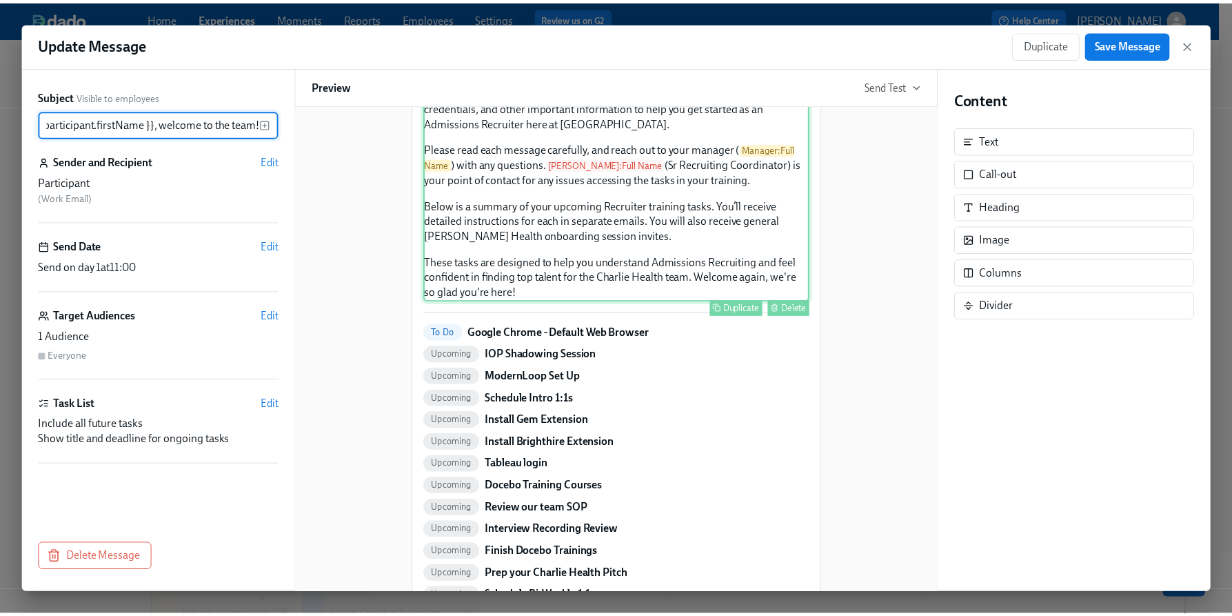
scroll to position [111, 0]
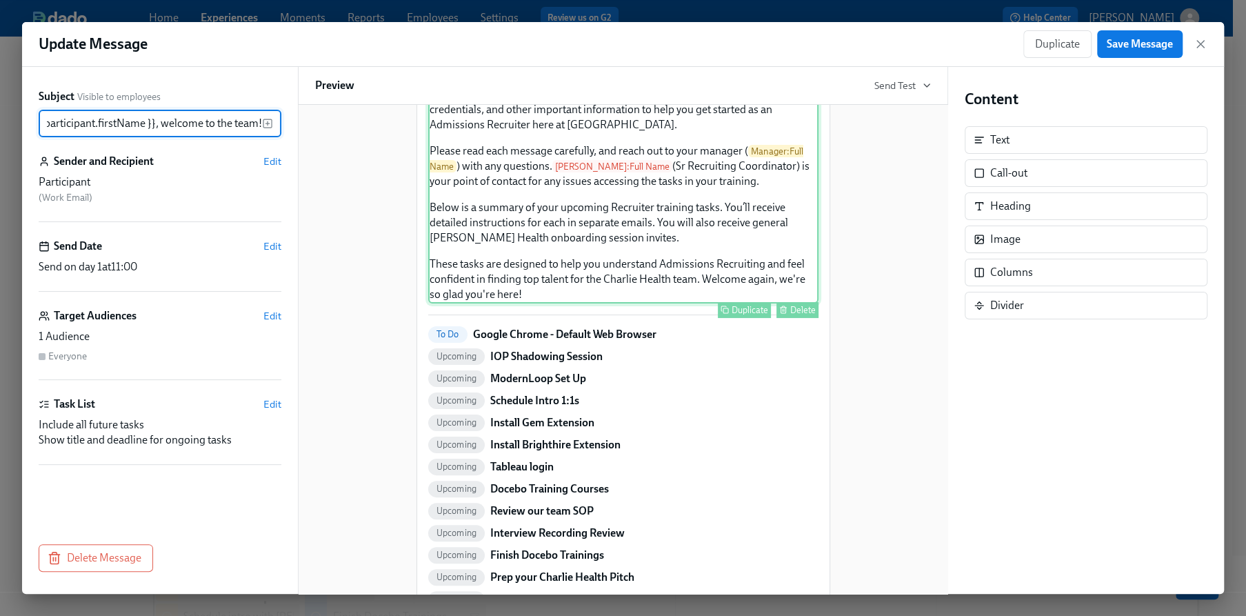
click at [727, 201] on div "Welcome aboard — we’re excited to have you here! Over the next few days, you’ll…" at bounding box center [623, 181] width 390 height 244
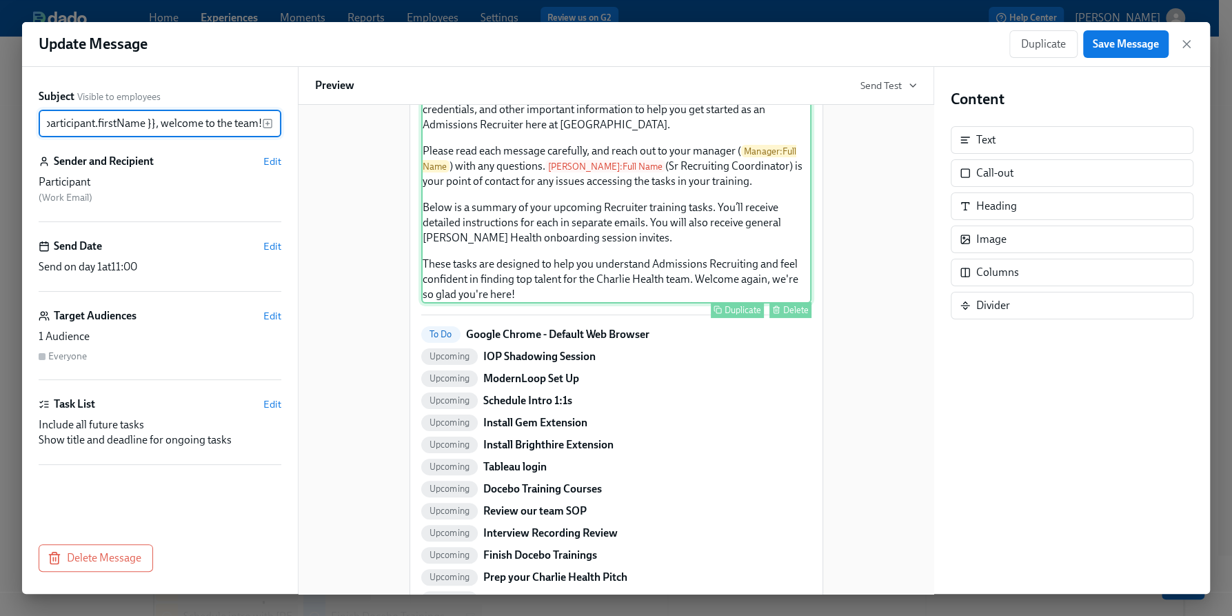
scroll to position [0, 0]
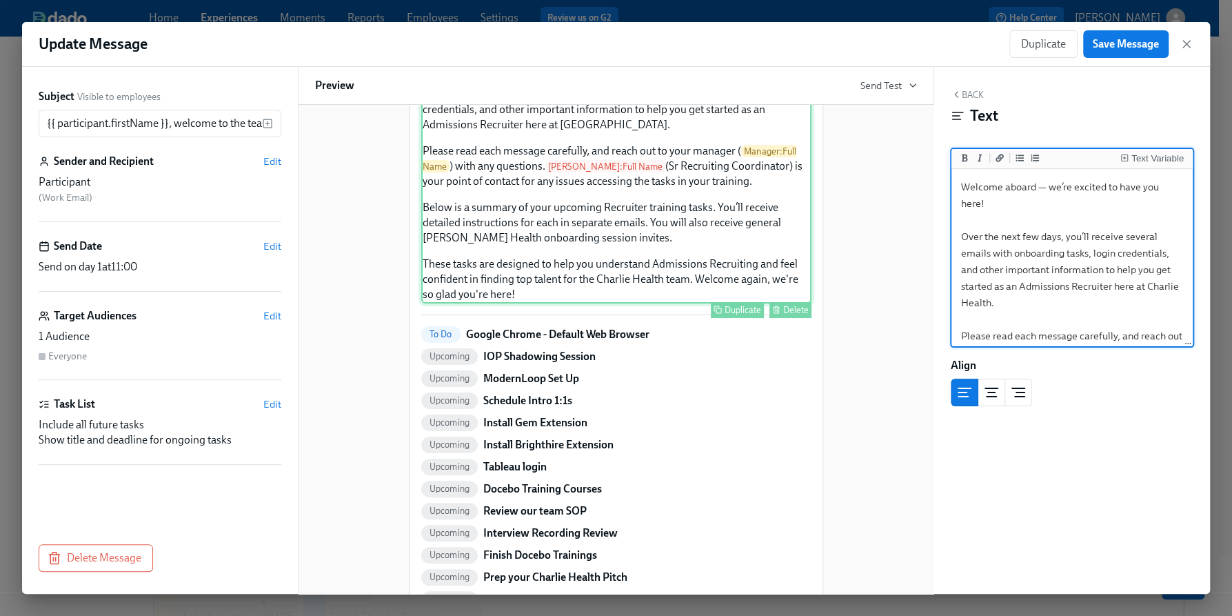
click at [603, 203] on div "Welcome aboard — we’re excited to have you here! Over the next few days, you’ll…" at bounding box center [616, 181] width 390 height 244
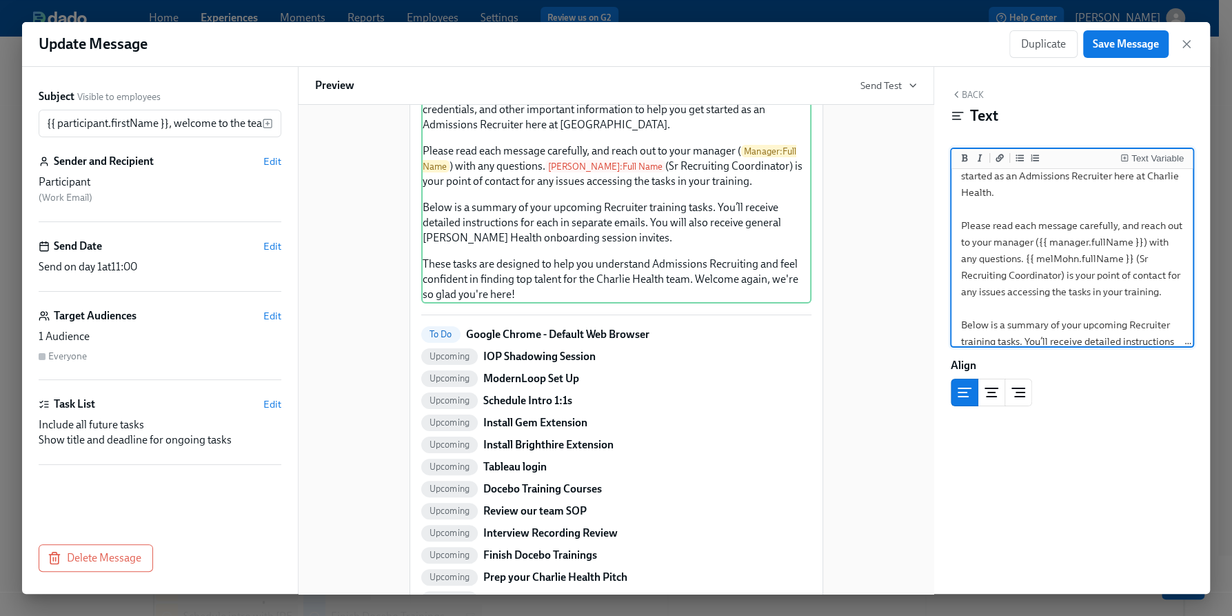
scroll to position [117, 0]
click at [1066, 285] on textarea "Welcome aboard — we’re excited to have you here! Over the next few days, you’ll…" at bounding box center [1072, 268] width 236 height 428
type textarea "Welcome aboard — we’re excited to have you here! Over the next few days, you’ll…"
click at [1125, 37] on span "Save Message" at bounding box center [1126, 44] width 66 height 14
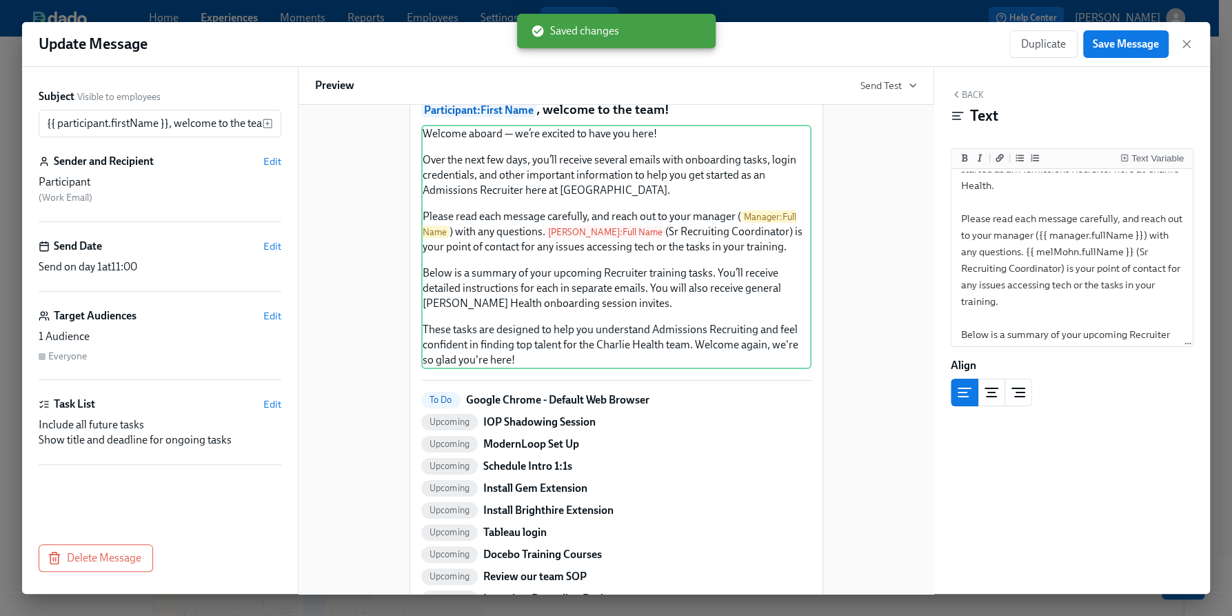
scroll to position [0, 0]
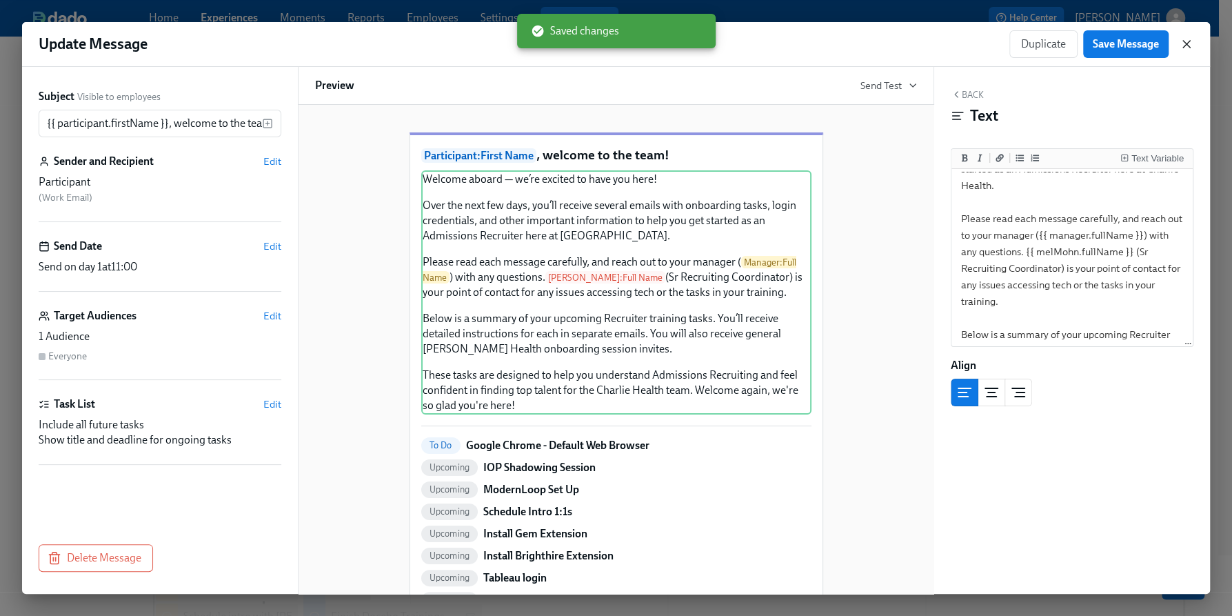
click at [1192, 43] on icon "button" at bounding box center [1187, 44] width 14 height 14
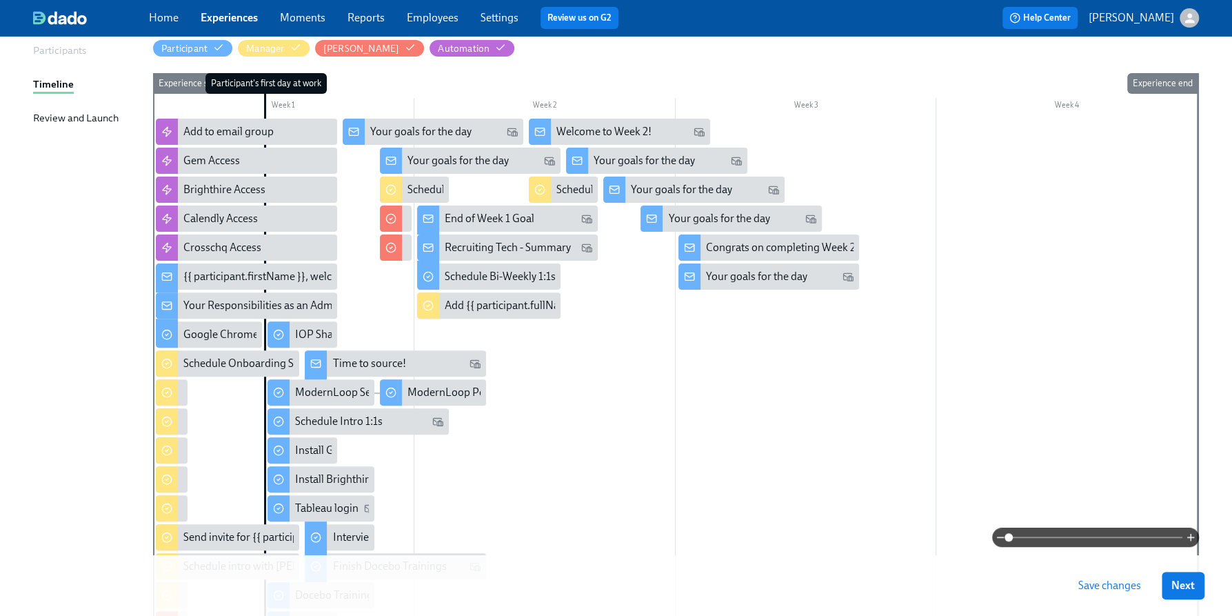
scroll to position [199, 0]
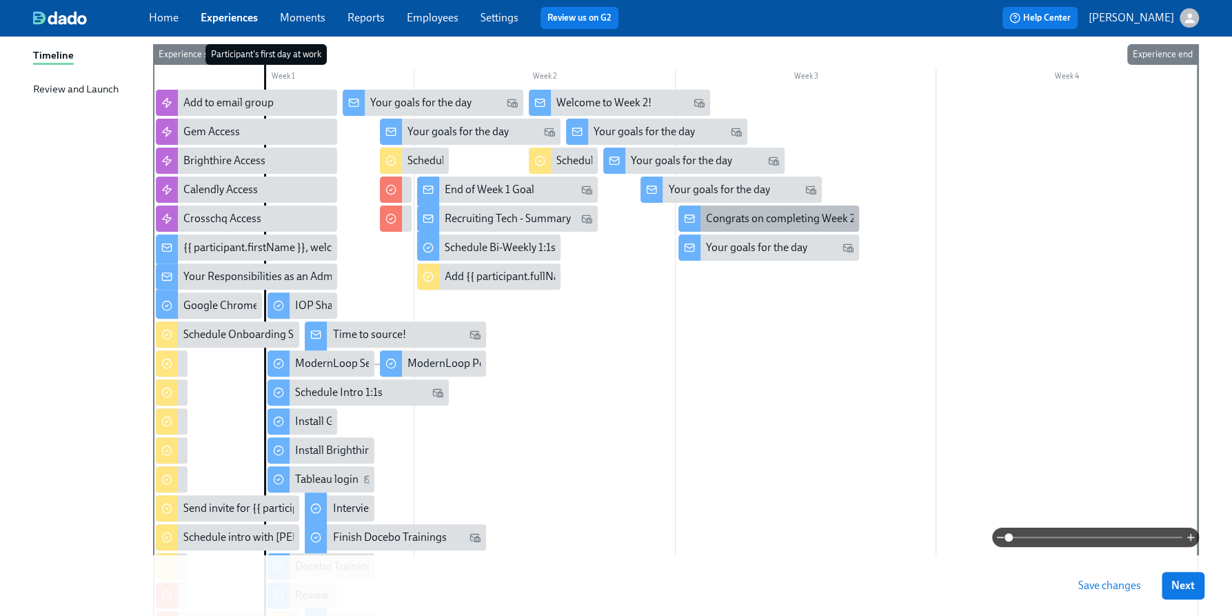
click at [817, 221] on div "Congrats on completing Week 2!" at bounding box center [782, 218] width 153 height 15
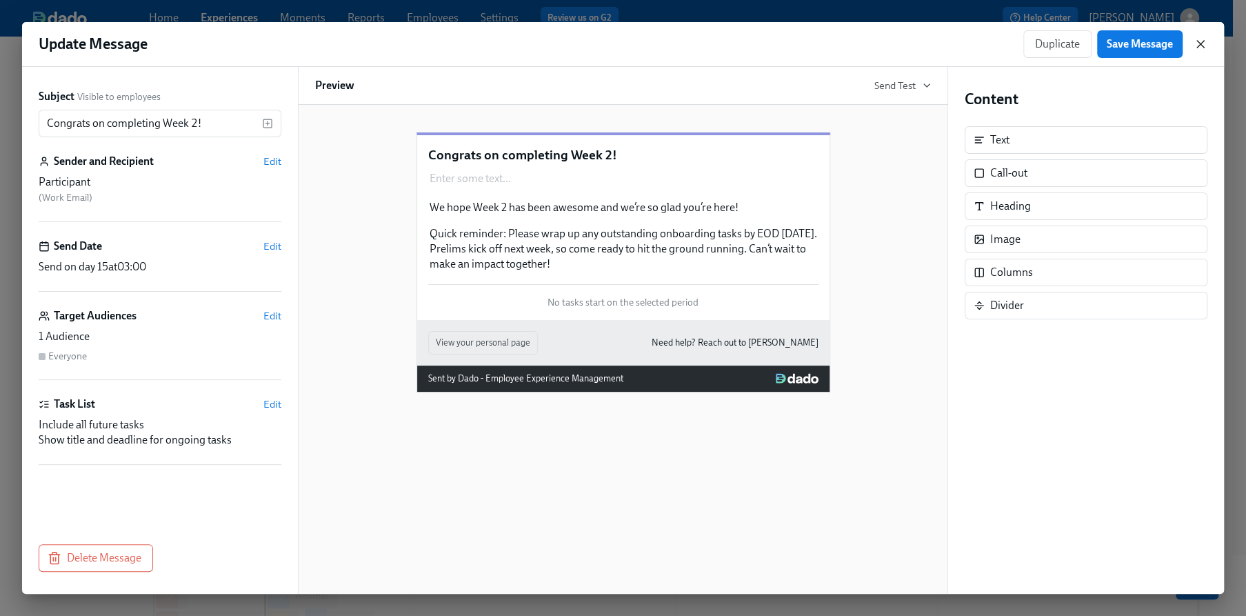
click at [1203, 41] on icon "button" at bounding box center [1200, 44] width 7 height 7
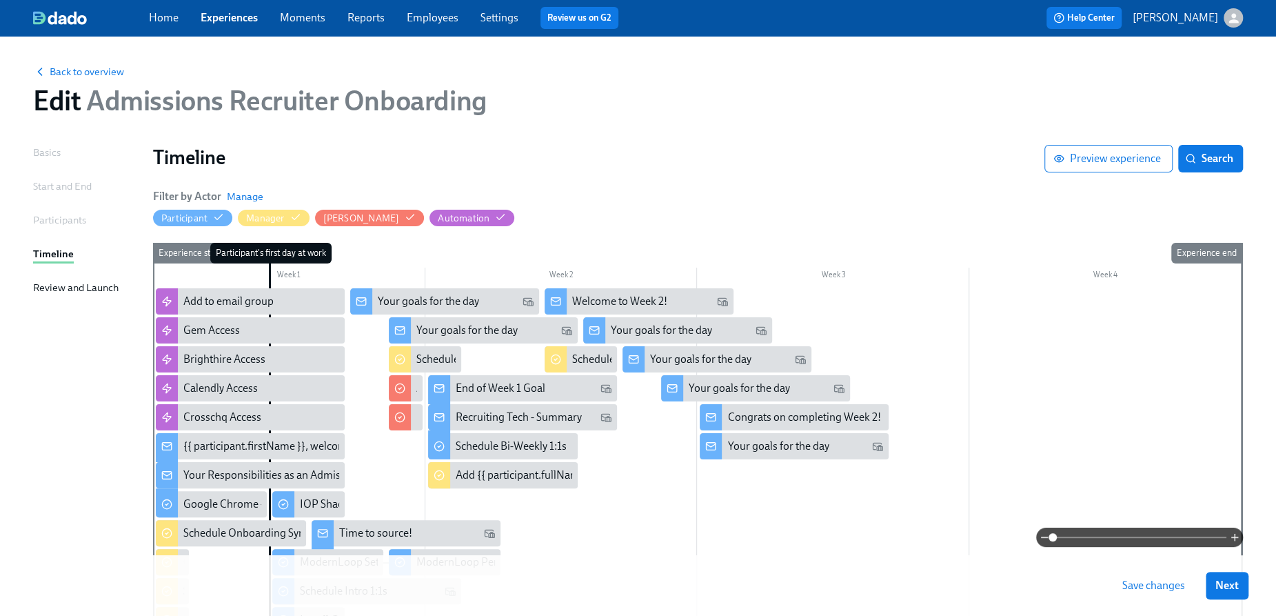
click at [1160, 591] on span "Save changes" at bounding box center [1154, 586] width 63 height 14
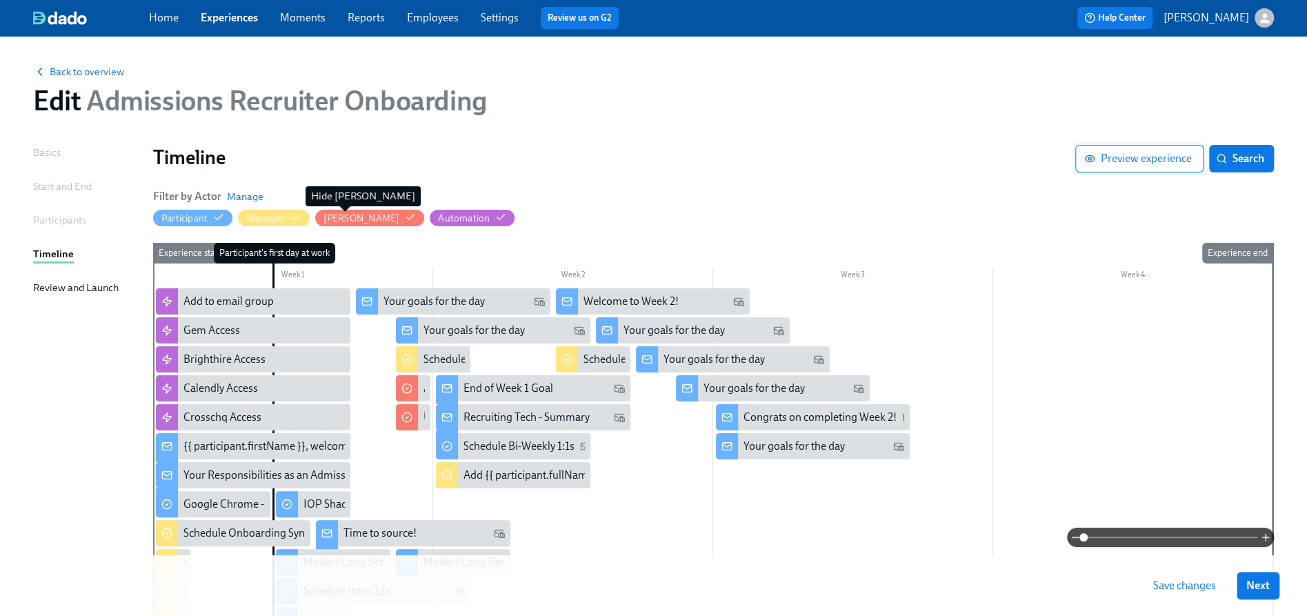
click at [1167, 158] on span "Preview experience" at bounding box center [1139, 159] width 105 height 14
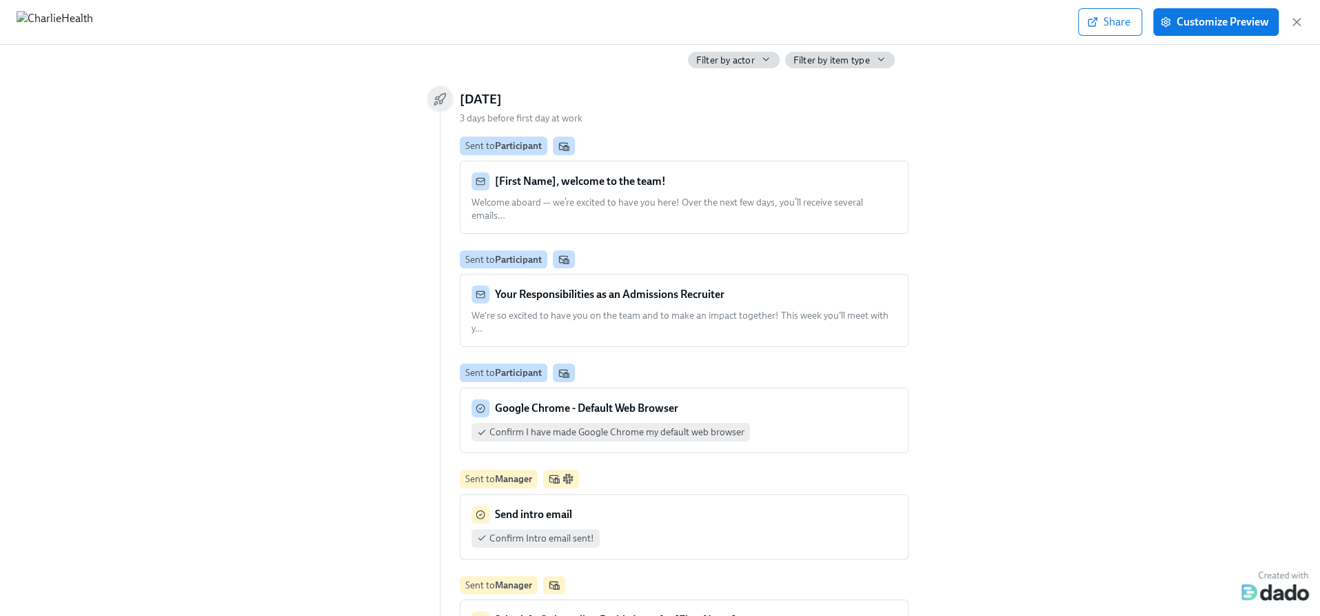
scroll to position [94, 0]
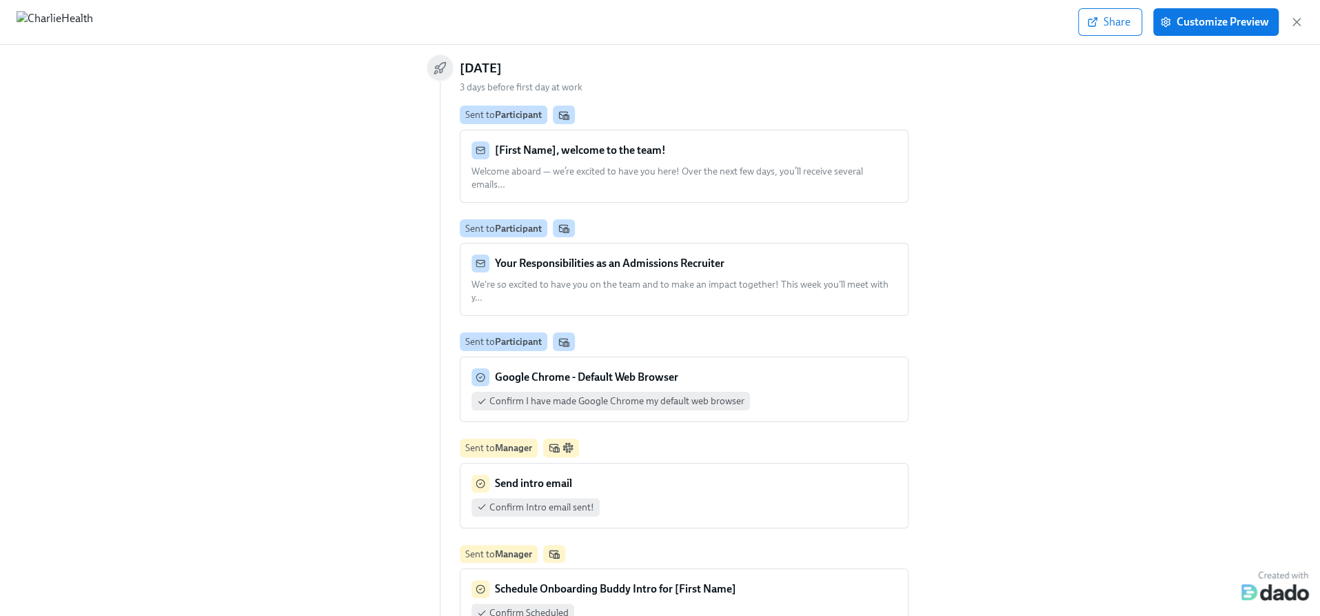
click at [659, 160] on div "[First Name], welcome to the team! Welcome aboard — we’re excited to have you h…" at bounding box center [684, 166] width 425 height 50
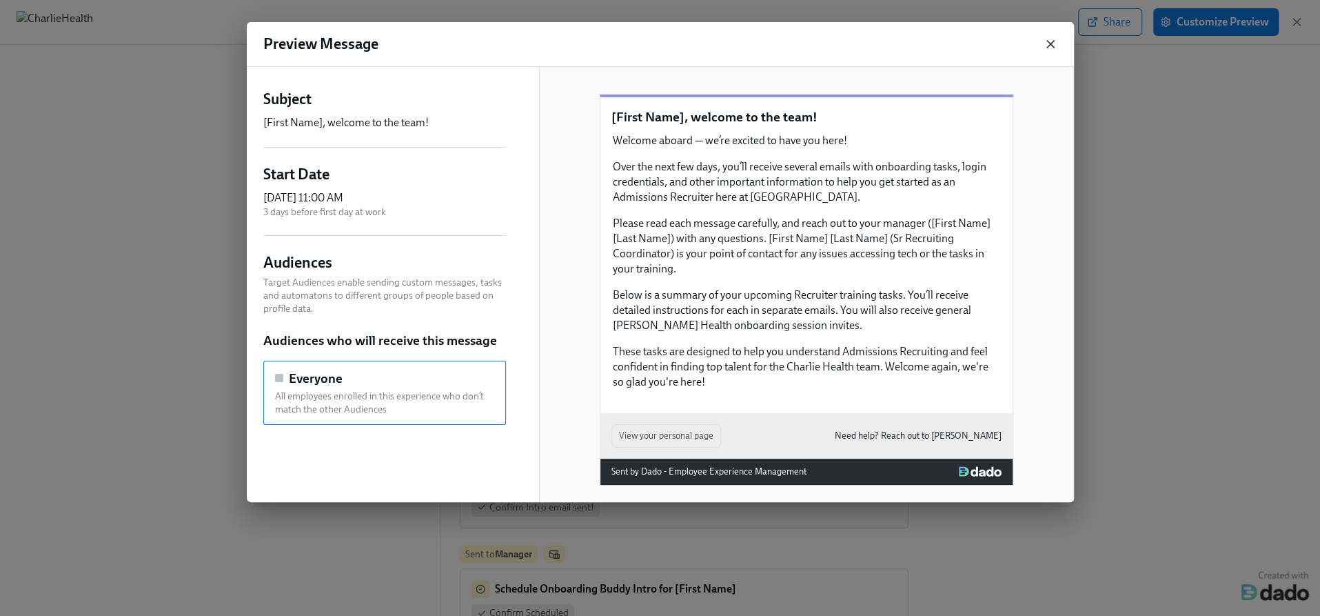
click at [1049, 42] on icon "button" at bounding box center [1050, 44] width 7 height 7
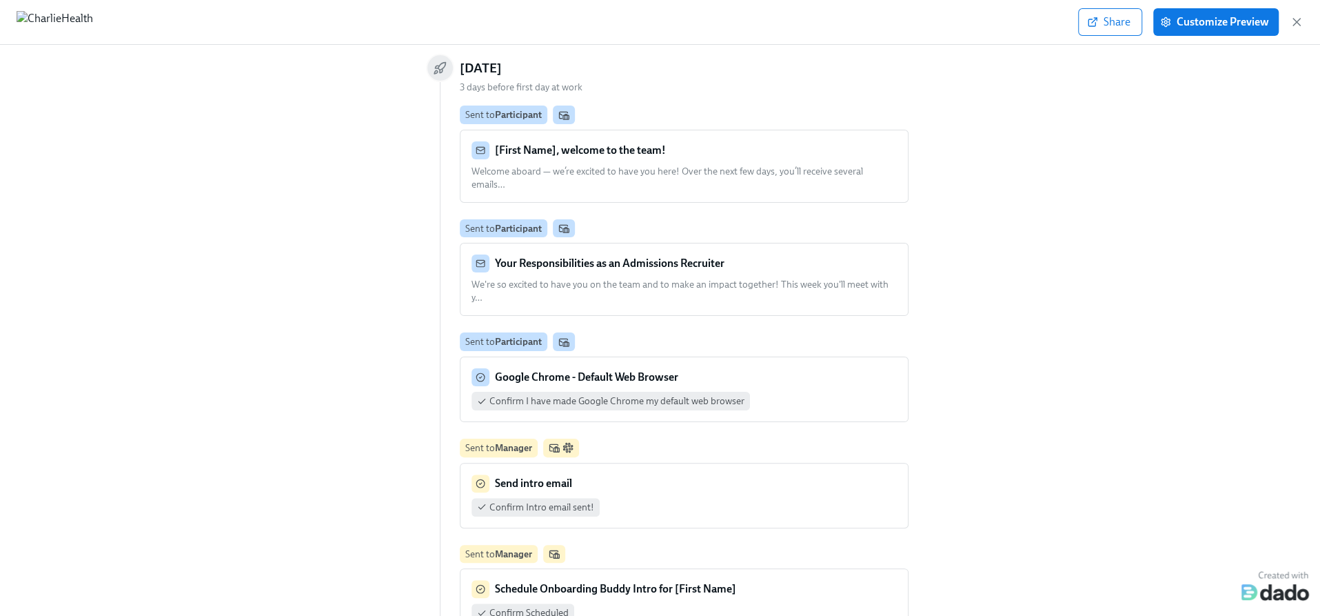
click at [725, 254] on div "Your Responsibilities as an Admissions Recruiter" at bounding box center [684, 263] width 425 height 18
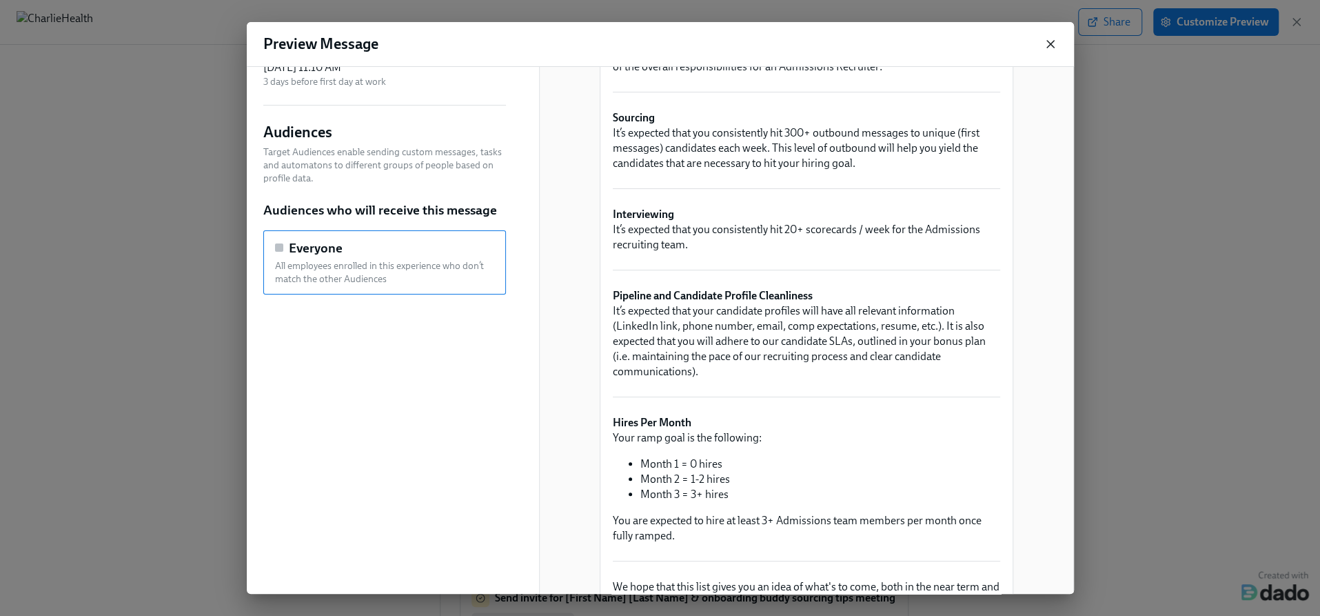
scroll to position [50, 0]
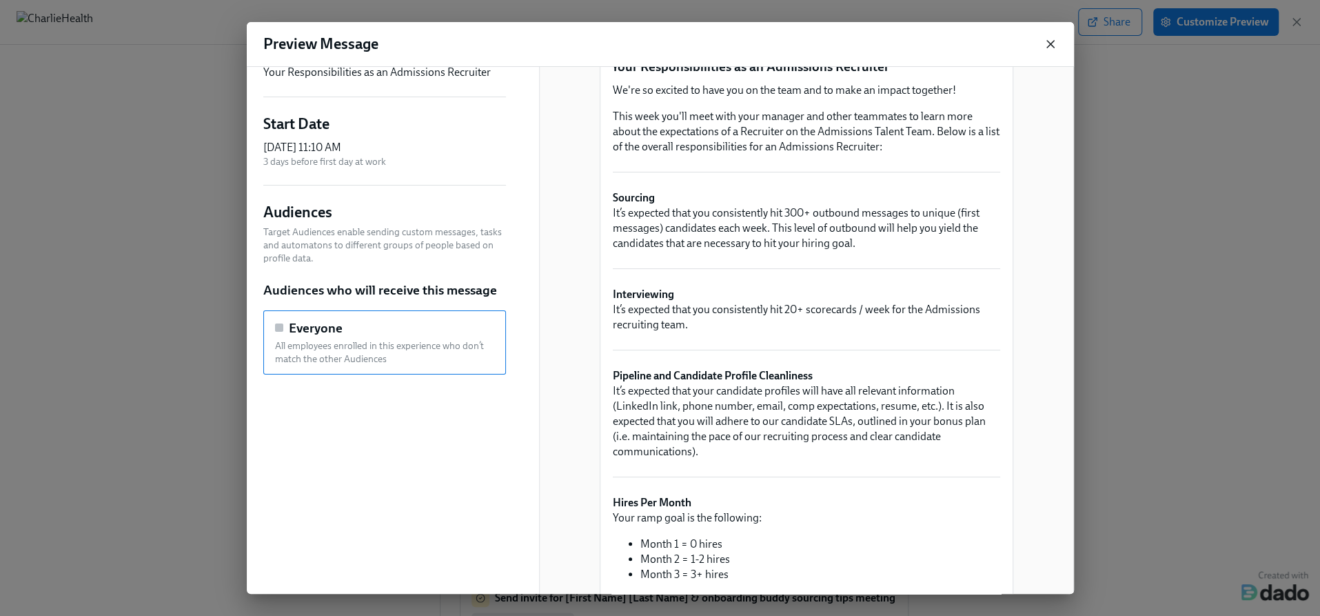
click at [1052, 44] on icon "button" at bounding box center [1051, 44] width 14 height 14
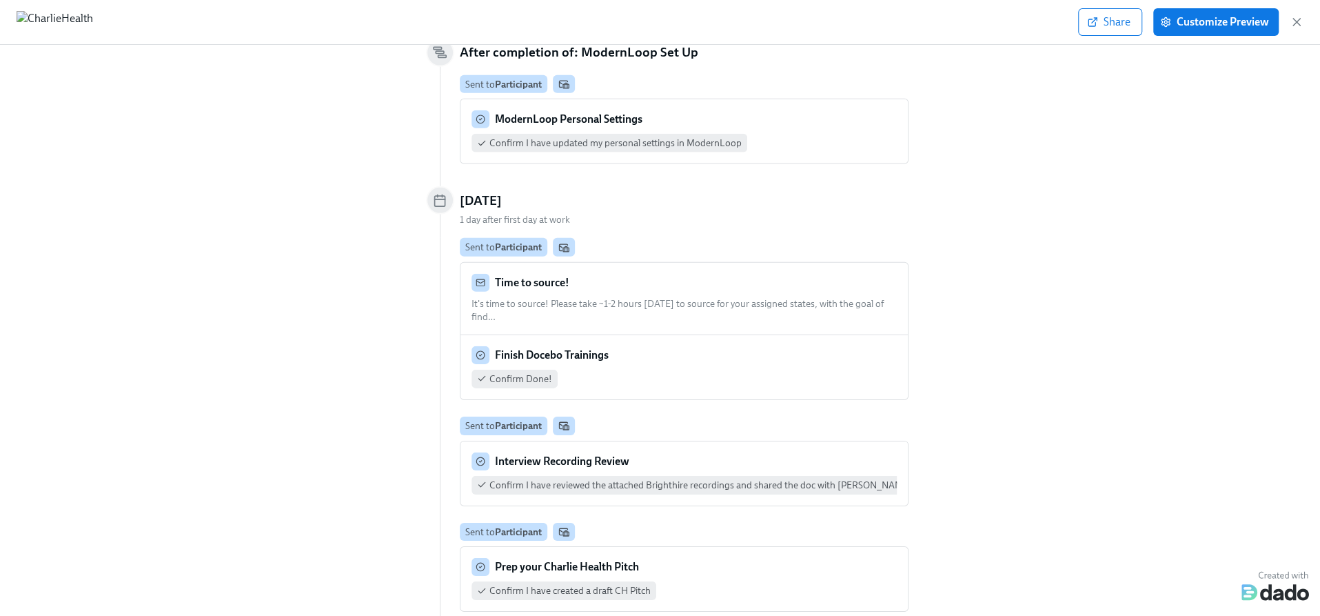
scroll to position [3150, 0]
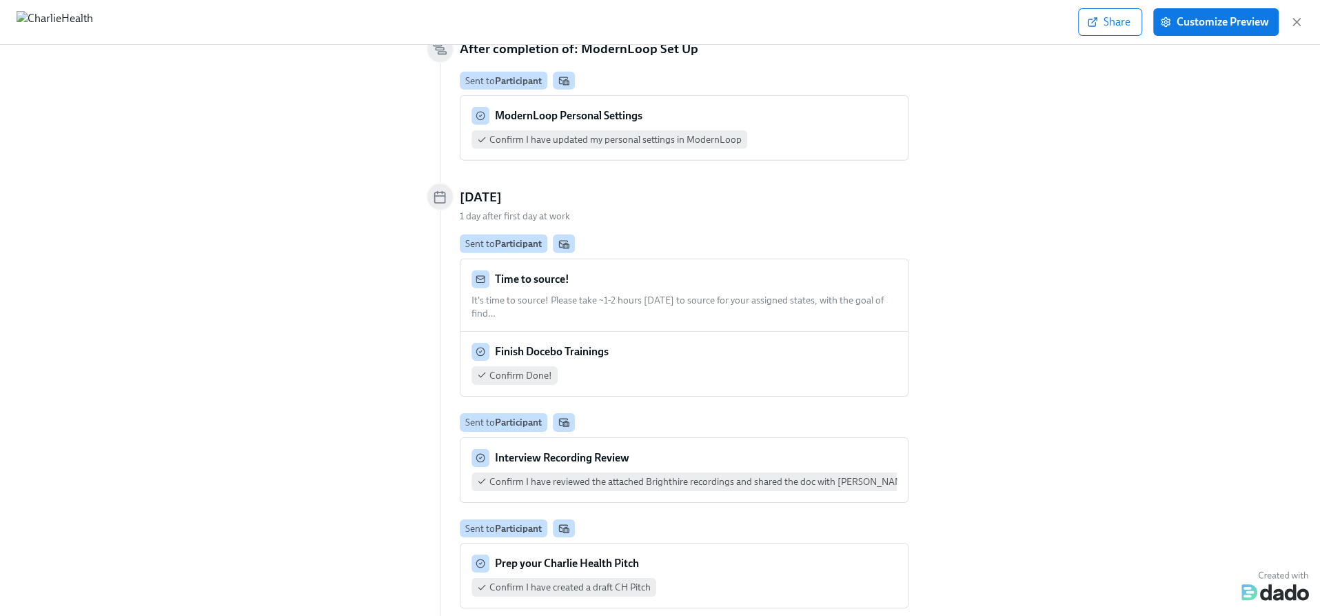
click at [603, 270] on div "Time to source!" at bounding box center [684, 279] width 425 height 18
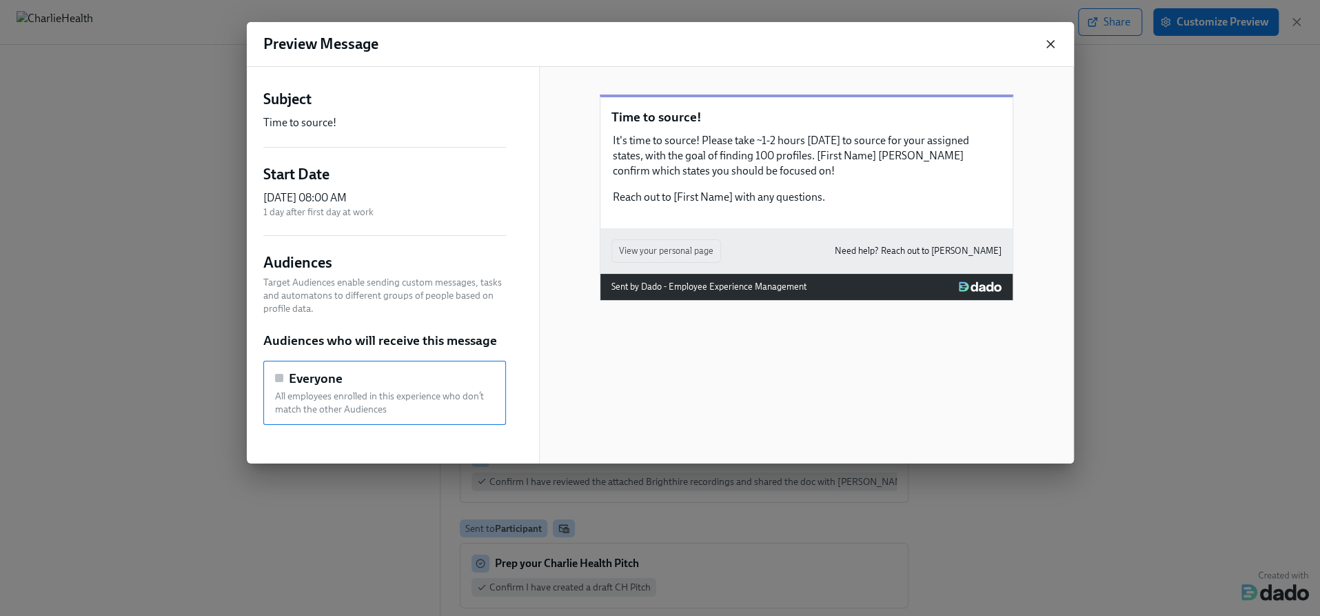
click at [1049, 49] on icon "button" at bounding box center [1051, 44] width 14 height 14
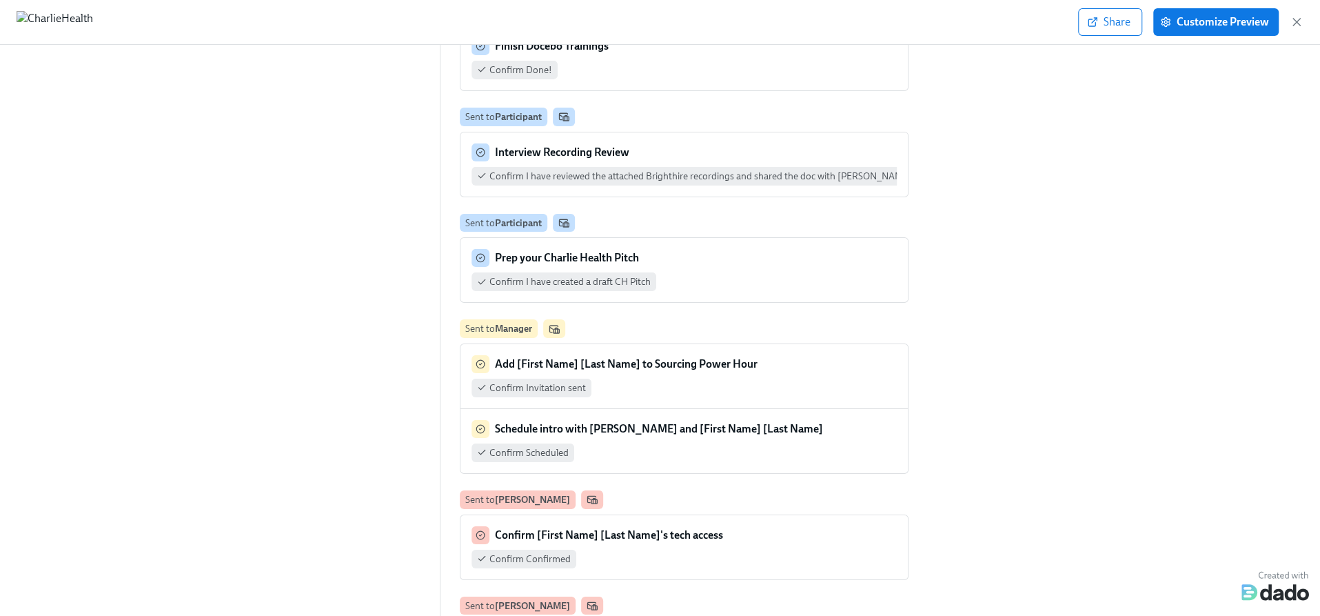
scroll to position [3468, 0]
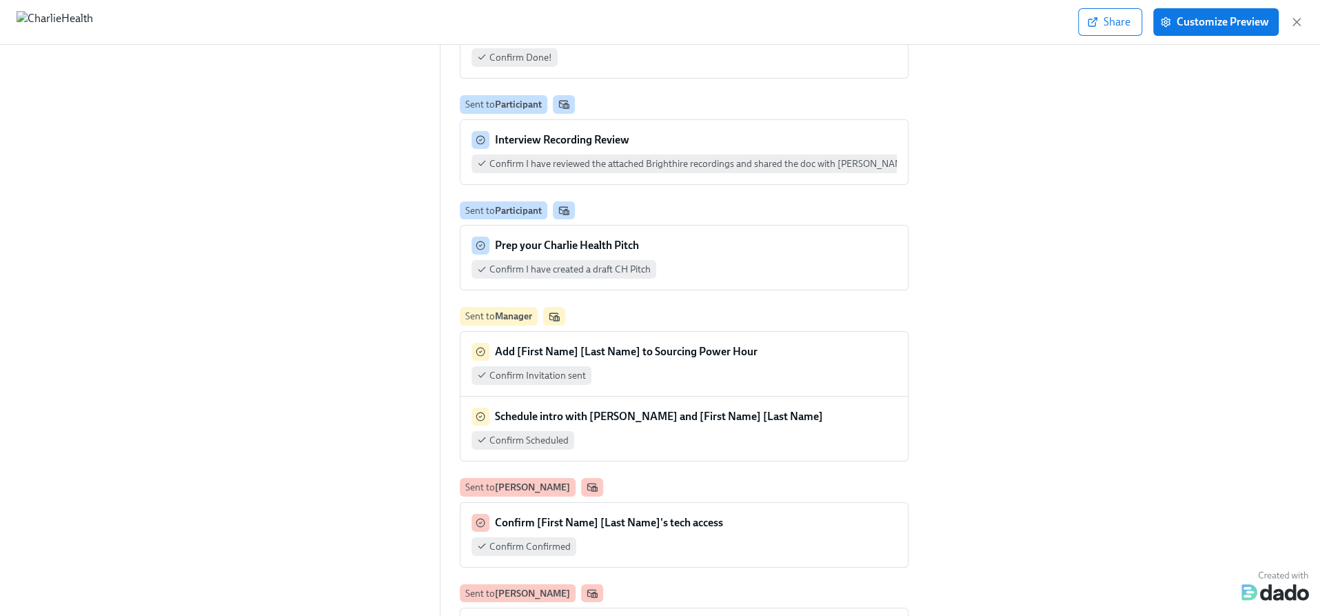
click at [767, 131] on div "Interview Recording Review" at bounding box center [684, 140] width 425 height 18
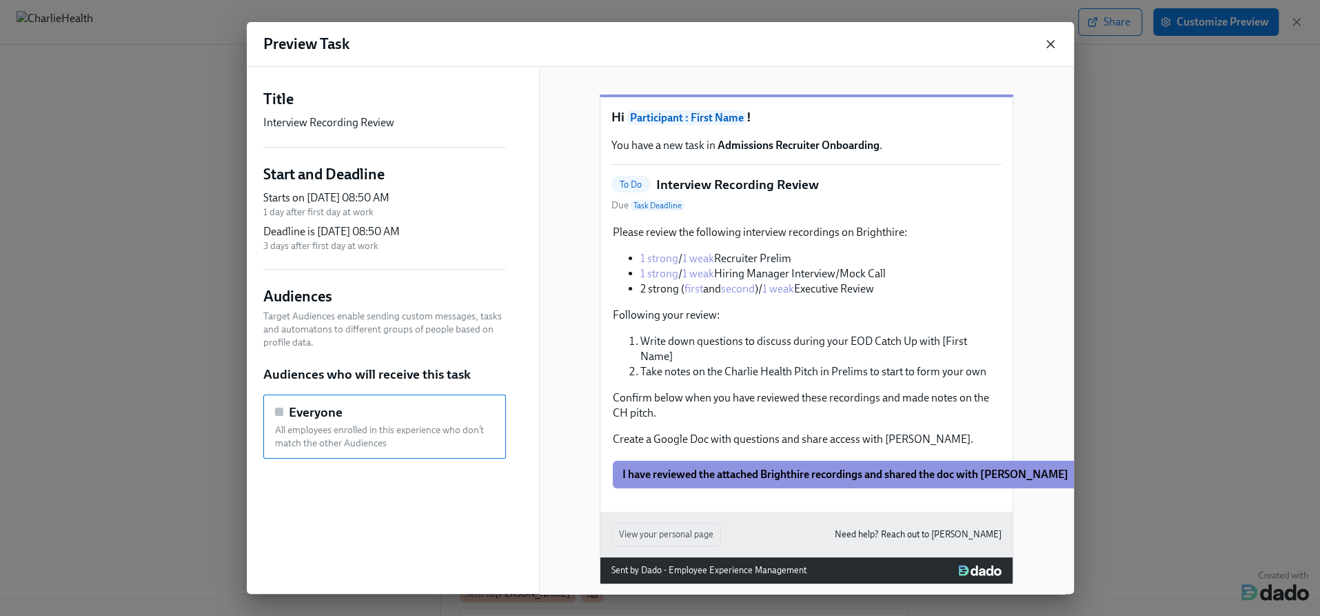
click at [1052, 48] on icon "button" at bounding box center [1051, 44] width 14 height 14
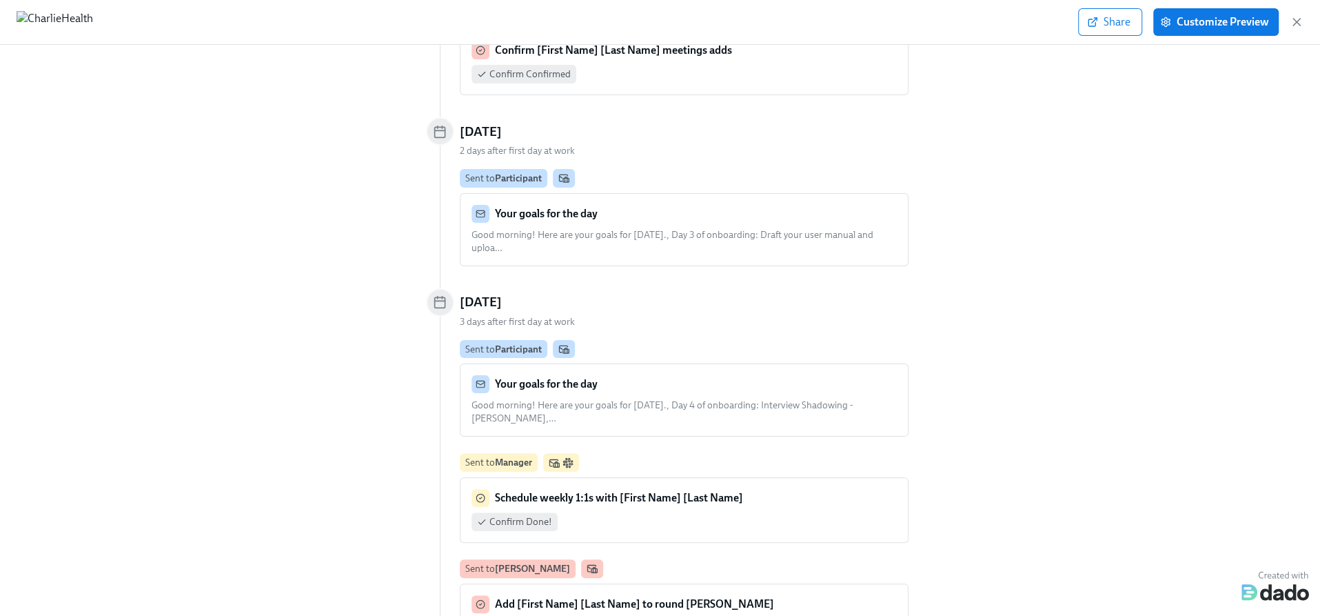
scroll to position [4048, 0]
click at [757, 203] on div "Your goals for the day" at bounding box center [684, 212] width 425 height 18
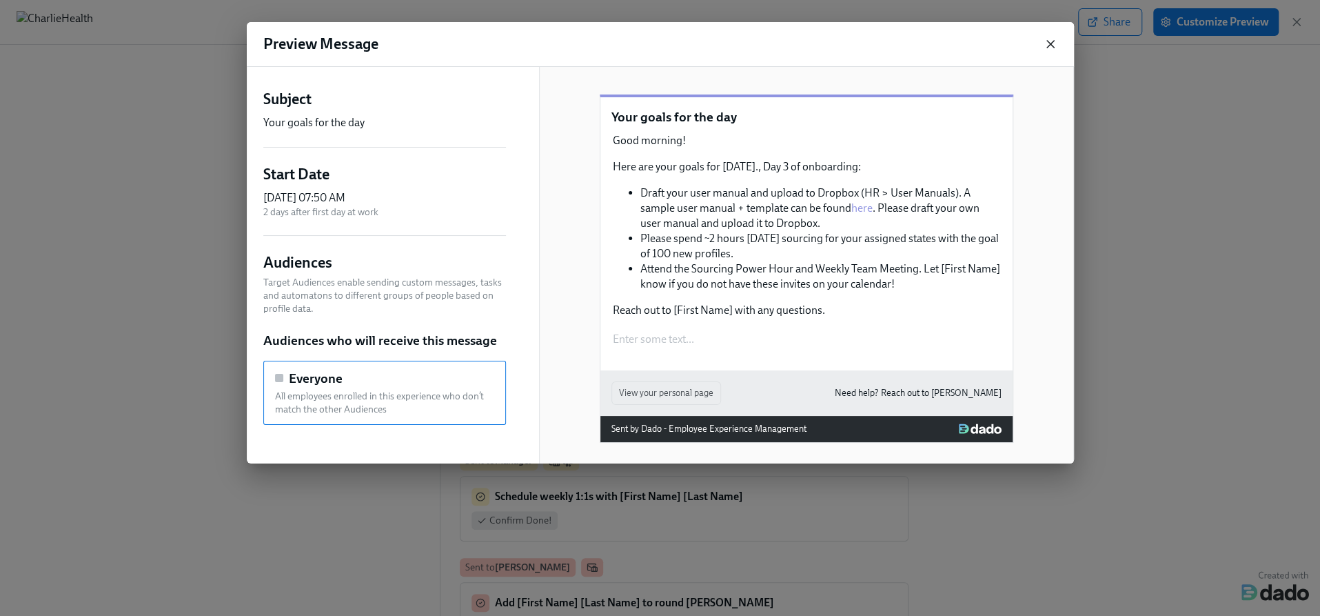
click at [1053, 47] on icon "button" at bounding box center [1050, 44] width 7 height 7
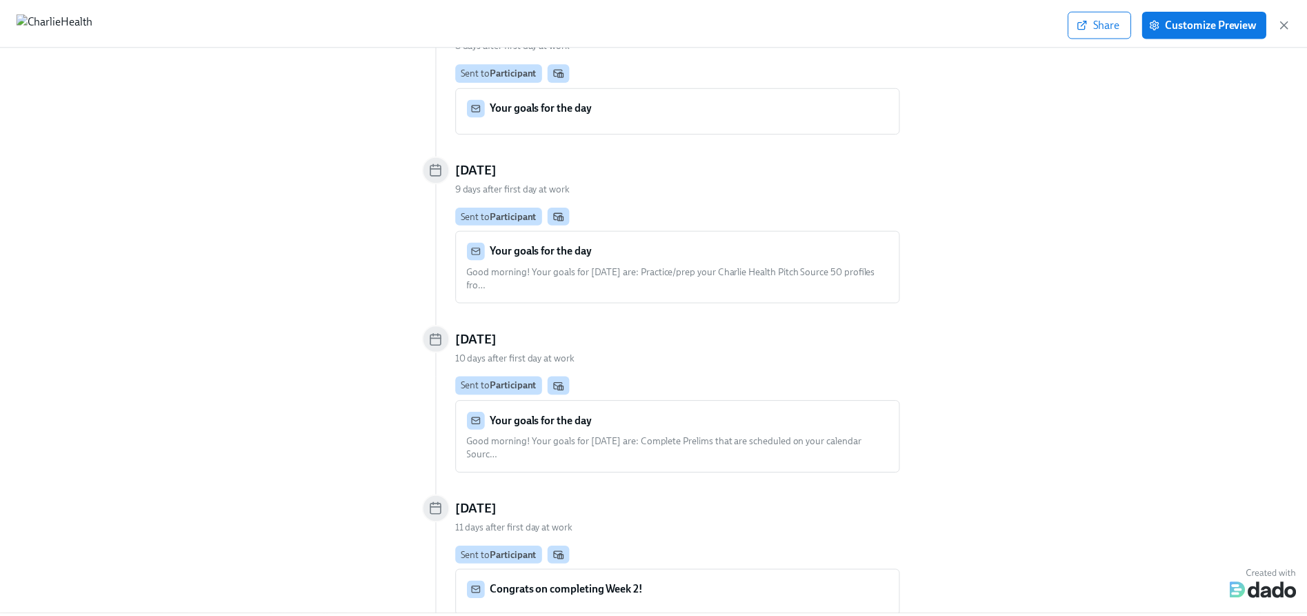
scroll to position [5541, 0]
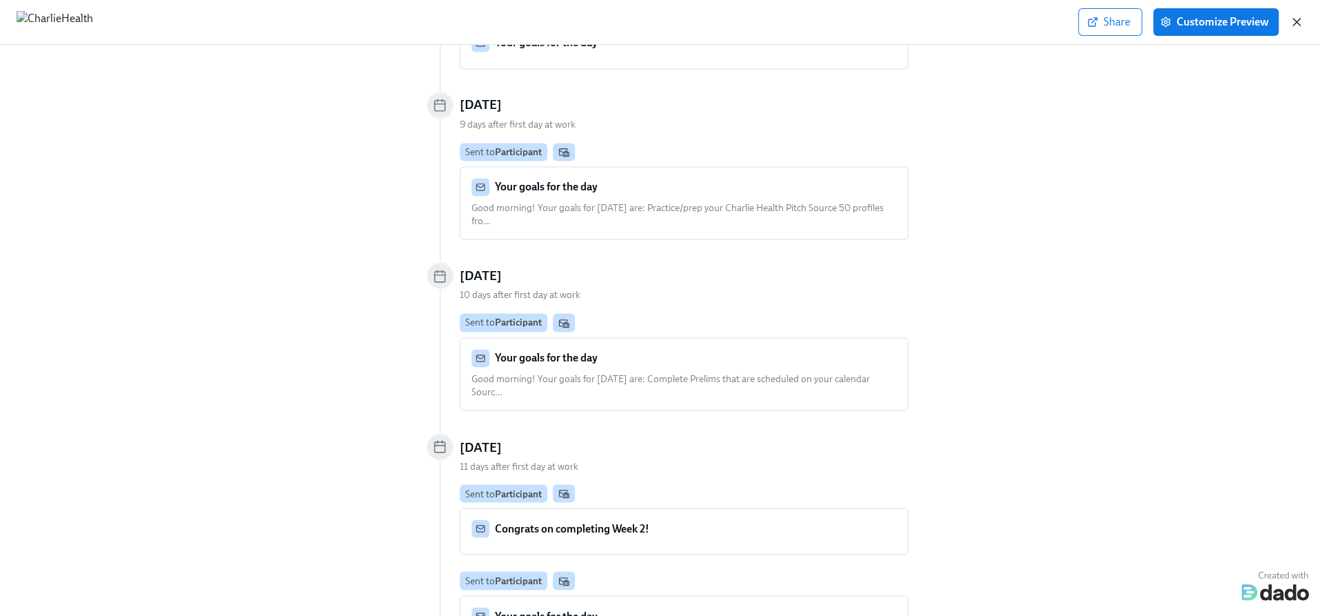
click at [1296, 16] on icon "button" at bounding box center [1297, 22] width 14 height 14
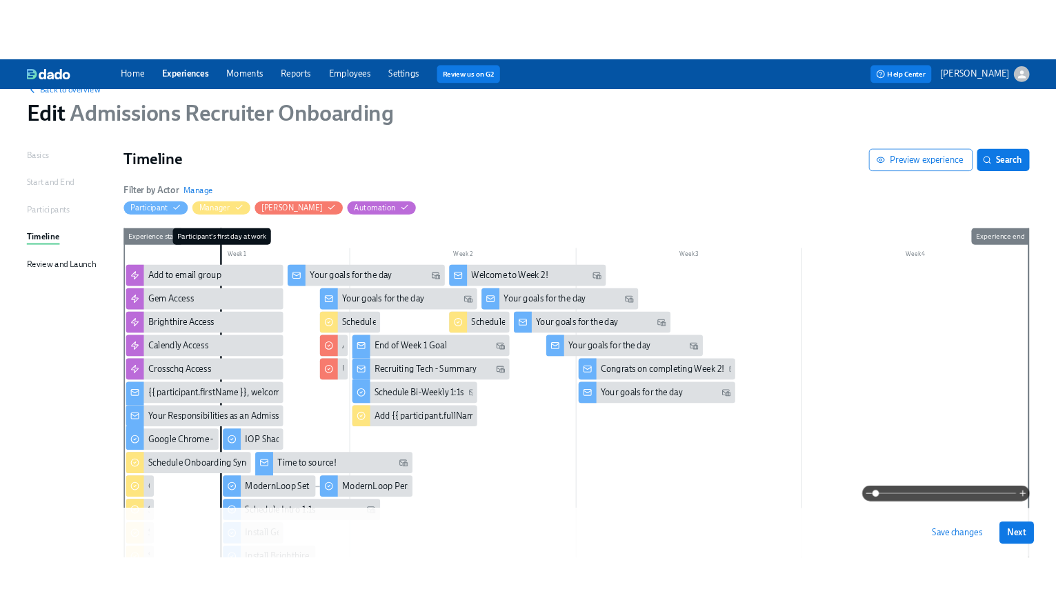
scroll to position [36, 0]
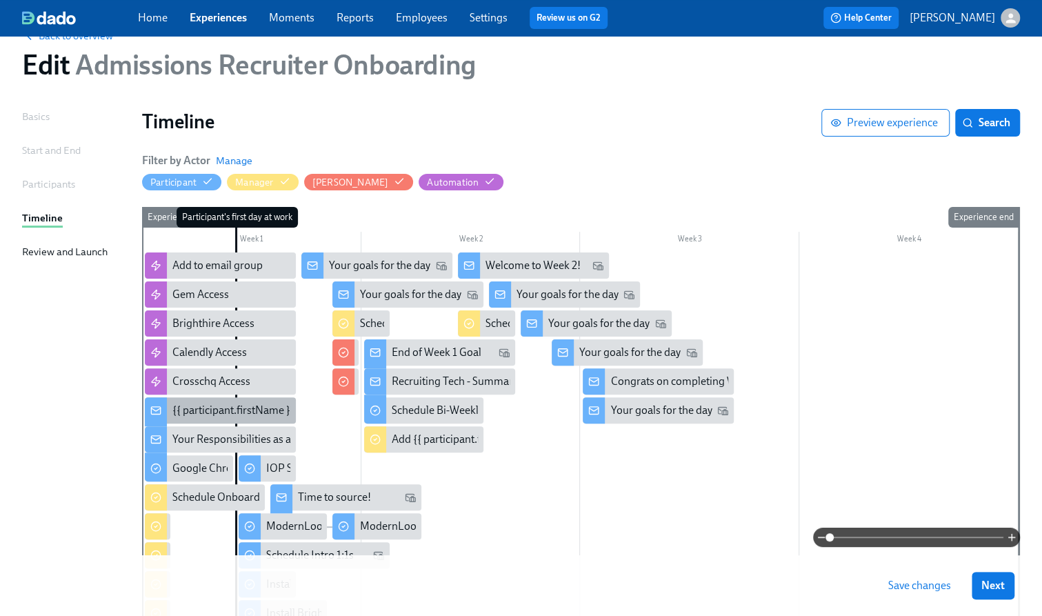
click at [203, 408] on div "{{ participant.firstName }}, welcome to the team!" at bounding box center [286, 410] width 228 height 15
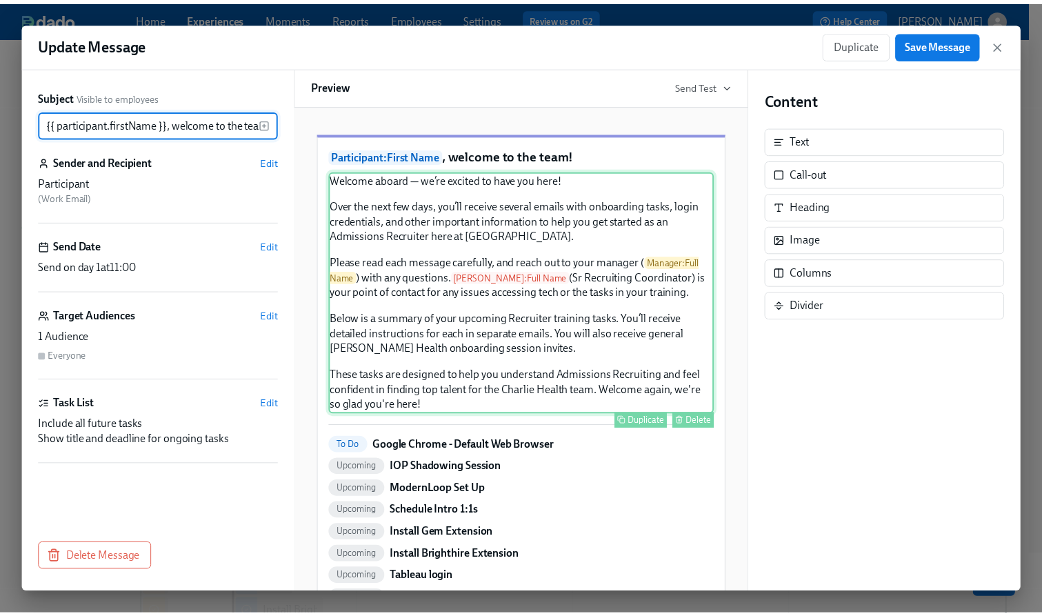
scroll to position [50, 0]
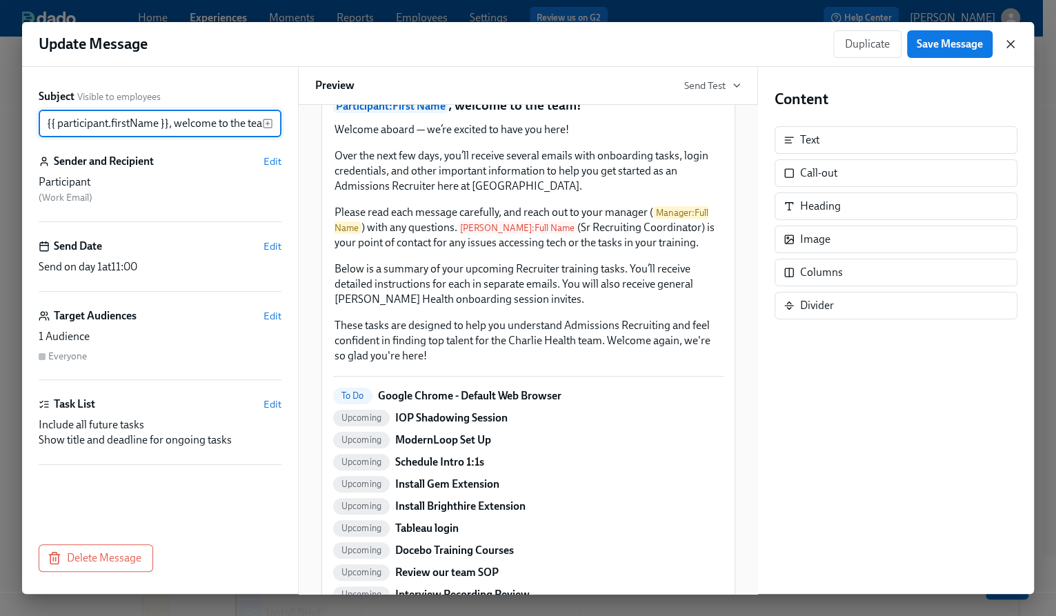
click at [1005, 39] on icon "button" at bounding box center [1010, 44] width 14 height 14
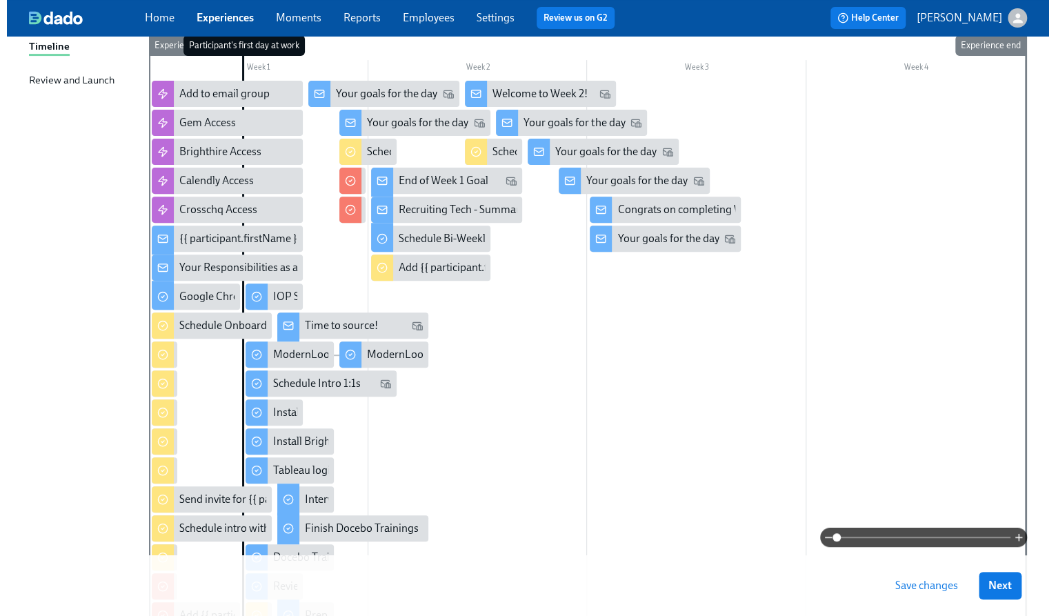
scroll to position [219, 0]
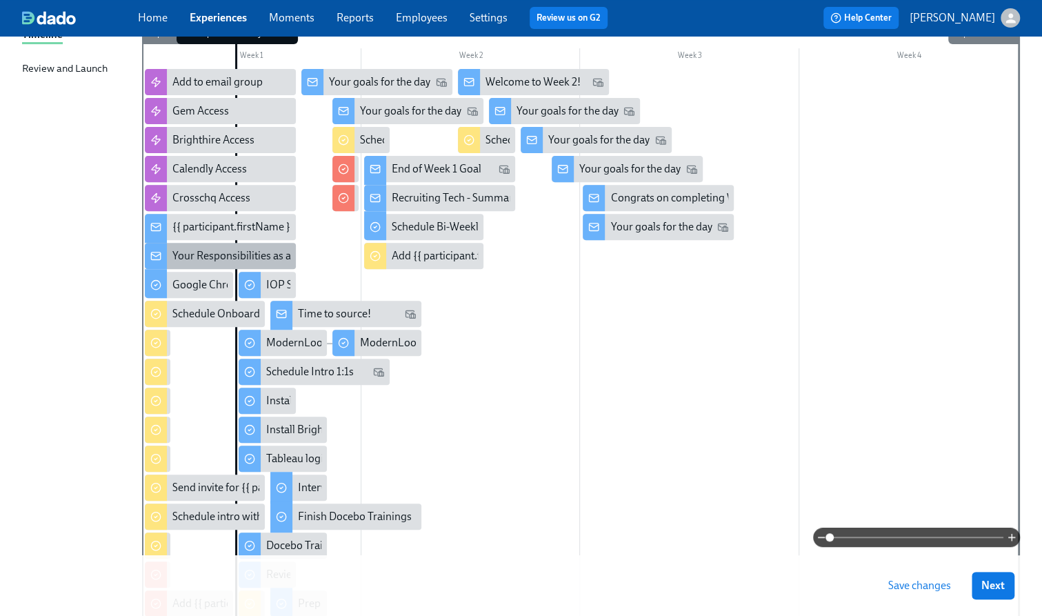
click at [217, 258] on div "Your Responsibilities as an Admissions Recruiter" at bounding box center [286, 255] width 228 height 15
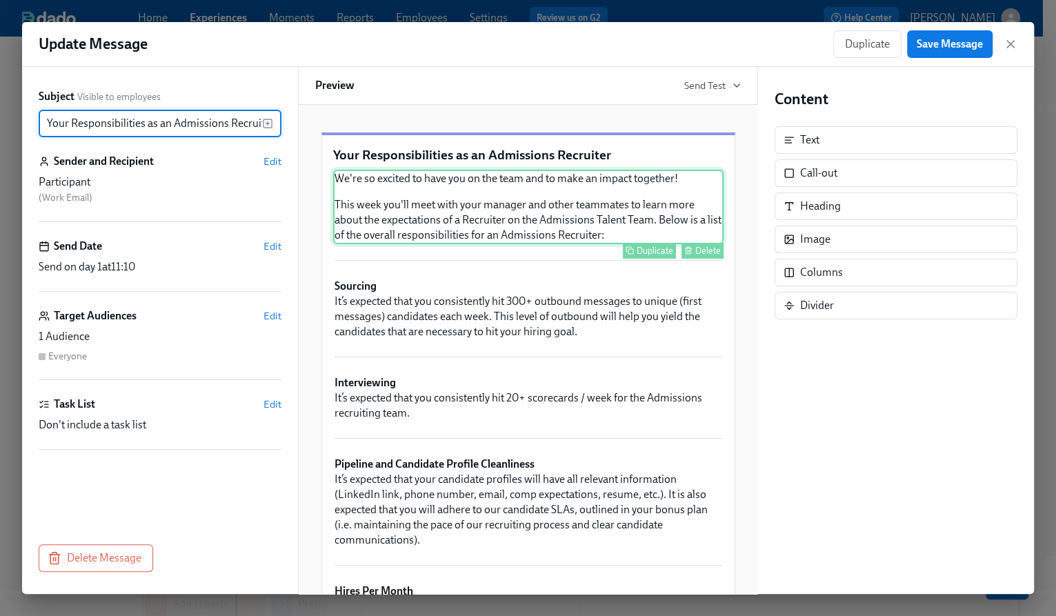
scroll to position [0, 10]
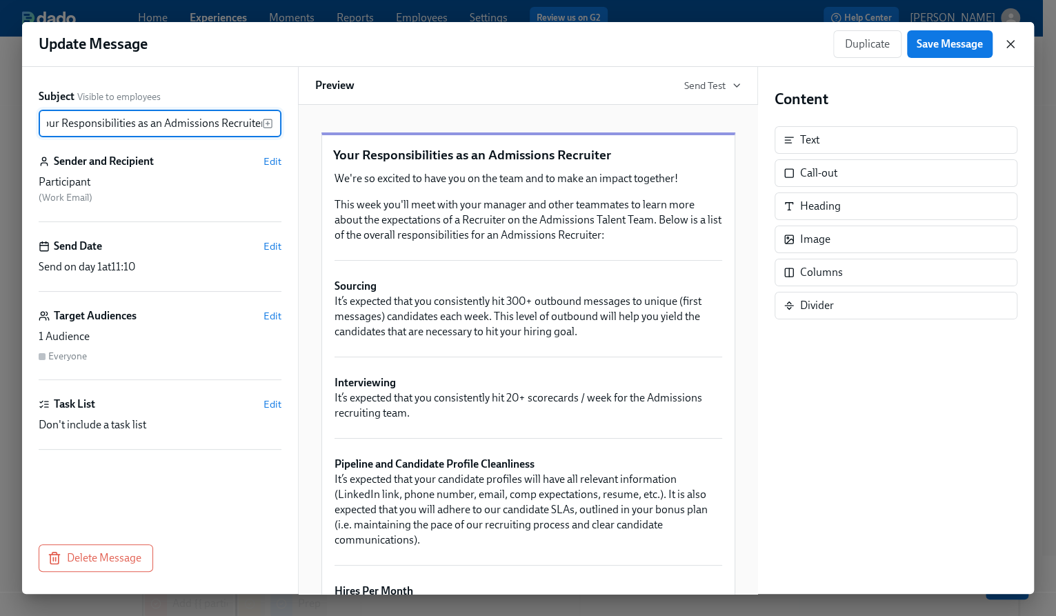
click at [1007, 45] on icon "button" at bounding box center [1010, 44] width 14 height 14
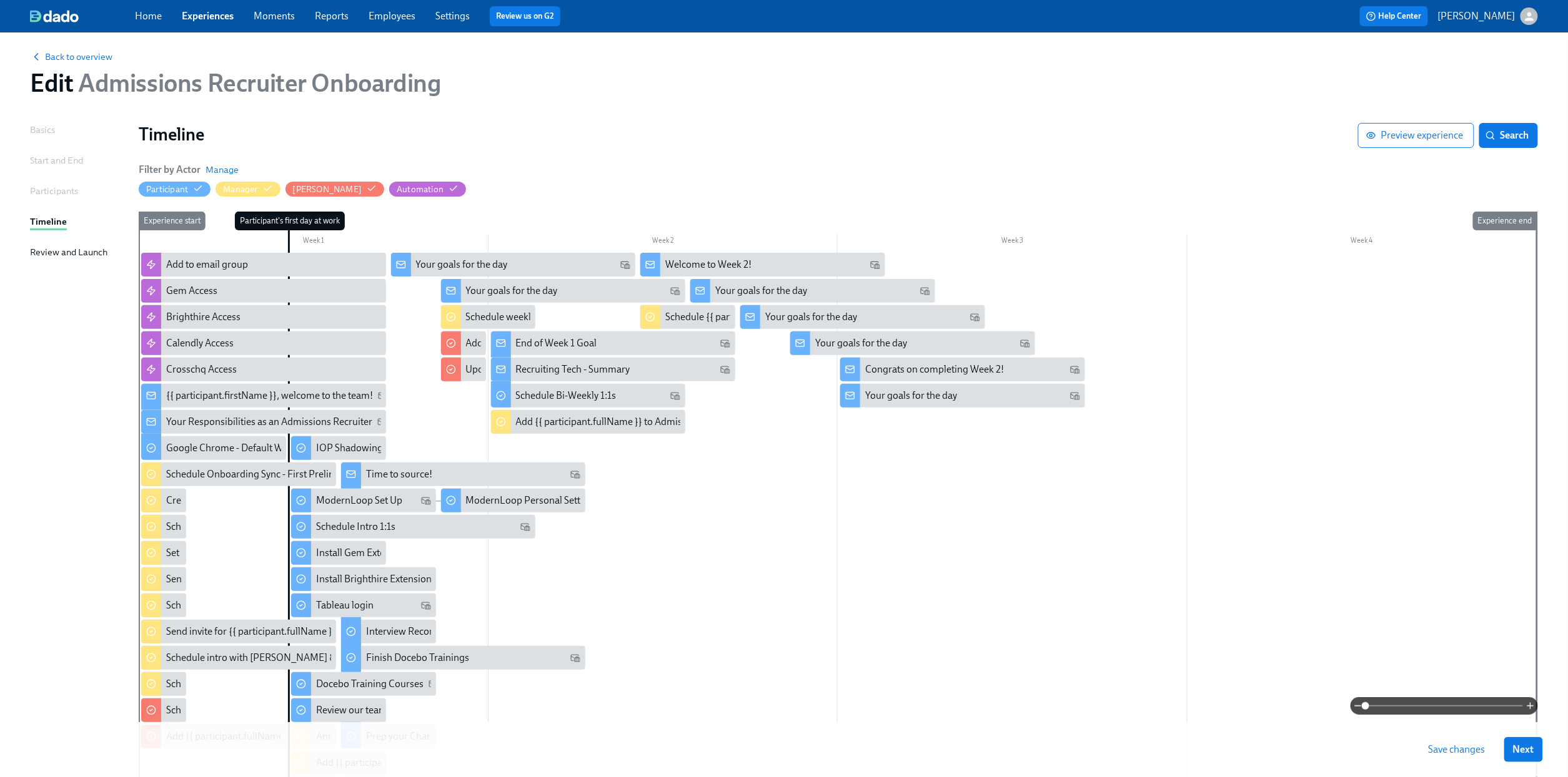
scroll to position [10, 0]
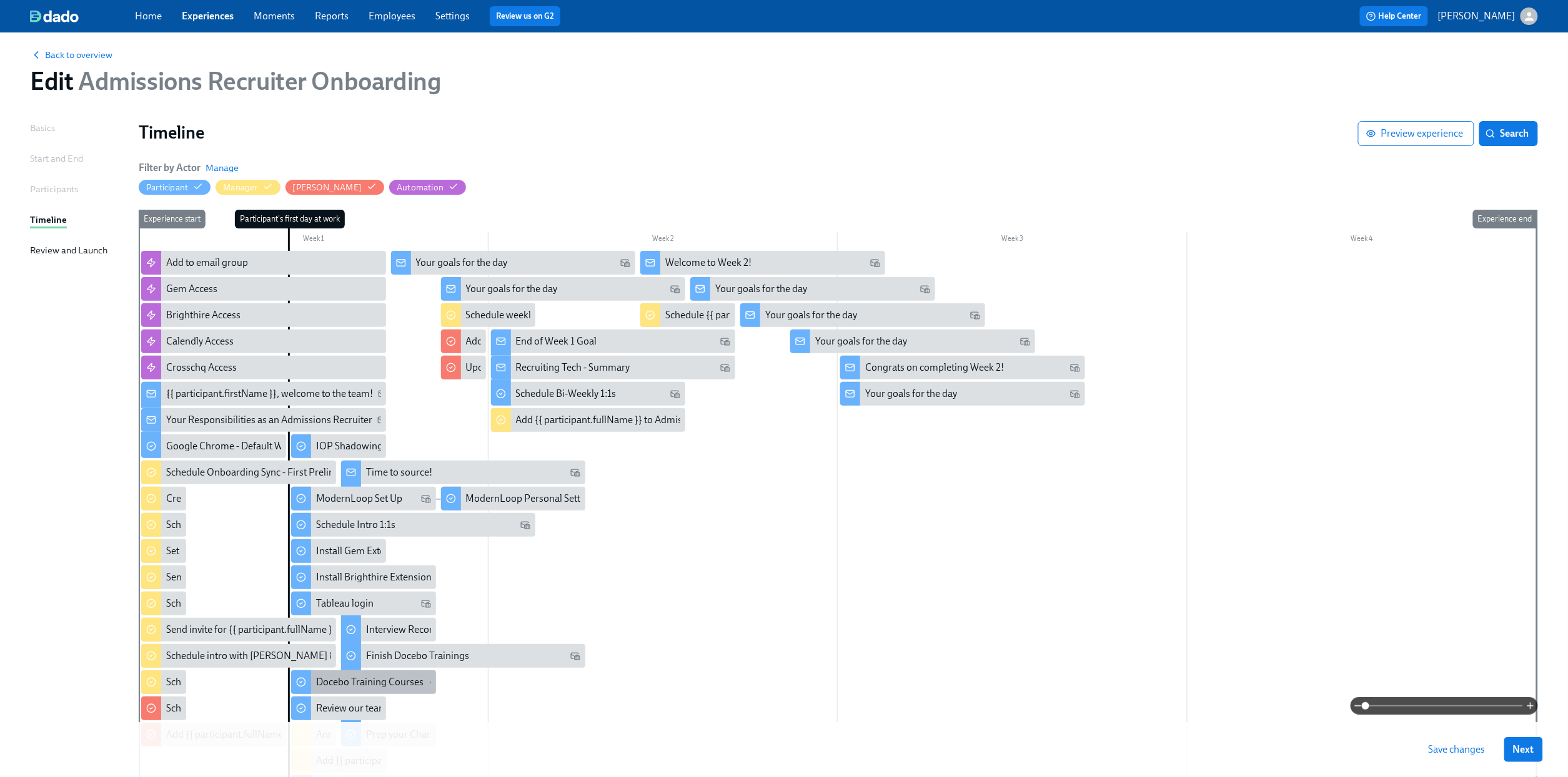
click at [390, 689] on div "Docebo Training Courses" at bounding box center [370, 682] width 108 height 14
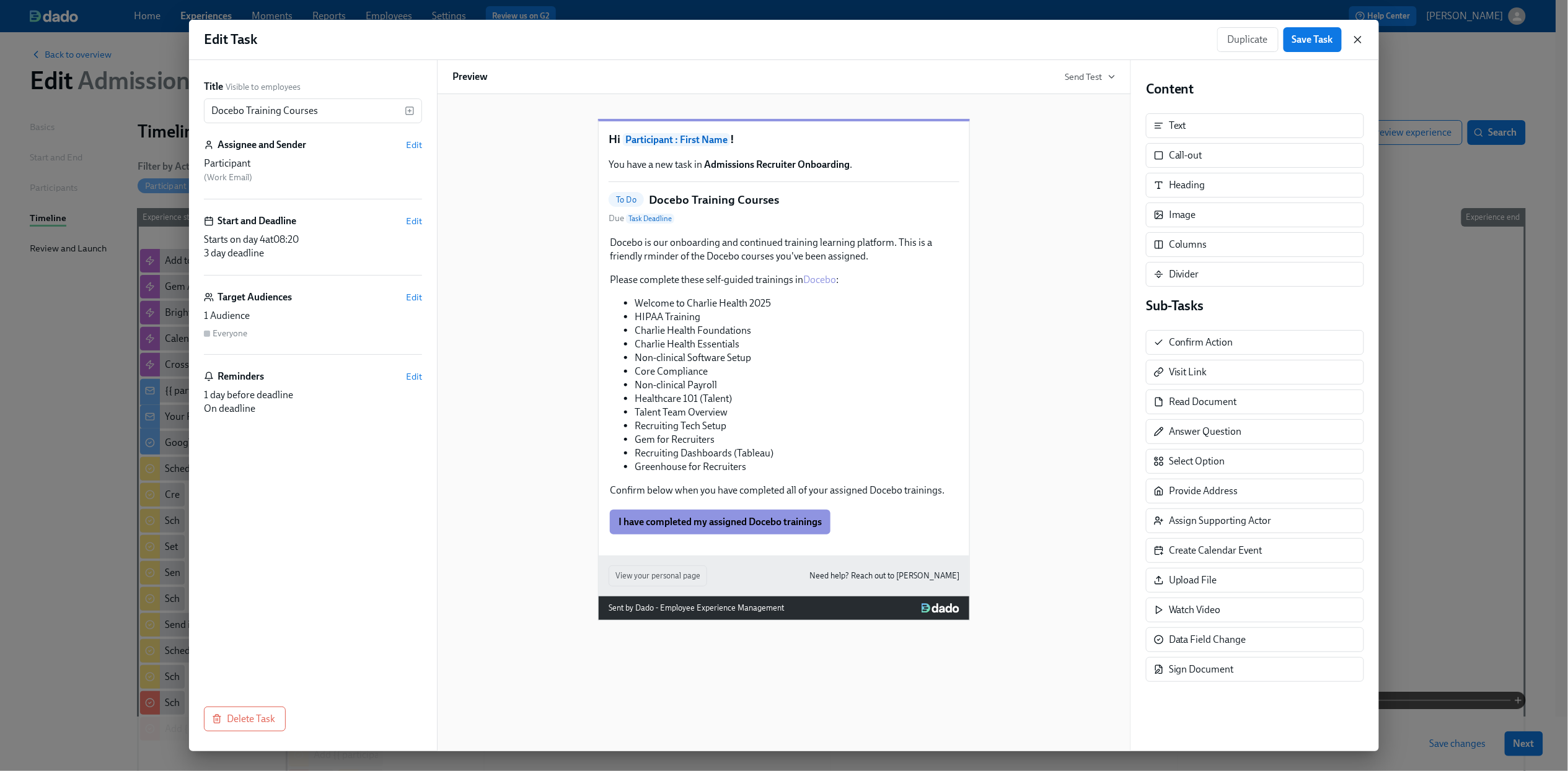
click at [1354, 40] on icon "button" at bounding box center [1358, 40] width 13 height 13
